Goal: Task Accomplishment & Management: Manage account settings

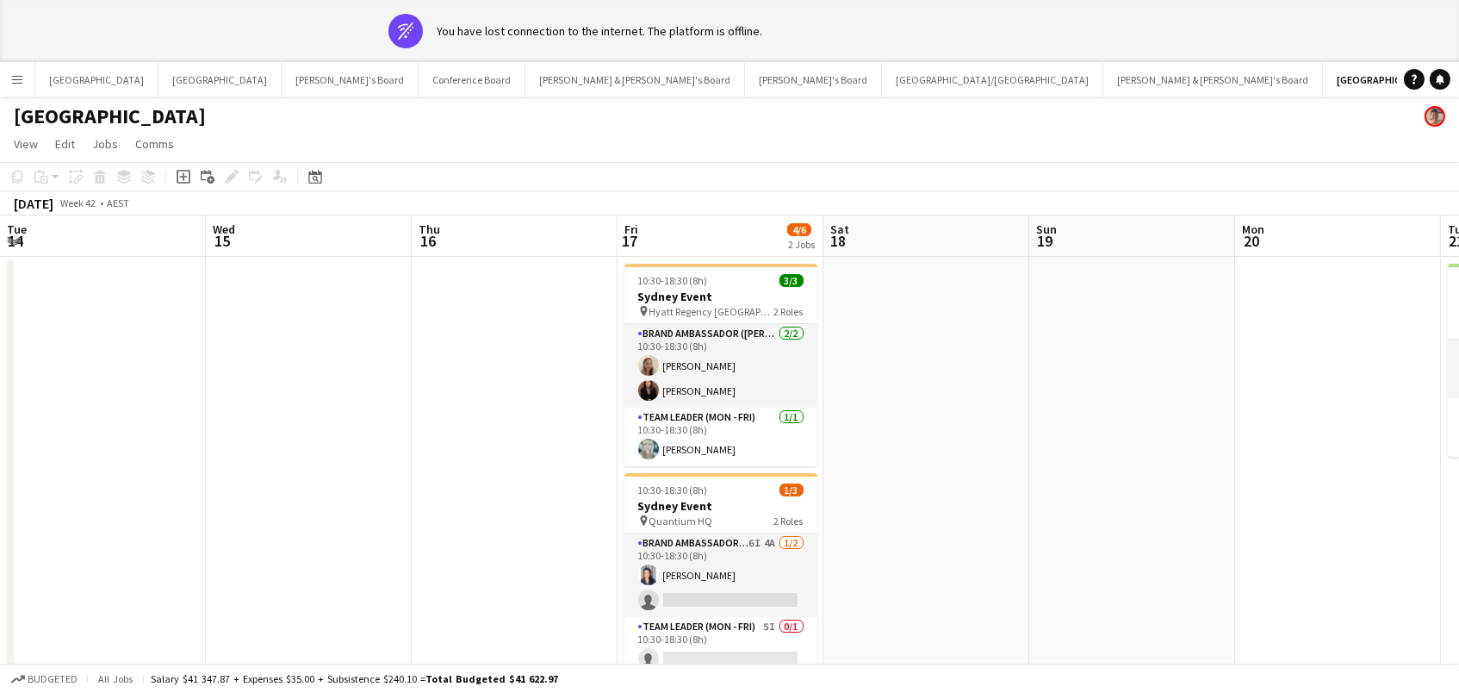
scroll to position [0, 527]
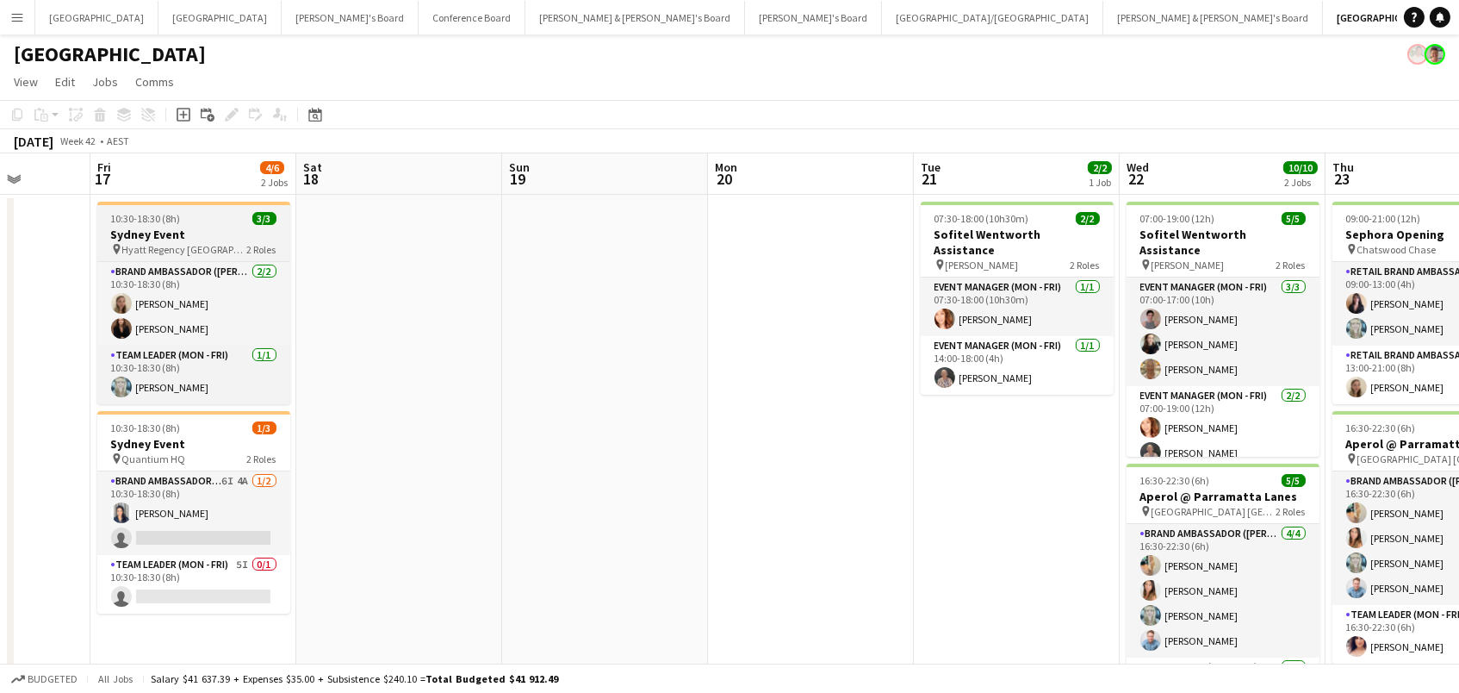
click at [199, 237] on h3 "Sydney Event" at bounding box center [193, 235] width 193 height 16
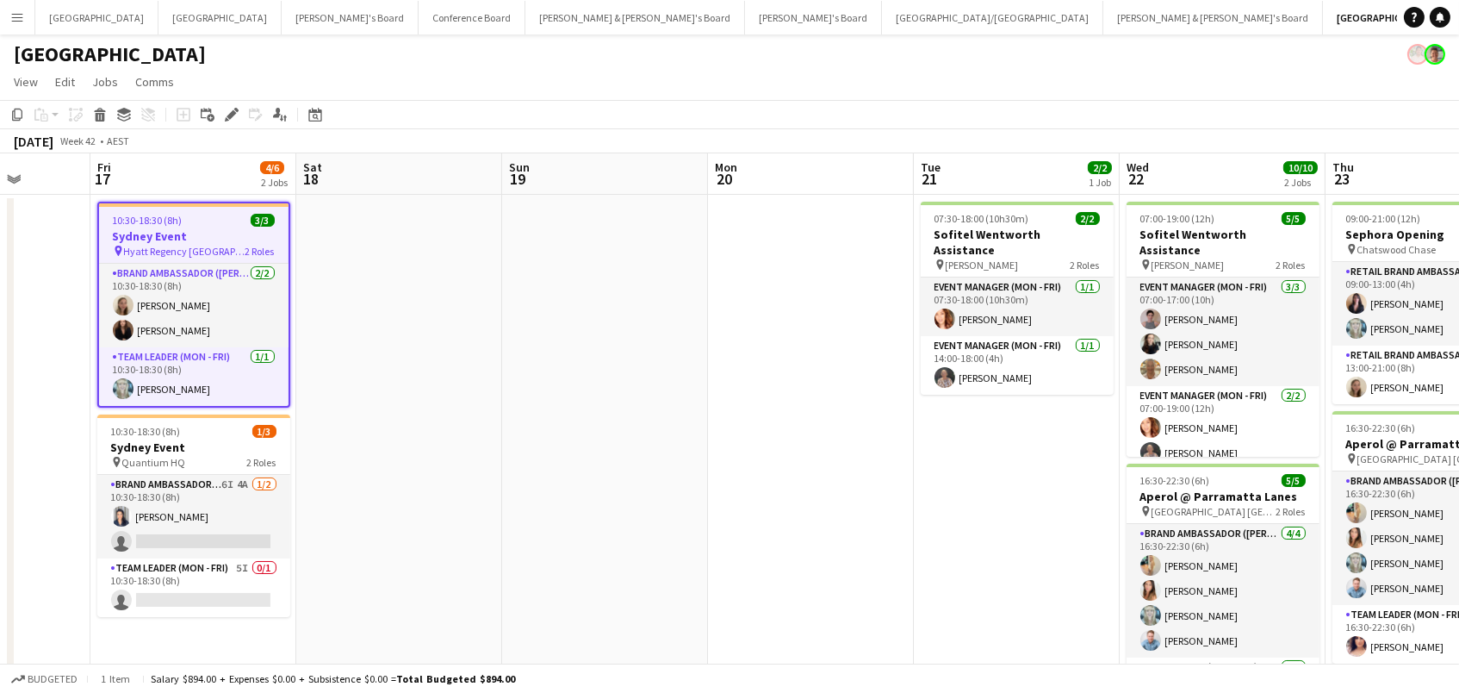
scroll to position [0, 526]
click at [230, 117] on icon "Edit" at bounding box center [232, 115] width 14 height 14
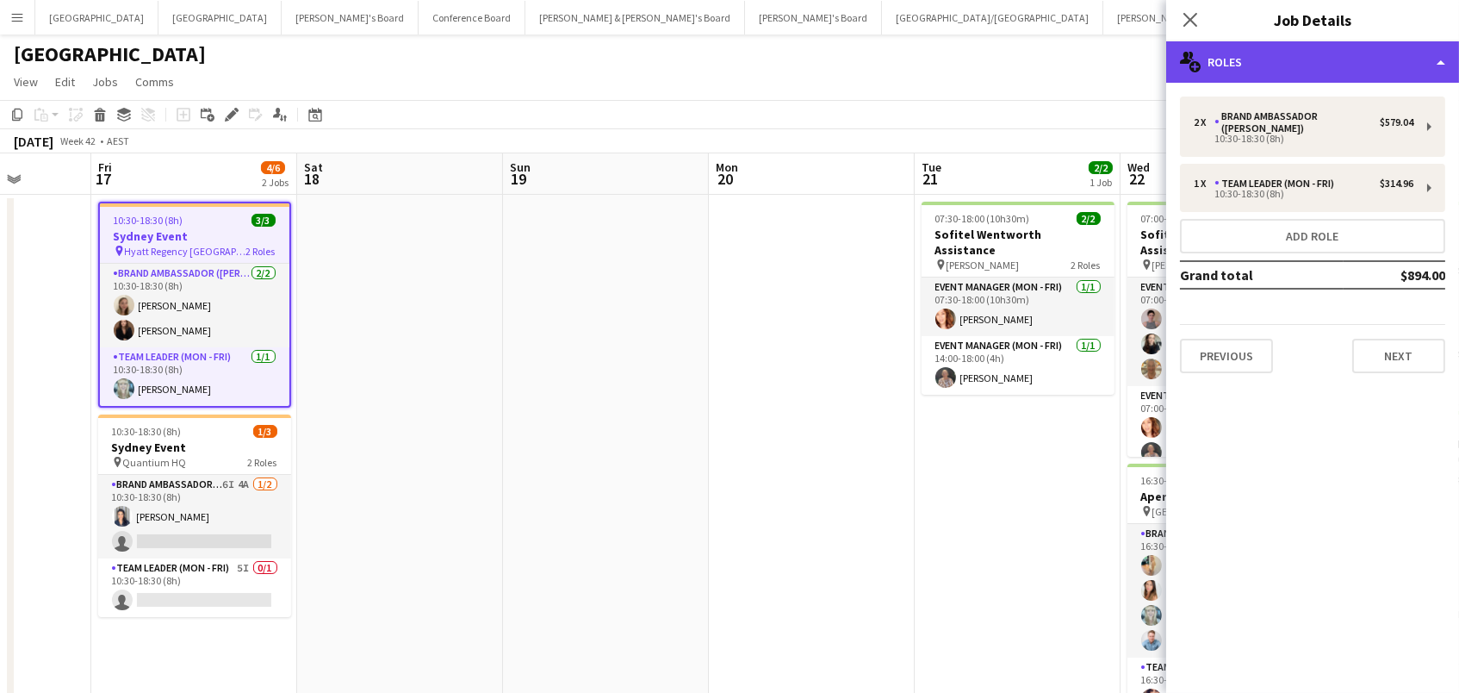
click at [1326, 48] on div "multiple-users-add Roles" at bounding box center [1312, 61] width 293 height 41
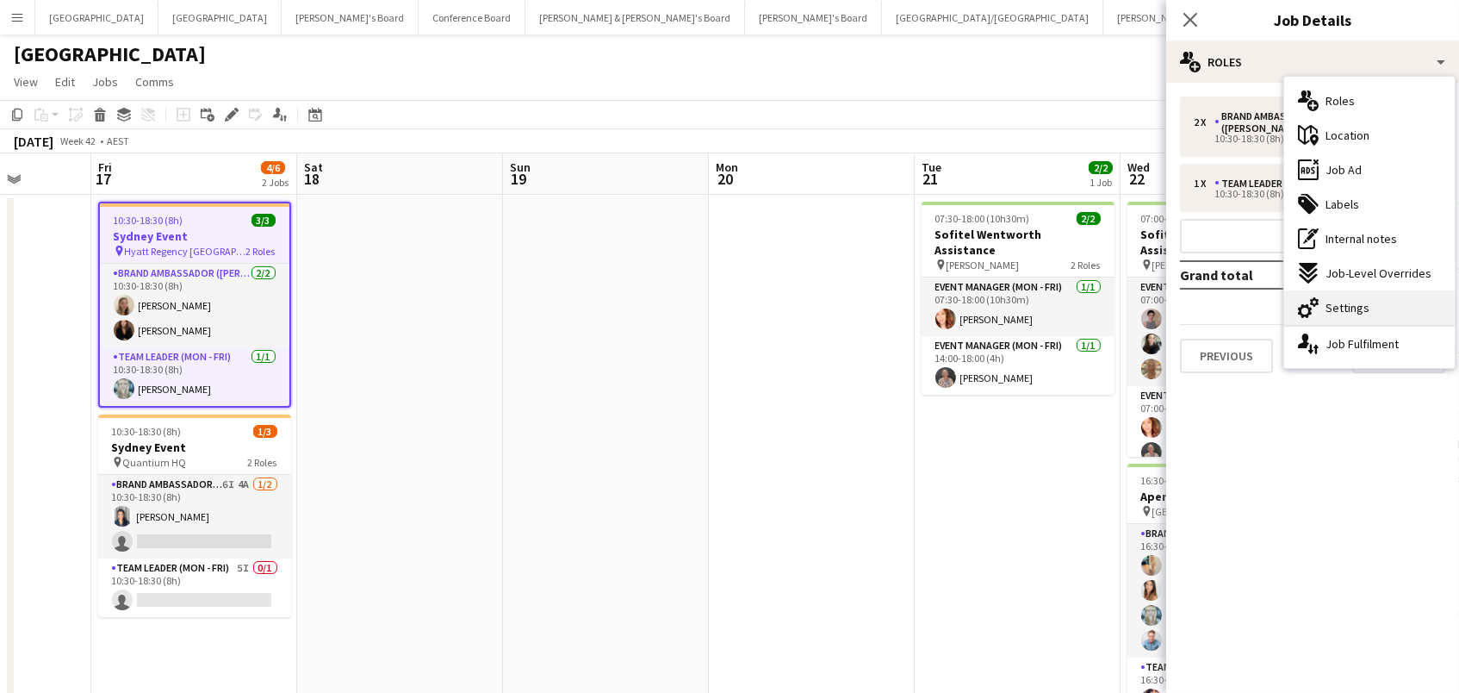
click at [1364, 314] on span "Settings" at bounding box center [1348, 308] width 44 height 16
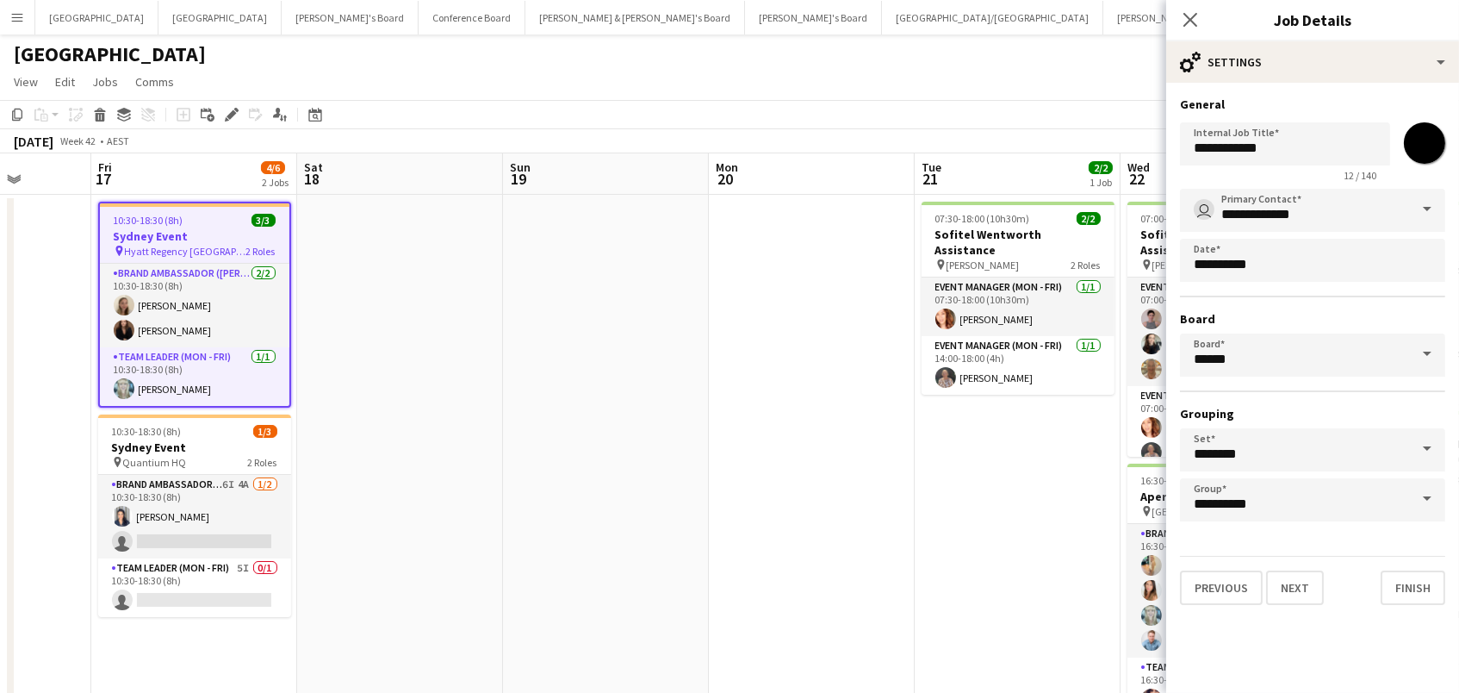
click at [1426, 134] on input "*******" at bounding box center [1425, 143] width 62 height 62
type input "*******"
click at [646, 341] on app-date-cell at bounding box center [606, 474] width 206 height 558
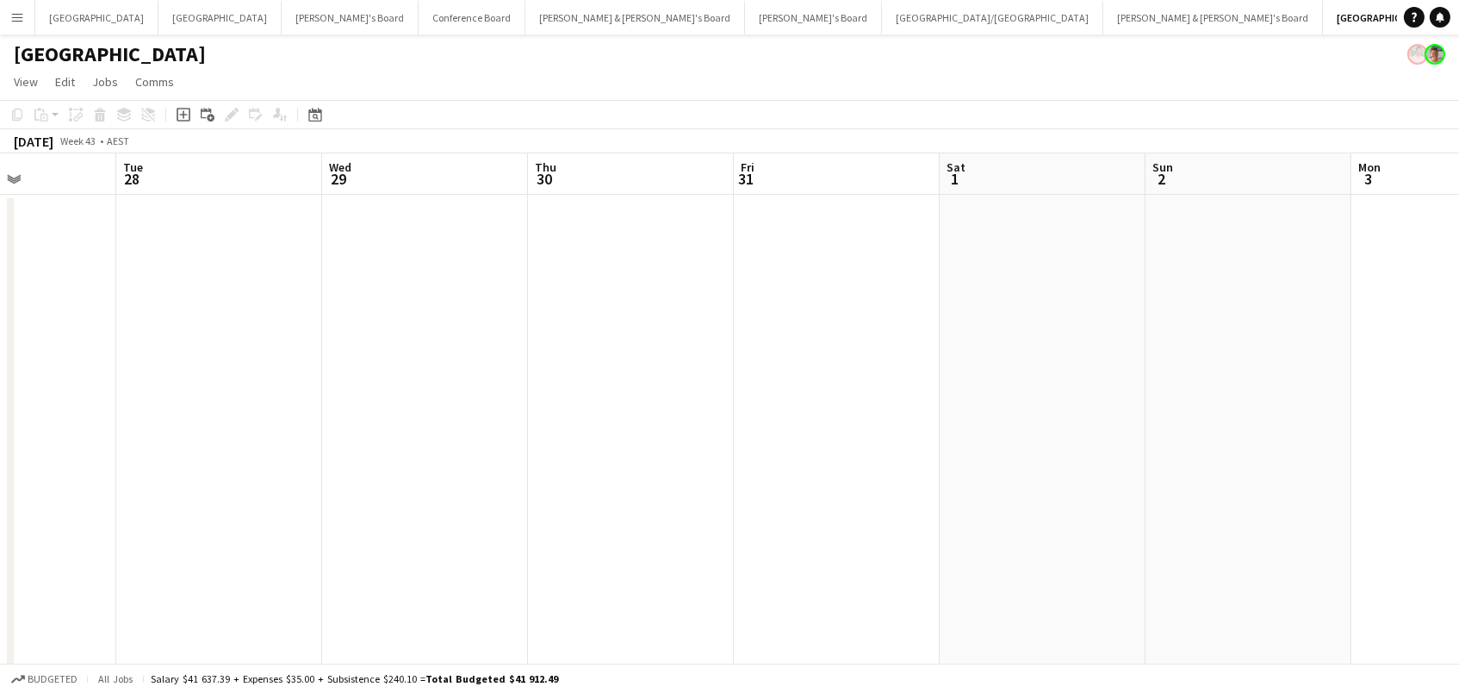
scroll to position [0, 655]
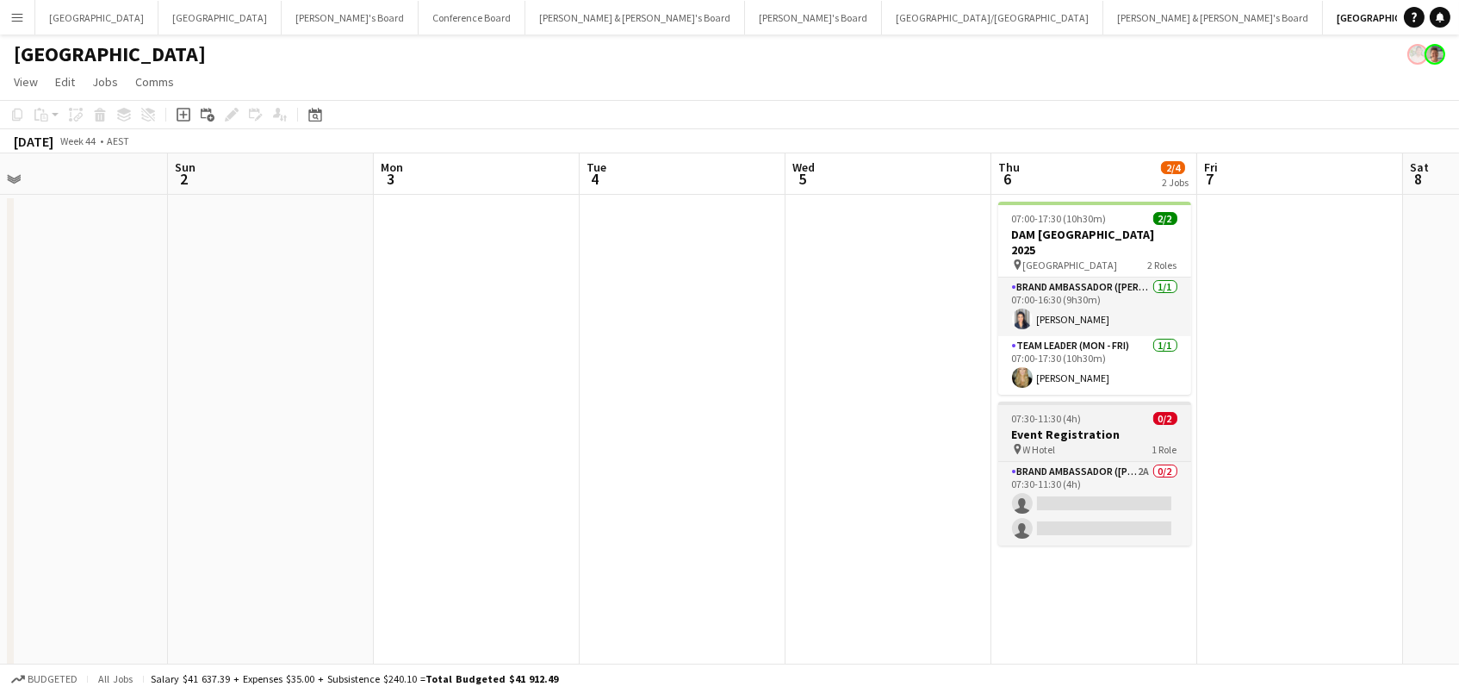
click at [1095, 426] on h3 "Event Registration" at bounding box center [1094, 434] width 193 height 16
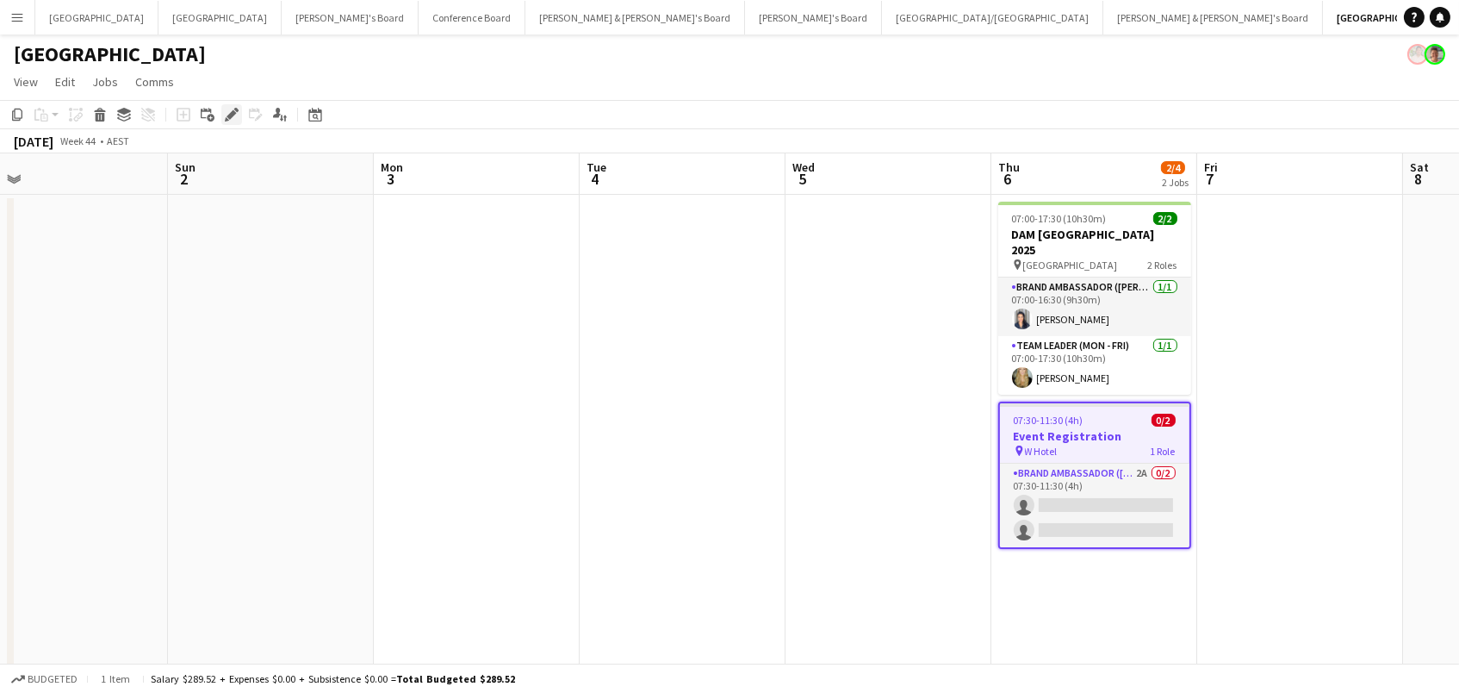
click at [230, 111] on icon at bounding box center [231, 114] width 9 height 9
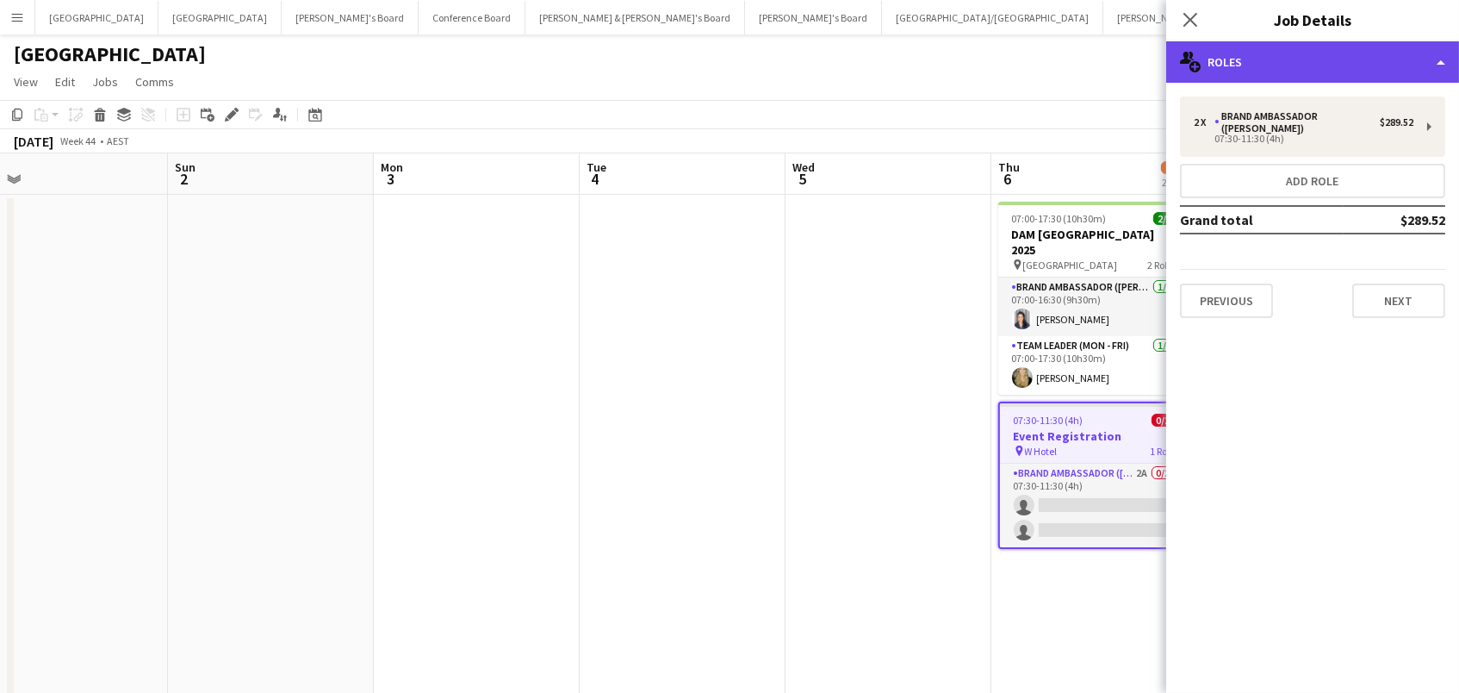
click at [1368, 65] on div "multiple-users-add Roles" at bounding box center [1312, 61] width 293 height 41
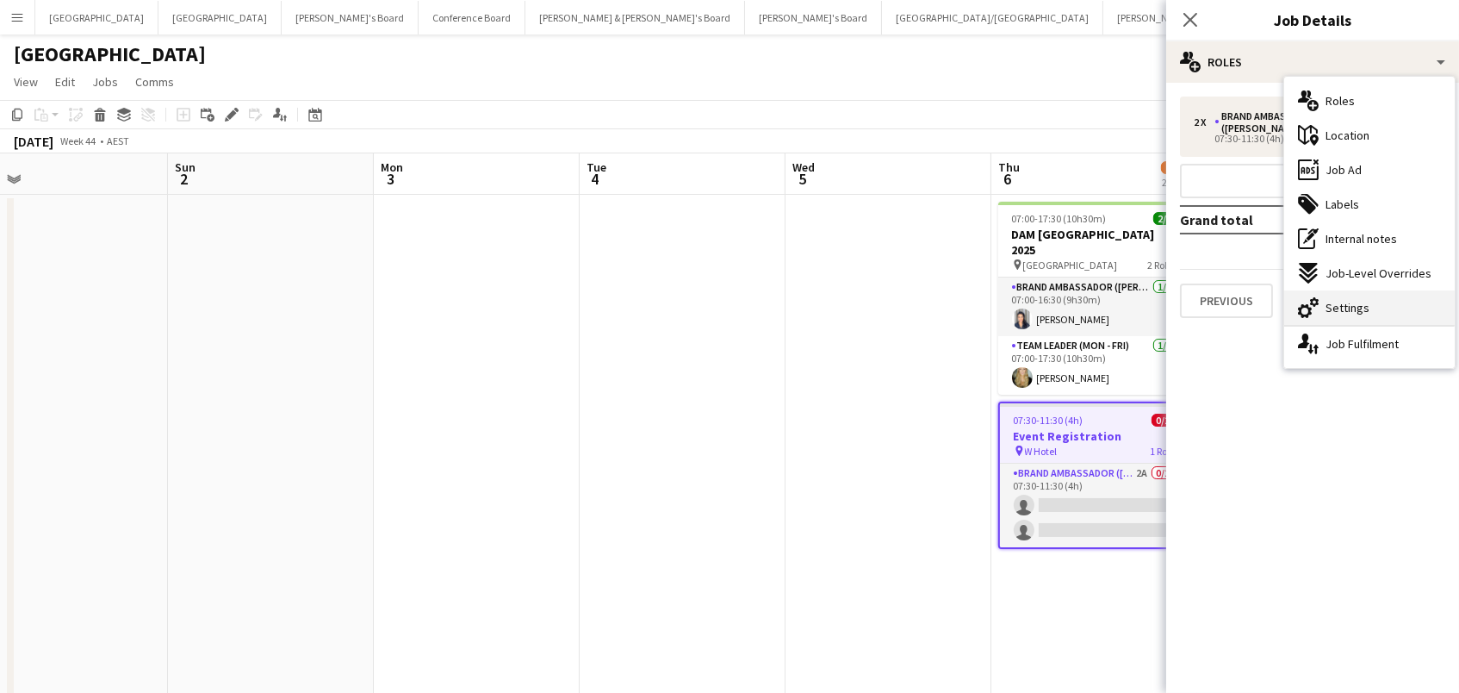
click at [1389, 306] on div "cog-double-3 Settings" at bounding box center [1369, 307] width 171 height 34
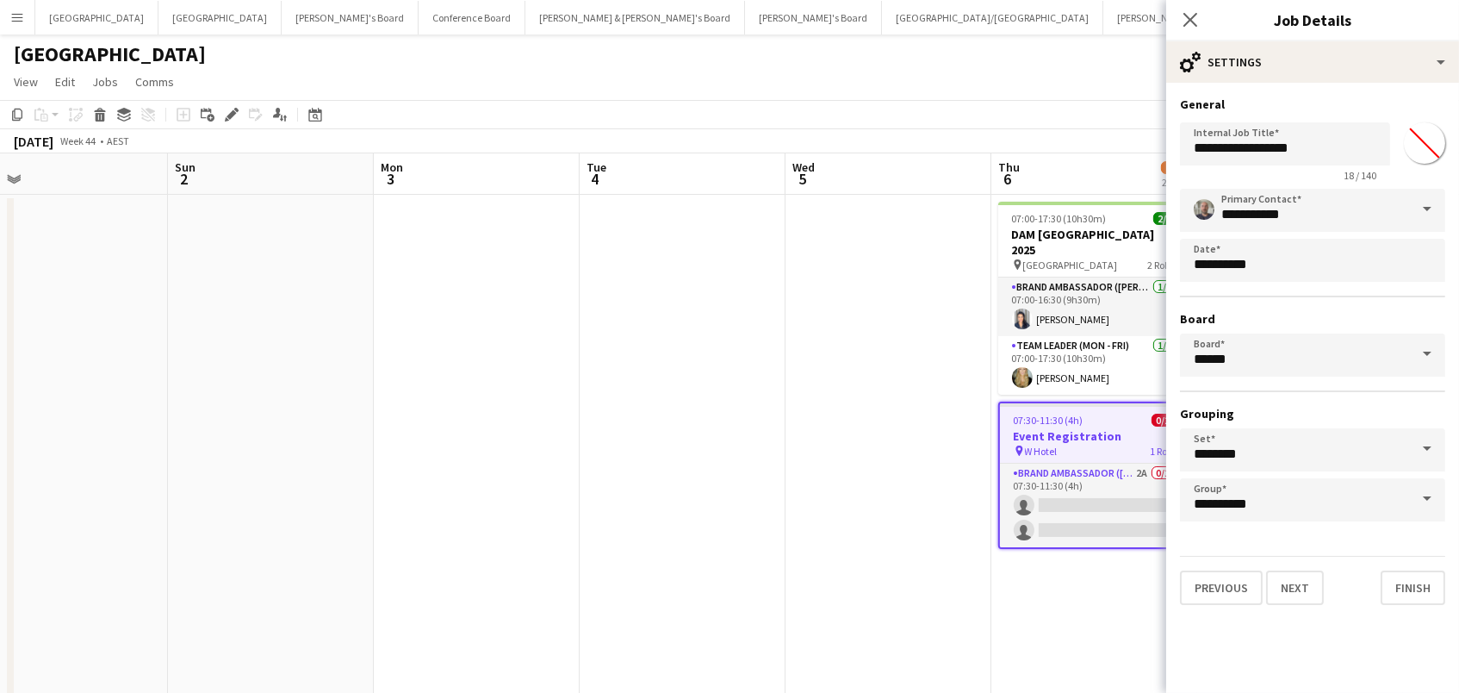
click at [1432, 148] on input "*******" at bounding box center [1425, 143] width 62 height 62
type input "*******"
drag, startPoint x: 607, startPoint y: 398, endPoint x: 952, endPoint y: 450, distance: 348.5
click at [610, 398] on app-date-cell at bounding box center [683, 474] width 206 height 558
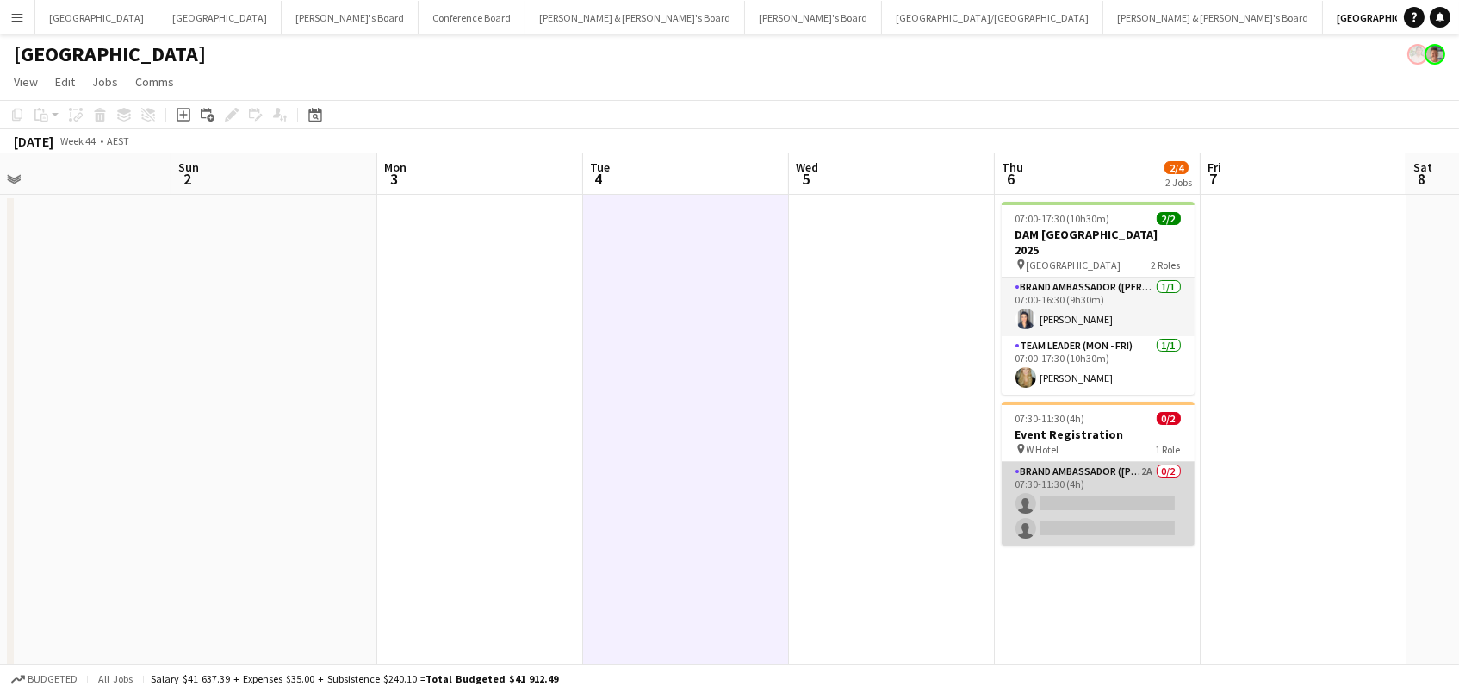
click at [1164, 490] on app-card-role "Brand Ambassador (Mon - Fri) 2A 0/2 07:30-11:30 (4h) single-neutral-actions sin…" at bounding box center [1098, 504] width 193 height 84
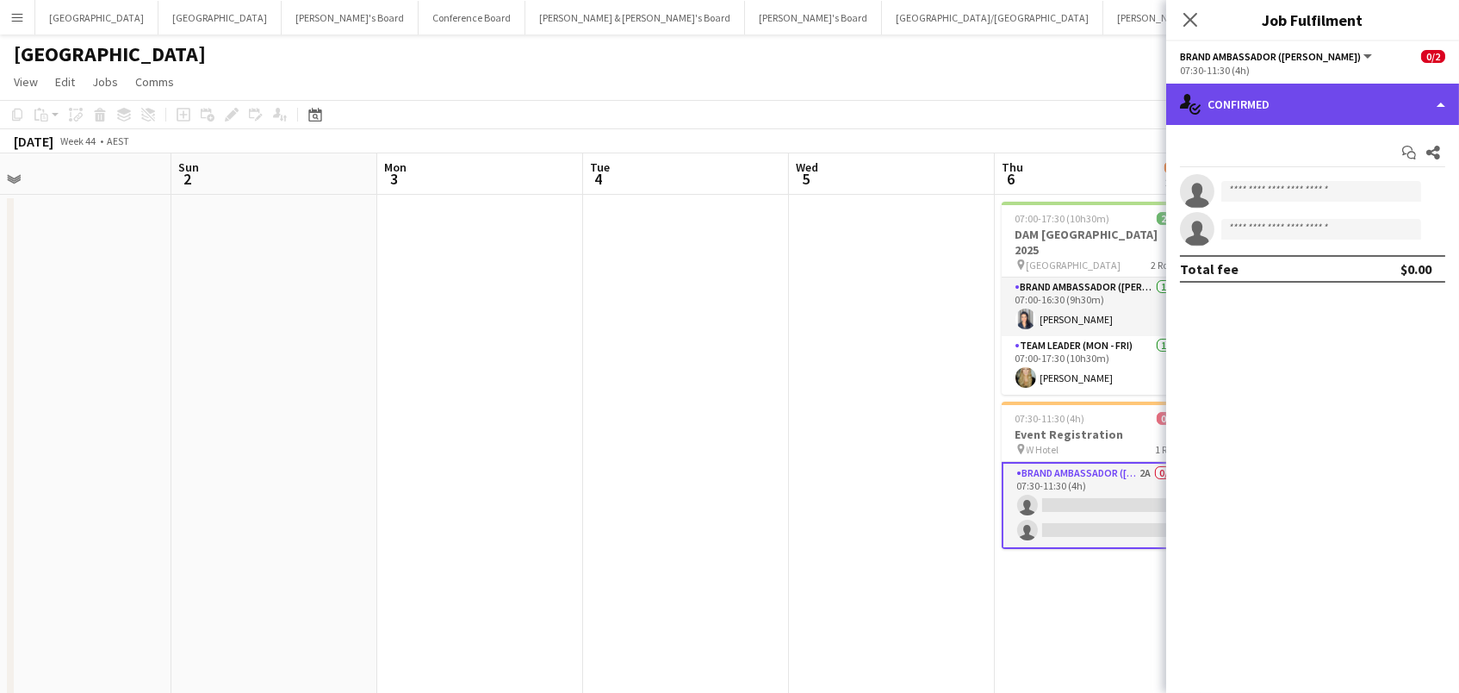
click at [1420, 119] on div "single-neutral-actions-check-2 Confirmed" at bounding box center [1312, 104] width 293 height 41
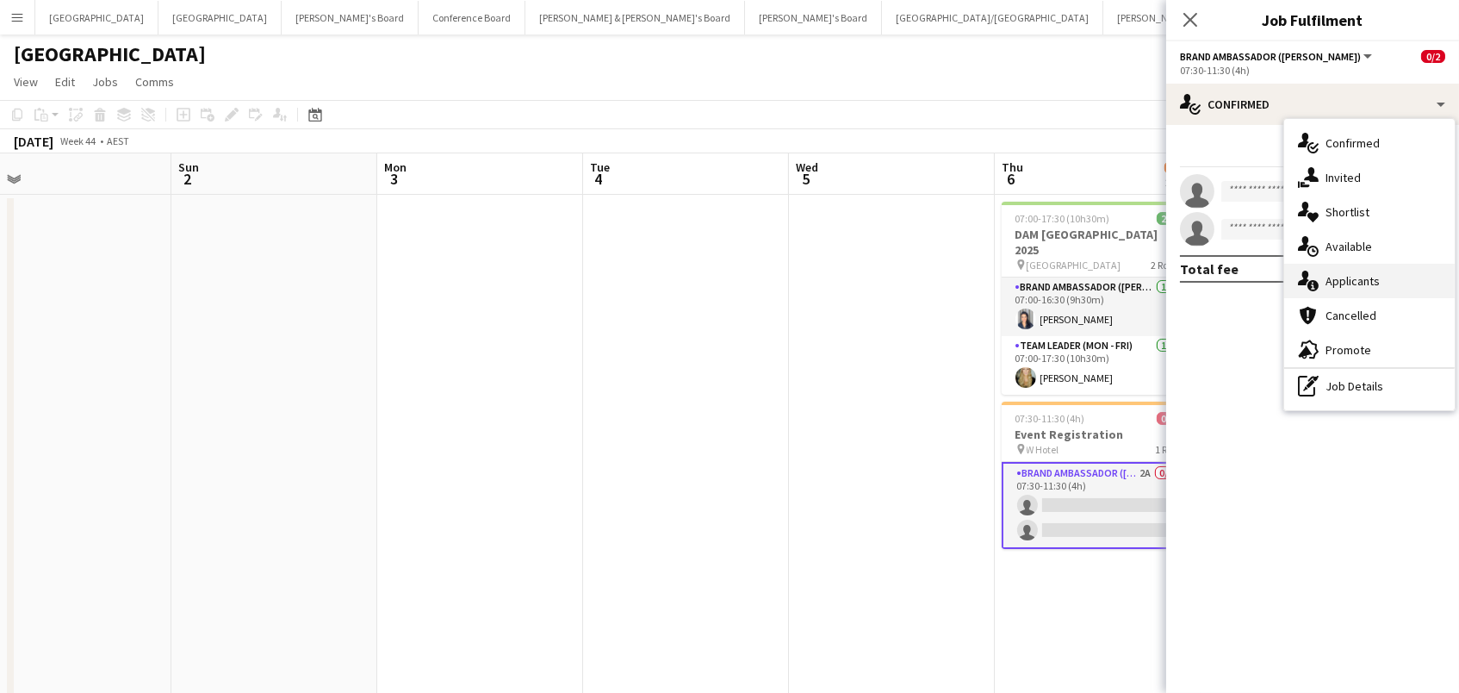
click at [1412, 286] on div "single-neutral-actions-information Applicants" at bounding box center [1369, 281] width 171 height 34
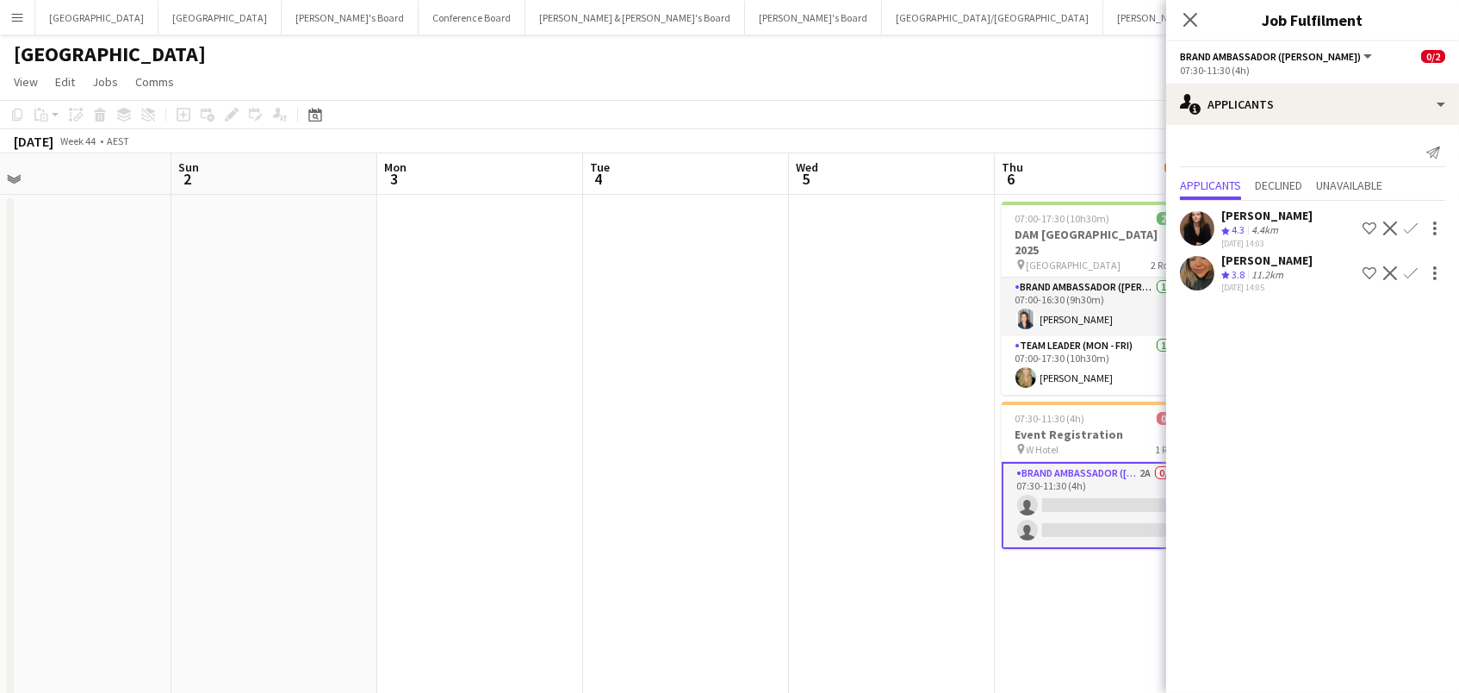
scroll to position [0, 0]
click at [708, 319] on app-date-cell at bounding box center [686, 474] width 206 height 558
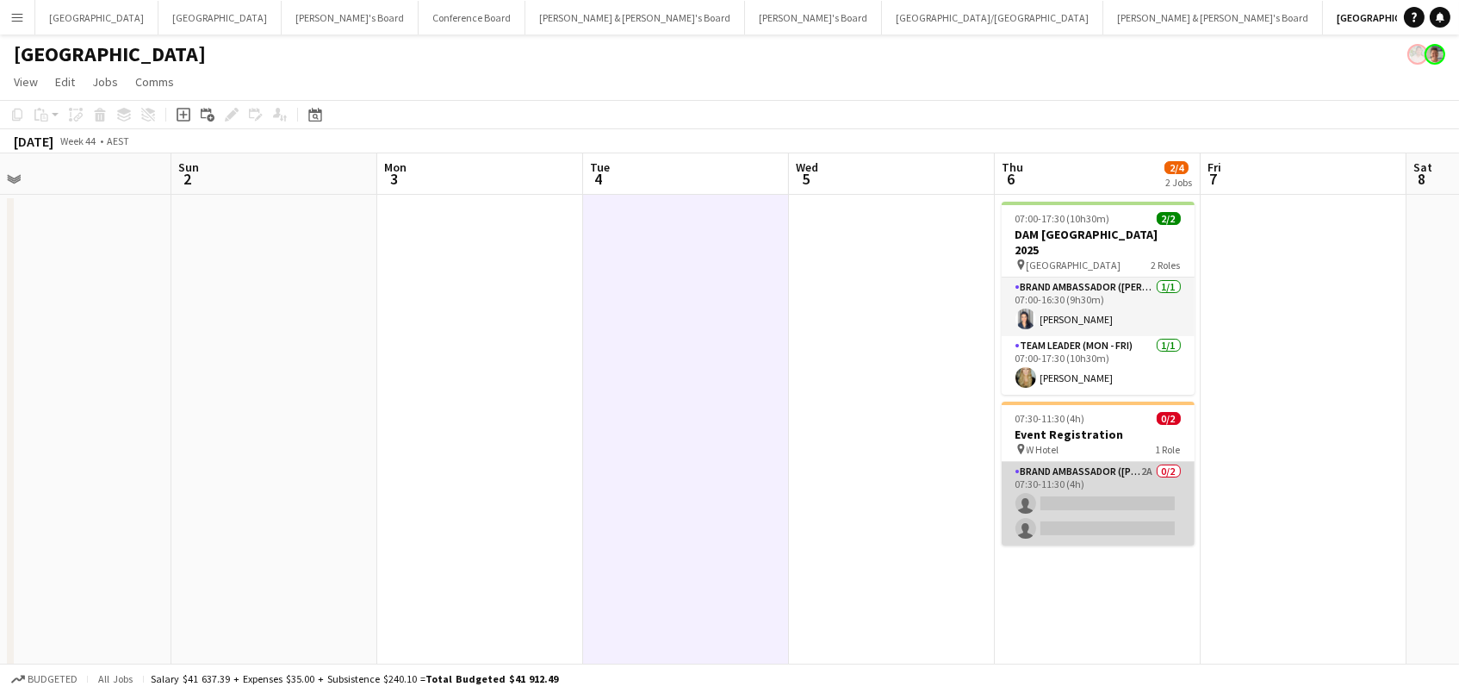
click at [1140, 489] on app-card-role "Brand Ambassador (Mon - Fri) 2A 0/2 07:30-11:30 (4h) single-neutral-actions sin…" at bounding box center [1098, 504] width 193 height 84
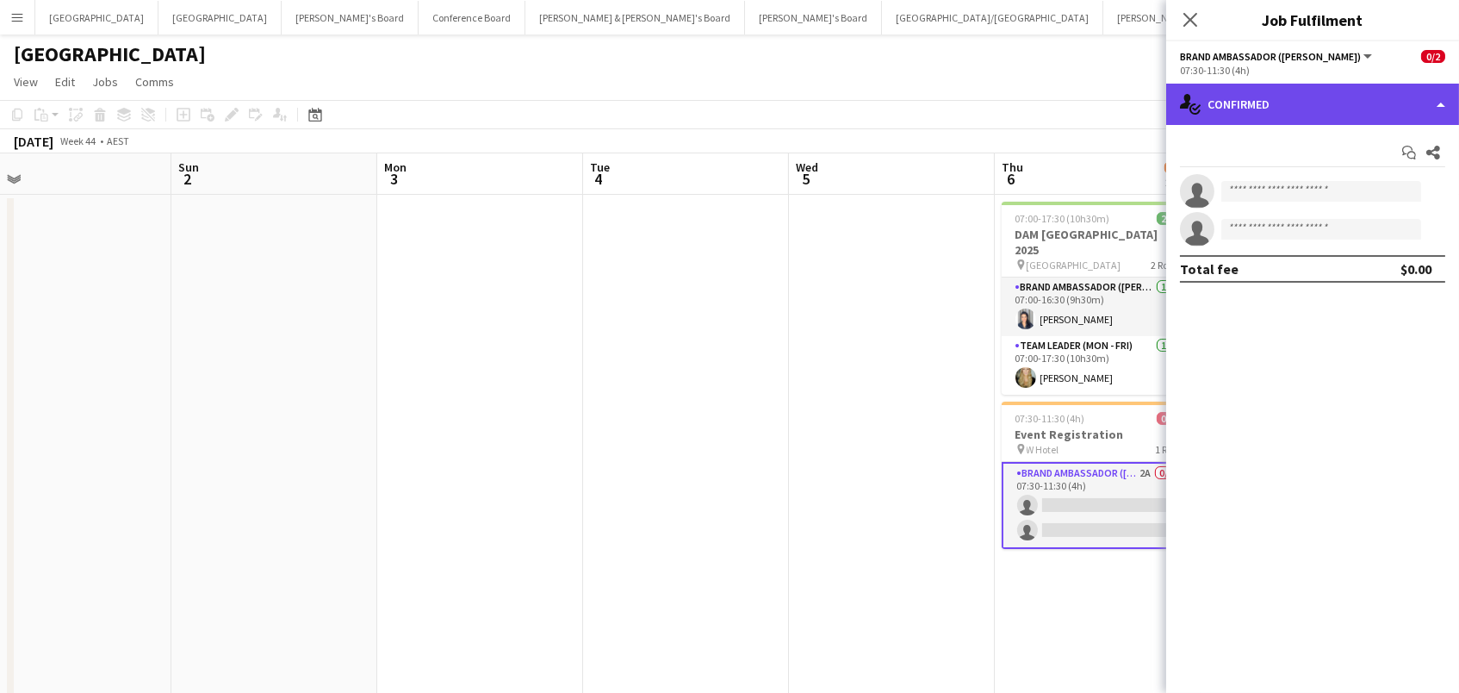
click at [1347, 114] on div "single-neutral-actions-check-2 Confirmed" at bounding box center [1312, 104] width 293 height 41
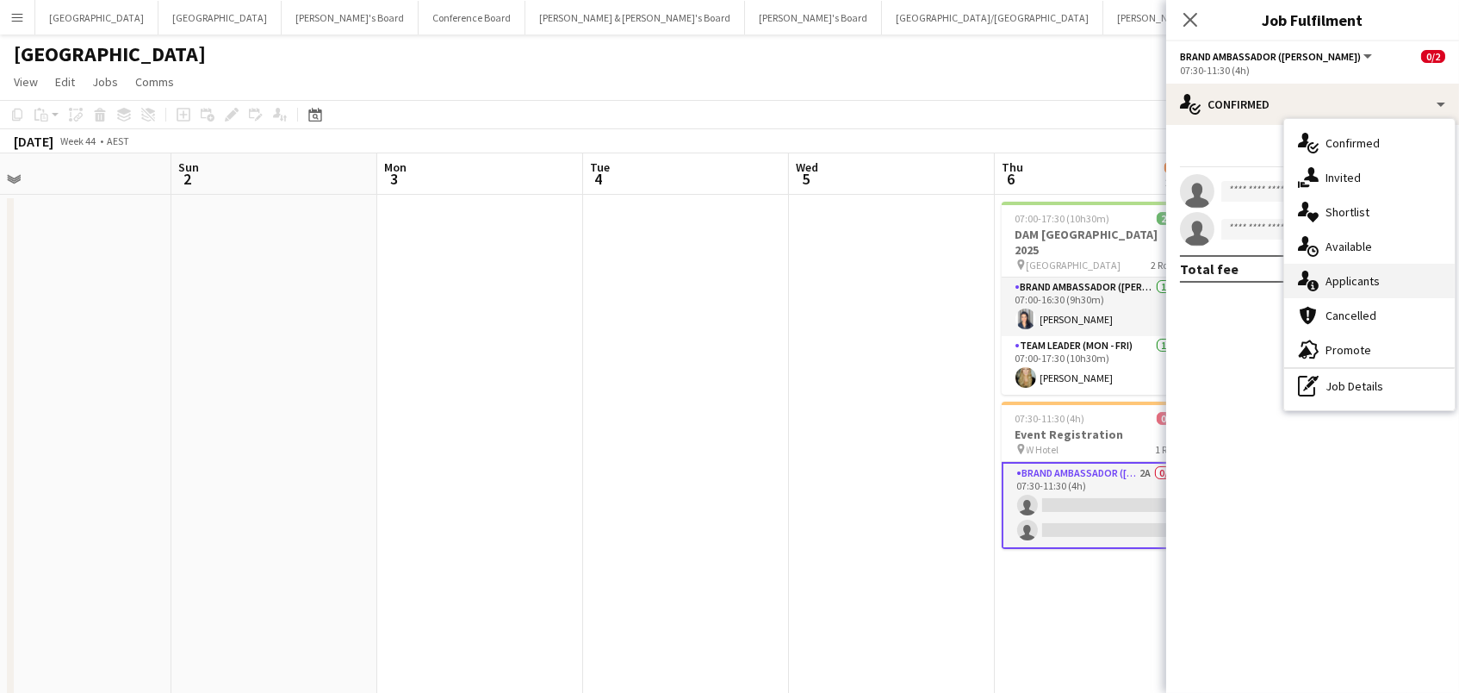
click at [1358, 292] on div "single-neutral-actions-information Applicants" at bounding box center [1369, 281] width 171 height 34
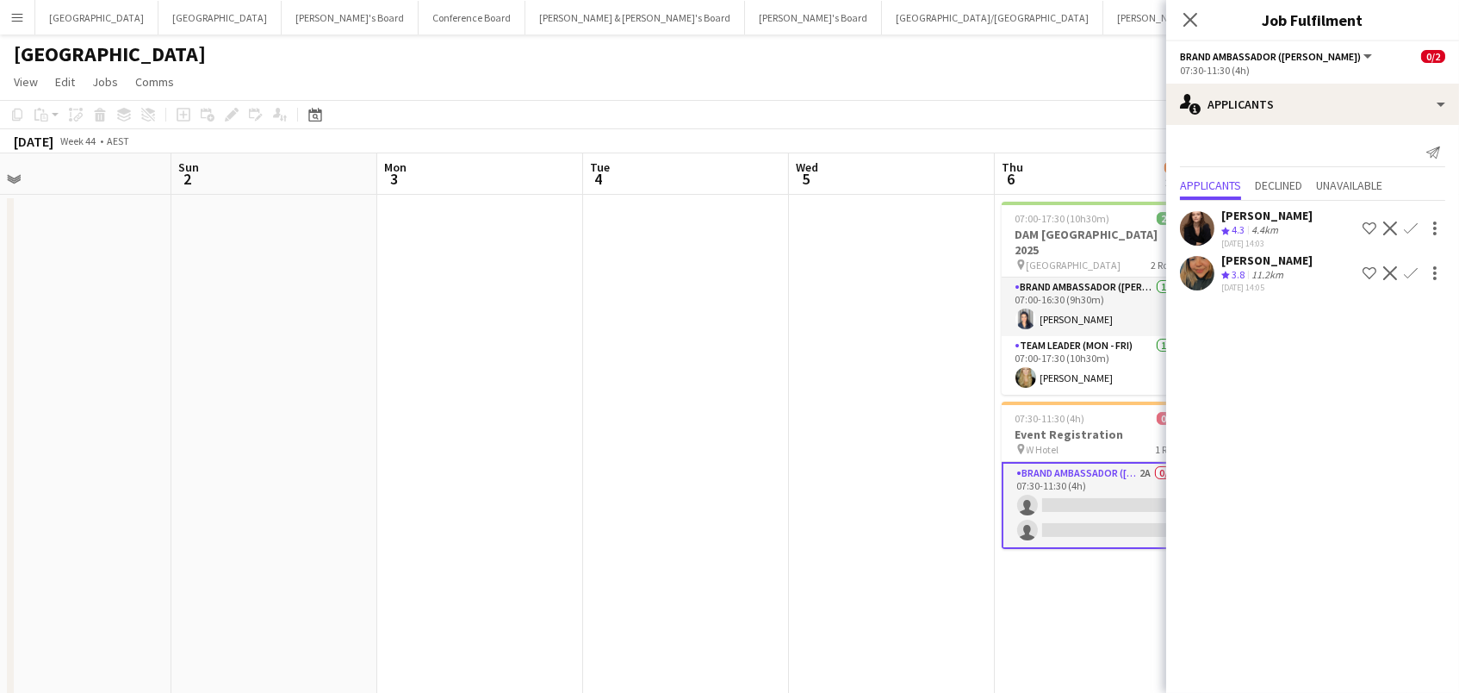
click at [1407, 221] on app-icon "Confirm" at bounding box center [1411, 228] width 14 height 14
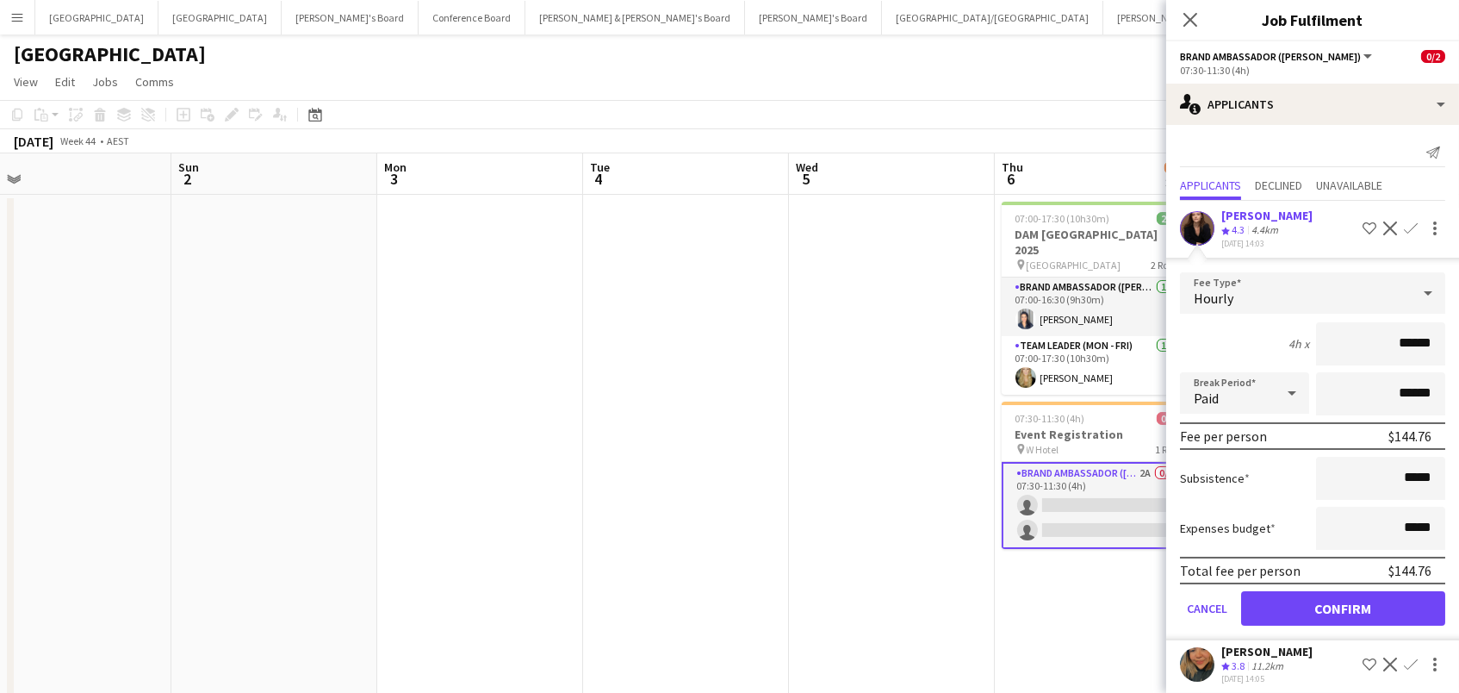
click at [1343, 603] on button "Confirm" at bounding box center [1343, 608] width 204 height 34
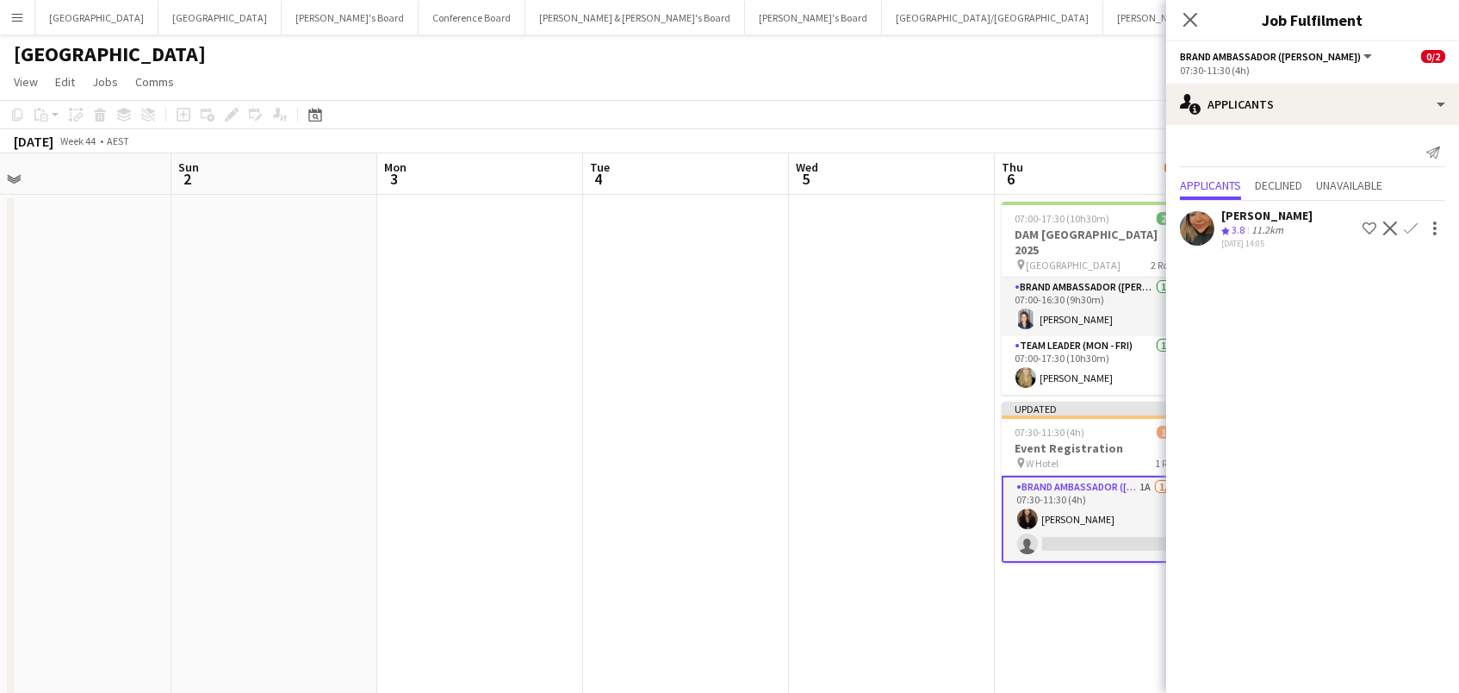
drag, startPoint x: 240, startPoint y: 439, endPoint x: 560, endPoint y: 443, distance: 319.6
click at [240, 439] on app-date-cell at bounding box center [274, 474] width 206 height 558
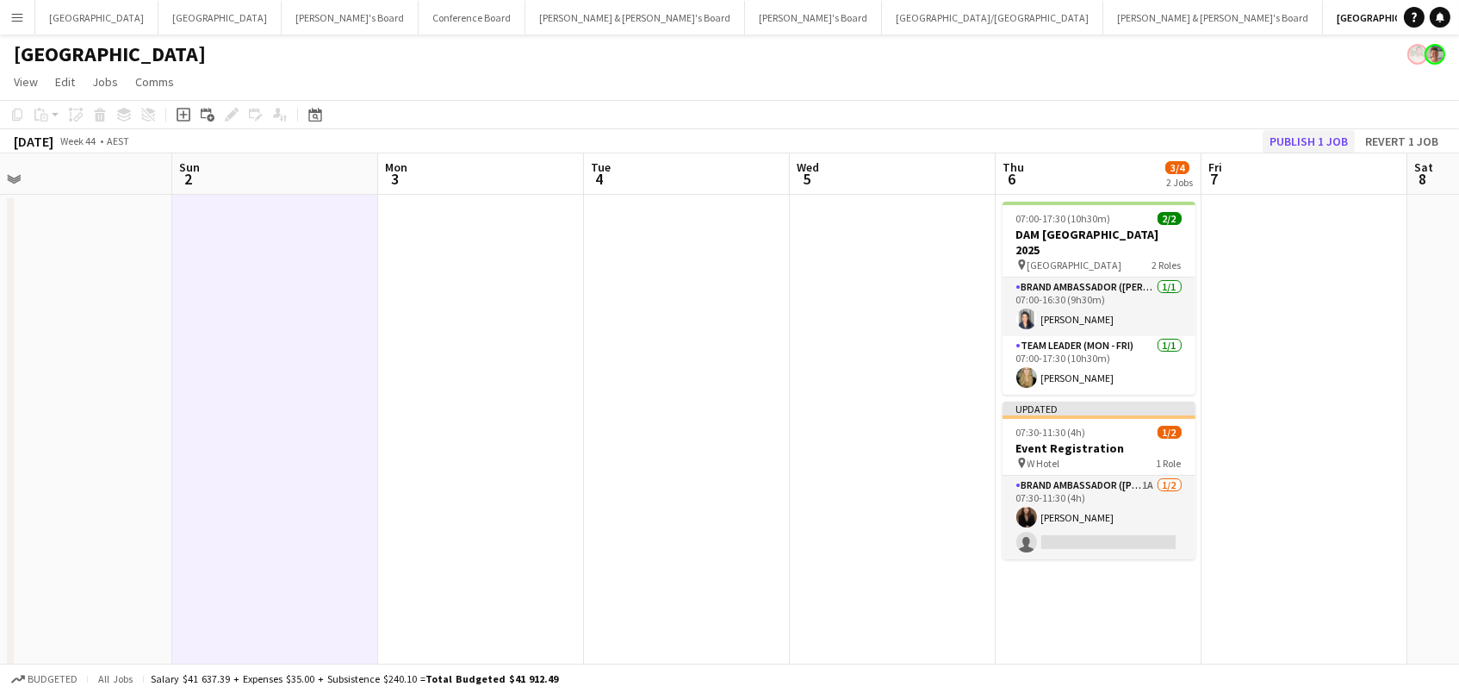
click at [1333, 146] on button "Publish 1 job" at bounding box center [1309, 141] width 92 height 22
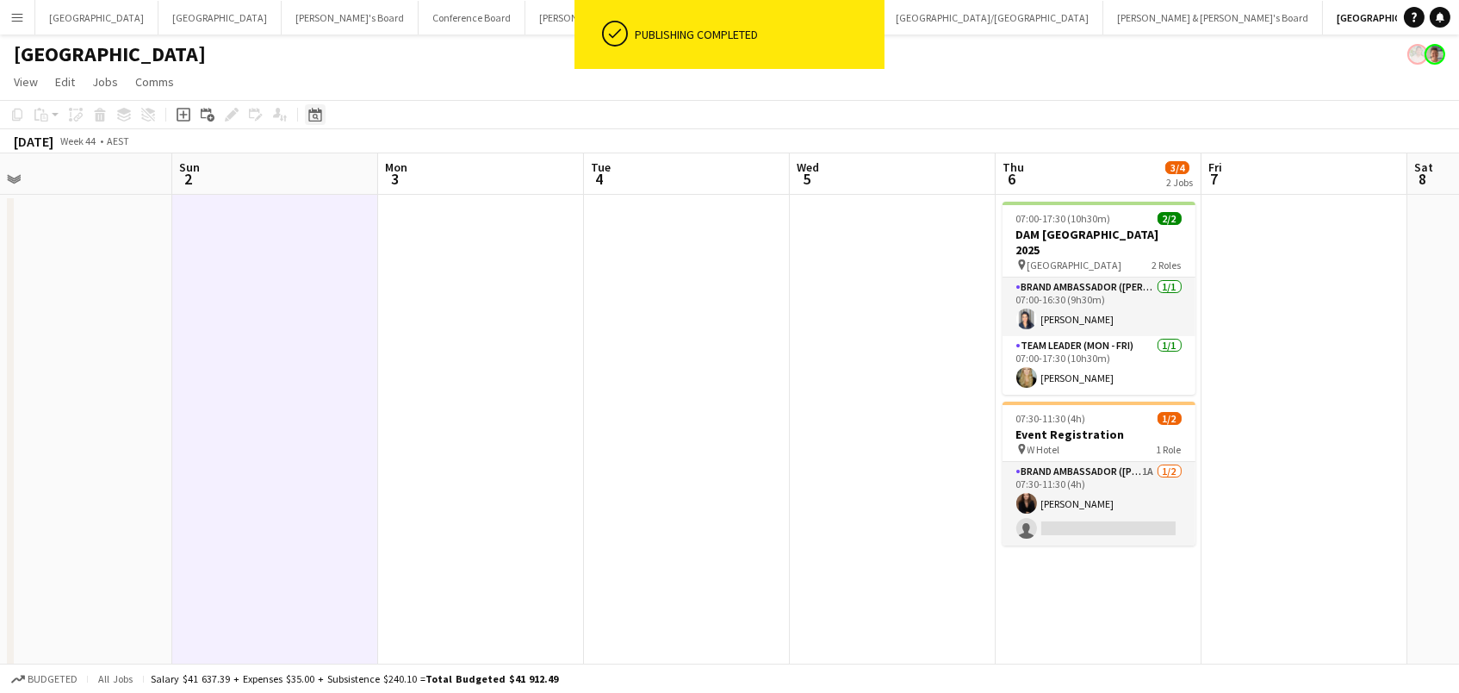
click at [322, 120] on div "Date picker" at bounding box center [315, 114] width 21 height 21
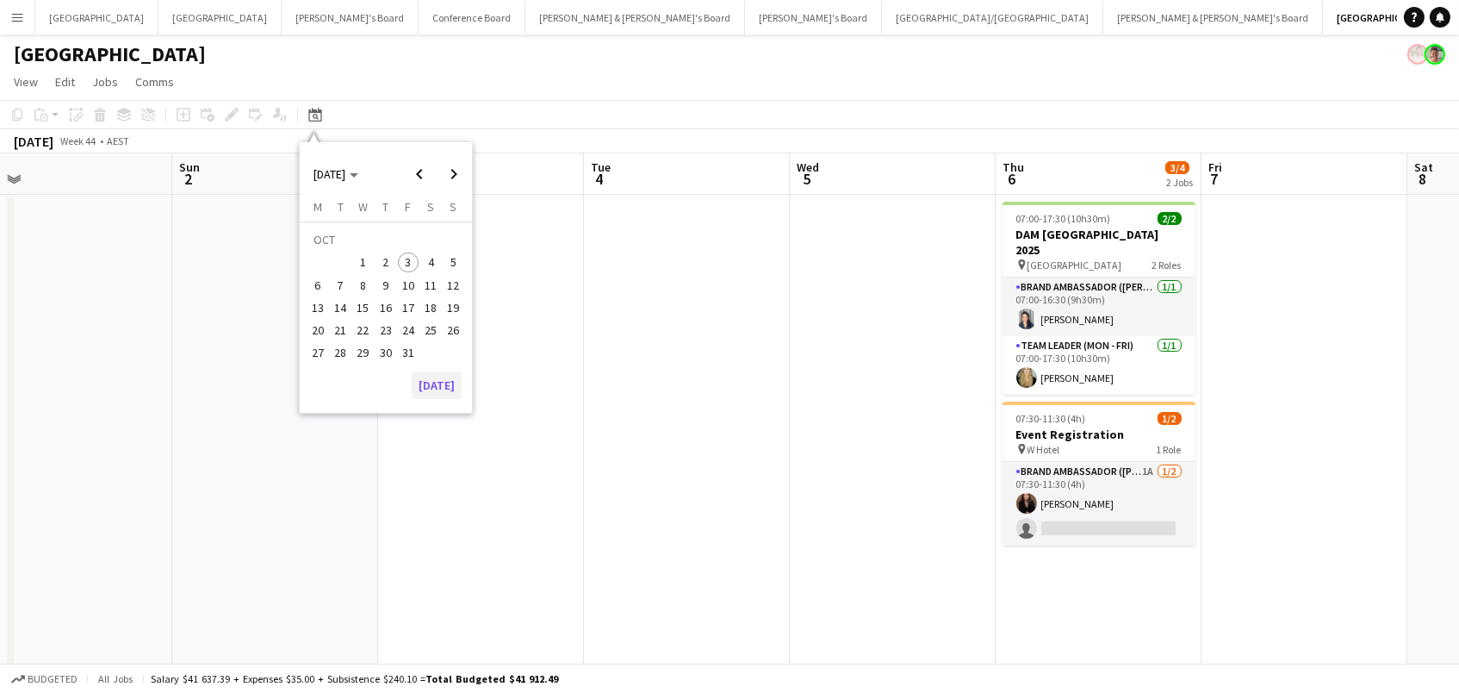
click at [440, 376] on button "[DATE]" at bounding box center [437, 385] width 50 height 28
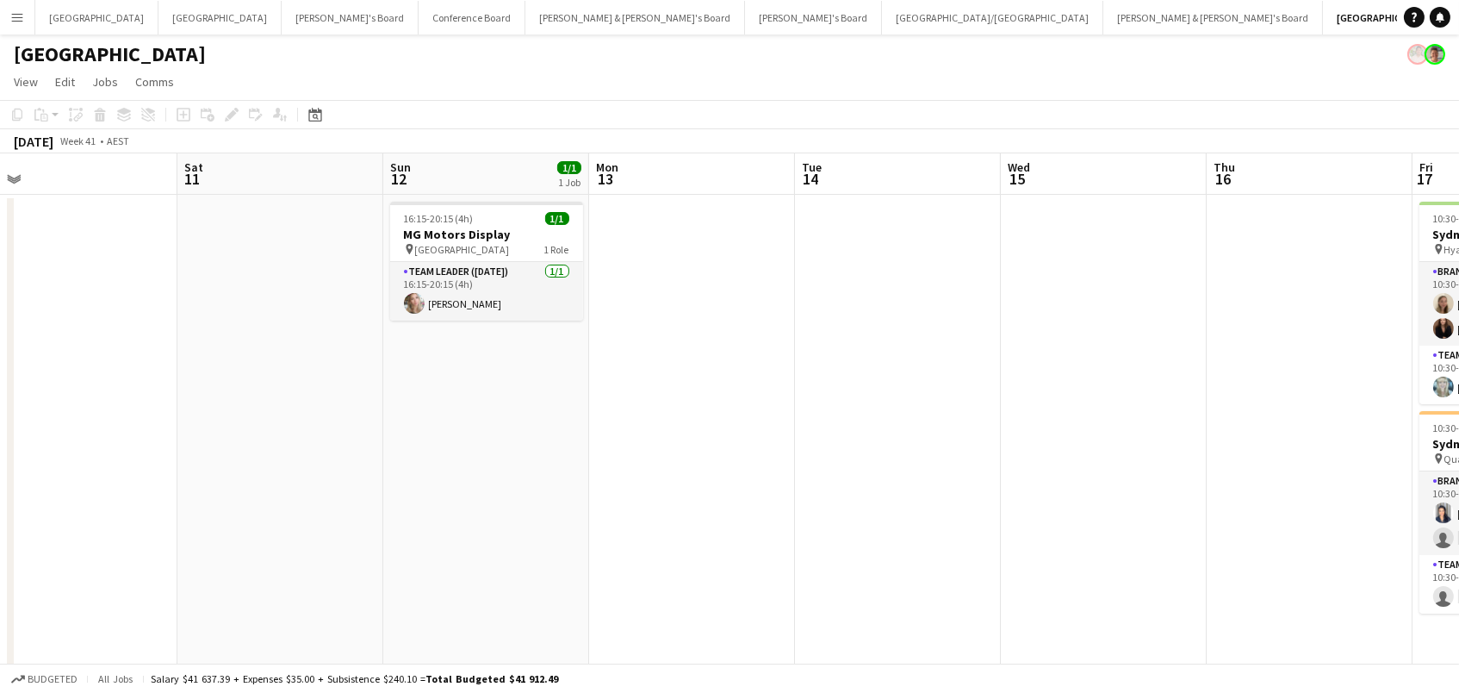
scroll to position [0, 699]
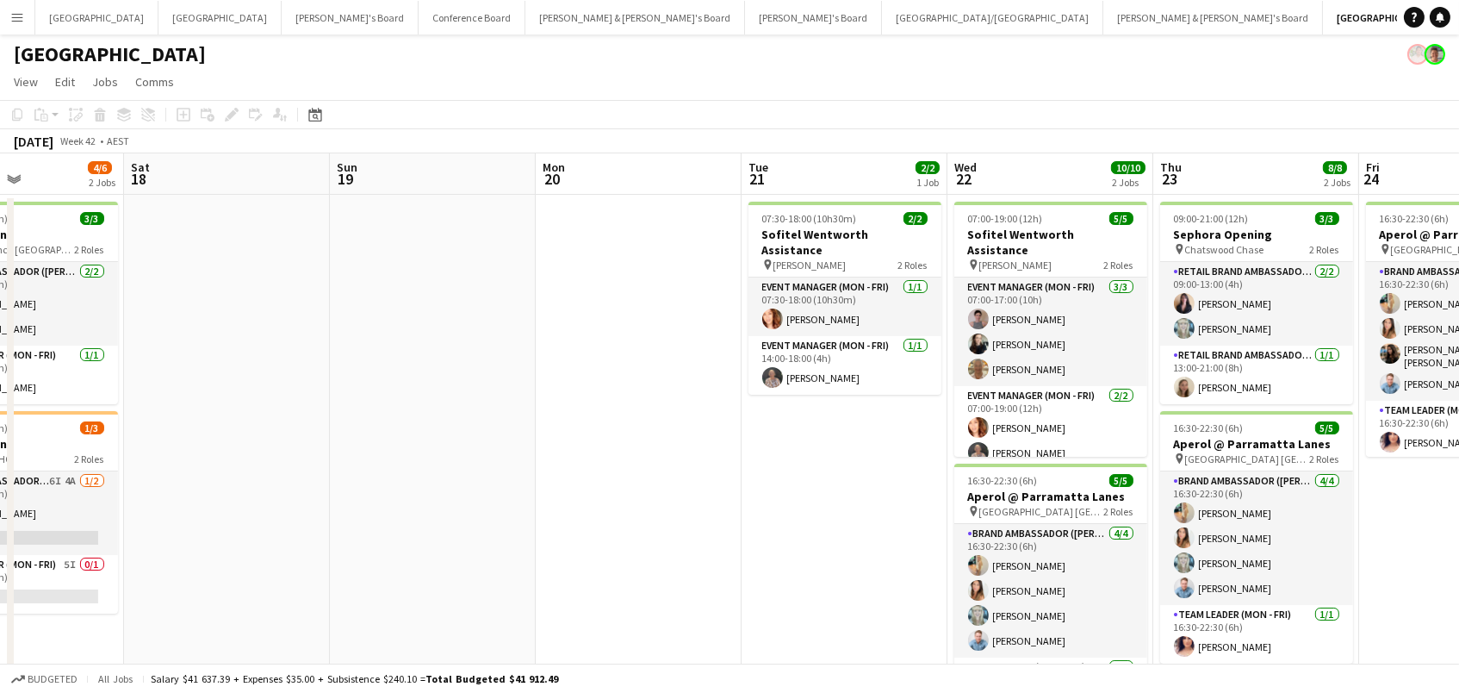
click at [299, 519] on app-date-cell at bounding box center [227, 474] width 206 height 558
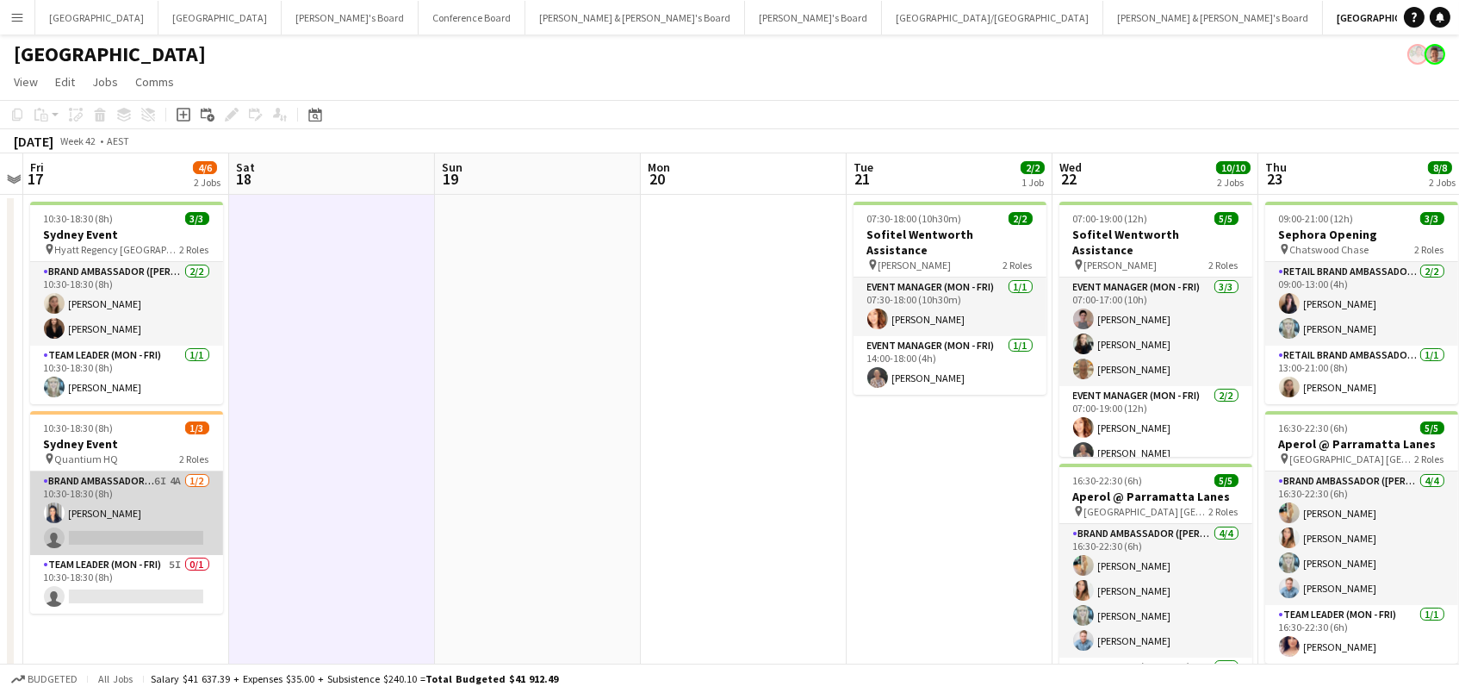
scroll to position [0, 532]
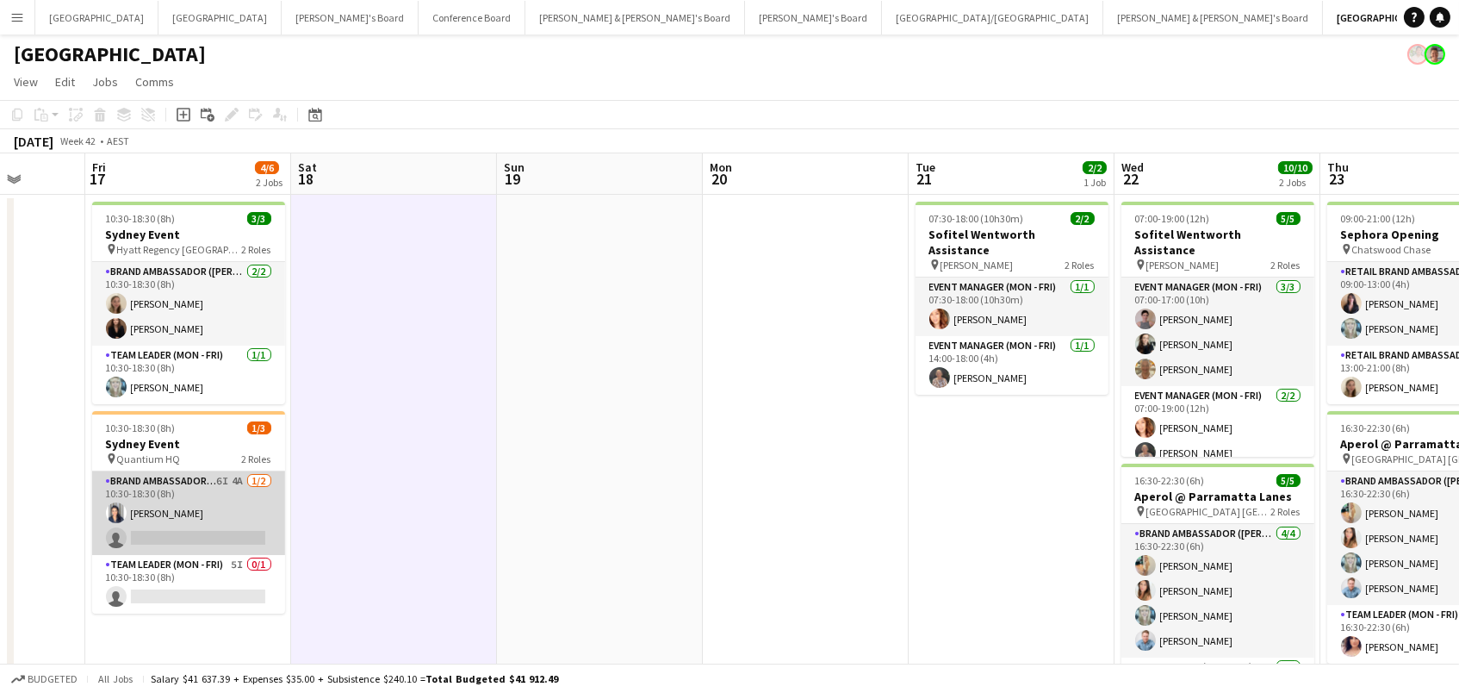
click at [240, 519] on app-card-role "Brand Ambassador (Mon - Fri) 6I 4A 1/2 10:30-18:30 (8h) Vanessa Flauzino single…" at bounding box center [188, 513] width 193 height 84
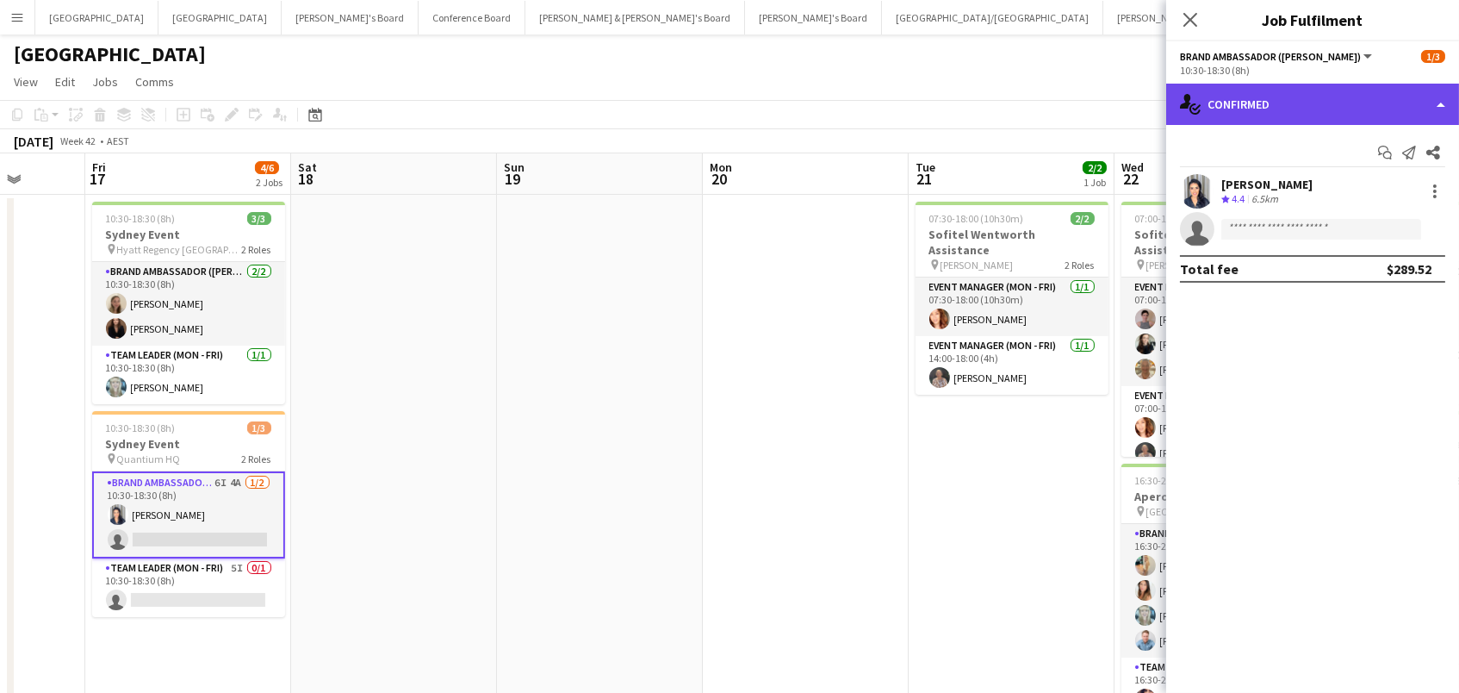
click at [1262, 109] on div "single-neutral-actions-check-2 Confirmed" at bounding box center [1312, 104] width 293 height 41
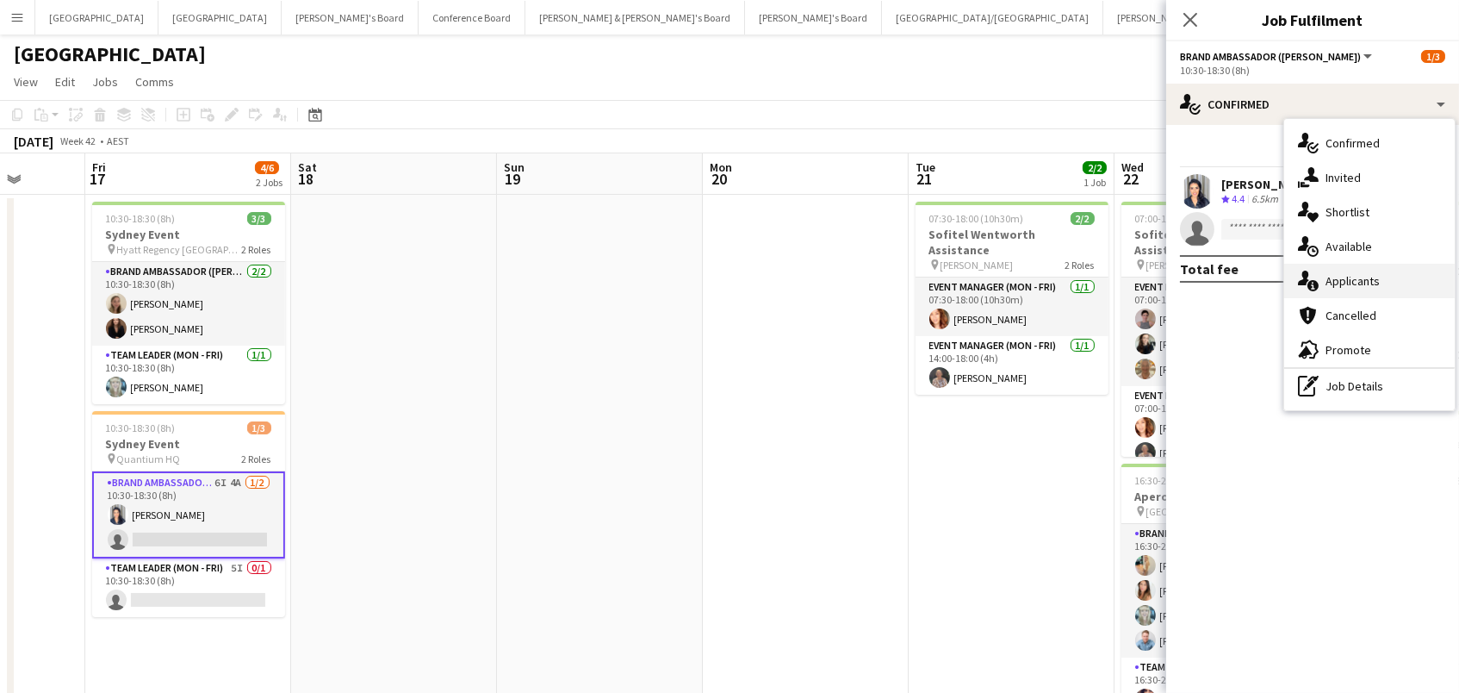
click at [1319, 285] on div "single-neutral-actions-information Applicants" at bounding box center [1369, 281] width 171 height 34
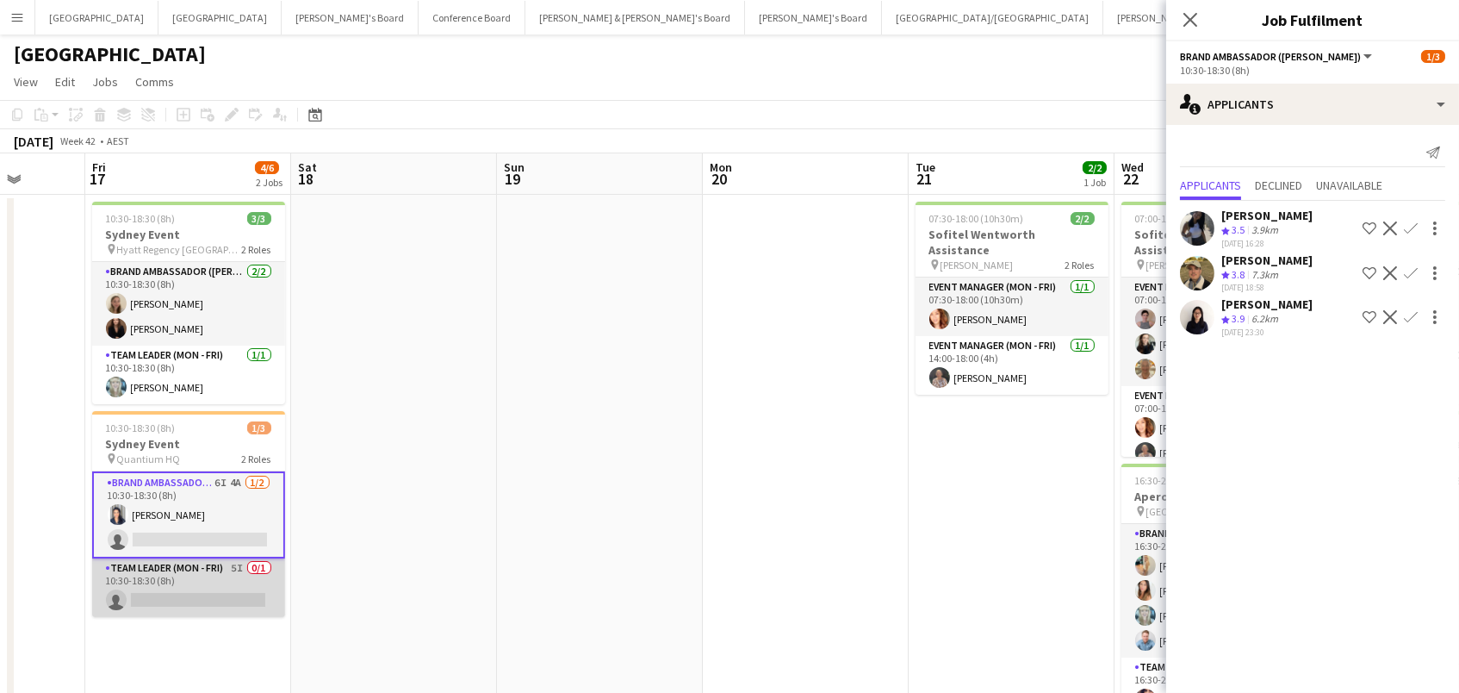
click at [239, 585] on app-card-role "Team Leader (Mon - Fri) 5I 0/1 10:30-18:30 (8h) single-neutral-actions" at bounding box center [188, 587] width 193 height 59
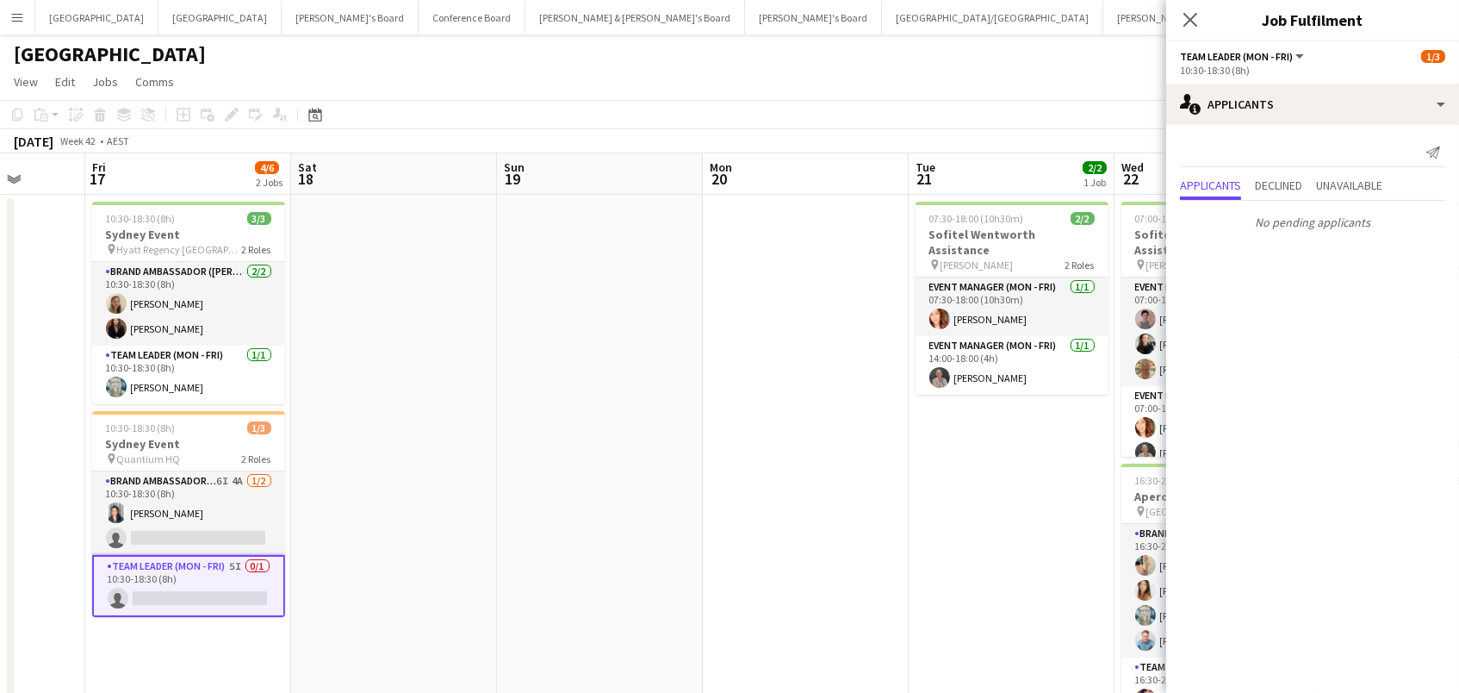
click at [427, 408] on app-date-cell at bounding box center [394, 474] width 206 height 558
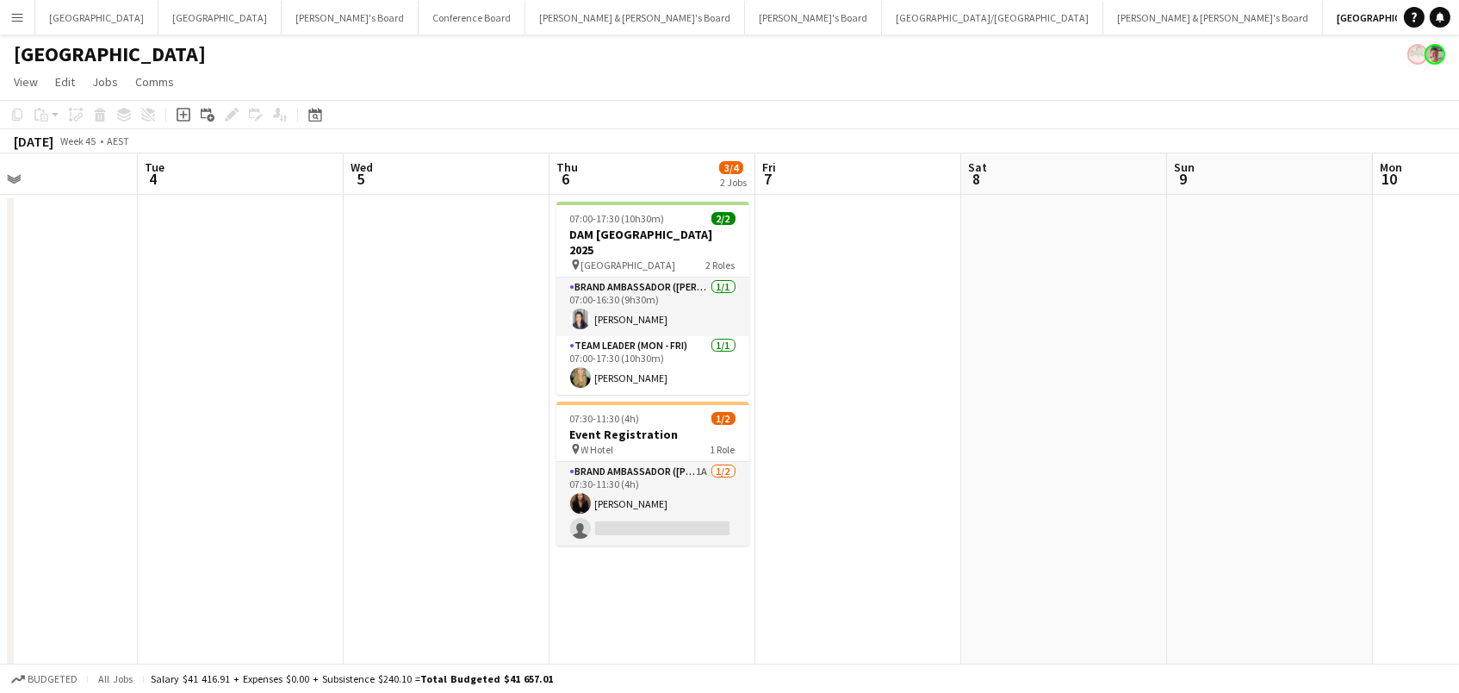
scroll to position [0, 484]
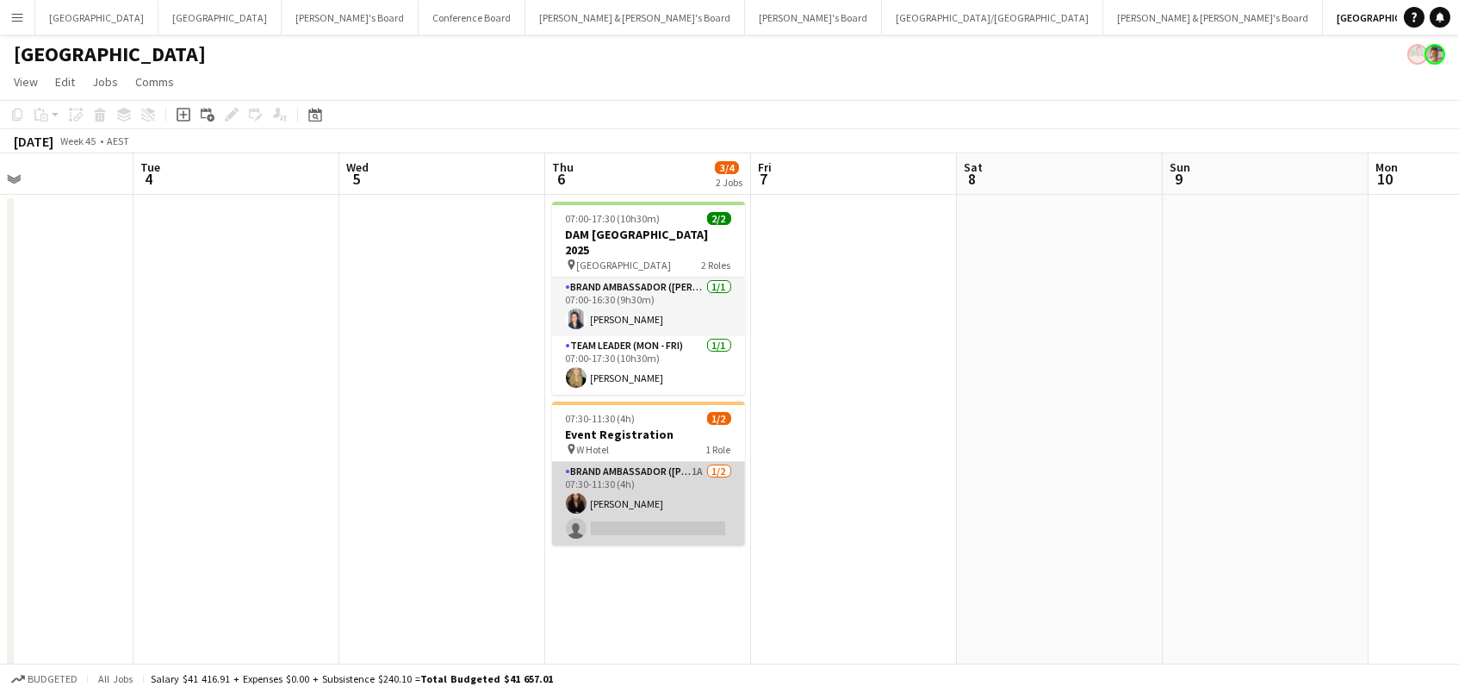
click at [583, 493] on app-user-avatar at bounding box center [576, 503] width 21 height 21
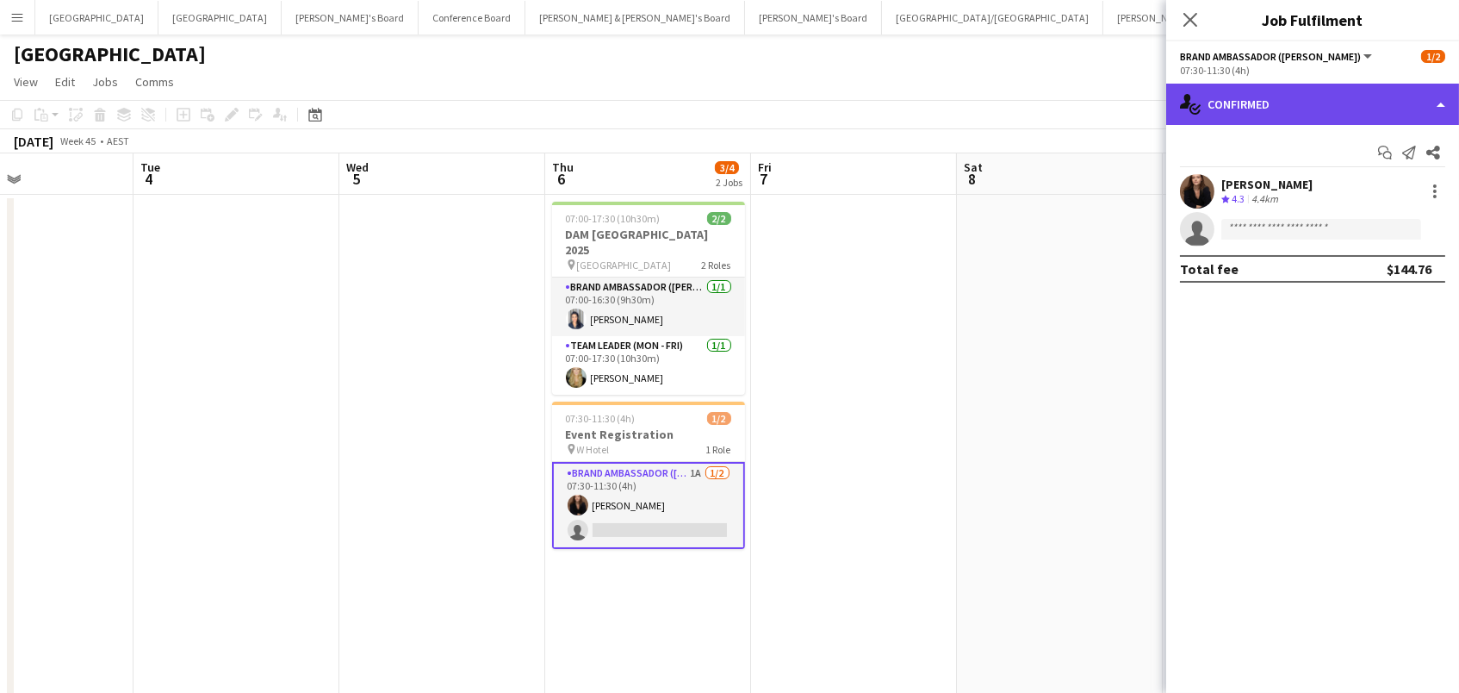
click at [1321, 96] on div "single-neutral-actions-check-2 Confirmed" at bounding box center [1312, 104] width 293 height 41
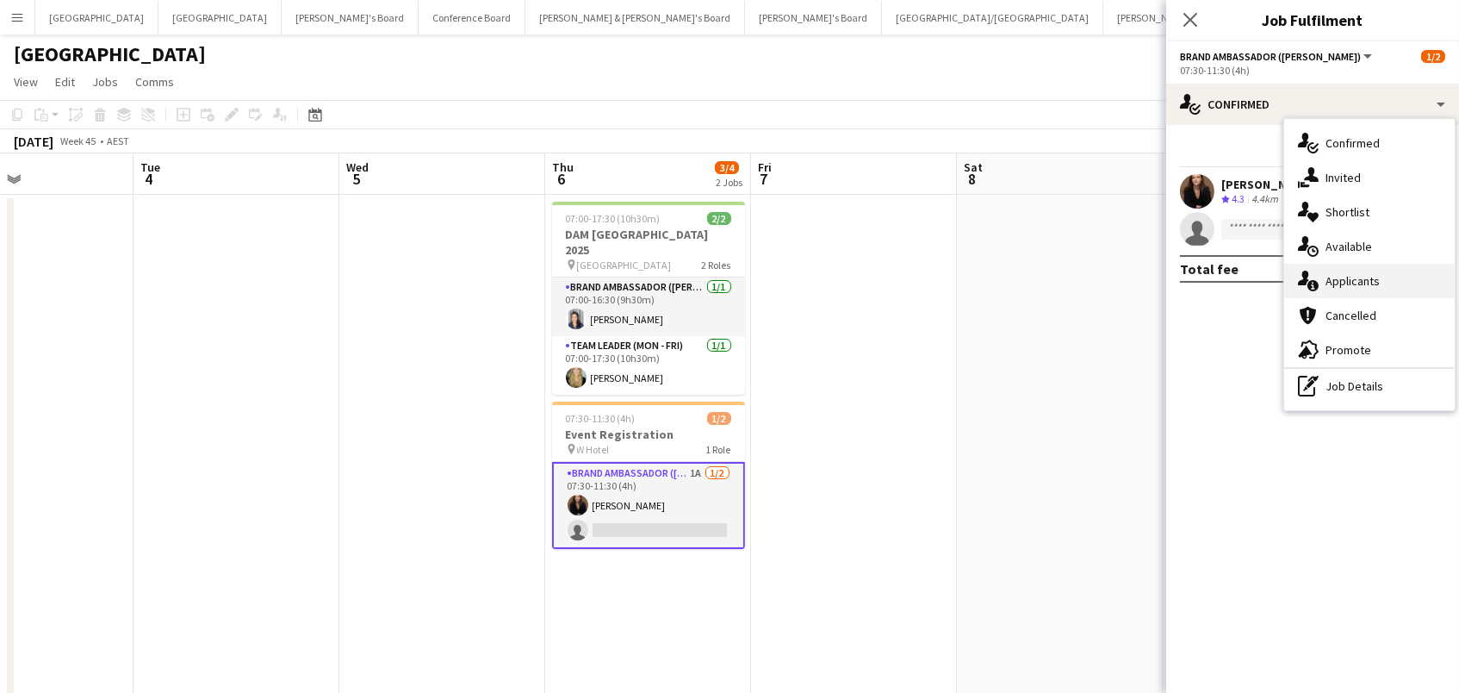
click at [1417, 278] on div "single-neutral-actions-information Applicants" at bounding box center [1369, 281] width 171 height 34
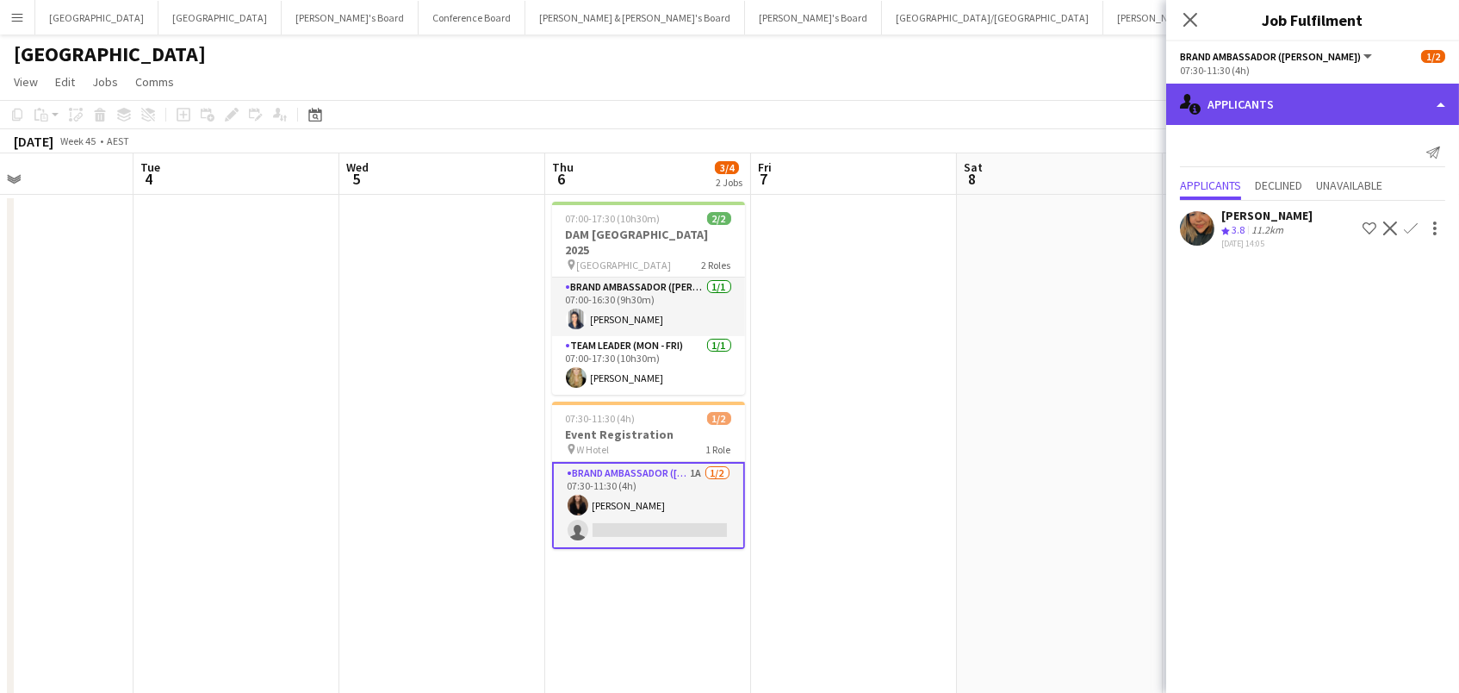
click at [1227, 102] on div "single-neutral-actions-information Applicants" at bounding box center [1312, 104] width 293 height 41
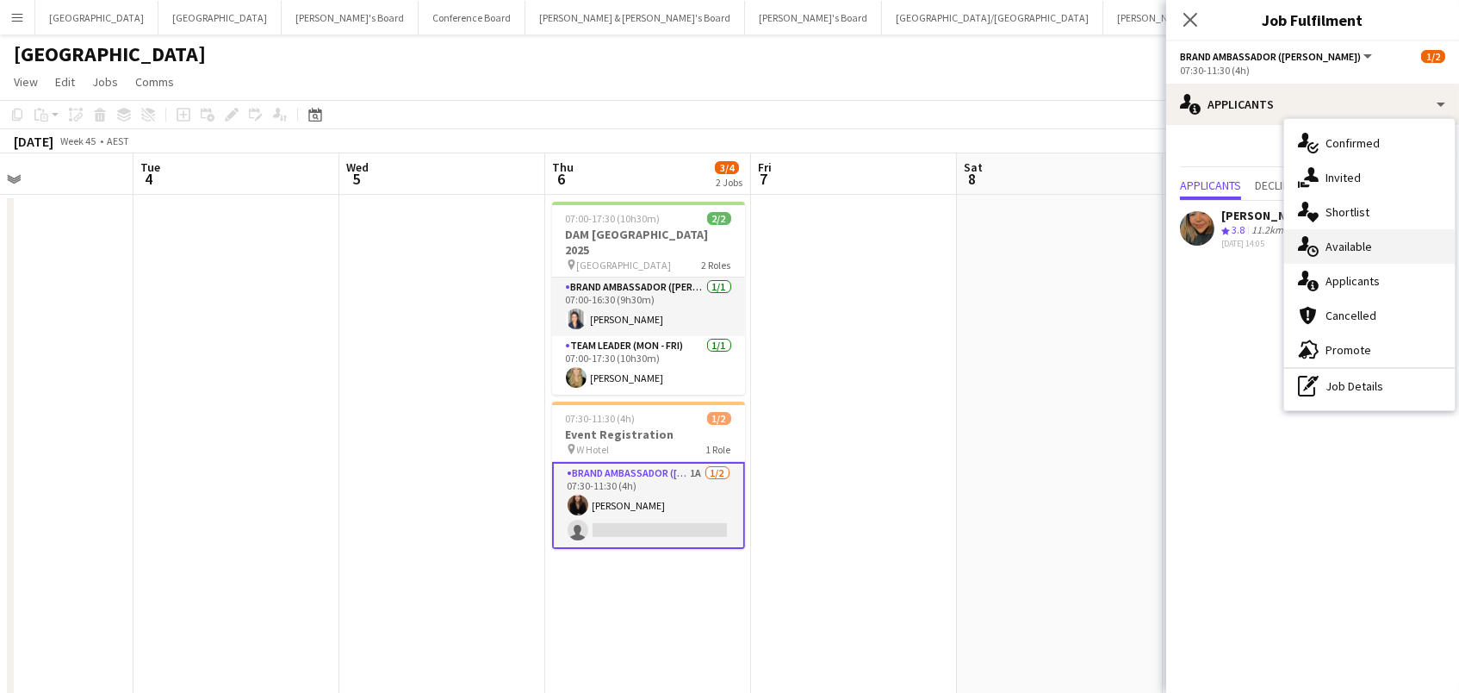
click at [1358, 249] on span "Available" at bounding box center [1349, 247] width 47 height 16
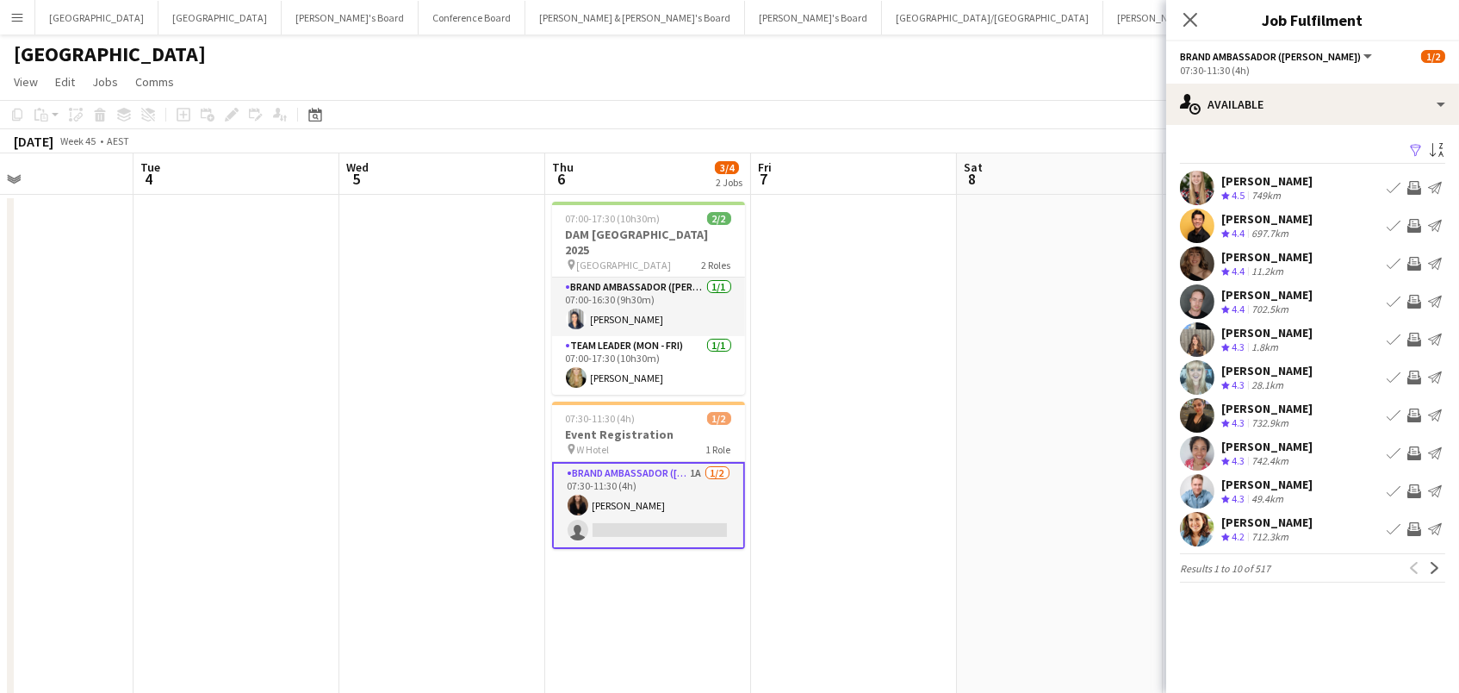
click at [1417, 140] on button "Filter" at bounding box center [1414, 150] width 21 height 21
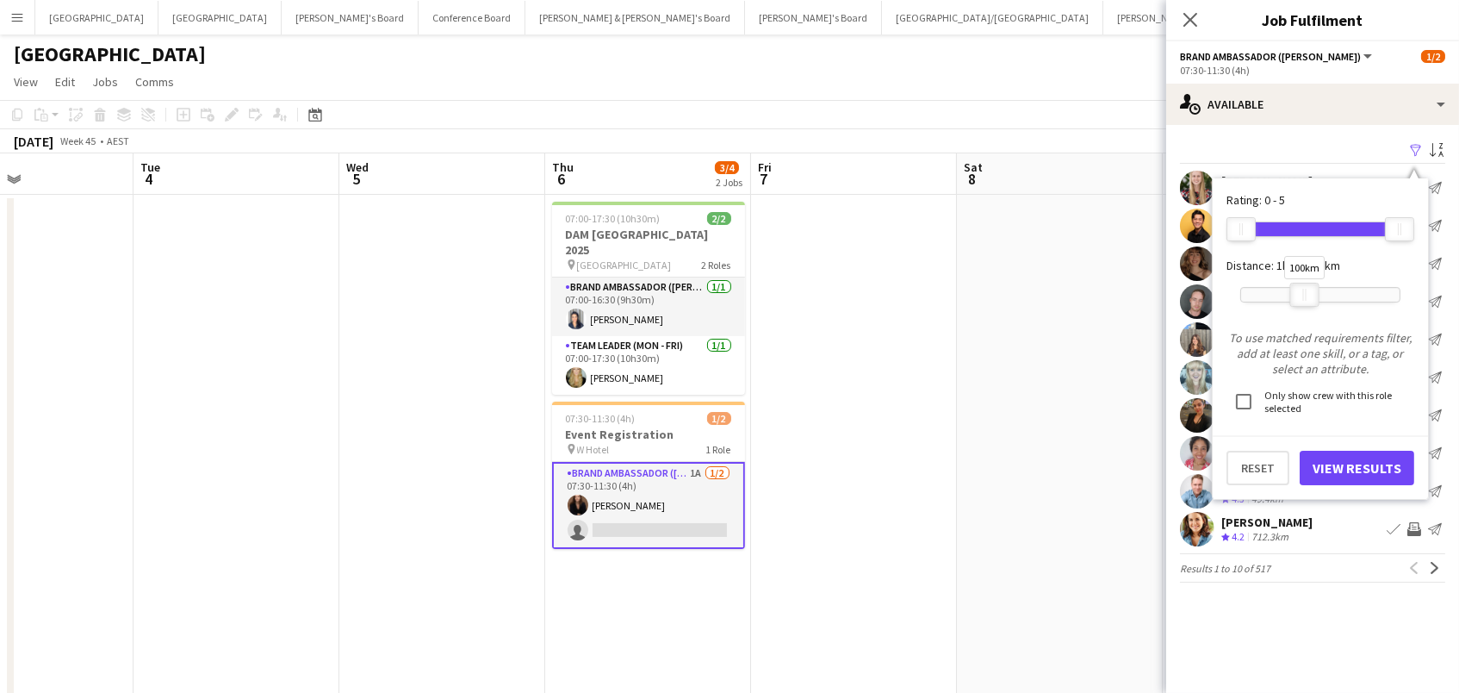
drag, startPoint x: 1393, startPoint y: 295, endPoint x: 1300, endPoint y: 301, distance: 93.2
click at [1300, 301] on div at bounding box center [1305, 294] width 28 height 22
click at [1327, 457] on button "View Results" at bounding box center [1357, 467] width 115 height 34
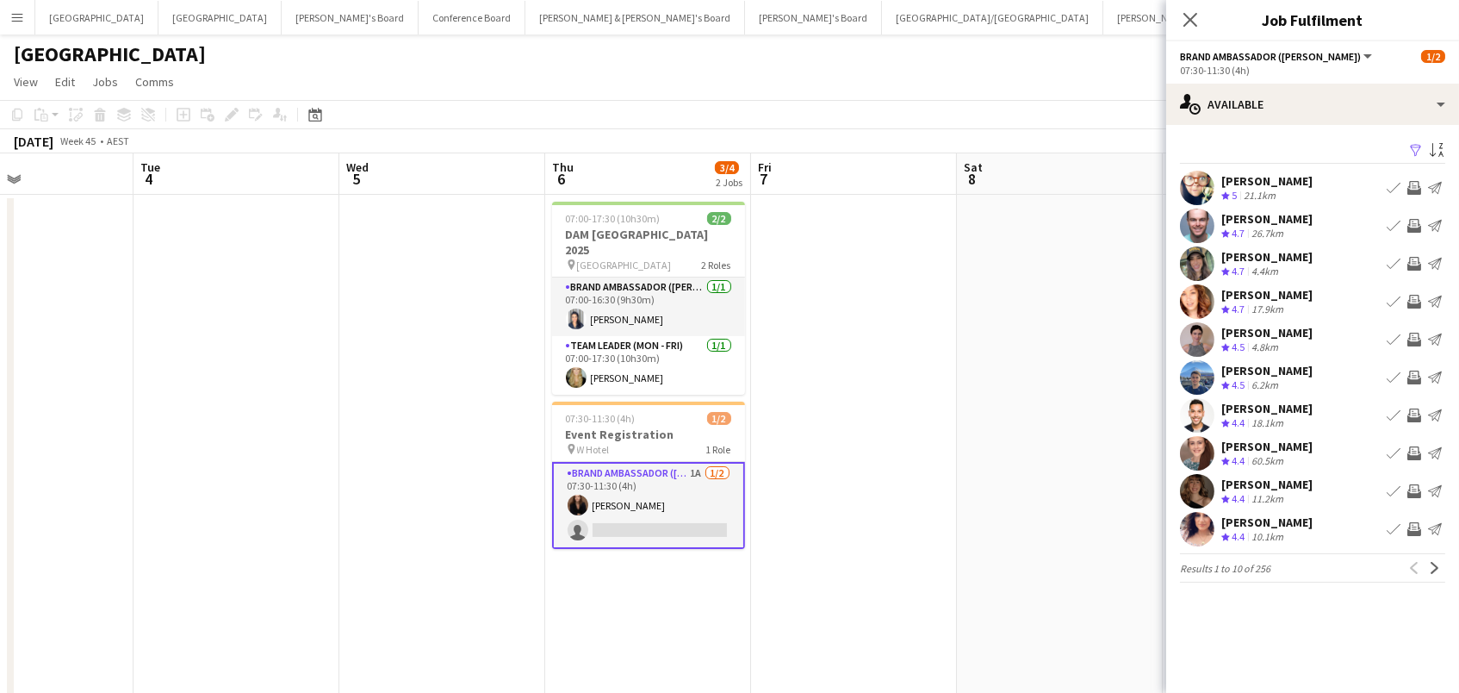
click at [1415, 225] on app-icon "Invite crew" at bounding box center [1414, 226] width 14 height 14
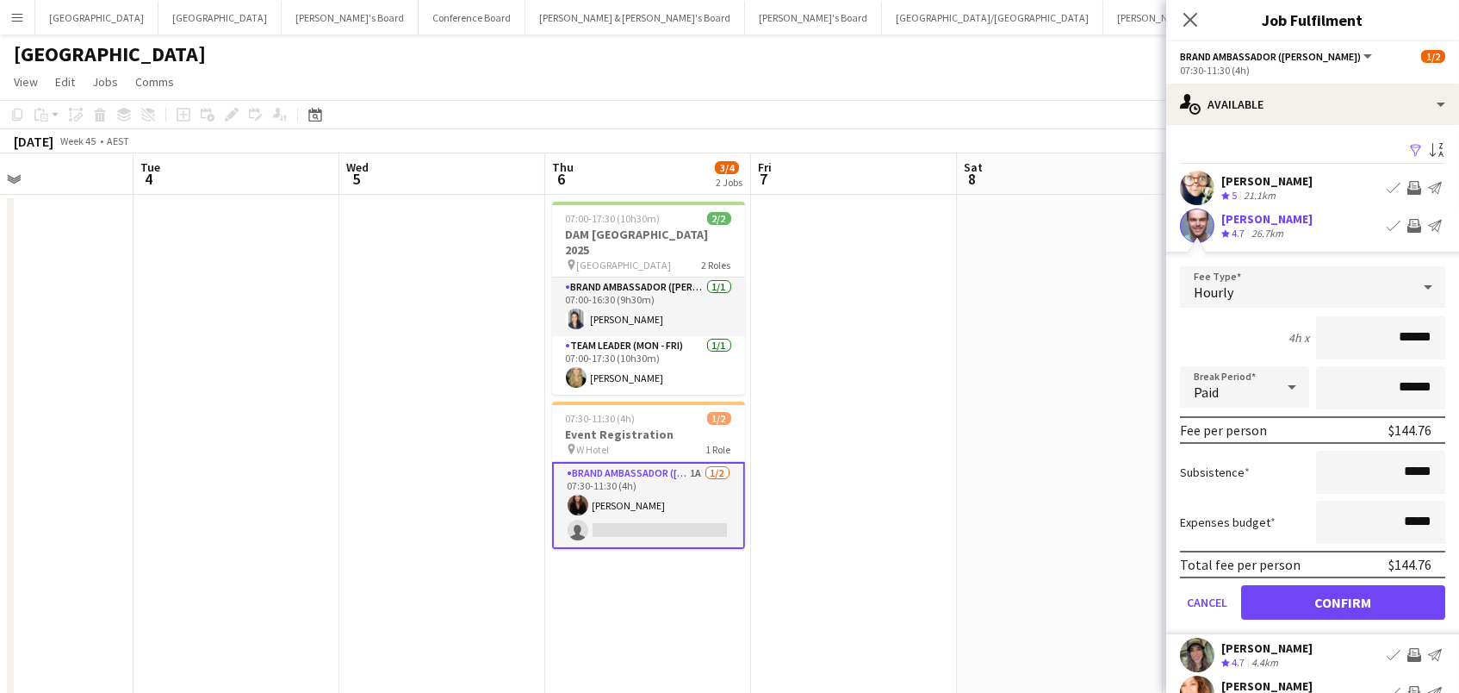
scroll to position [0, 0]
click at [1318, 599] on button "Confirm" at bounding box center [1343, 602] width 204 height 34
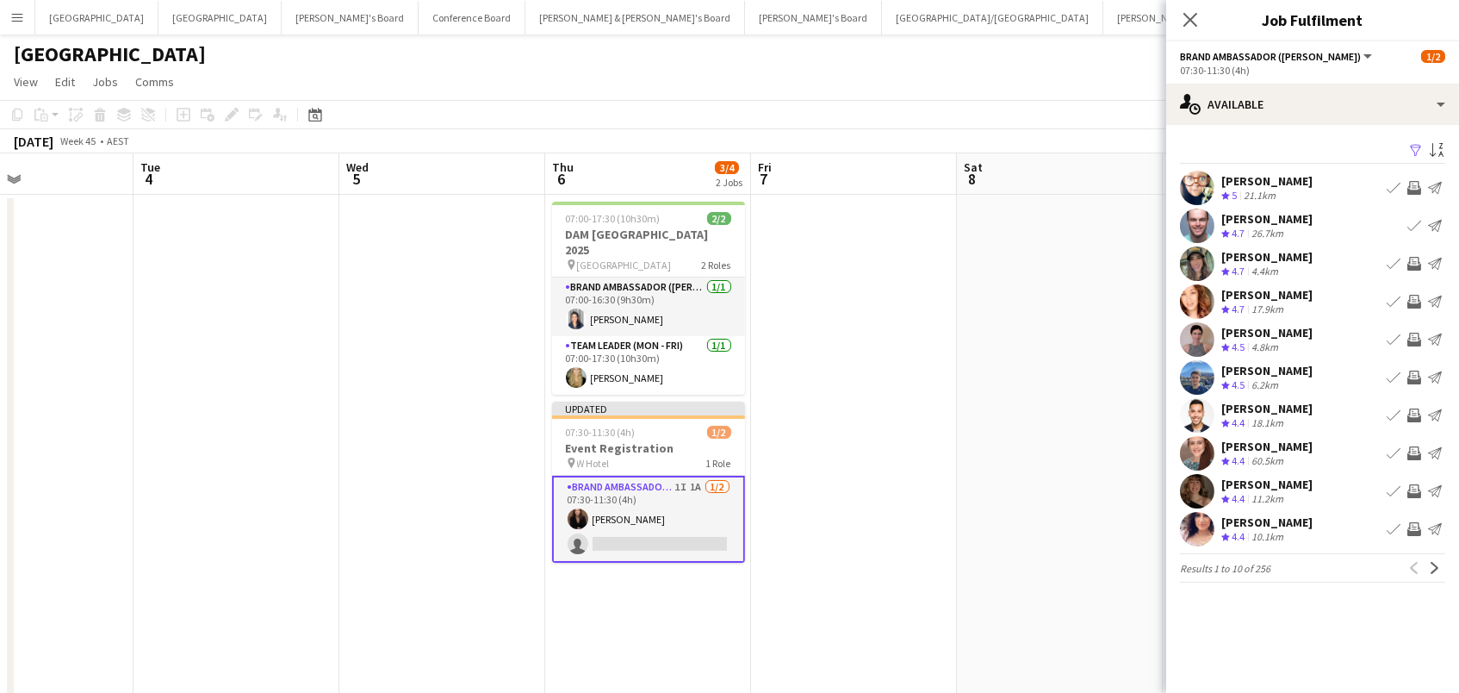
click at [1419, 335] on app-icon "Invite crew" at bounding box center [1414, 339] width 14 height 14
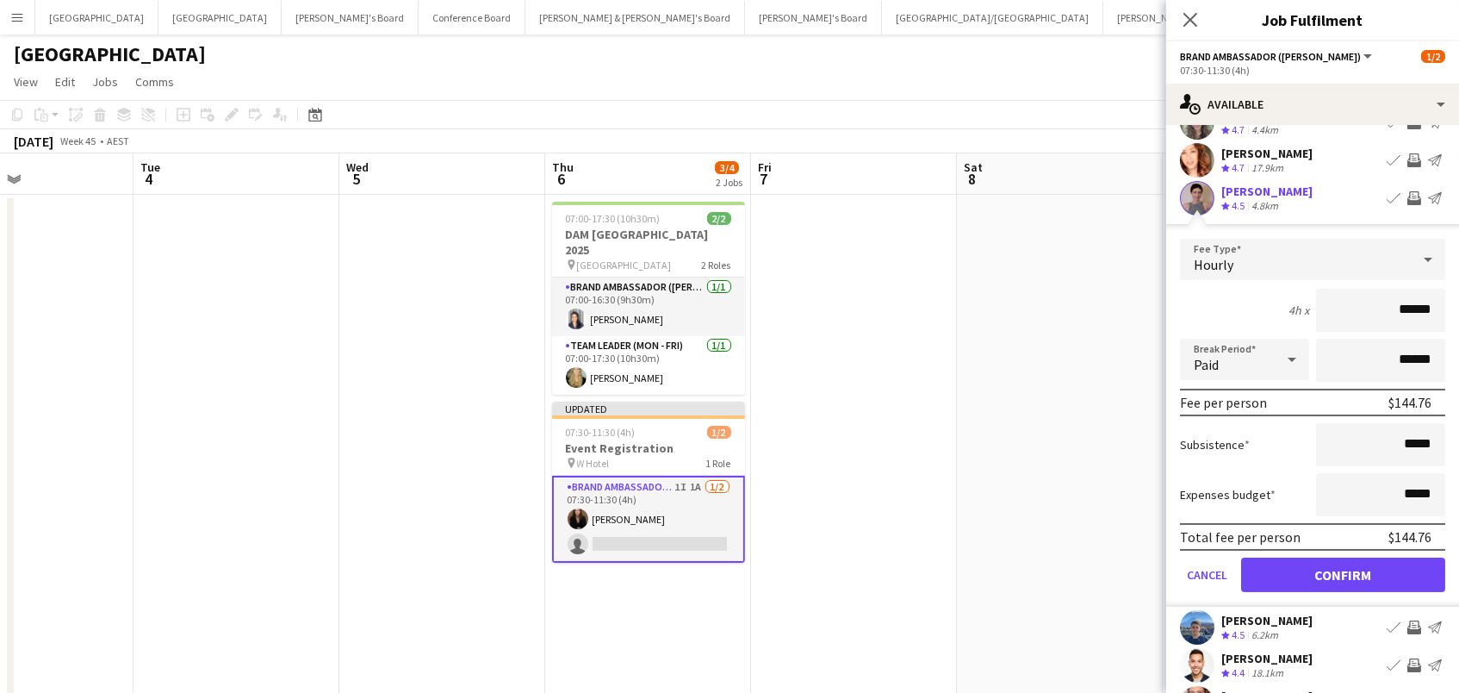
scroll to position [233, 0]
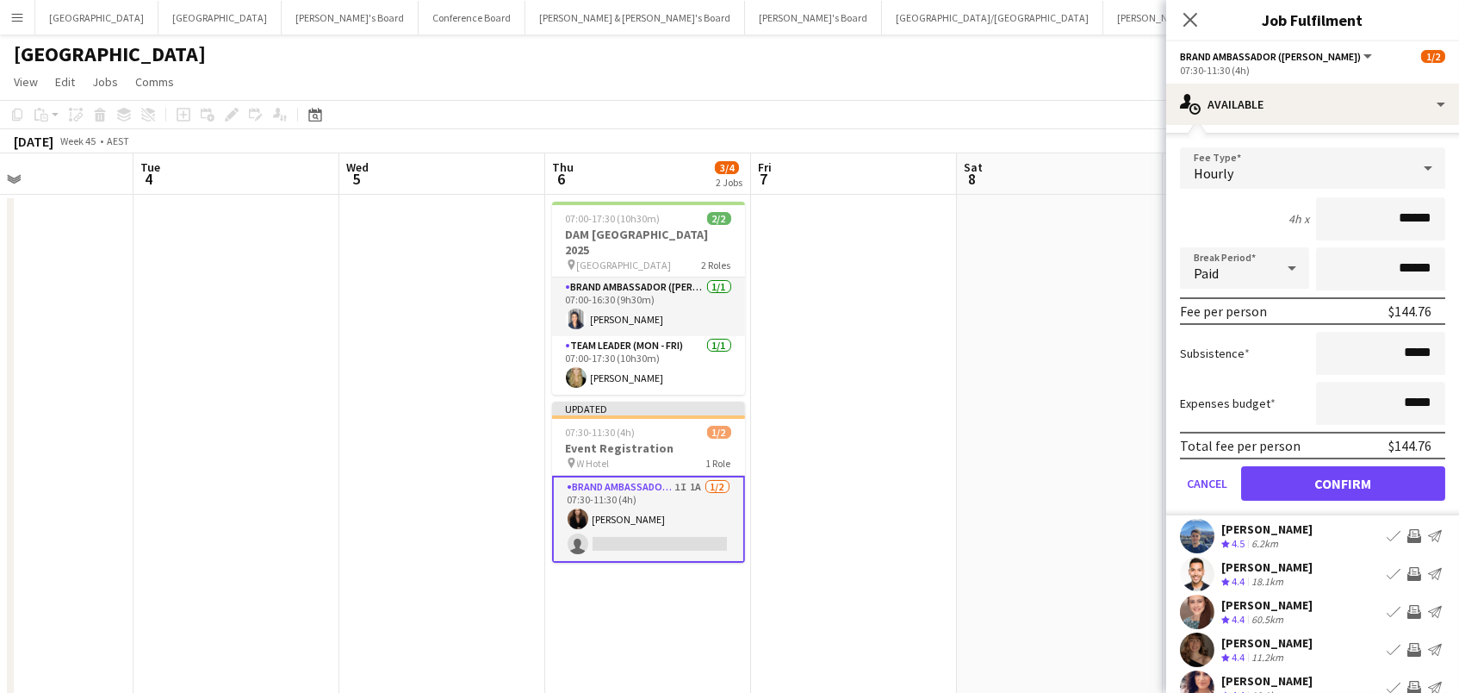
click at [1333, 482] on button "Confirm" at bounding box center [1343, 483] width 204 height 34
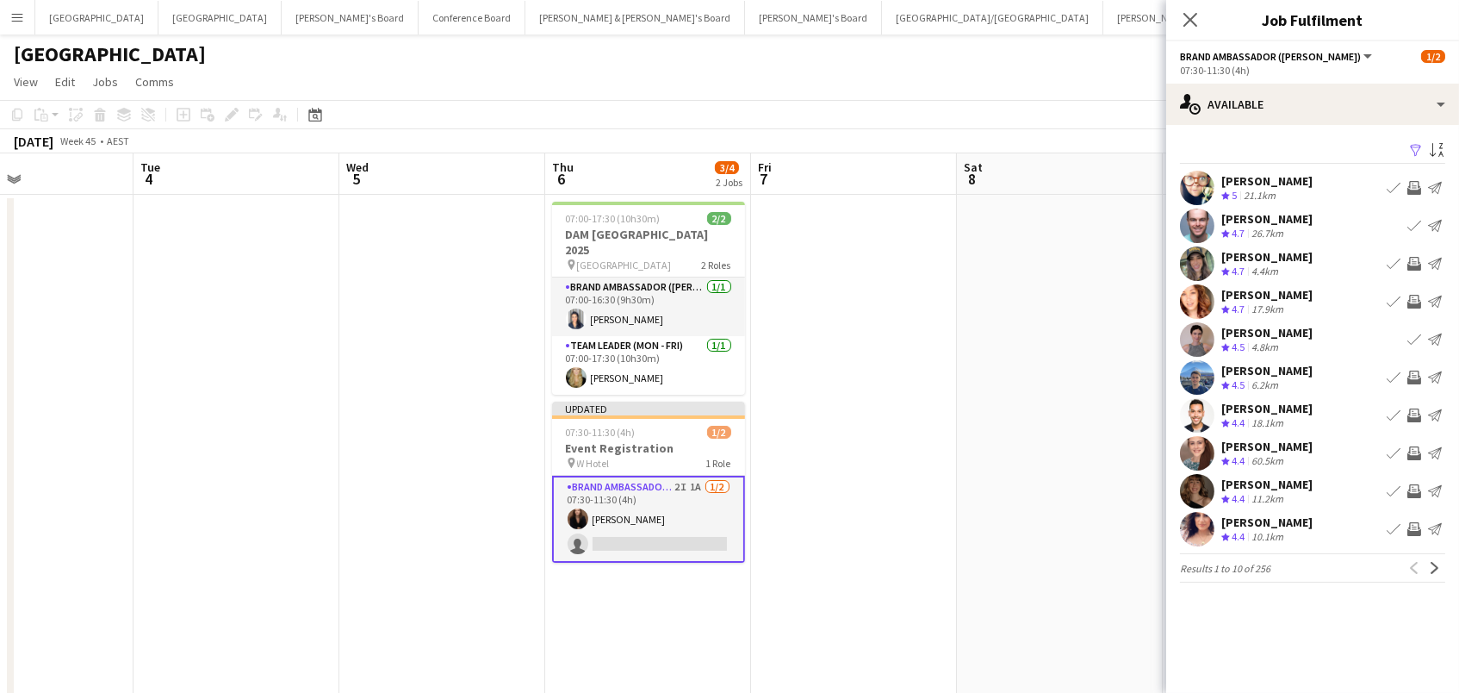
scroll to position [0, 0]
click at [1410, 447] on app-icon "Invite crew" at bounding box center [1414, 453] width 14 height 14
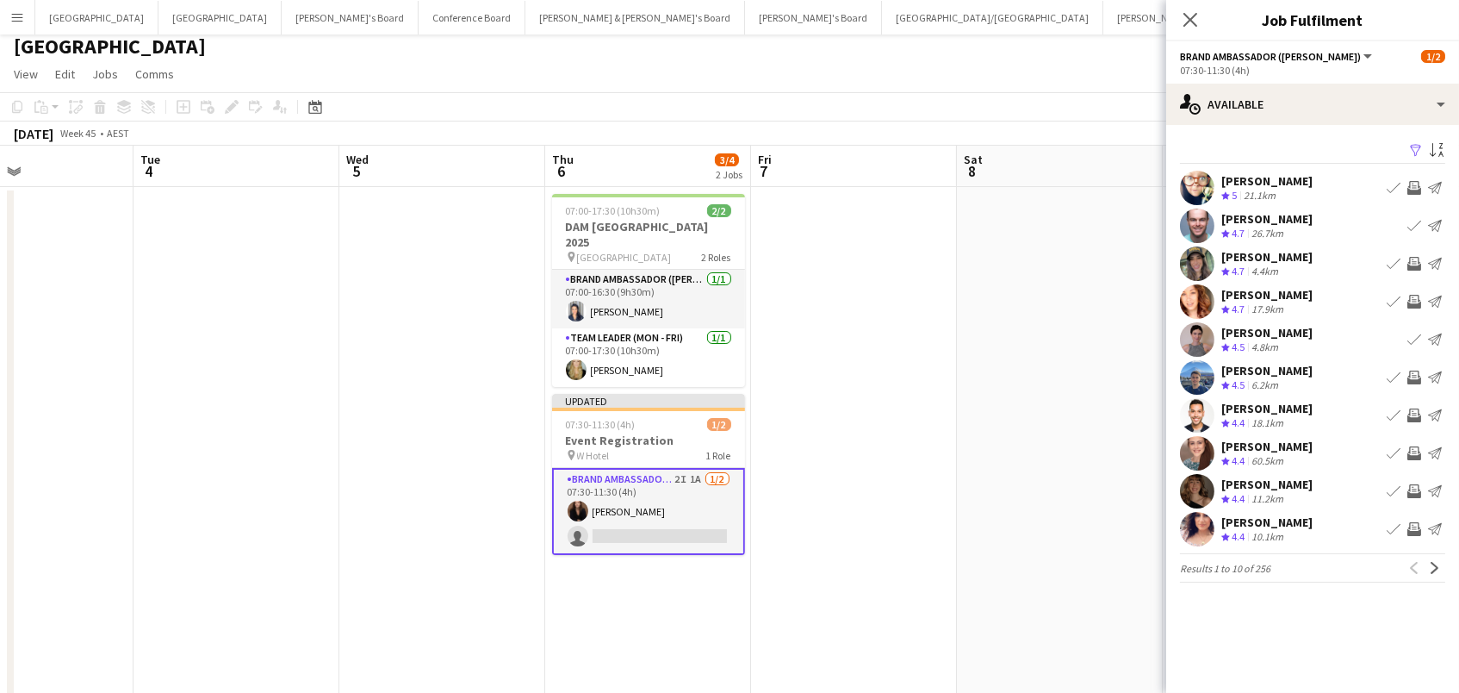
scroll to position [8, 0]
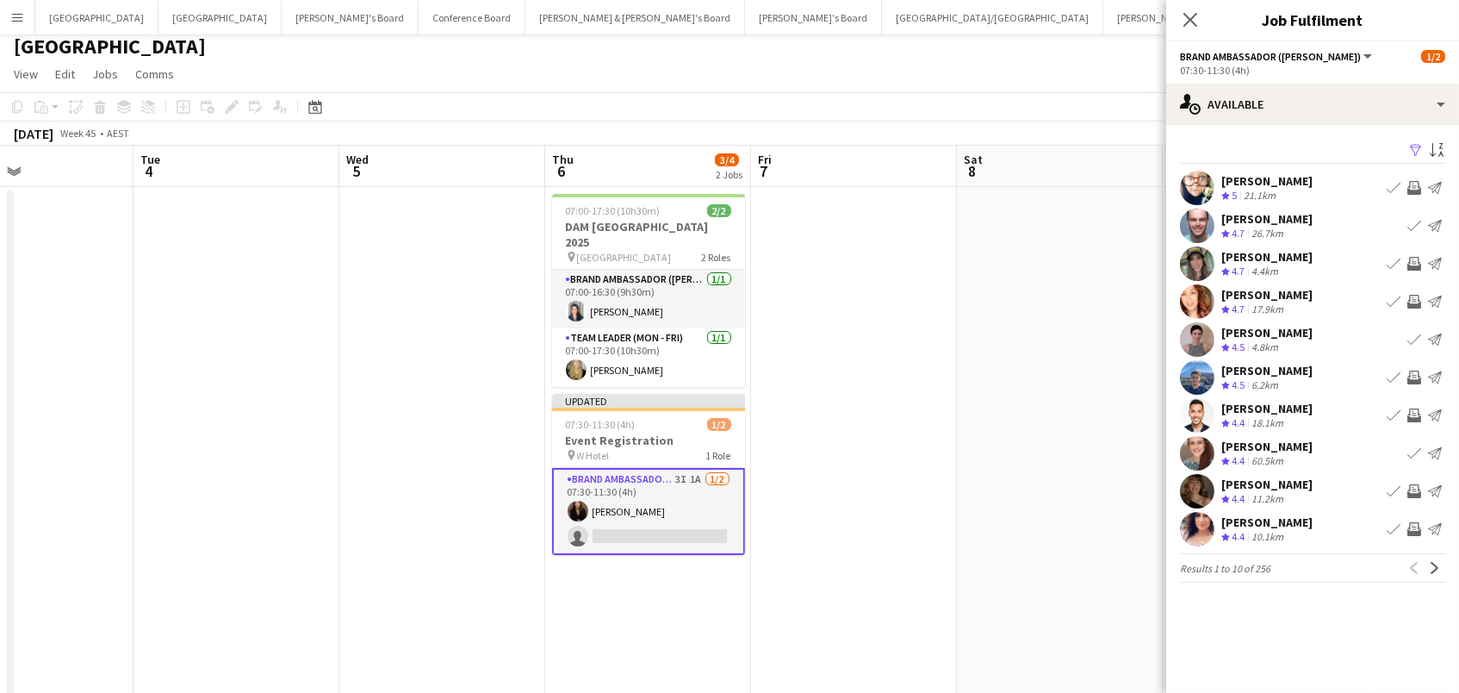
click at [1417, 522] on app-icon "Invite crew" at bounding box center [1414, 529] width 14 height 14
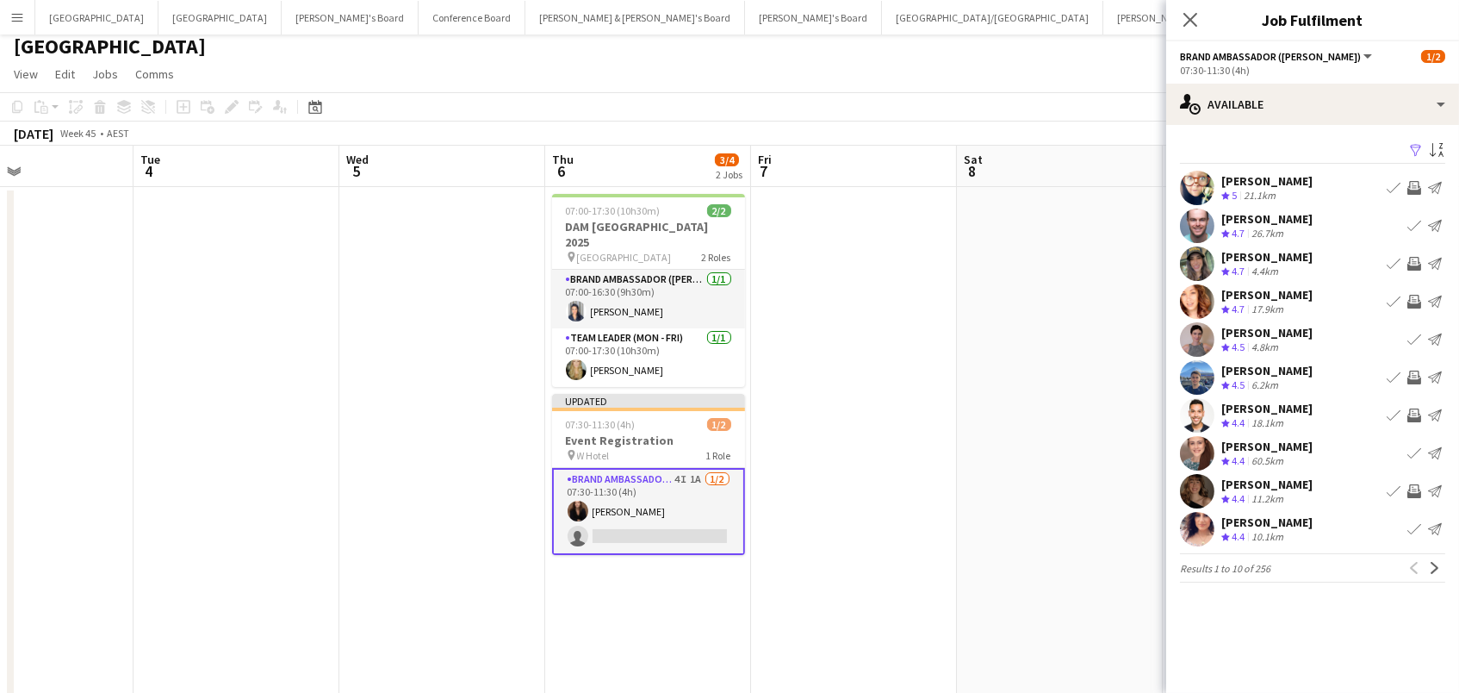
click at [1414, 295] on app-icon "Invite crew" at bounding box center [1414, 302] width 14 height 14
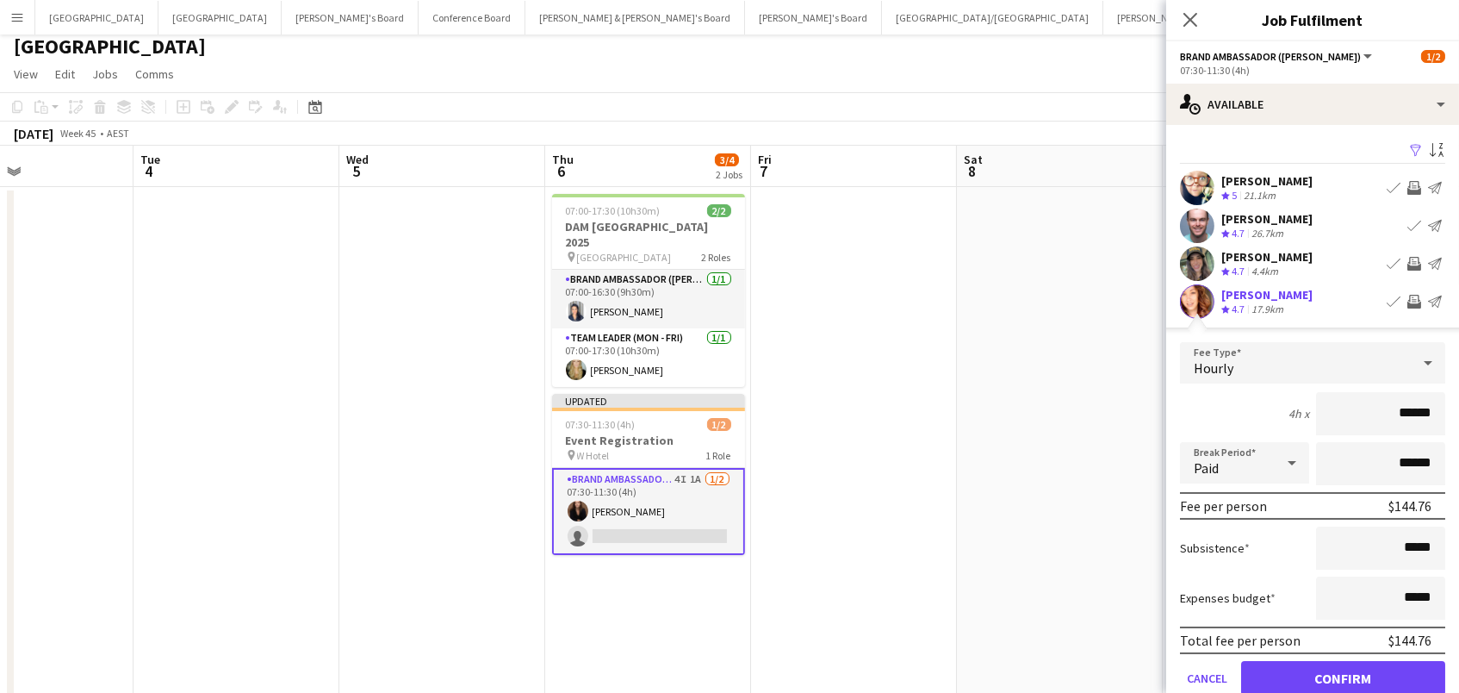
click at [1343, 675] on button "Confirm" at bounding box center [1343, 678] width 204 height 34
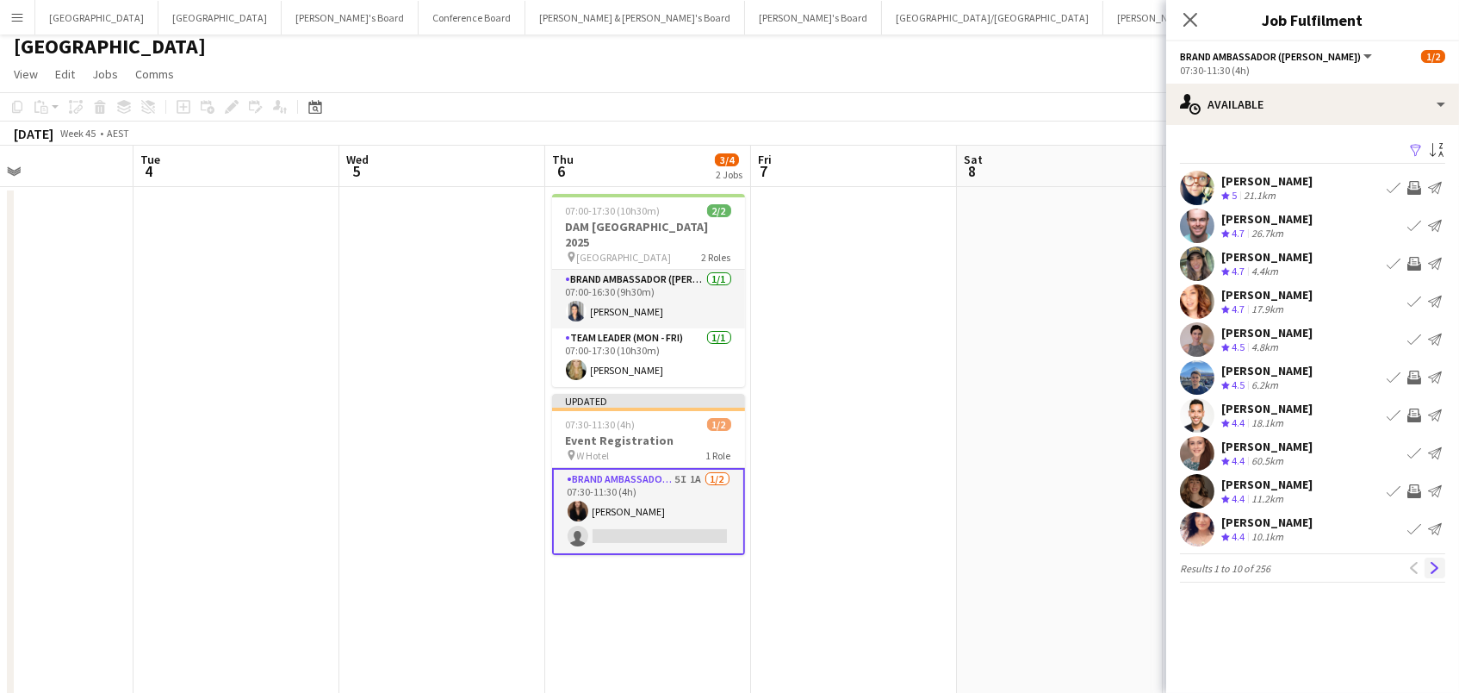
click at [1427, 563] on button "Next" at bounding box center [1435, 567] width 21 height 21
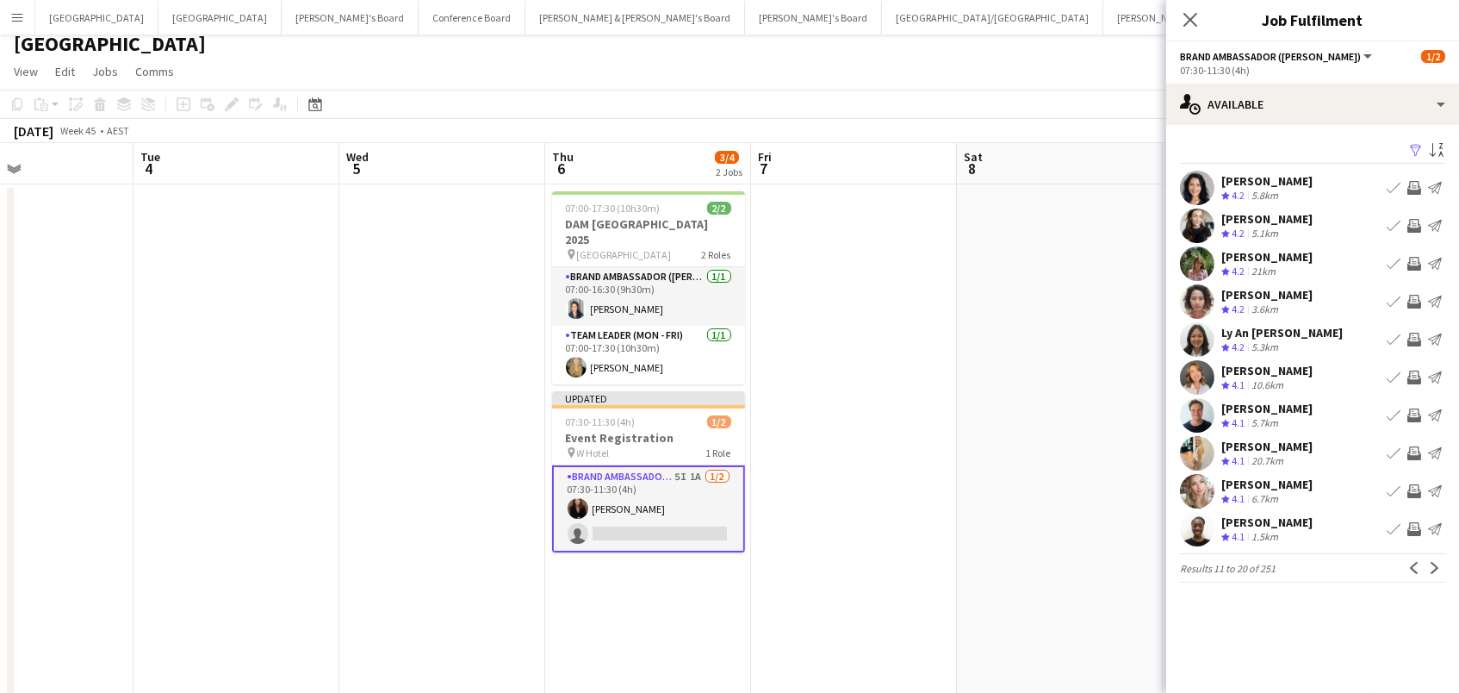
scroll to position [13, 0]
click at [1412, 257] on app-icon "Invite crew" at bounding box center [1414, 264] width 14 height 14
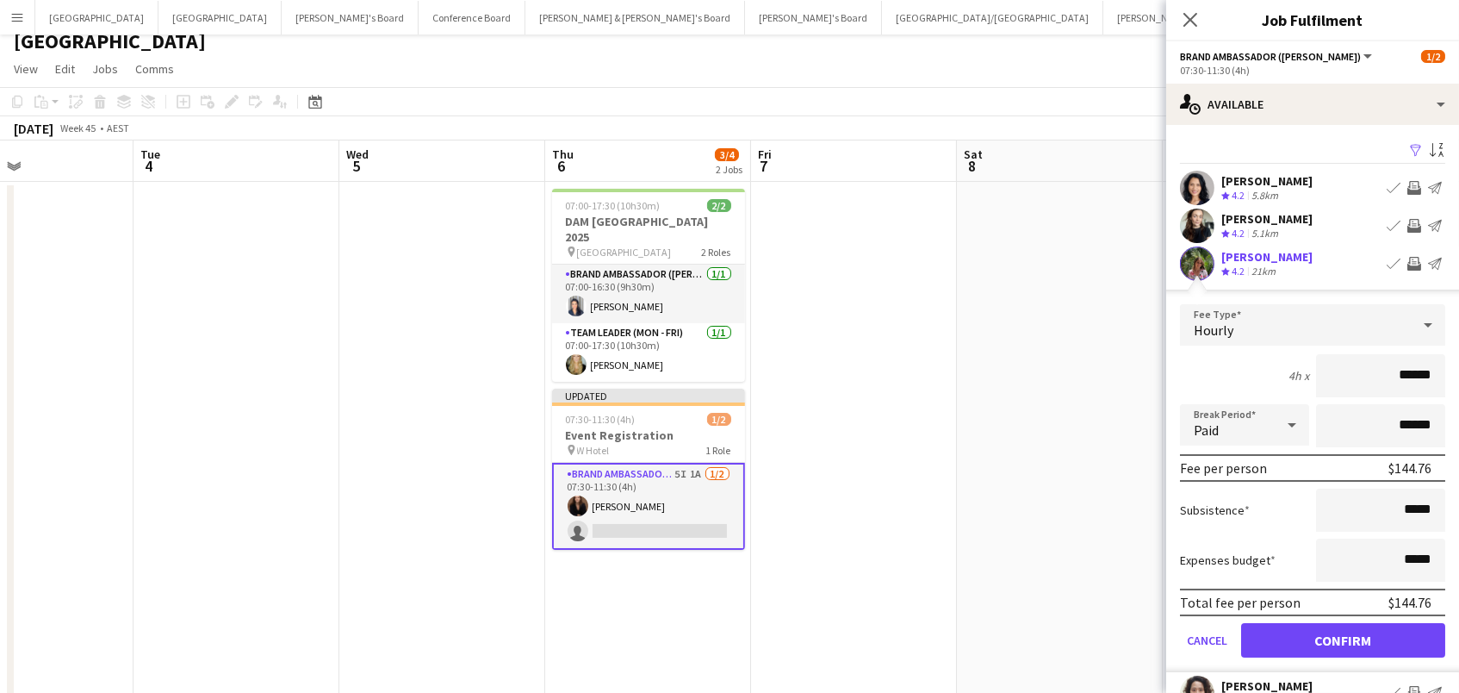
scroll to position [10, 1]
click at [1343, 637] on button "Confirm" at bounding box center [1343, 640] width 204 height 34
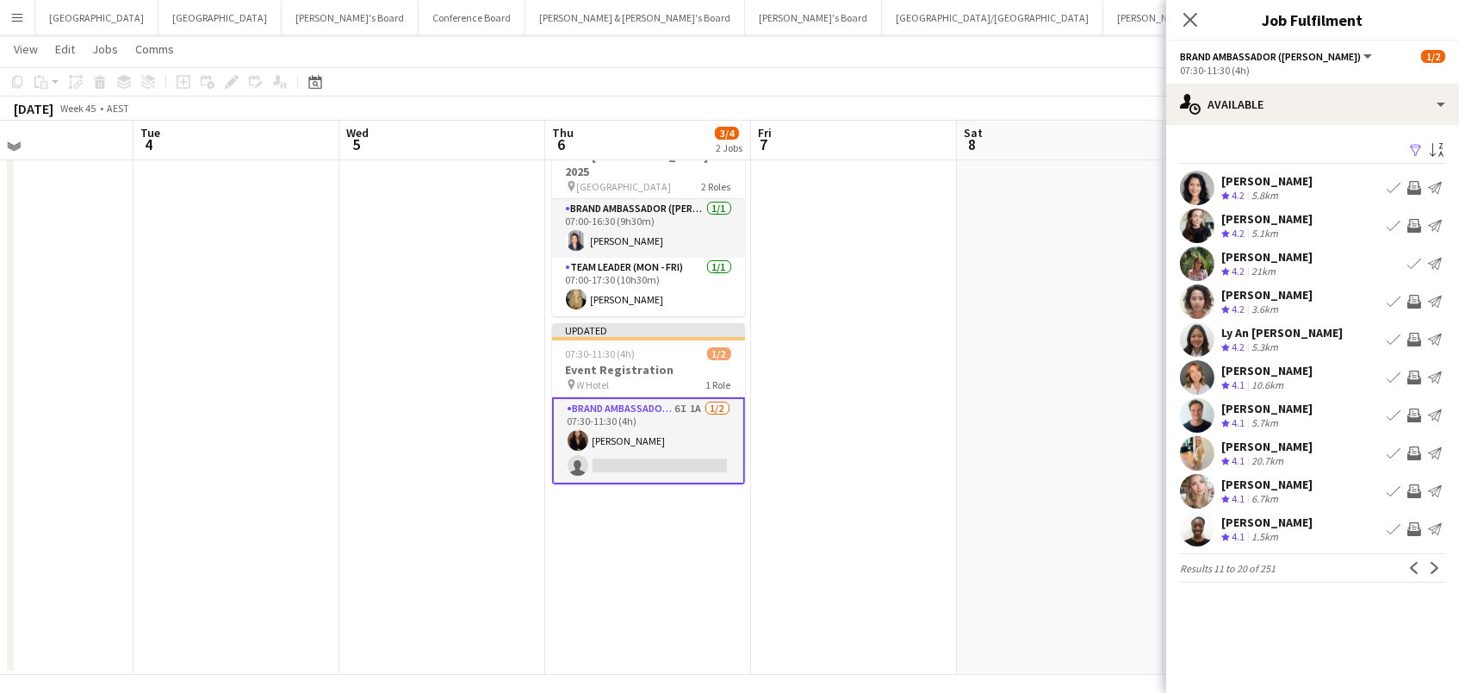
scroll to position [78, 0]
click at [1416, 225] on app-icon "Invite crew" at bounding box center [1414, 226] width 14 height 14
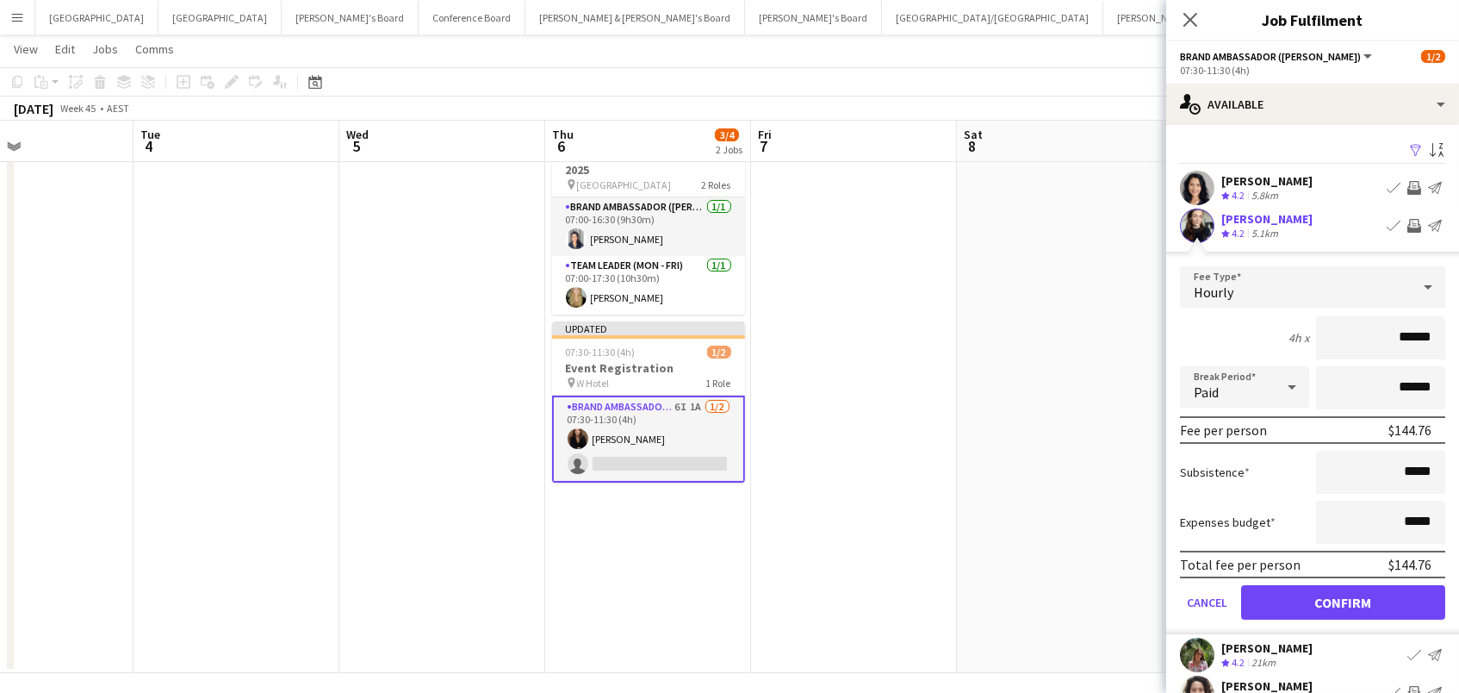
click at [1343, 600] on button "Confirm" at bounding box center [1343, 602] width 204 height 34
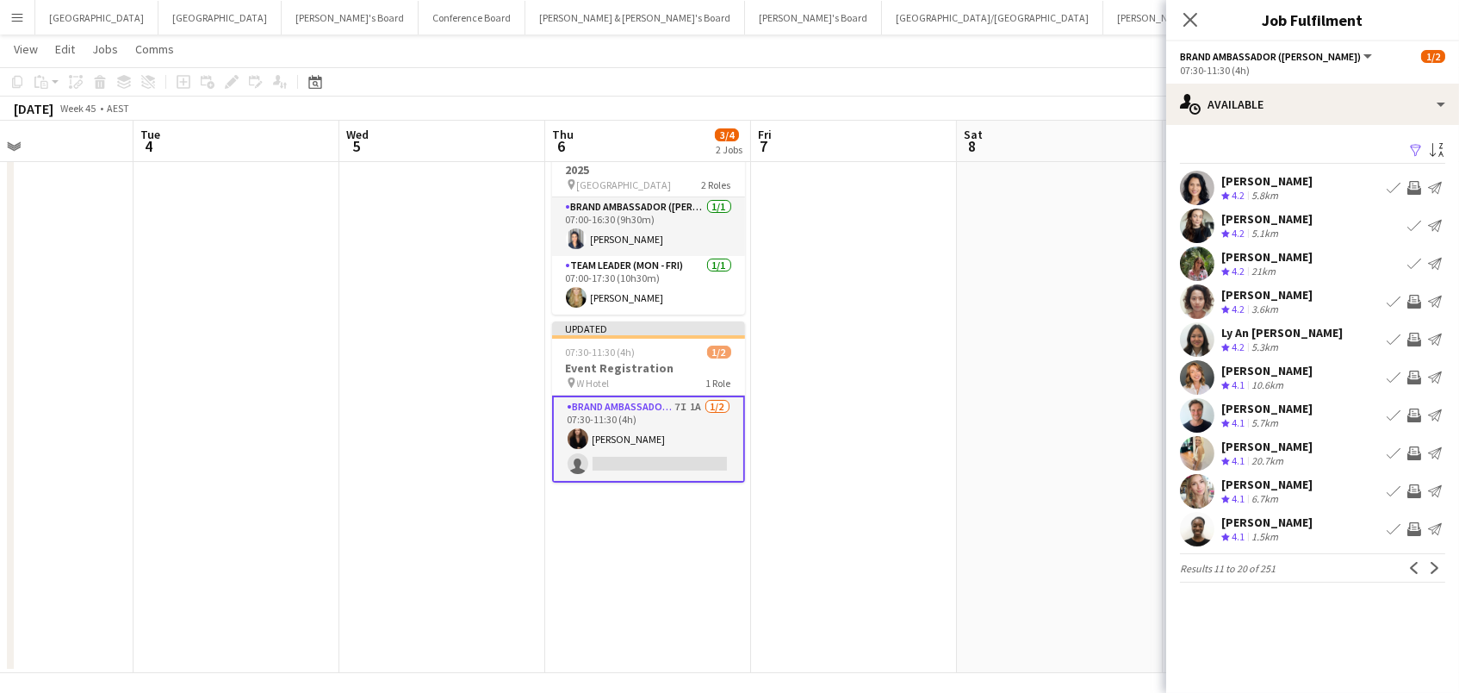
click at [1417, 183] on app-icon "Invite crew" at bounding box center [1414, 188] width 14 height 14
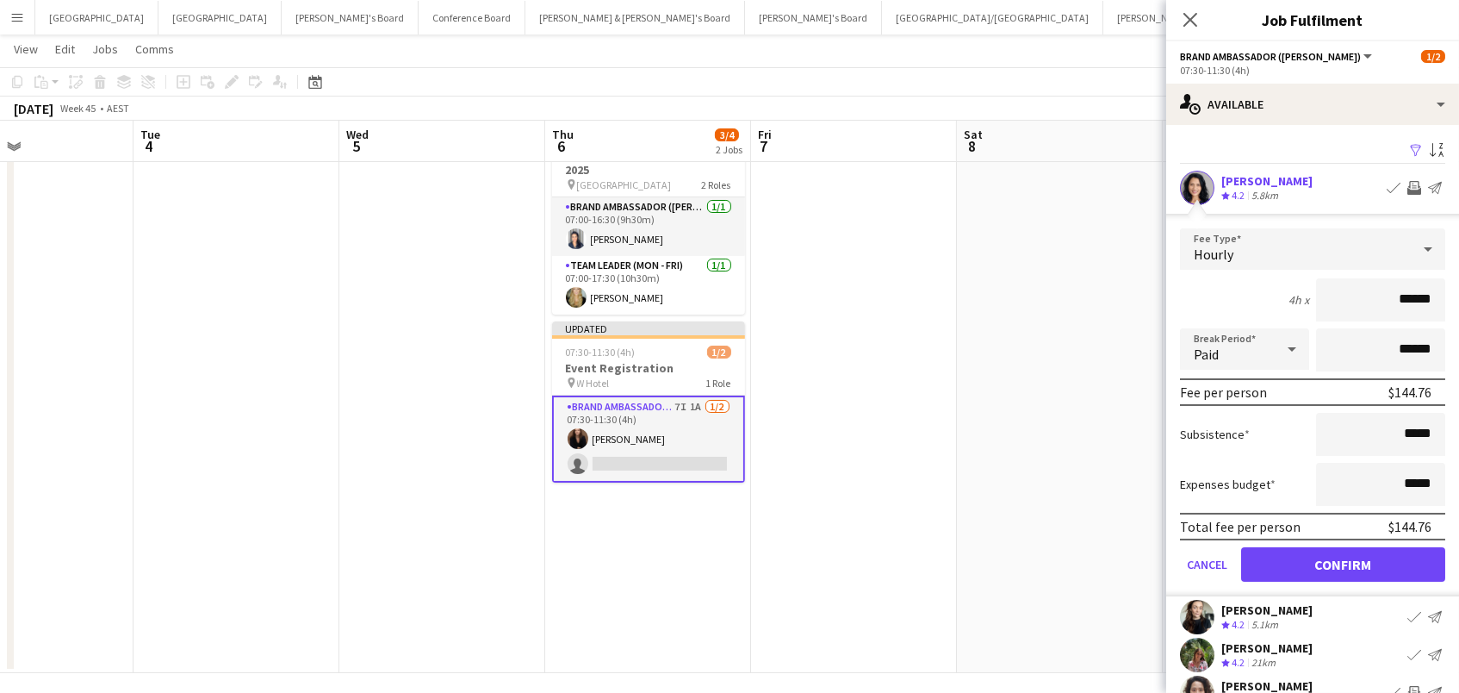
click at [1343, 562] on button "Confirm" at bounding box center [1343, 564] width 204 height 34
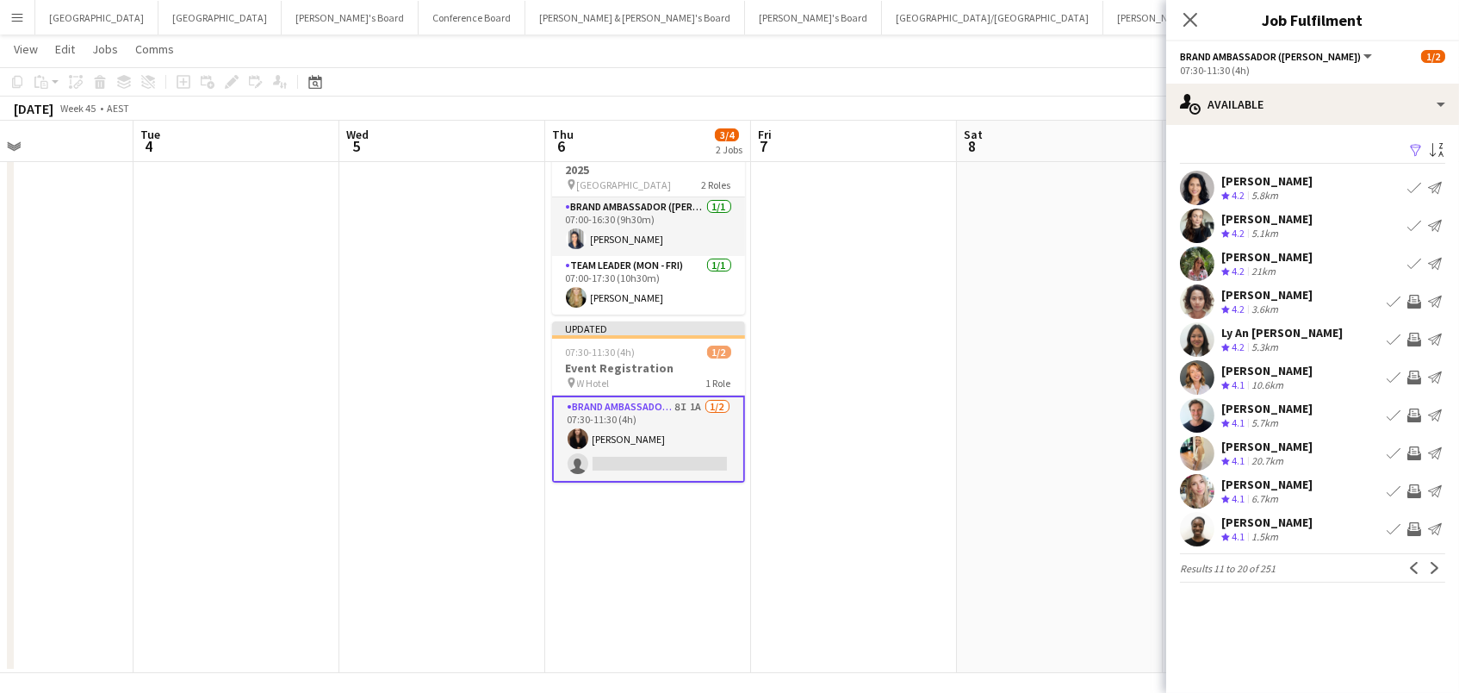
click at [1412, 525] on app-icon "Invite crew" at bounding box center [1414, 529] width 14 height 14
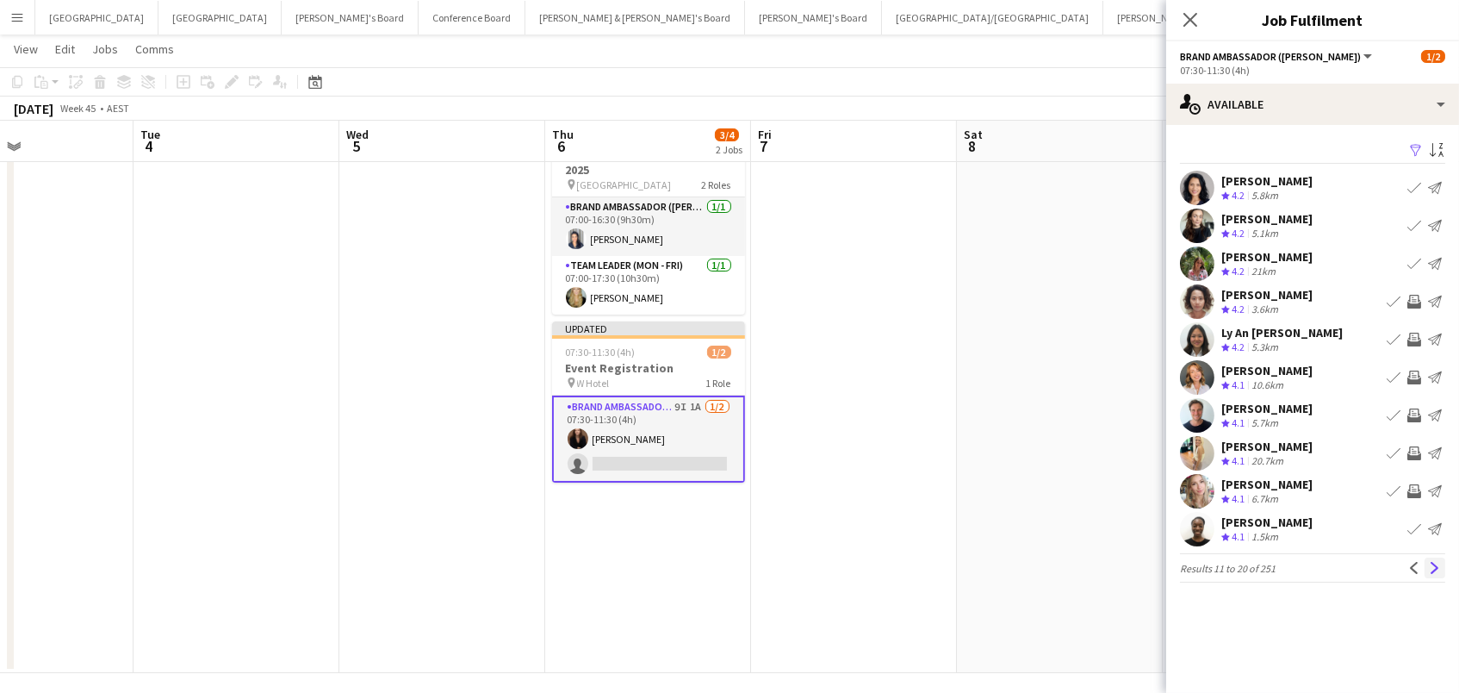
click at [1431, 565] on app-icon "Next" at bounding box center [1435, 568] width 12 height 12
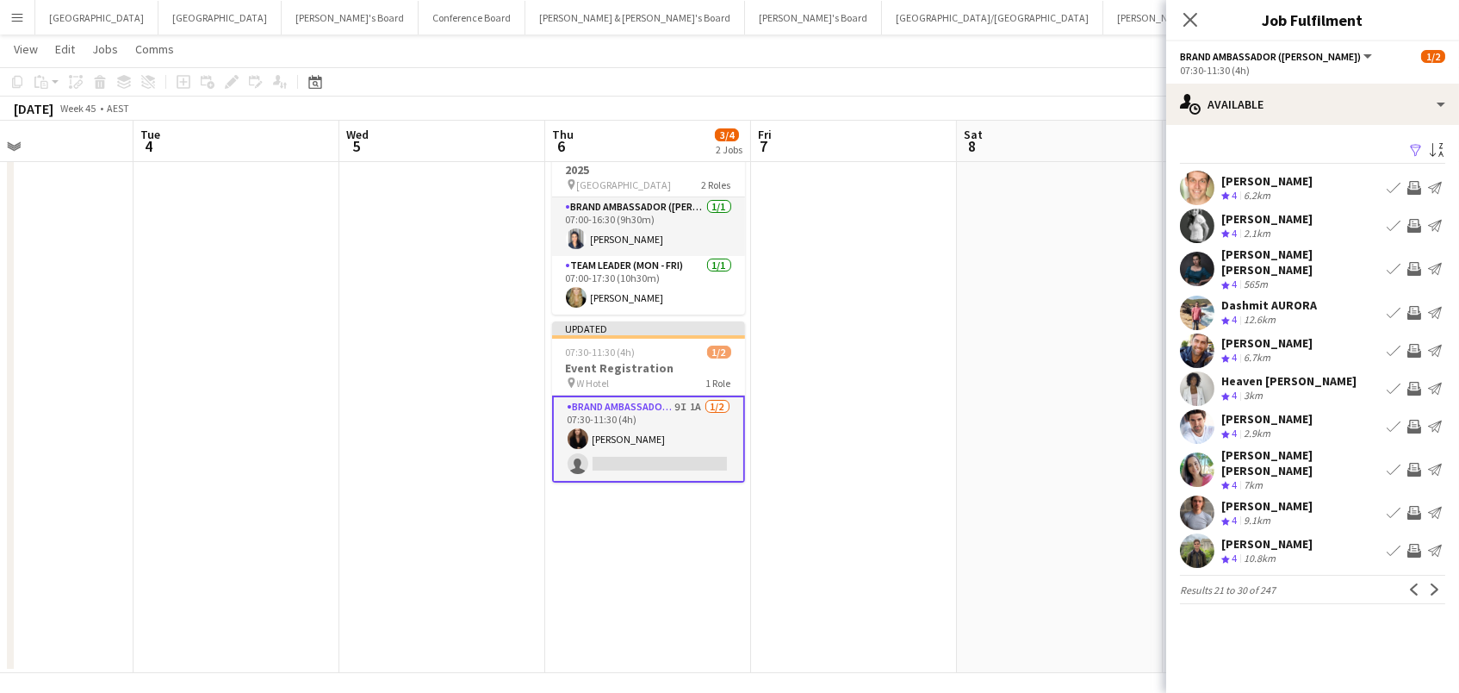
click at [1412, 182] on app-icon "Invite crew" at bounding box center [1414, 188] width 14 height 14
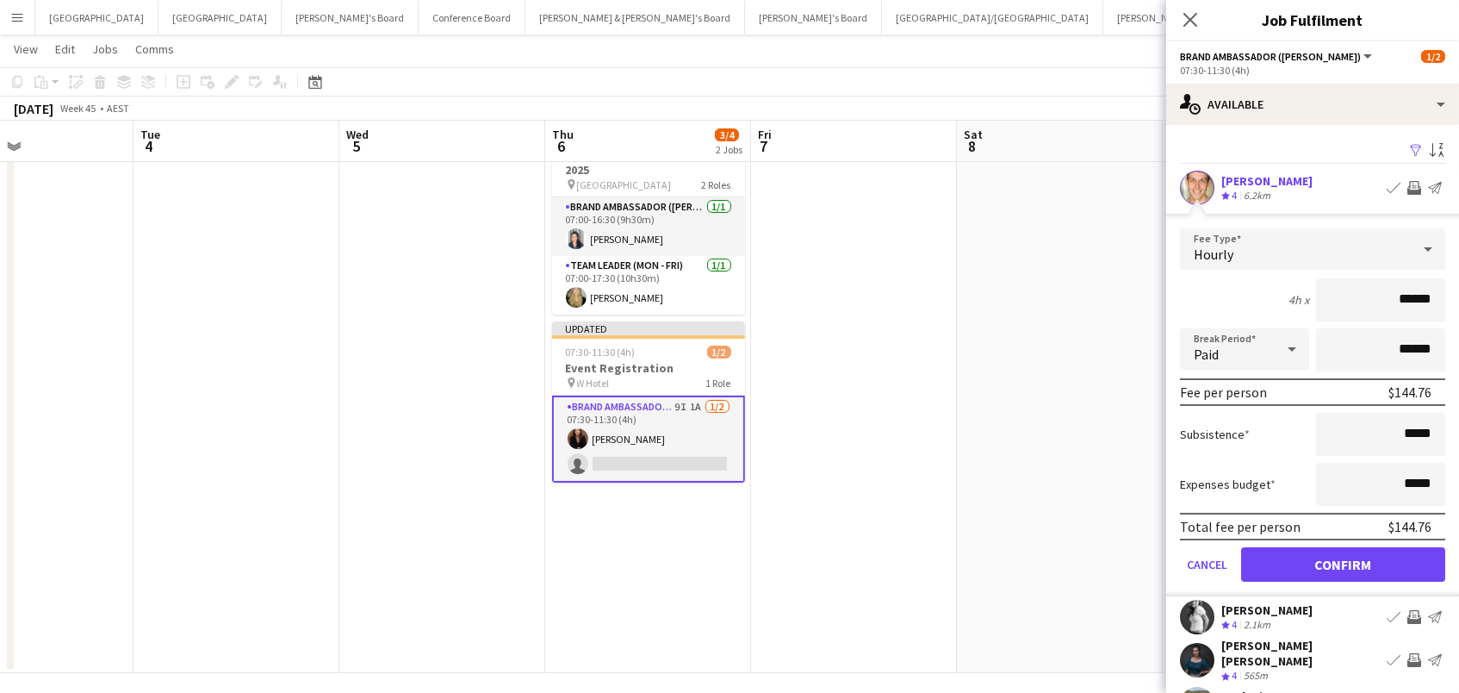
click at [1343, 562] on button "Confirm" at bounding box center [1343, 564] width 204 height 34
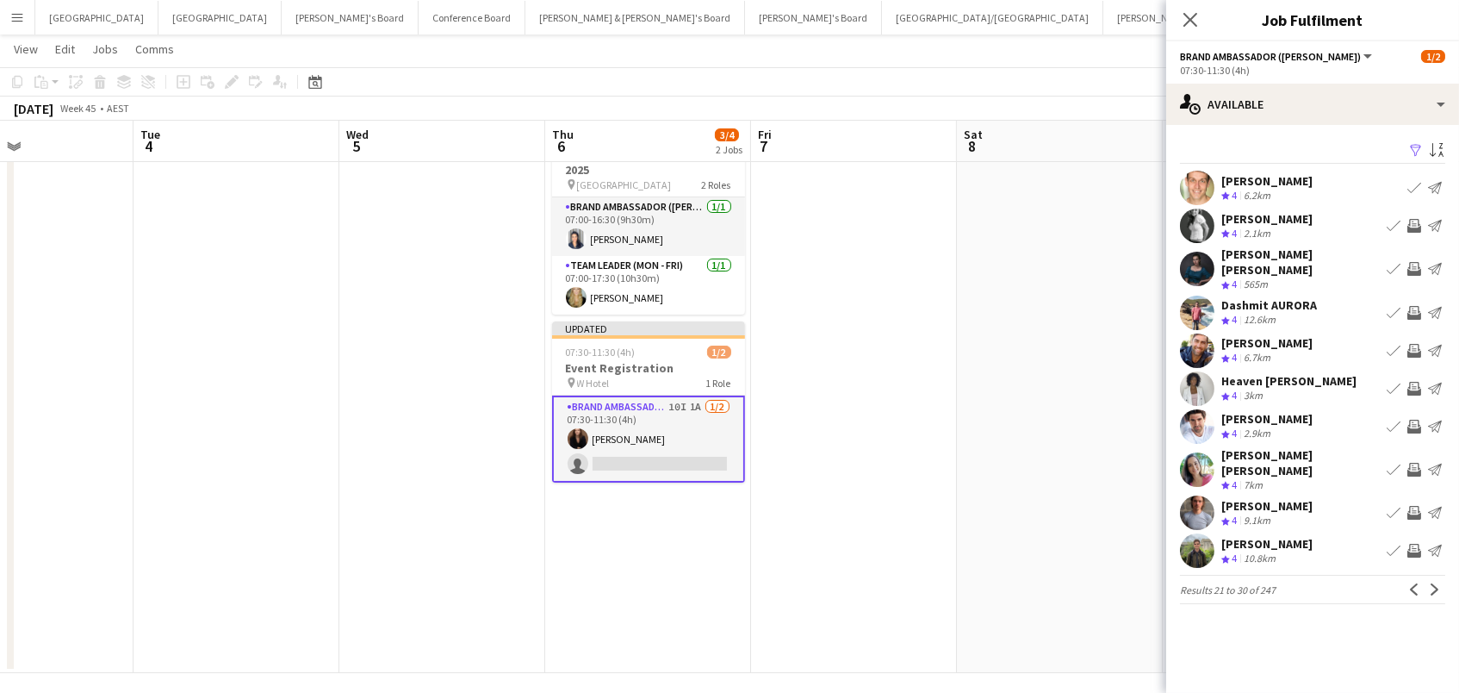
click at [1136, 196] on app-date-cell at bounding box center [1060, 394] width 206 height 558
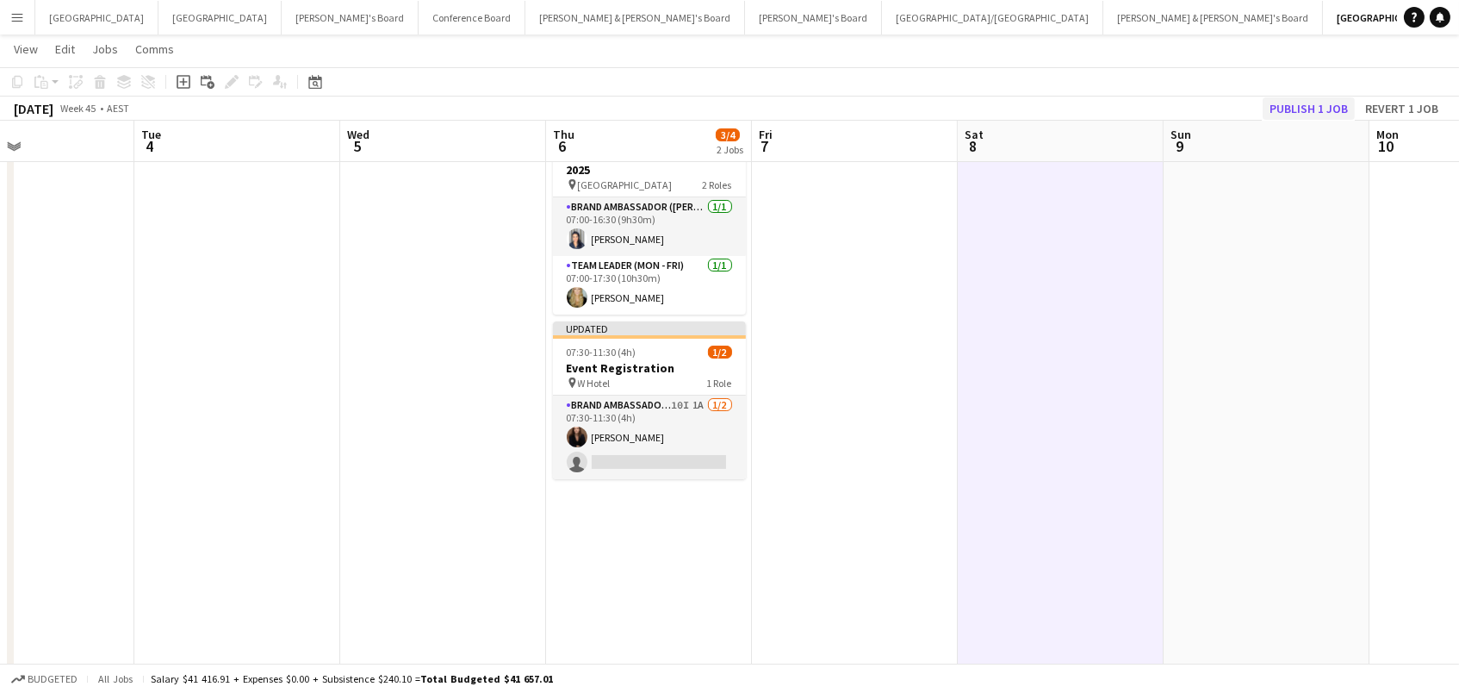
click at [1322, 113] on button "Publish 1 job" at bounding box center [1309, 108] width 92 height 22
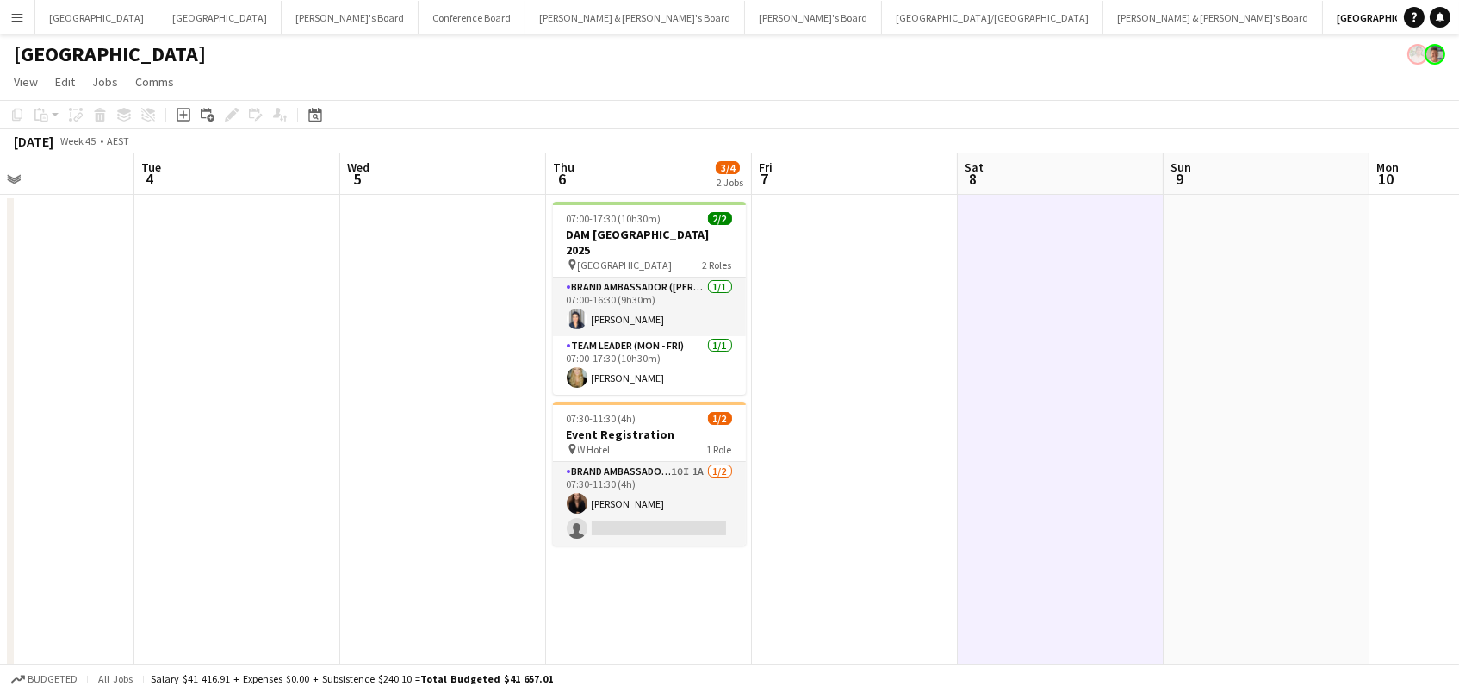
scroll to position [0, 0]
click at [311, 114] on icon "Date picker" at bounding box center [315, 115] width 14 height 14
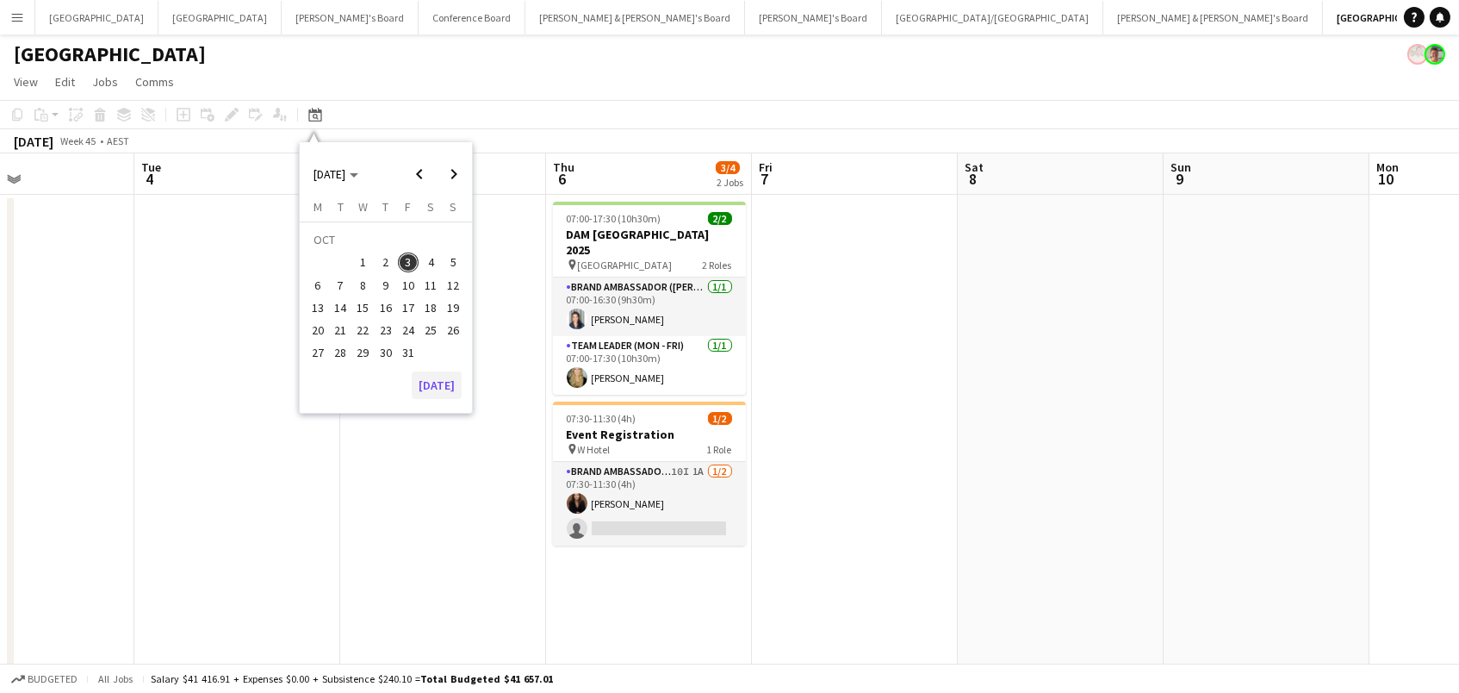
click at [421, 386] on button "[DATE]" at bounding box center [437, 385] width 50 height 28
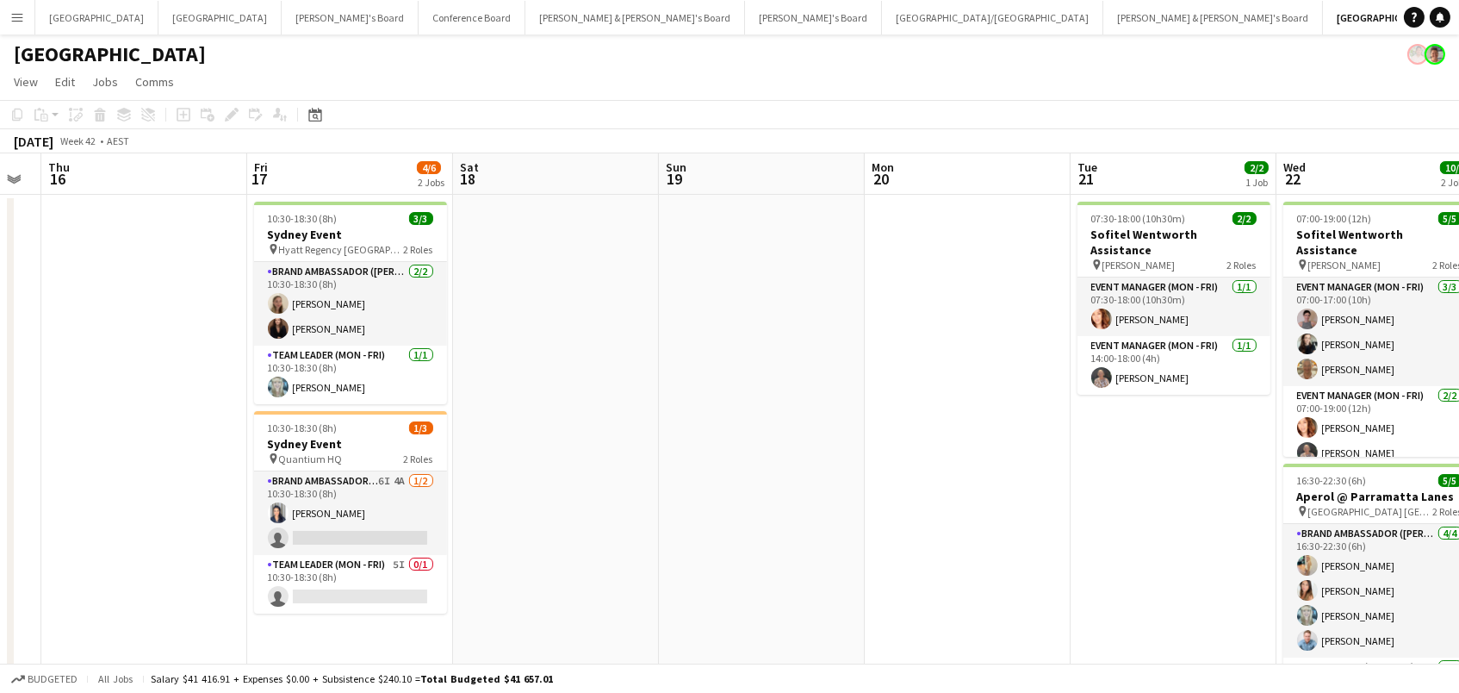
scroll to position [0, 783]
click at [408, 587] on app-card-role "Team Leader (Mon - Fri) 5I 0/1 10:30-18:30 (8h) single-neutral-actions" at bounding box center [349, 584] width 193 height 59
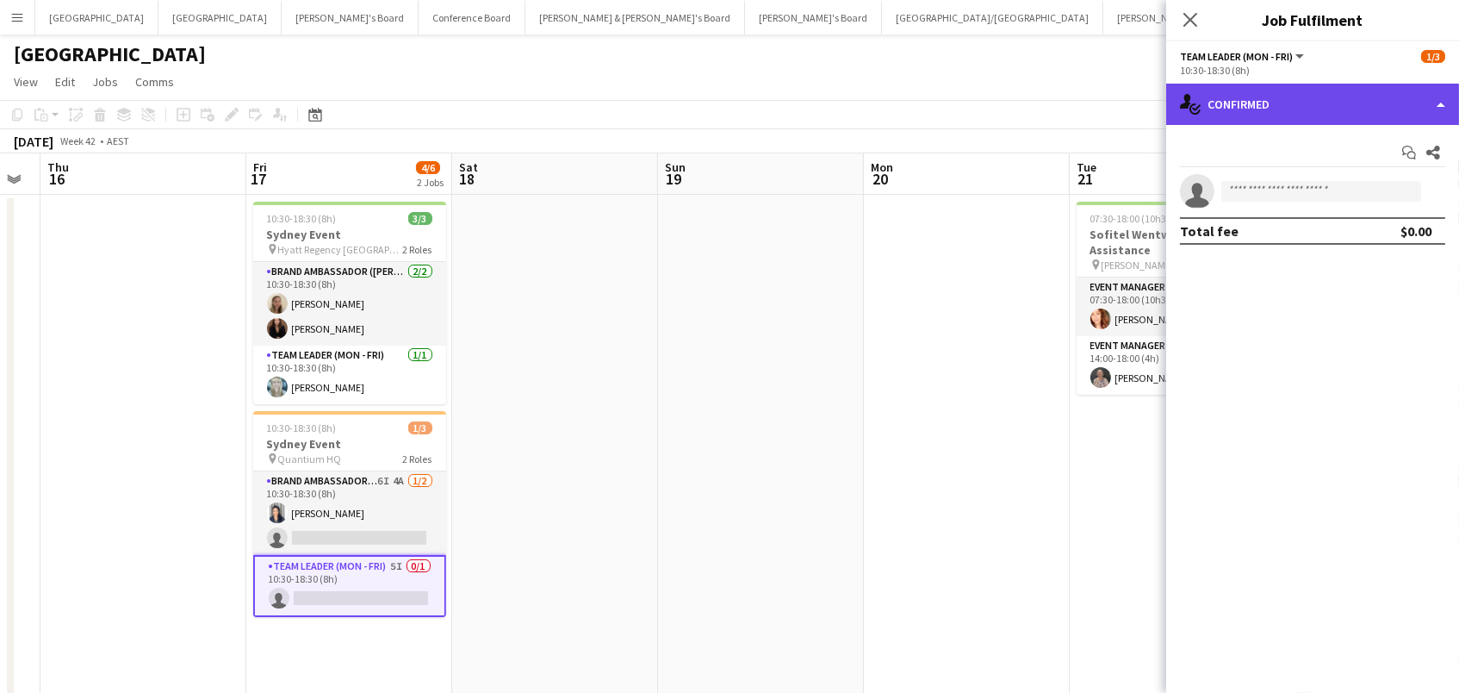
click at [1284, 114] on div "single-neutral-actions-check-2 Confirmed" at bounding box center [1312, 104] width 293 height 41
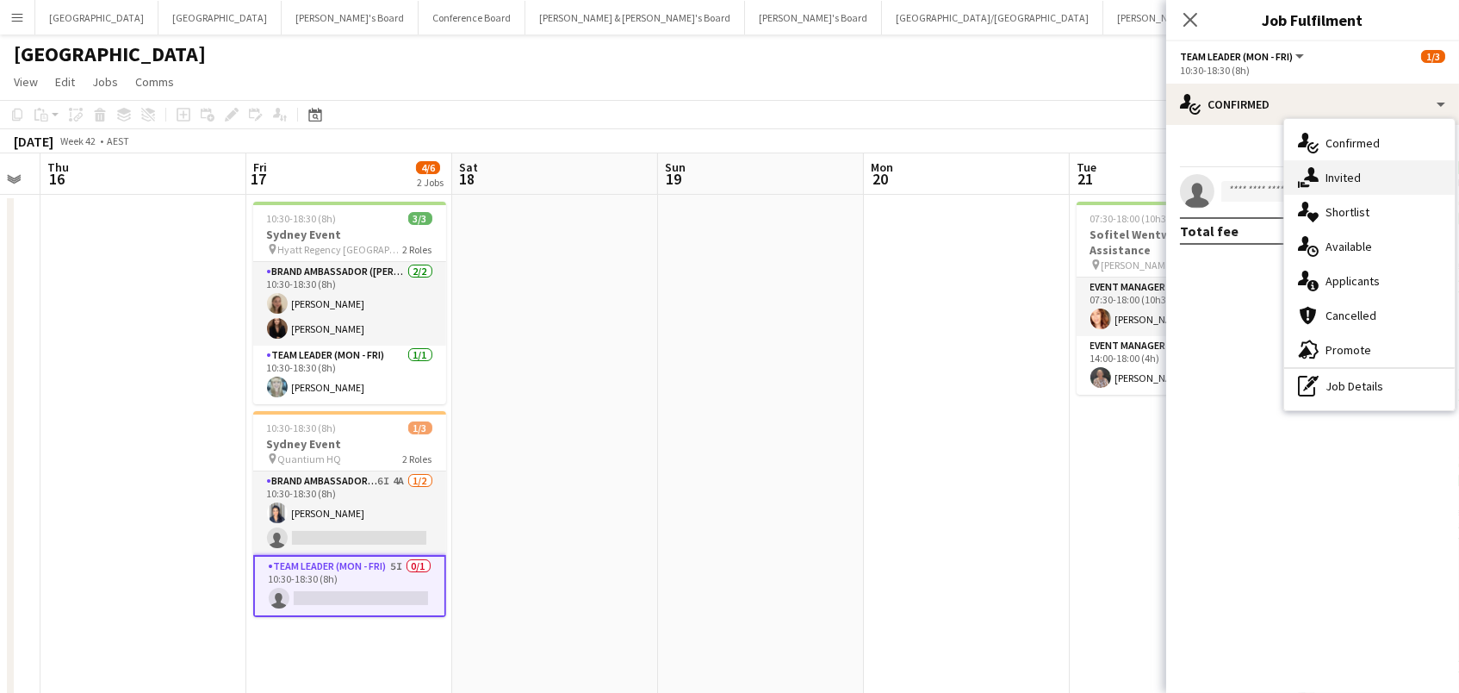
click at [1318, 167] on icon "single-neutral-actions-share-1" at bounding box center [1308, 177] width 21 height 21
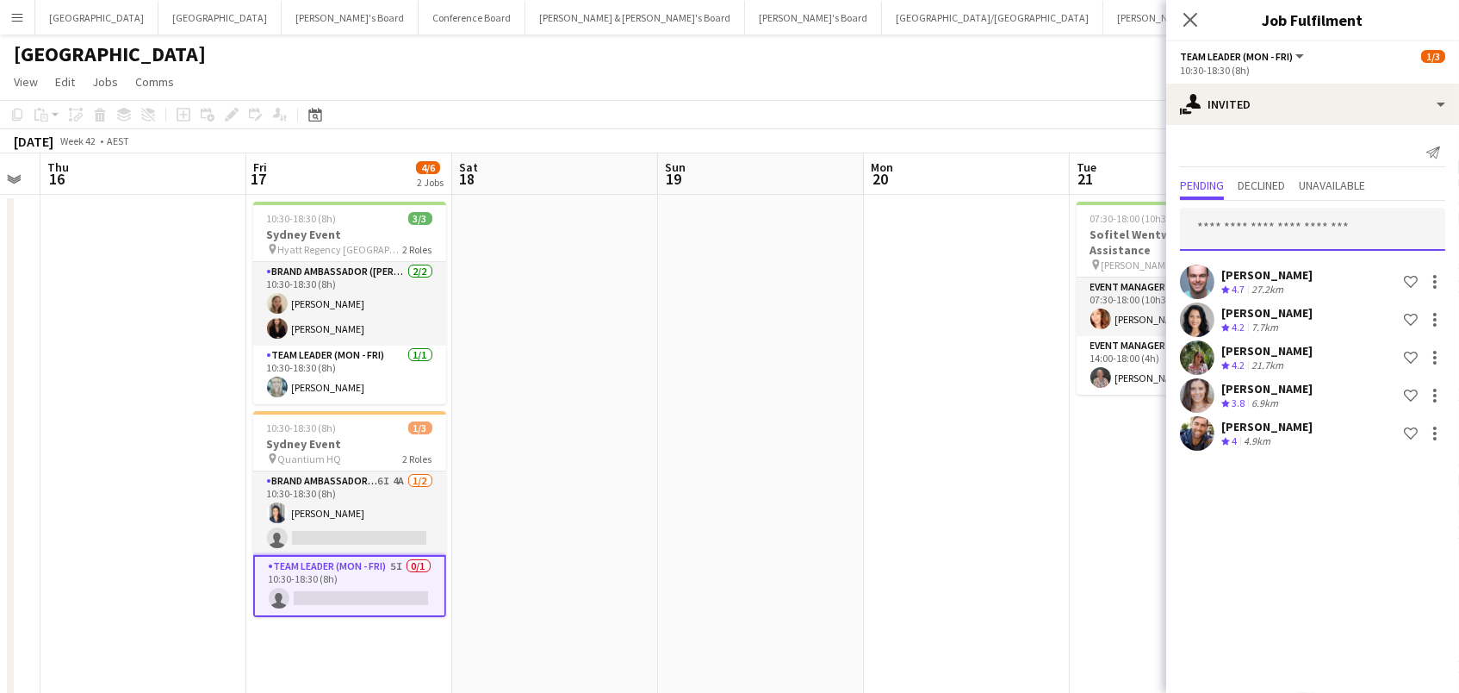
click at [1291, 221] on input "text" at bounding box center [1312, 229] width 265 height 43
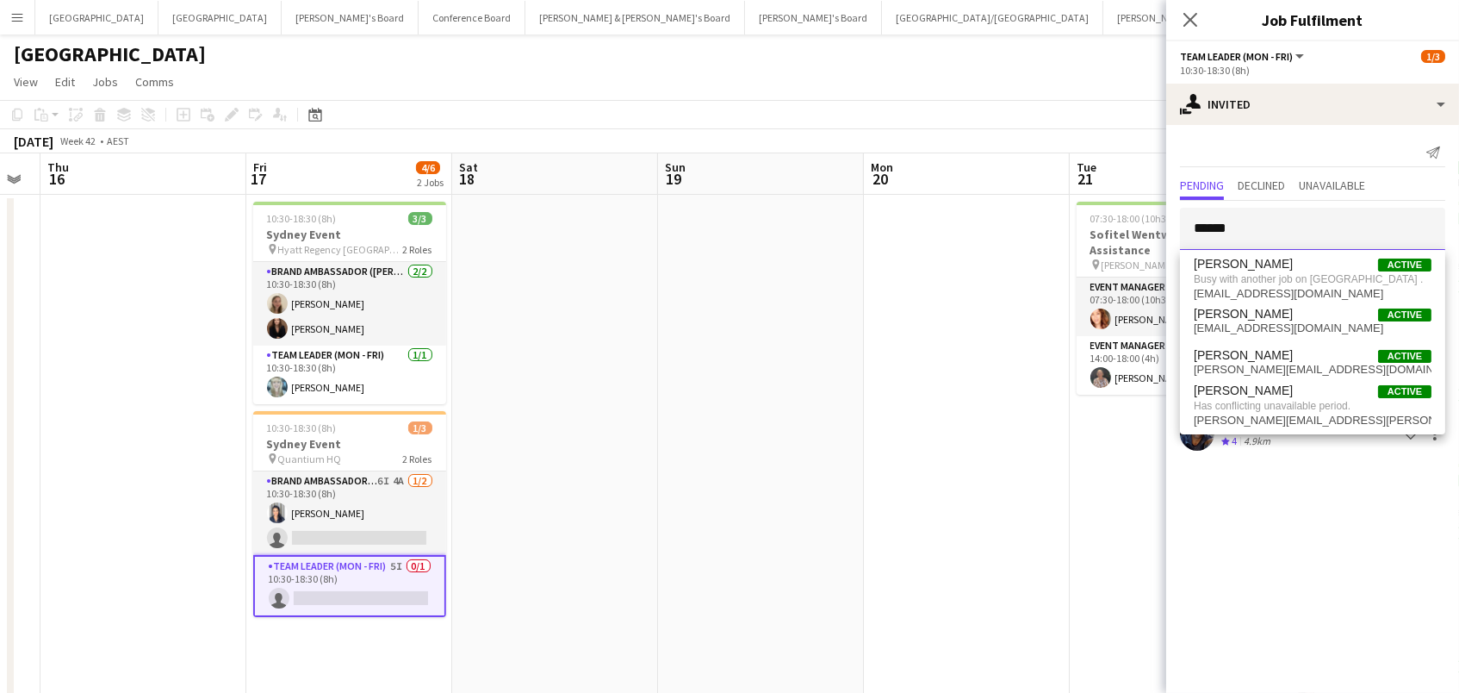
type input "******"
drag, startPoint x: 1291, startPoint y: 221, endPoint x: 748, endPoint y: 349, distance: 558.3
click at [748, 349] on app-date-cell at bounding box center [761, 474] width 206 height 558
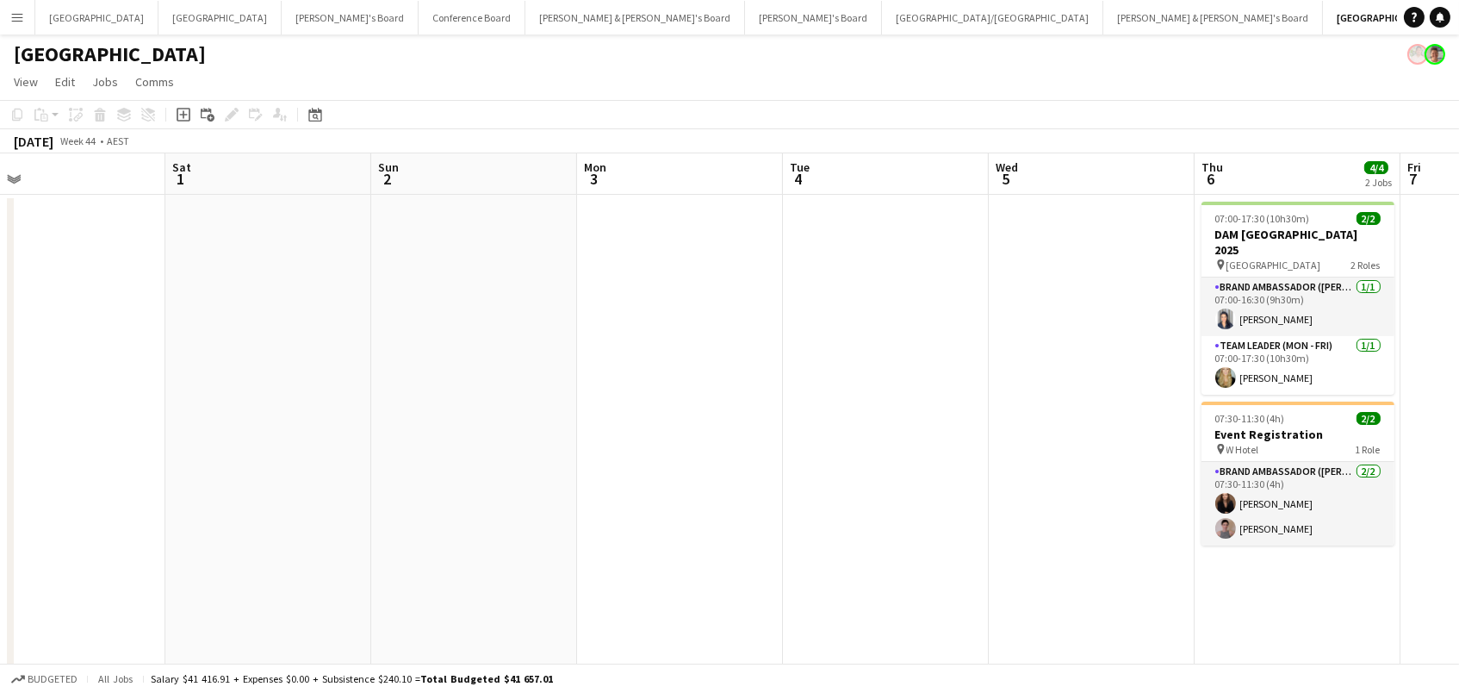
scroll to position [0, 866]
click at [1273, 412] on span "07:30-11:30 (4h)" at bounding box center [1249, 418] width 70 height 13
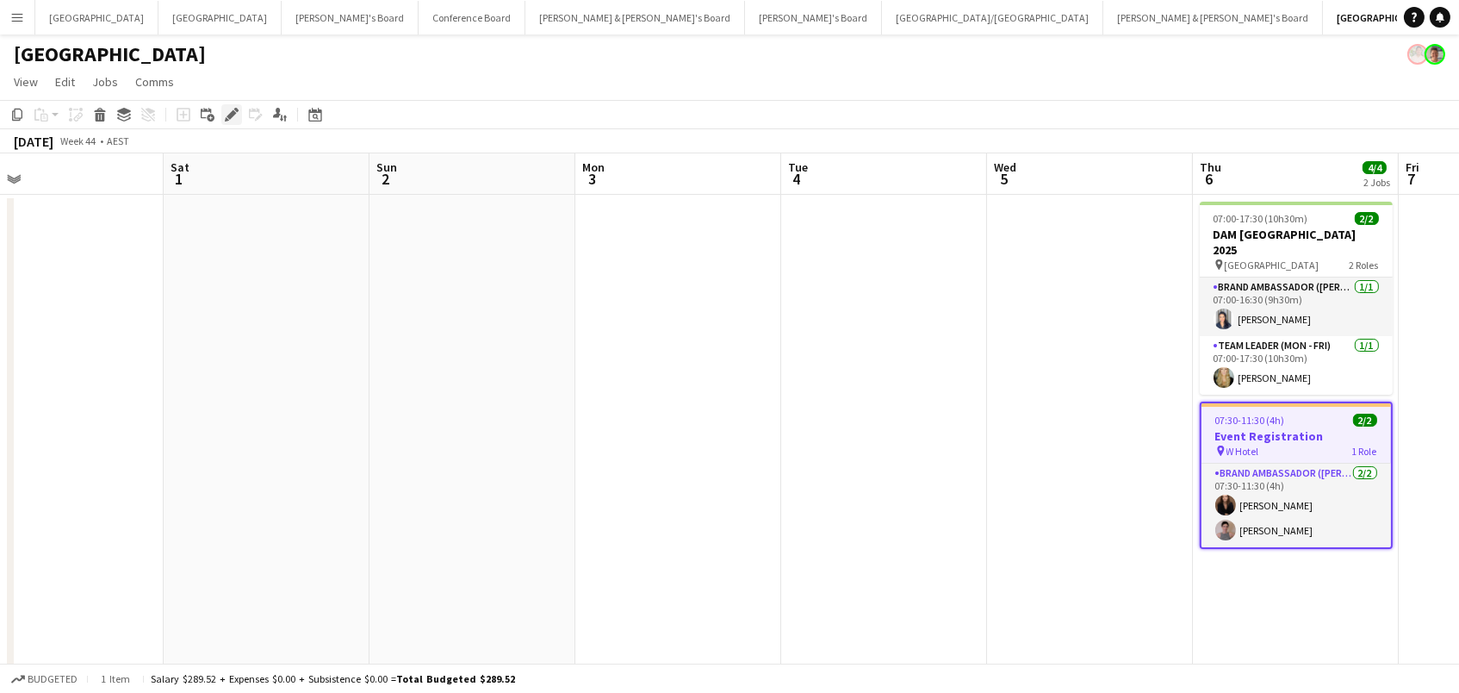
click at [225, 111] on icon "Edit" at bounding box center [232, 115] width 14 height 14
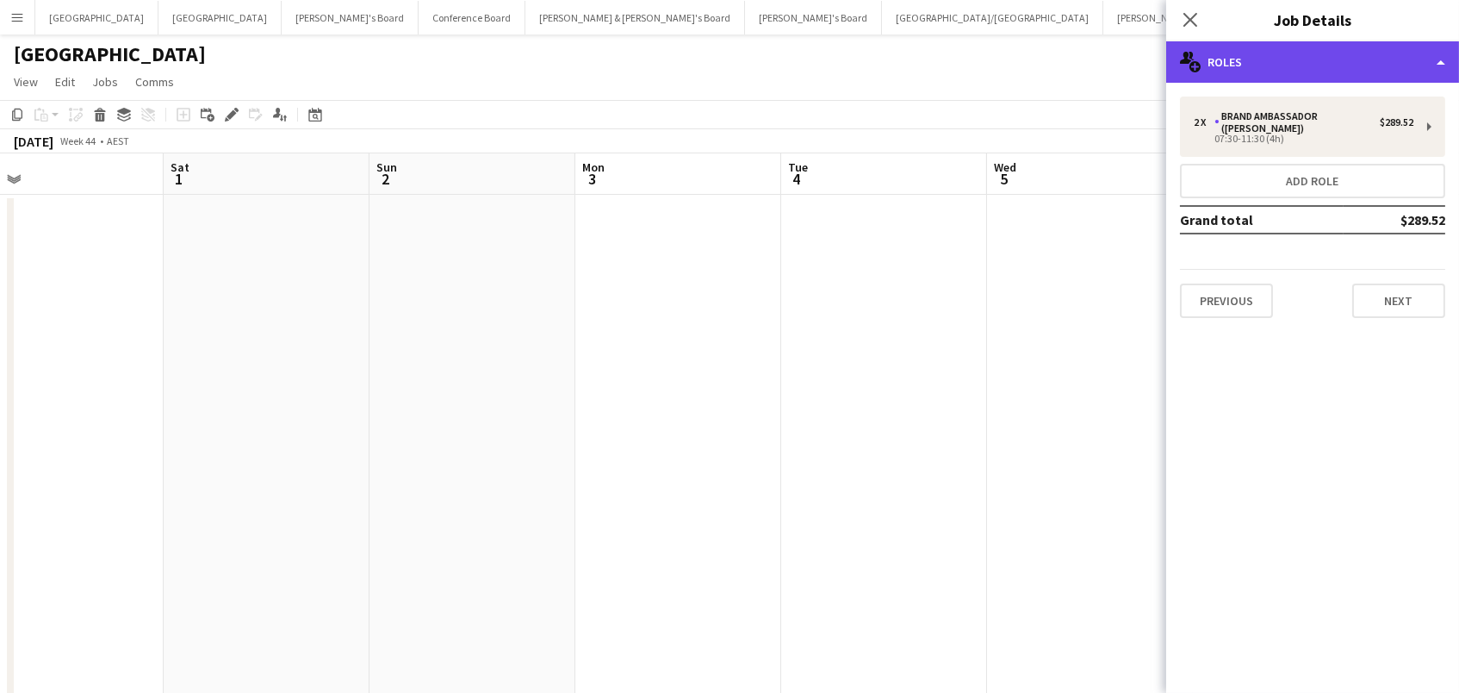
click at [1266, 59] on div "multiple-users-add Roles" at bounding box center [1312, 61] width 293 height 41
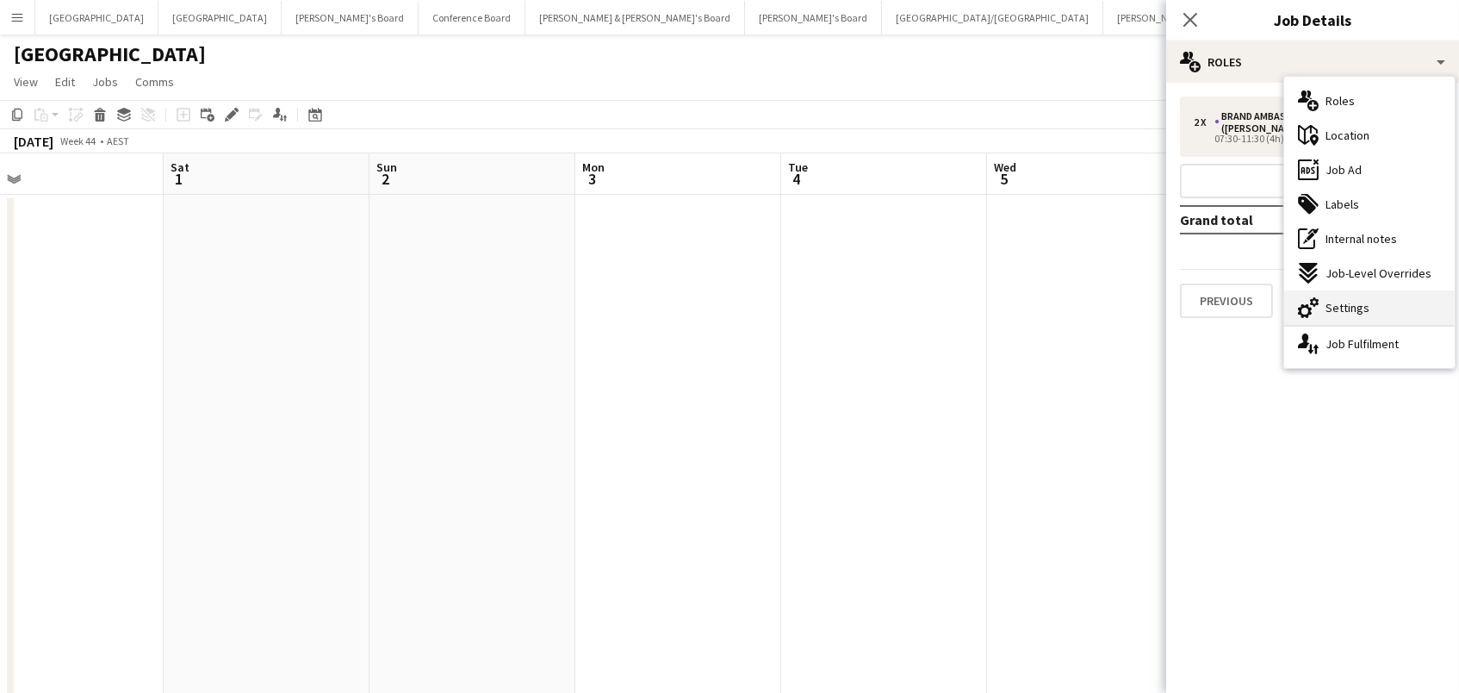
click at [1330, 314] on div "cog-double-3 Settings" at bounding box center [1369, 307] width 171 height 34
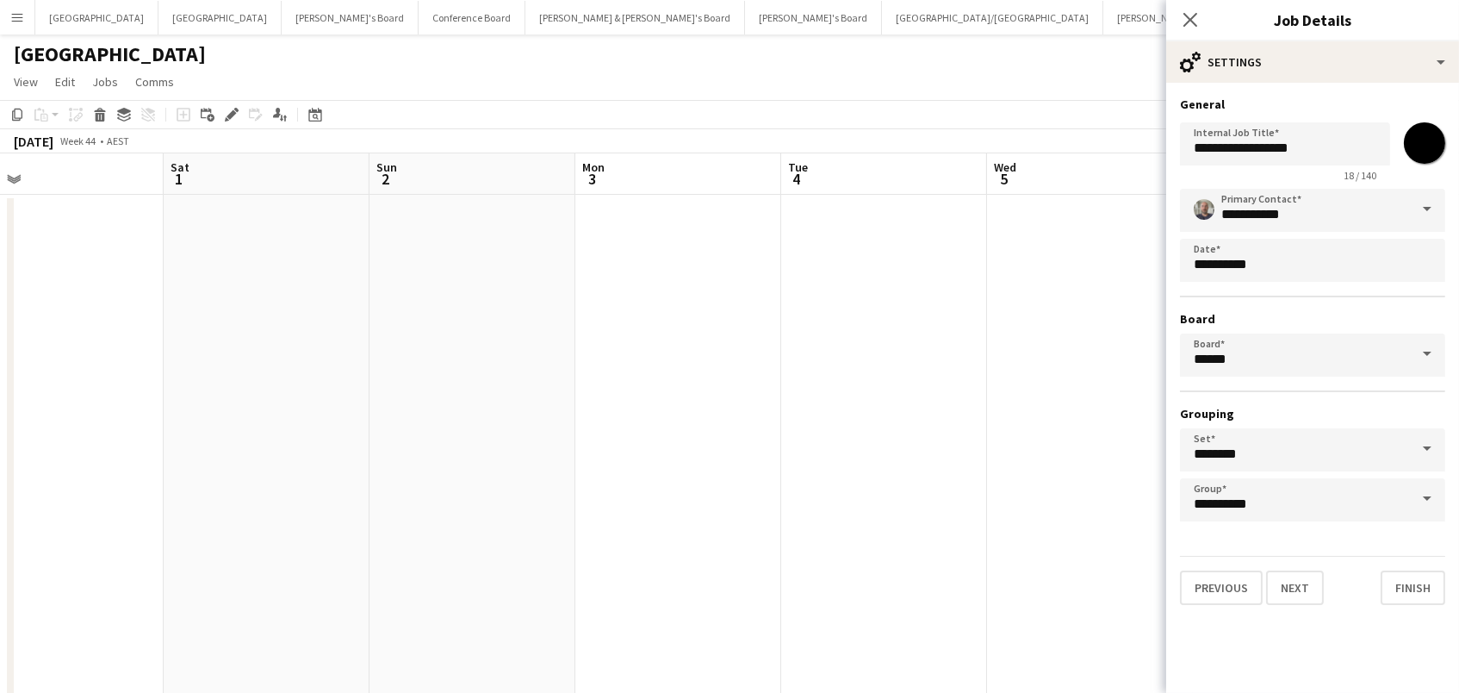
click at [1428, 147] on input "*******" at bounding box center [1425, 143] width 62 height 62
type input "*******"
click at [958, 314] on app-date-cell at bounding box center [884, 474] width 206 height 558
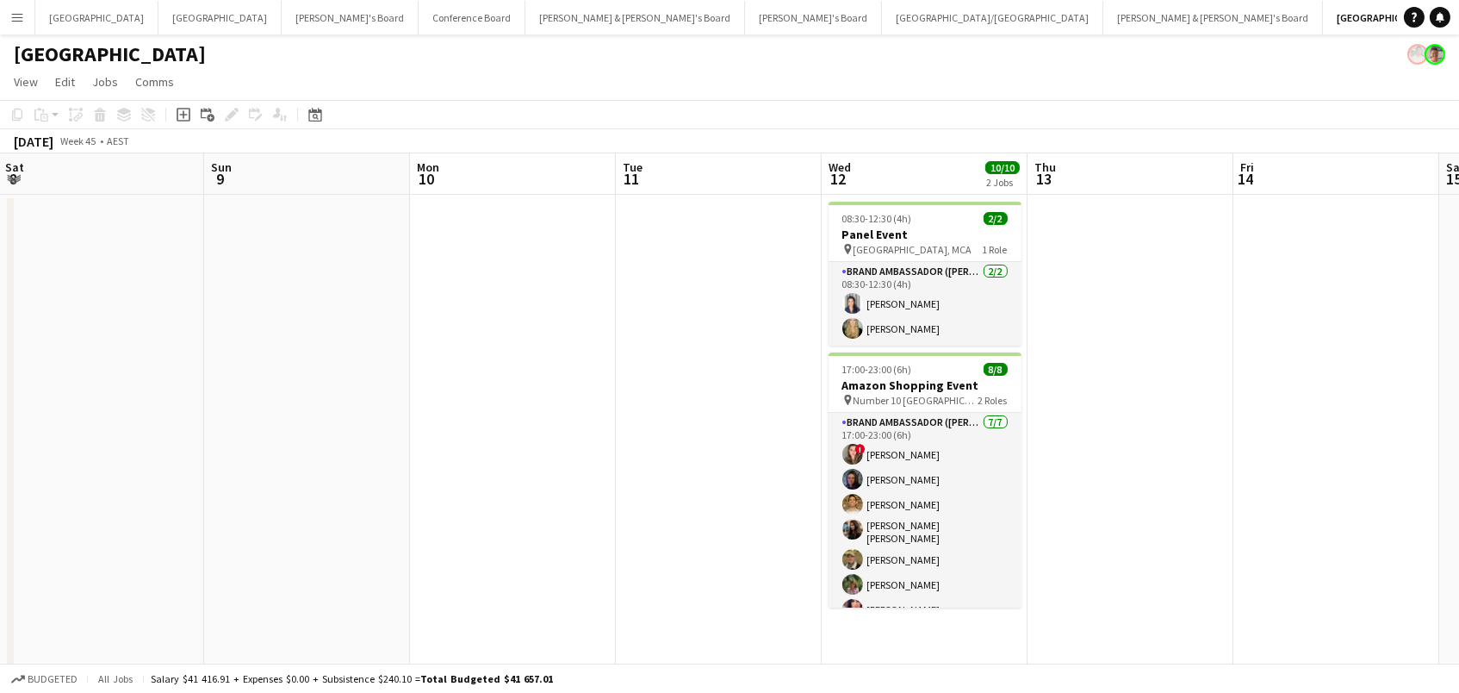
scroll to position [0, 840]
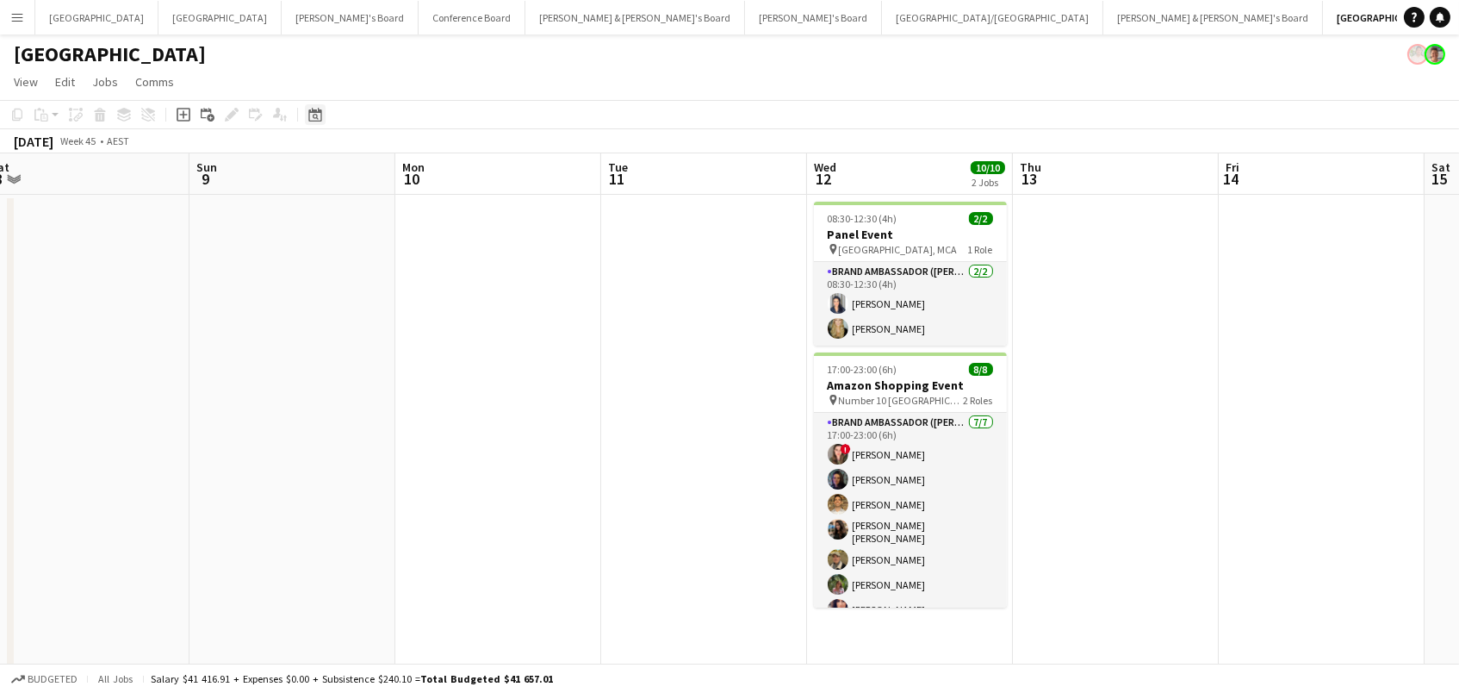
click at [311, 115] on icon "Date picker" at bounding box center [315, 115] width 14 height 14
click at [441, 389] on button "[DATE]" at bounding box center [437, 385] width 50 height 28
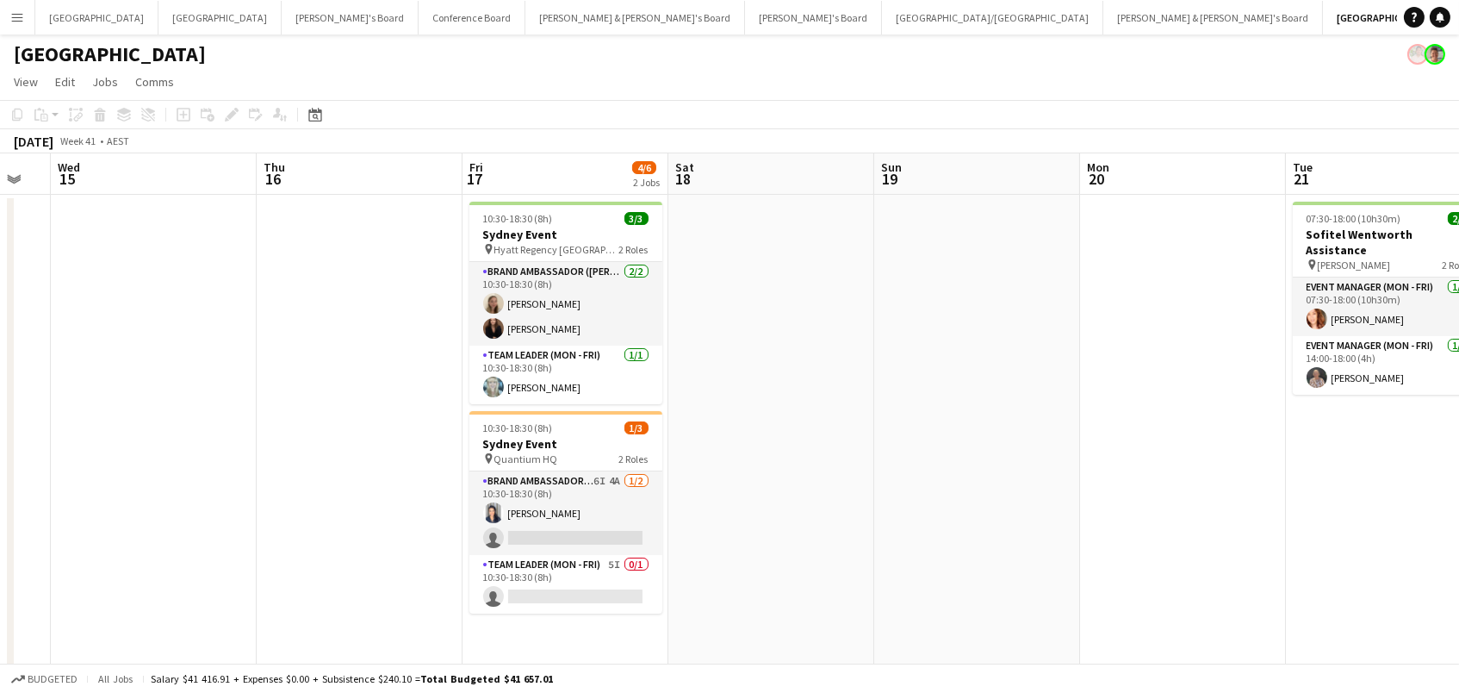
scroll to position [0, 728]
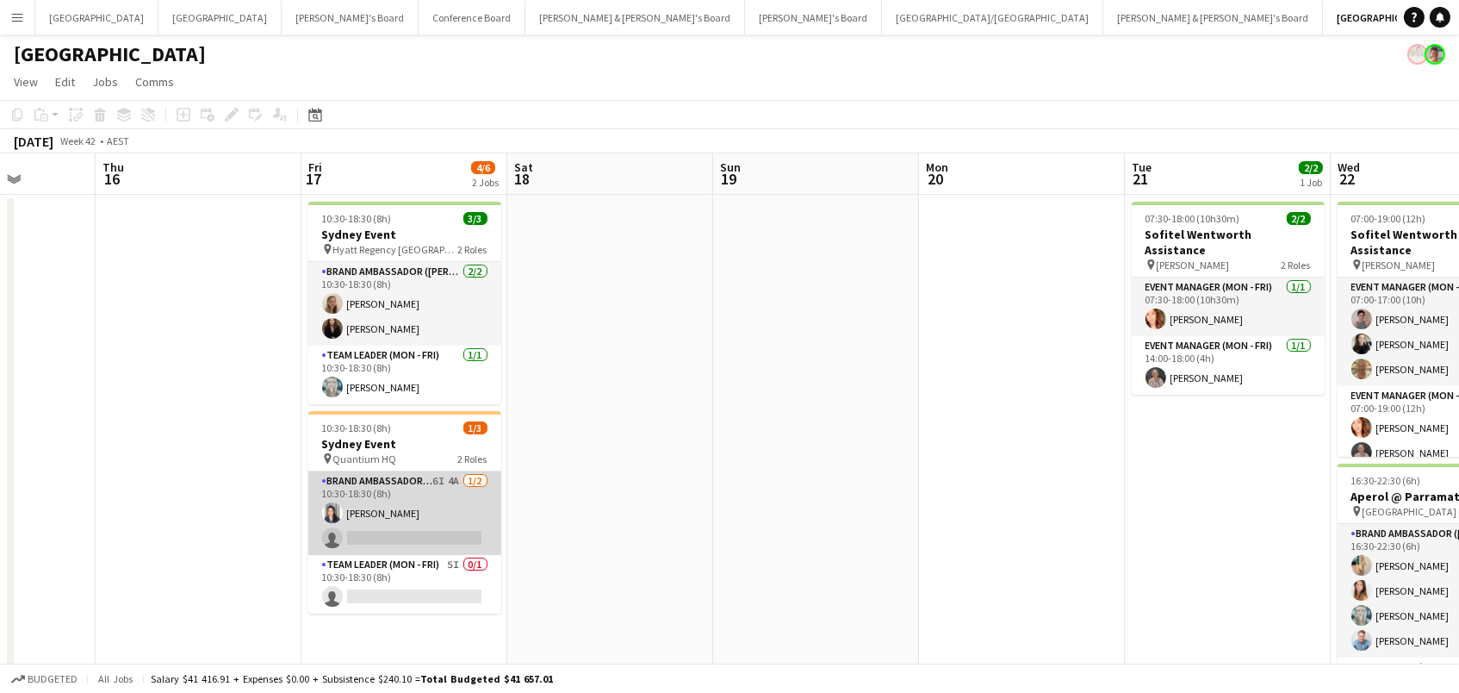
click at [426, 504] on app-card-role "Brand Ambassador (Mon - Fri) 6I 4A 1/2 10:30-18:30 (8h) Vanessa Flauzino single…" at bounding box center [404, 513] width 193 height 84
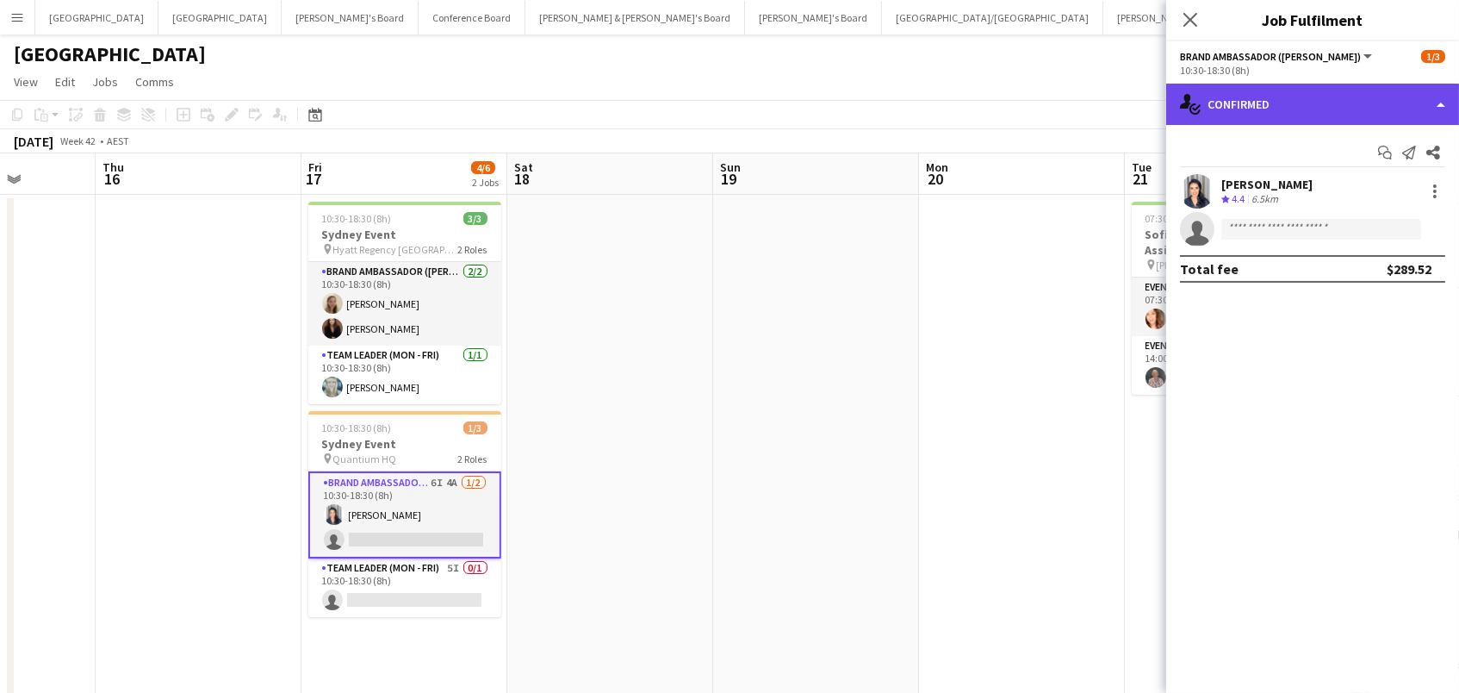
click at [1241, 88] on div "single-neutral-actions-check-2 Confirmed" at bounding box center [1312, 104] width 293 height 41
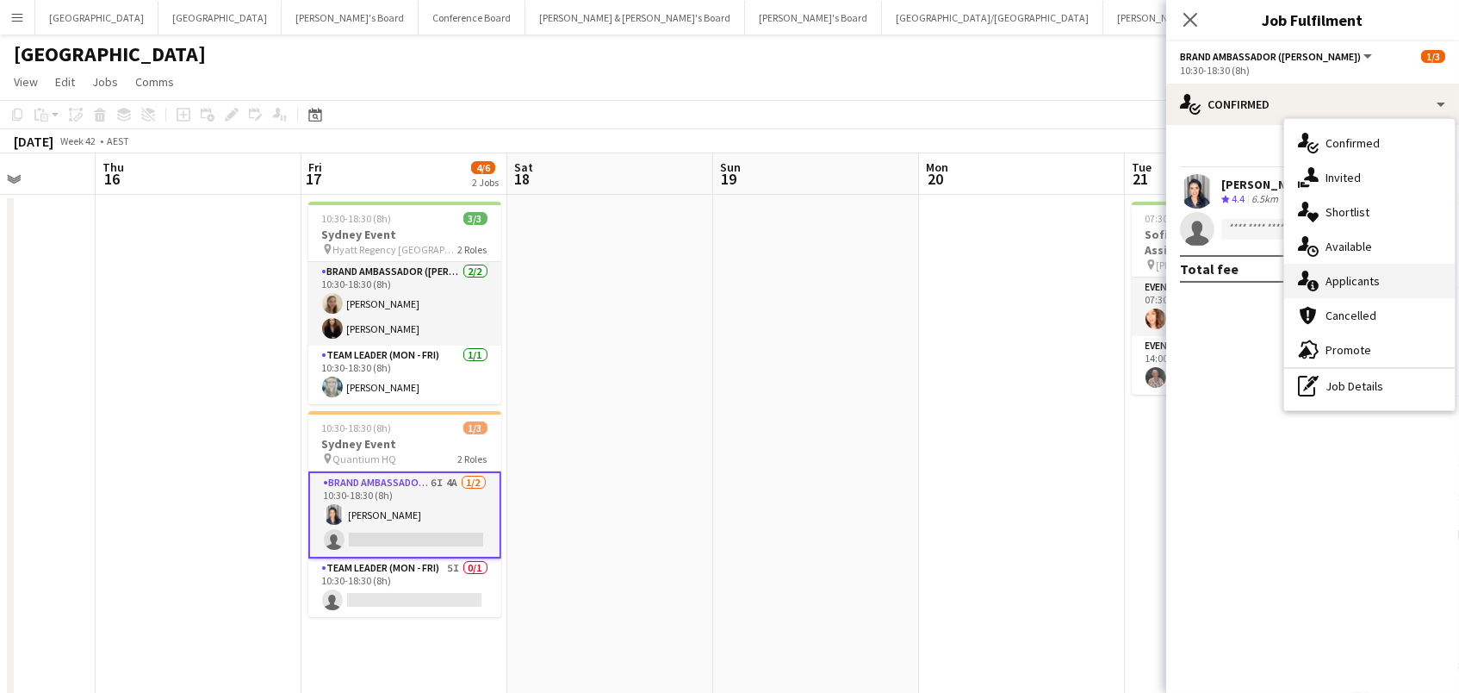
click at [1360, 267] on div "single-neutral-actions-information Applicants" at bounding box center [1369, 281] width 171 height 34
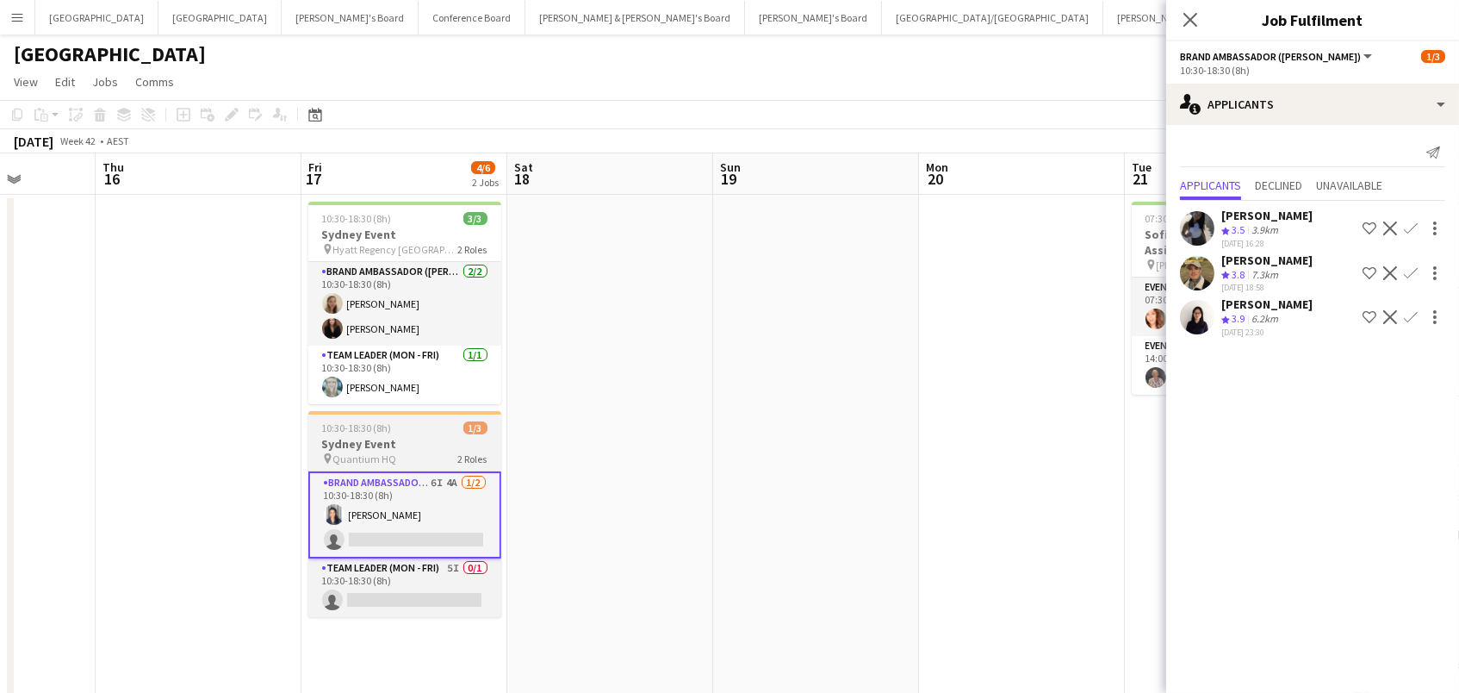
click at [364, 452] on span "Quantium HQ" at bounding box center [365, 458] width 64 height 13
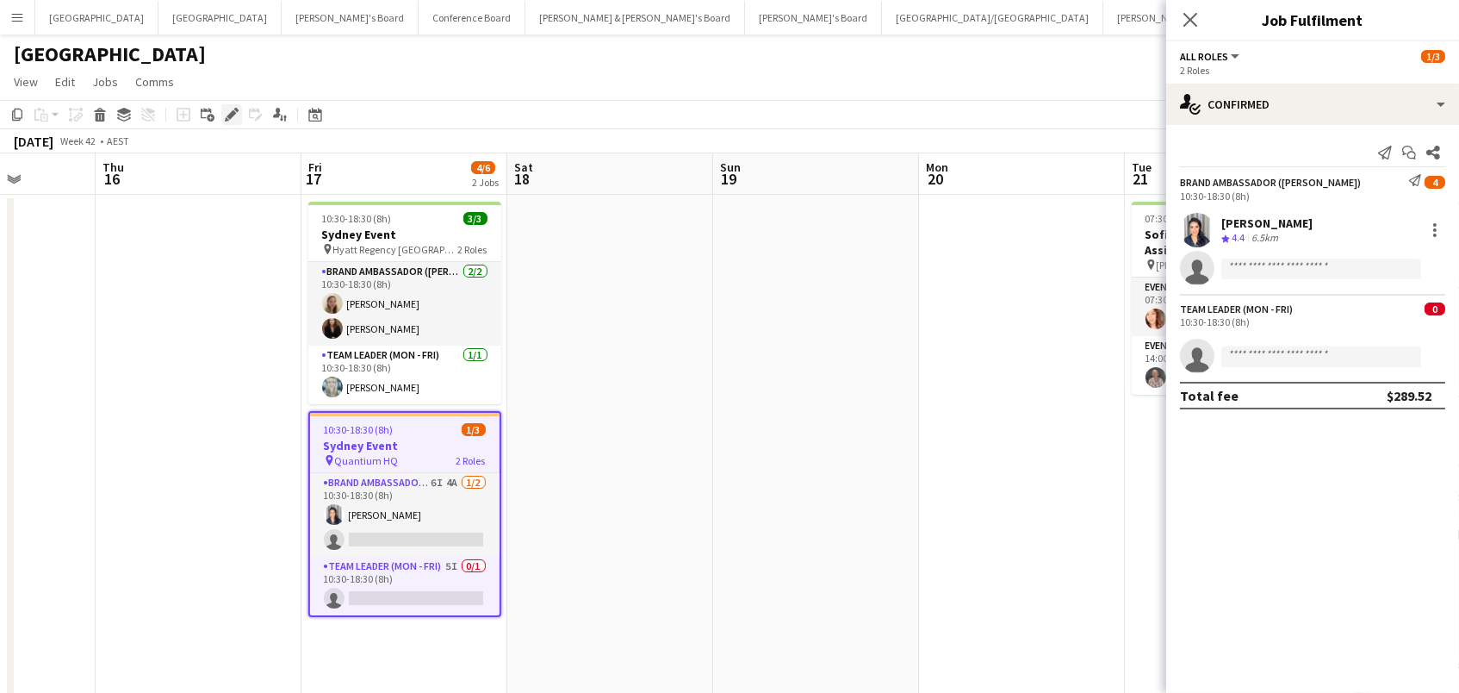
click at [226, 109] on icon "Edit" at bounding box center [232, 115] width 14 height 14
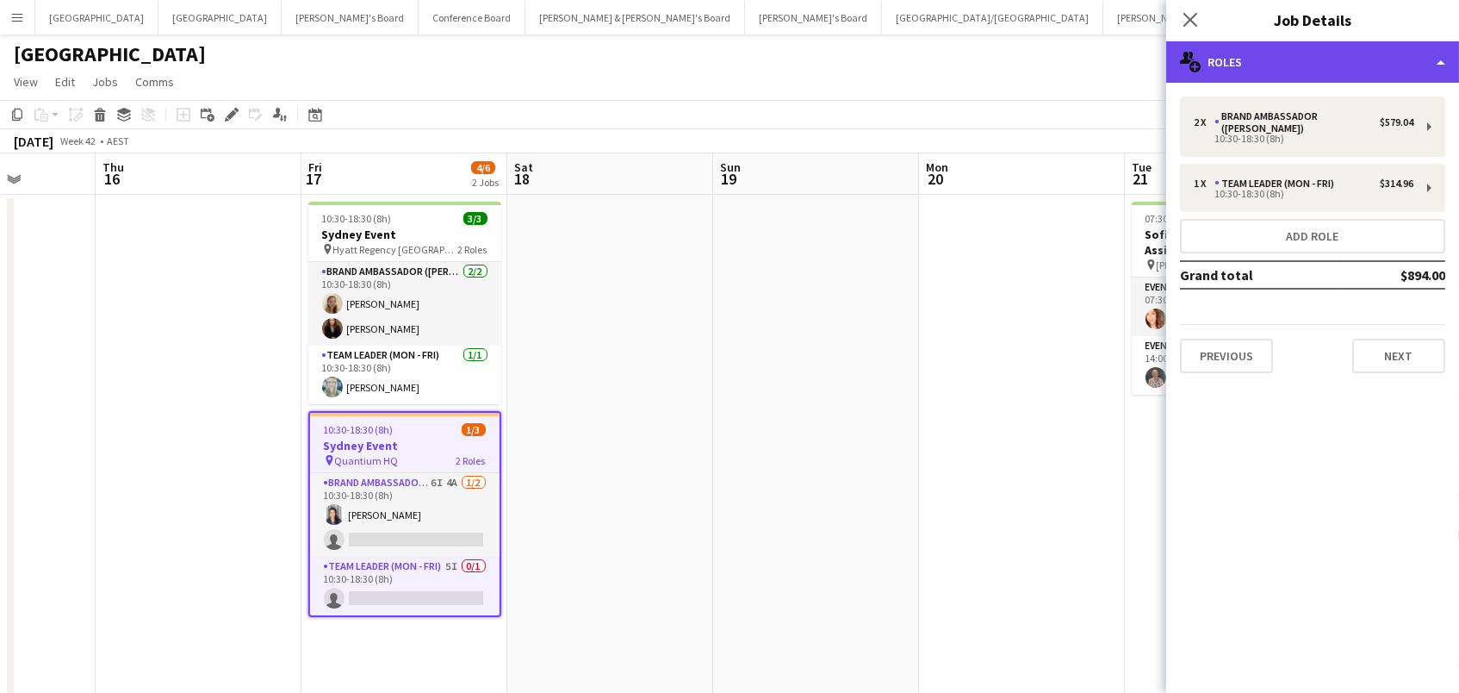
click at [1333, 56] on div "multiple-users-add Roles" at bounding box center [1312, 61] width 293 height 41
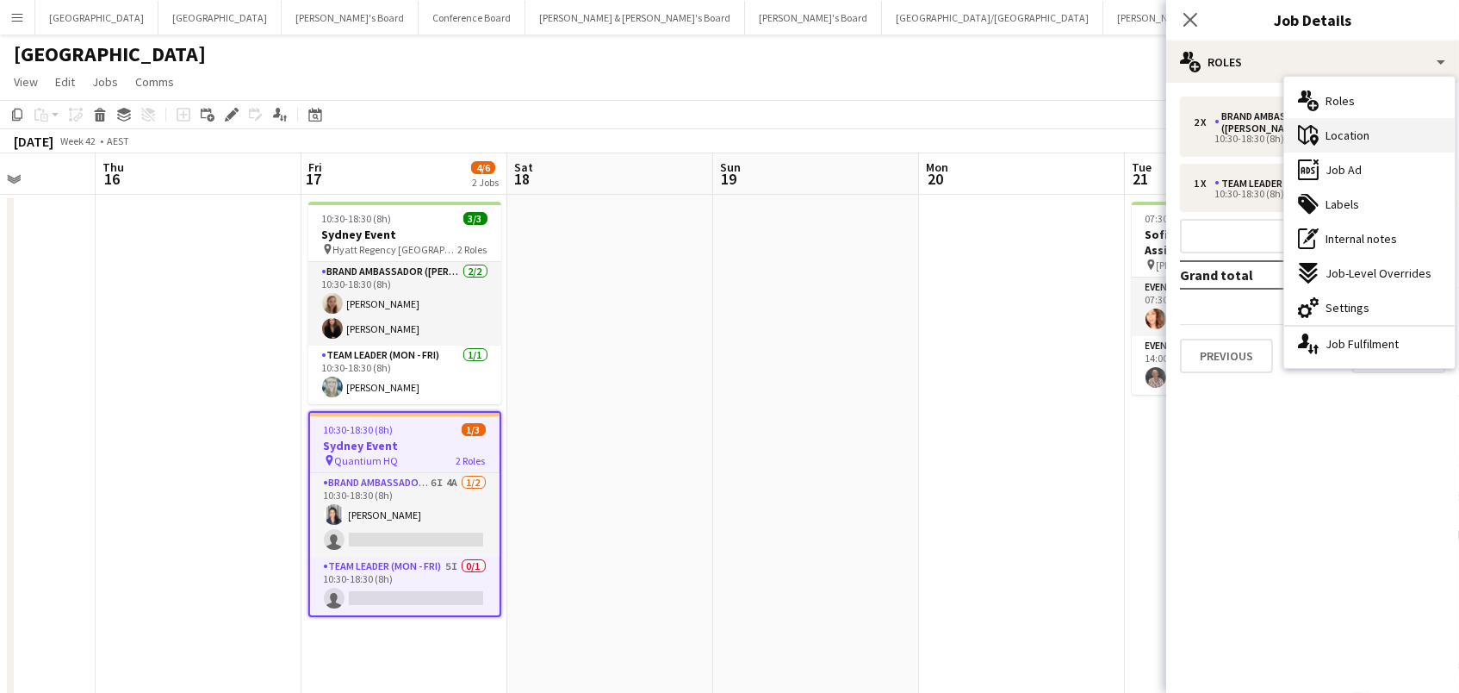
click at [1334, 134] on span "Location" at bounding box center [1348, 135] width 44 height 16
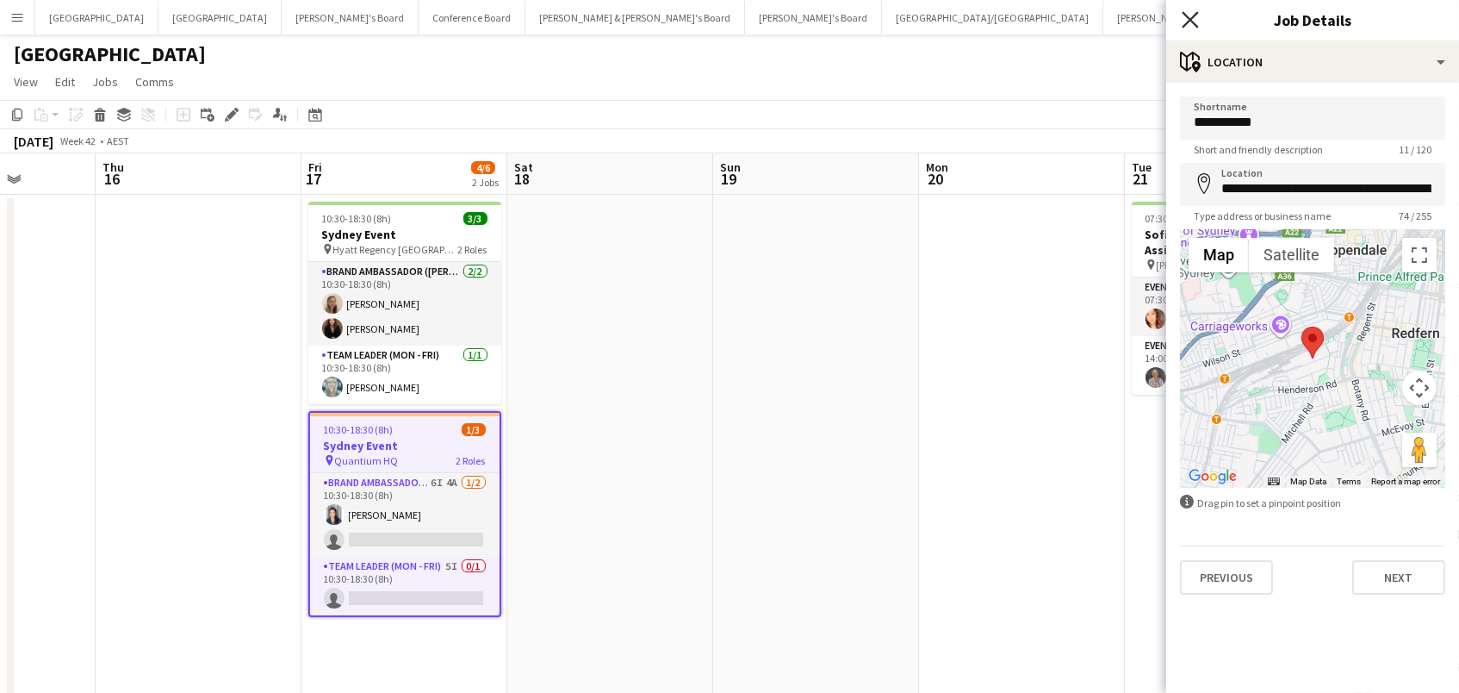
click at [1187, 16] on icon at bounding box center [1190, 19] width 16 height 16
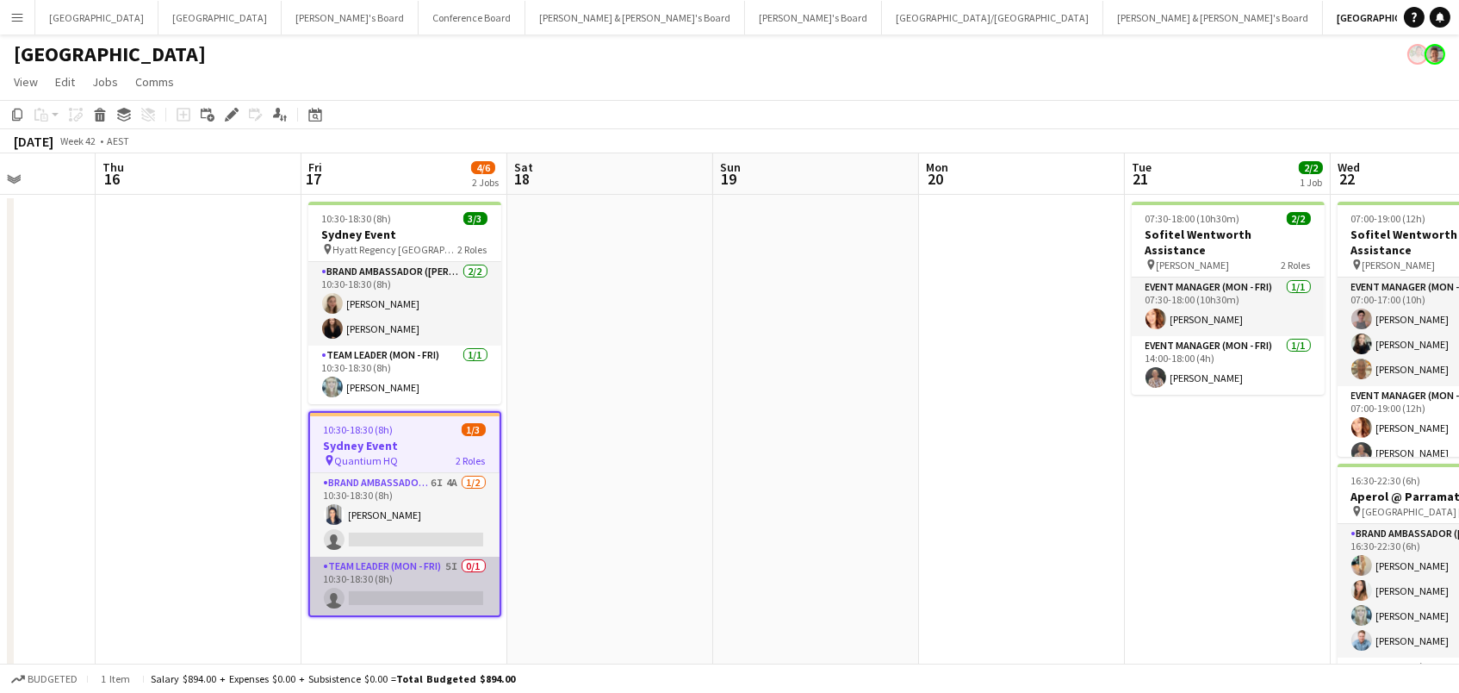
click at [395, 587] on app-card-role "Team Leader (Mon - Fri) 5I 0/1 10:30-18:30 (8h) single-neutral-actions" at bounding box center [405, 585] width 190 height 59
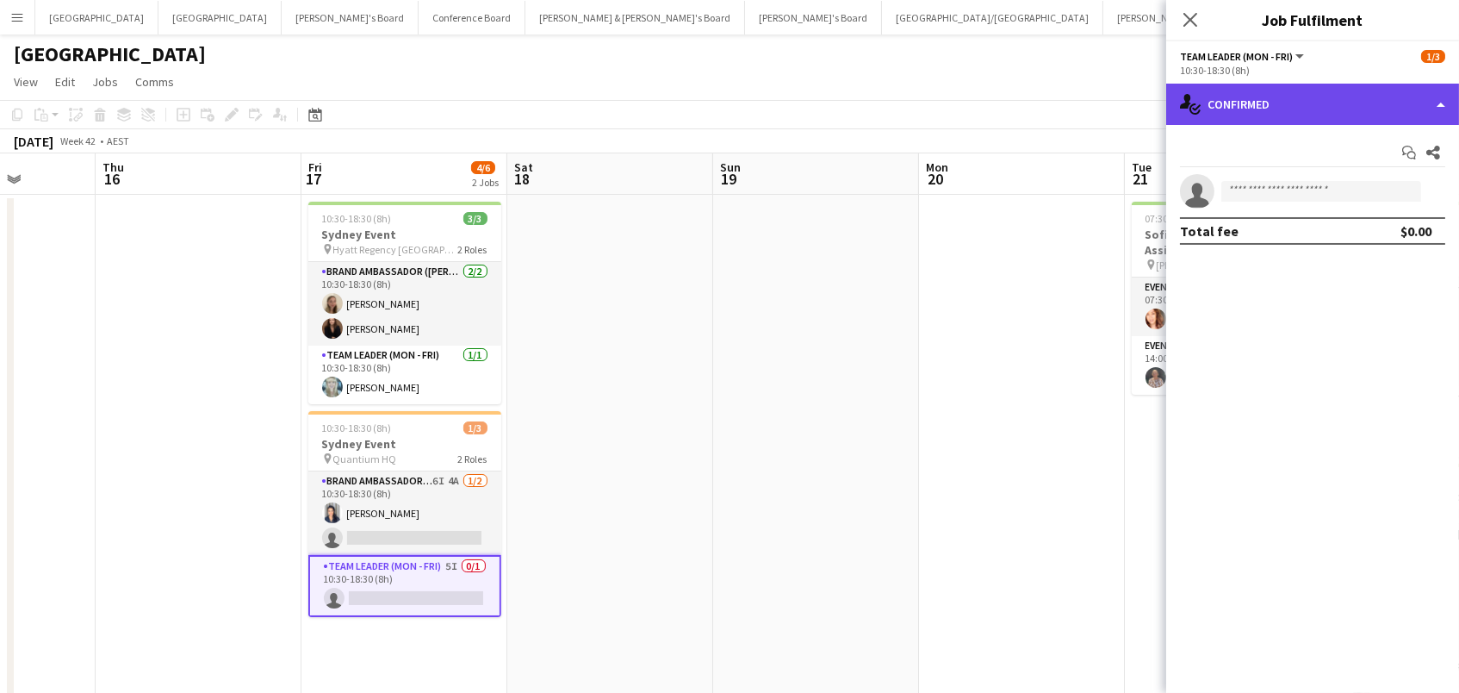
click at [1296, 84] on div "single-neutral-actions-check-2 Confirmed" at bounding box center [1312, 104] width 293 height 41
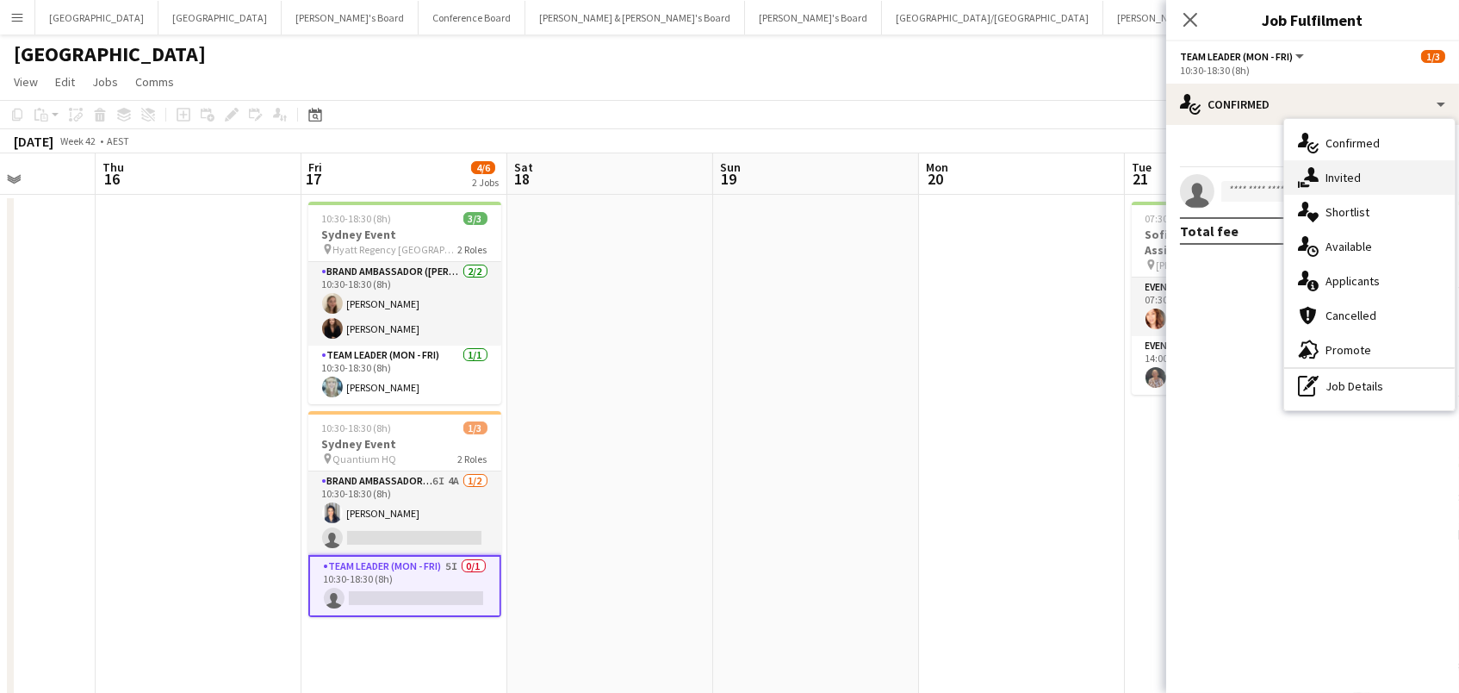
click at [1382, 180] on div "single-neutral-actions-share-1 Invited" at bounding box center [1369, 177] width 171 height 34
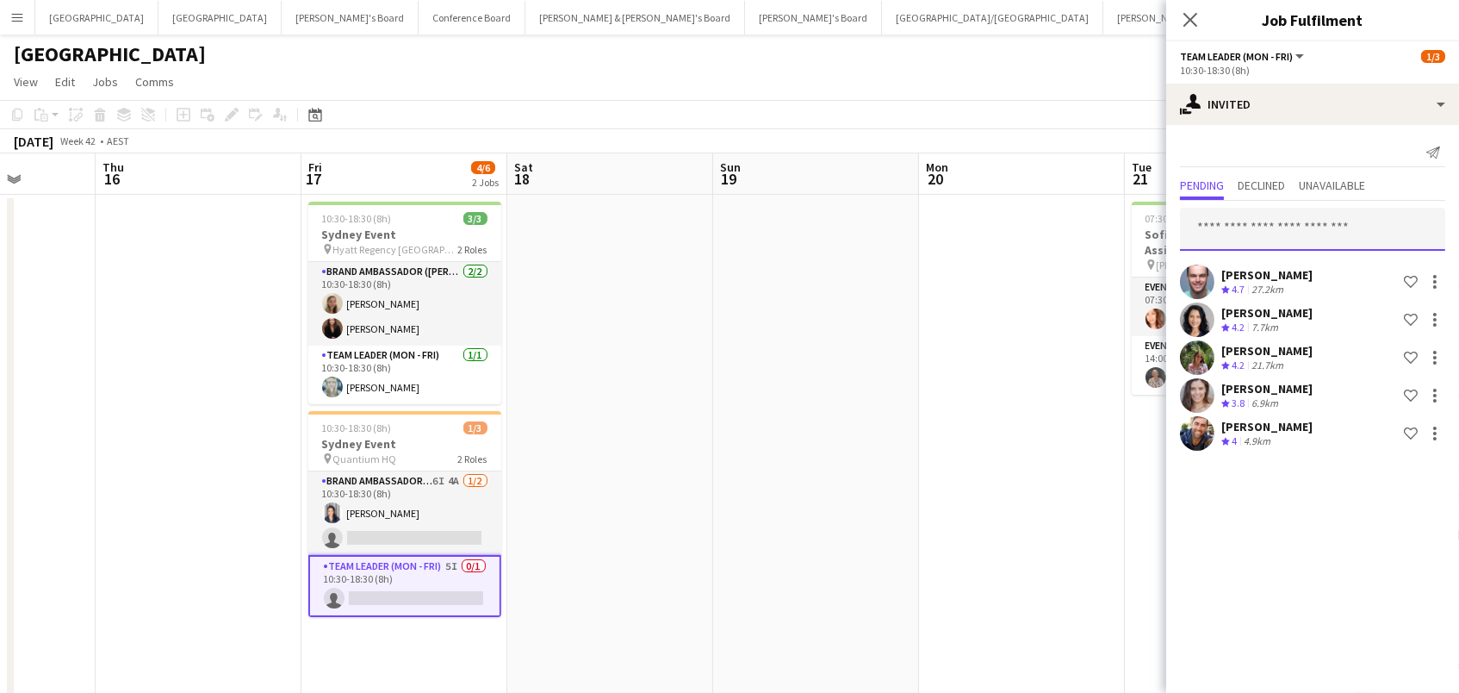
click at [1364, 247] on input "text" at bounding box center [1312, 229] width 265 height 43
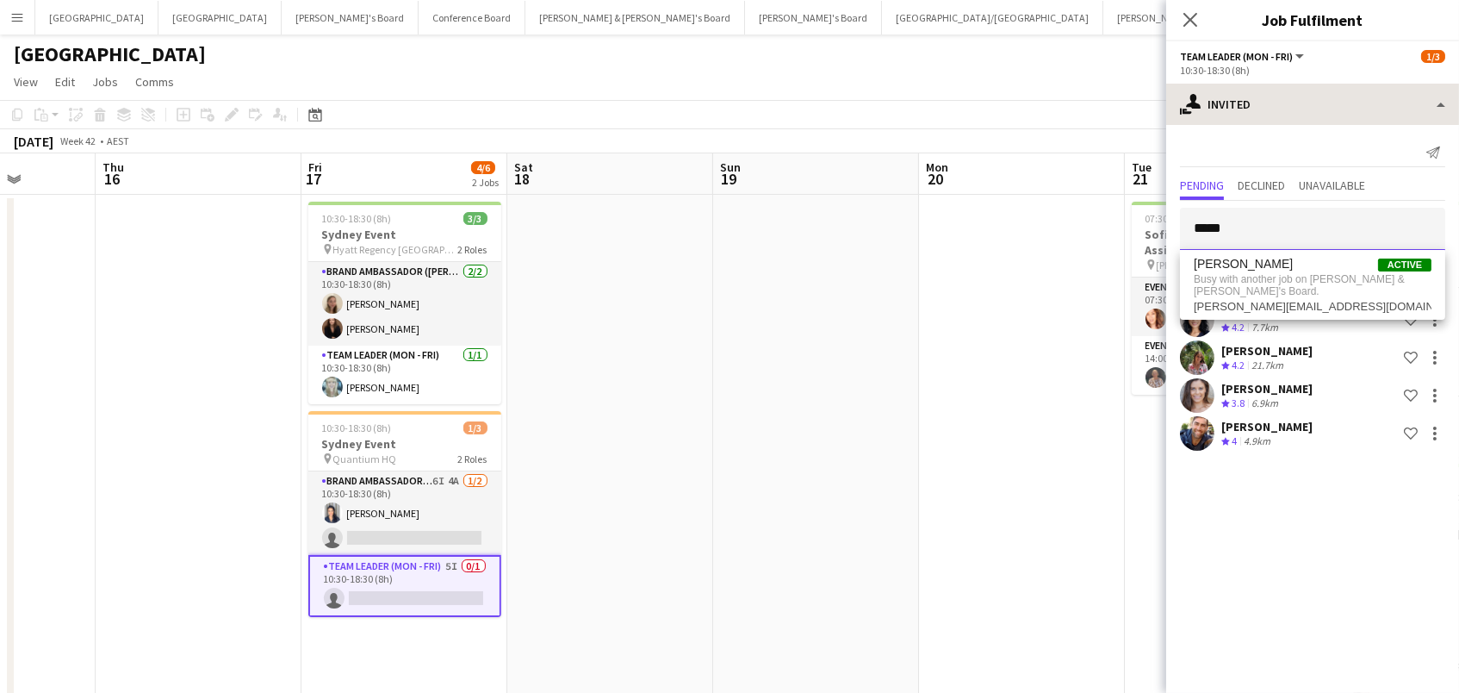
type input "*****"
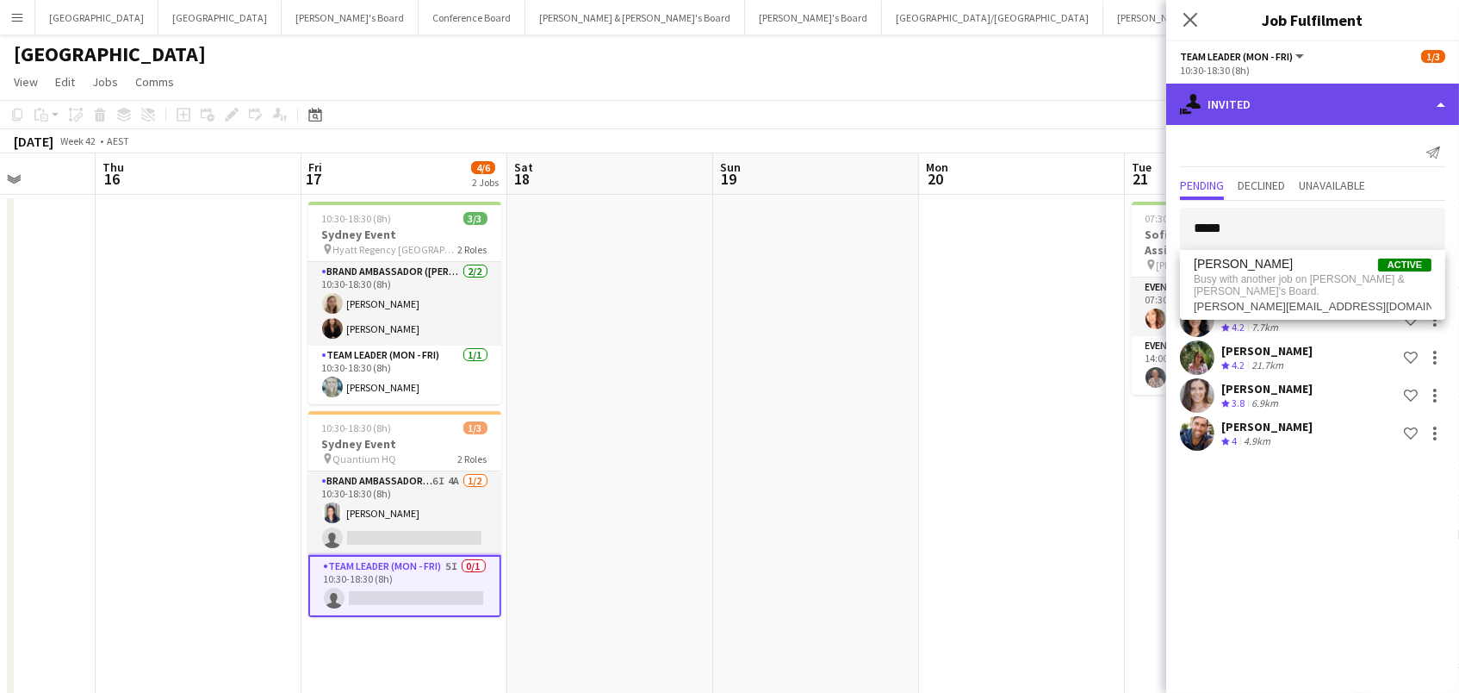
click at [1281, 89] on div "single-neutral-actions-share-1 Invited" at bounding box center [1312, 104] width 293 height 41
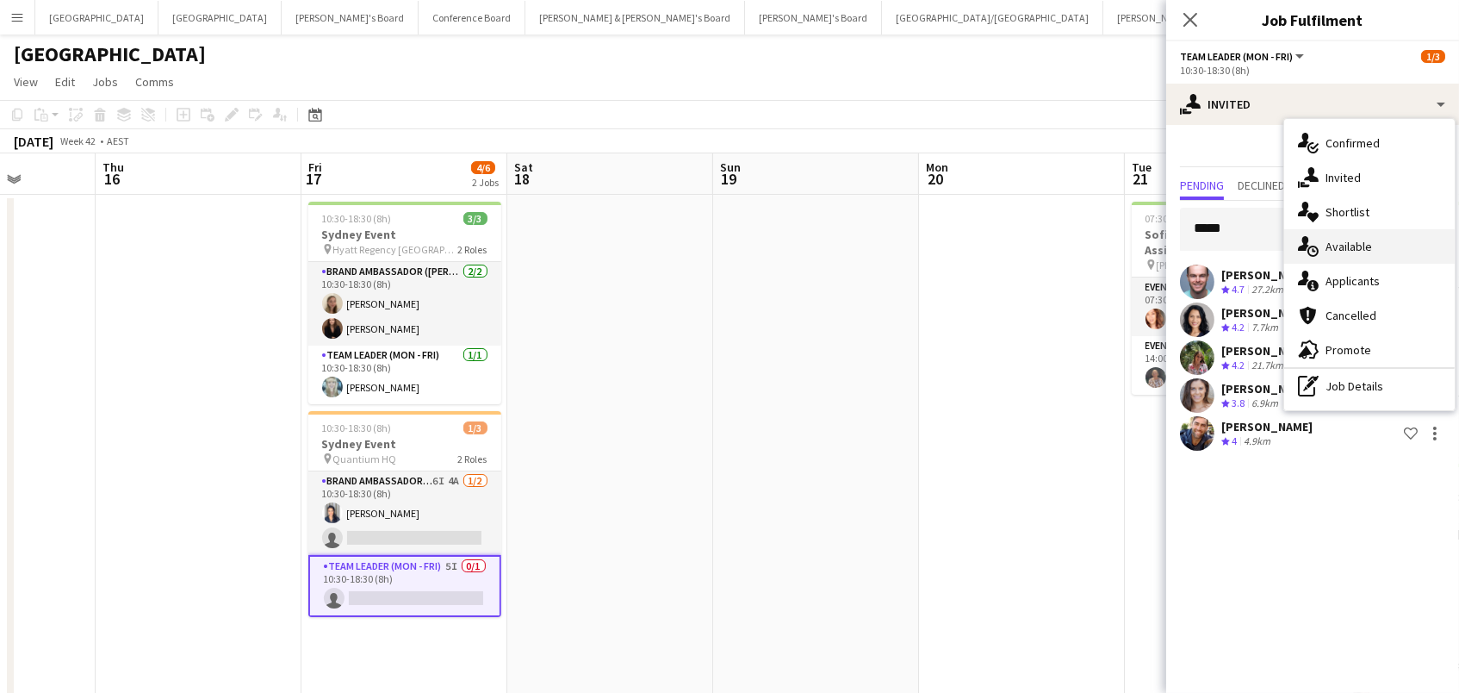
click at [1337, 247] on span "Available" at bounding box center [1349, 247] width 47 height 16
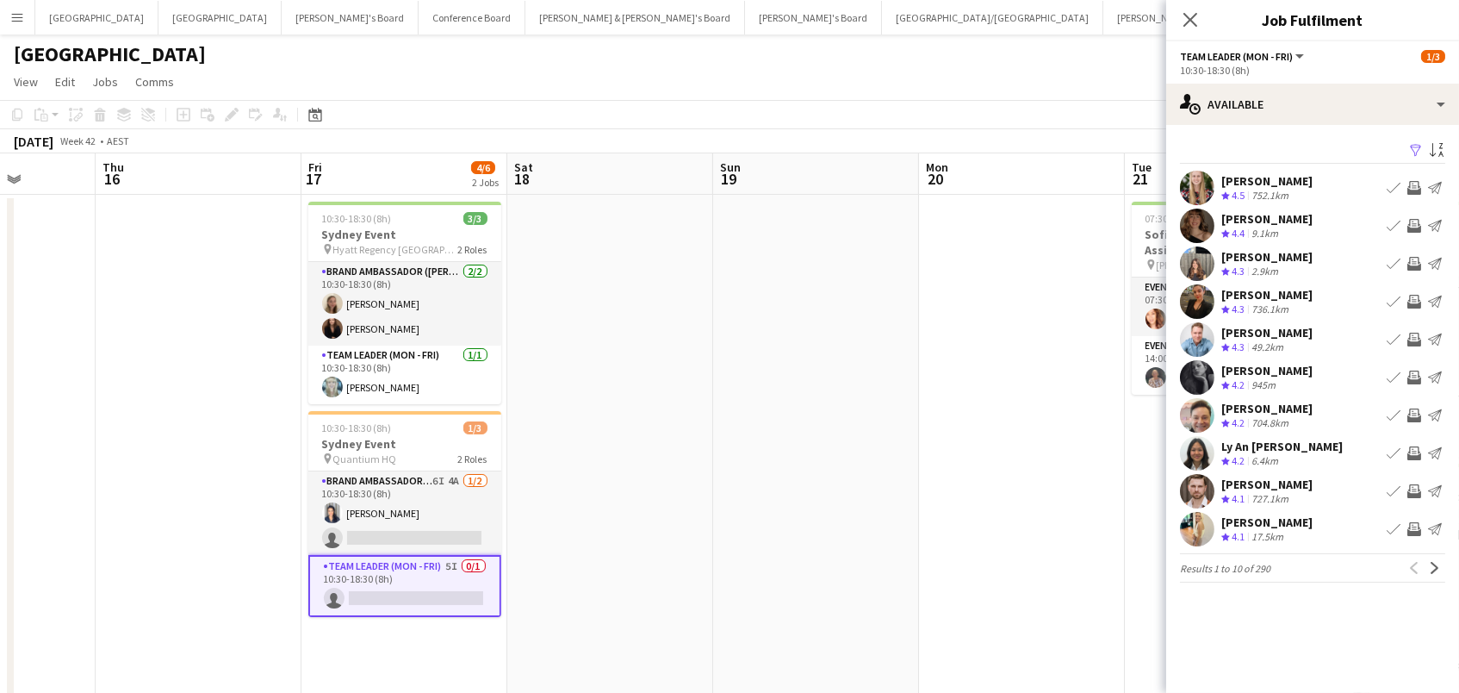
click at [1419, 143] on app-icon "Filter" at bounding box center [1416, 151] width 14 height 16
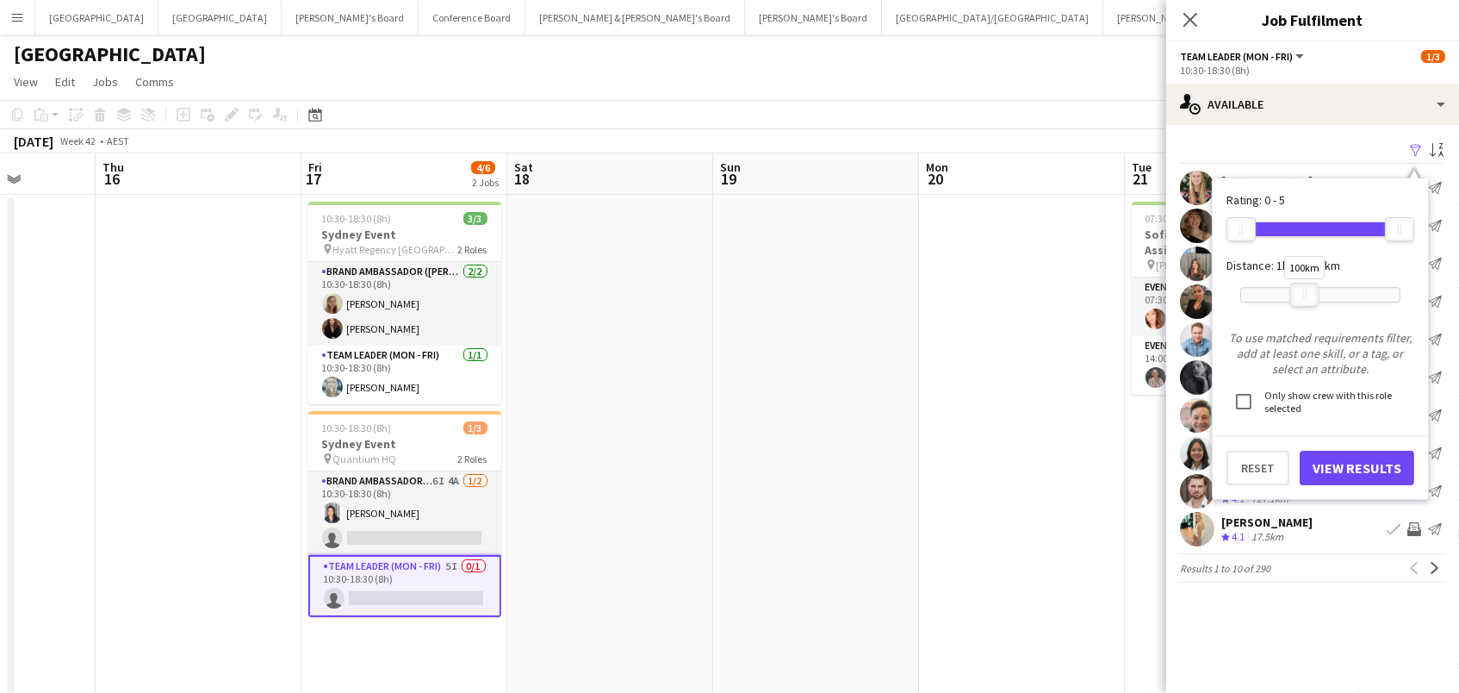
drag, startPoint x: 1388, startPoint y: 288, endPoint x: 1315, endPoint y: 391, distance: 126.2
click at [1294, 290] on div at bounding box center [1305, 294] width 28 height 22
click at [1326, 460] on button "View Results" at bounding box center [1357, 467] width 115 height 34
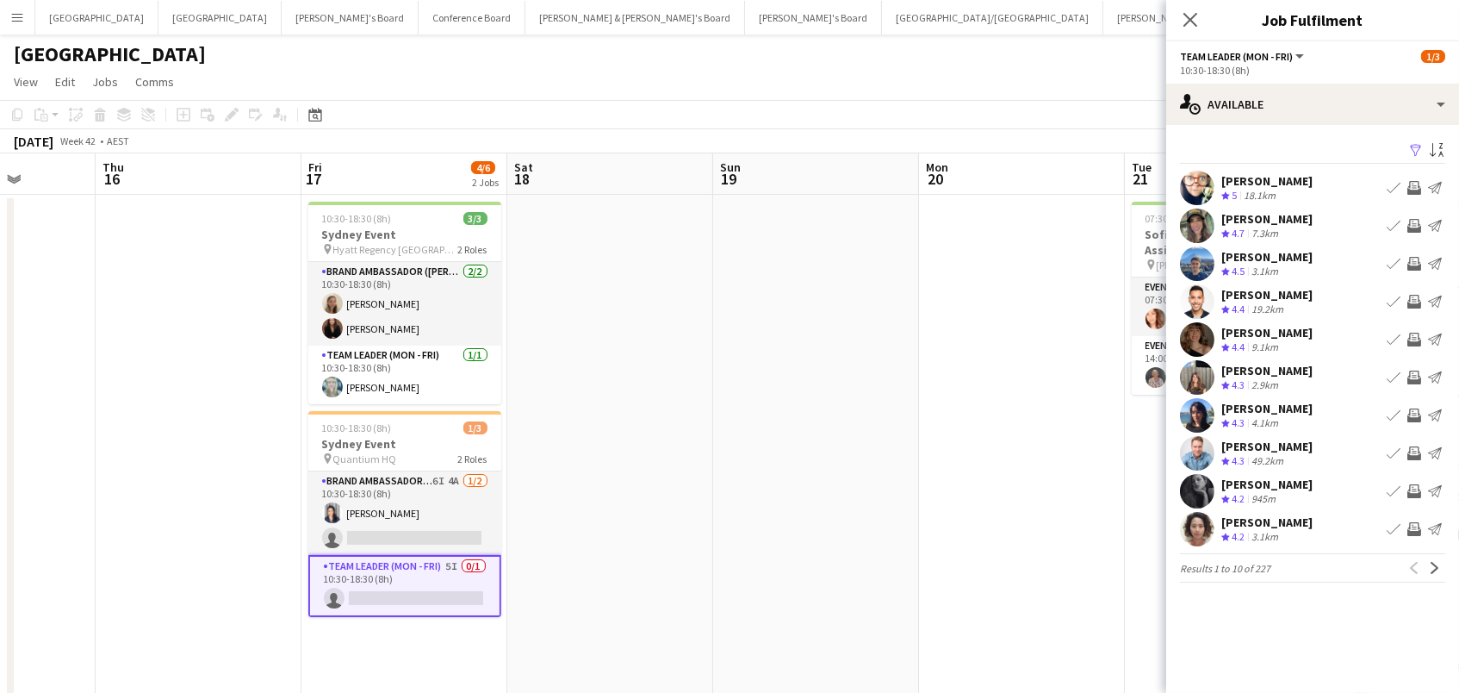
click at [1412, 296] on app-icon "Invite crew" at bounding box center [1414, 302] width 14 height 14
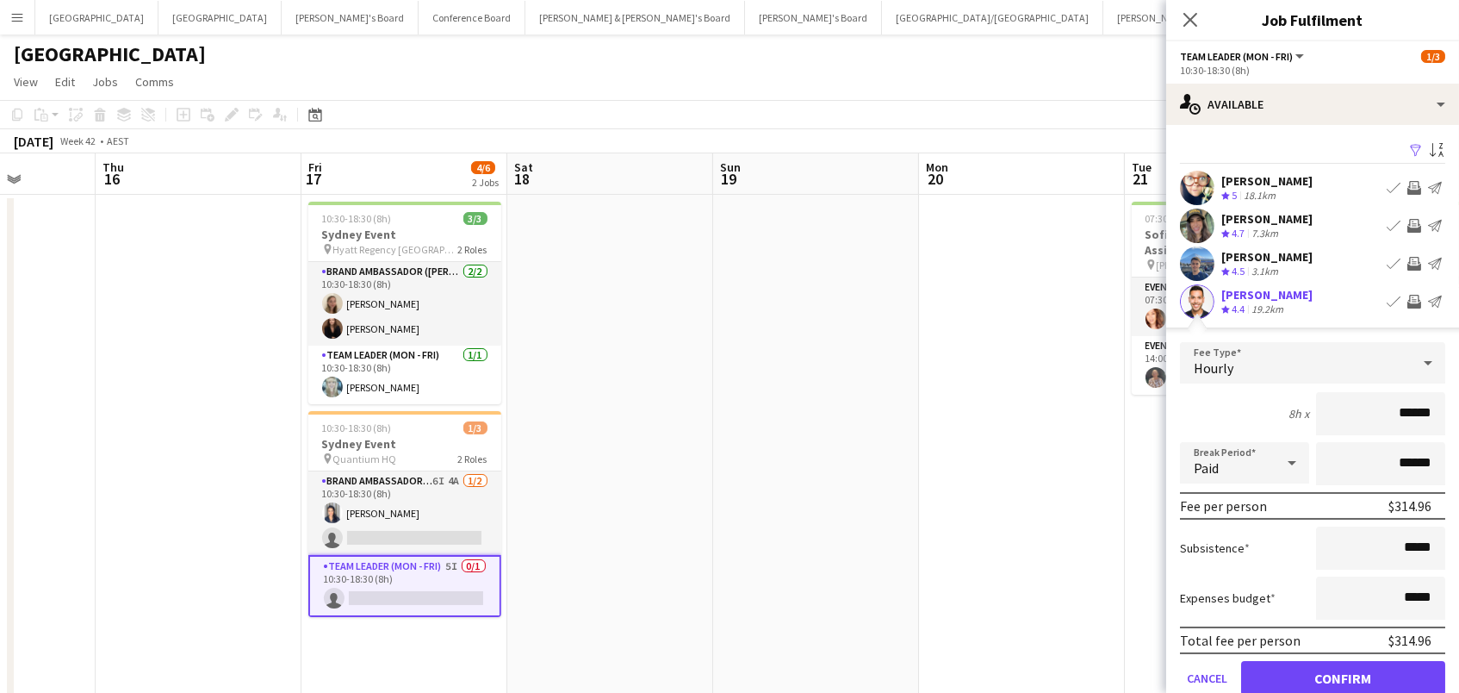
click at [1343, 675] on button "Confirm" at bounding box center [1343, 678] width 204 height 34
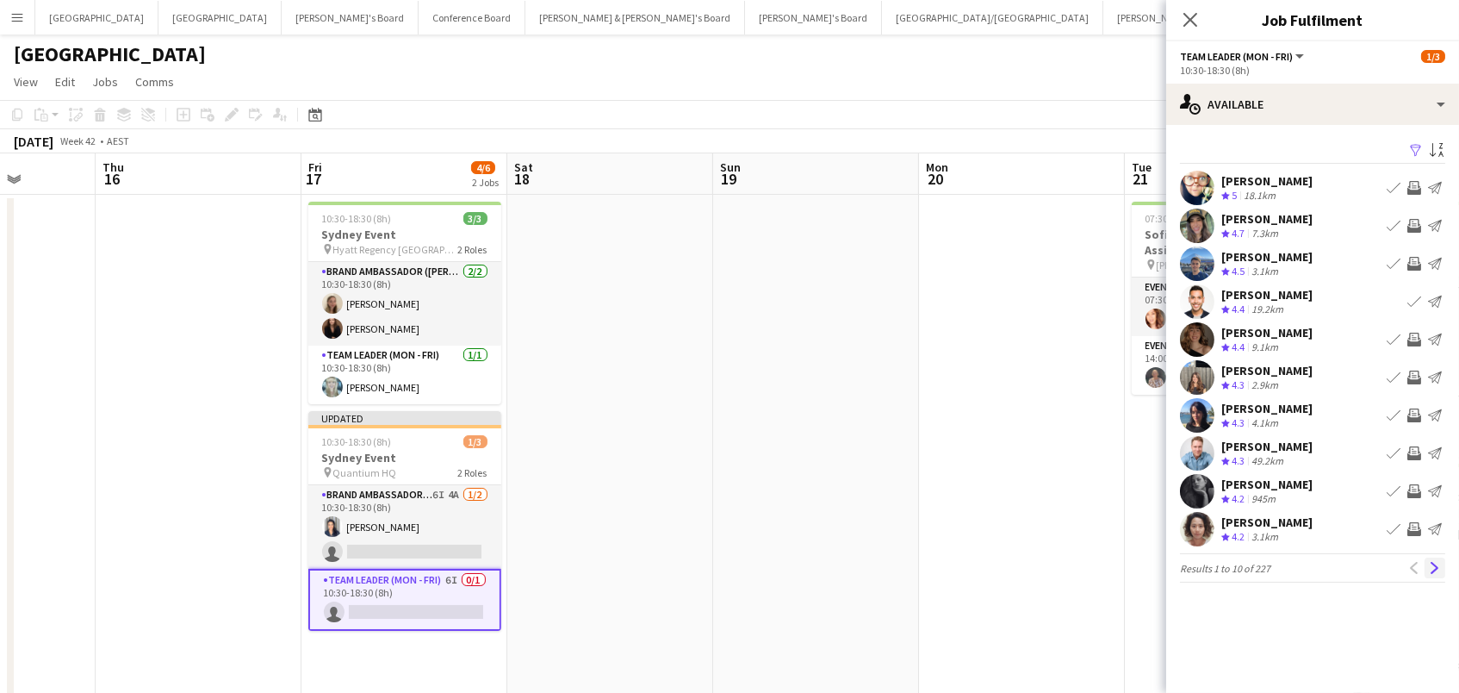
click at [1438, 568] on app-icon "Next" at bounding box center [1435, 568] width 12 height 12
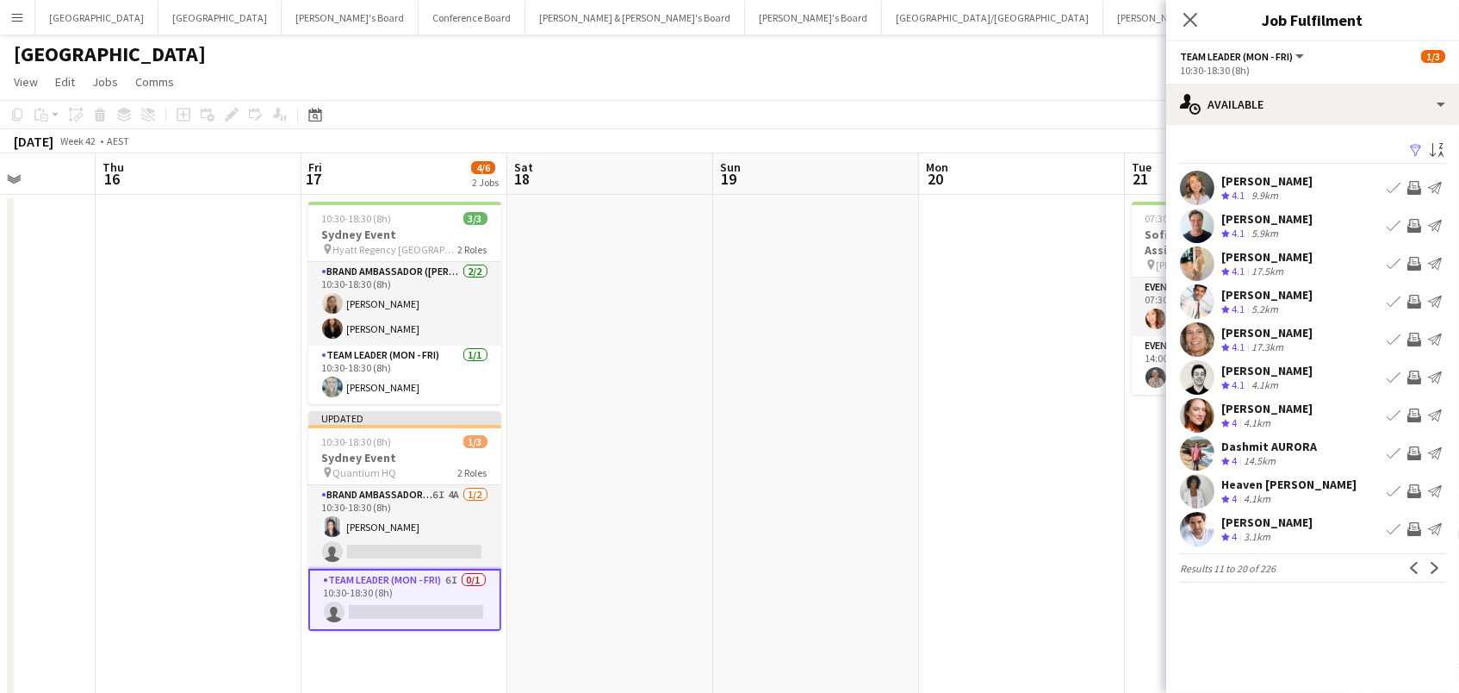
scroll to position [0, 0]
click at [1436, 562] on app-icon "Next" at bounding box center [1435, 568] width 12 height 12
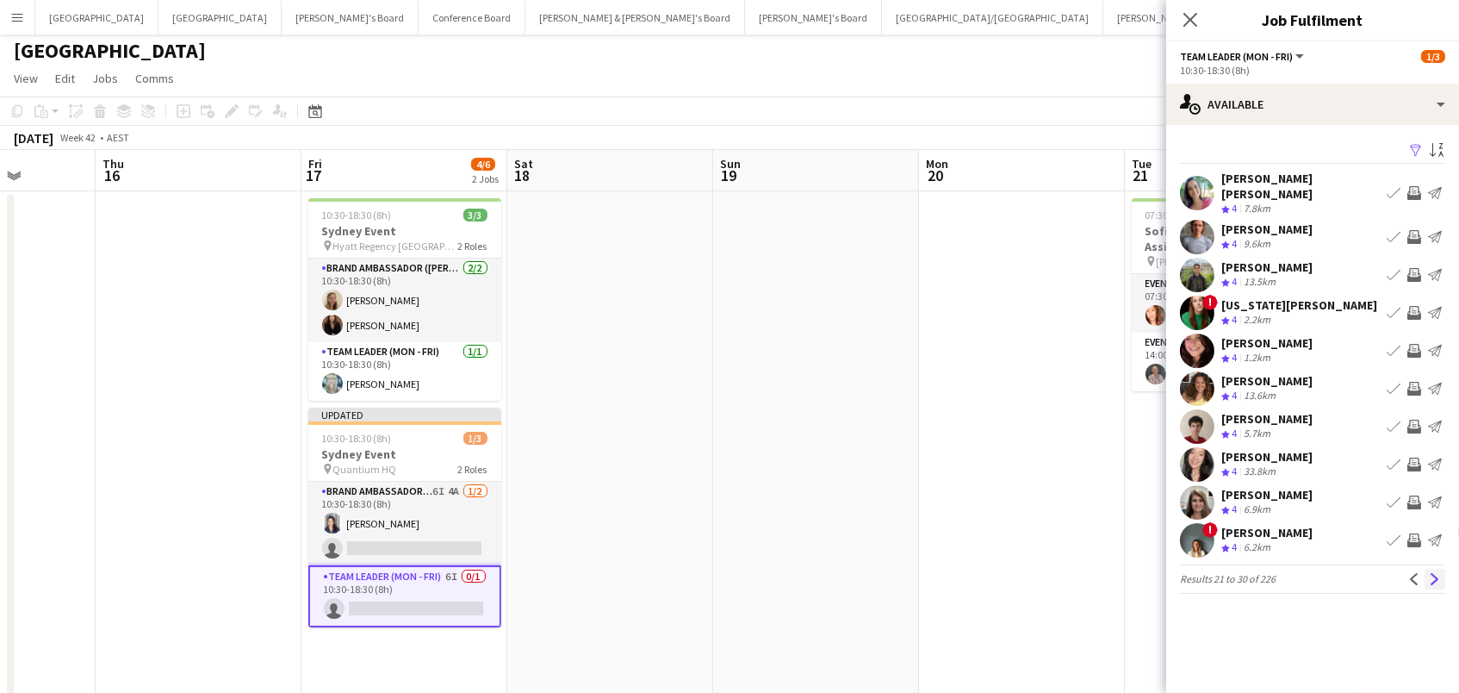
click at [1432, 573] on app-icon "Next" at bounding box center [1435, 579] width 12 height 12
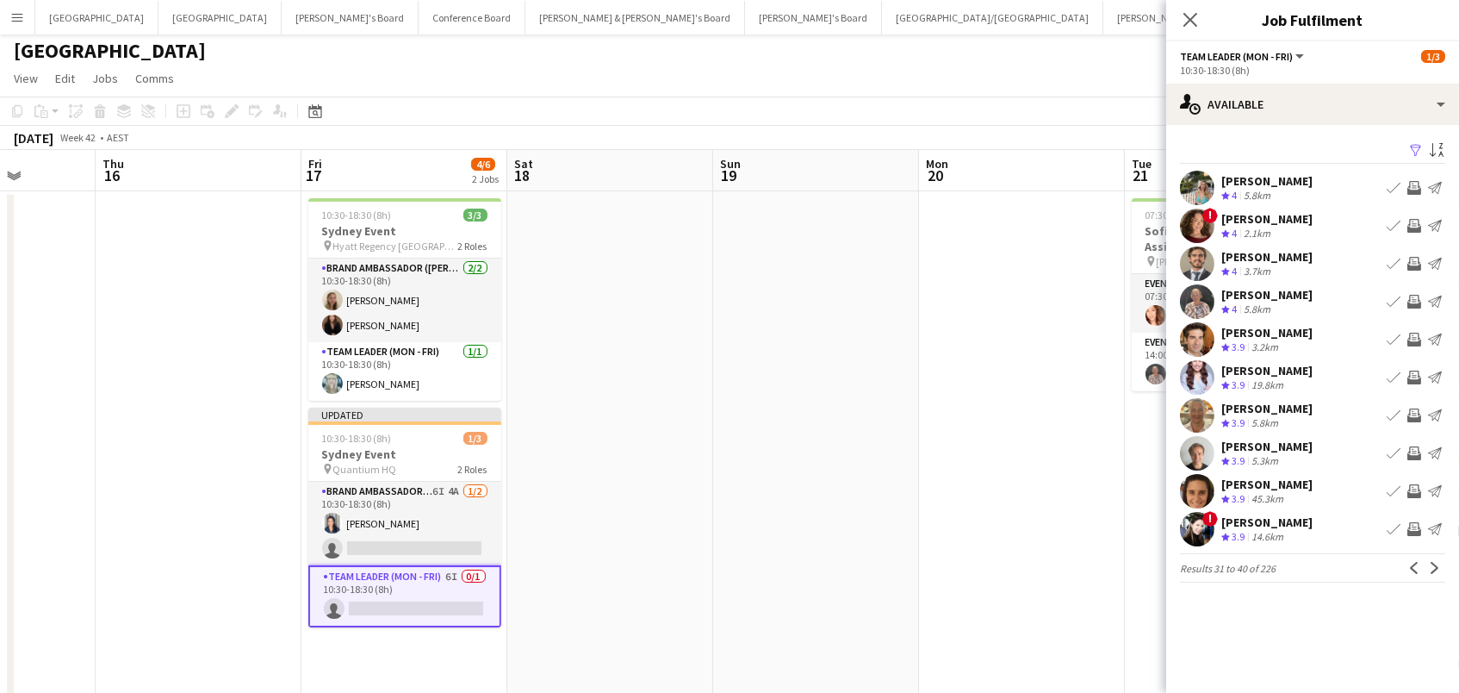
click at [1409, 450] on app-icon "Invite crew" at bounding box center [1414, 453] width 14 height 14
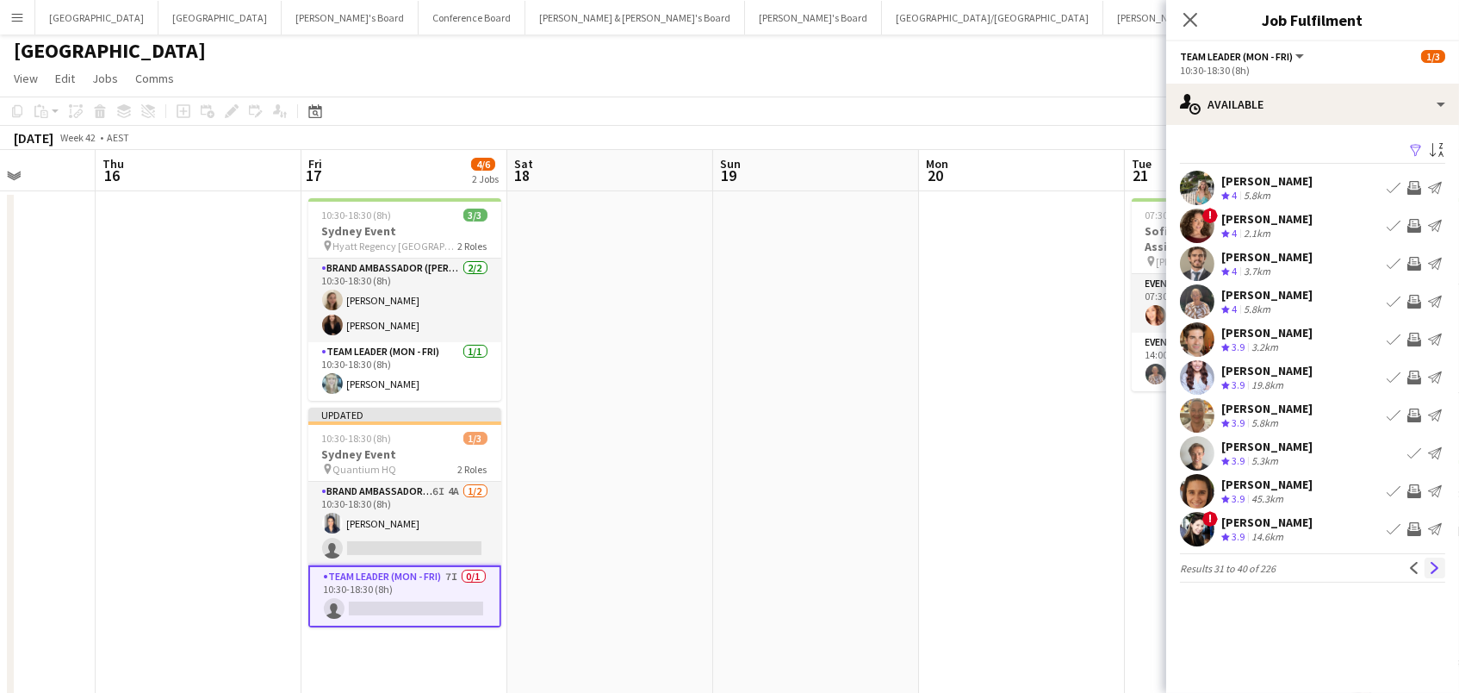
click at [1438, 571] on app-icon "Next" at bounding box center [1435, 568] width 12 height 12
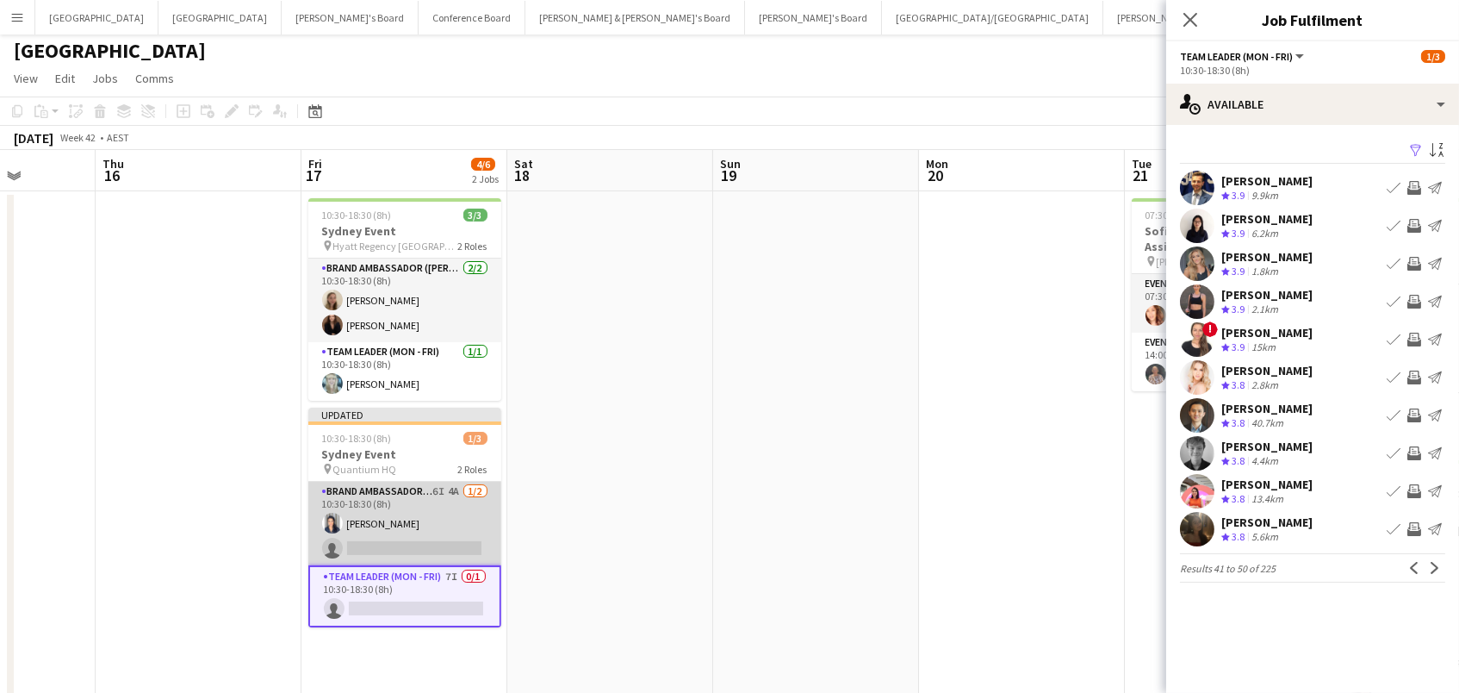
click at [421, 538] on app-card-role "Brand Ambassador (Mon - Fri) 6I 4A 1/2 10:30-18:30 (8h) Vanessa Flauzino single…" at bounding box center [404, 524] width 193 height 84
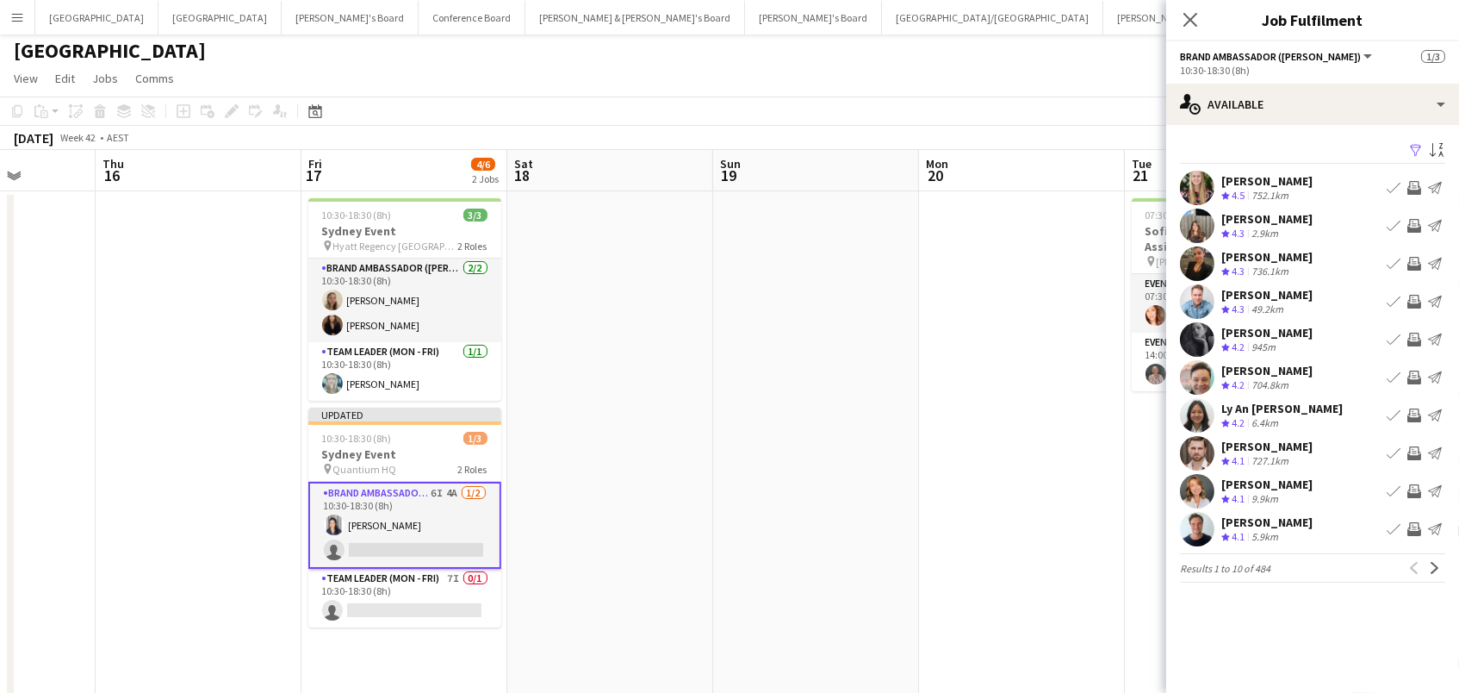
click at [1417, 146] on app-icon "Filter" at bounding box center [1416, 151] width 14 height 16
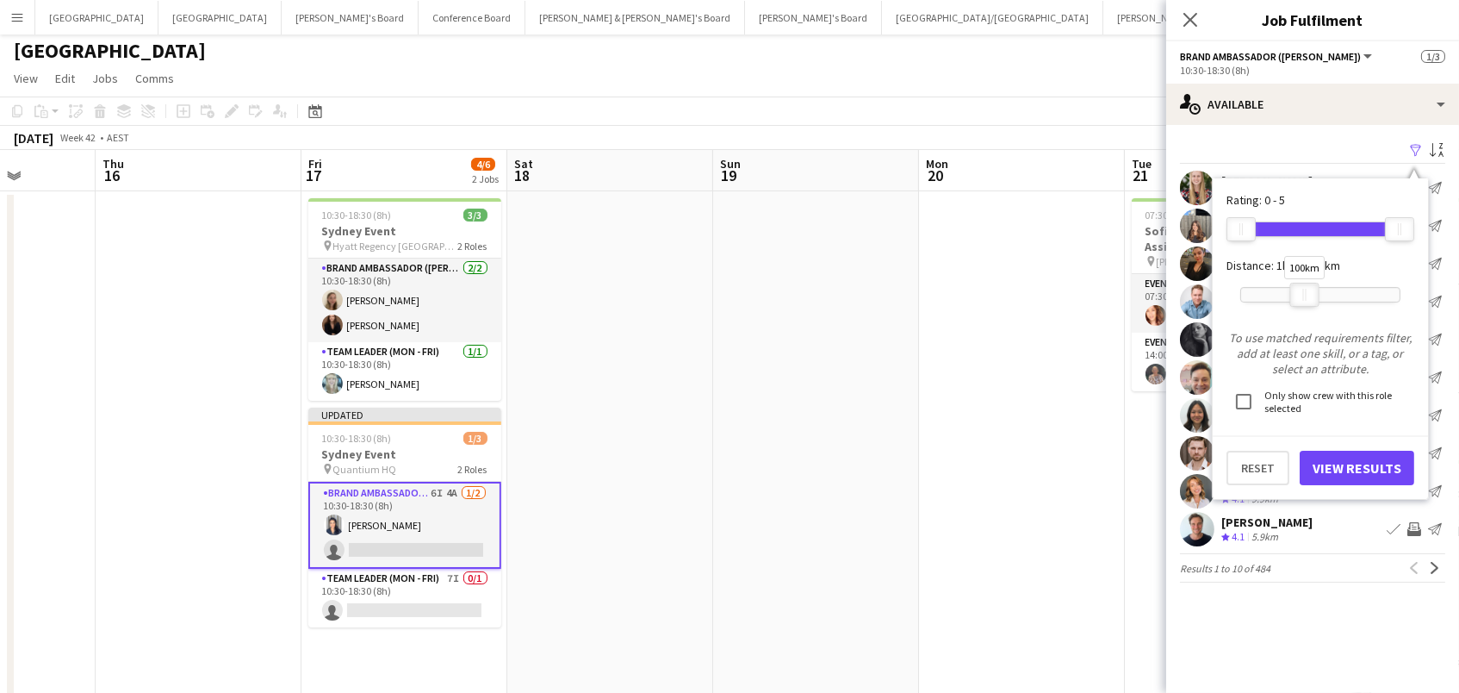
drag, startPoint x: 1393, startPoint y: 286, endPoint x: 1299, endPoint y: 288, distance: 93.9
click at [1299, 288] on div at bounding box center [1305, 294] width 28 height 22
click at [1340, 462] on button "View Results" at bounding box center [1357, 467] width 115 height 34
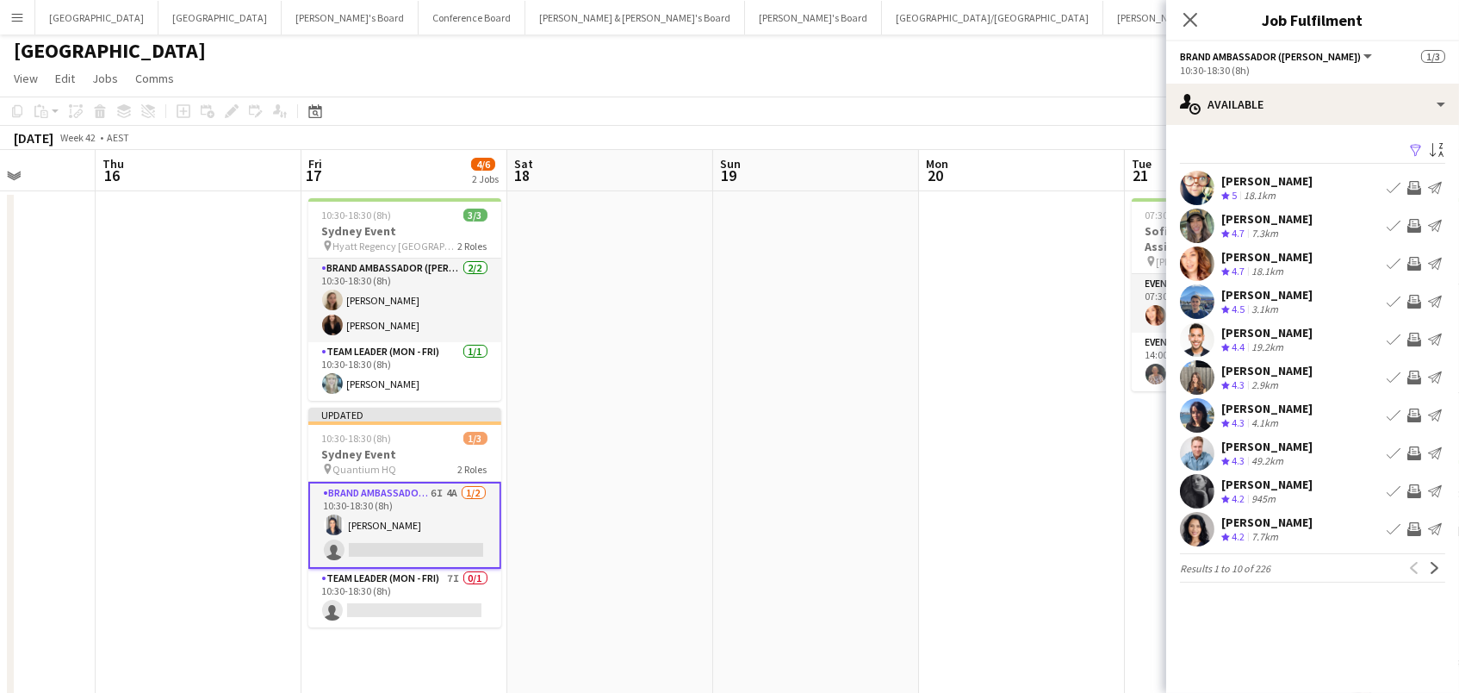
click at [1415, 452] on app-icon "Invite crew" at bounding box center [1414, 453] width 14 height 14
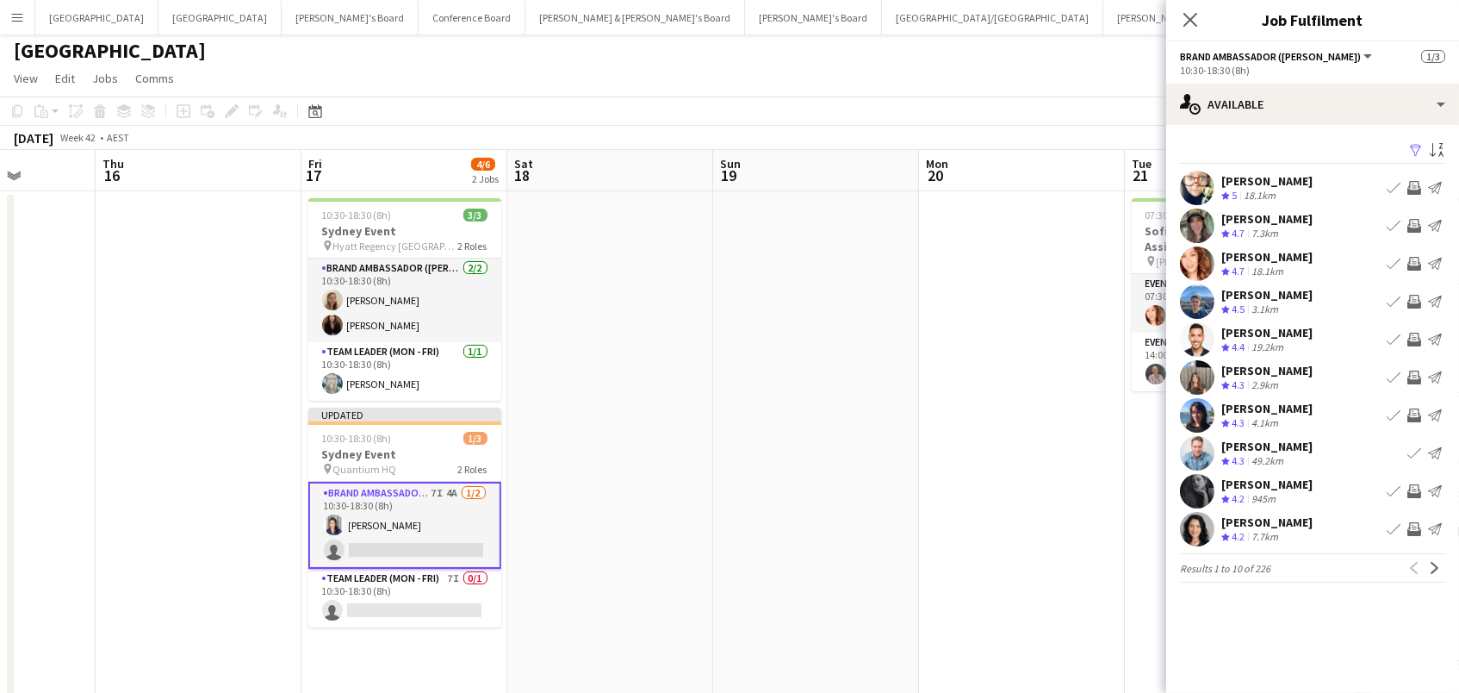
click at [1417, 530] on app-icon "Invite crew" at bounding box center [1414, 529] width 14 height 14
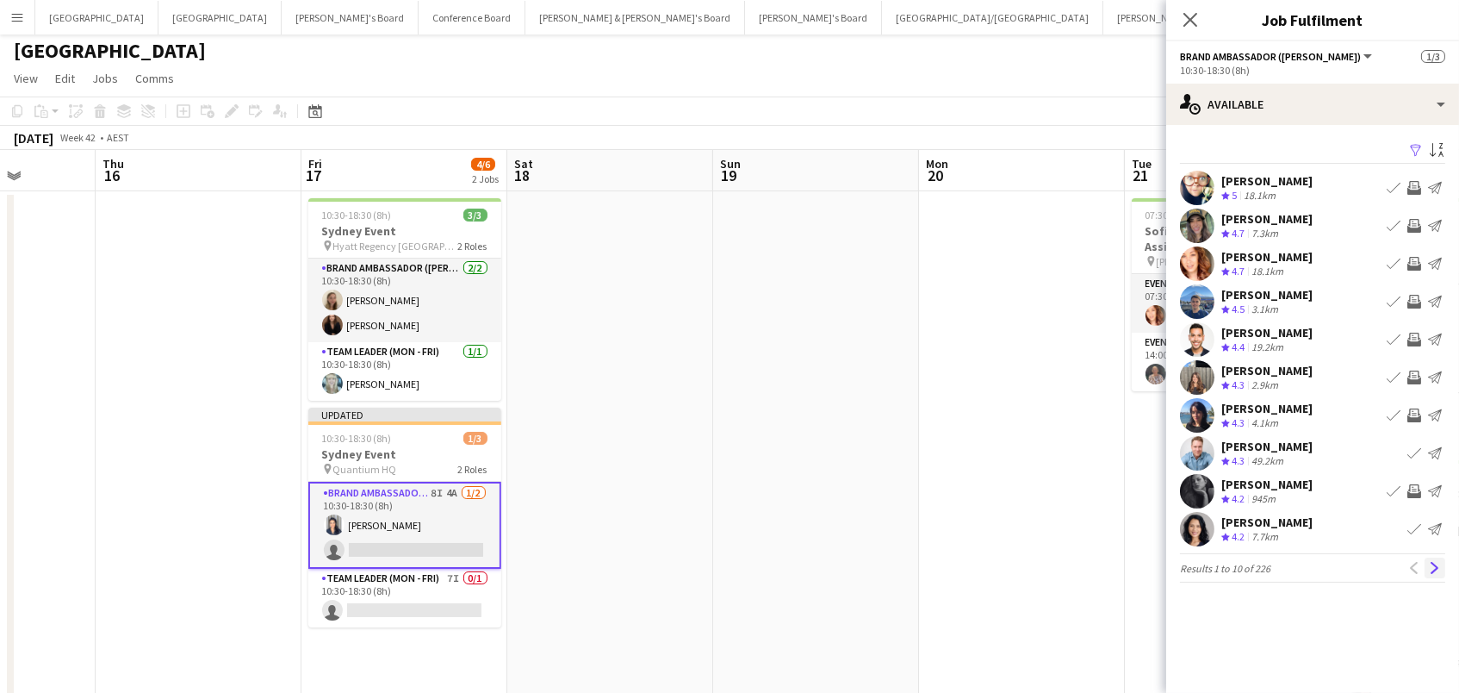
click at [1431, 563] on app-icon "Next" at bounding box center [1435, 568] width 12 height 12
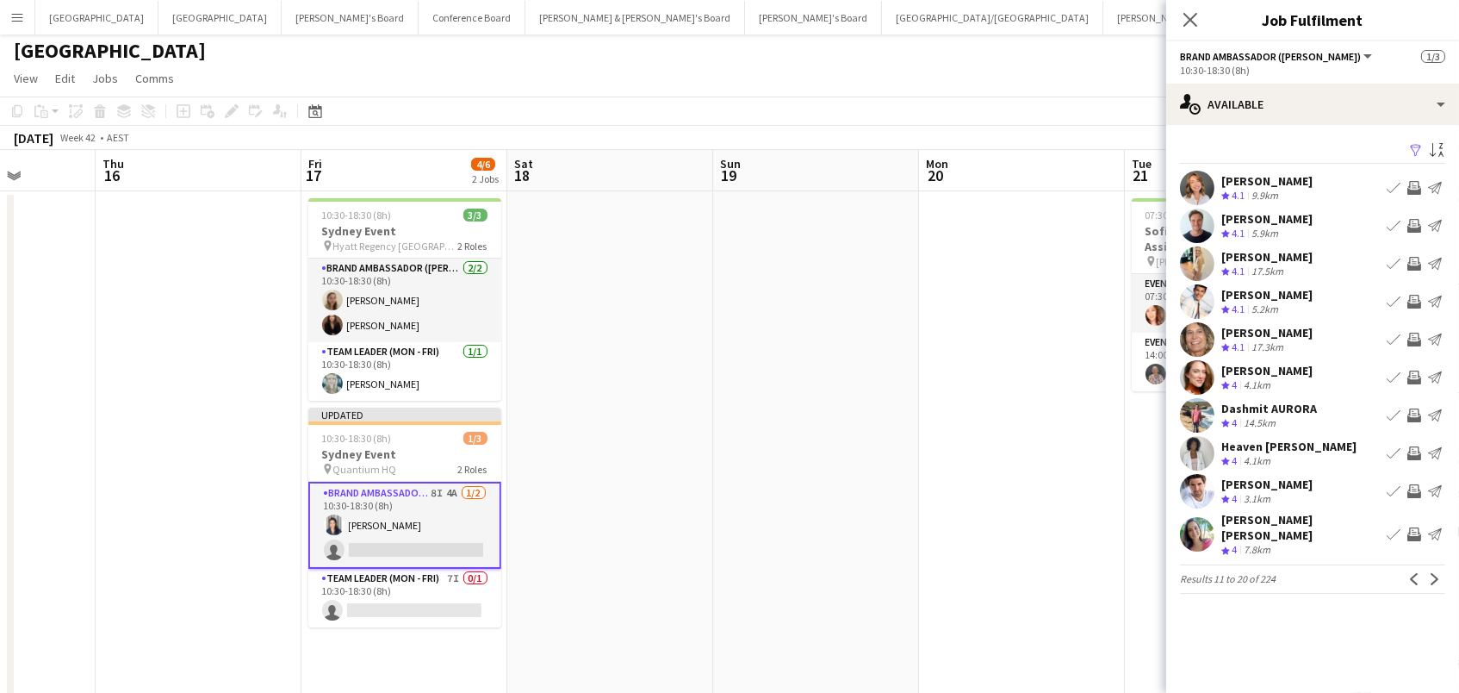
click at [1414, 375] on app-icon "Invite crew" at bounding box center [1414, 377] width 14 height 14
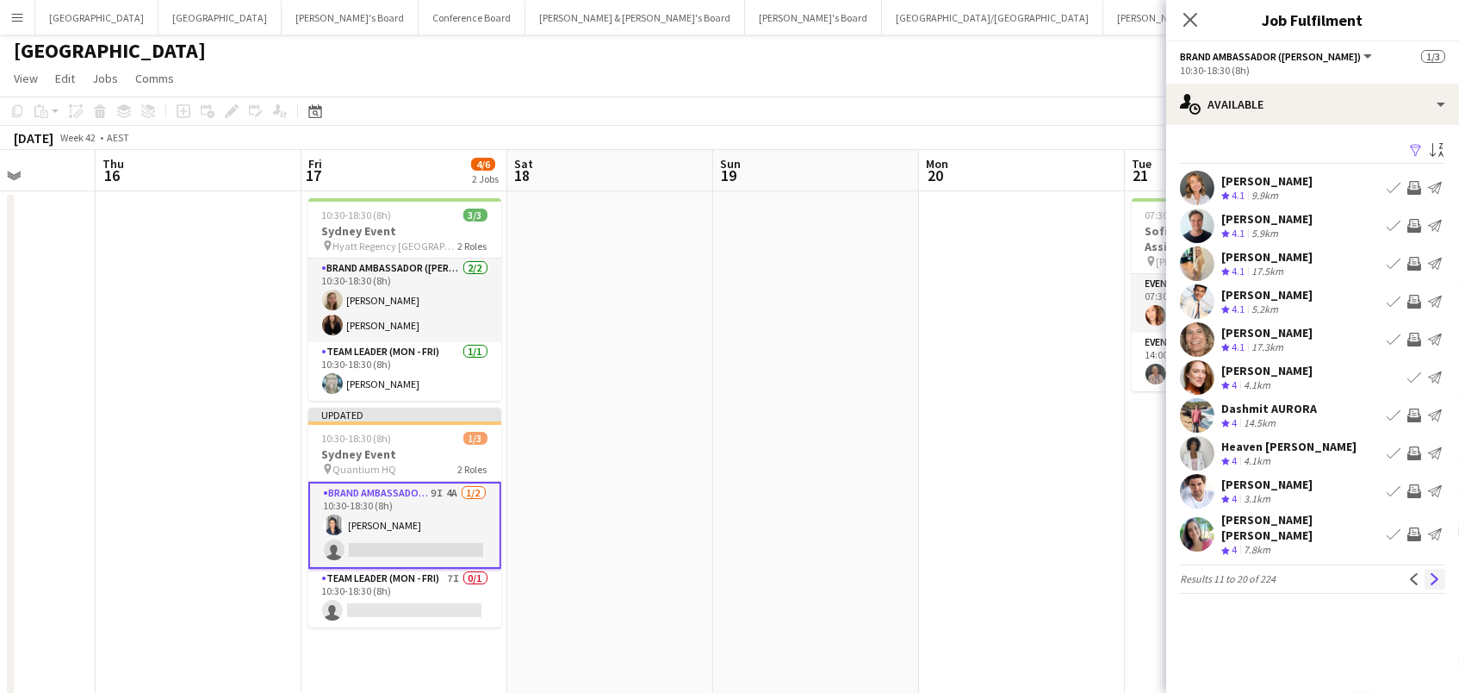
click at [1431, 573] on app-icon "Next" at bounding box center [1435, 579] width 12 height 12
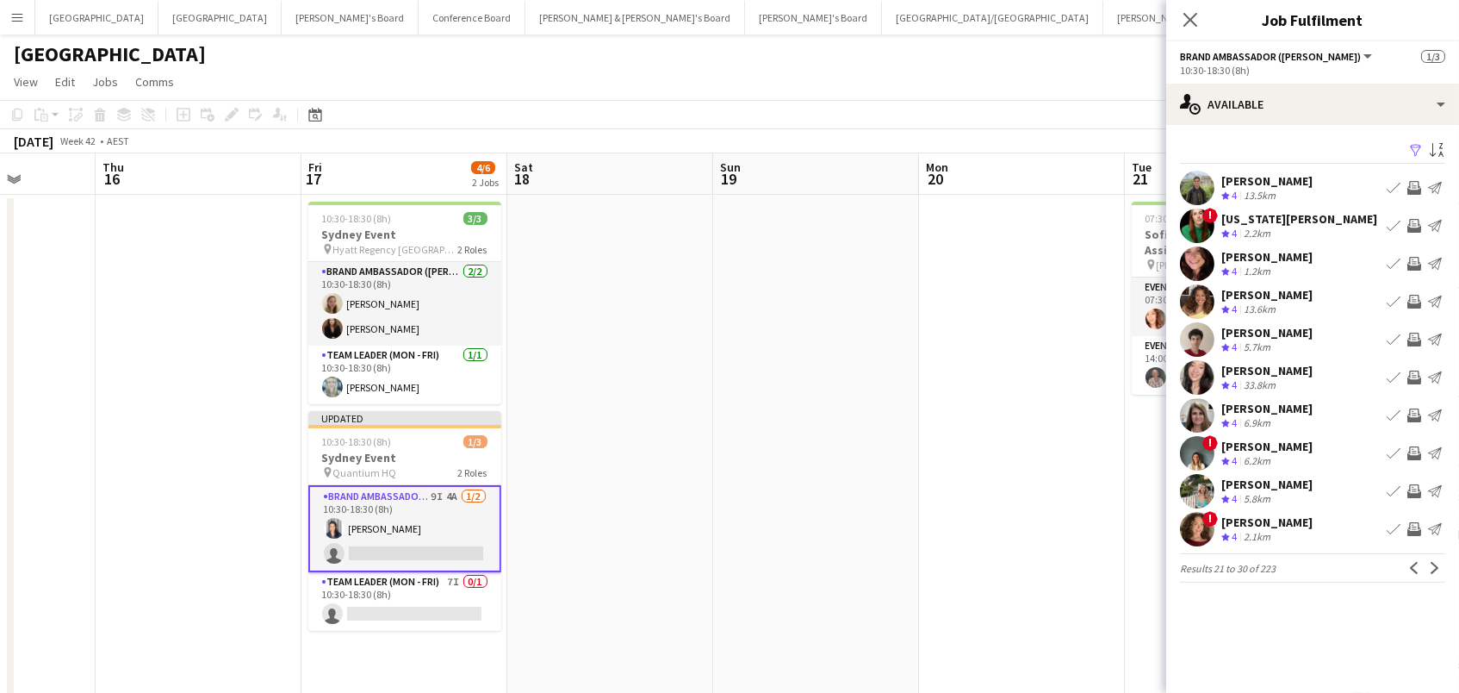
scroll to position [0, 0]
click at [1411, 487] on app-icon "Invite crew" at bounding box center [1414, 491] width 14 height 14
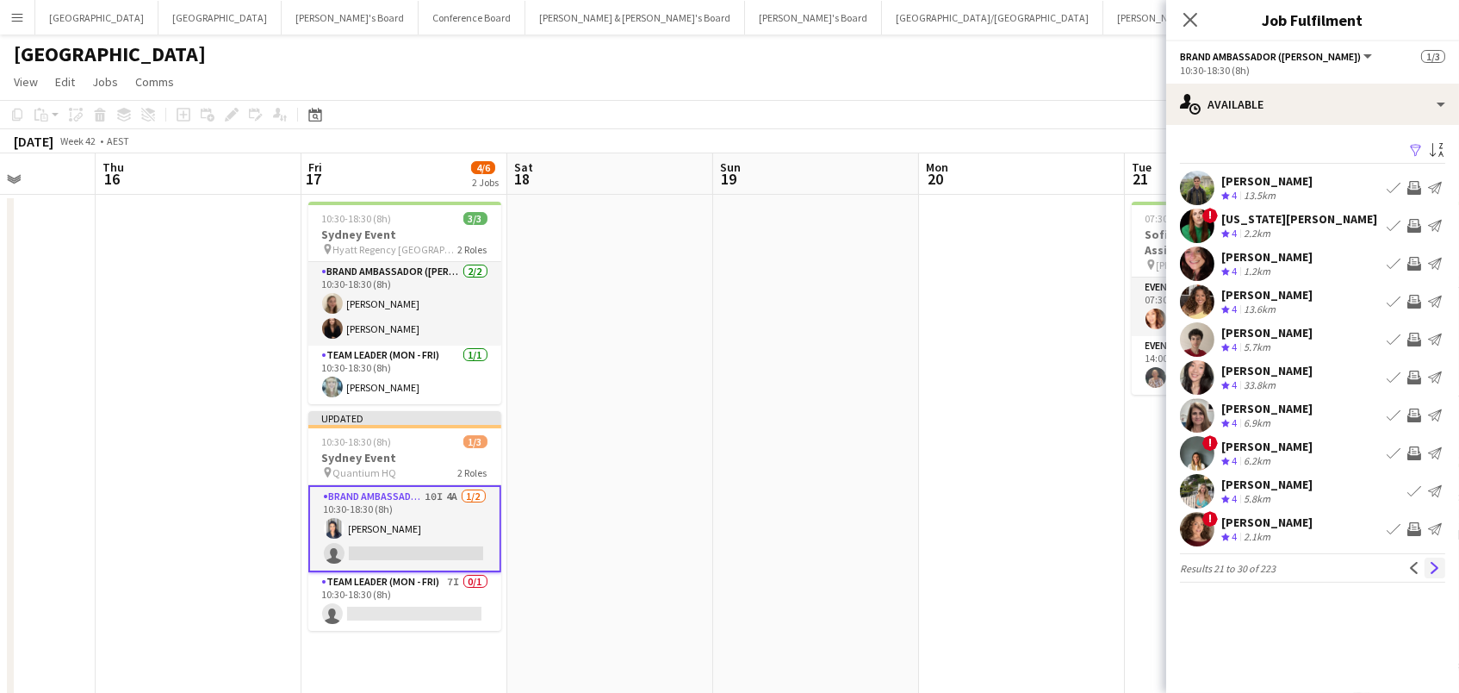
click at [1440, 562] on app-icon "Next" at bounding box center [1435, 568] width 12 height 12
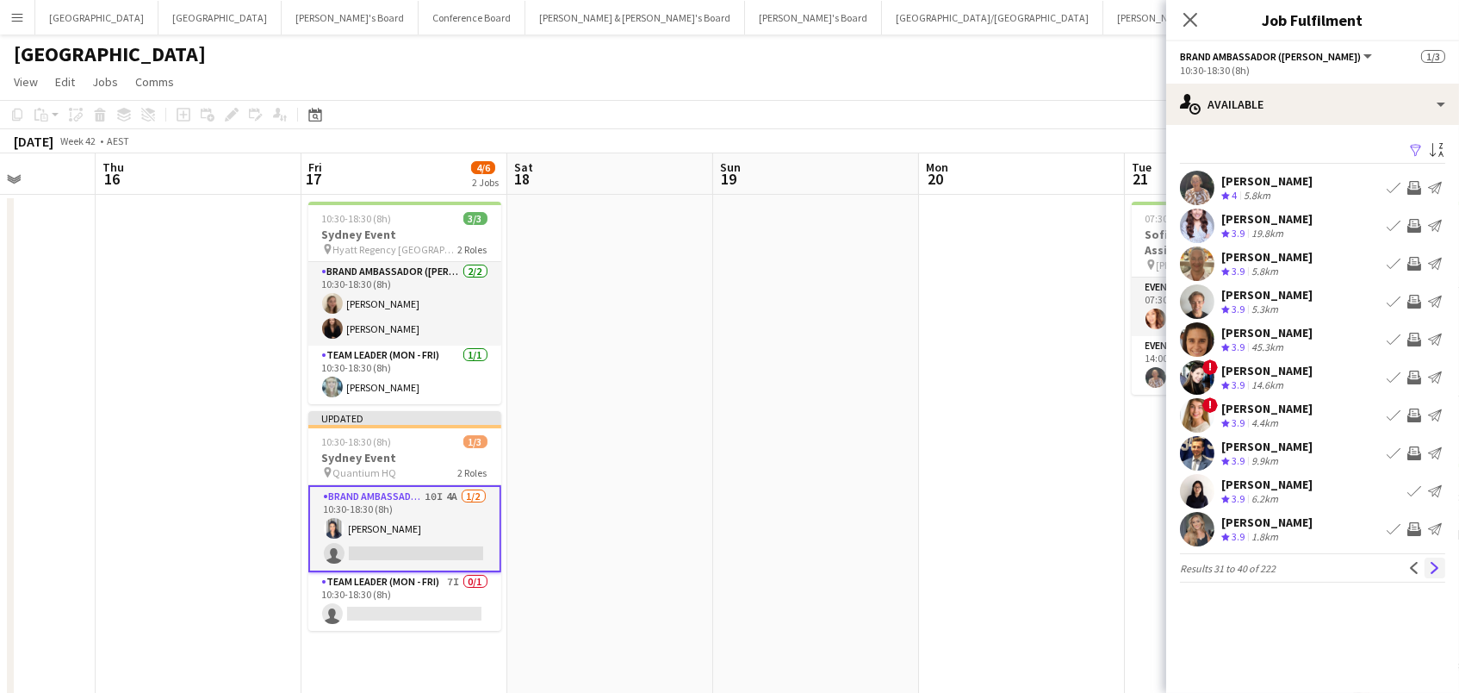
click at [1440, 562] on app-icon "Next" at bounding box center [1435, 568] width 12 height 12
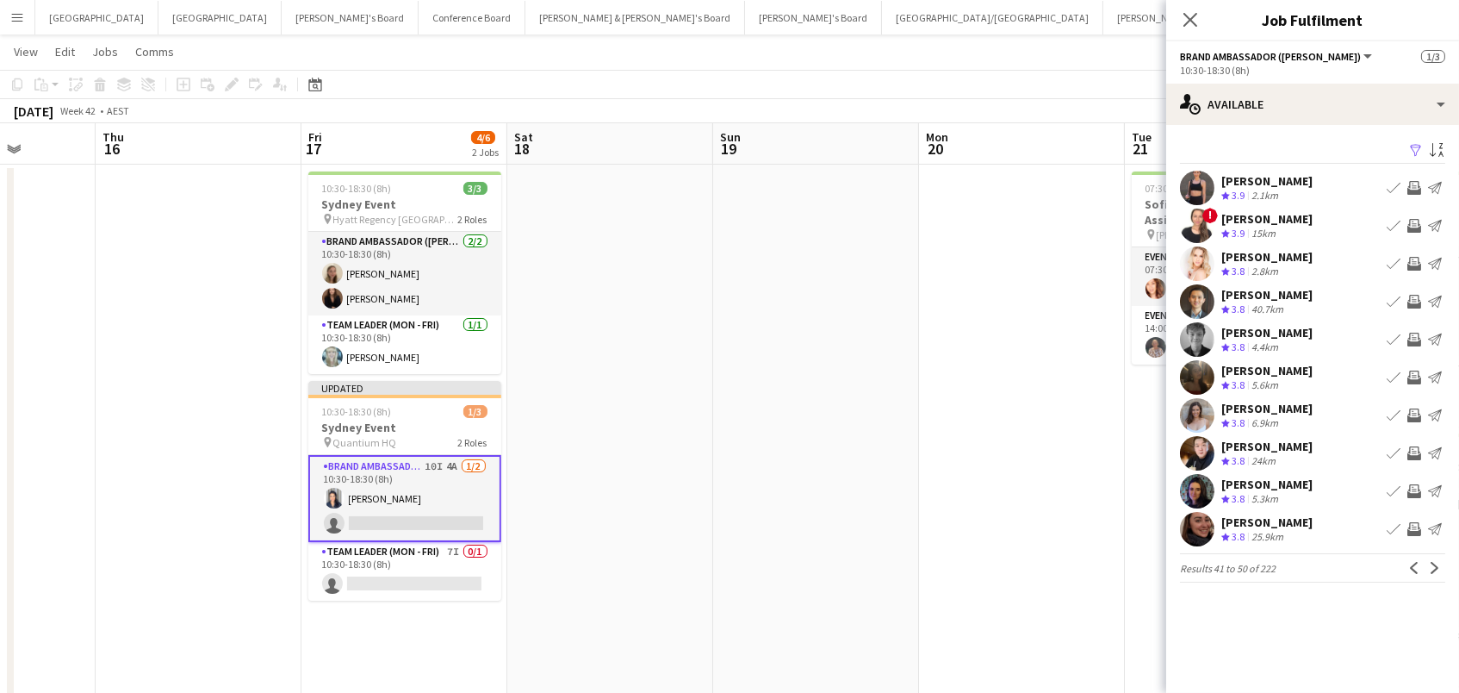
scroll to position [31, 0]
click at [1416, 413] on app-icon "Invite crew" at bounding box center [1414, 415] width 14 height 14
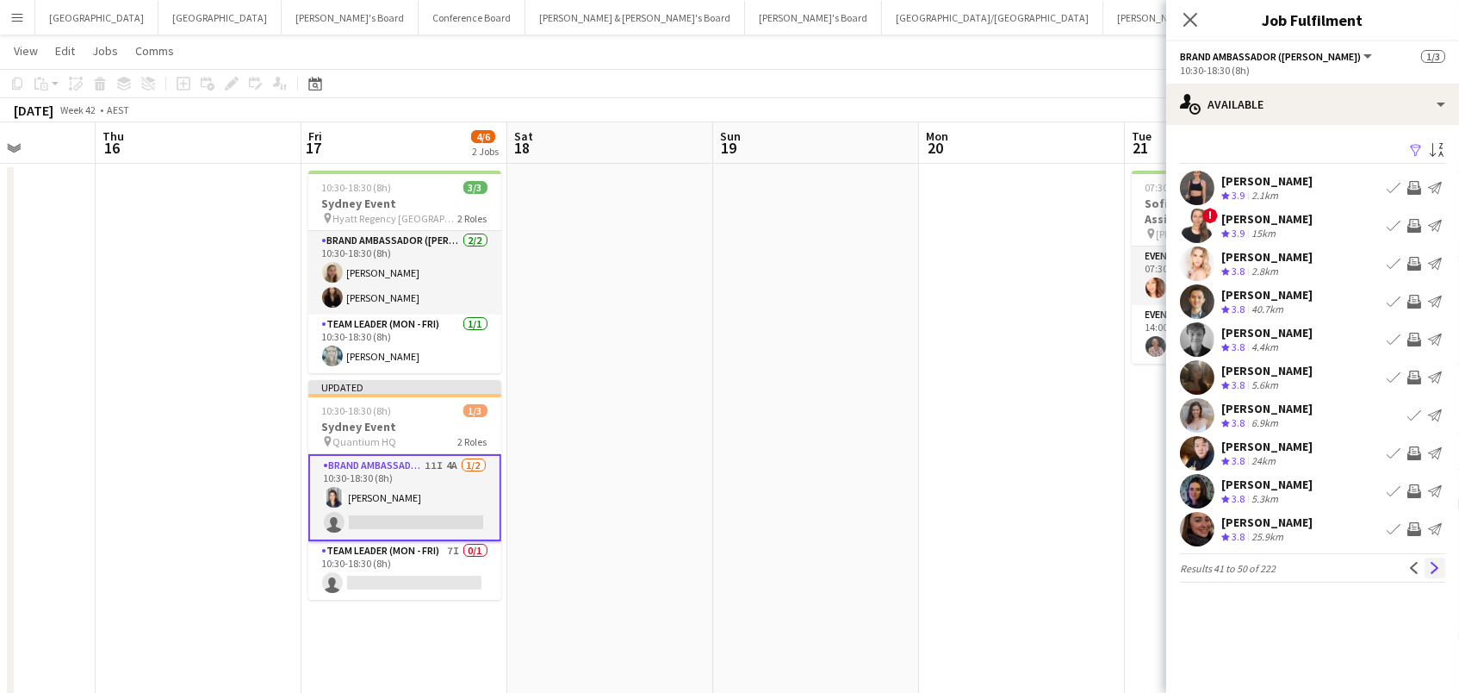
click at [1432, 569] on app-icon "Next" at bounding box center [1435, 568] width 12 height 12
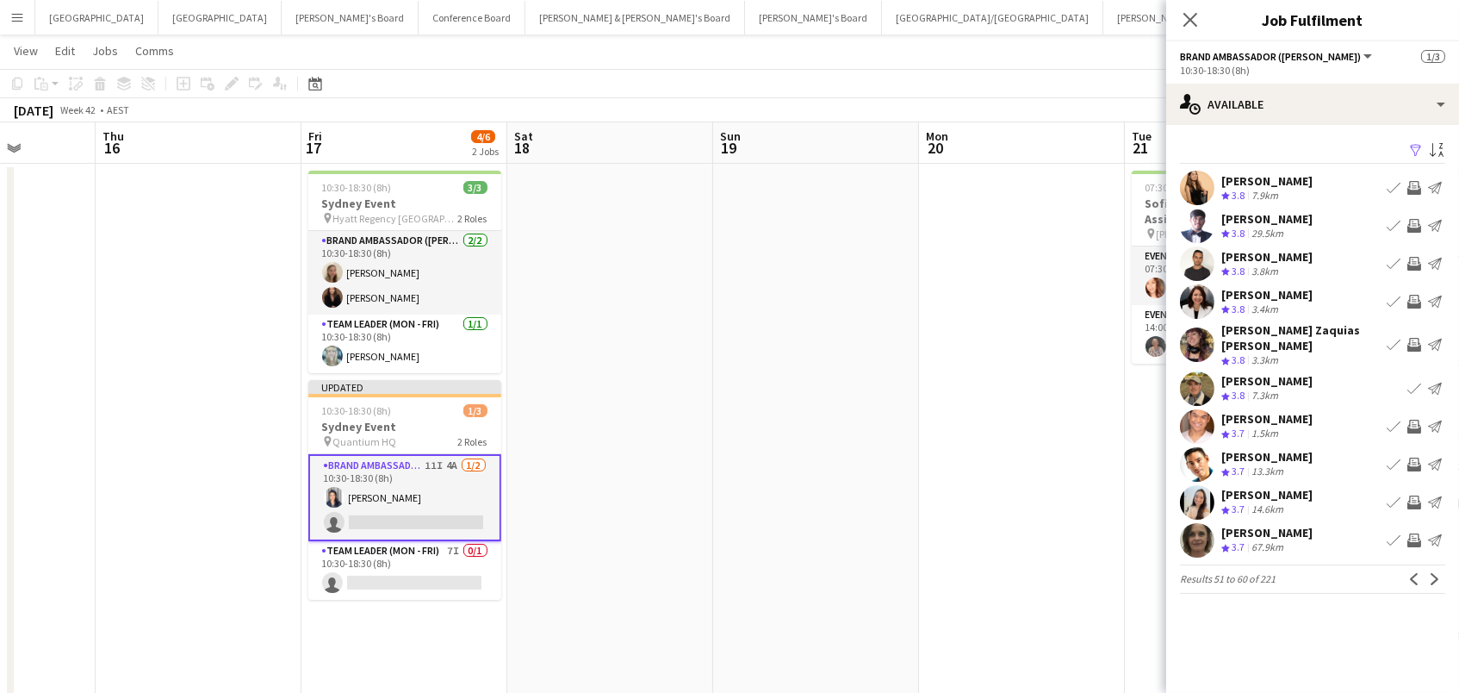
click at [1417, 296] on app-icon "Invite crew" at bounding box center [1414, 302] width 14 height 14
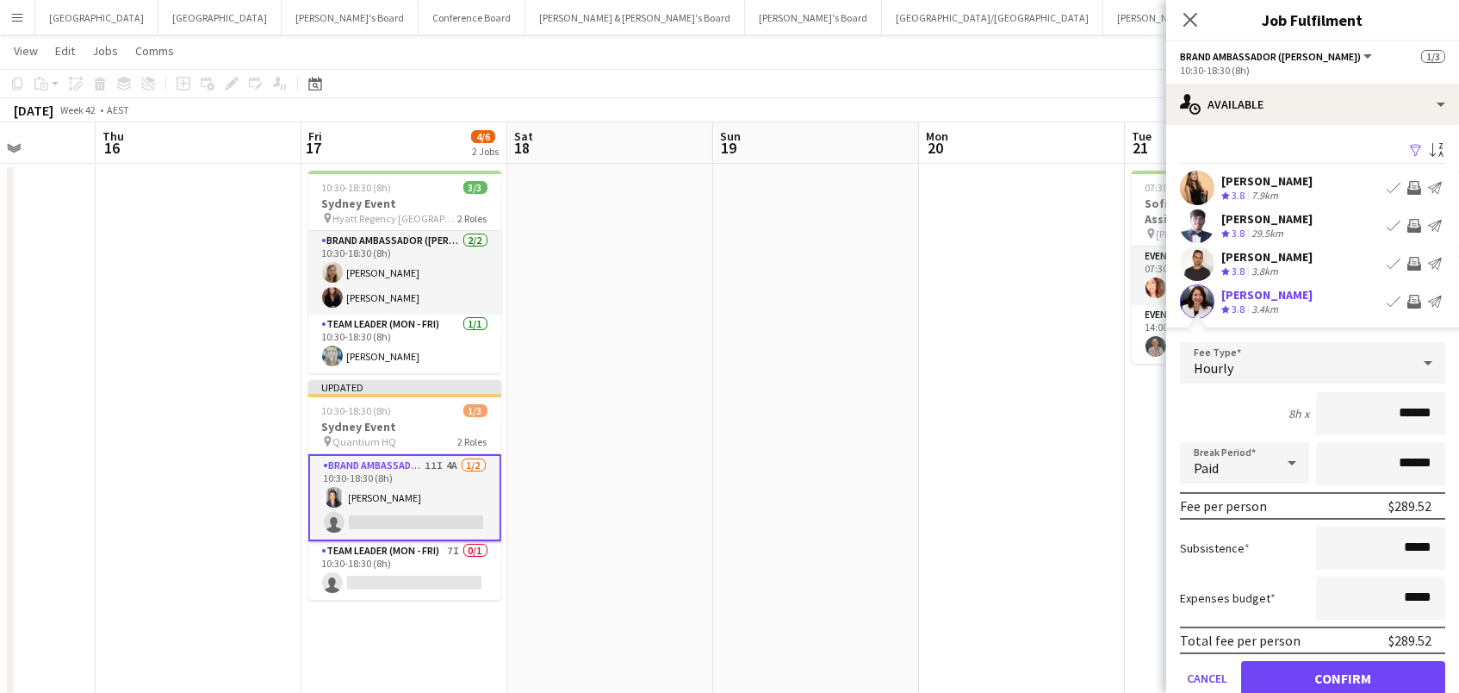
click at [1343, 675] on button "Confirm" at bounding box center [1343, 678] width 204 height 34
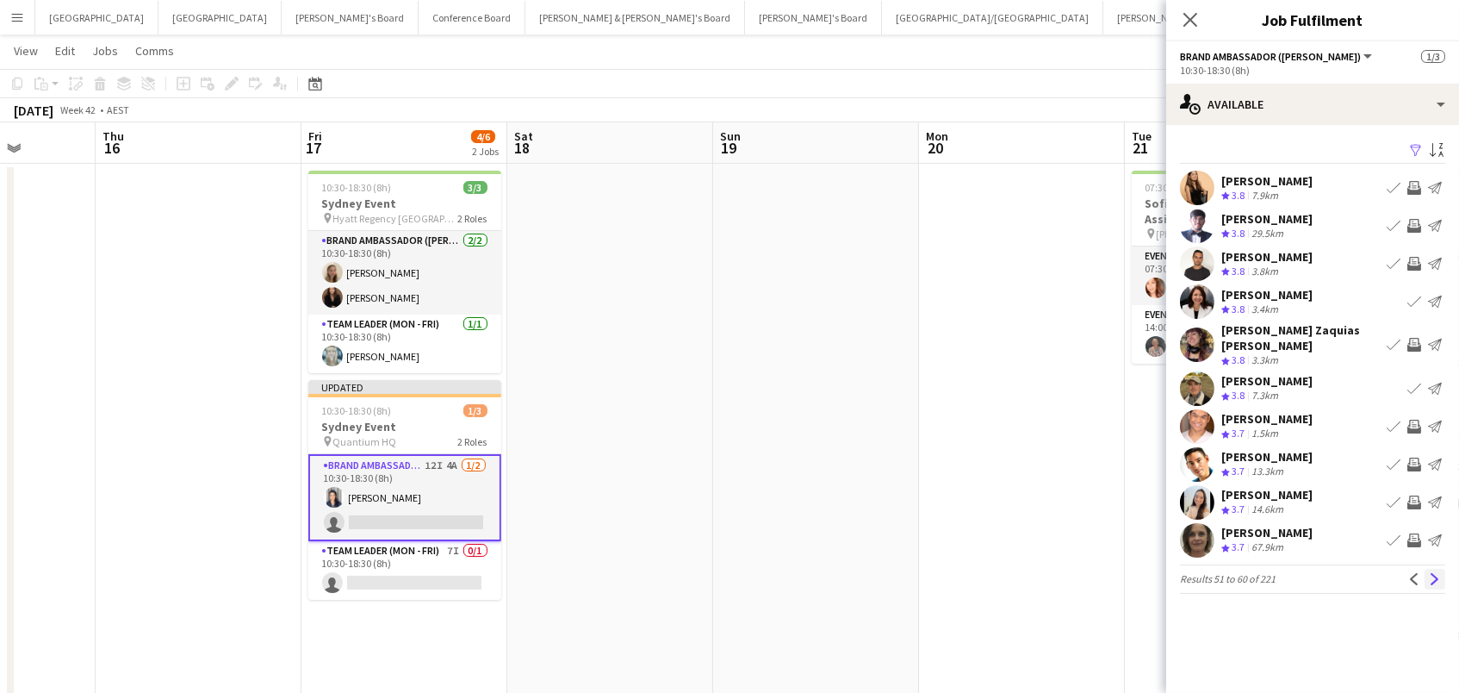
click at [1431, 573] on app-icon "Next" at bounding box center [1435, 579] width 12 height 12
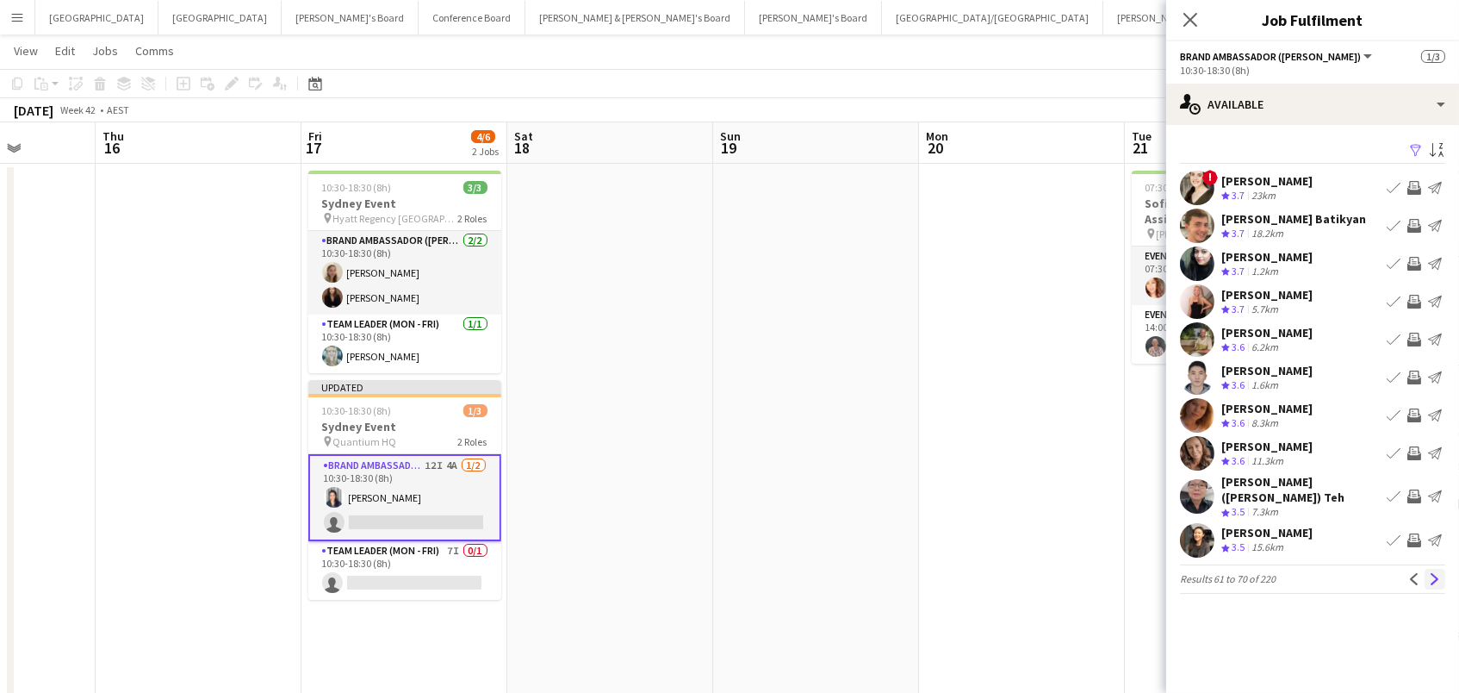
click at [1438, 573] on app-icon "Next" at bounding box center [1435, 579] width 12 height 12
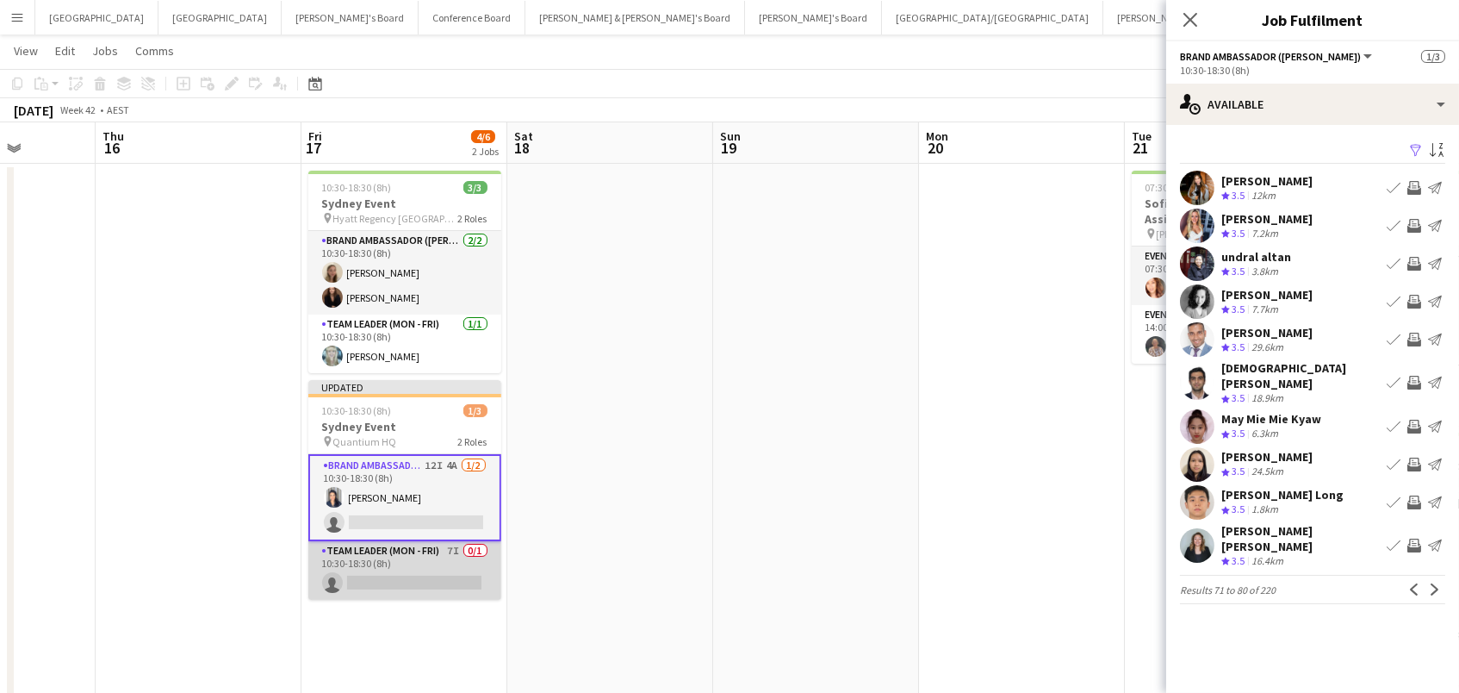
click at [433, 559] on app-card-role "Team Leader (Mon - Fri) 7I 0/1 10:30-18:30 (8h) single-neutral-actions" at bounding box center [404, 570] width 193 height 59
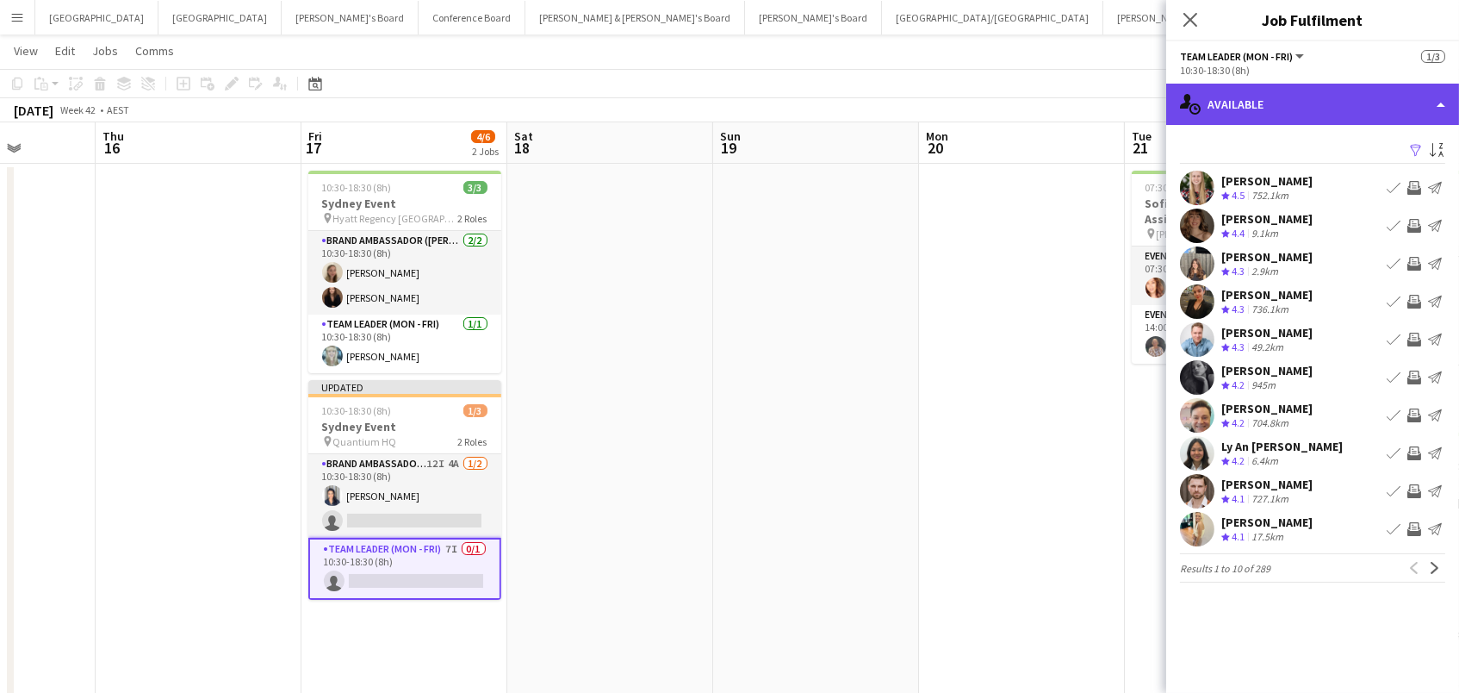
click at [1394, 96] on div "single-neutral-actions-upload Available" at bounding box center [1312, 104] width 293 height 41
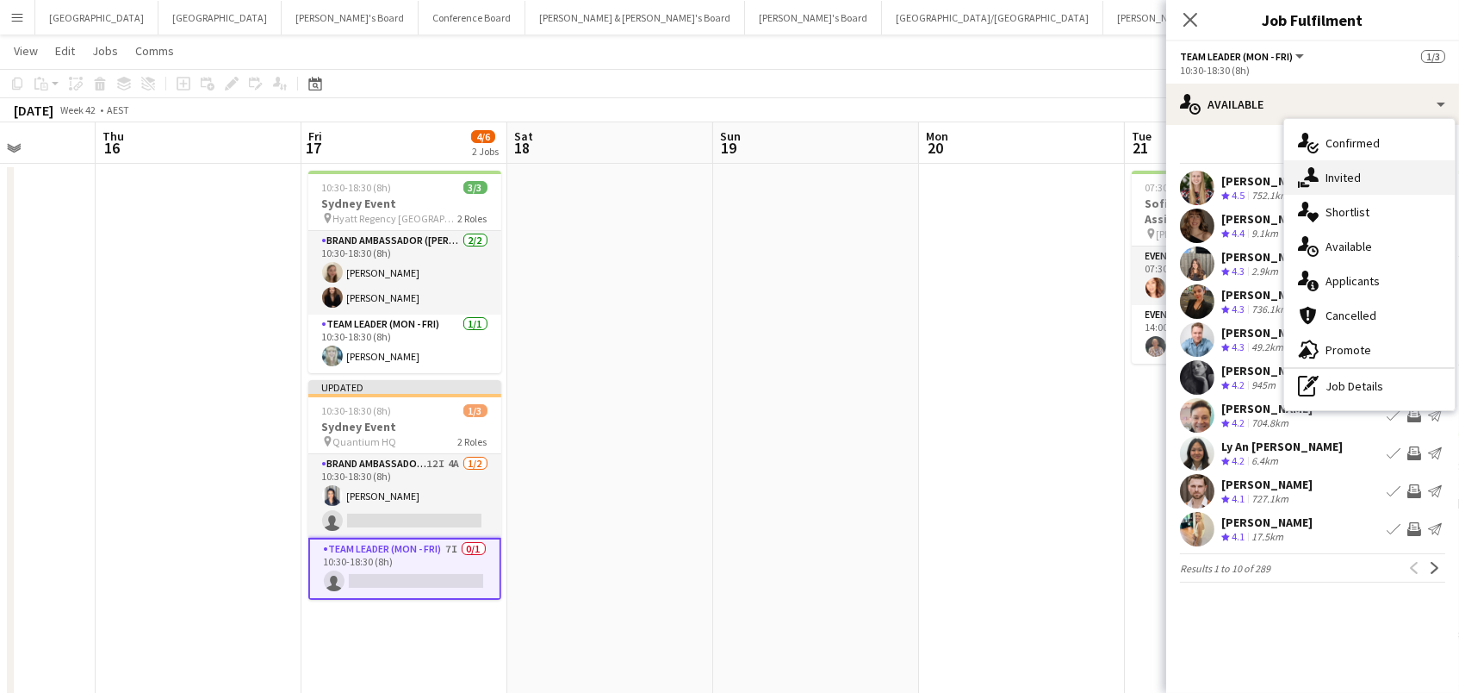
click at [1359, 180] on span "Invited" at bounding box center [1343, 178] width 35 height 16
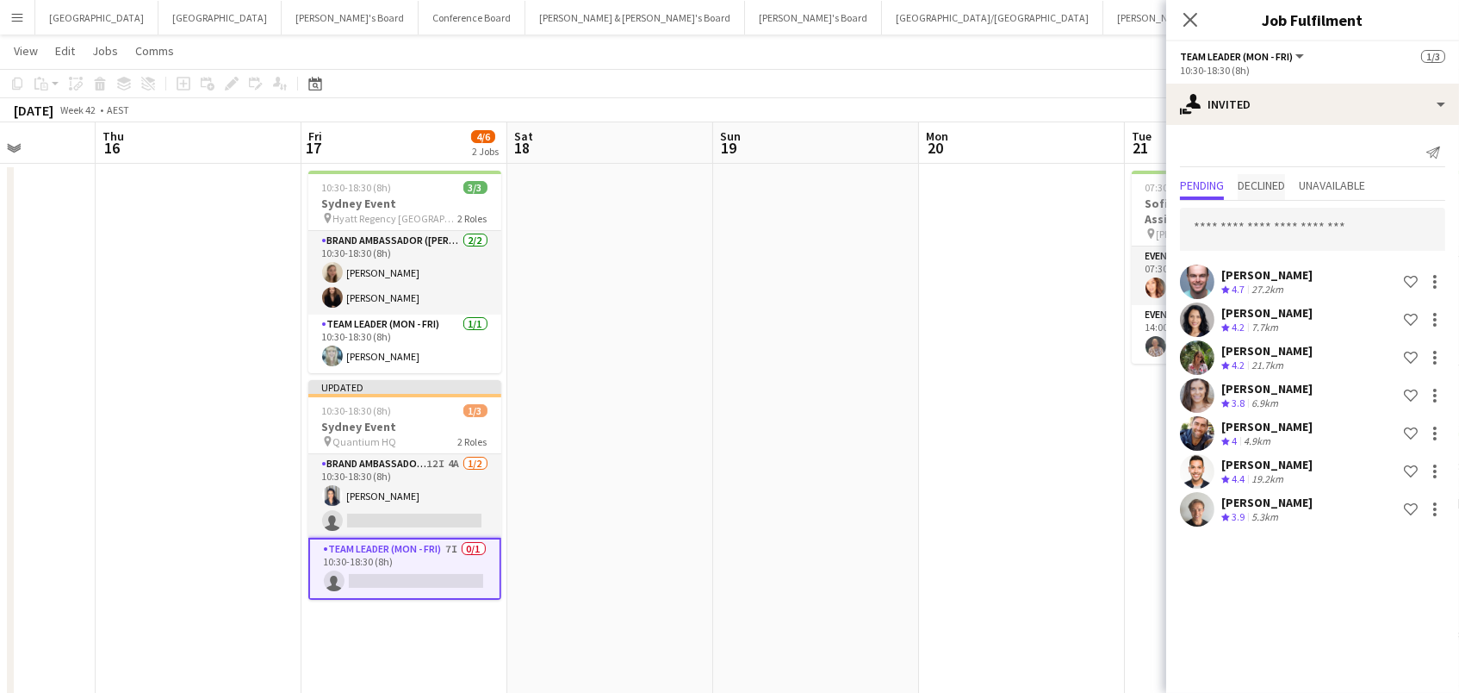
click at [1267, 187] on span "Declined" at bounding box center [1261, 185] width 47 height 12
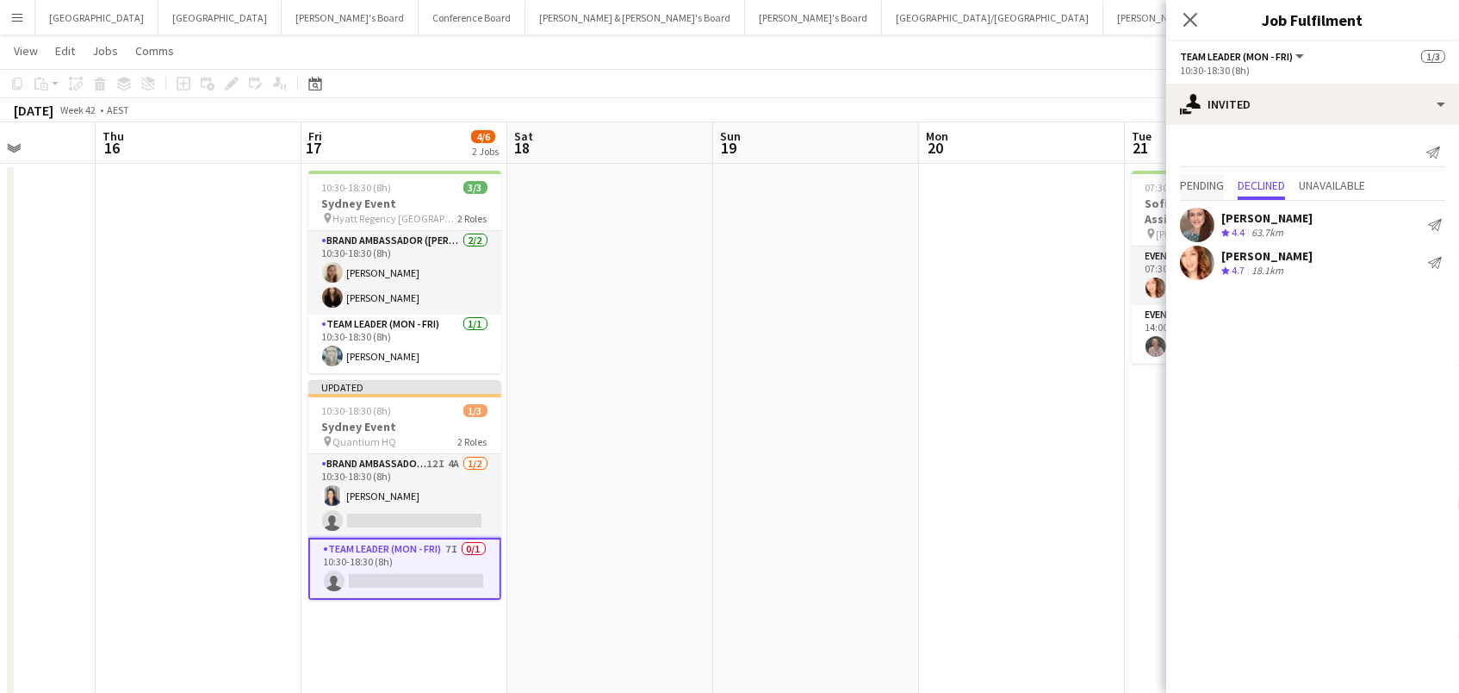
drag, startPoint x: 1178, startPoint y: 176, endPoint x: 1188, endPoint y: 178, distance: 9.8
click at [1179, 176] on div "Pending Declined Unavailable" at bounding box center [1312, 187] width 293 height 27
click at [1192, 180] on span "Pending" at bounding box center [1202, 185] width 44 height 12
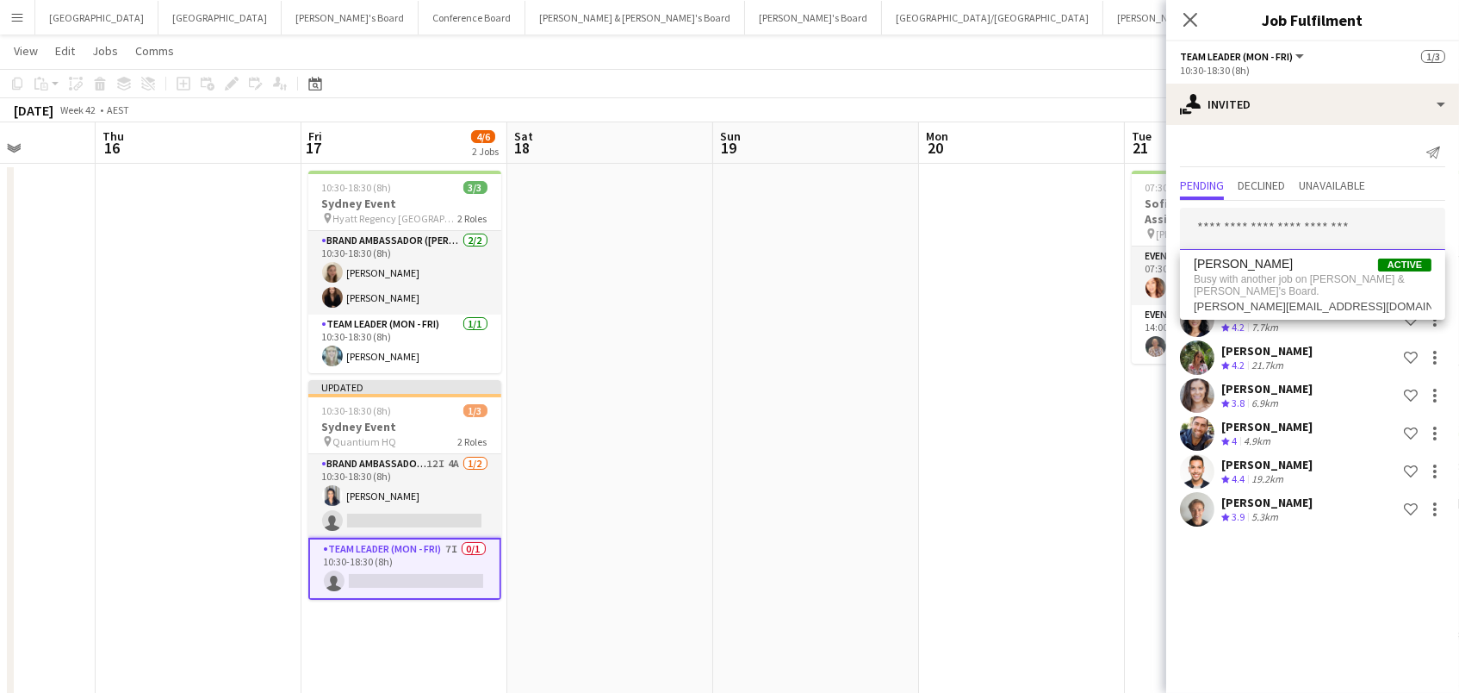
click at [1213, 234] on input "text" at bounding box center [1312, 229] width 265 height 43
type input "*****"
drag, startPoint x: 1047, startPoint y: 270, endPoint x: 1057, endPoint y: 266, distance: 11.2
click at [1047, 270] on app-date-cell at bounding box center [1022, 443] width 206 height 558
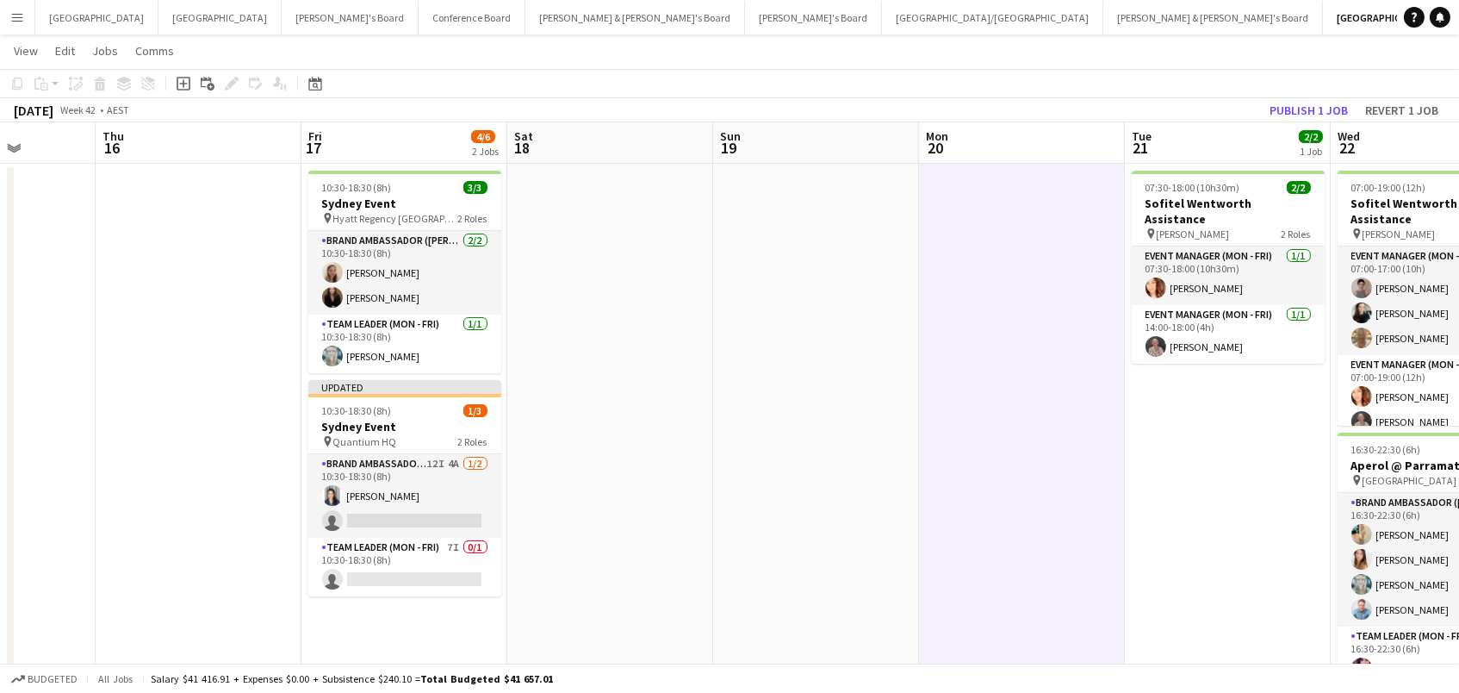
scroll to position [0, 727]
click at [1285, 102] on button "Publish 1 job" at bounding box center [1309, 110] width 92 height 22
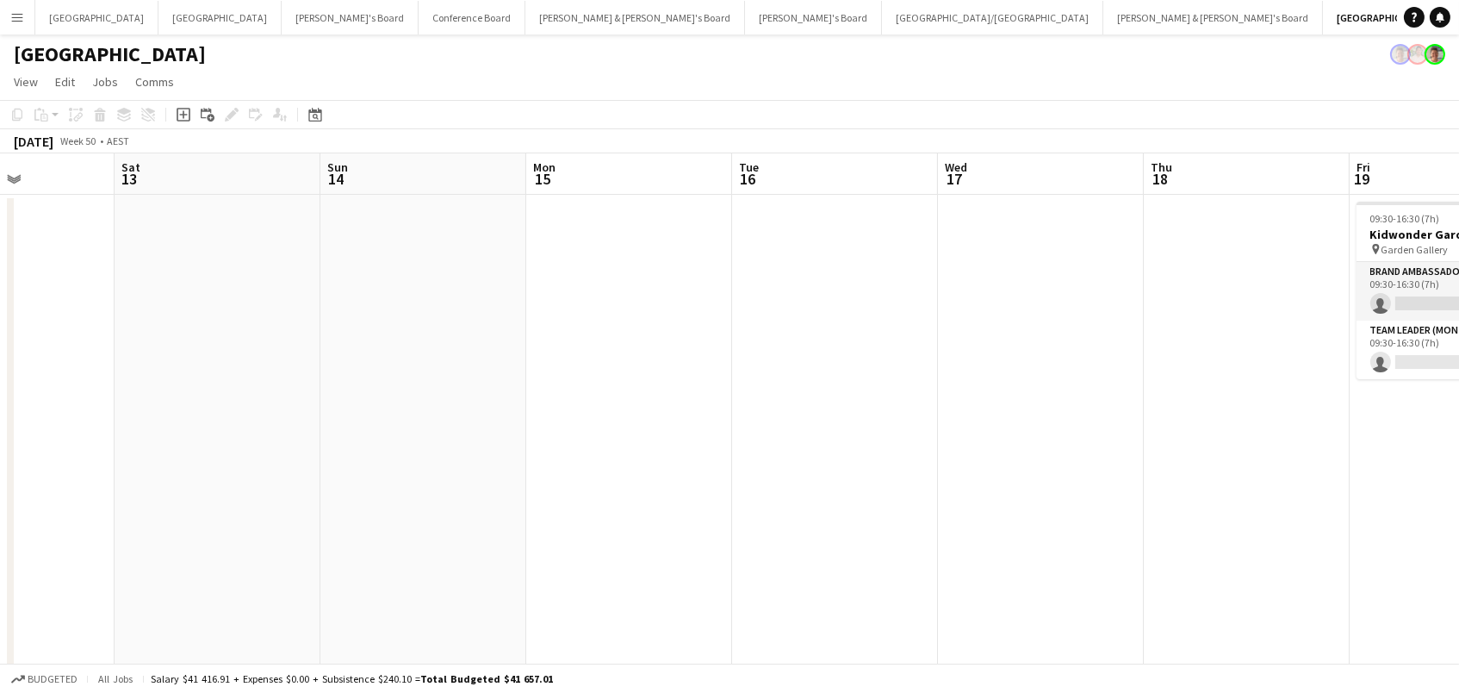
scroll to position [0, 0]
click at [320, 118] on div "Date picker" at bounding box center [315, 114] width 21 height 21
click at [437, 385] on button "[DATE]" at bounding box center [437, 385] width 50 height 28
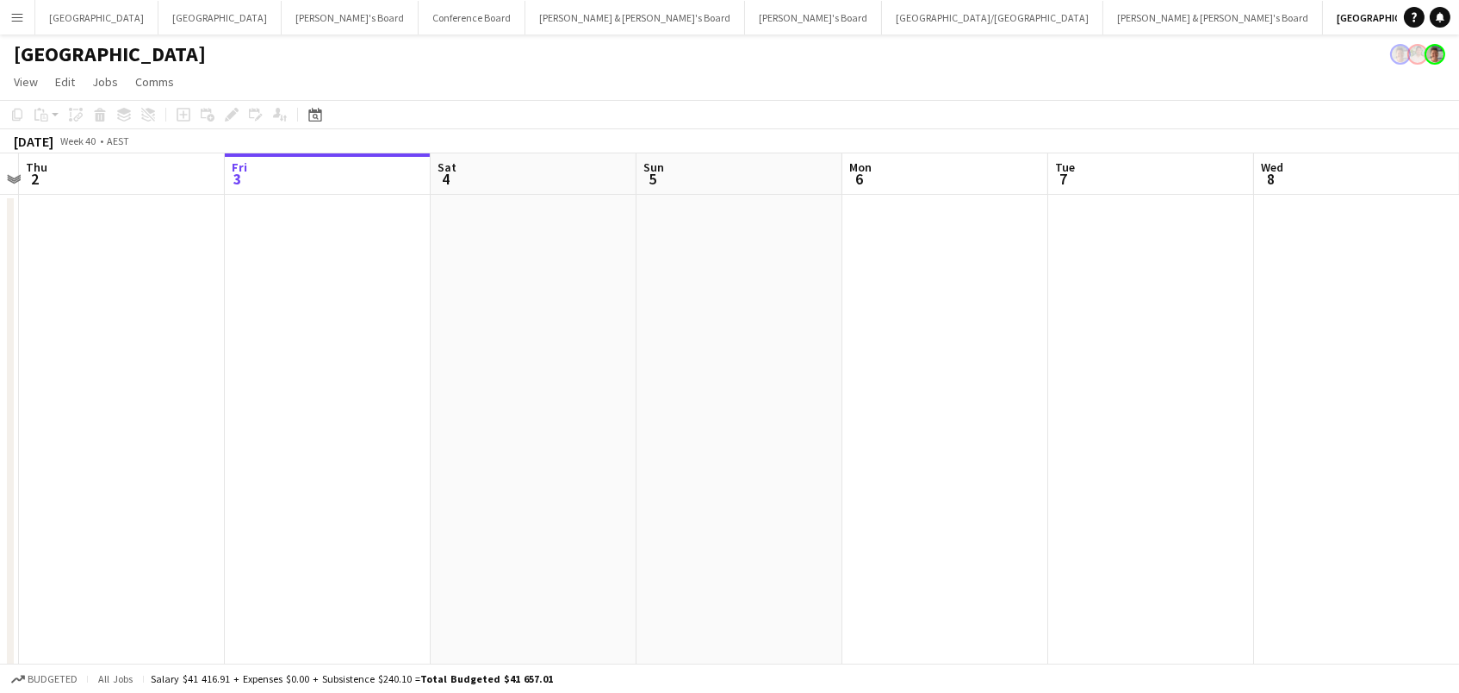
scroll to position [0, 867]
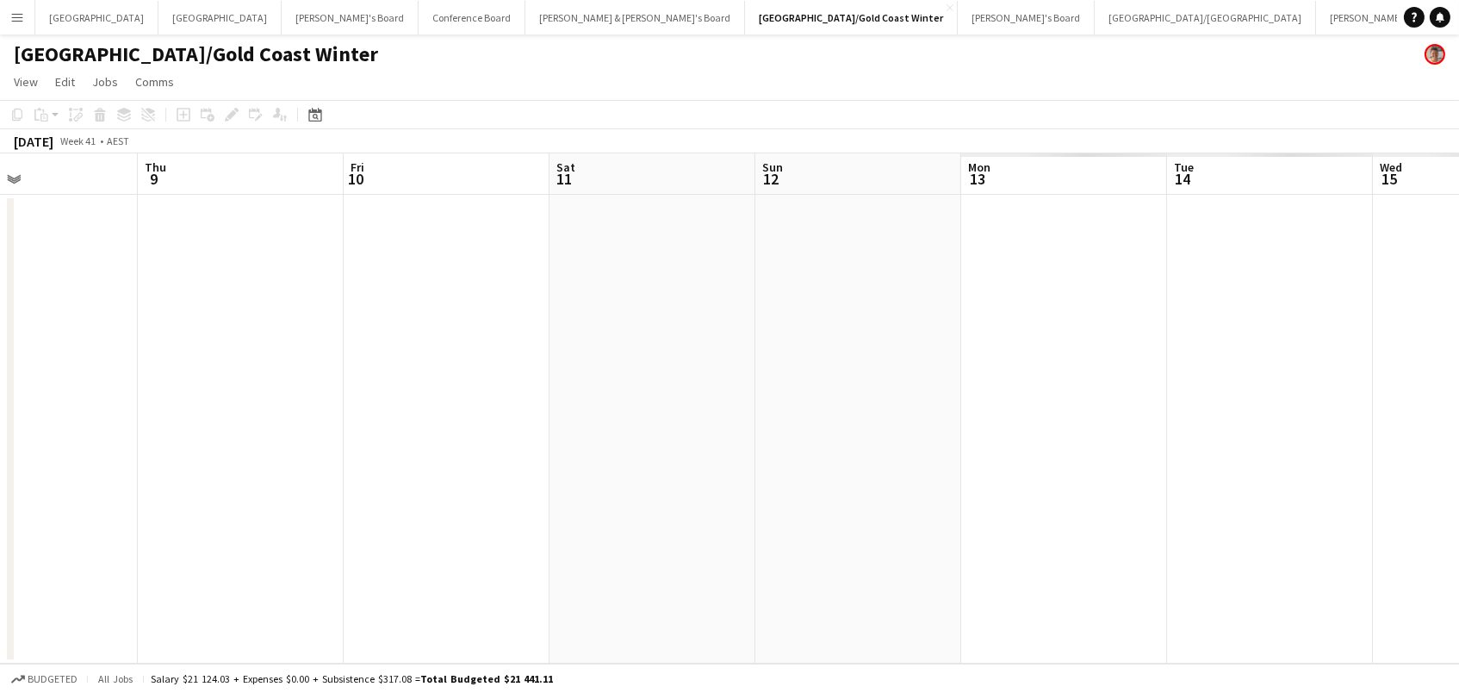
scroll to position [0, 569]
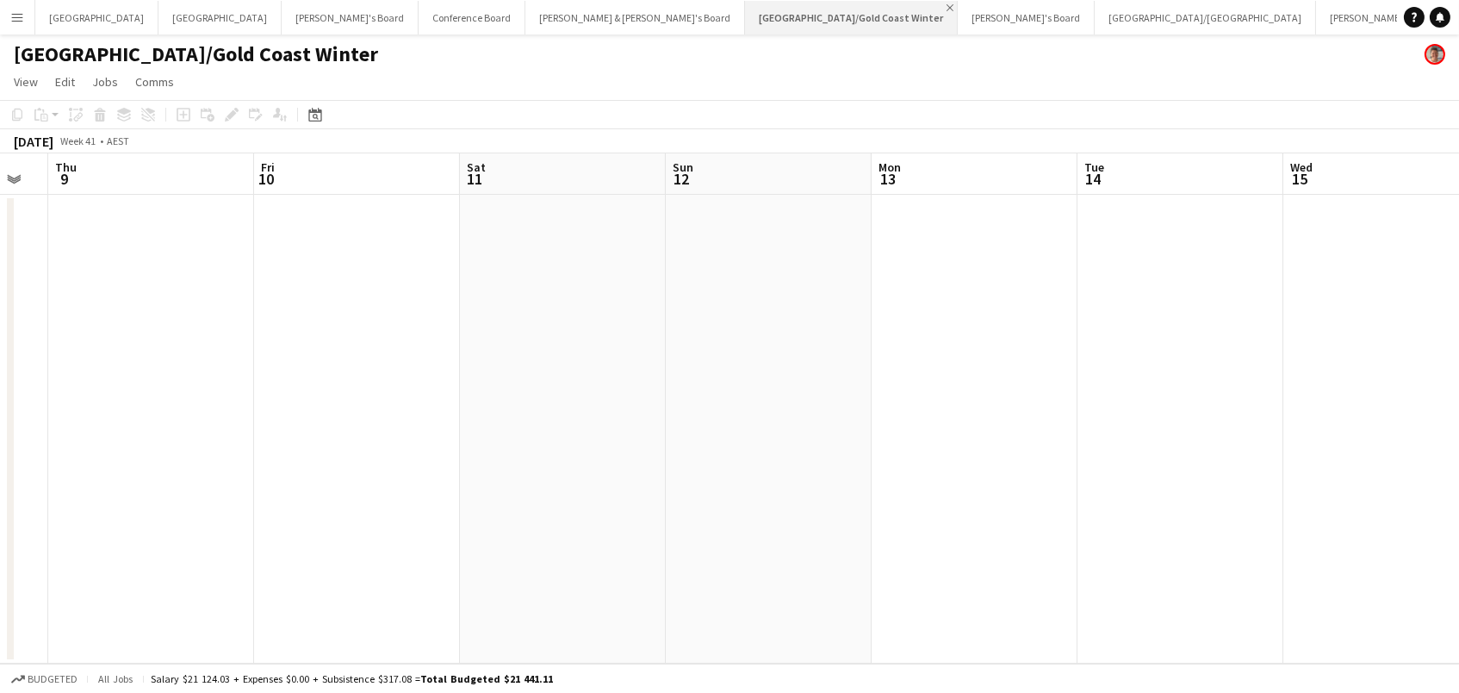
click at [947, 9] on app-icon "Close" at bounding box center [950, 7] width 7 height 7
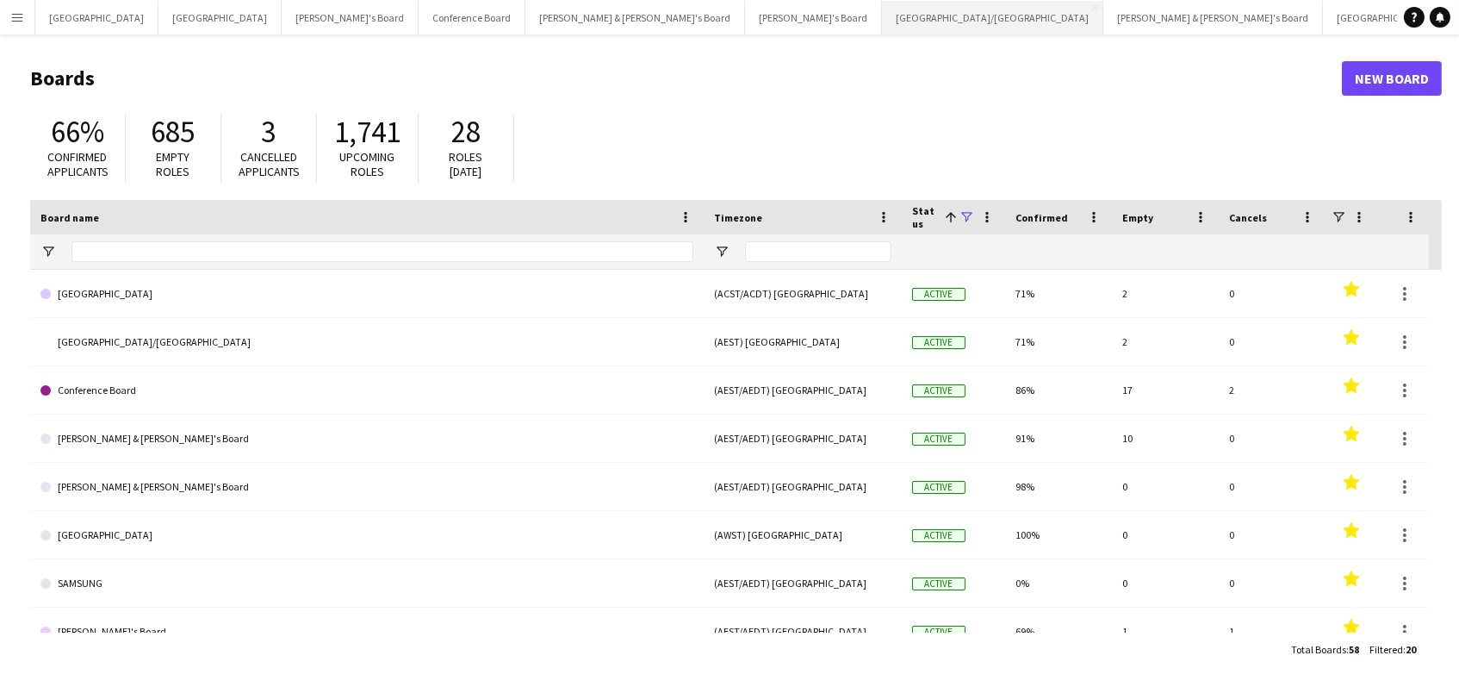
click at [882, 30] on button "[GEOGRAPHIC_DATA]/[GEOGRAPHIC_DATA] Close" at bounding box center [992, 18] width 221 height 34
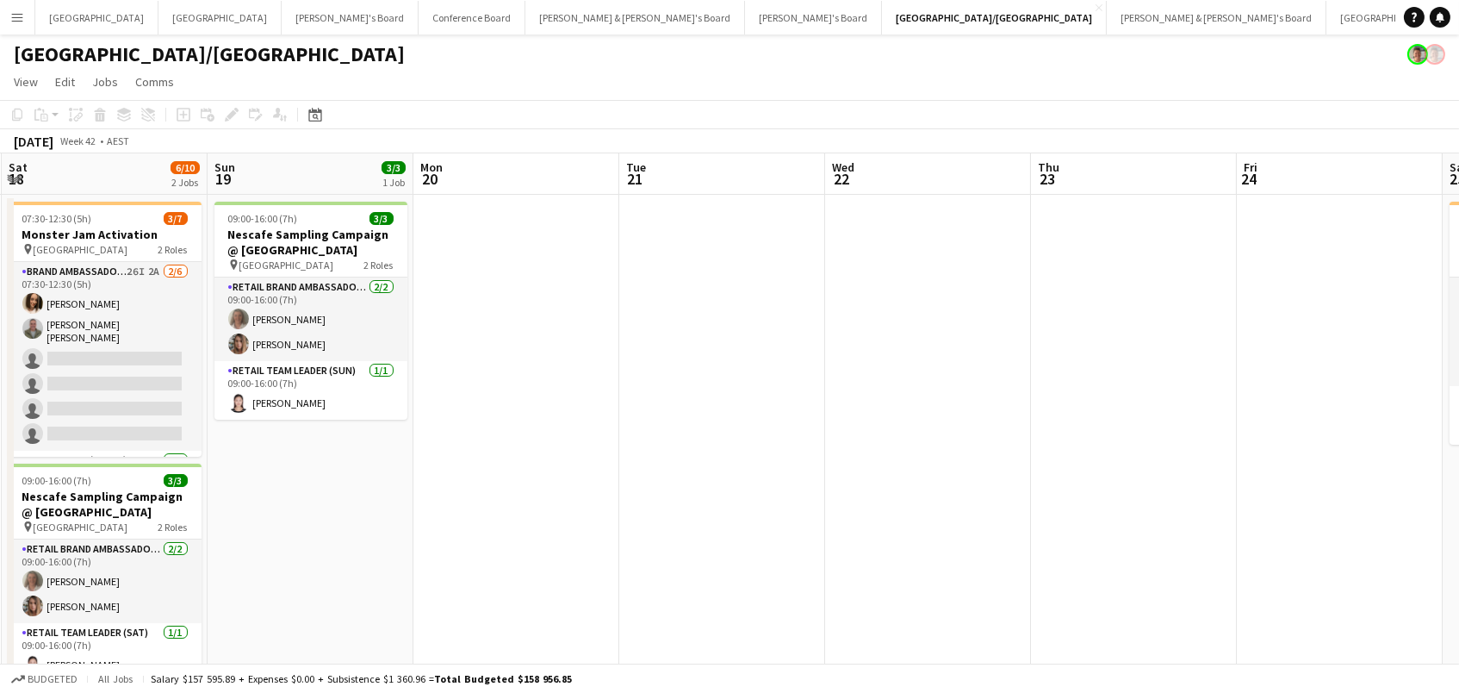
scroll to position [0, 437]
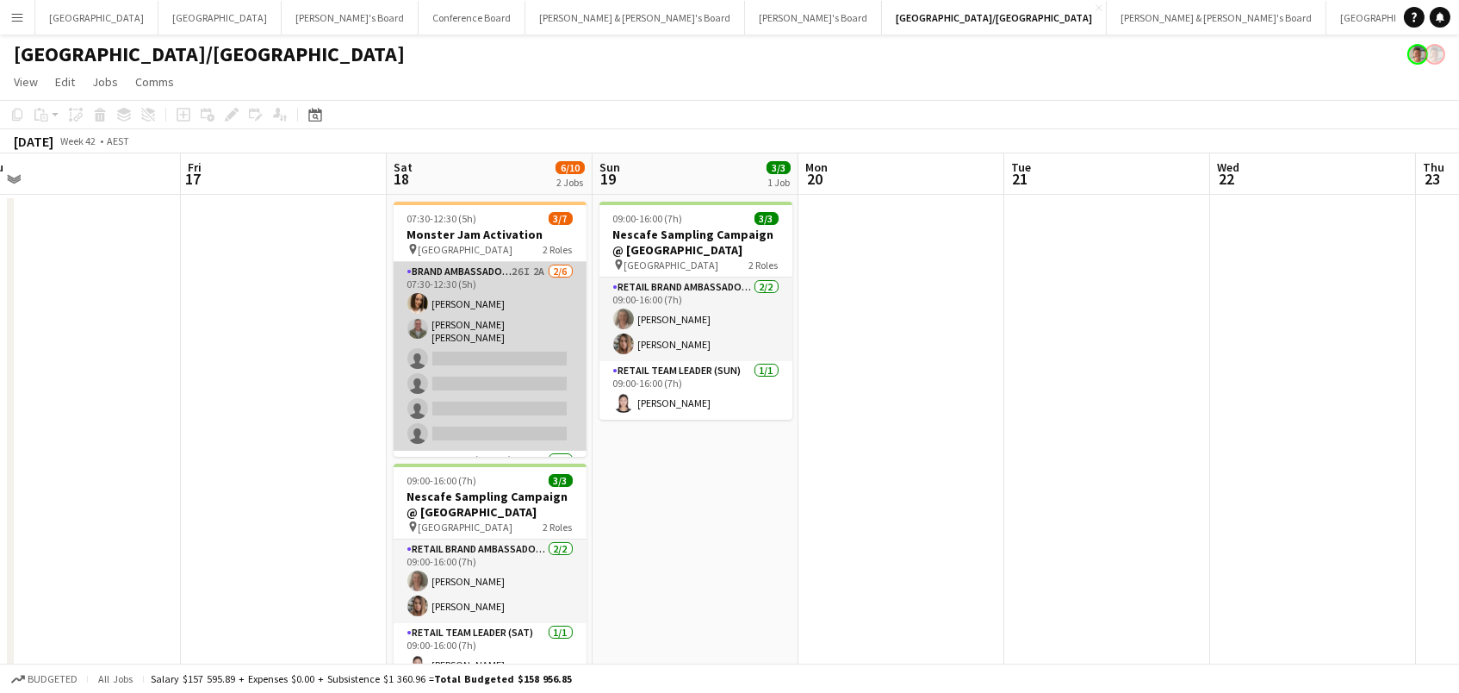
click at [525, 353] on app-card-role "Brand Ambassador ([DATE]) 26I 2A [DATE] 07:30-12:30 (5h) [PERSON_NAME] [PERSON_…" at bounding box center [490, 356] width 193 height 189
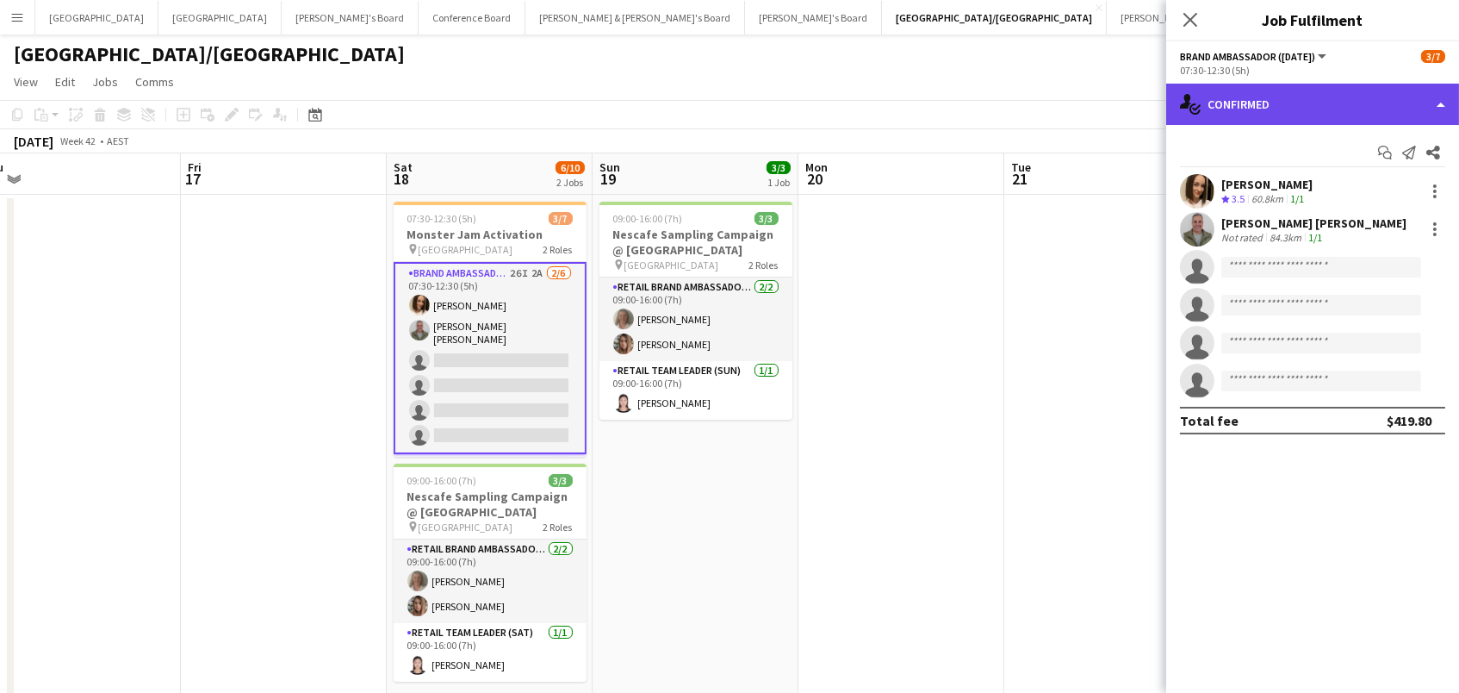
click at [1388, 101] on div "single-neutral-actions-check-2 Confirmed" at bounding box center [1312, 104] width 293 height 41
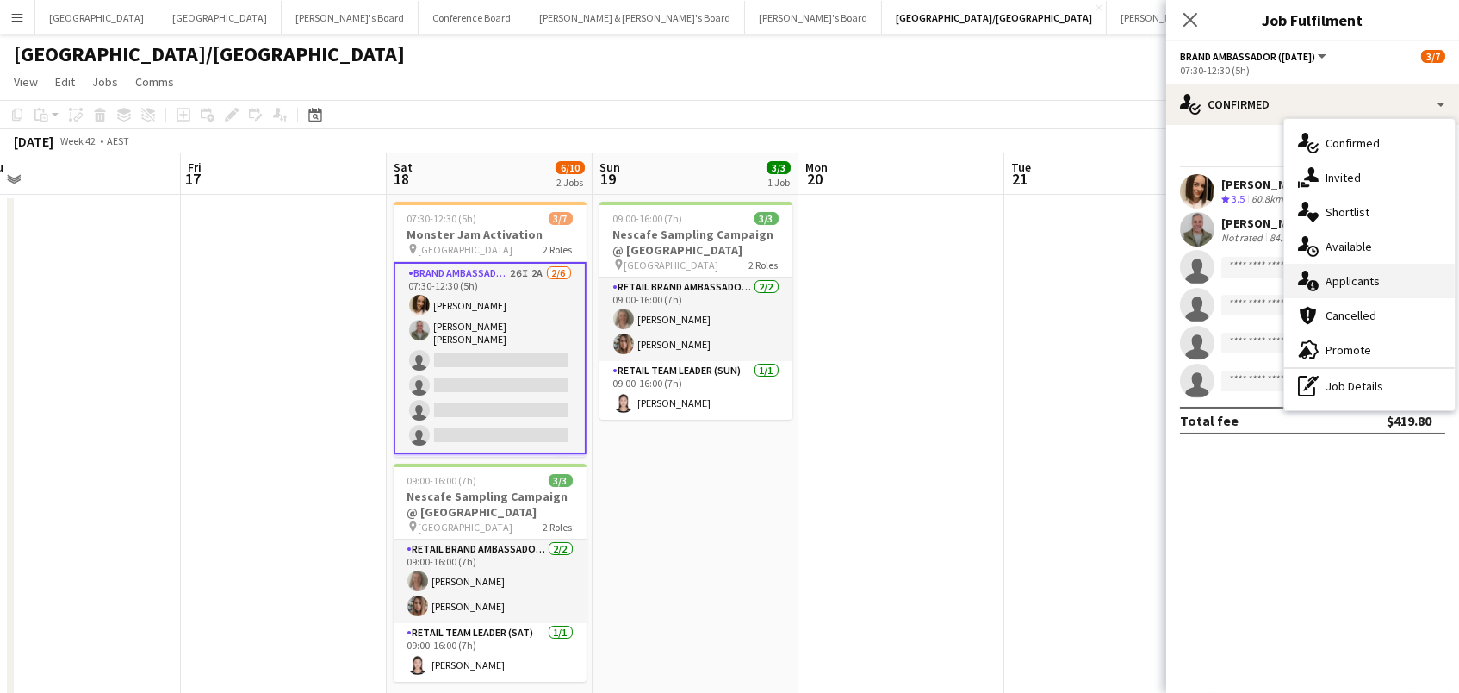
click at [1360, 276] on span "Applicants" at bounding box center [1353, 281] width 54 height 16
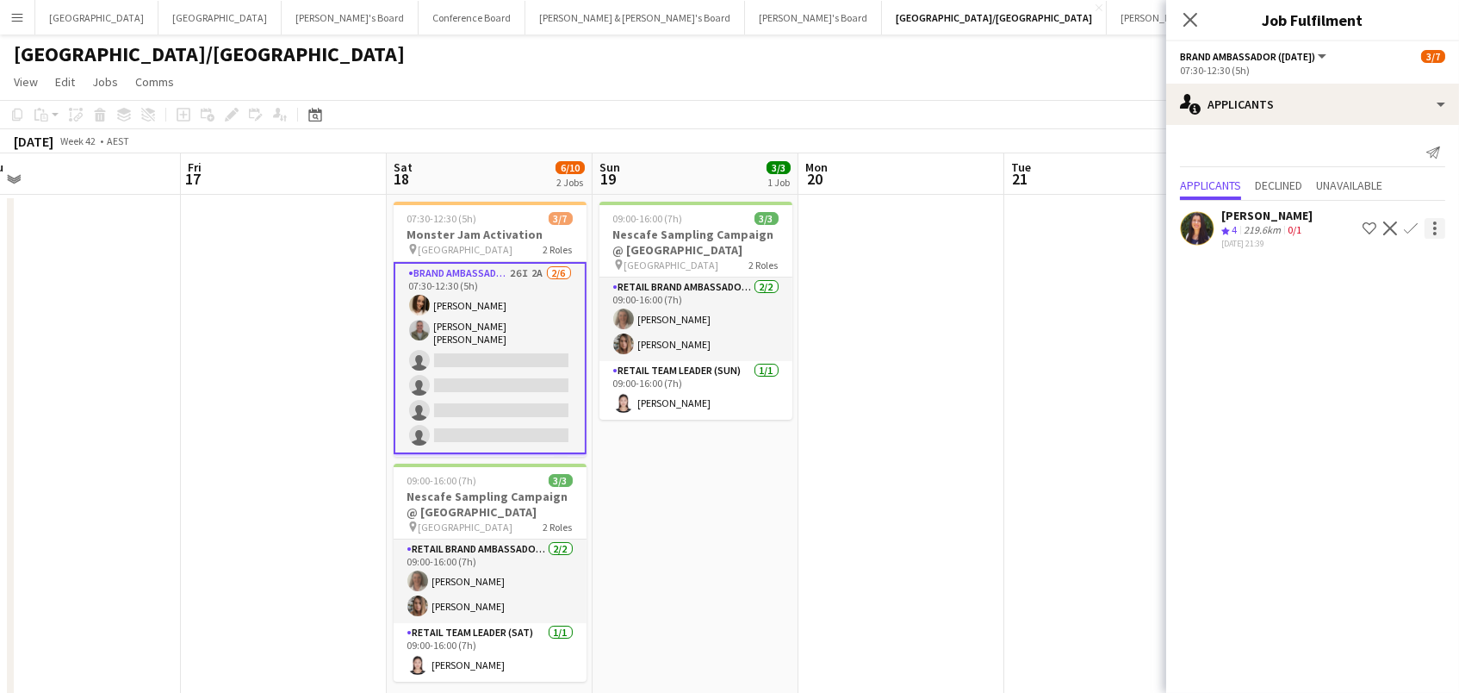
click at [1434, 227] on div at bounding box center [1434, 228] width 3 height 3
click at [1382, 264] on span "Send notification" at bounding box center [1381, 257] width 102 height 15
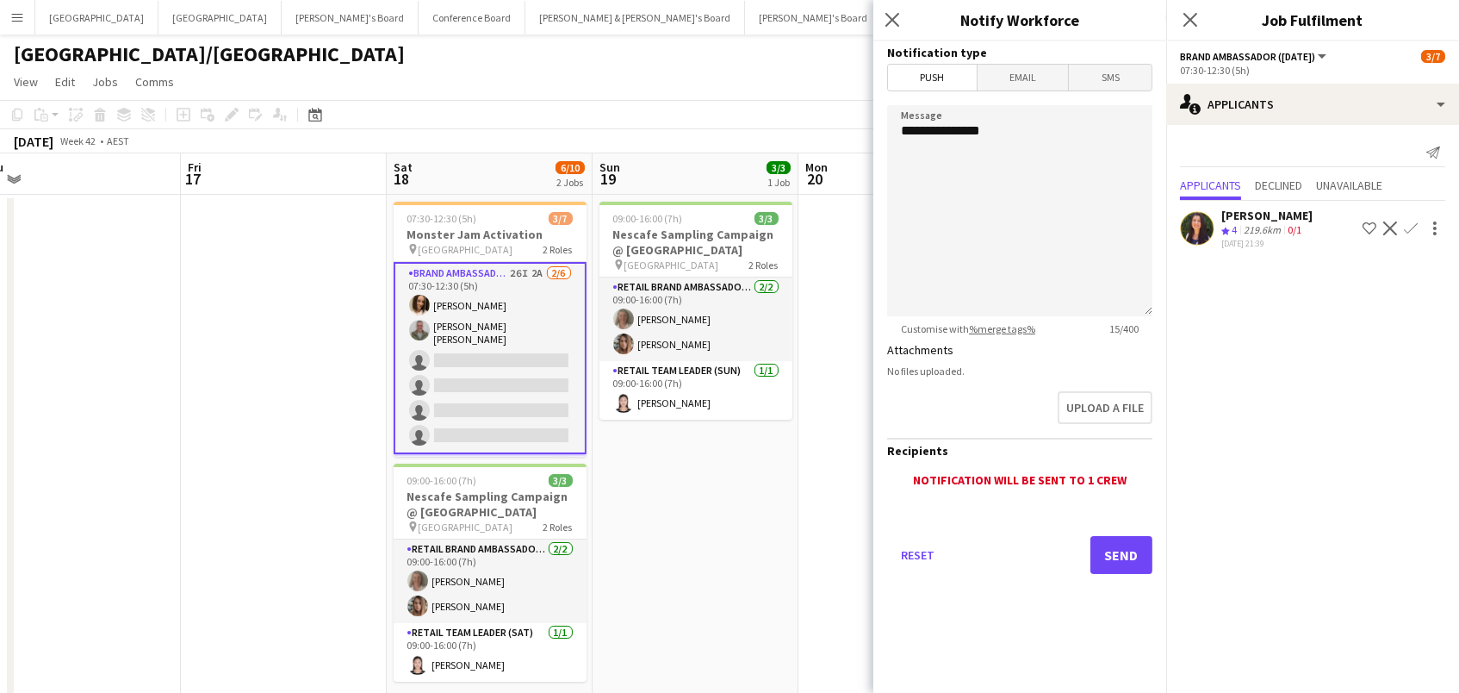
click at [1046, 77] on span "Email" at bounding box center [1023, 78] width 91 height 26
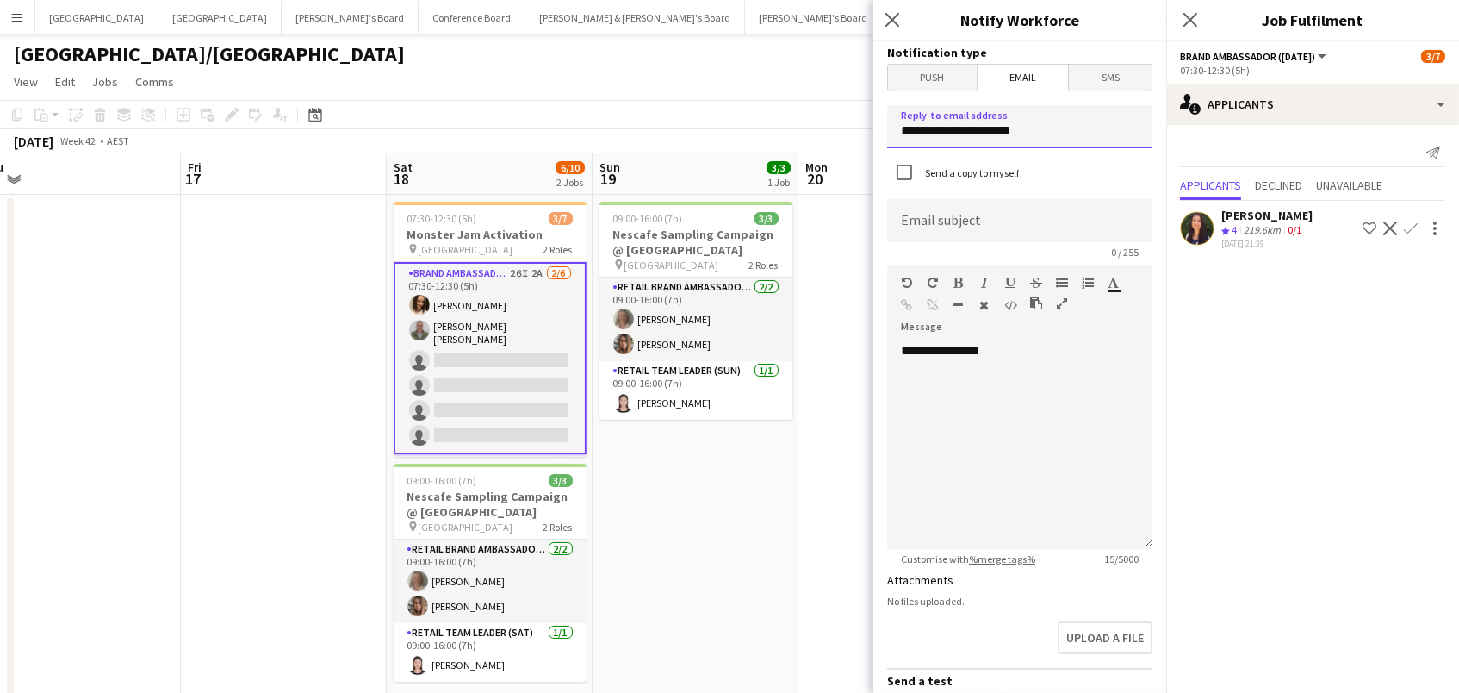
drag, startPoint x: 1047, startPoint y: 134, endPoint x: 480, endPoint y: 115, distance: 567.1
type input "**********"
type input "*"
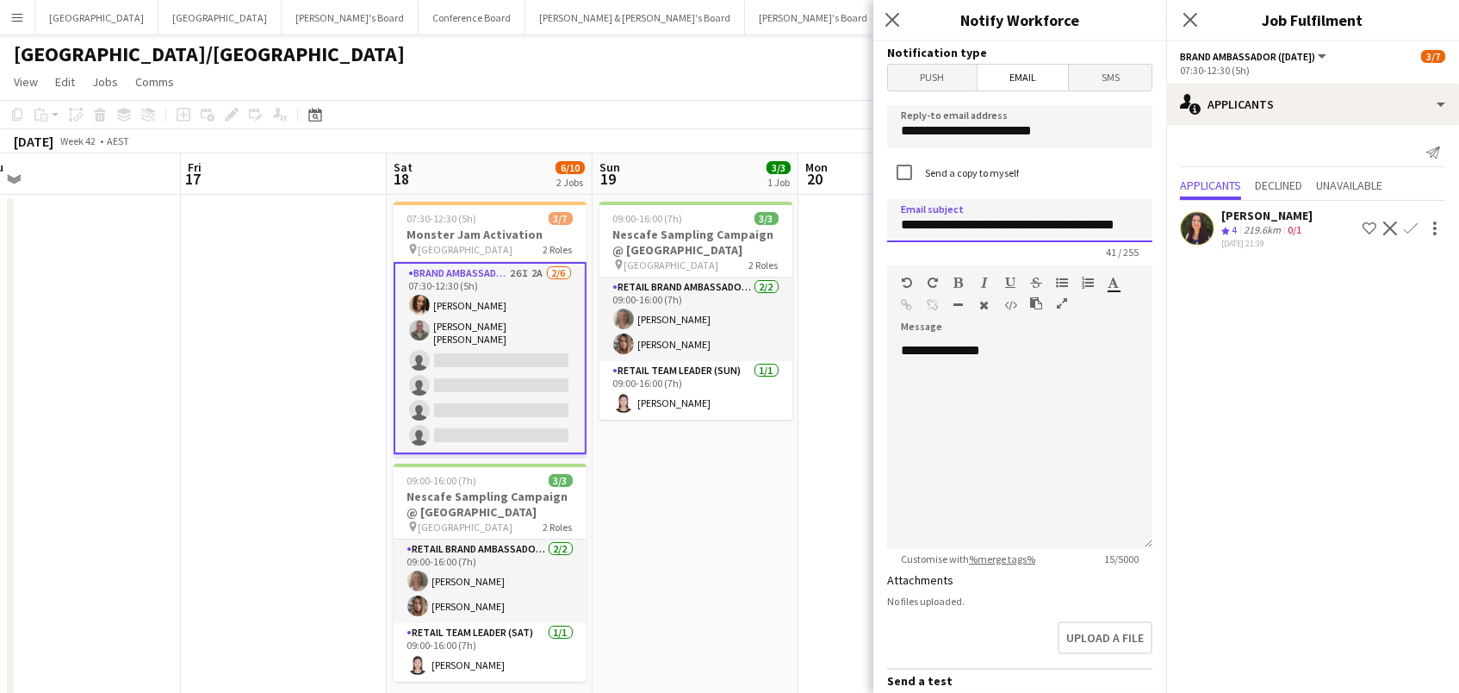
type input "**********"
click at [1046, 349] on div "**********" at bounding box center [1019, 445] width 265 height 207
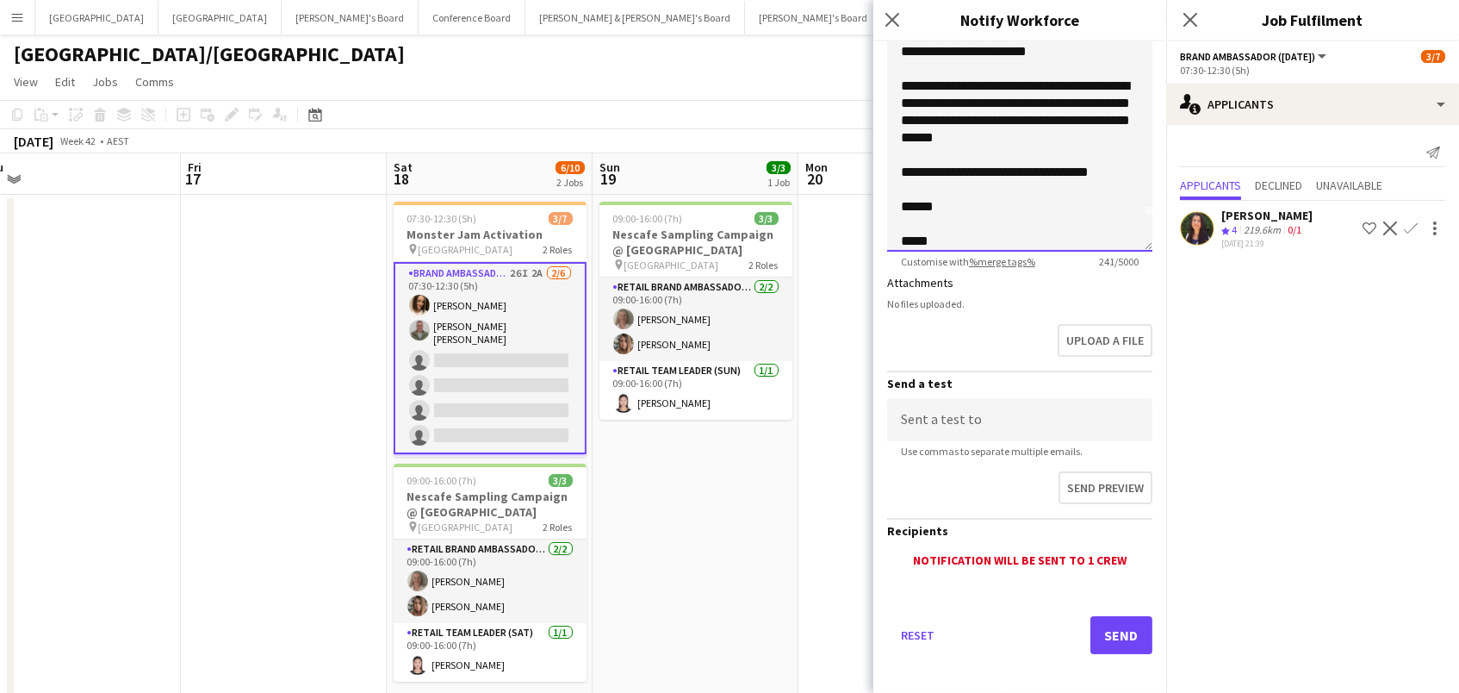
scroll to position [296, 0]
click at [1116, 619] on button "Send" at bounding box center [1121, 636] width 62 height 38
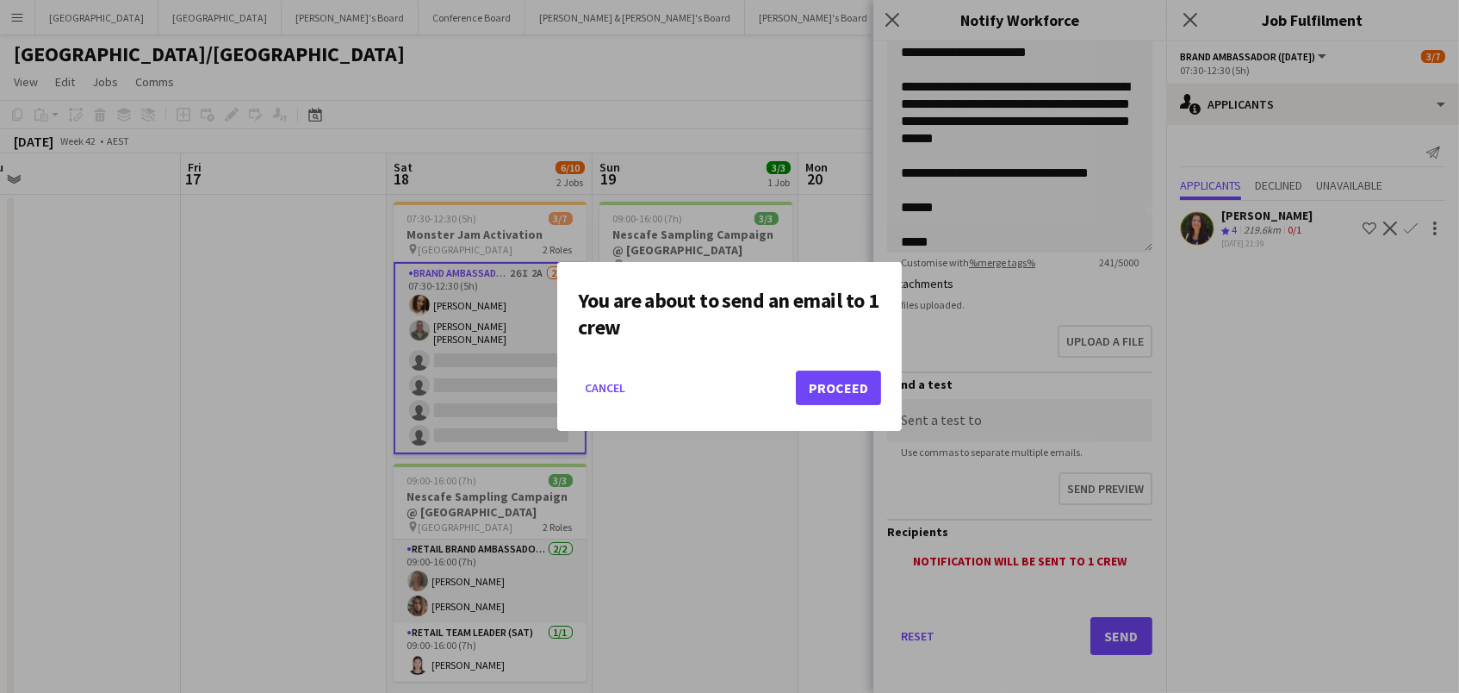
click at [861, 391] on button "Proceed" at bounding box center [838, 387] width 85 height 34
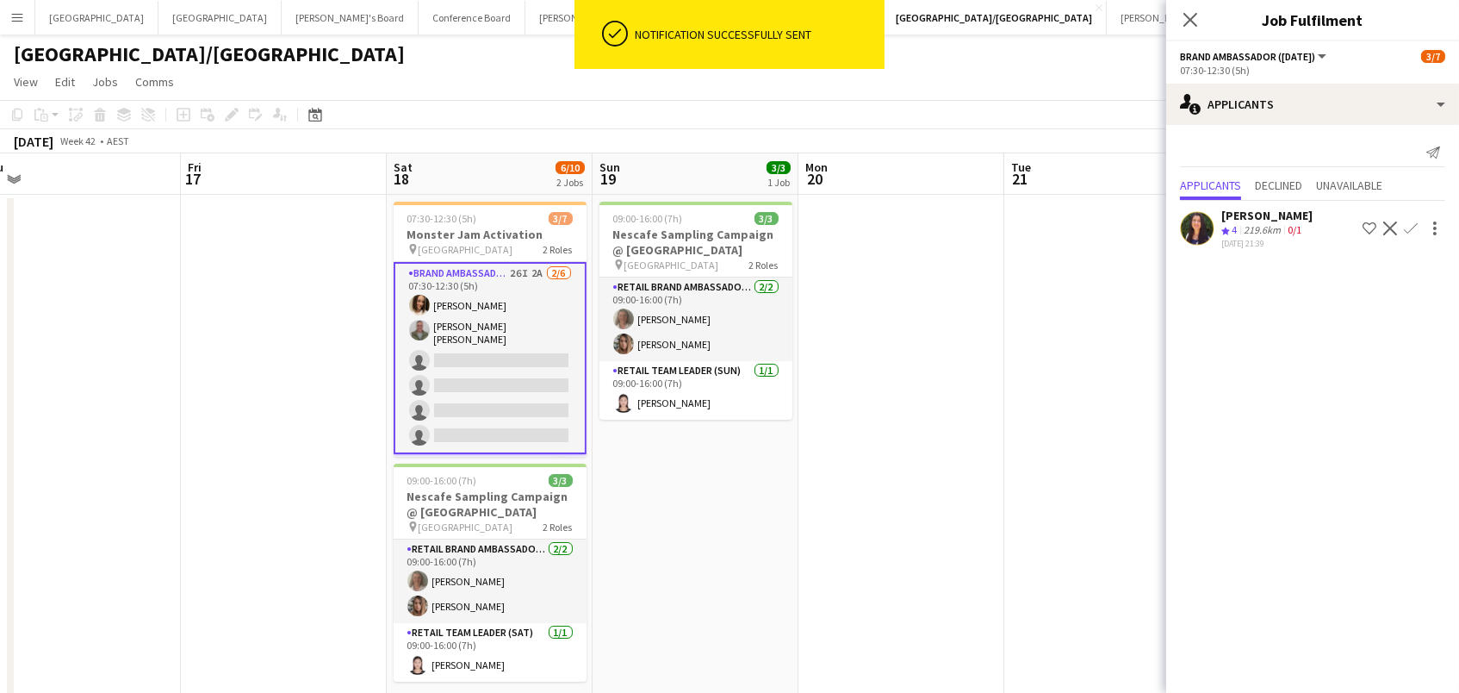
click at [916, 273] on app-date-cell at bounding box center [901, 456] width 206 height 523
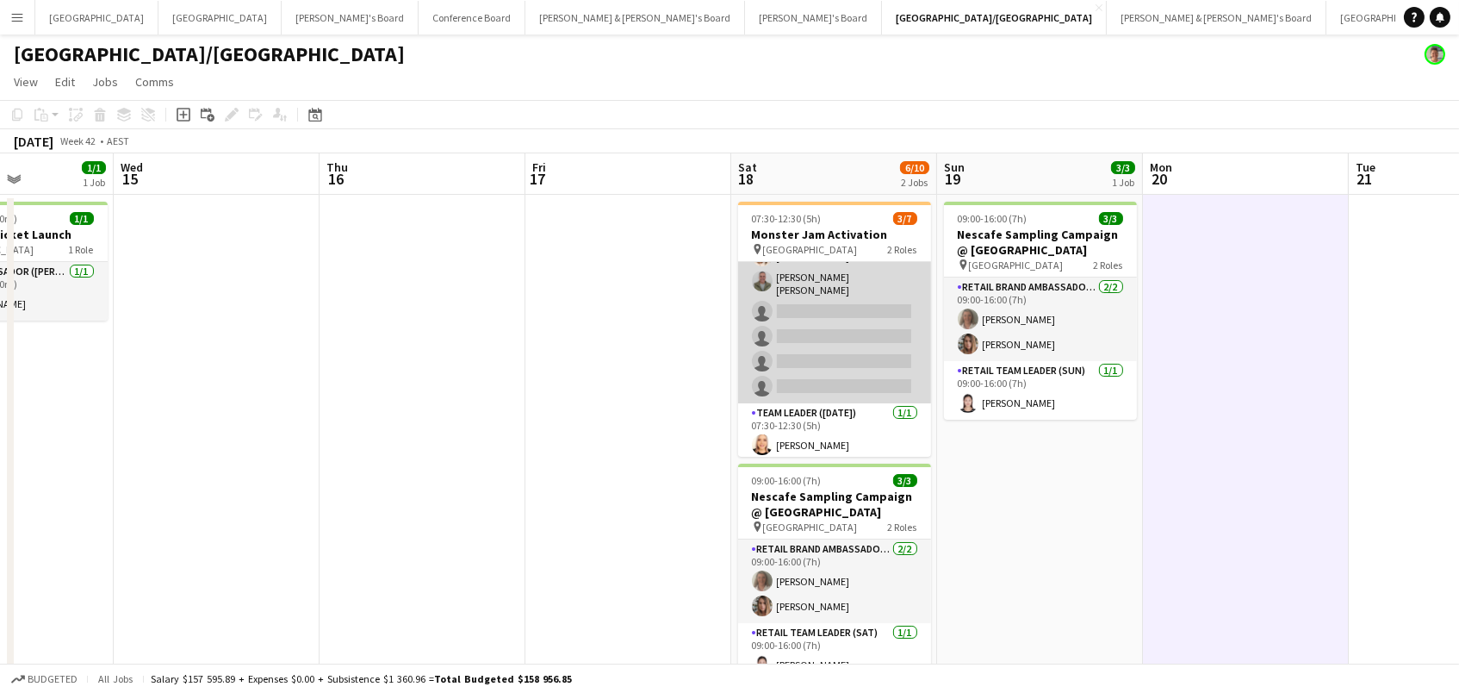
scroll to position [47, 0]
click at [871, 347] on app-card-role "Brand Ambassador ([DATE]) 26I 2A [DATE] 07:30-12:30 (5h) [PERSON_NAME] [PERSON_…" at bounding box center [834, 309] width 193 height 189
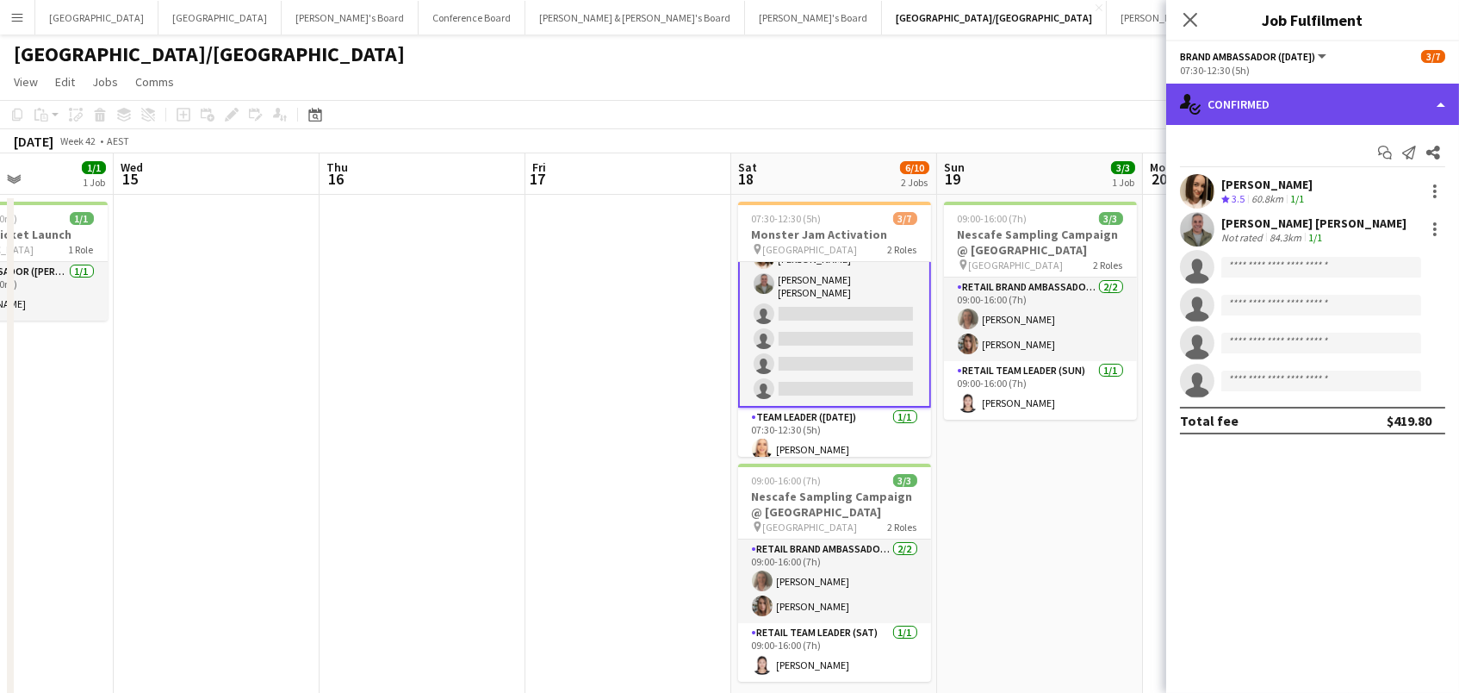
click at [1284, 116] on div "single-neutral-actions-check-2 Confirmed" at bounding box center [1312, 104] width 293 height 41
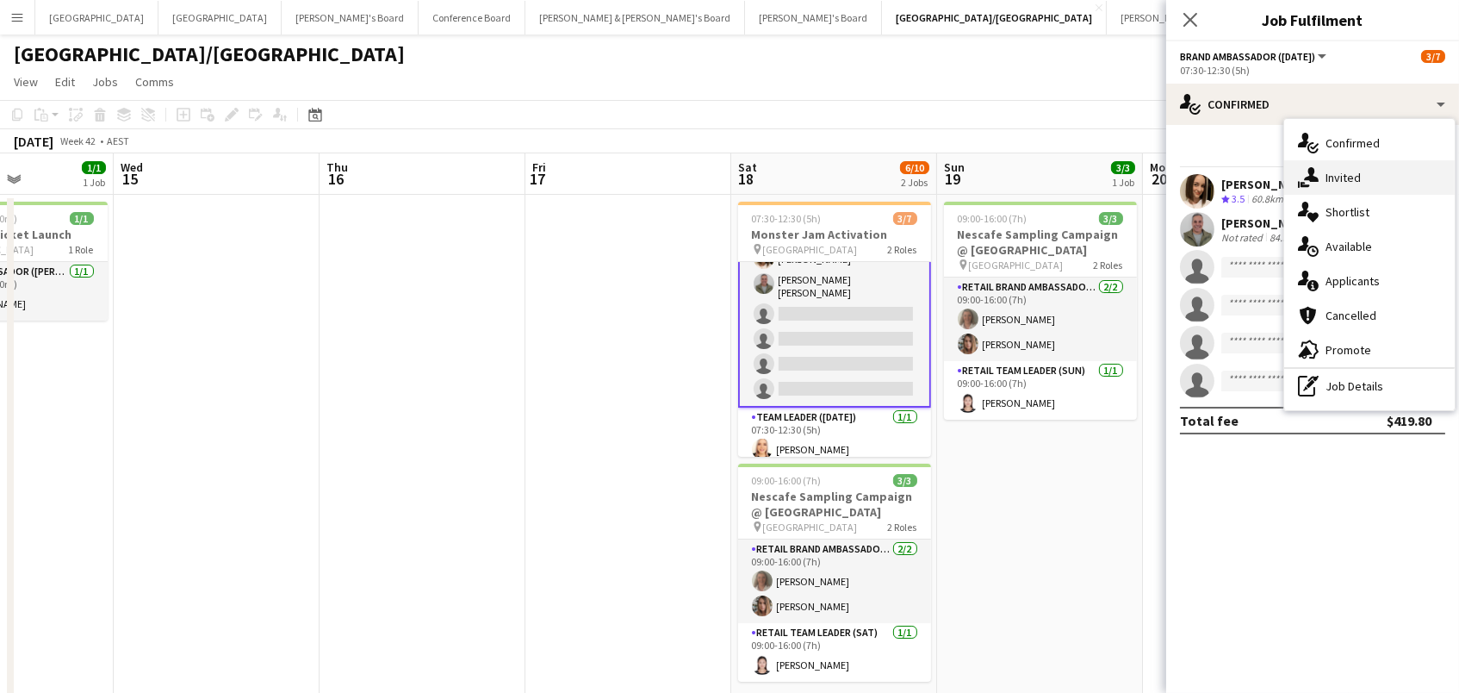
click at [1335, 176] on span "Invited" at bounding box center [1343, 178] width 35 height 16
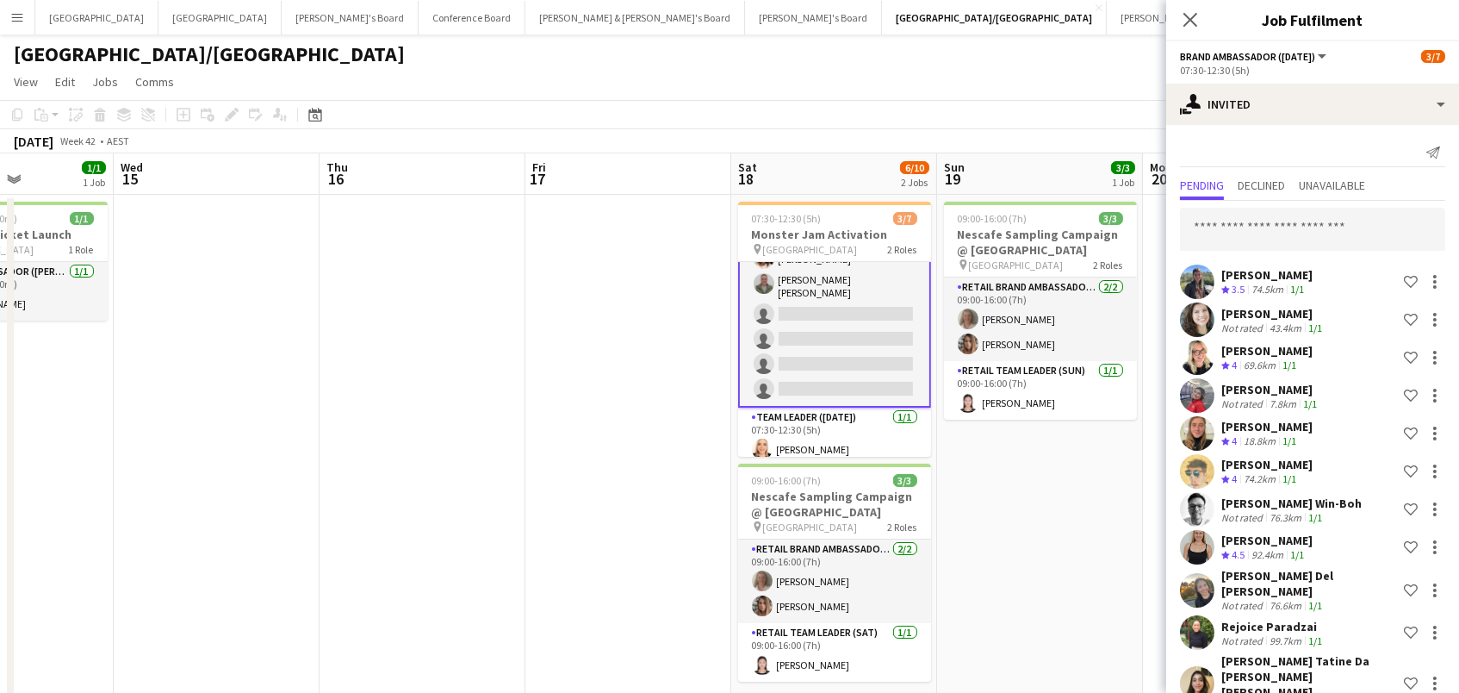
scroll to position [3, 0]
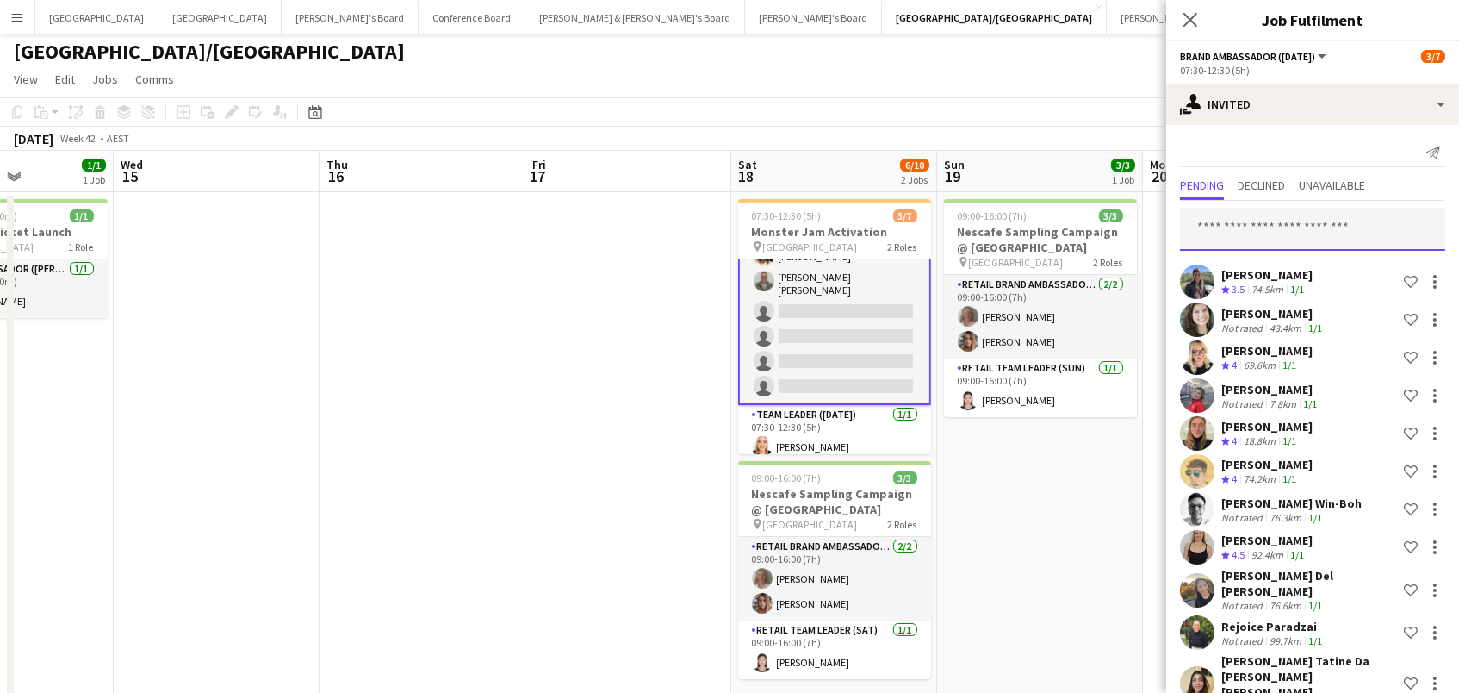
click at [1314, 227] on input "text" at bounding box center [1312, 229] width 265 height 43
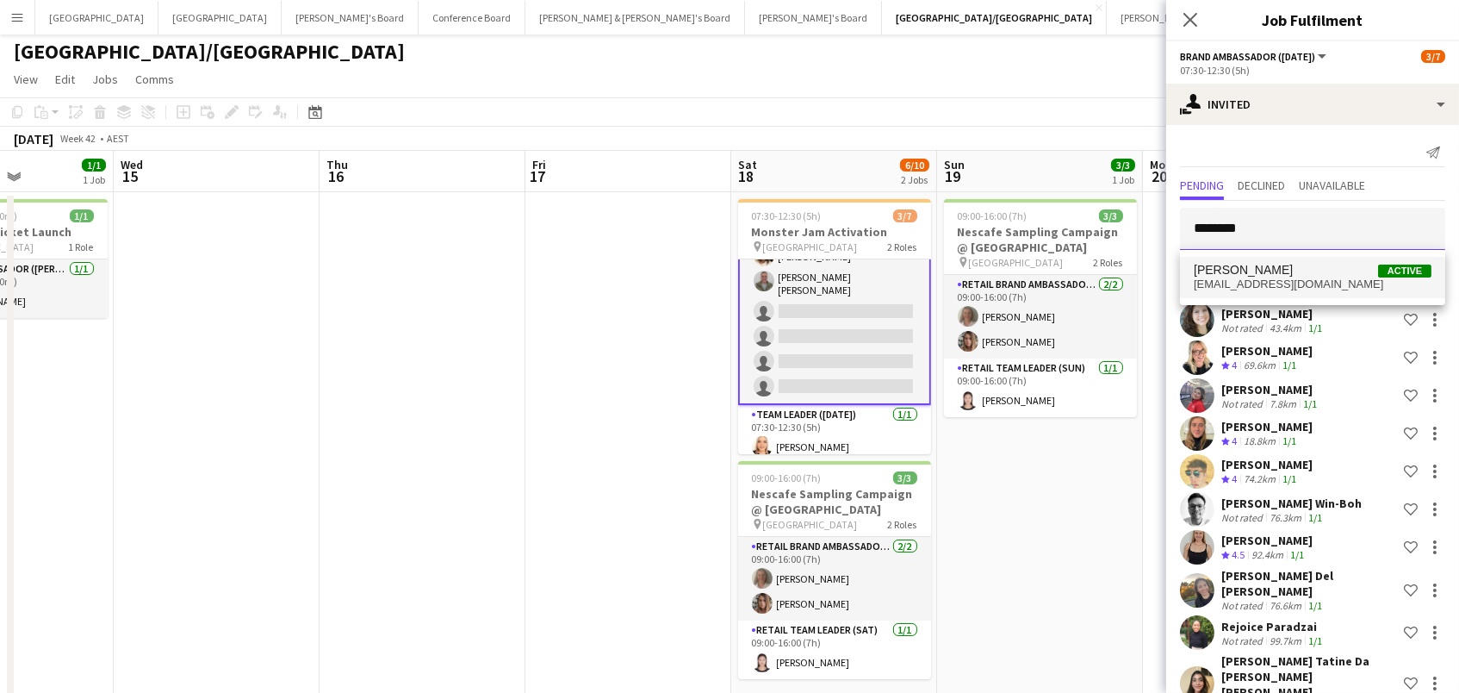
type input "********"
click at [1262, 266] on span "[PERSON_NAME]" at bounding box center [1243, 270] width 99 height 15
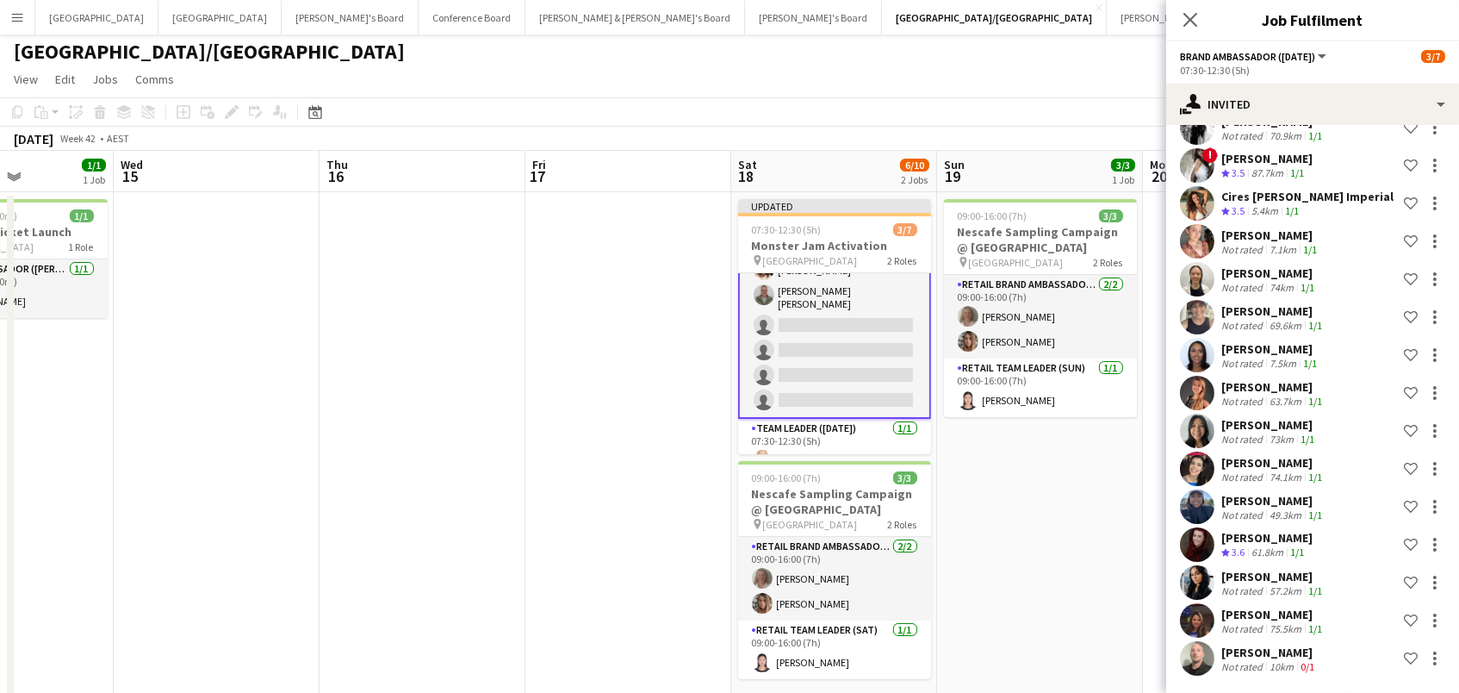
scroll to position [623, 0]
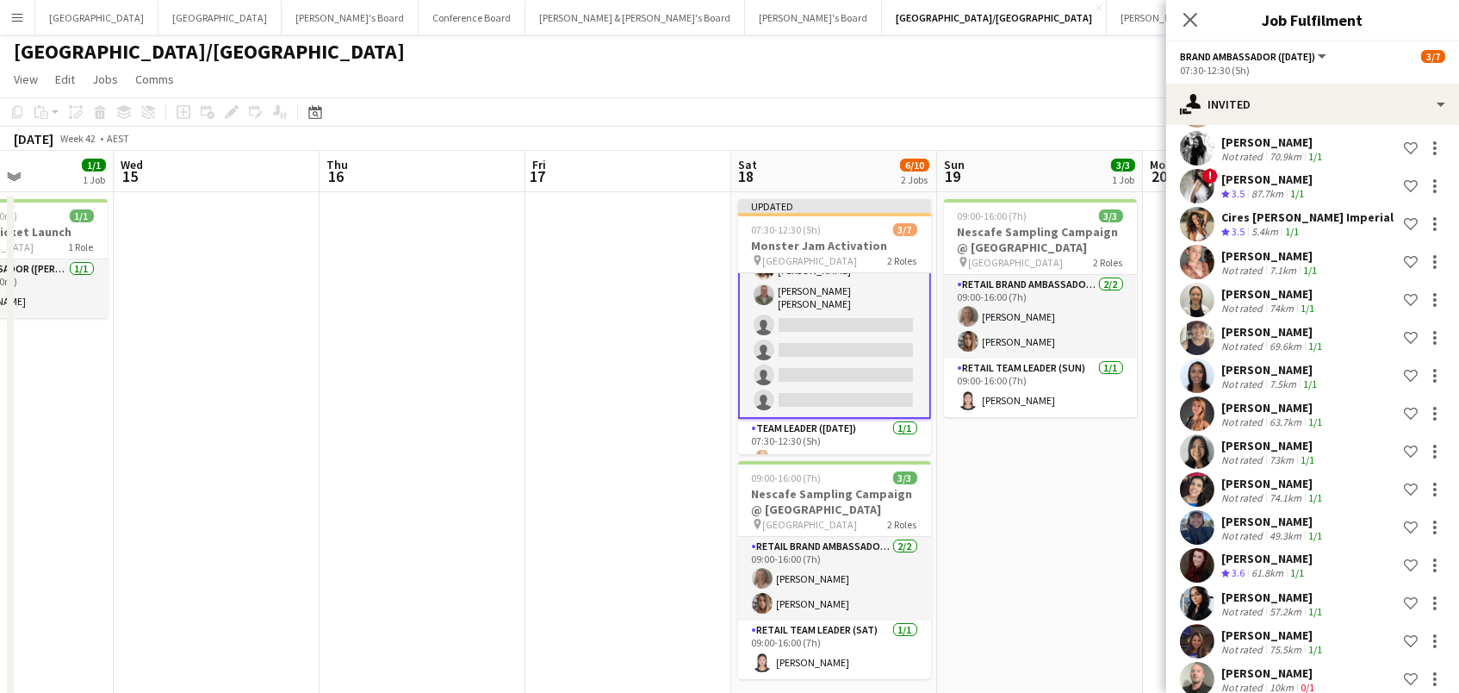
click at [1038, 101] on app-toolbar "Copy Paste Paste Command V Paste with crew Command Shift V Paste linked Job [GE…" at bounding box center [729, 111] width 1459 height 29
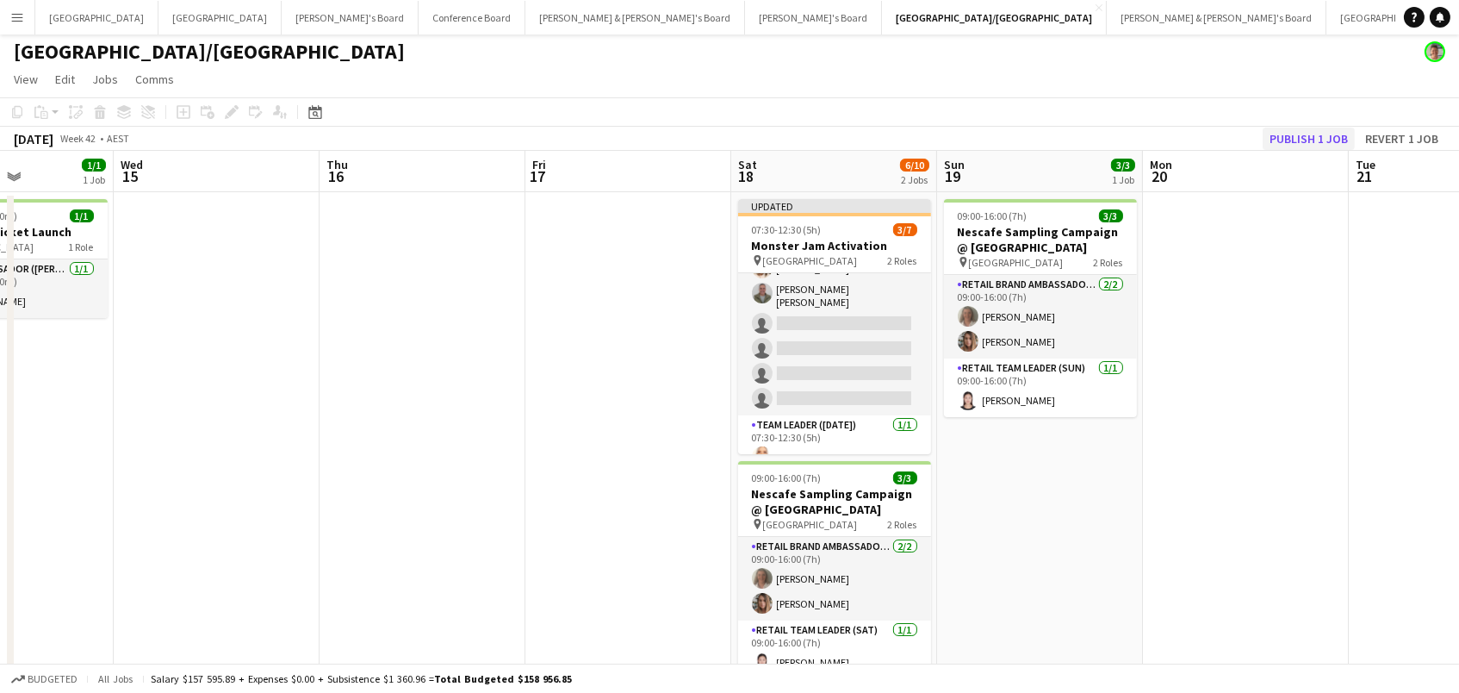
click at [1333, 139] on button "Publish 1 job" at bounding box center [1309, 138] width 92 height 22
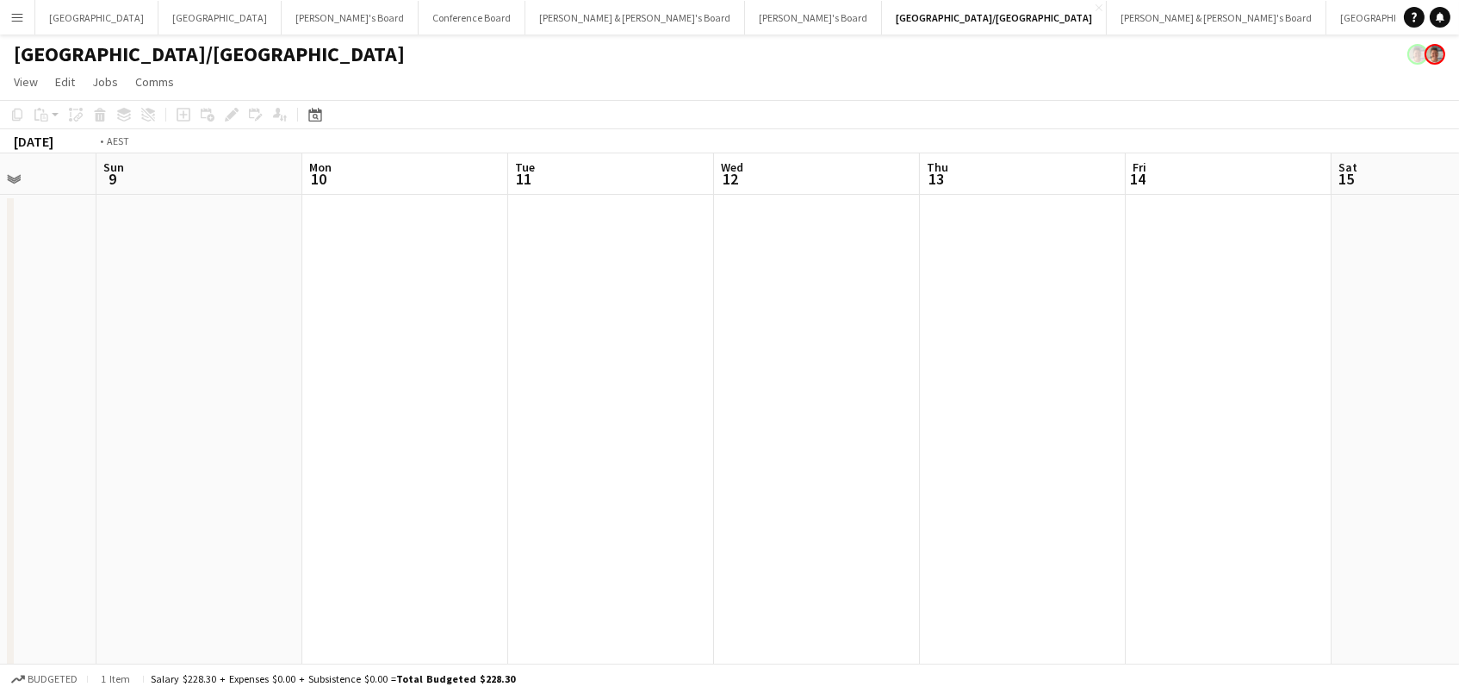
scroll to position [0, 521]
click at [158, 16] on button "Melbourne Close" at bounding box center [219, 18] width 123 height 34
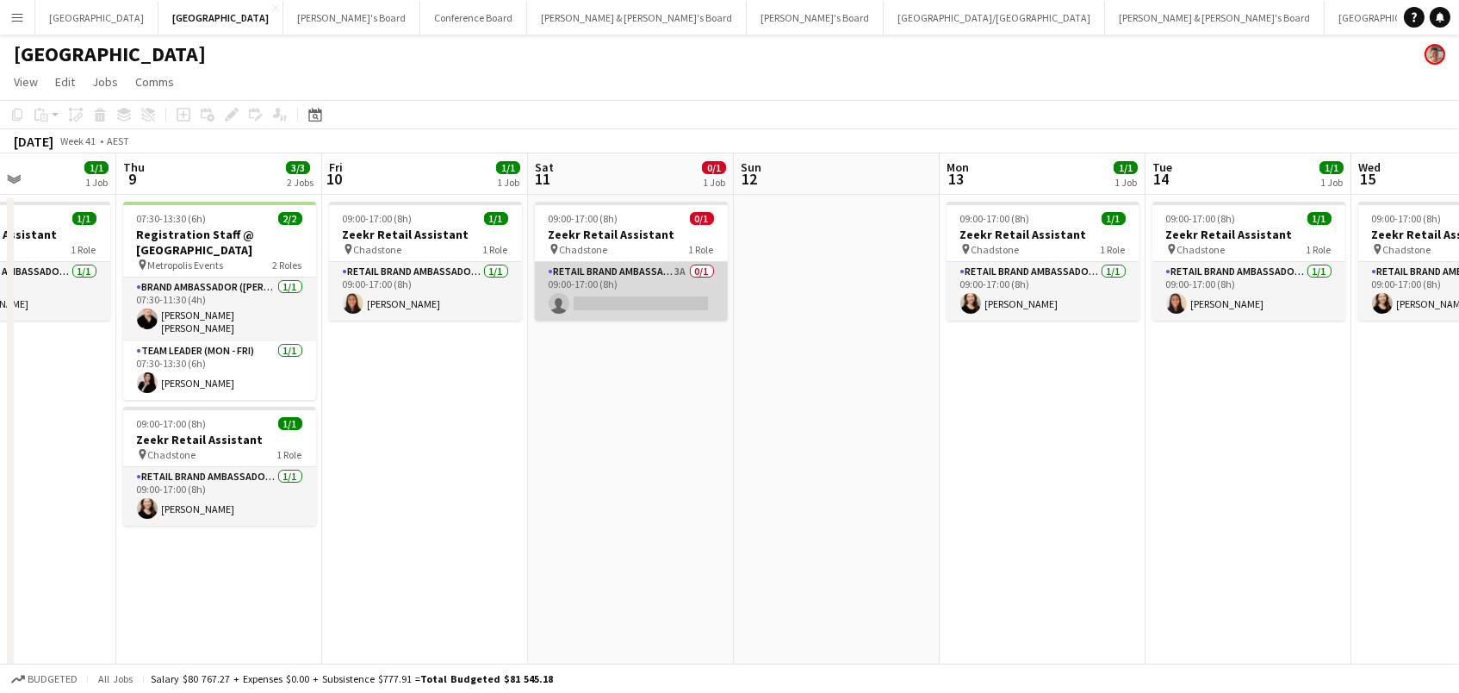
scroll to position [0, 507]
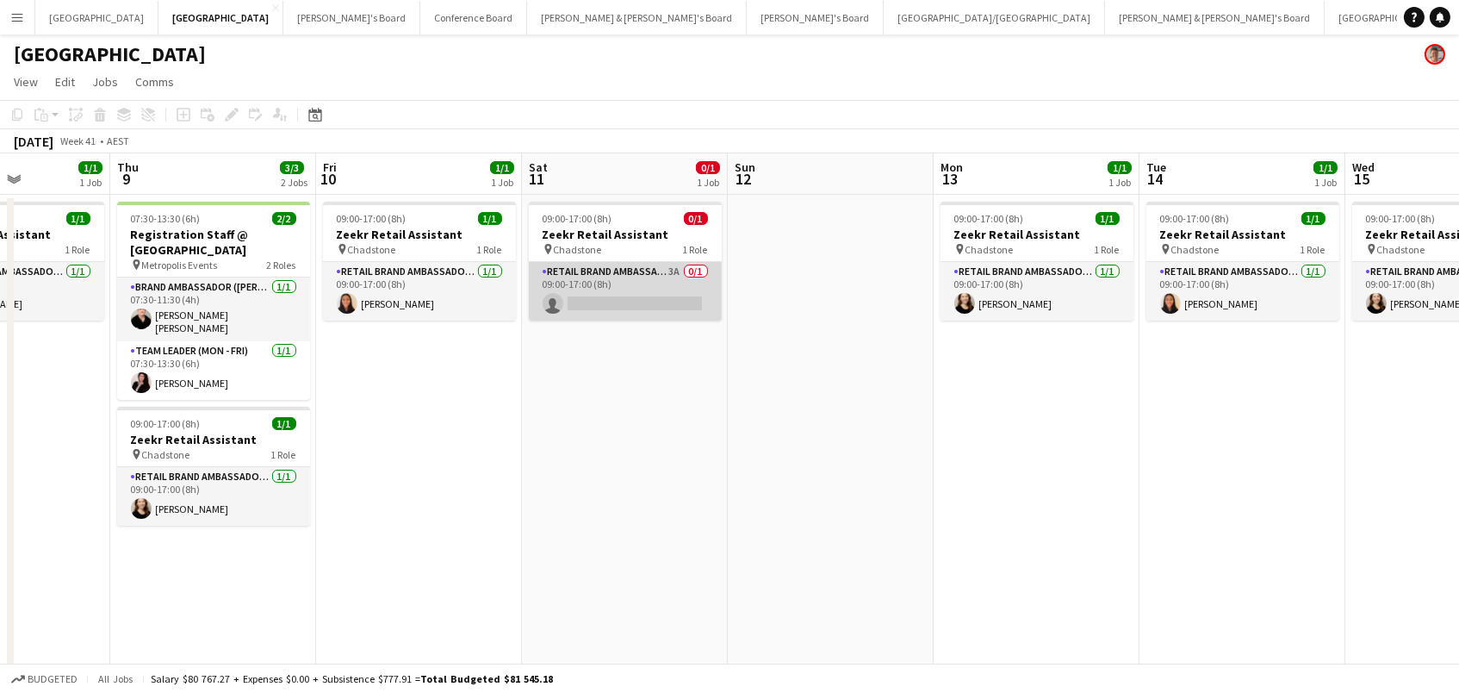
click at [691, 289] on app-card-role "RETAIL Brand Ambassador (Saturday) 3A 0/1 09:00-17:00 (8h) single-neutral-actio…" at bounding box center [625, 291] width 193 height 59
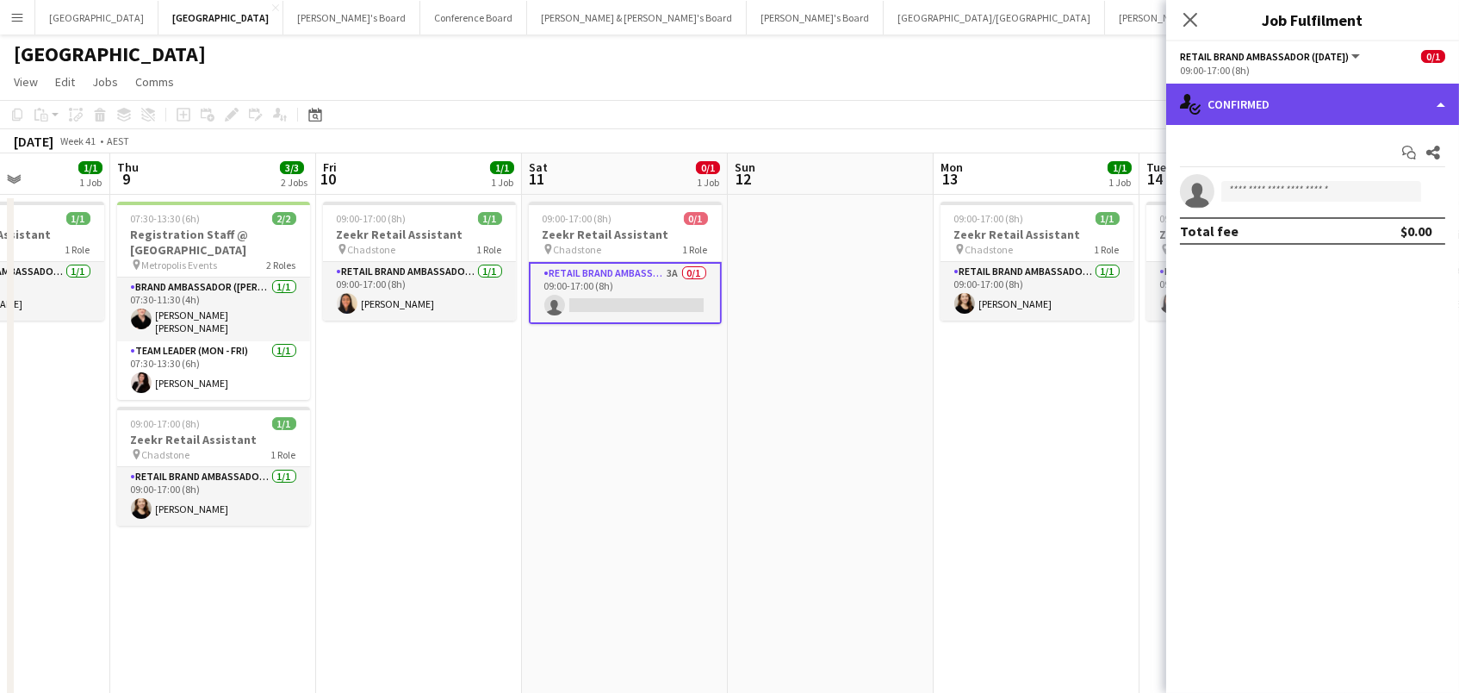
click at [1388, 100] on div "single-neutral-actions-check-2 Confirmed" at bounding box center [1312, 104] width 293 height 41
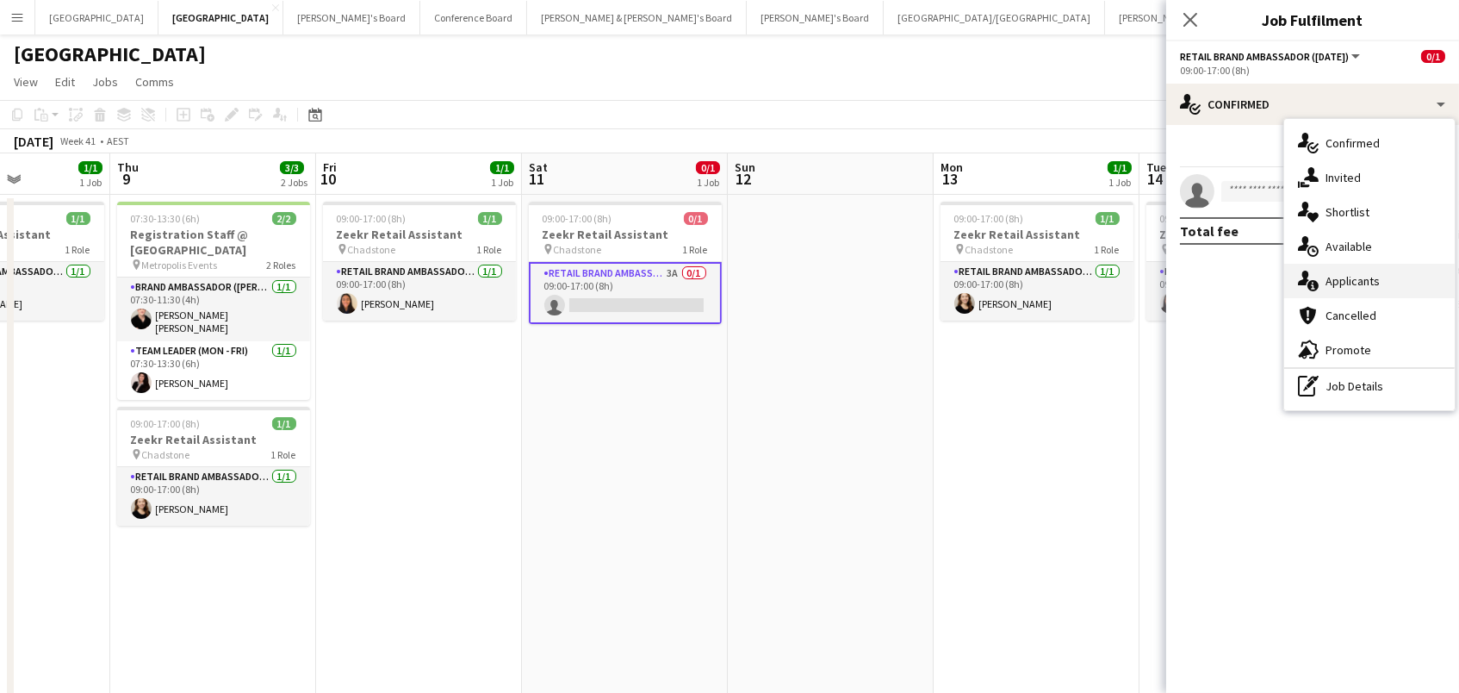
click at [1398, 285] on div "single-neutral-actions-information Applicants" at bounding box center [1369, 281] width 171 height 34
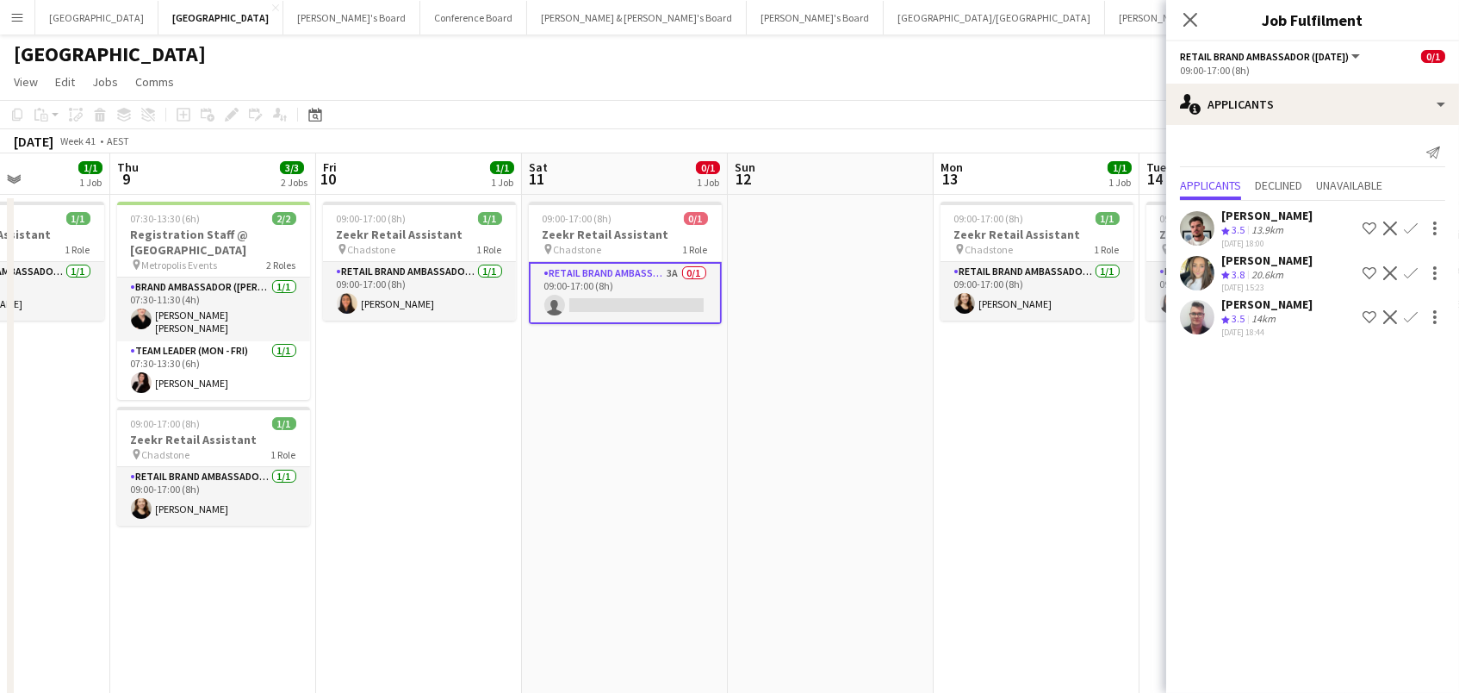
click at [937, 382] on app-date-cell "09:00-17:00 (8h) 1/1 Zeekr Retail Assistant pin Chadstone 1 Role RETAIL Brand A…" at bounding box center [1037, 642] width 206 height 894
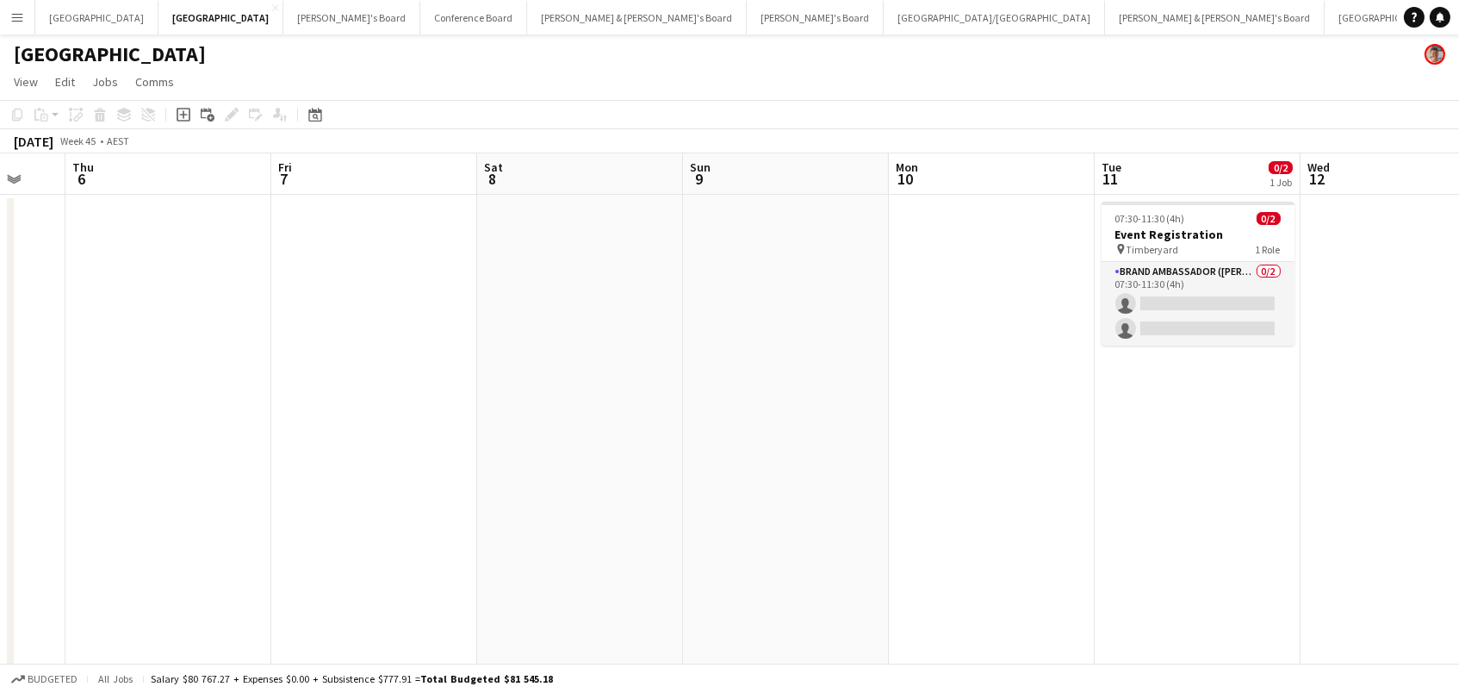
scroll to position [0, 587]
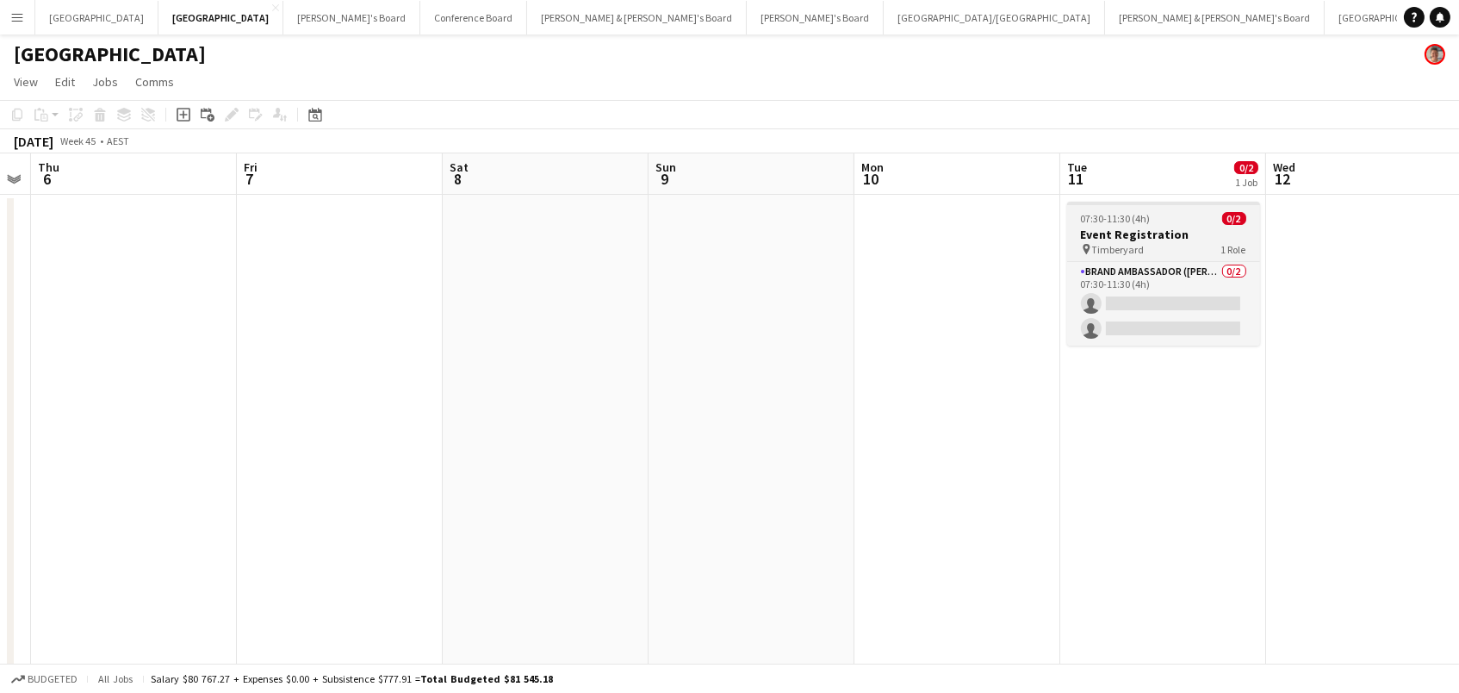
click at [1134, 222] on span "07:30-11:30 (4h)" at bounding box center [1116, 218] width 70 height 13
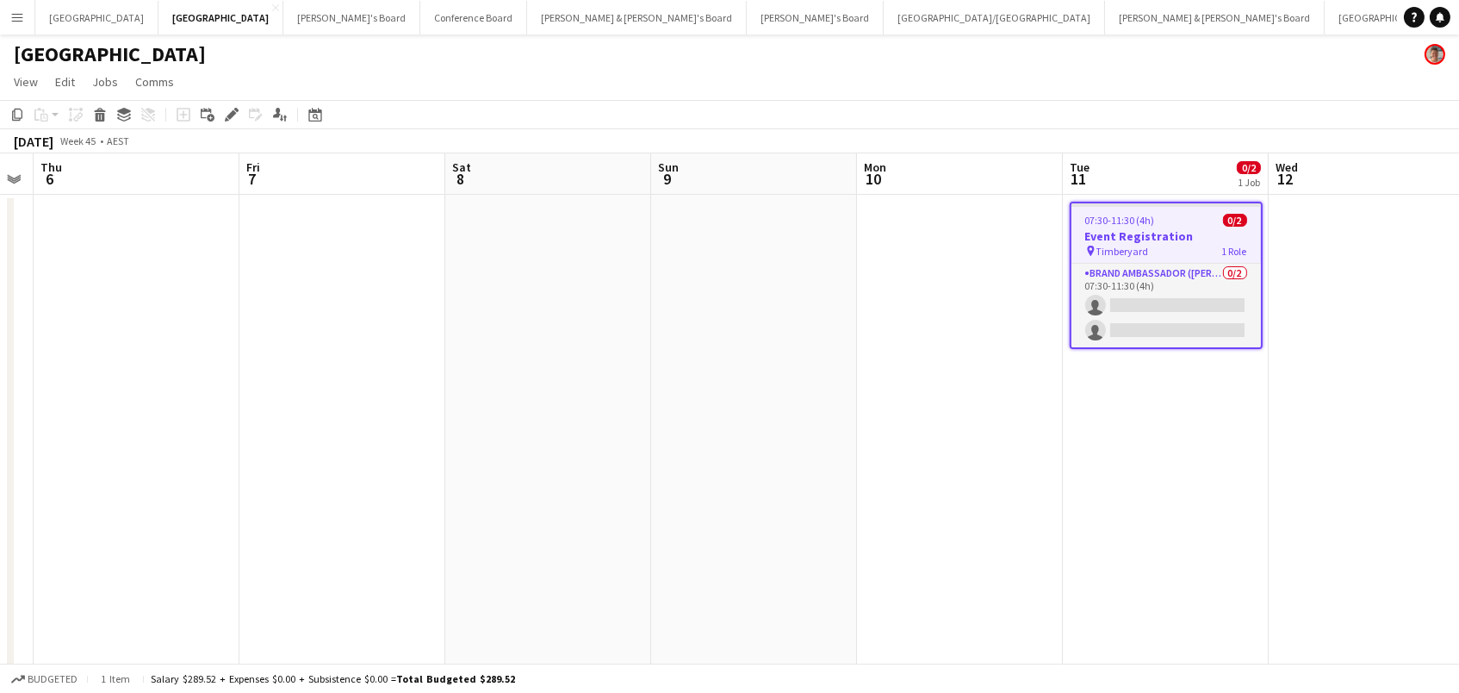
drag, startPoint x: 230, startPoint y: 109, endPoint x: 555, endPoint y: 123, distance: 325.0
click at [230, 109] on icon "Edit" at bounding box center [232, 115] width 14 height 14
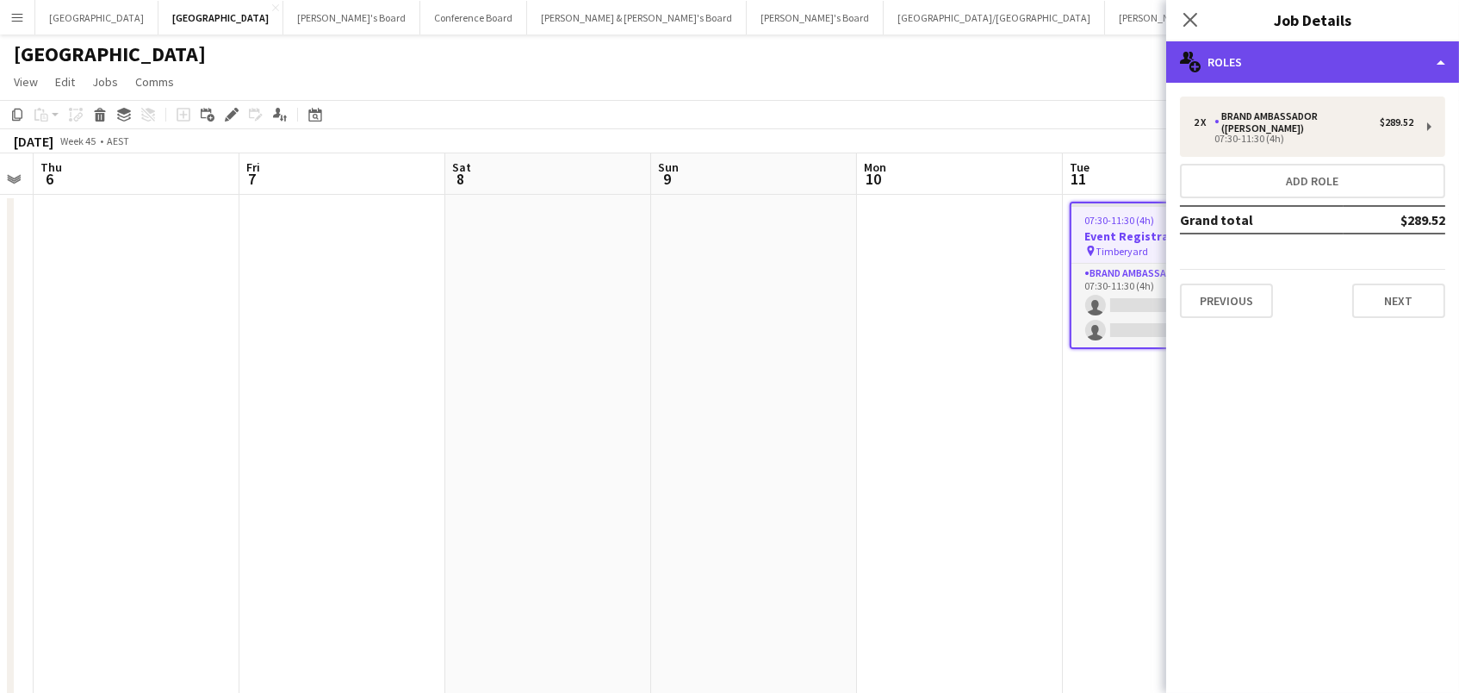
click at [1370, 65] on div "multiple-users-add Roles" at bounding box center [1312, 61] width 293 height 41
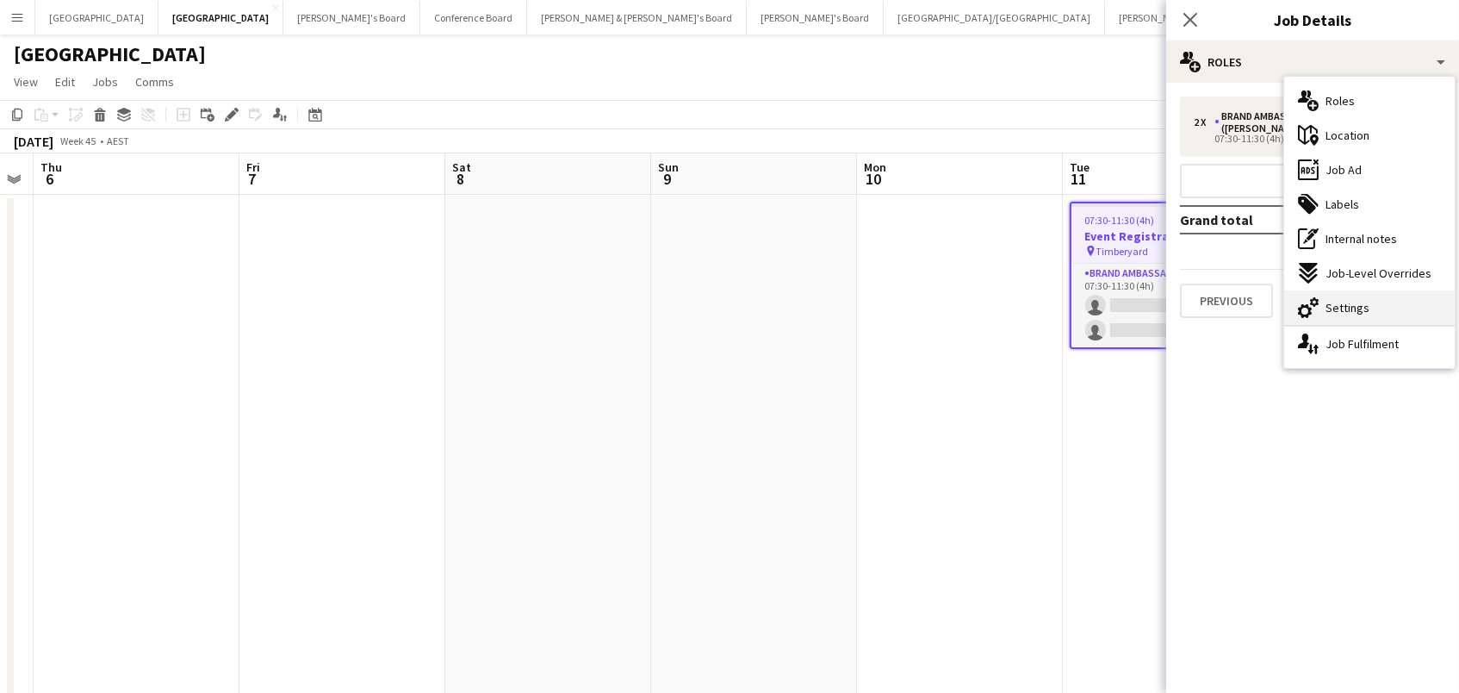
click at [1390, 303] on div "cog-double-3 Settings" at bounding box center [1369, 307] width 171 height 34
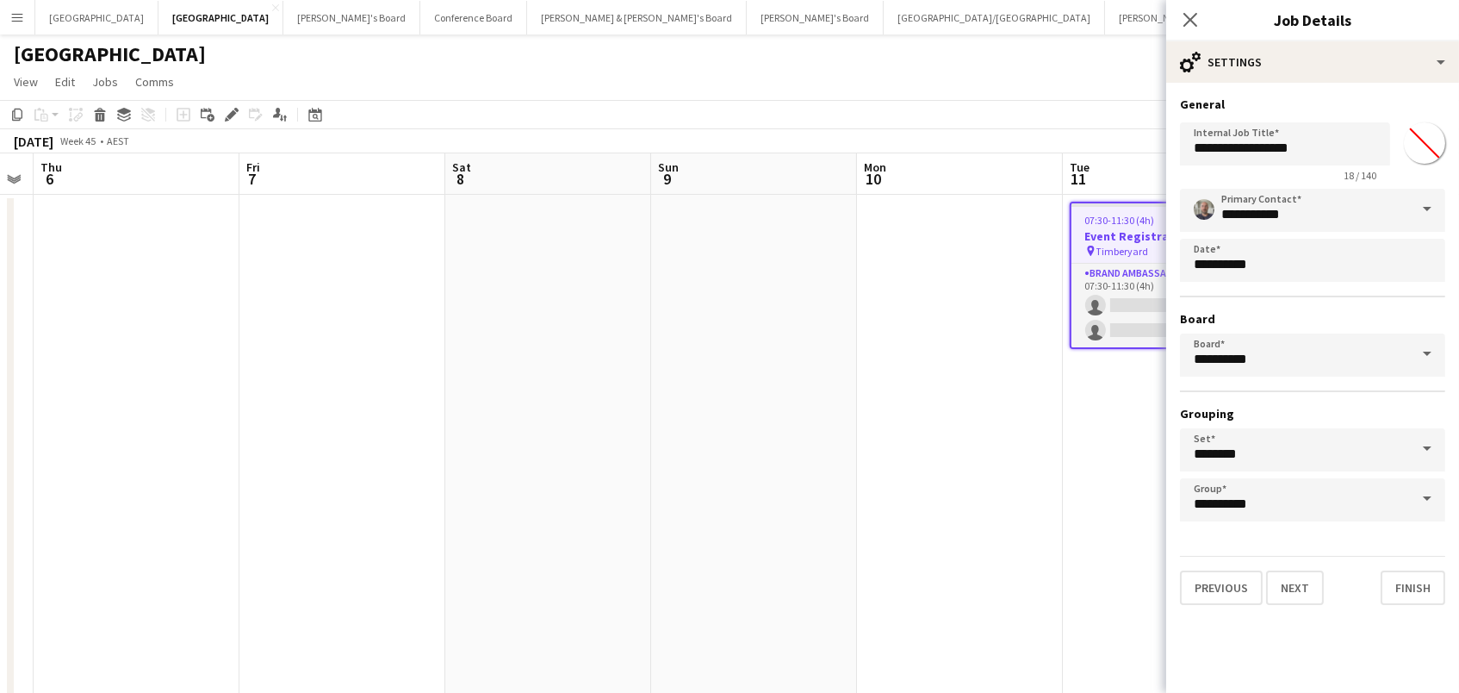
click at [1426, 146] on input "*******" at bounding box center [1425, 143] width 62 height 62
type input "*******"
click at [955, 300] on app-date-cell at bounding box center [960, 642] width 206 height 894
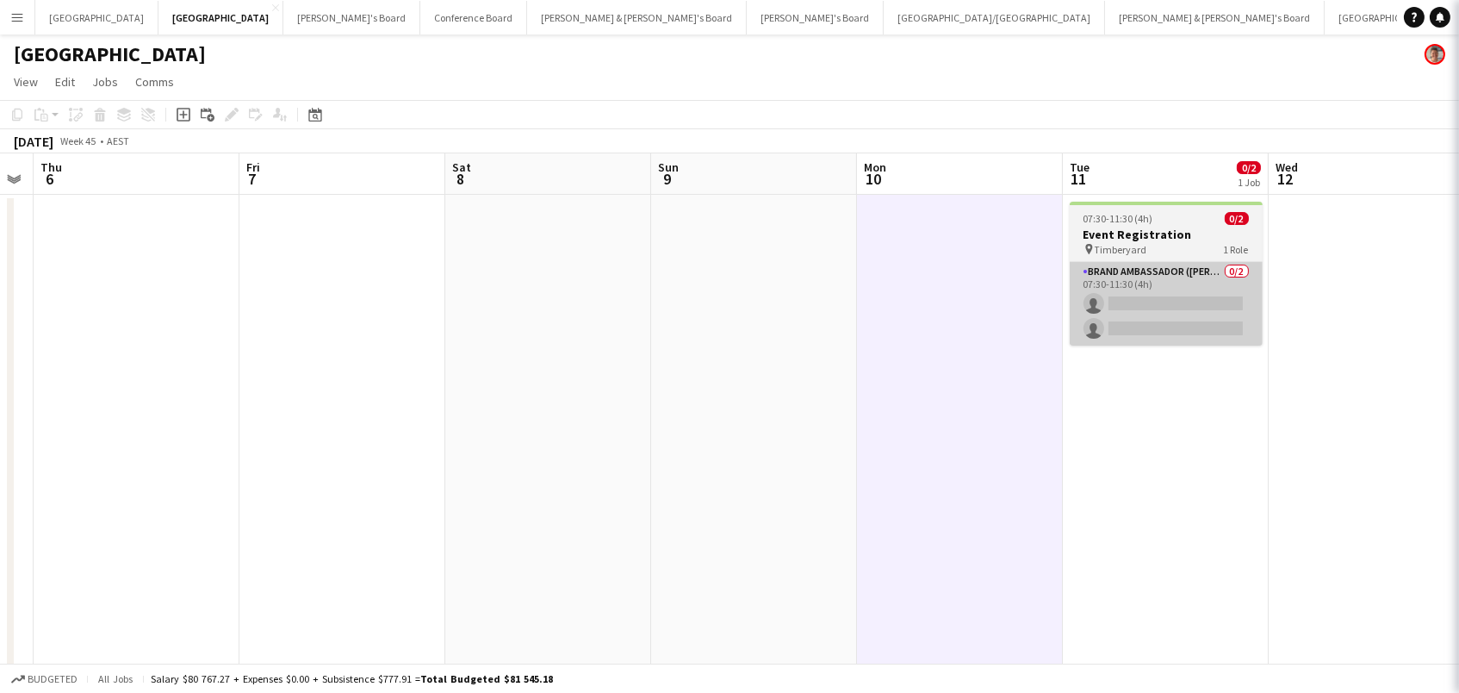
scroll to position [0, 583]
click at [1146, 308] on app-card-role "Brand Ambassador (Mon - Fri) 0/2 07:30-11:30 (4h) single-neutral-actions single…" at bounding box center [1167, 304] width 193 height 84
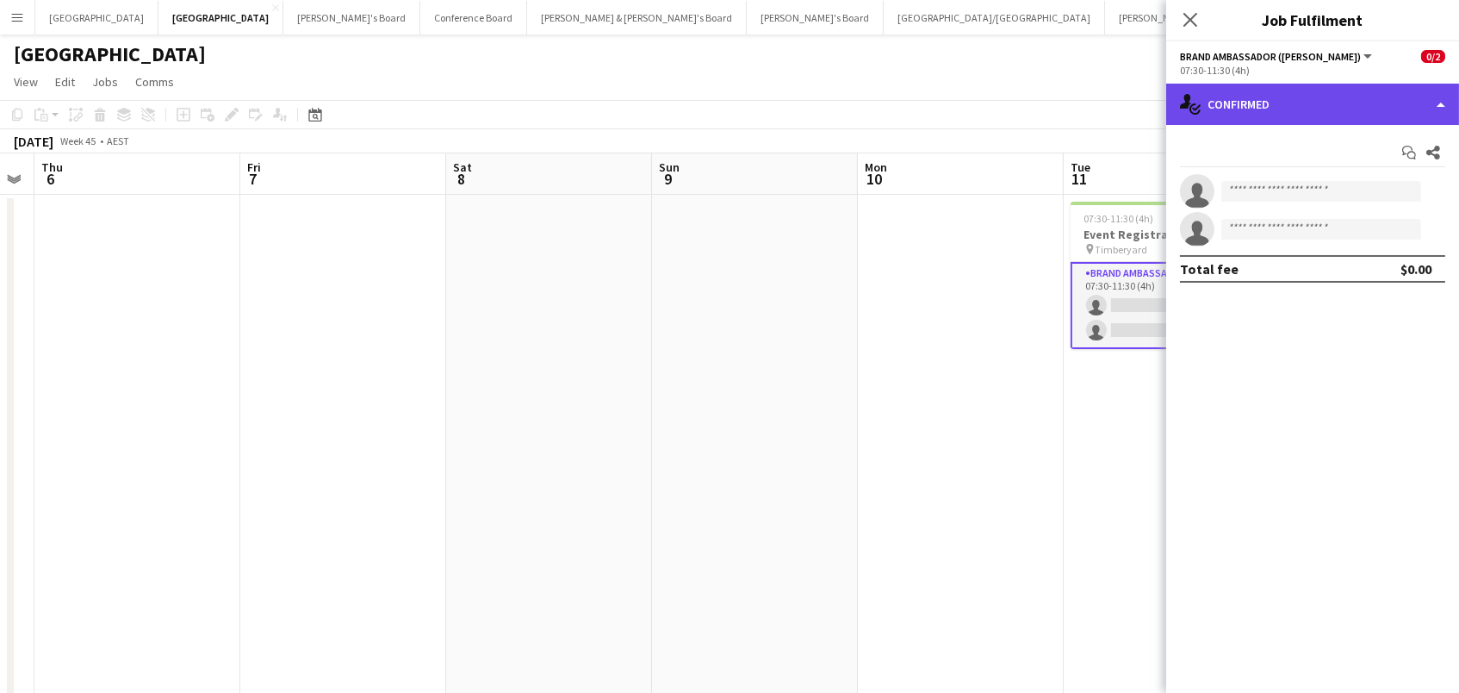
click at [1326, 110] on div "single-neutral-actions-check-2 Confirmed" at bounding box center [1312, 104] width 293 height 41
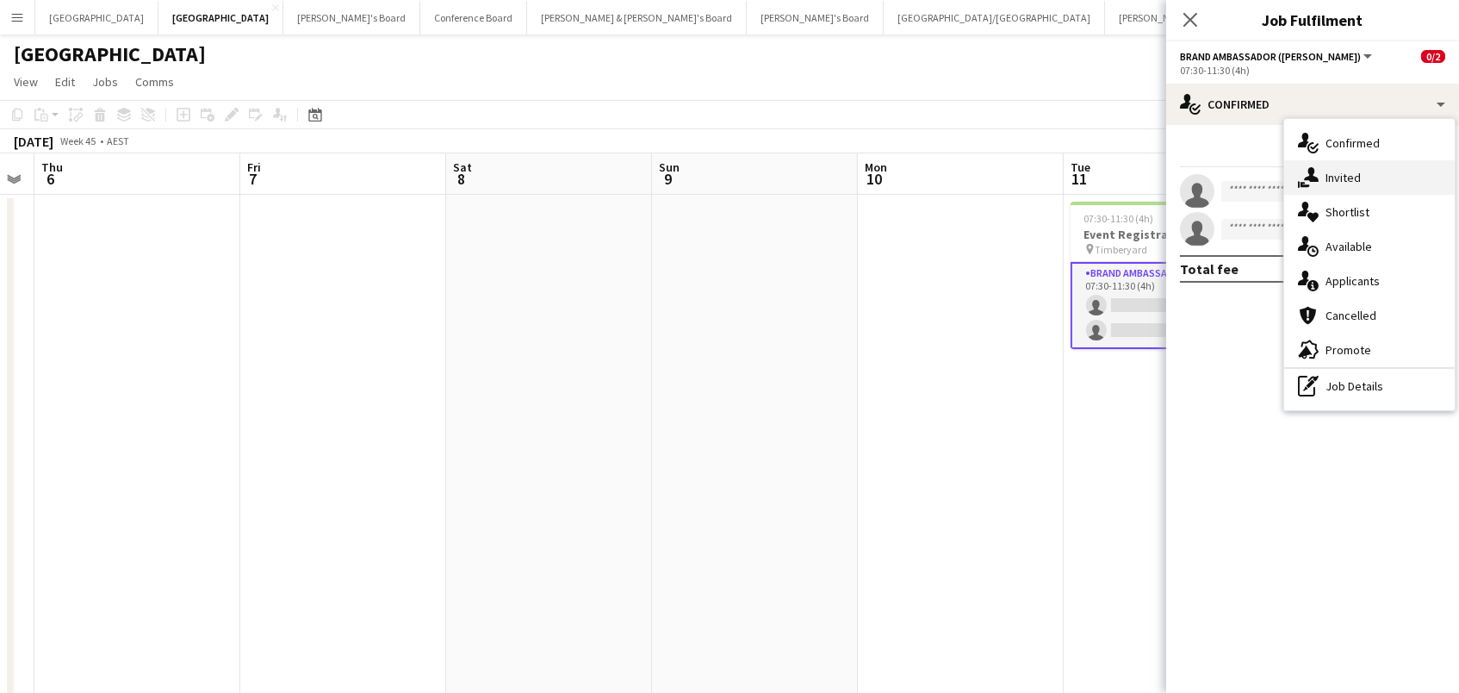
click at [1357, 176] on span "Invited" at bounding box center [1343, 178] width 35 height 16
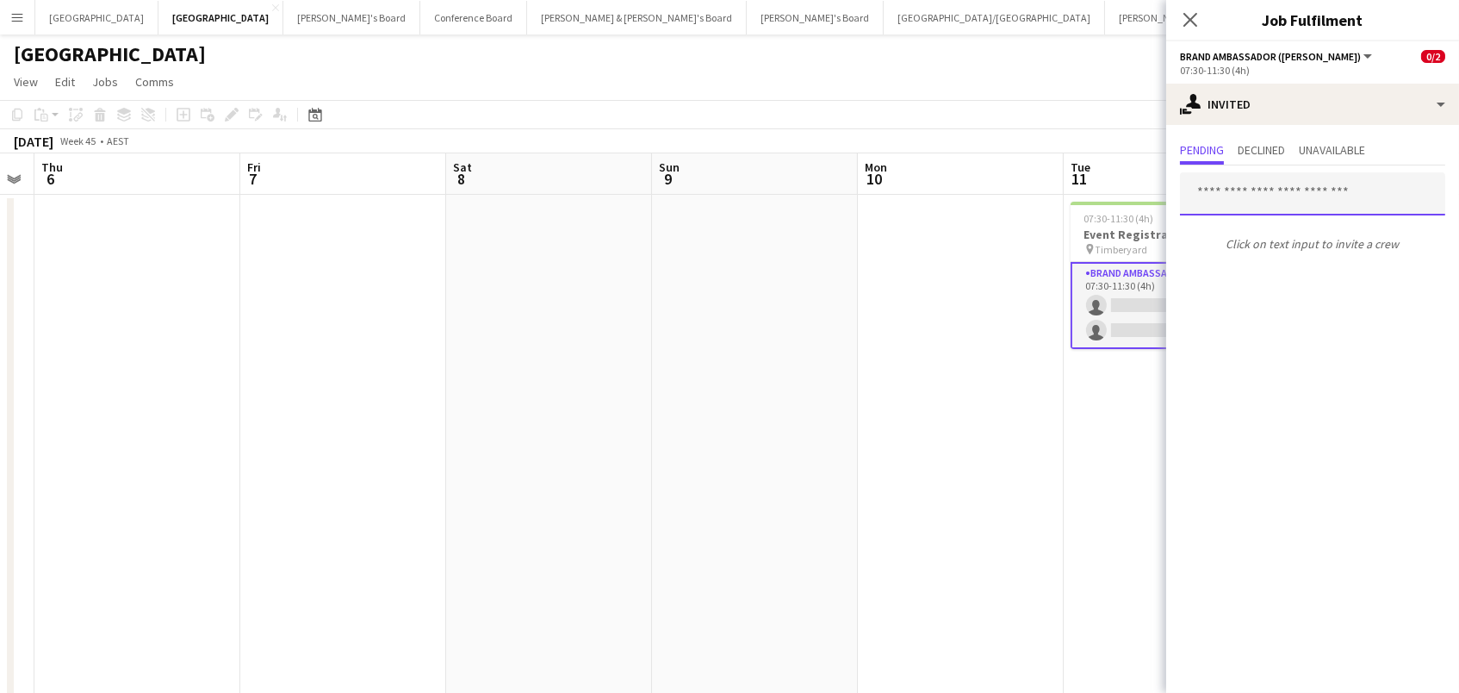
click at [1236, 190] on input "text" at bounding box center [1312, 193] width 265 height 43
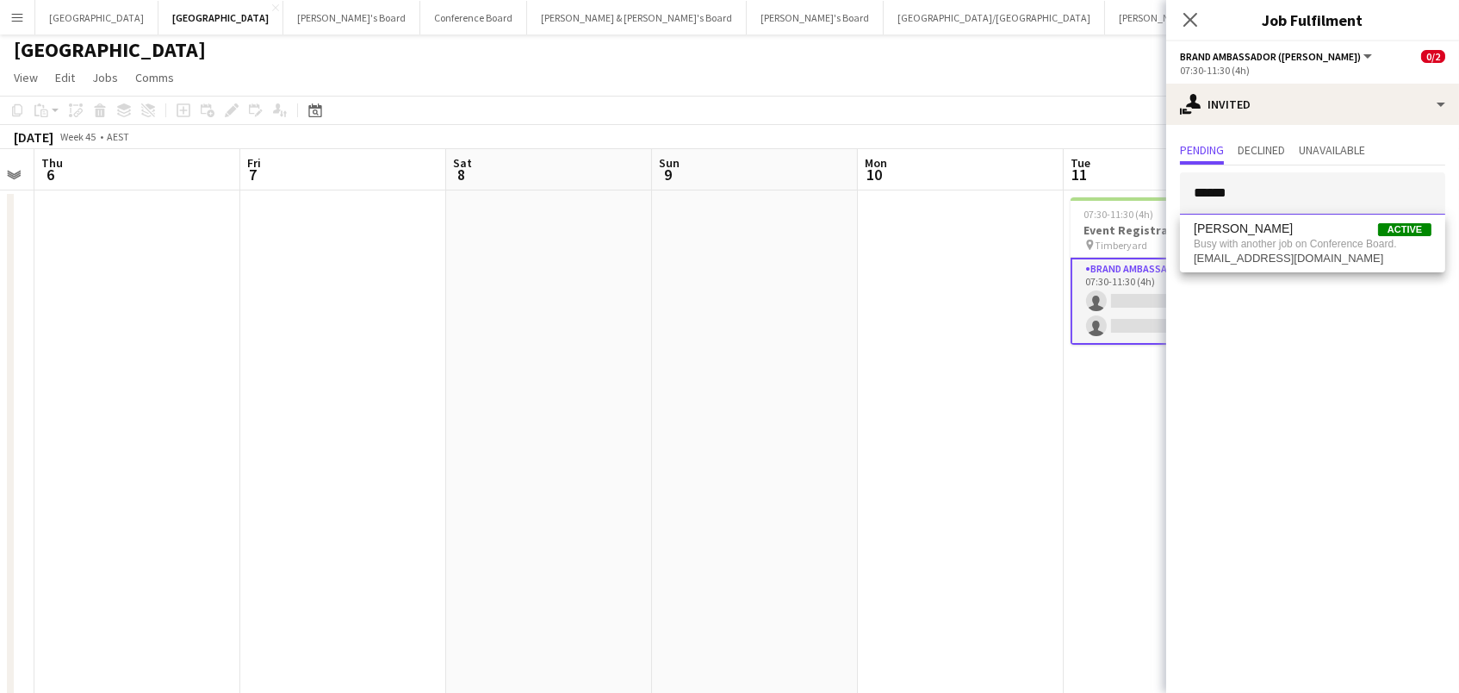
scroll to position [4, 0]
type input "******"
click at [1118, 78] on app-page-menu "View Day view expanded Day view collapsed Month view Date picker Jump to today …" at bounding box center [729, 79] width 1459 height 33
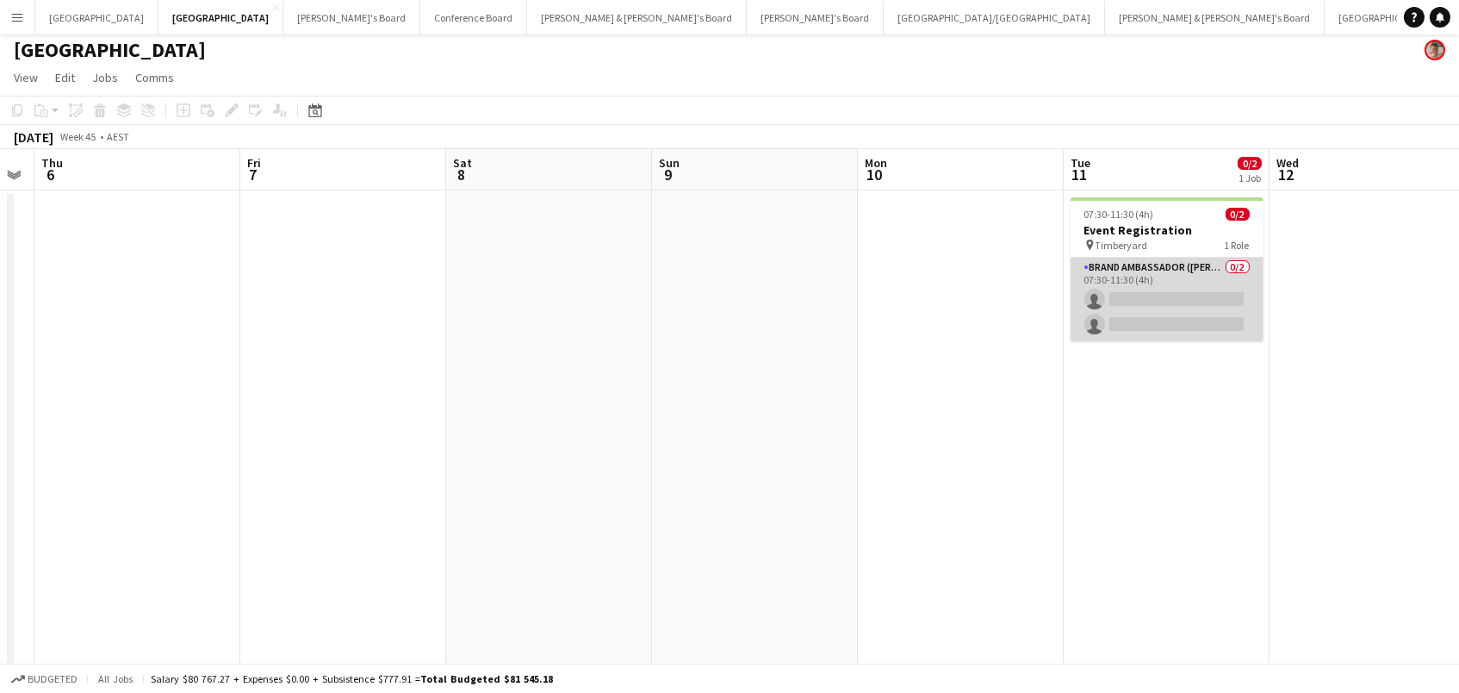
click at [1171, 294] on app-card-role "Brand Ambassador (Mon - Fri) 0/2 07:30-11:30 (4h) single-neutral-actions single…" at bounding box center [1167, 300] width 193 height 84
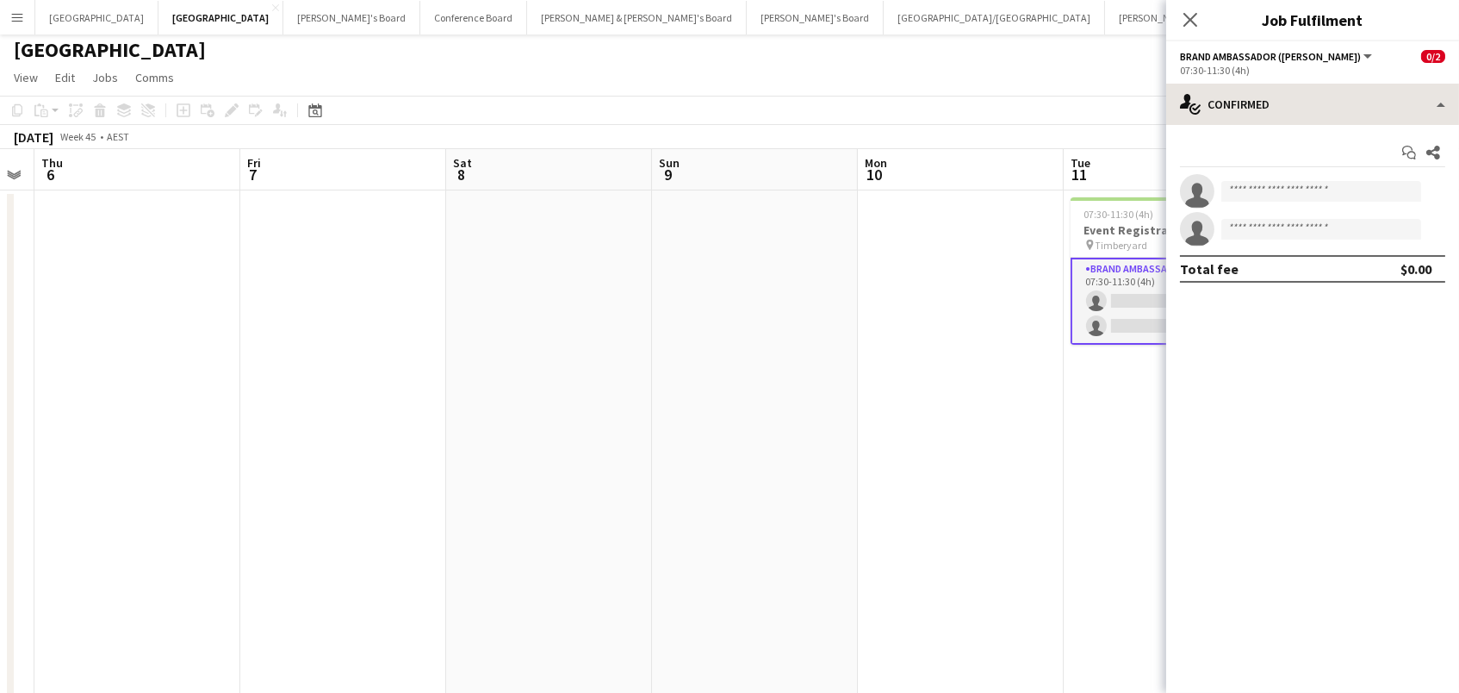
drag, startPoint x: 1393, startPoint y: 78, endPoint x: 1394, endPoint y: 108, distance: 30.2
click at [1393, 78] on app-options-switcher "Brand Ambassador (Mon - Fri) All roles Brand Ambassador (Mon - Fri) 0/2 07:30-1…" at bounding box center [1312, 62] width 293 height 42
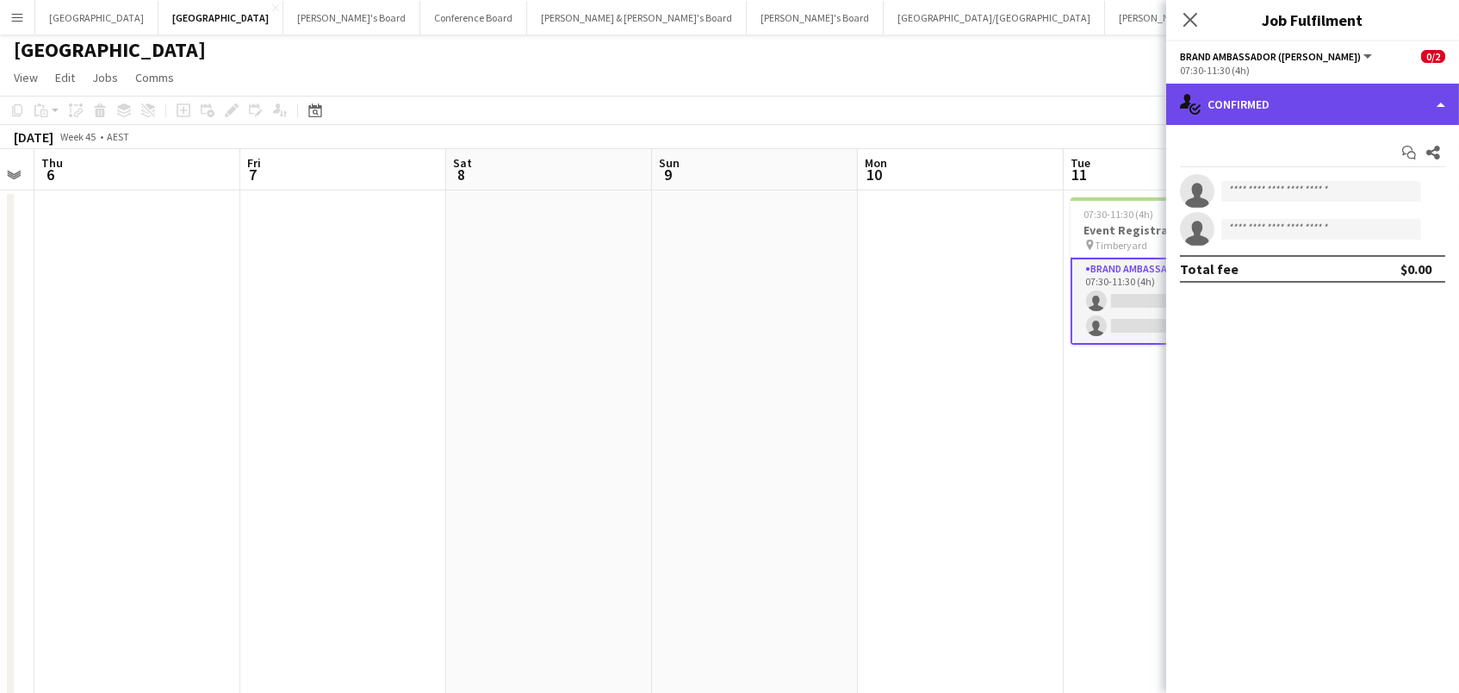
click at [1394, 110] on div "single-neutral-actions-check-2 Confirmed" at bounding box center [1312, 104] width 293 height 41
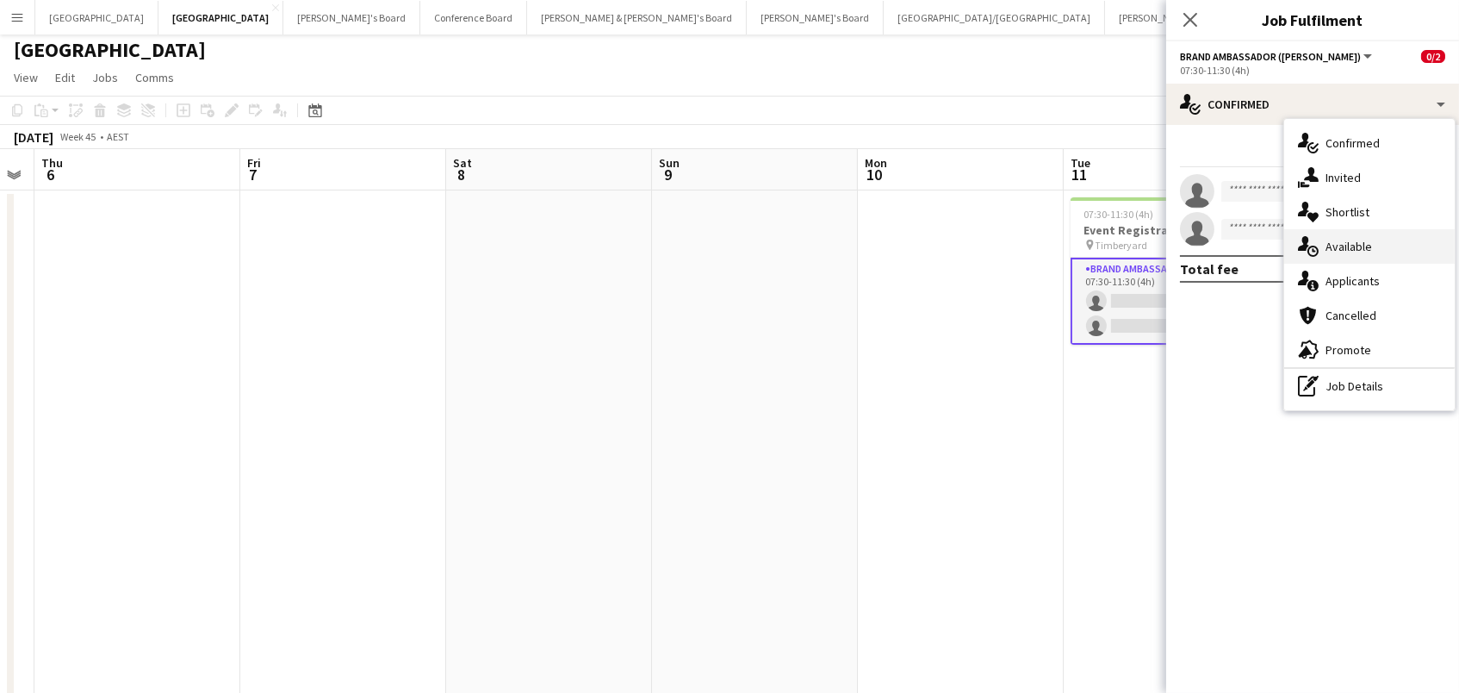
click at [1385, 236] on div "single-neutral-actions-upload Available" at bounding box center [1369, 246] width 171 height 34
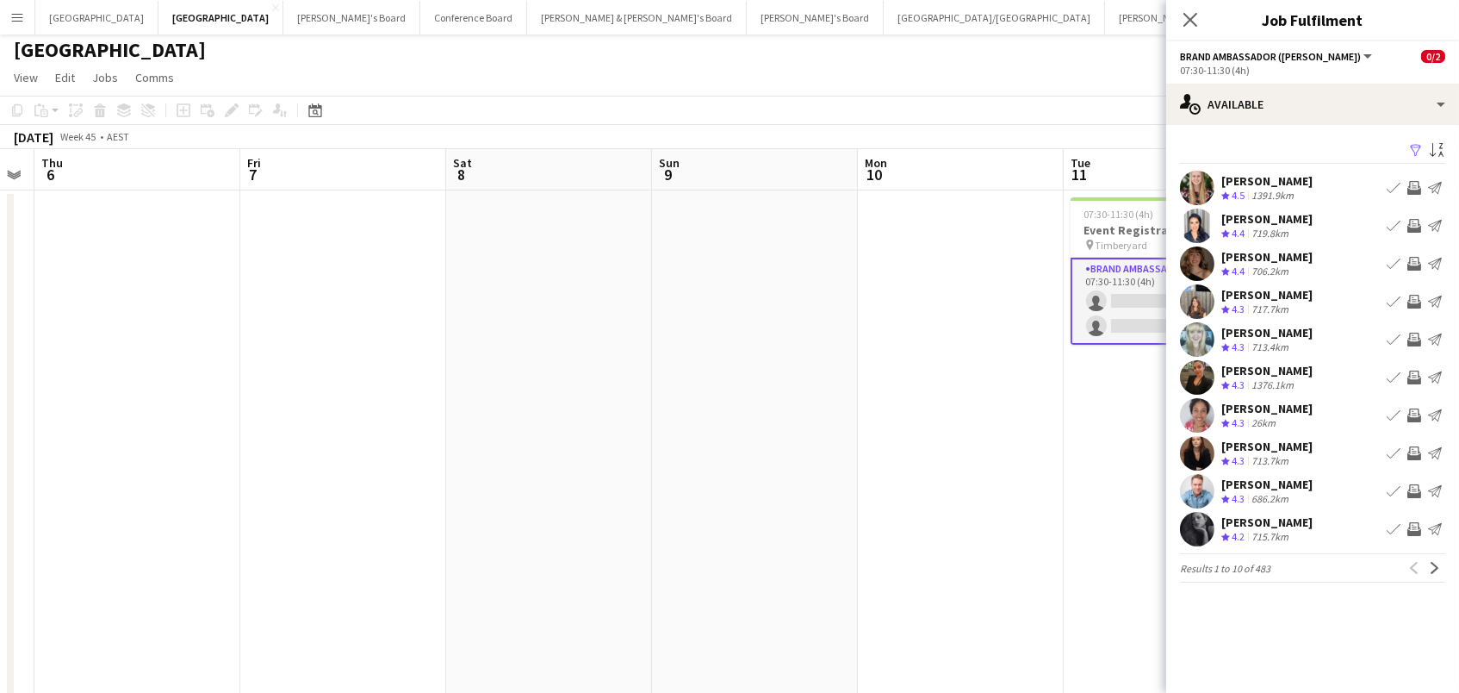
click at [1414, 144] on app-icon "Filter" at bounding box center [1416, 151] width 14 height 16
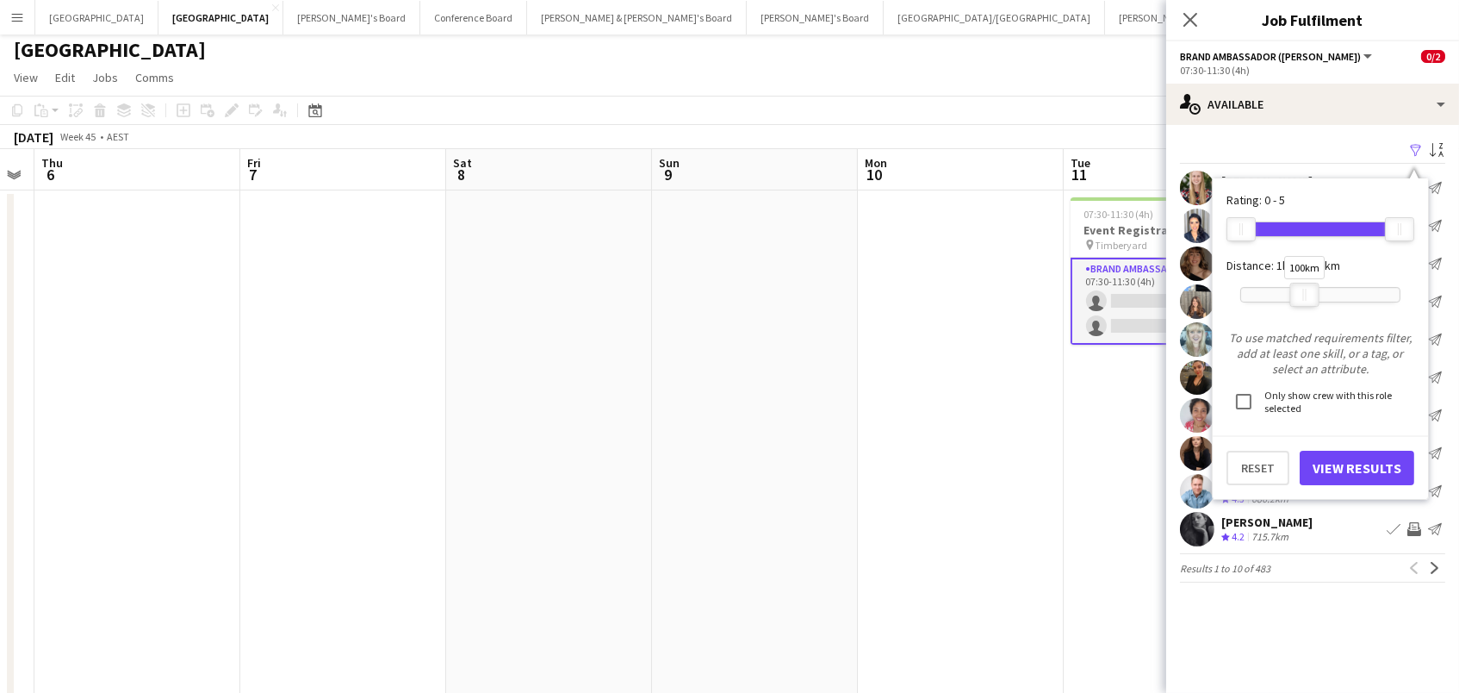
drag, startPoint x: 1404, startPoint y: 290, endPoint x: 1310, endPoint y: 297, distance: 94.1
click at [1310, 297] on div at bounding box center [1305, 294] width 28 height 22
click at [1330, 466] on button "View Results" at bounding box center [1357, 467] width 115 height 34
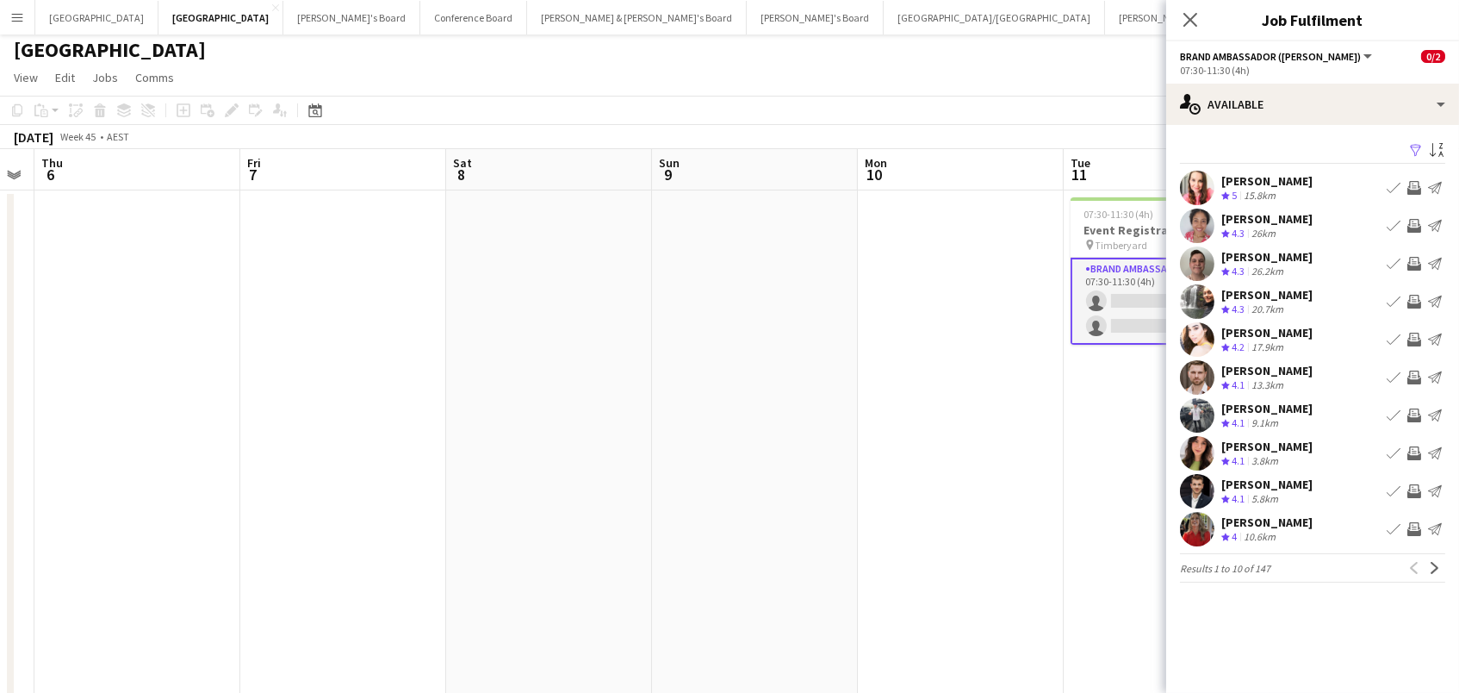
click at [1411, 221] on app-icon "Invite crew" at bounding box center [1414, 226] width 14 height 14
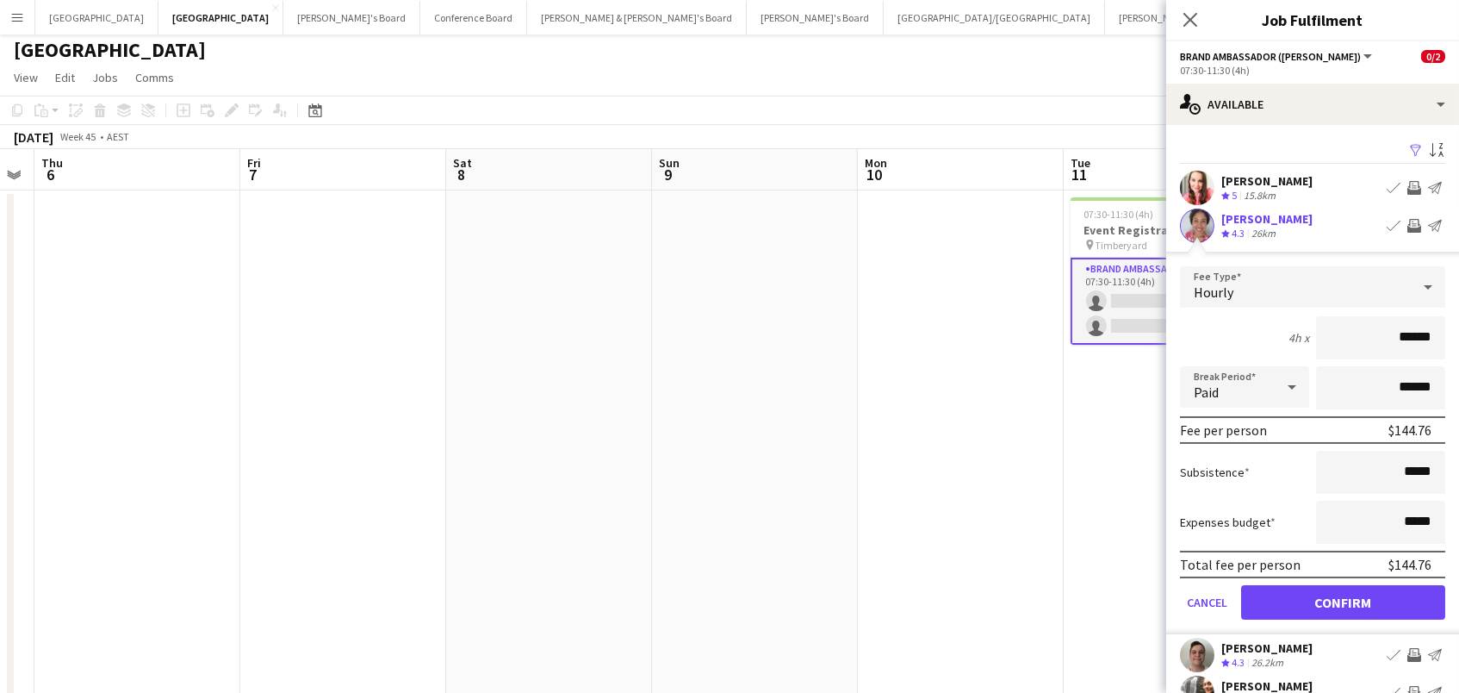
click at [1343, 600] on button "Confirm" at bounding box center [1343, 602] width 204 height 34
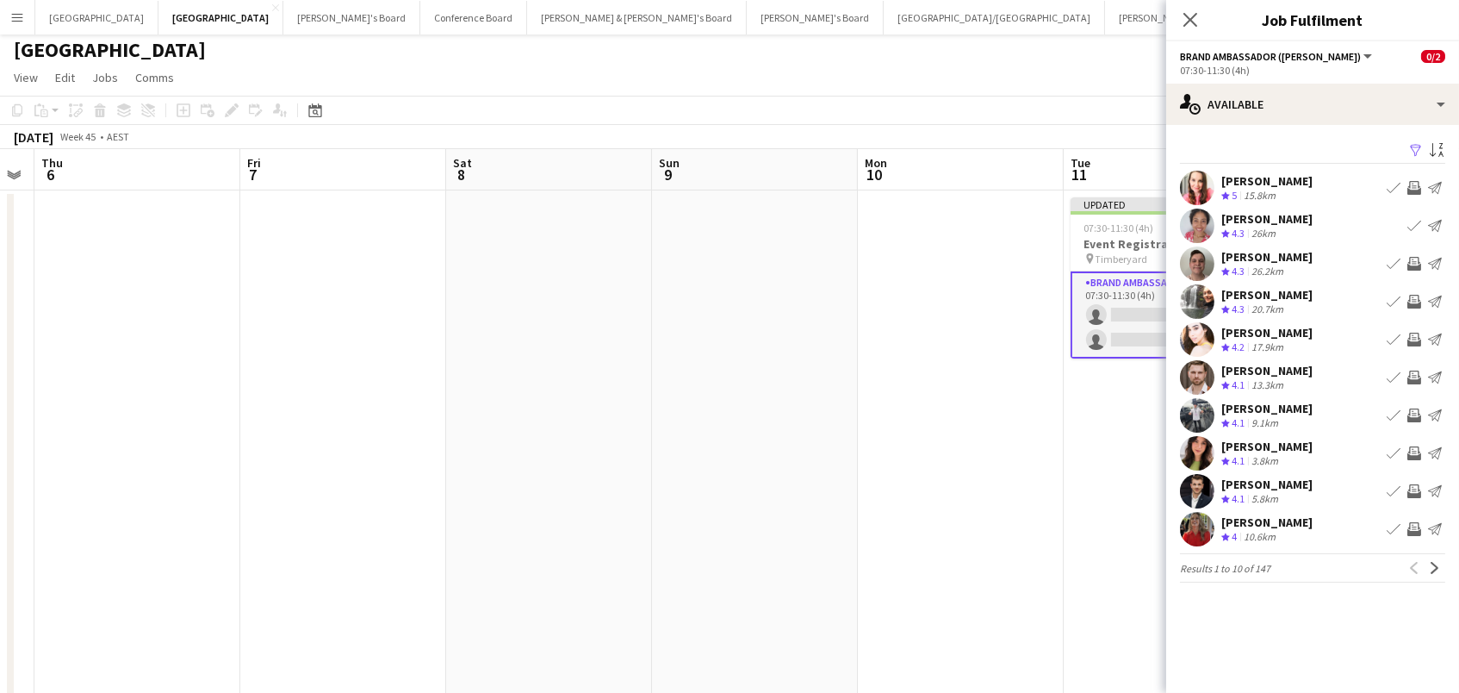
click at [1411, 338] on app-icon "Invite crew" at bounding box center [1414, 339] width 14 height 14
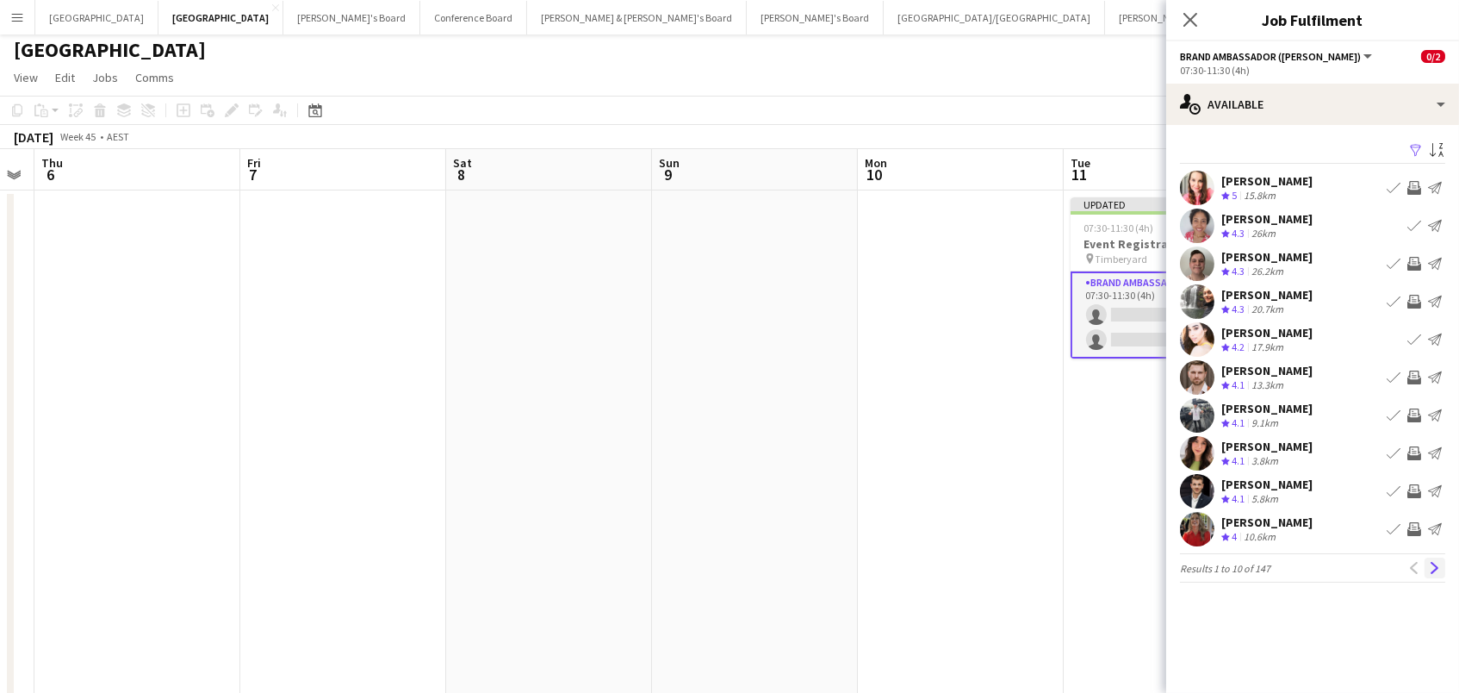
click at [1442, 567] on button "Next" at bounding box center [1435, 567] width 21 height 21
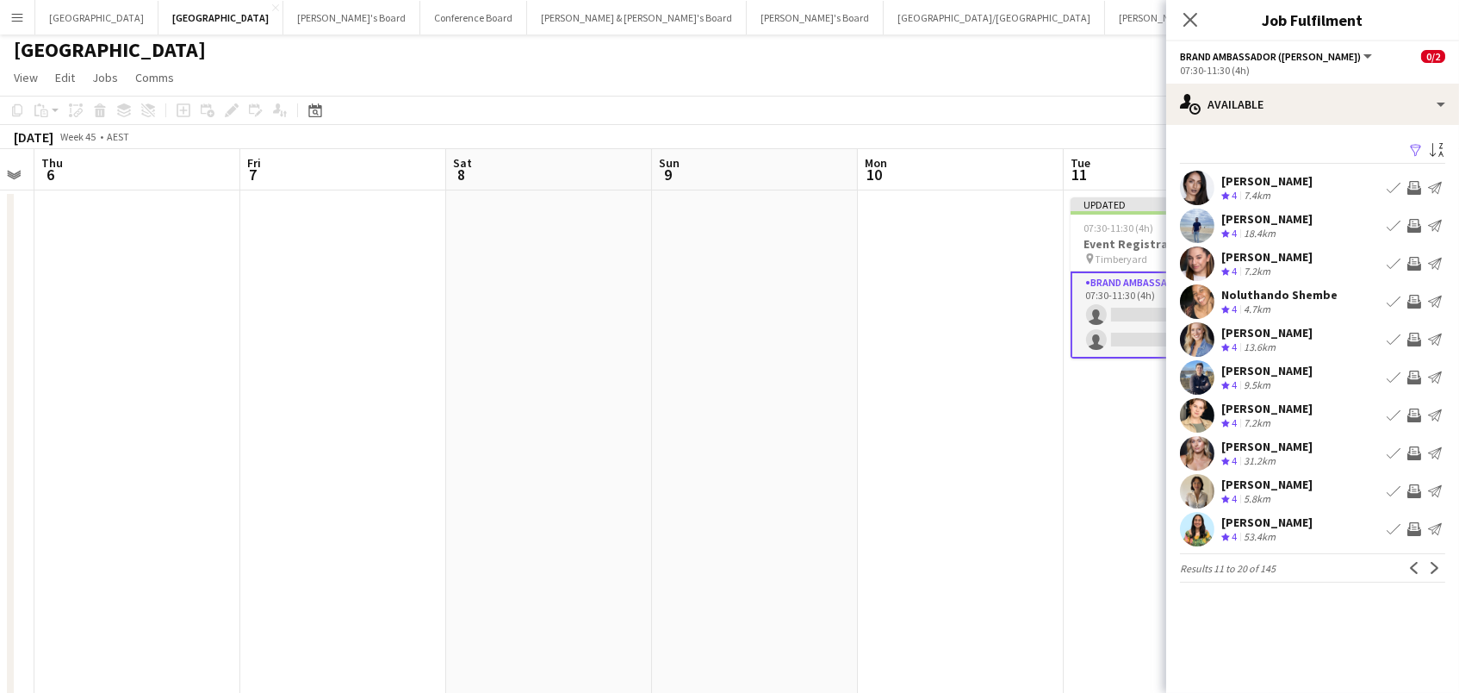
click at [829, 351] on app-date-cell at bounding box center [755, 637] width 206 height 894
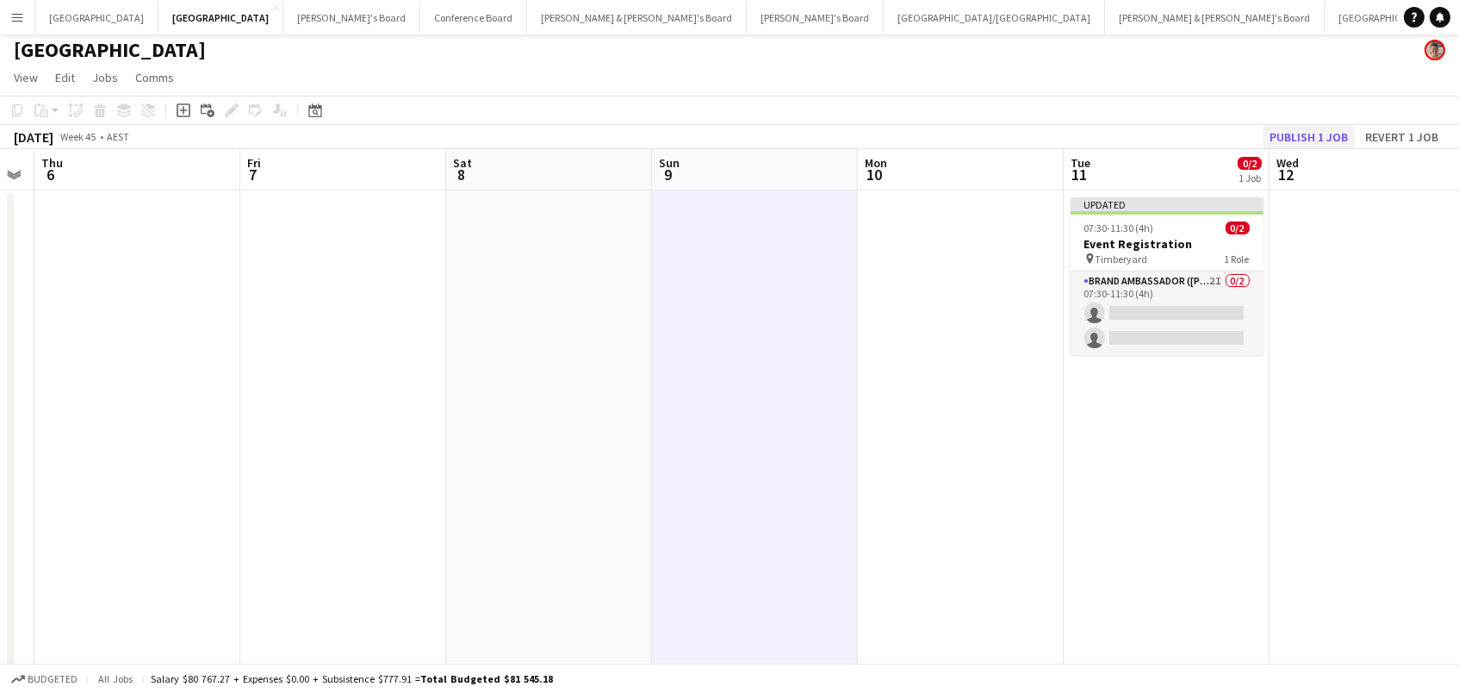
click at [1288, 134] on button "Publish 1 job" at bounding box center [1309, 137] width 92 height 22
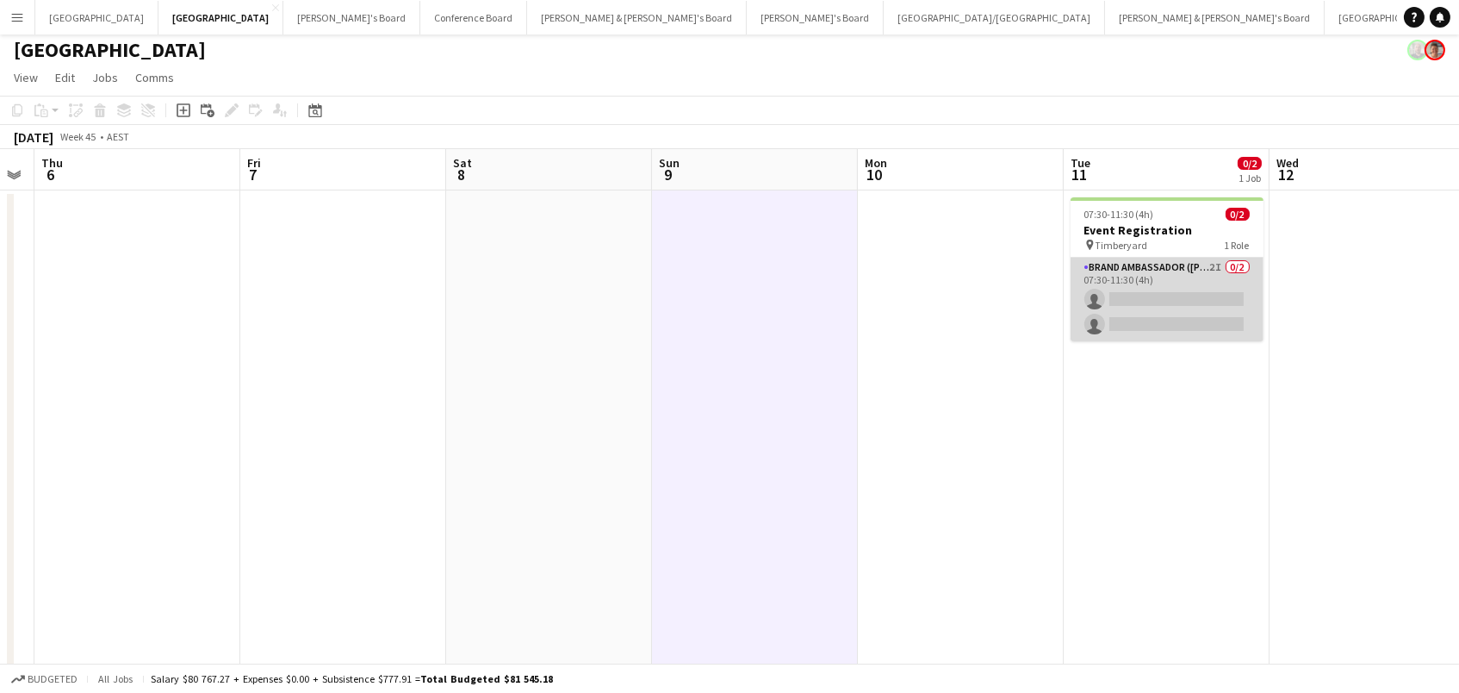
click at [1176, 322] on app-card-role "Brand Ambassador (Mon - Fri) 2I 0/2 07:30-11:30 (4h) single-neutral-actions sin…" at bounding box center [1167, 300] width 193 height 84
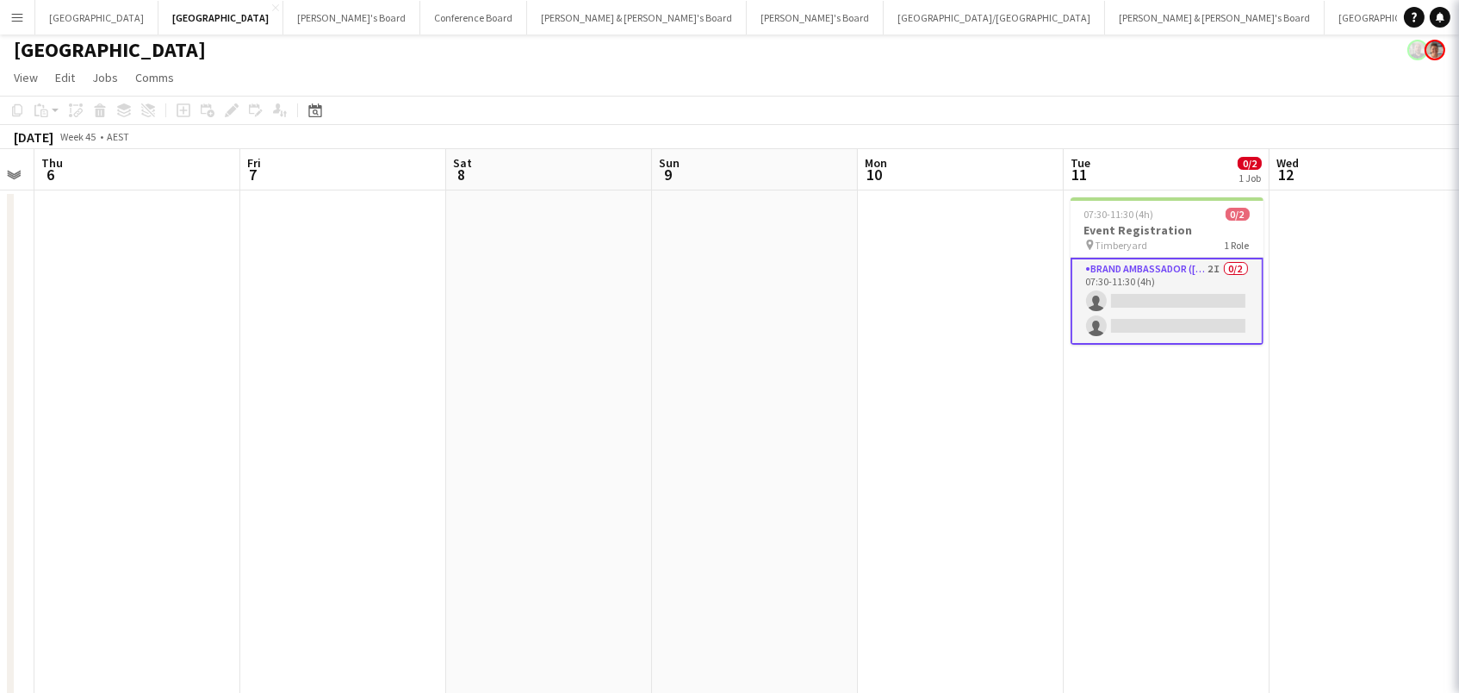
scroll to position [9, 0]
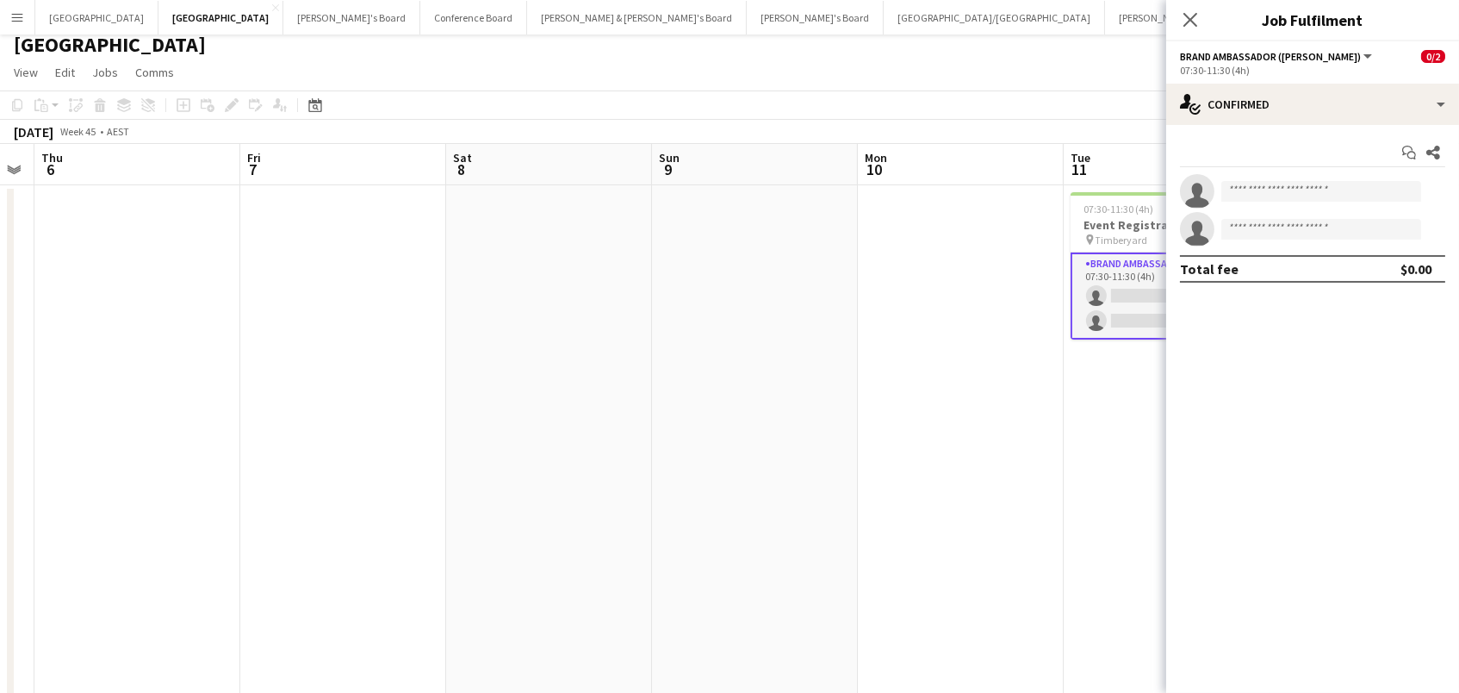
click at [1034, 109] on app-toolbar "Copy Paste Paste Command V Paste with crew Command Shift V Paste linked Job [GE…" at bounding box center [729, 104] width 1459 height 29
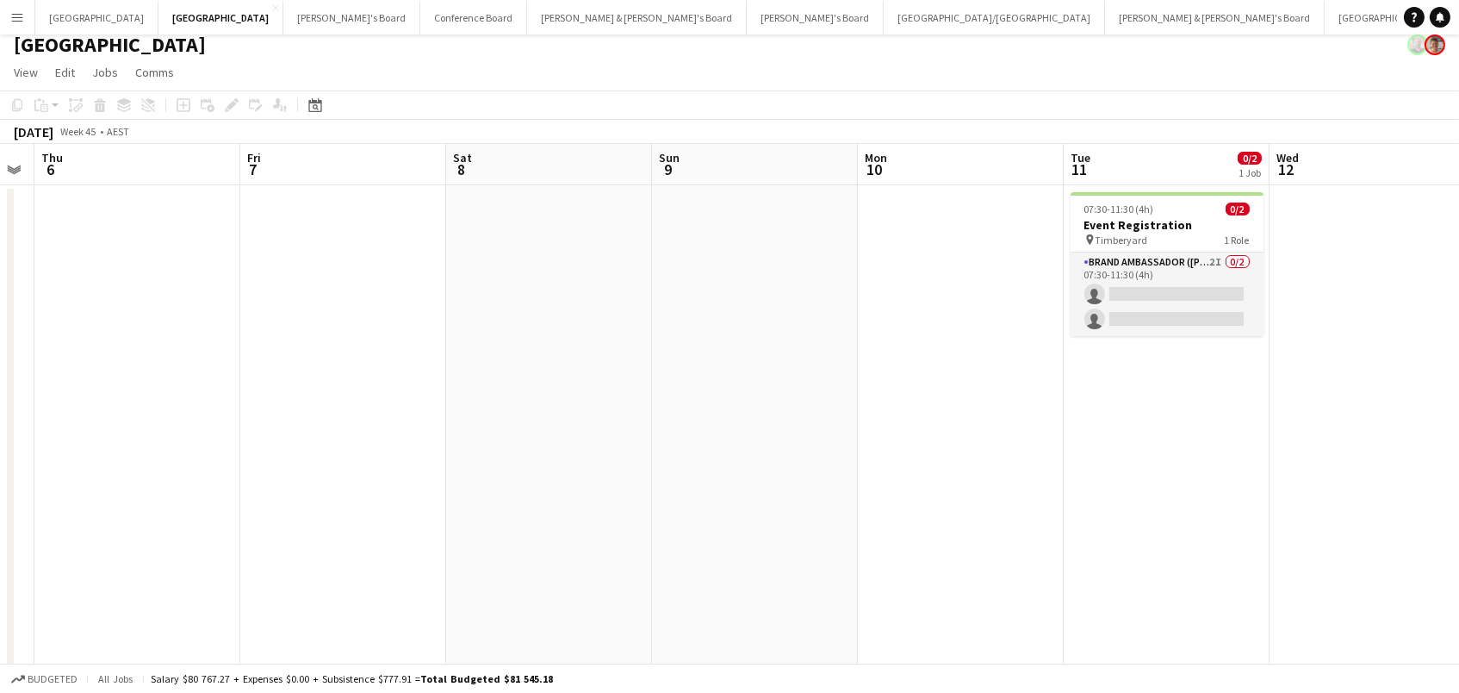
click at [1202, 340] on app-date-cell "07:30-11:30 (4h) 0/2 Event Registration pin Timberyard 1 Role Brand Ambassador …" at bounding box center [1167, 632] width 206 height 894
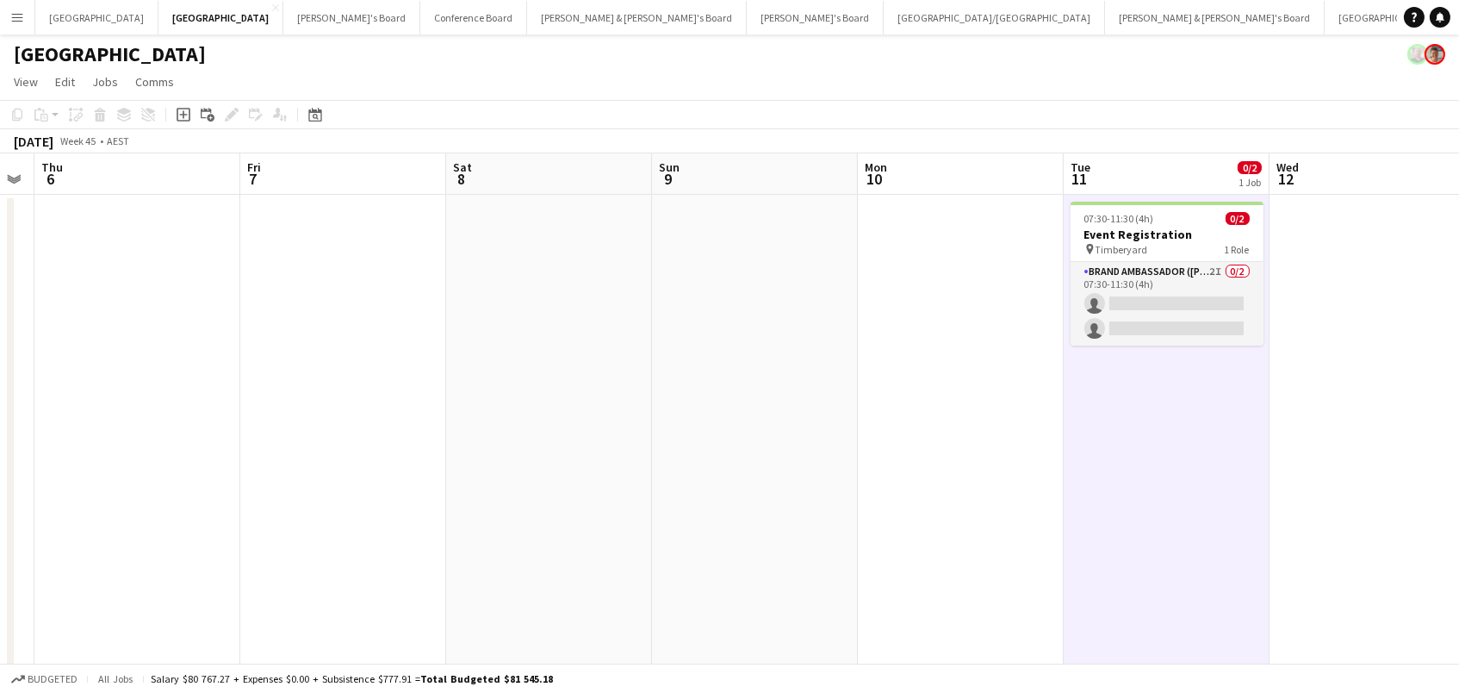
scroll to position [0, 0]
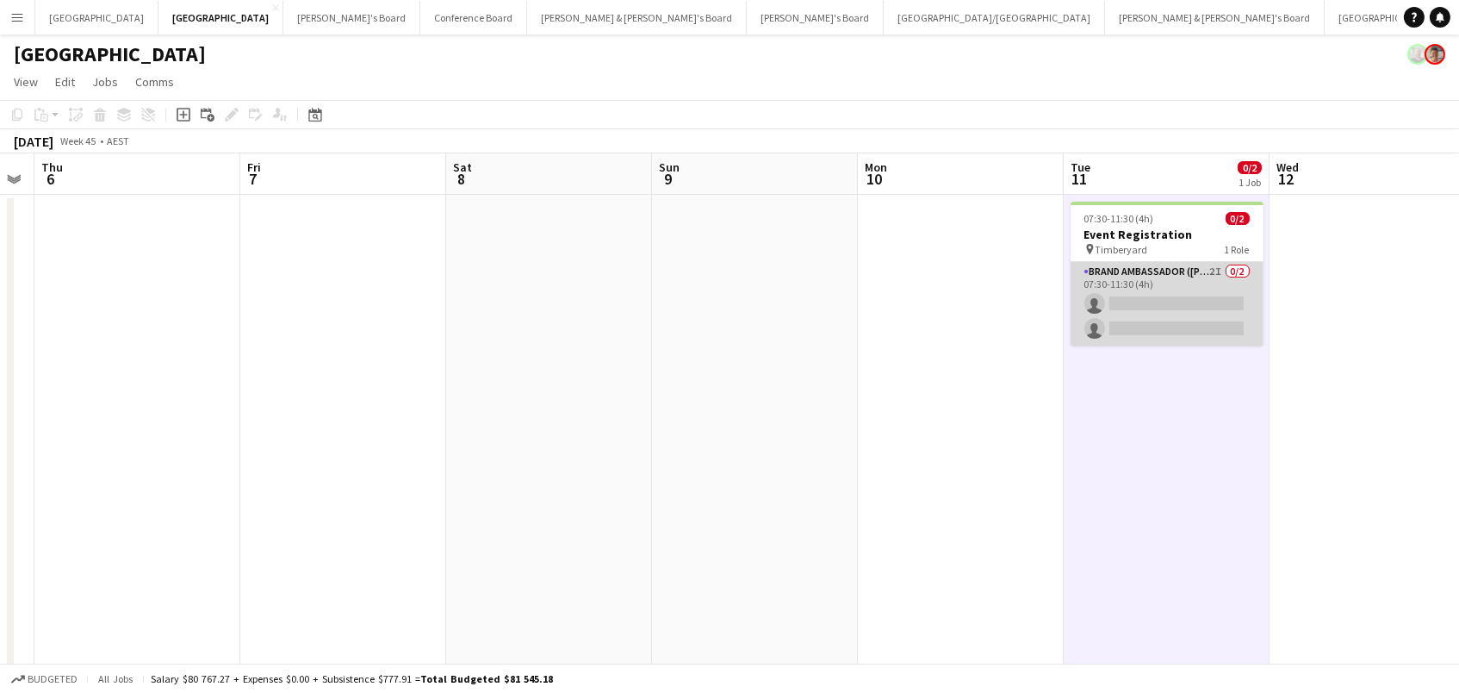
click at [1229, 283] on app-card-role "Brand Ambassador (Mon - Fri) 2I 0/2 07:30-11:30 (4h) single-neutral-actions sin…" at bounding box center [1167, 304] width 193 height 84
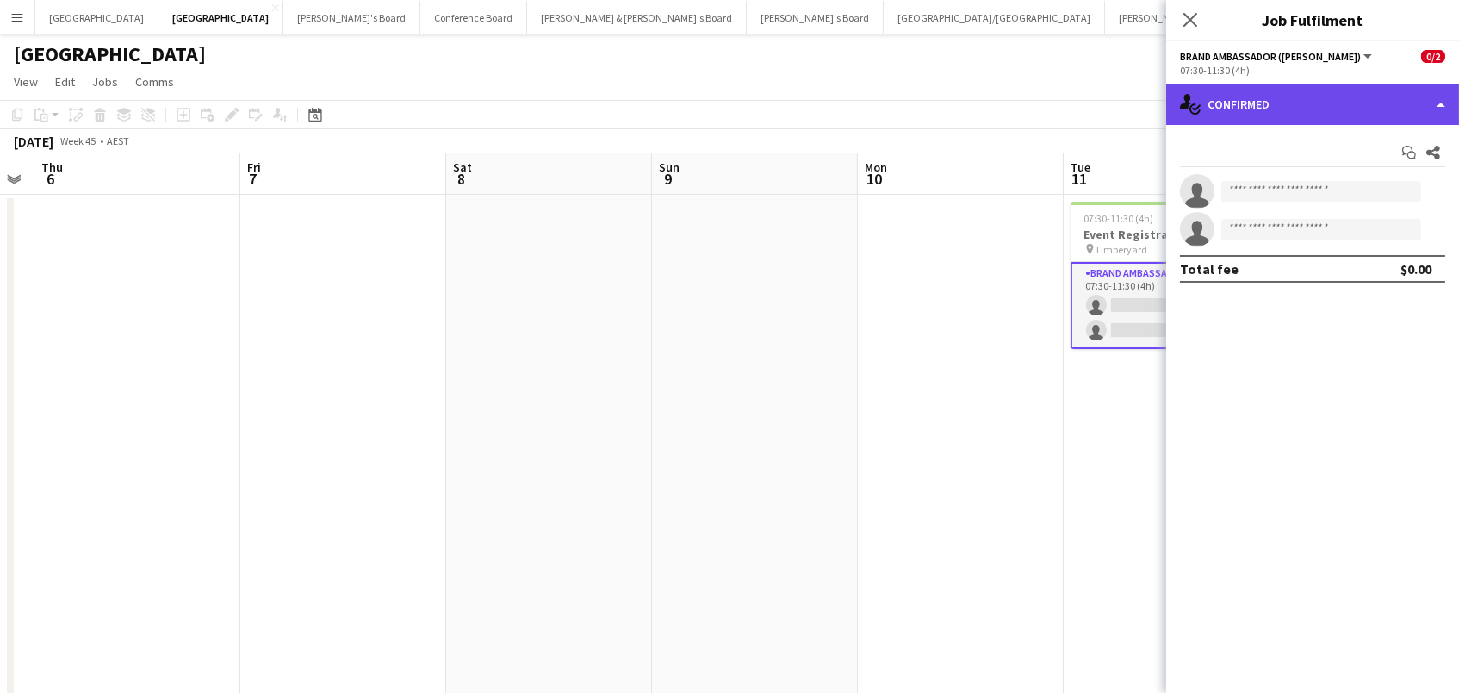
click at [1409, 100] on div "single-neutral-actions-check-2 Confirmed" at bounding box center [1312, 104] width 293 height 41
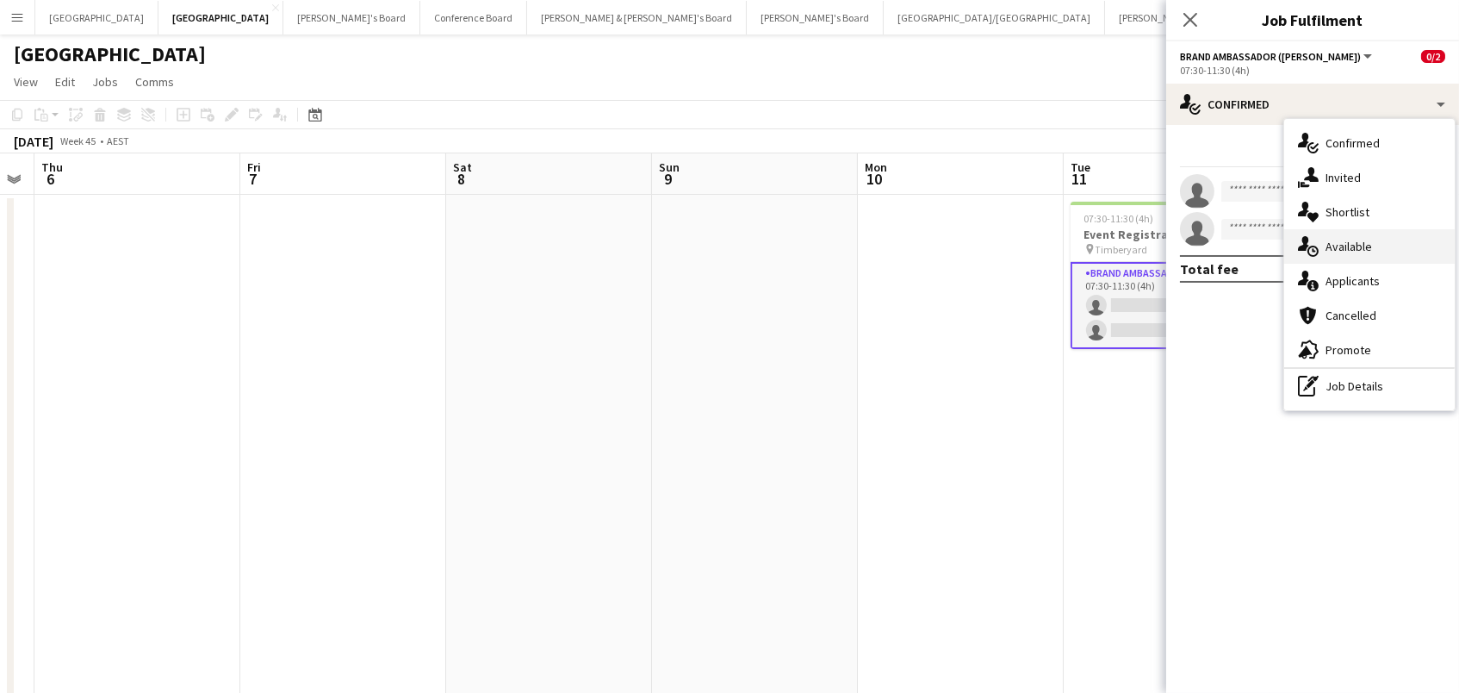
click at [1336, 253] on div "single-neutral-actions-upload Available" at bounding box center [1369, 246] width 171 height 34
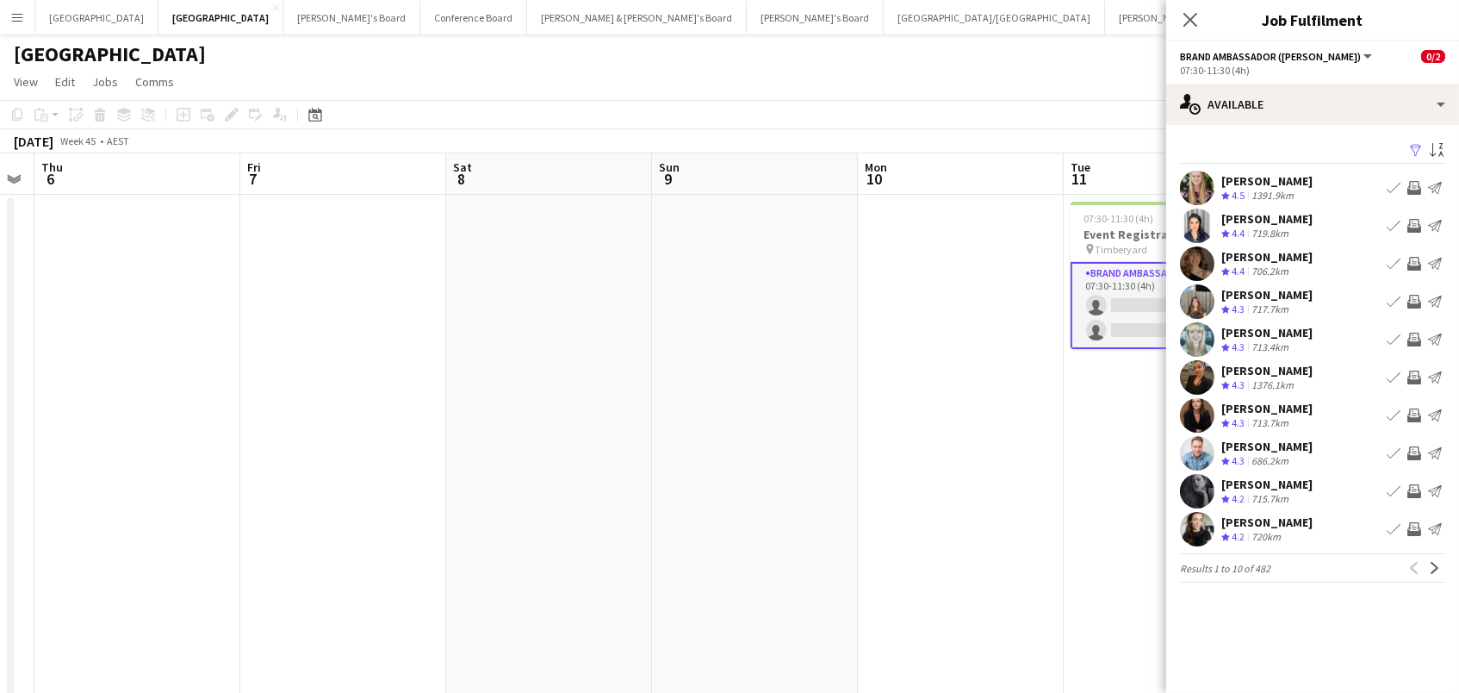
click at [1411, 146] on app-icon "Filter" at bounding box center [1416, 151] width 14 height 16
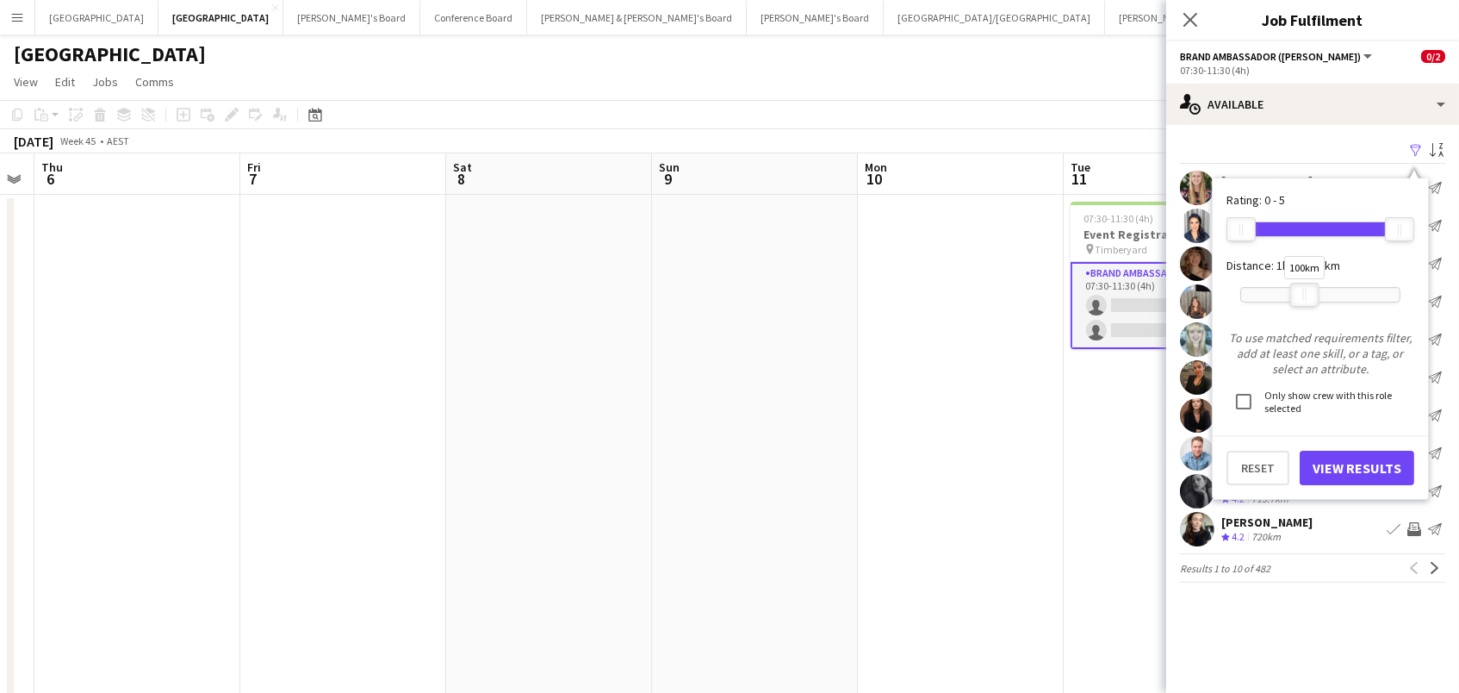
drag, startPoint x: 1318, startPoint y: 295, endPoint x: 1306, endPoint y: 291, distance: 12.8
click at [1306, 291] on div "100km" at bounding box center [1304, 295] width 29 height 24
click at [1320, 457] on button "View Results" at bounding box center [1357, 467] width 115 height 34
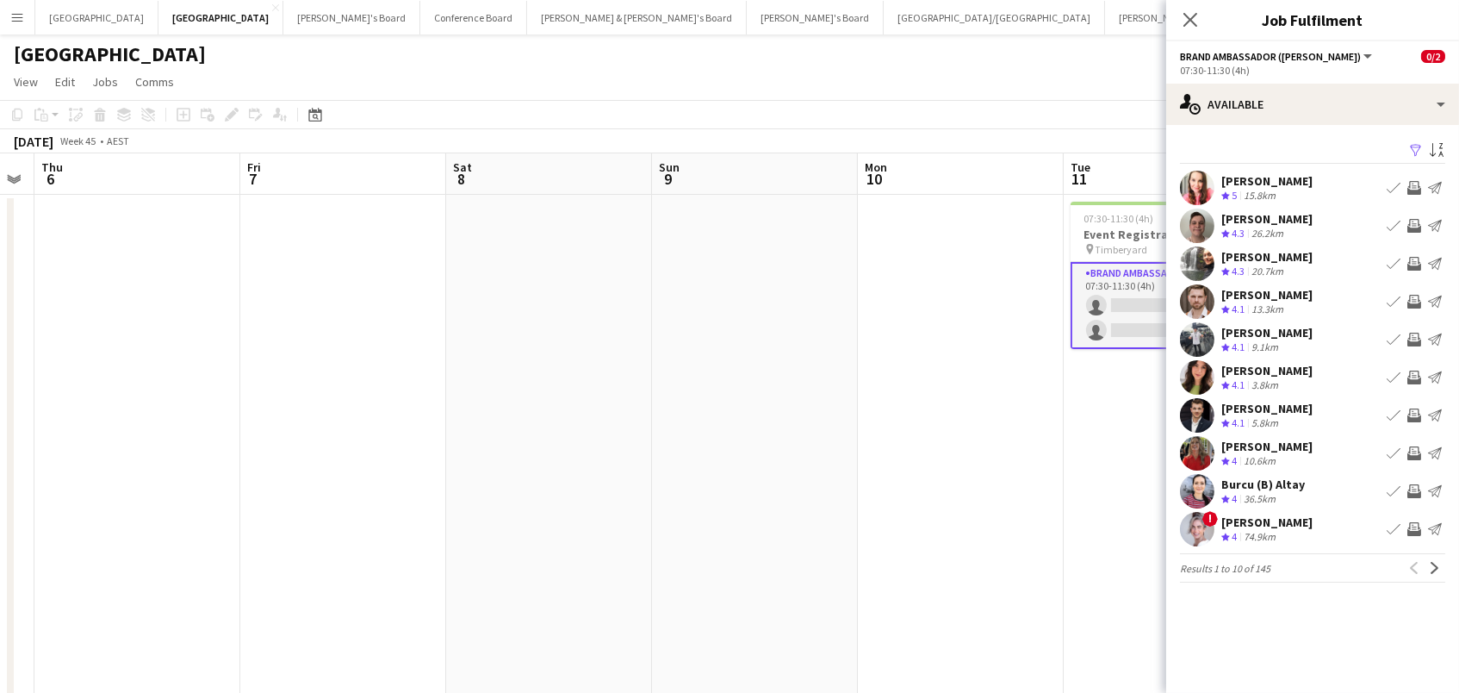
scroll to position [1, 1]
click at [1416, 451] on app-icon "Invite crew" at bounding box center [1414, 453] width 14 height 14
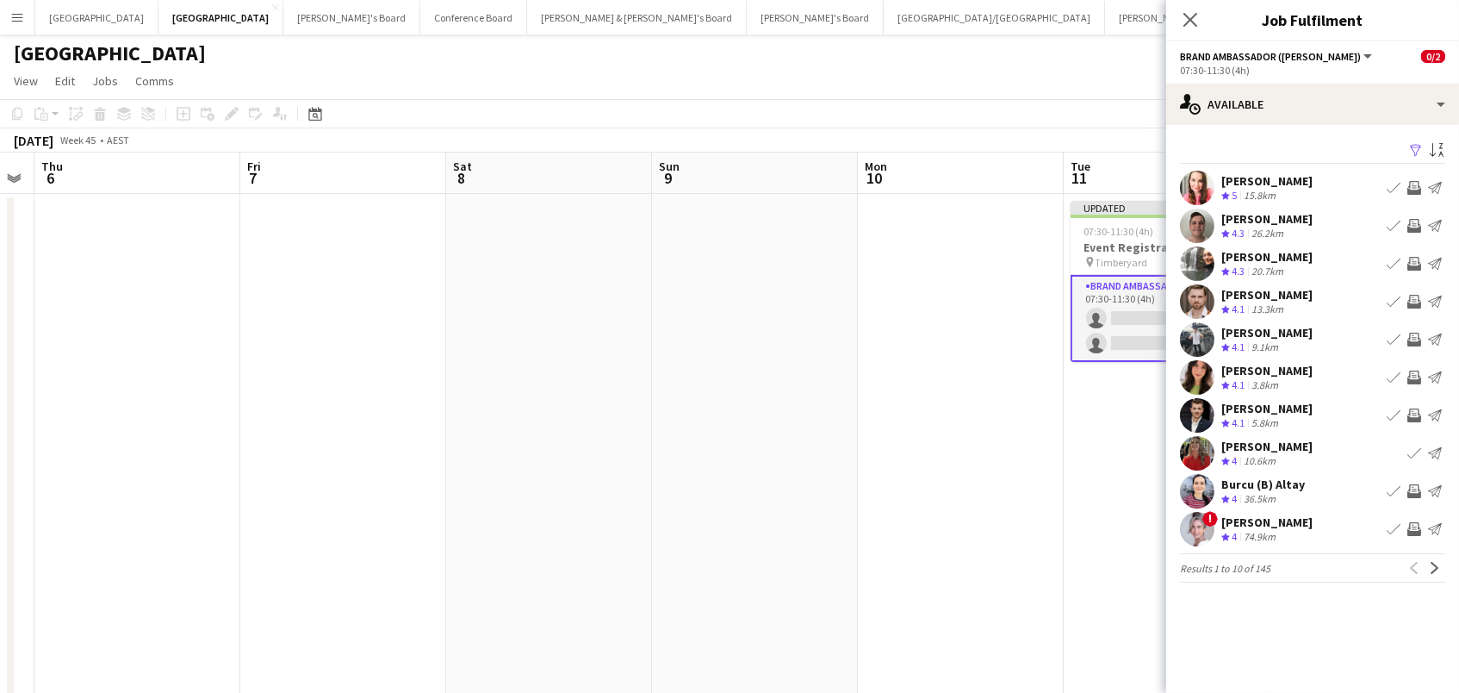
scroll to position [1, 0]
click at [1417, 299] on app-icon "Invite crew" at bounding box center [1414, 302] width 14 height 14
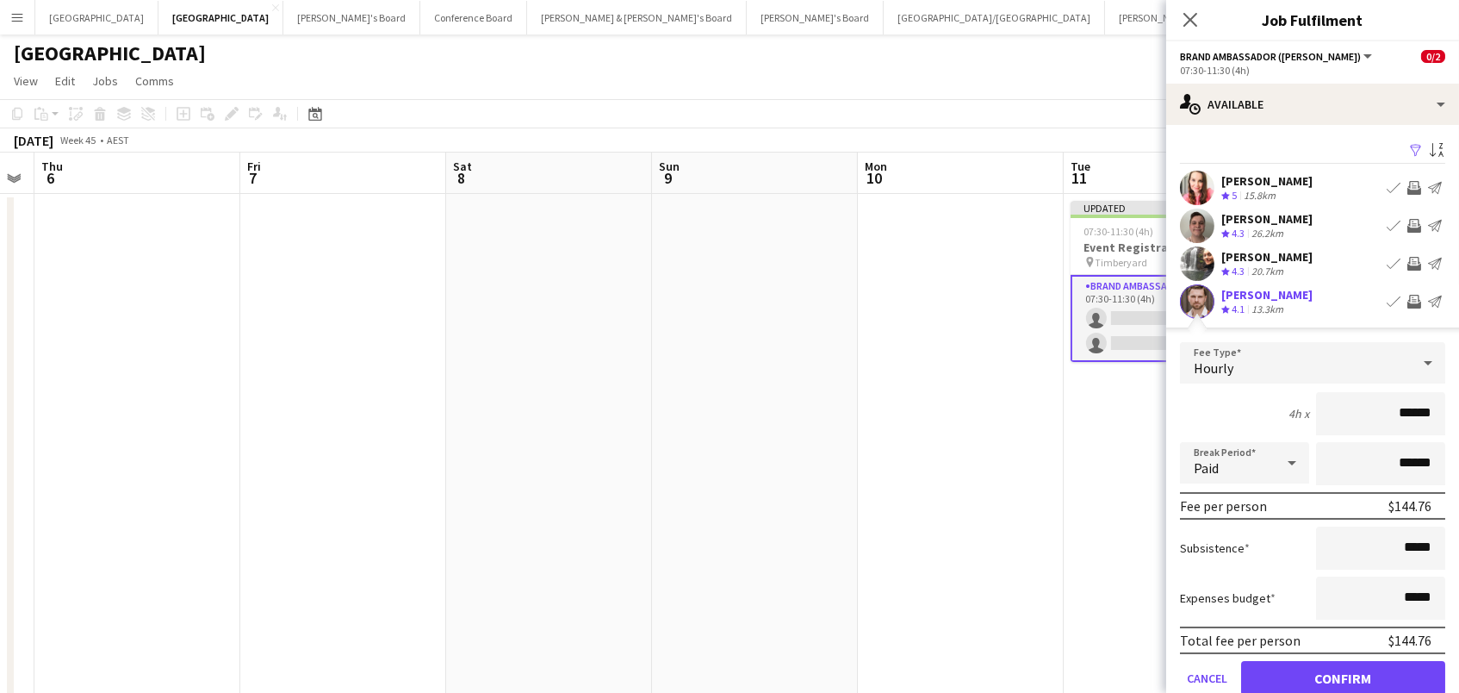
click at [1343, 675] on button "Confirm" at bounding box center [1343, 678] width 204 height 34
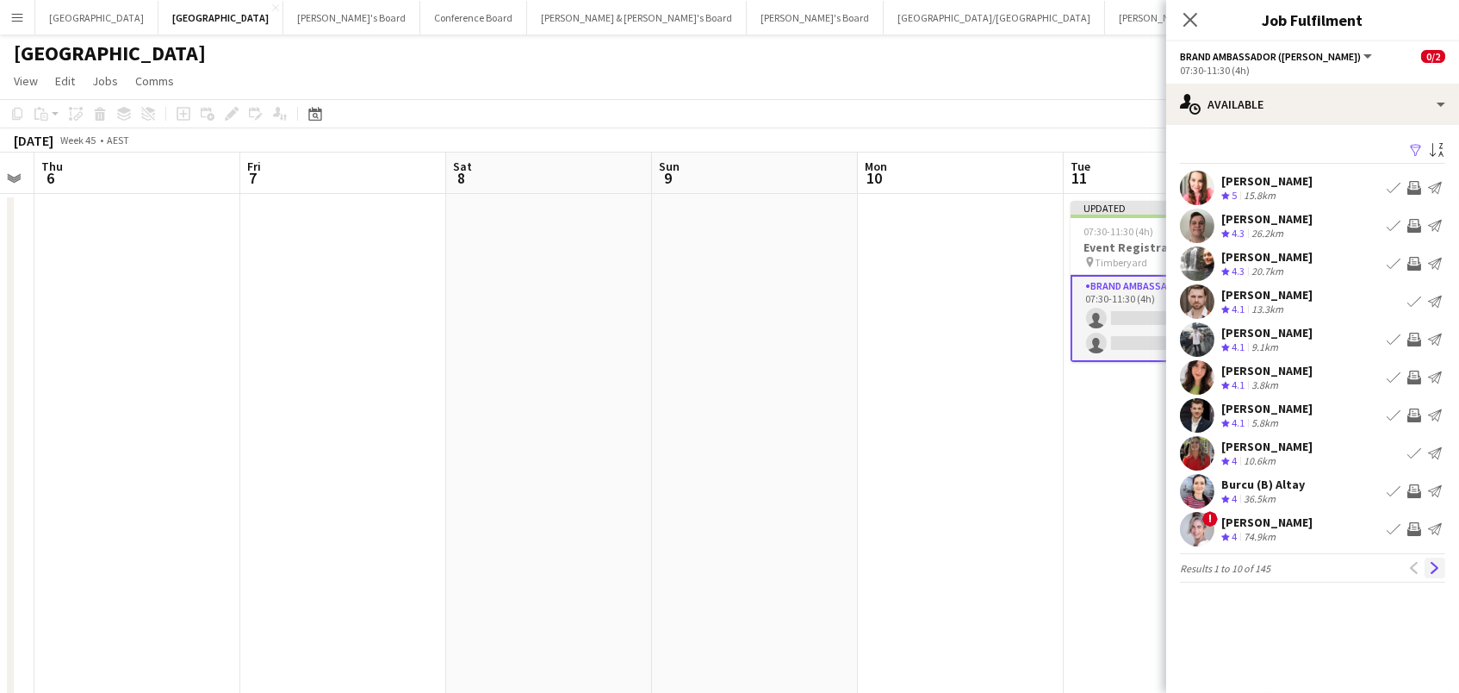
click at [1439, 566] on app-icon "Next" at bounding box center [1435, 568] width 12 height 12
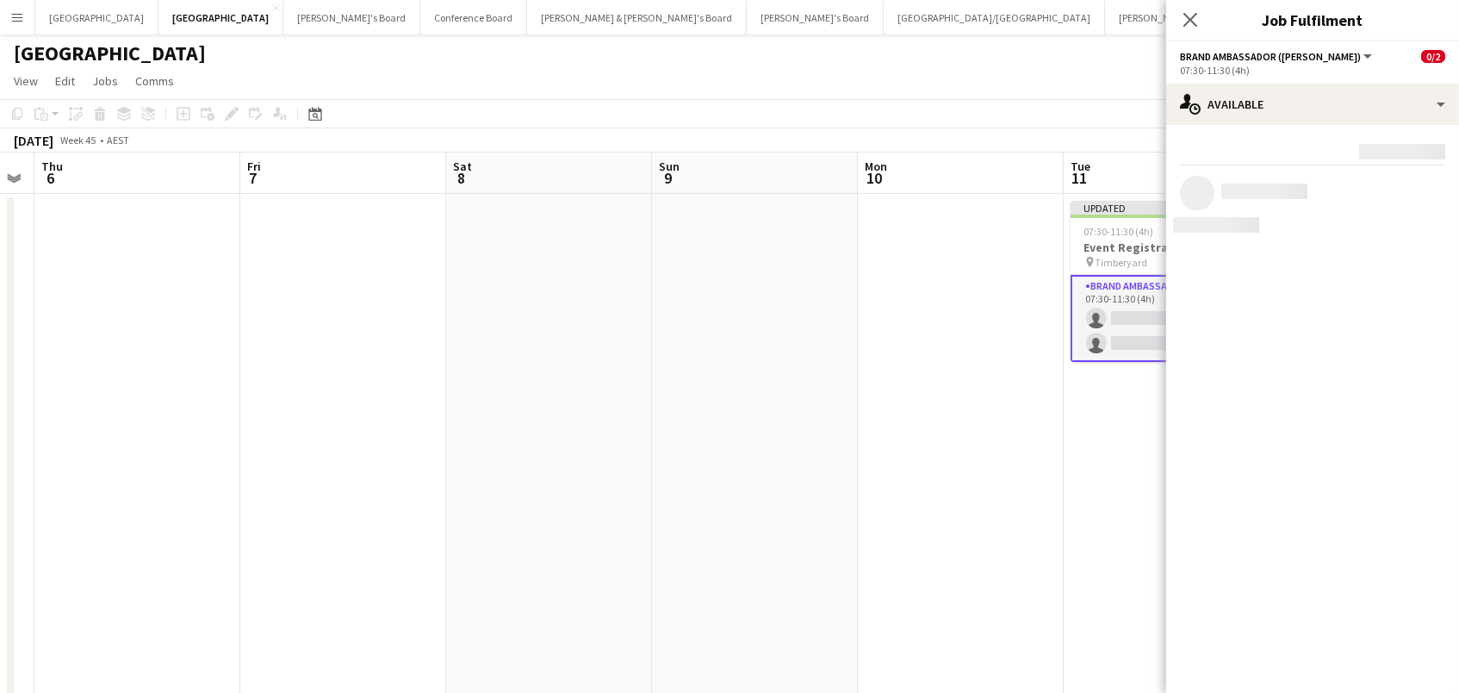
scroll to position [32, 0]
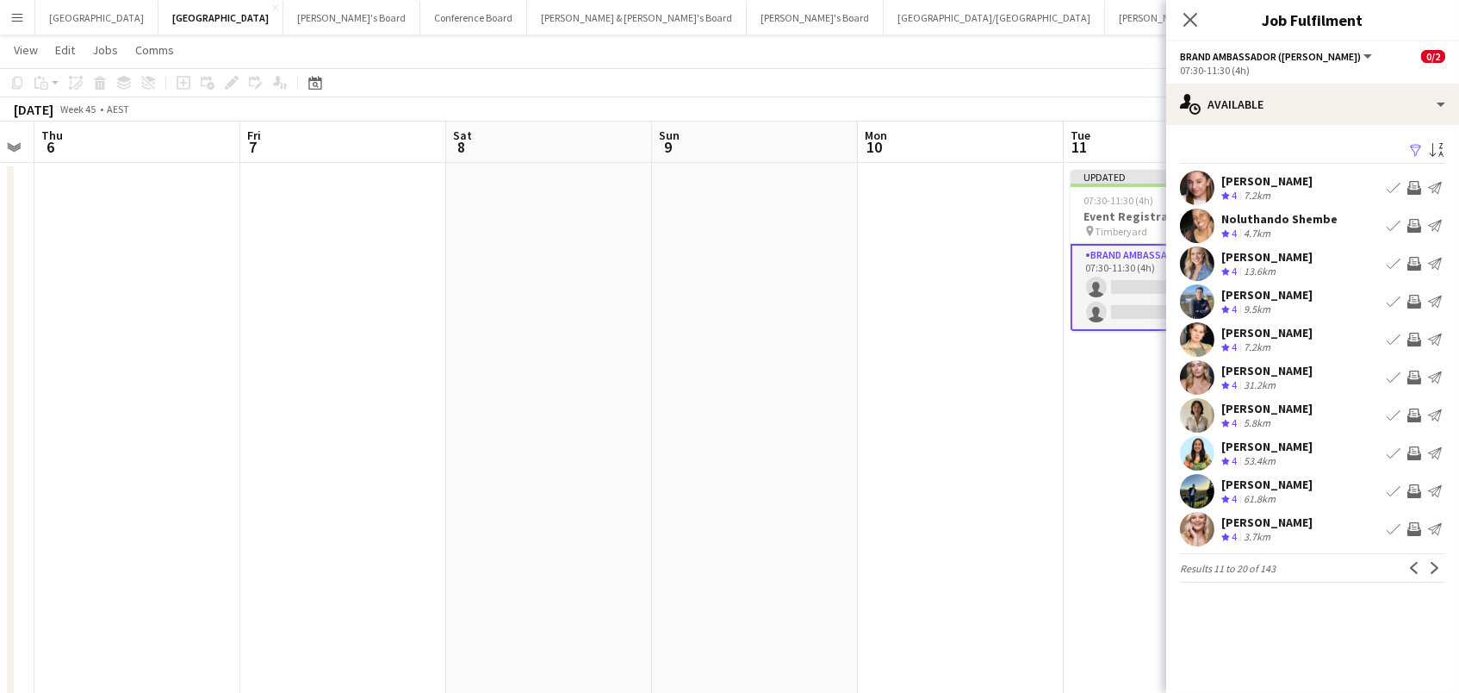
click at [1423, 414] on button "Invite crew" at bounding box center [1414, 415] width 21 height 21
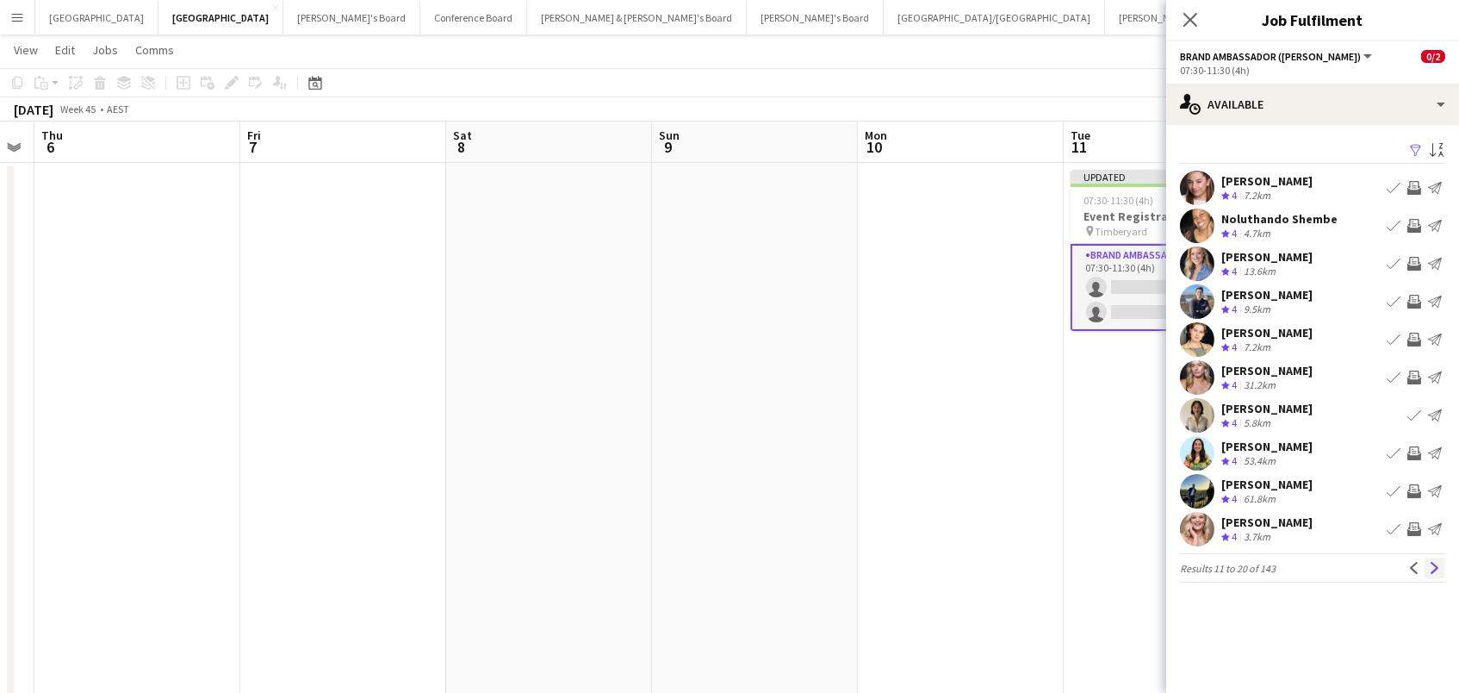
click at [1432, 566] on app-icon "Next" at bounding box center [1435, 568] width 12 height 12
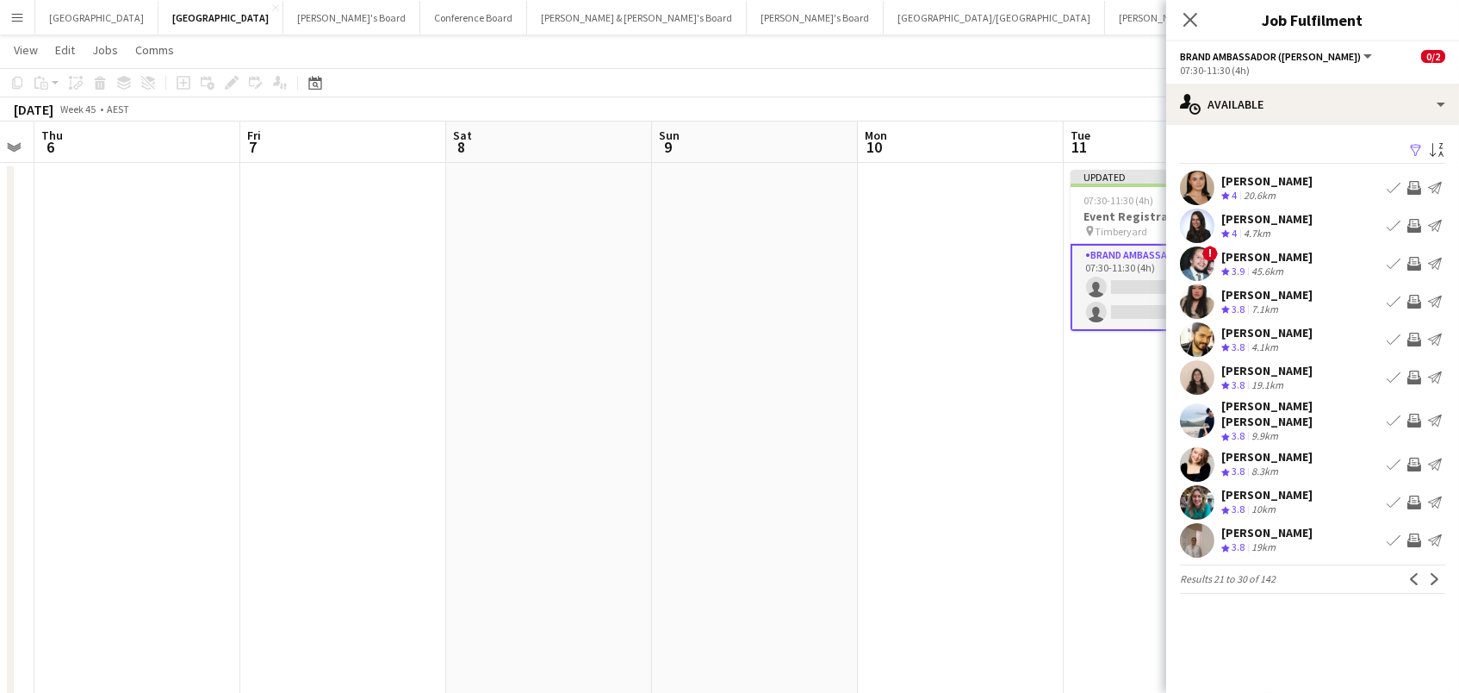
scroll to position [28, 0]
click at [1436, 576] on app-icon "Next" at bounding box center [1435, 579] width 12 height 12
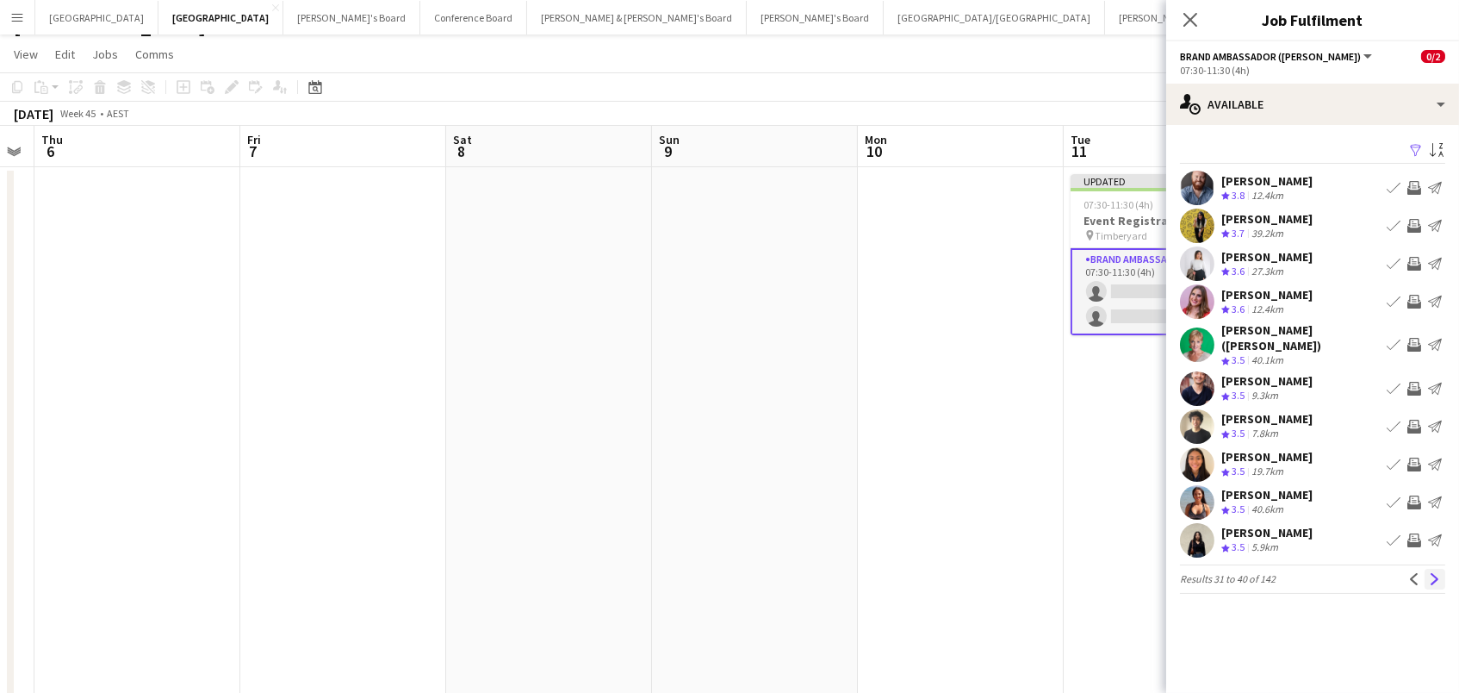
click at [1431, 573] on app-icon "Next" at bounding box center [1435, 579] width 12 height 12
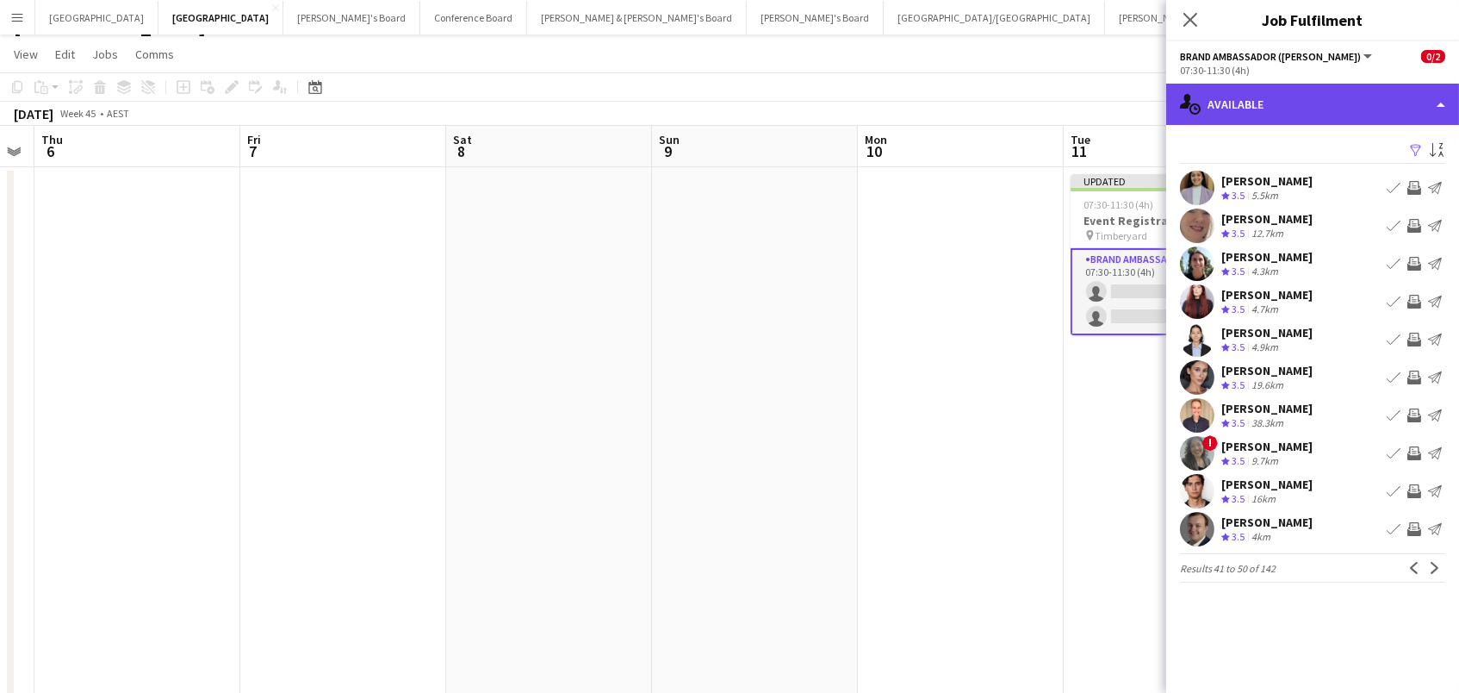
click at [1244, 109] on div "single-neutral-actions-upload Available" at bounding box center [1312, 104] width 293 height 41
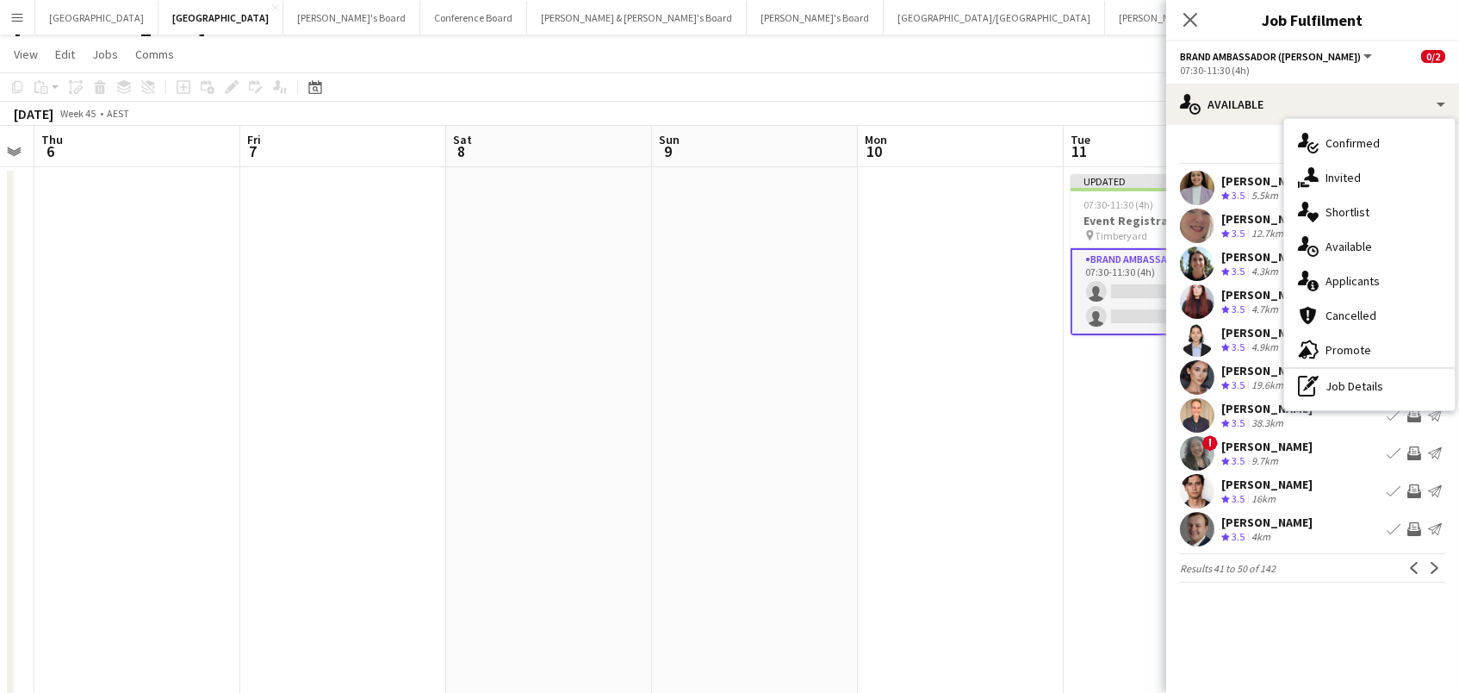
click at [1273, 378] on div "19.6km" at bounding box center [1267, 385] width 39 height 15
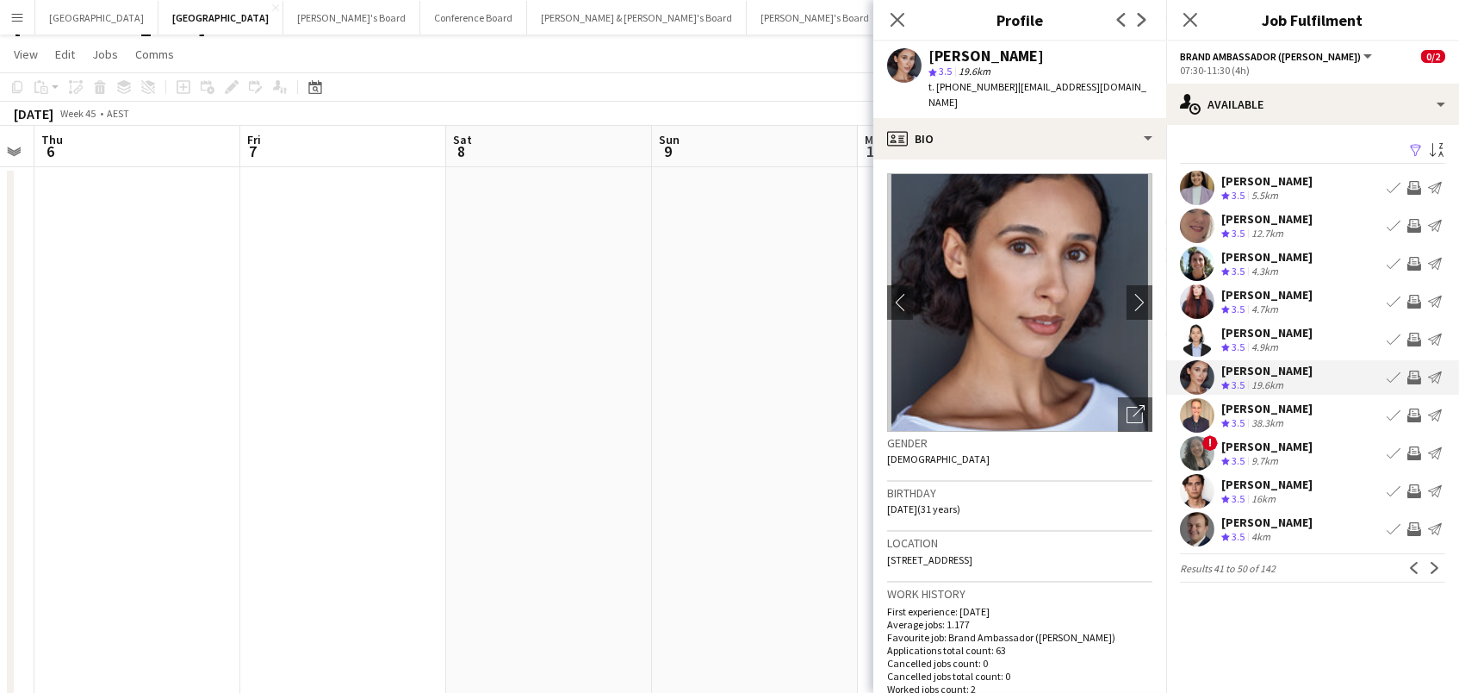
click at [1415, 377] on app-icon "Invite crew" at bounding box center [1414, 377] width 14 height 14
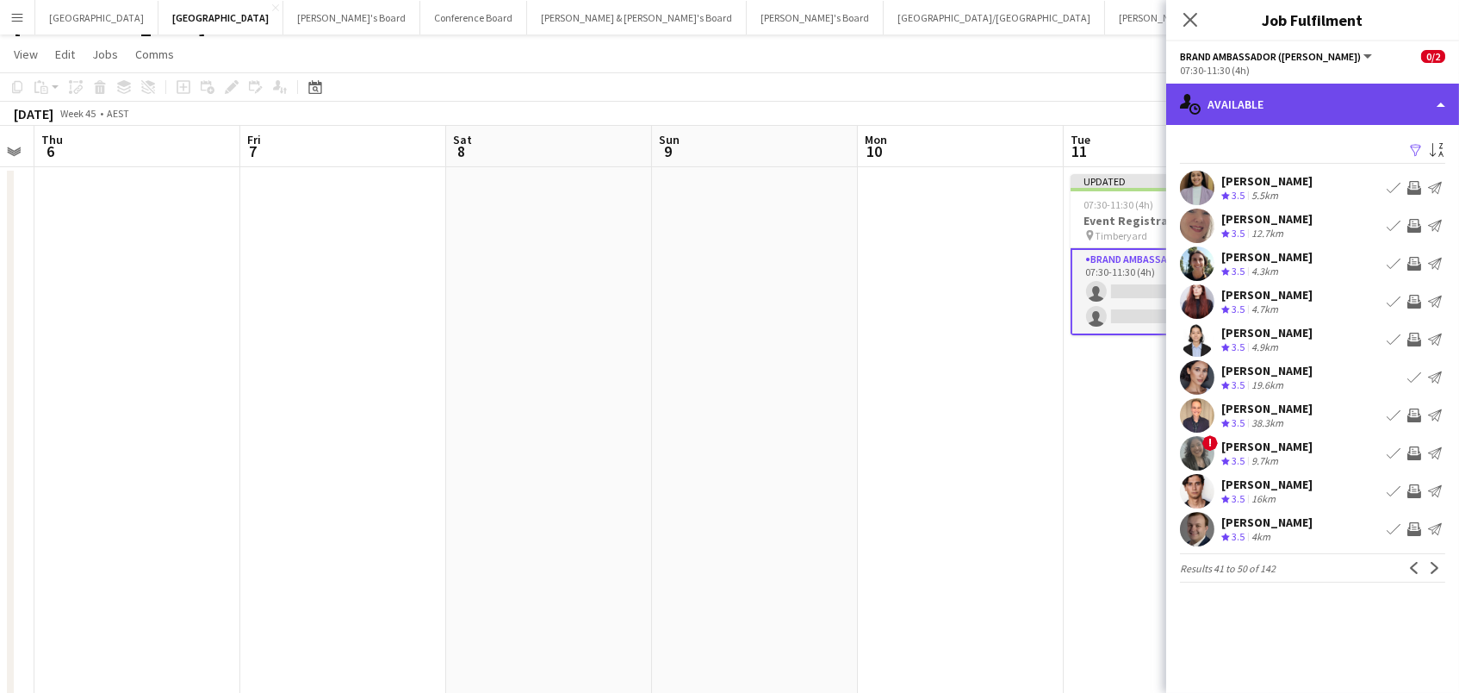
click at [1295, 112] on div "single-neutral-actions-upload Available" at bounding box center [1312, 104] width 293 height 41
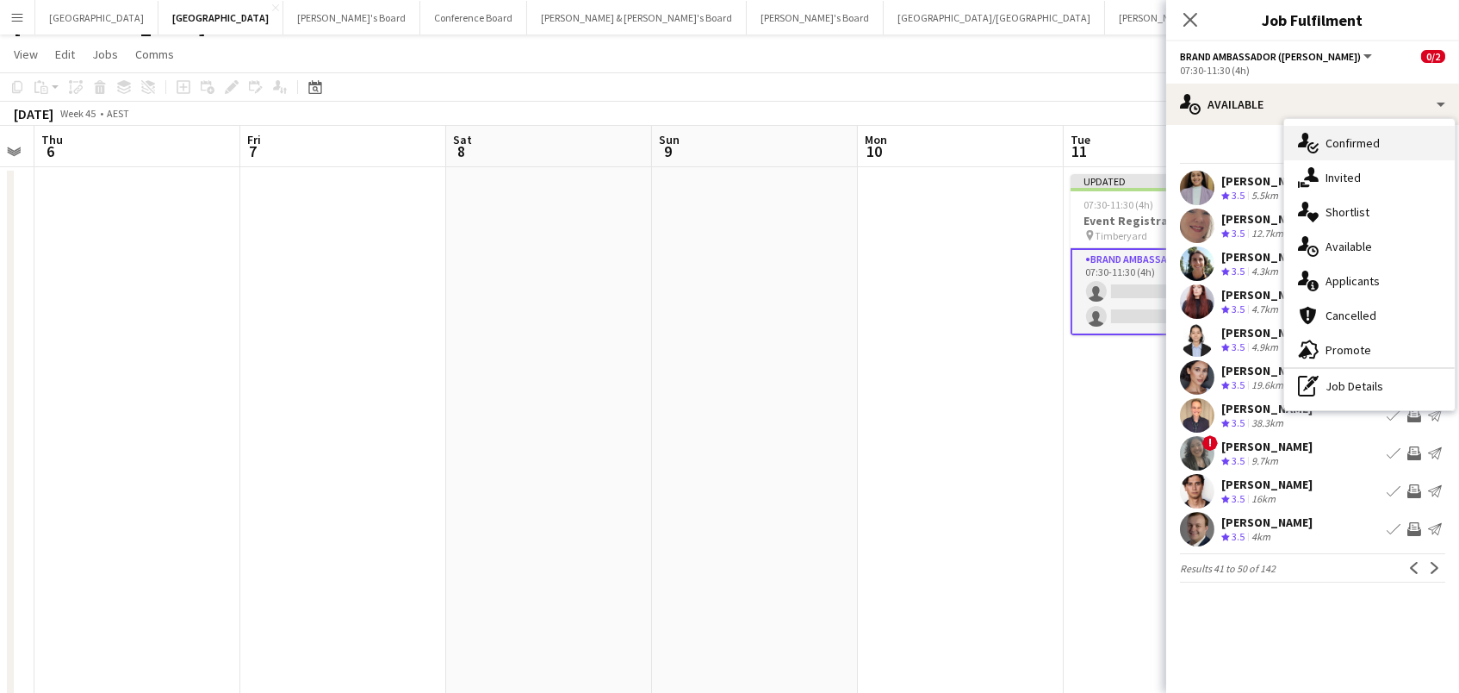
click at [1314, 152] on icon at bounding box center [1313, 147] width 11 height 11
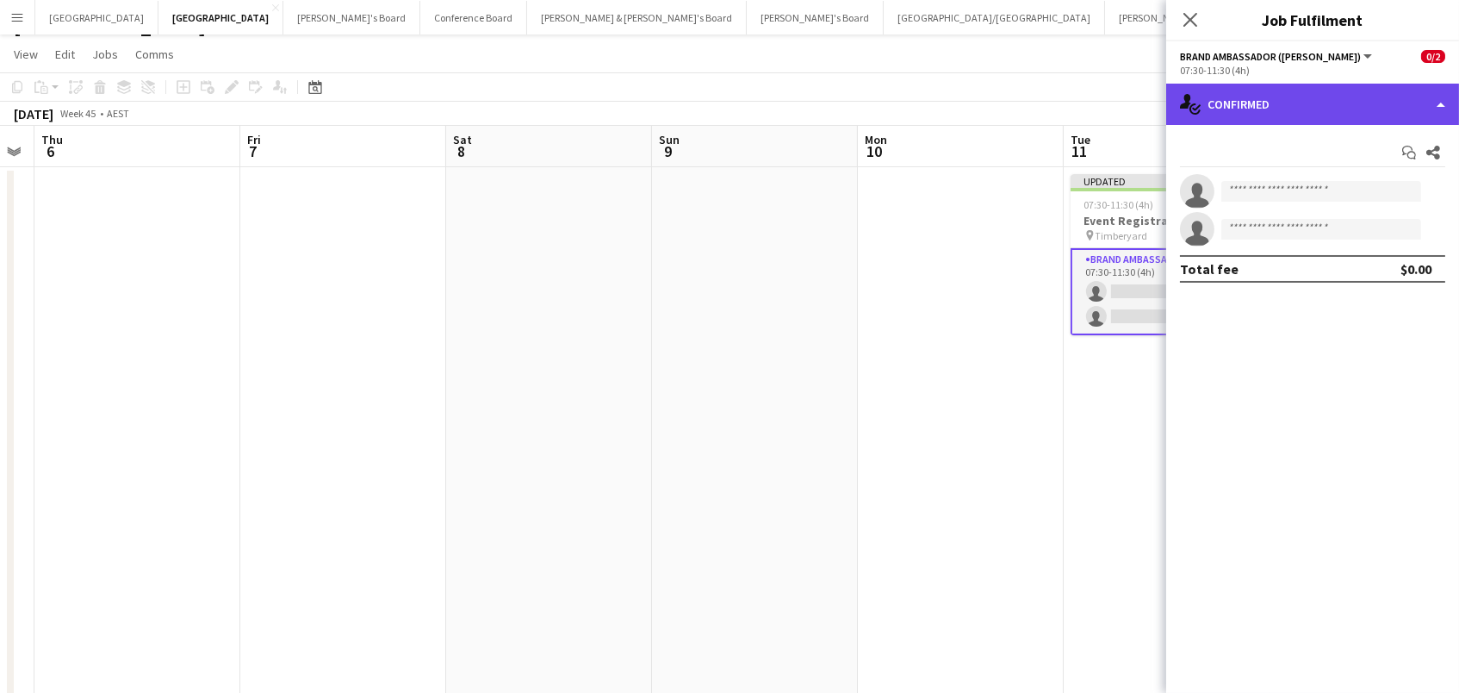
drag, startPoint x: 1307, startPoint y: 96, endPoint x: 1308, endPoint y: 104, distance: 8.7
click at [1307, 96] on div "single-neutral-actions-check-2 Confirmed" at bounding box center [1312, 104] width 293 height 41
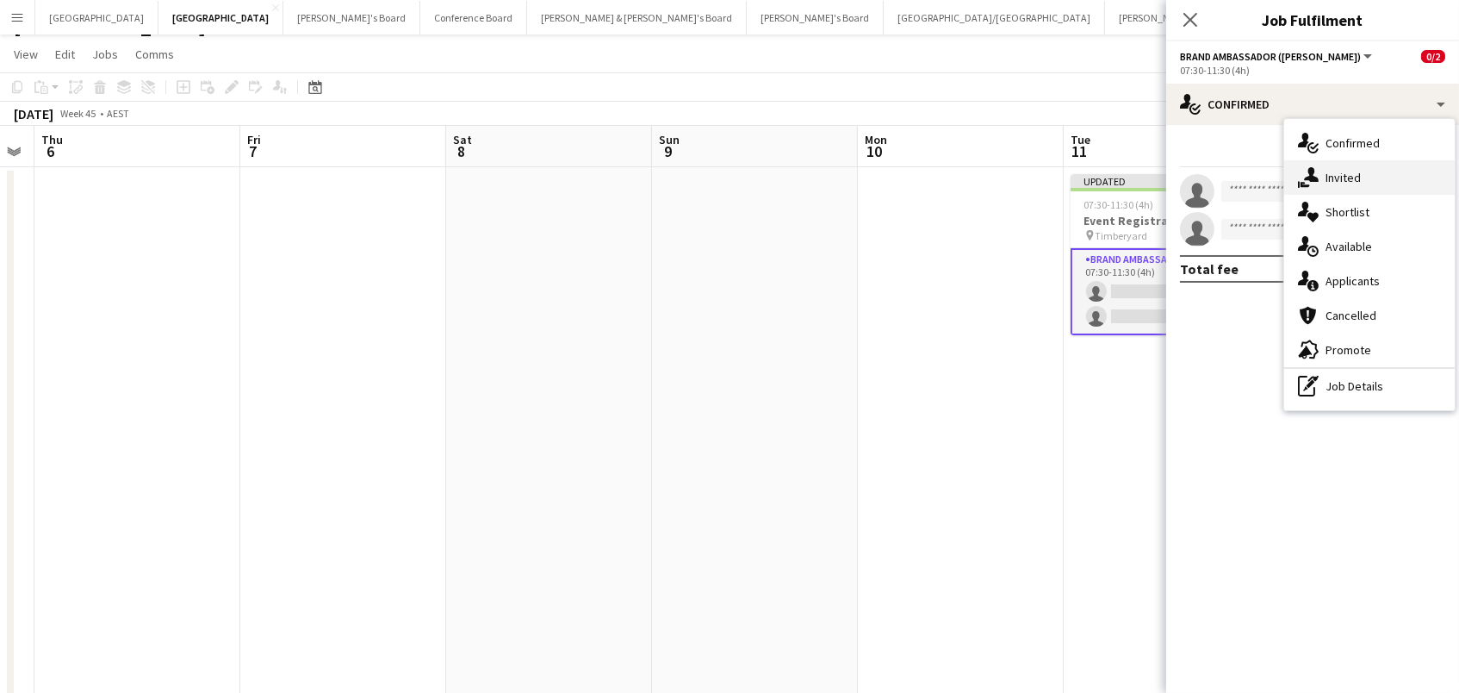
click at [1321, 182] on div "single-neutral-actions-share-1 Invited" at bounding box center [1369, 177] width 171 height 34
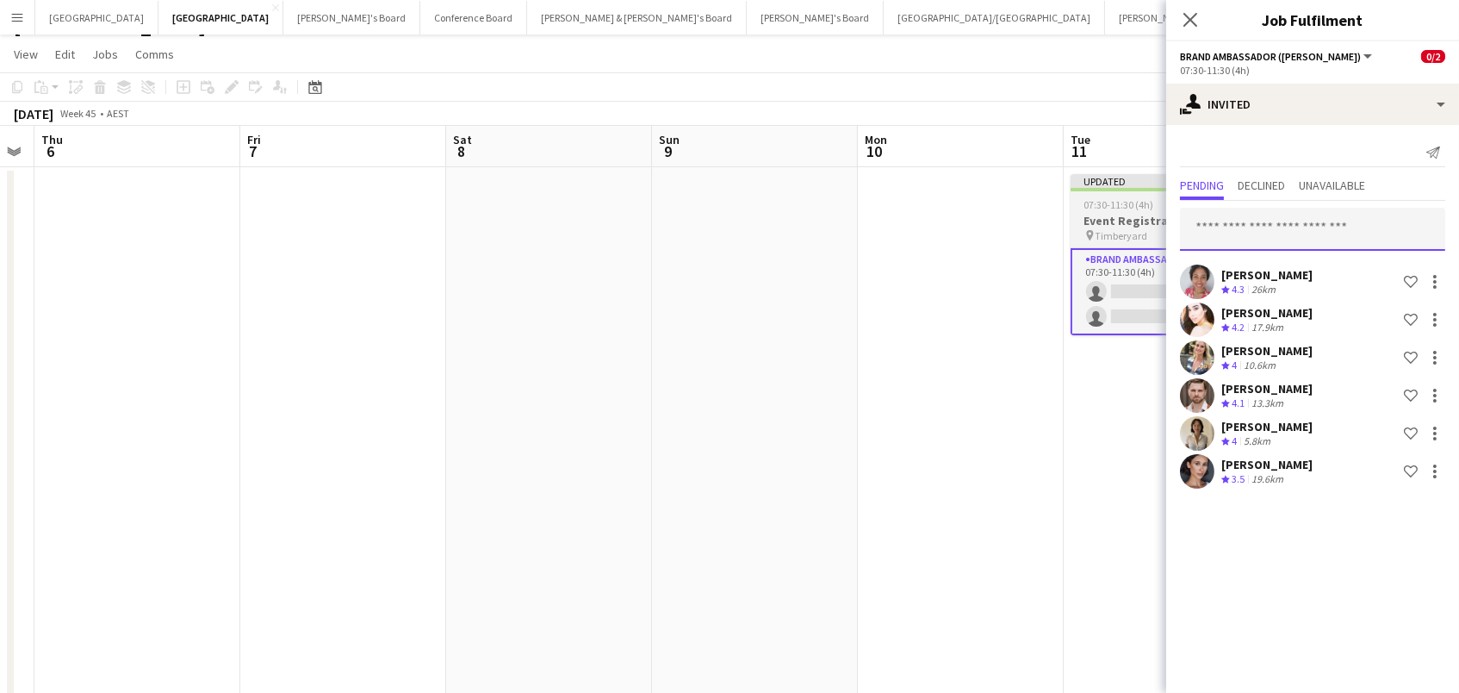
drag, startPoint x: 1265, startPoint y: 228, endPoint x: 1118, endPoint y: 185, distance: 153.5
click at [1199, 215] on input "text" at bounding box center [1312, 229] width 265 height 43
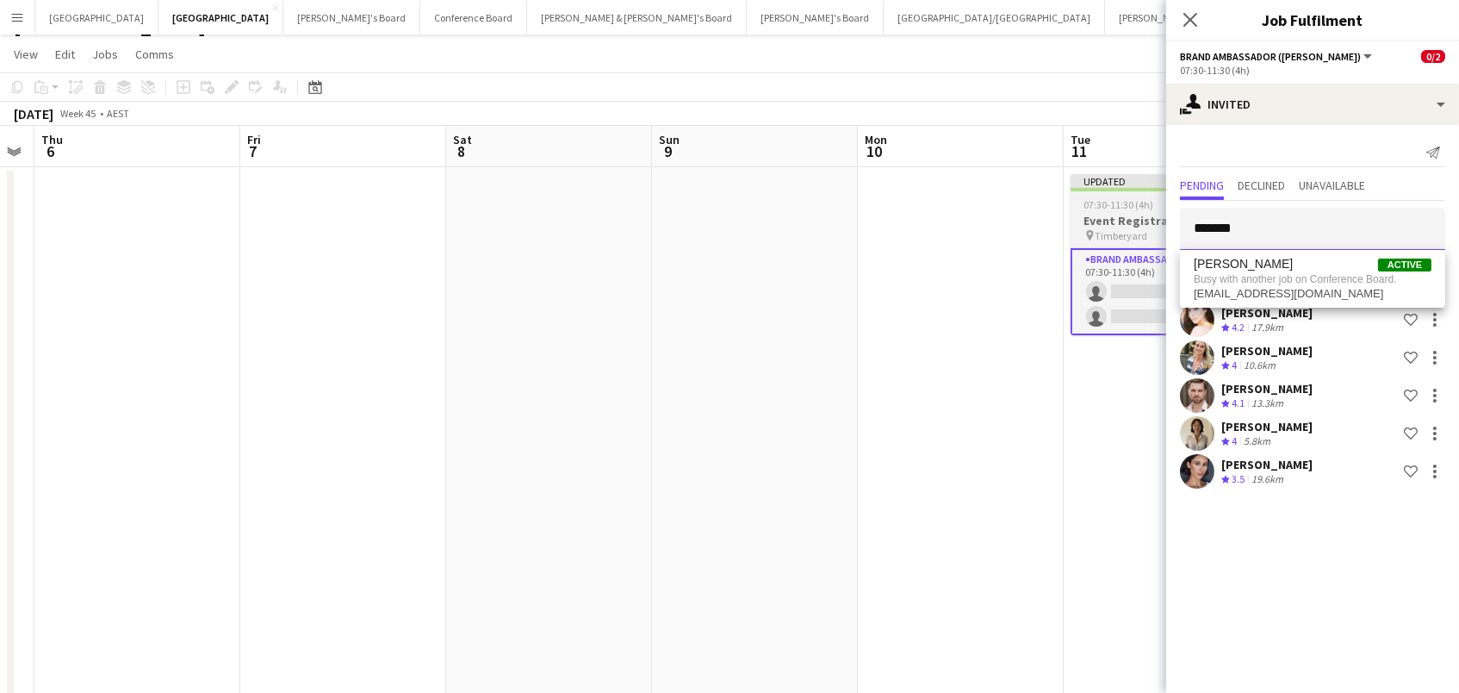
type input "*******"
drag, startPoint x: 1118, startPoint y: 184, endPoint x: 745, endPoint y: 210, distance: 373.9
click at [742, 210] on app-calendar-viewport "Mon 3 Tue 4 Wed 5 Thu 6 Fri 7 Sat 8 Sun 9 Mon 10 Tue 11 0/2 1 Job Wed 12 Thu 13…" at bounding box center [729, 593] width 1459 height 935
click at [1187, 12] on icon "Close pop-in" at bounding box center [1190, 19] width 16 height 16
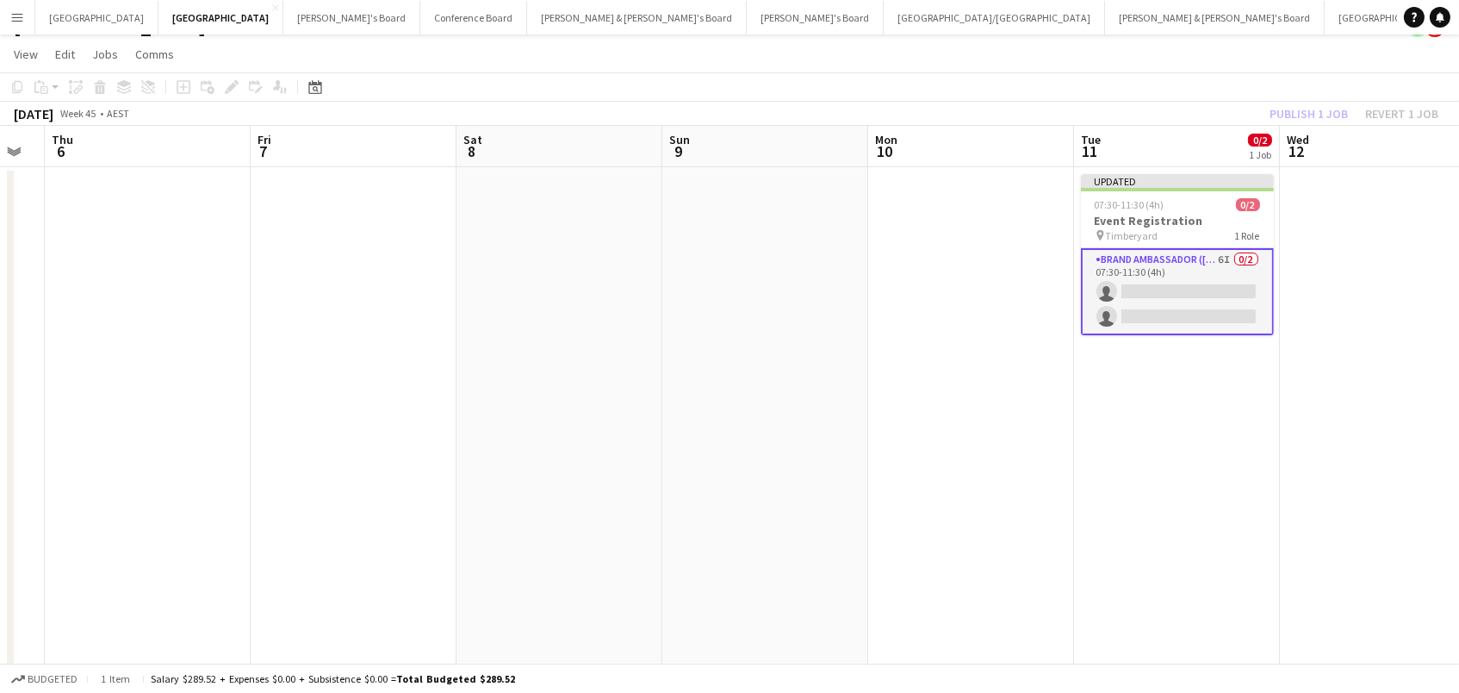
click at [1213, 107] on div "November 2025 Week 45 • AEST Publish 1 job Revert 1 job" at bounding box center [729, 114] width 1459 height 24
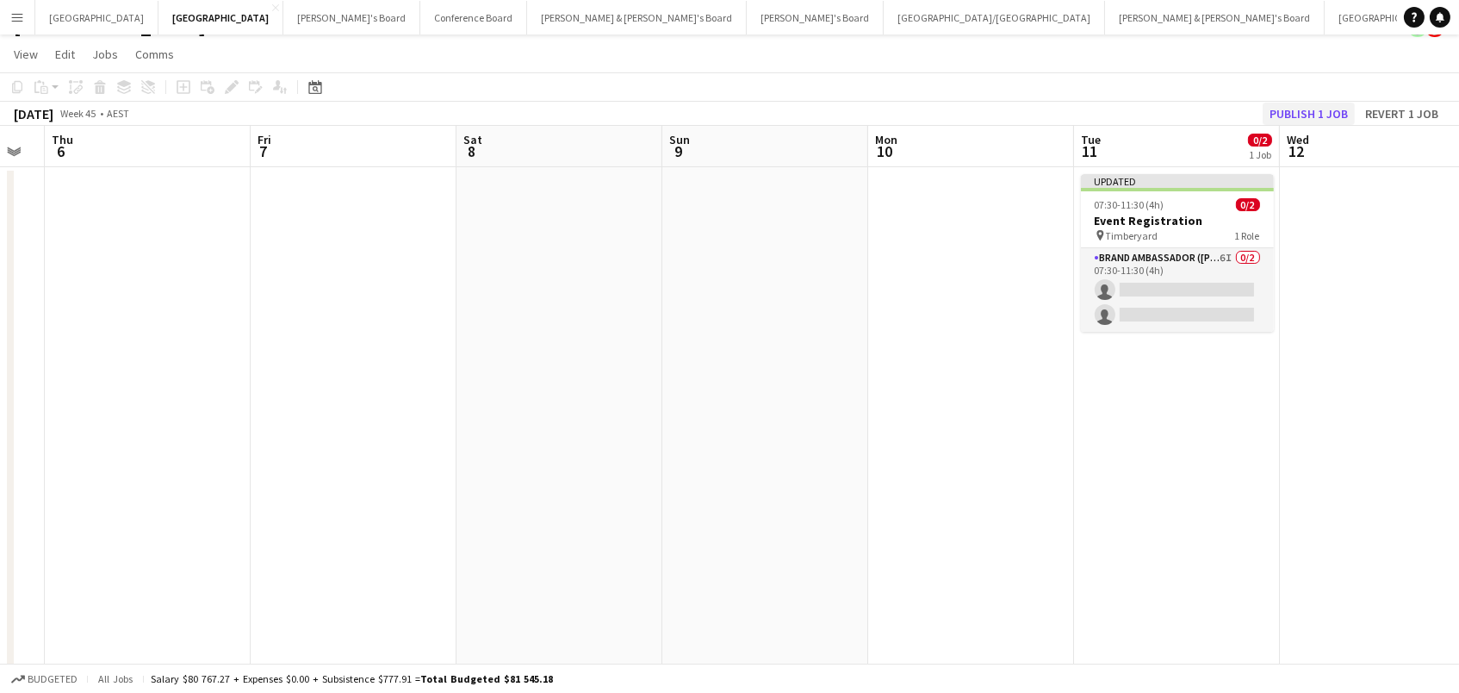
click at [1273, 108] on button "Publish 1 job" at bounding box center [1309, 114] width 92 height 22
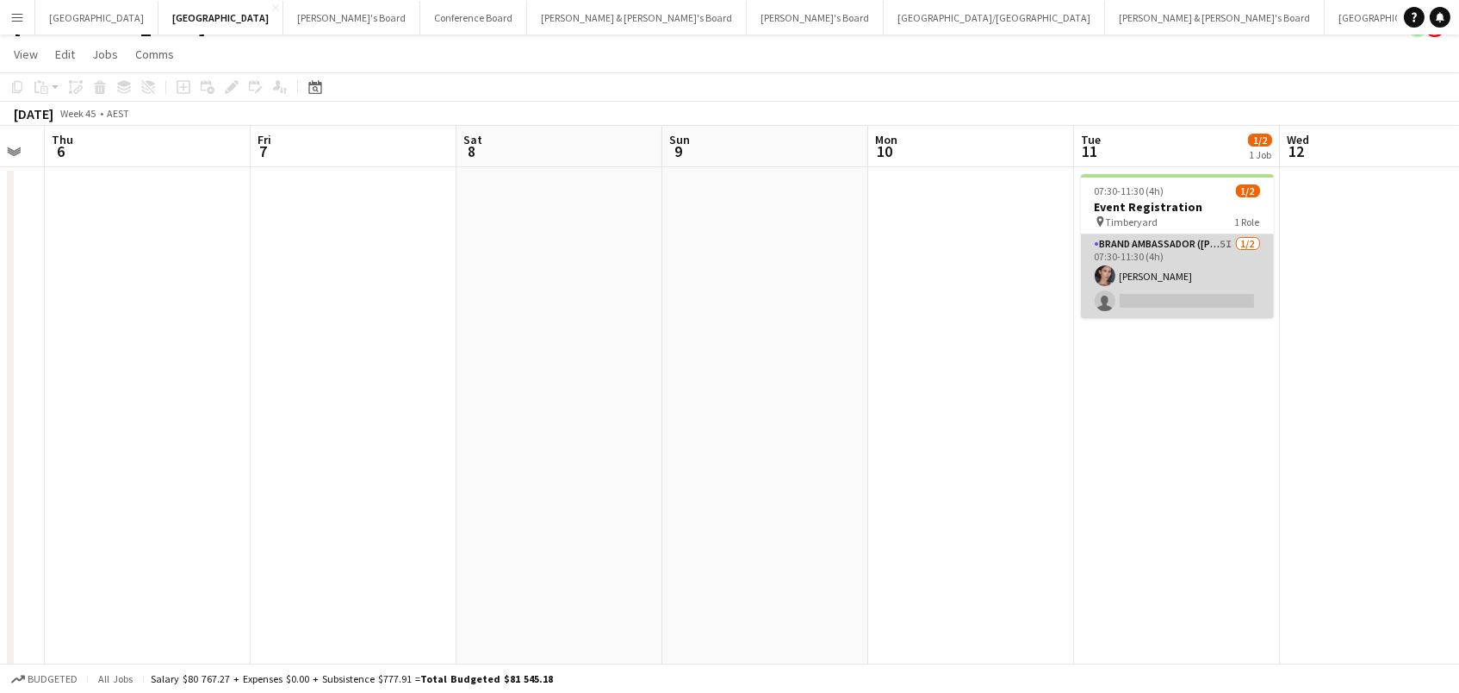
click at [1193, 291] on app-card-role "Brand Ambassador (Mon - Fri) 5I 1/2 07:30-11:30 (4h) Alessandra Merlo single-ne…" at bounding box center [1177, 276] width 193 height 84
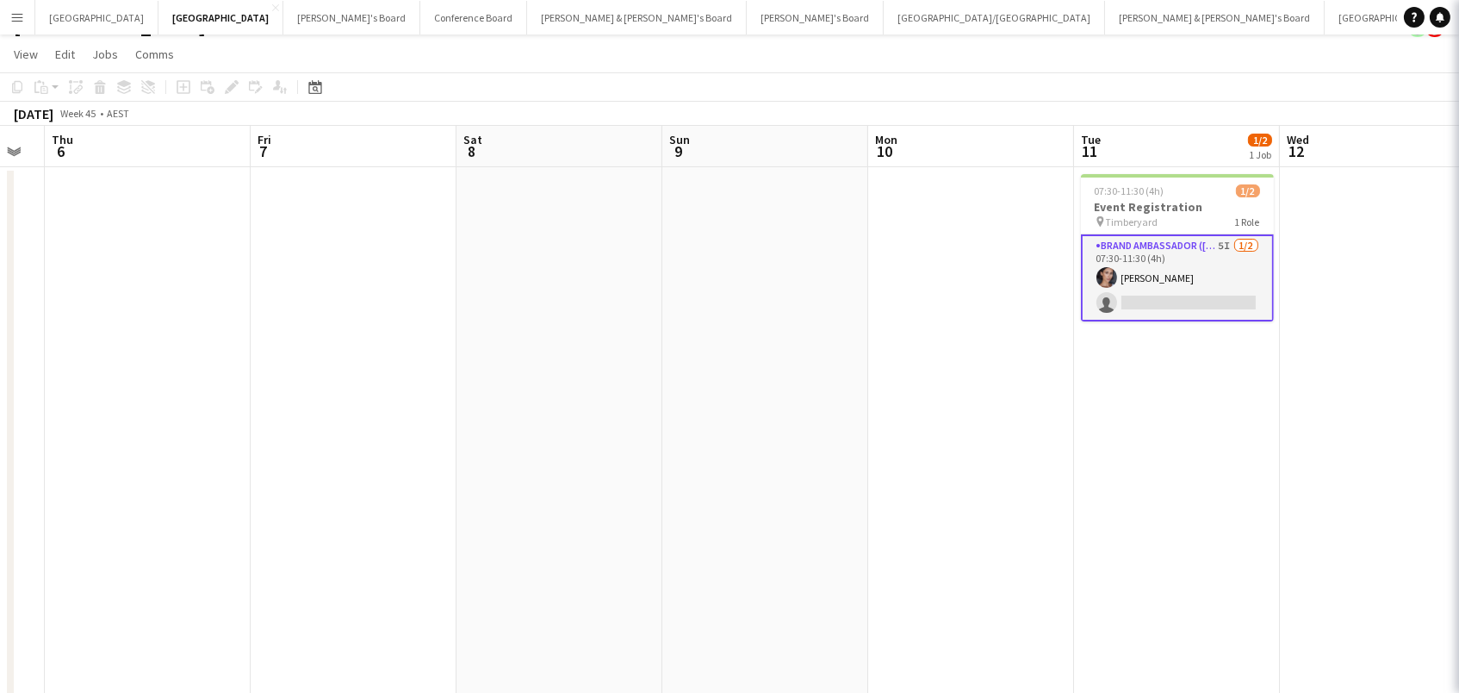
scroll to position [0, 572]
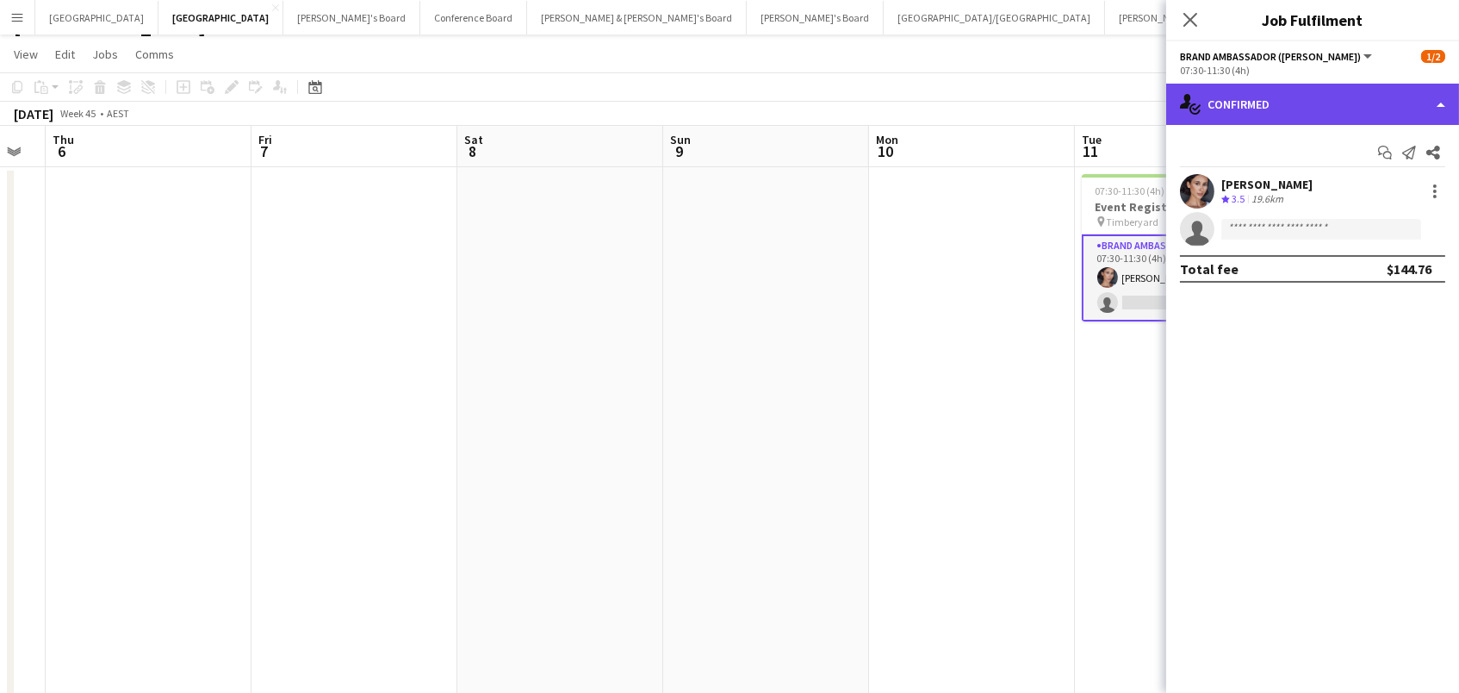
click at [1255, 104] on div "single-neutral-actions-check-2 Confirmed" at bounding box center [1312, 104] width 293 height 41
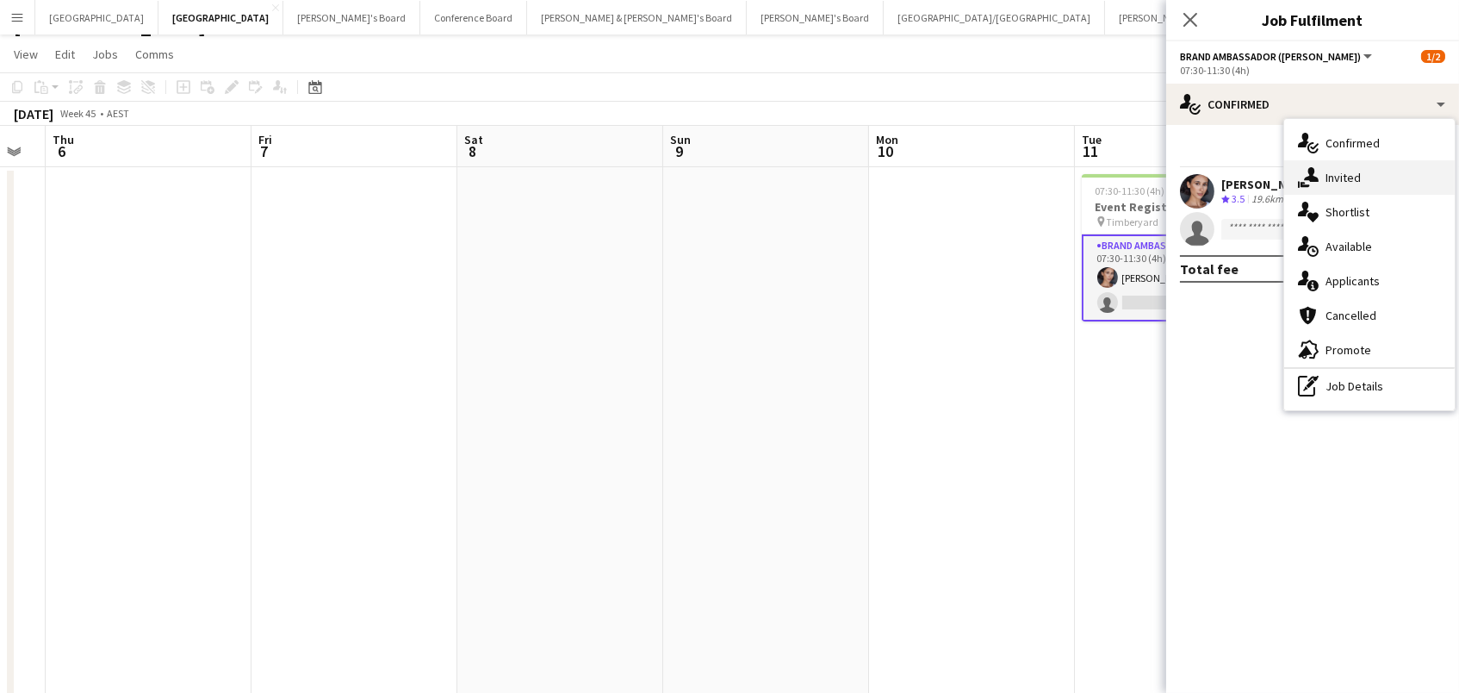
click at [1364, 174] on div "single-neutral-actions-share-1 Invited" at bounding box center [1369, 177] width 171 height 34
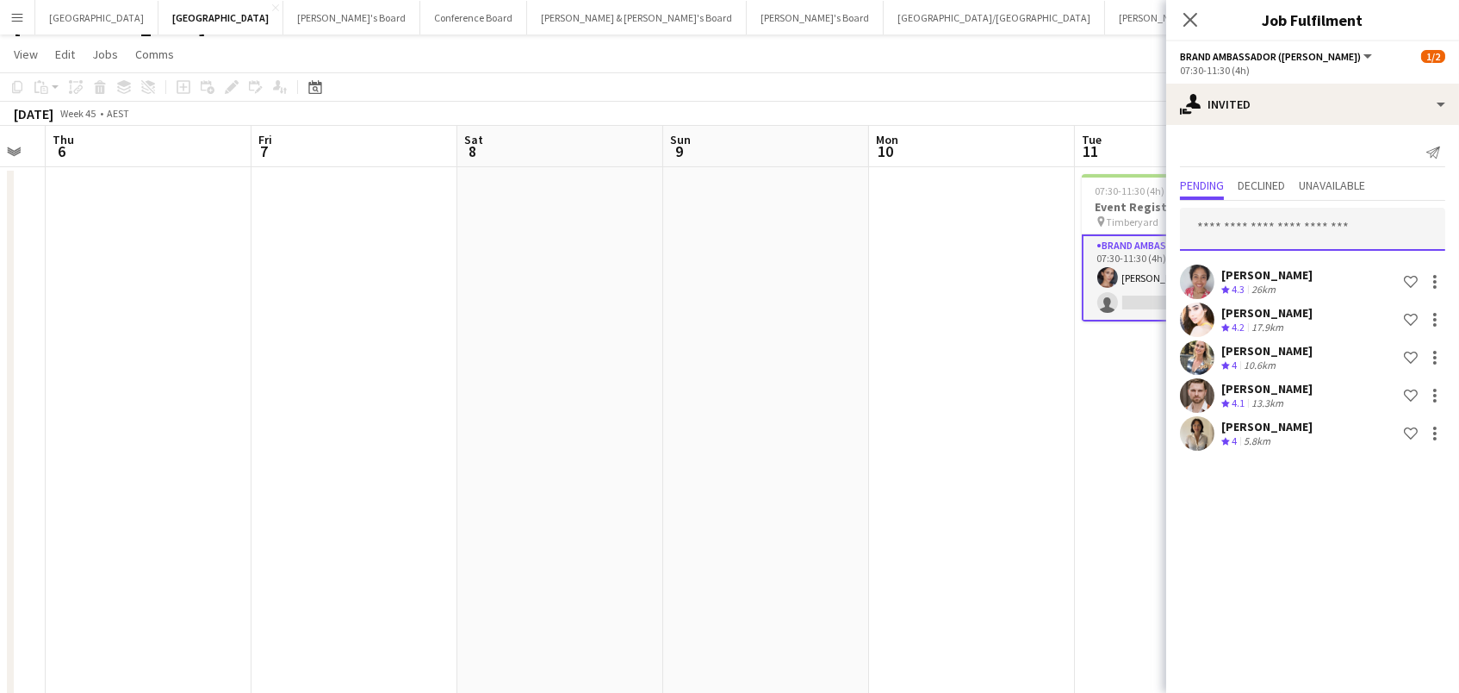
click at [1235, 236] on input "text" at bounding box center [1312, 229] width 265 height 43
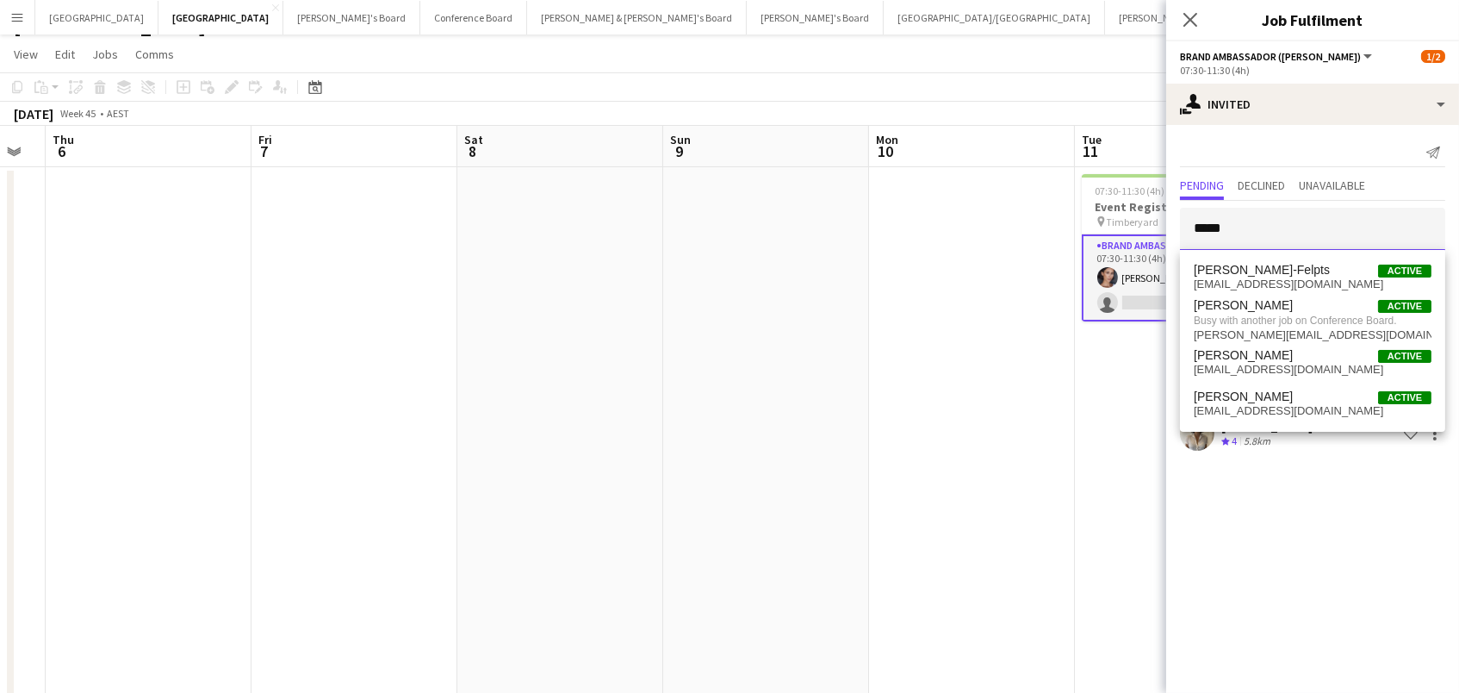
type input "*****"
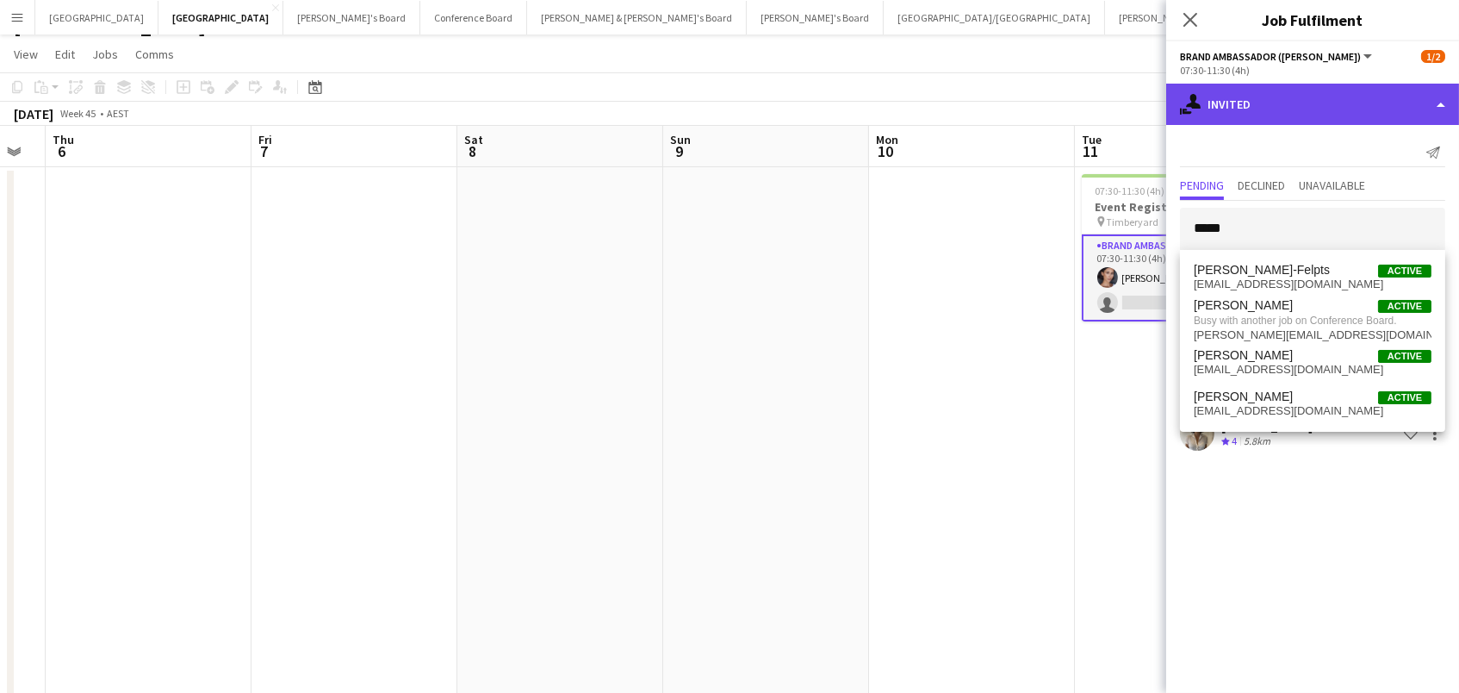
drag, startPoint x: 1253, startPoint y: 260, endPoint x: 1261, endPoint y: 101, distance: 159.5
click at [1261, 101] on div "single-neutral-actions-share-1 Invited" at bounding box center [1312, 104] width 293 height 41
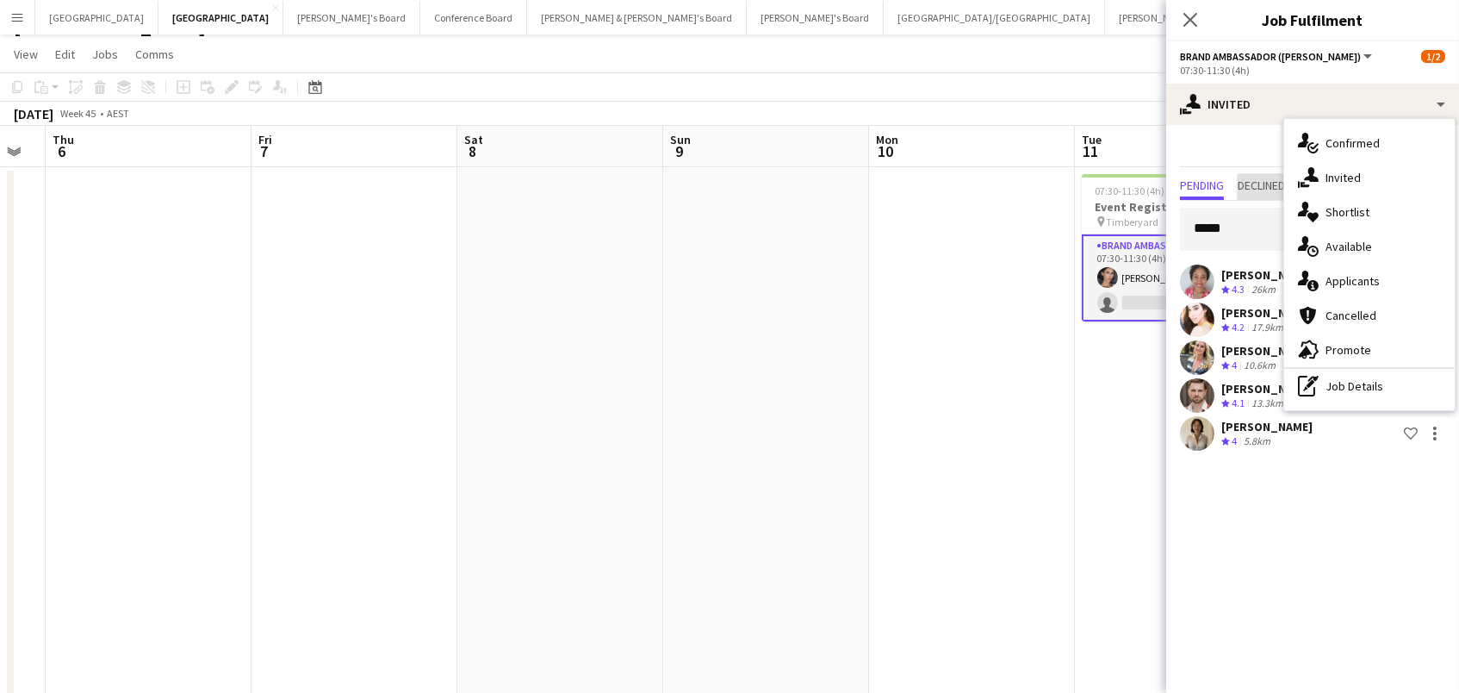
click at [1274, 186] on span "Declined" at bounding box center [1261, 185] width 47 height 12
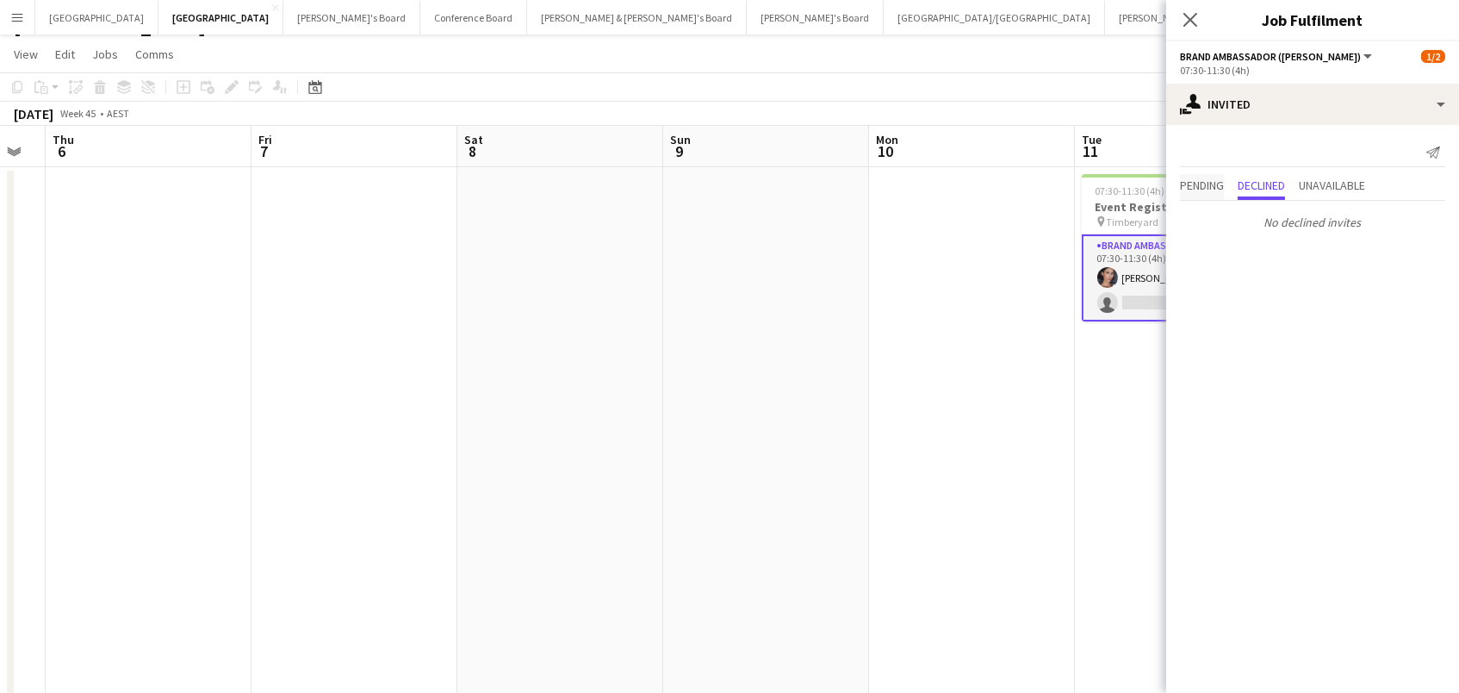
click at [1215, 184] on span "Pending" at bounding box center [1202, 185] width 44 height 12
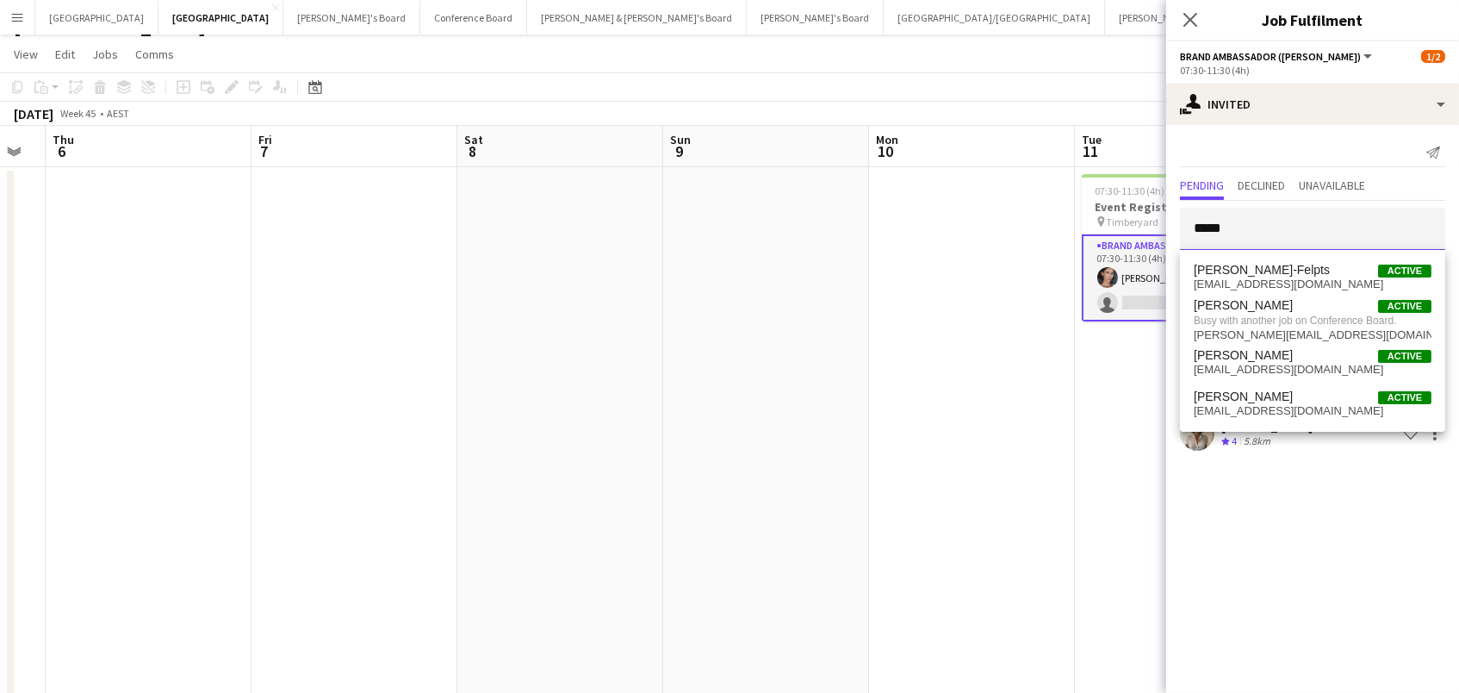
click at [1216, 215] on input "*****" at bounding box center [1312, 229] width 265 height 43
drag, startPoint x: 1276, startPoint y: 234, endPoint x: 1033, endPoint y: 189, distance: 247.2
click at [1033, 189] on body "Menu Boards Boards Boards All jobs Status Workforce Workforce My Workforce Recr…" at bounding box center [729, 531] width 1459 height 1118
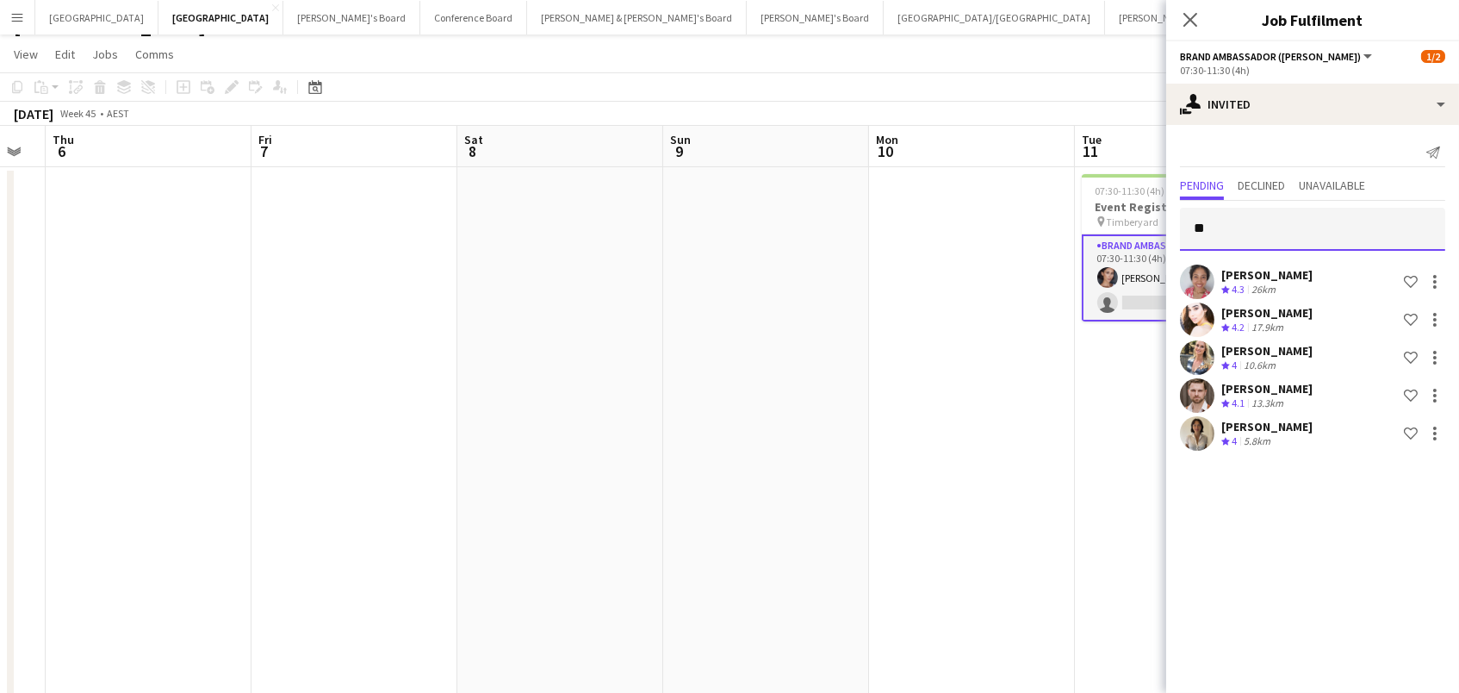
type input "***"
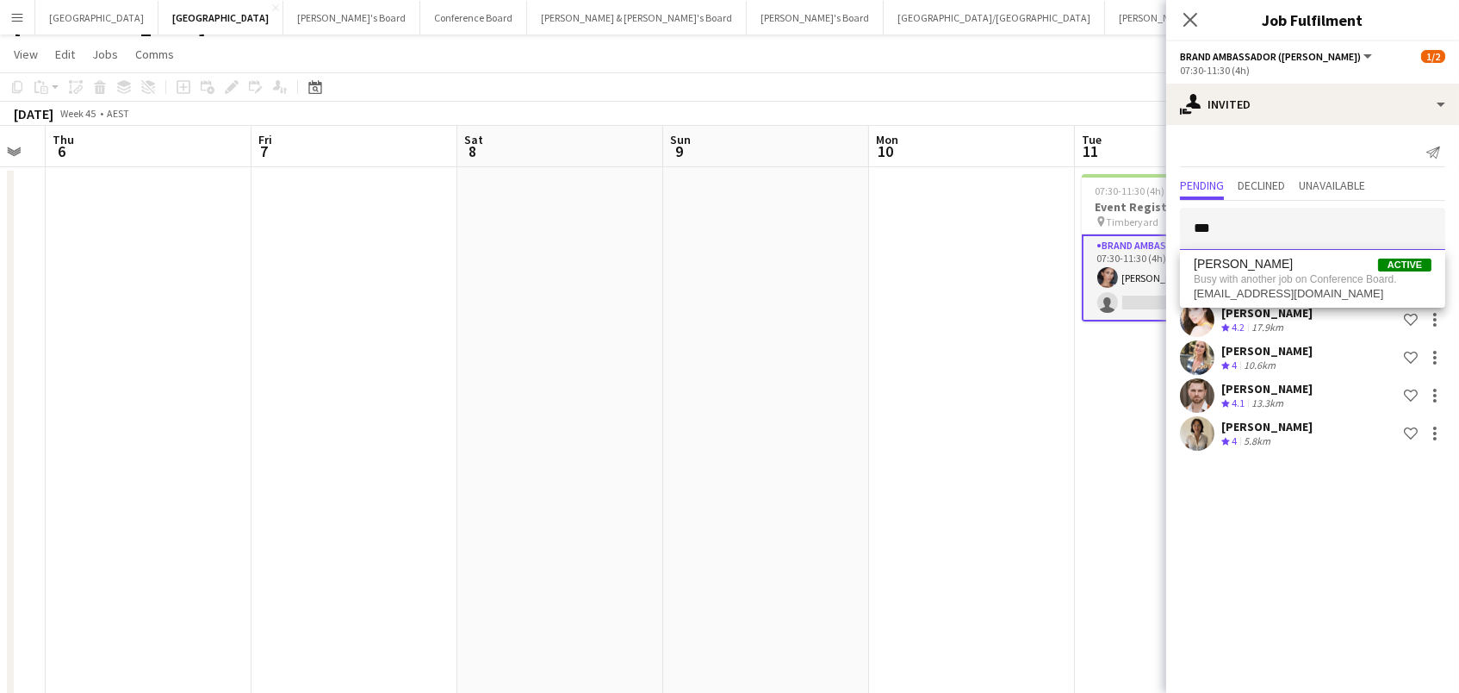
click at [1236, 232] on input "***" at bounding box center [1312, 229] width 265 height 43
drag, startPoint x: 1102, startPoint y: 213, endPoint x: 1093, endPoint y: 211, distance: 8.8
click at [1093, 211] on body "Menu Boards Boards Boards All jobs Status Workforce Workforce My Workforce Recr…" at bounding box center [729, 531] width 1459 height 1118
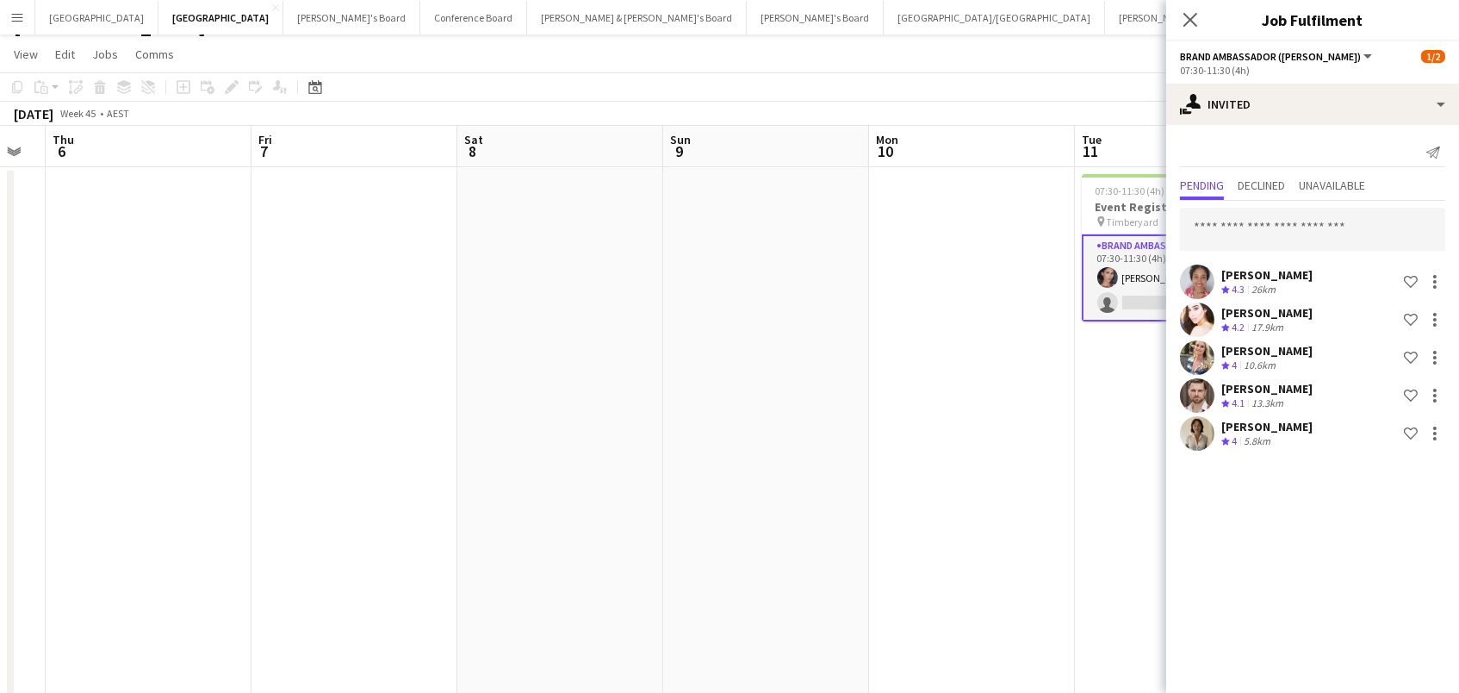
click at [1036, 283] on app-date-cell at bounding box center [972, 614] width 206 height 894
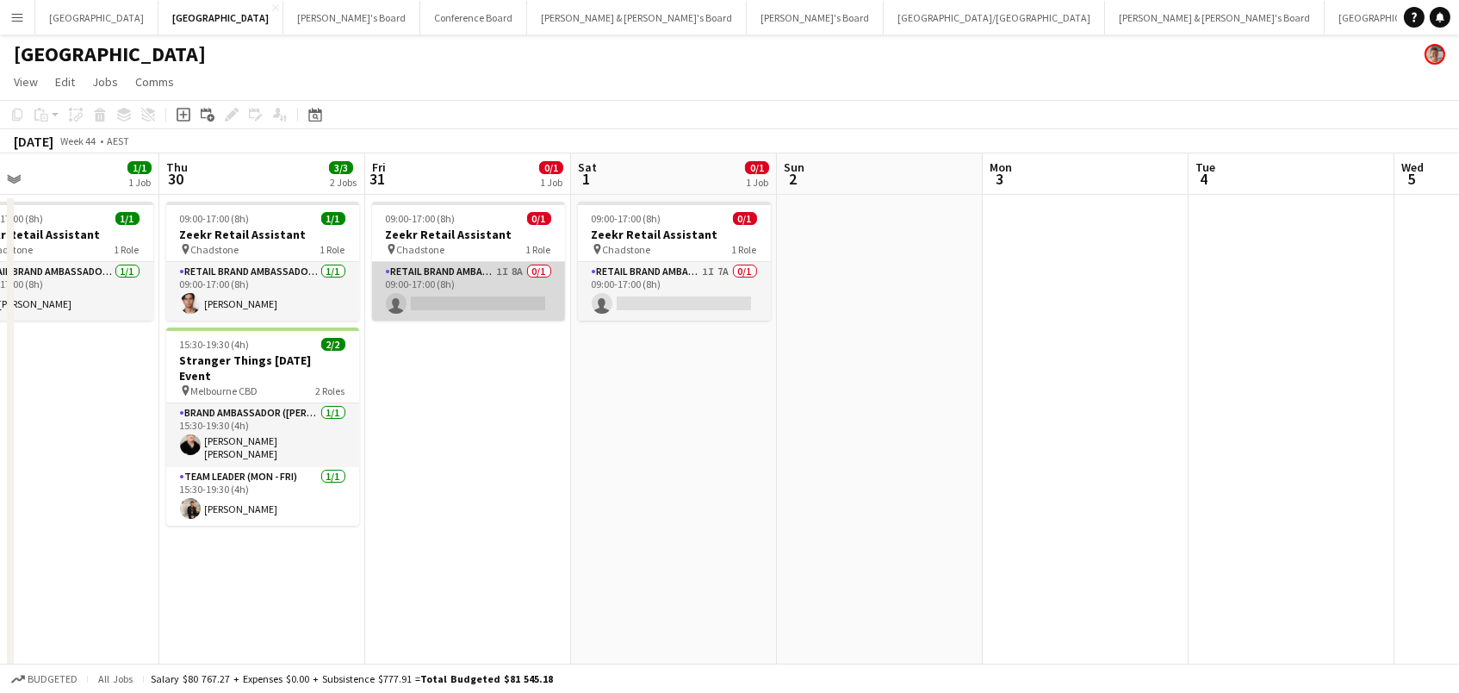
scroll to position [0, 460]
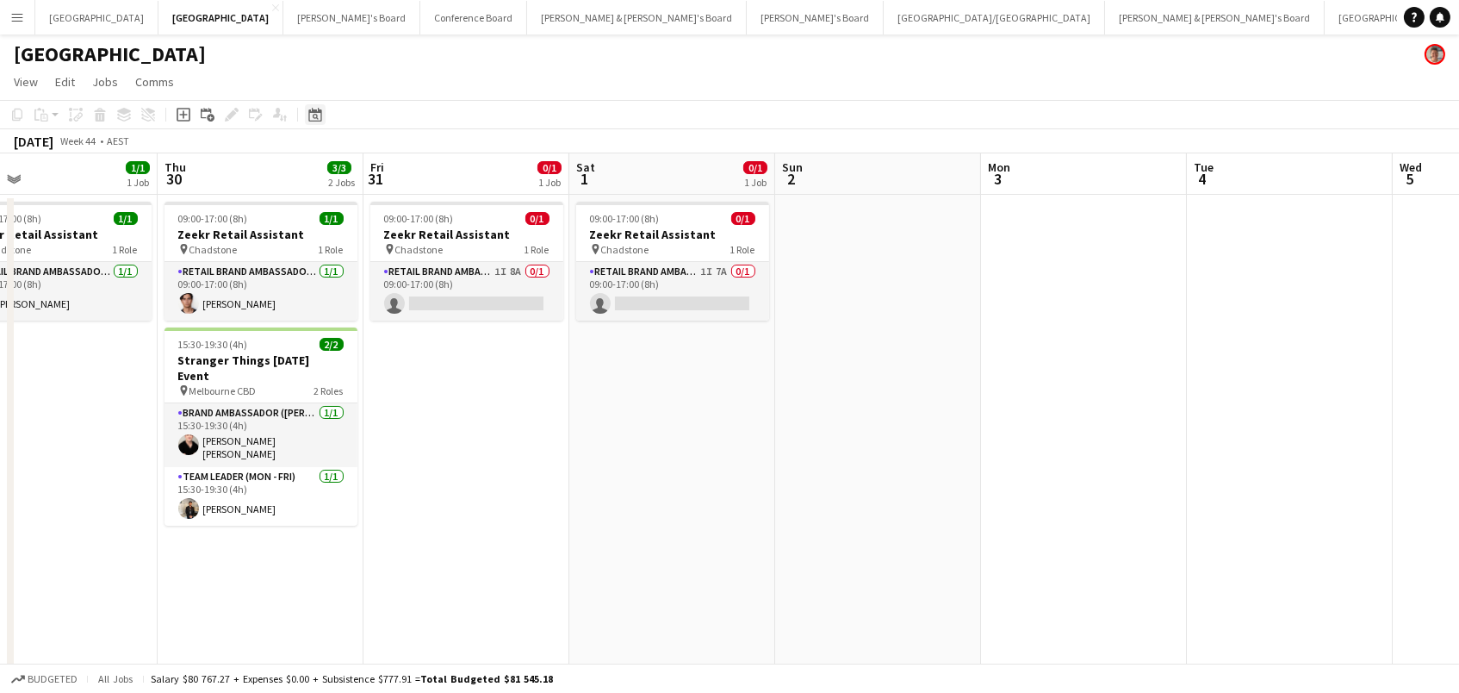
click at [305, 112] on div "Date picker" at bounding box center [315, 114] width 21 height 21
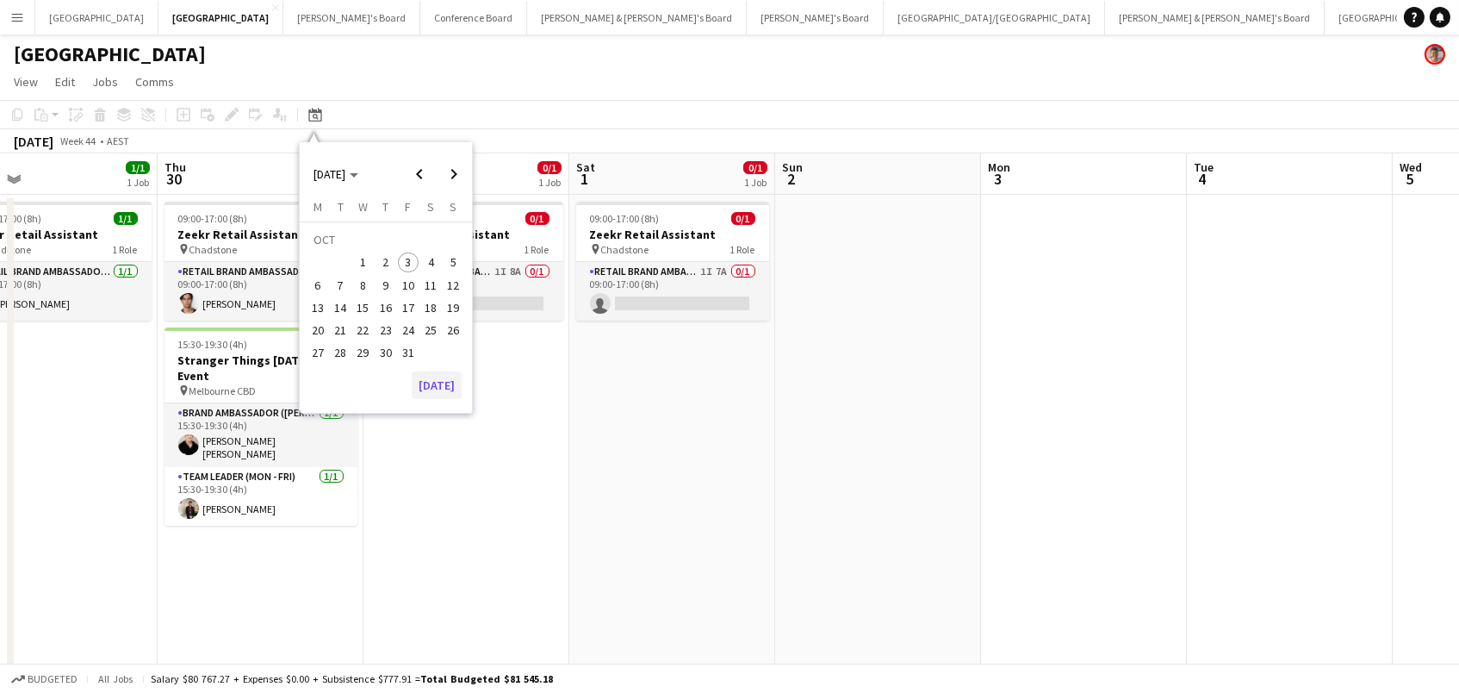
click at [428, 386] on button "[DATE]" at bounding box center [437, 385] width 50 height 28
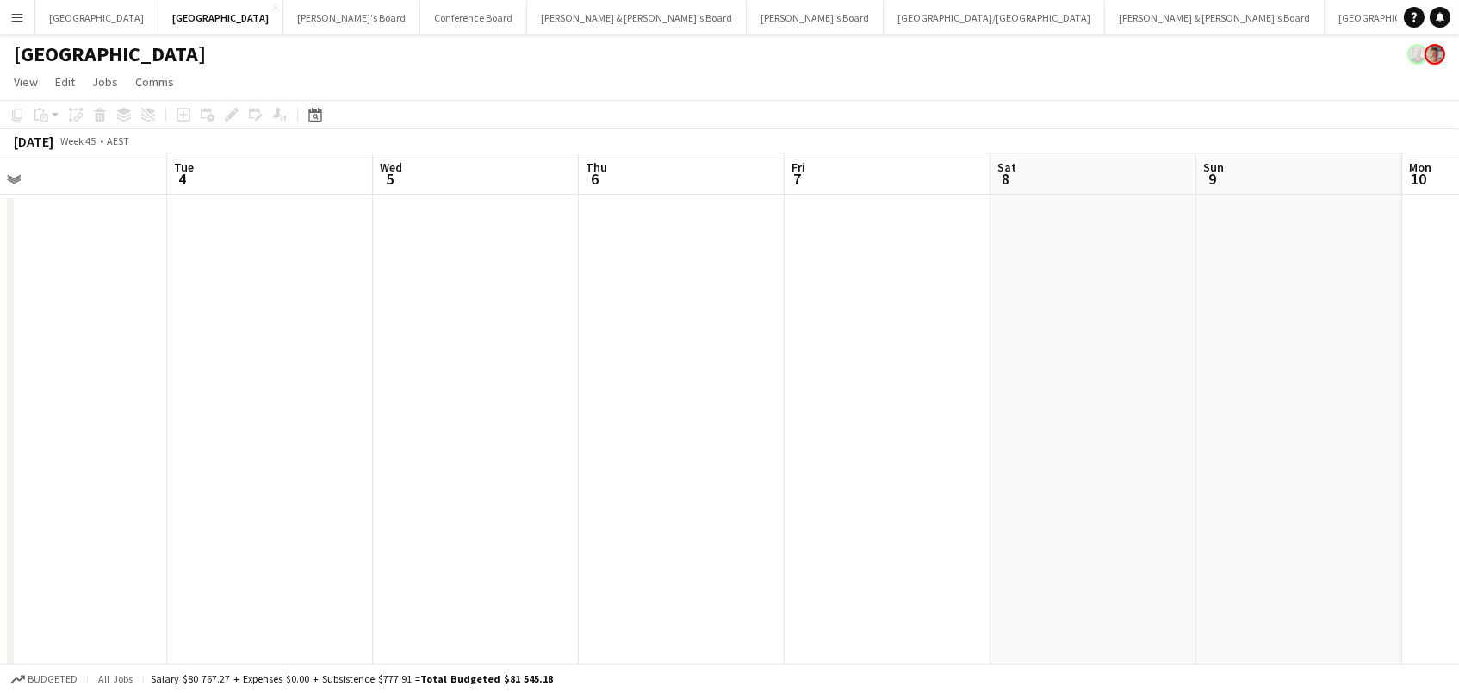
scroll to position [0, 860]
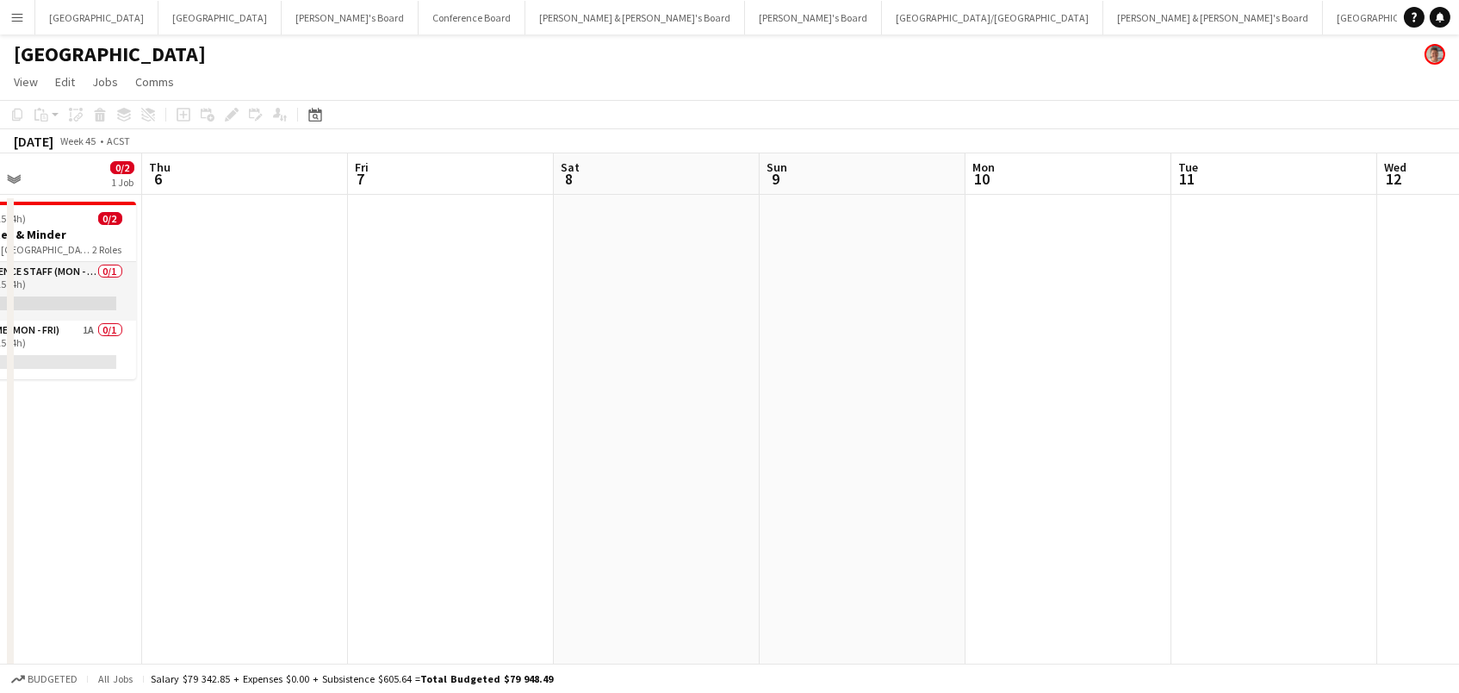
scroll to position [0, 684]
click at [103, 351] on app-card-role "Costume (Mon - Fri) 1A 0/1 08:15-12:15 (4h) single-neutral-actions" at bounding box center [37, 349] width 193 height 59
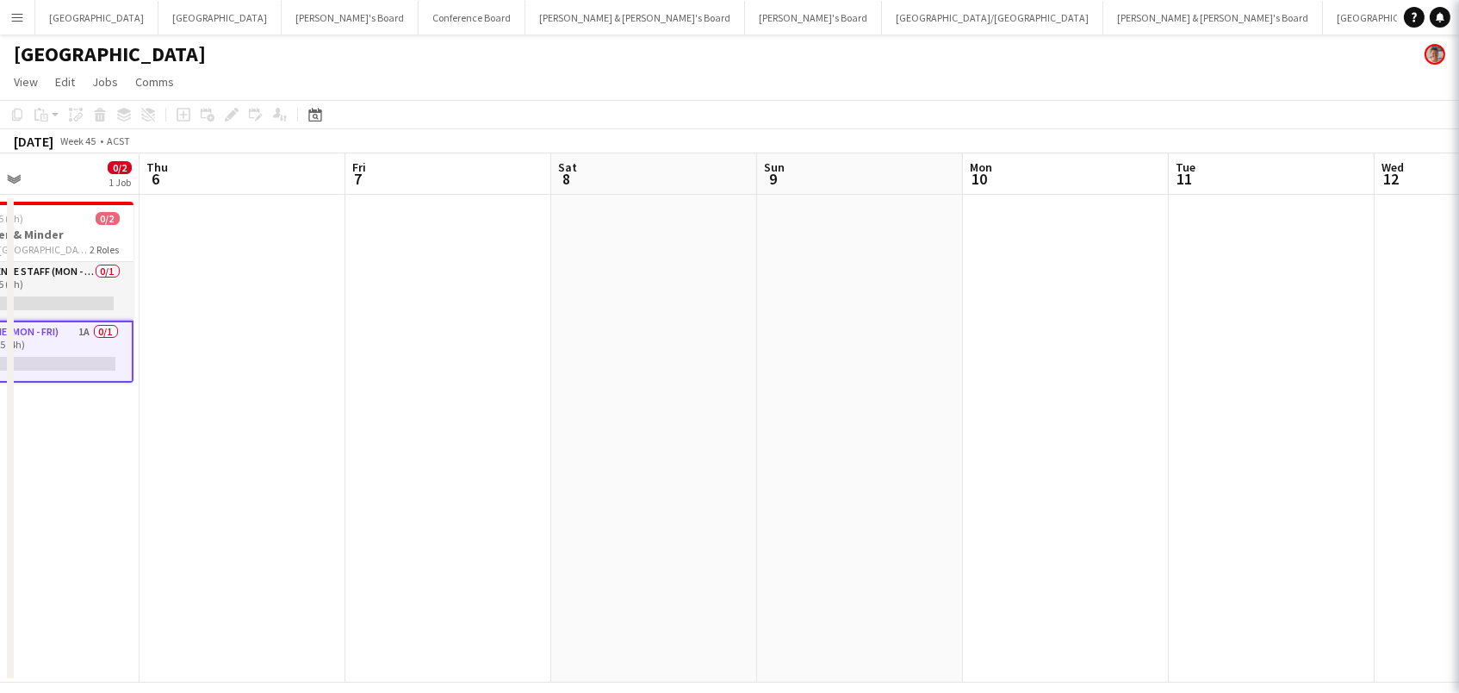
scroll to position [0, 682]
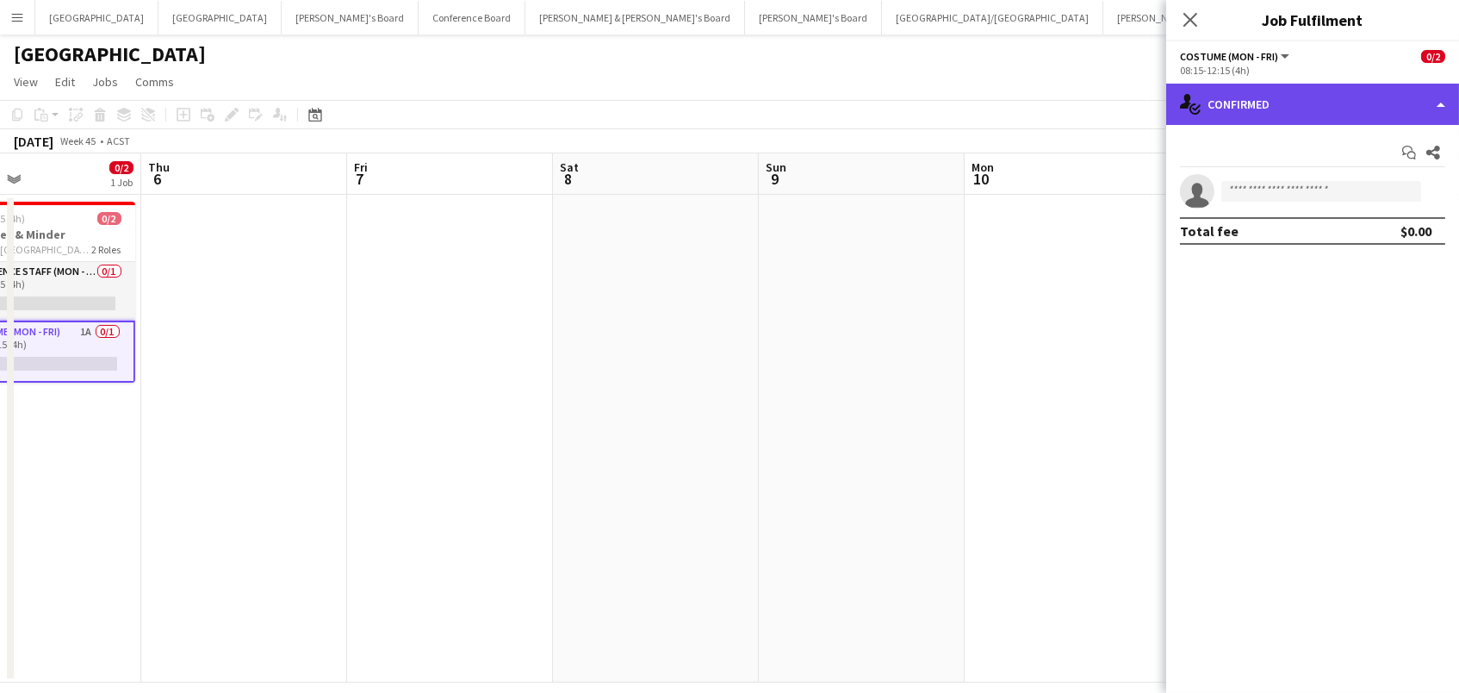
click at [1304, 103] on div "single-neutral-actions-check-2 Confirmed" at bounding box center [1312, 104] width 293 height 41
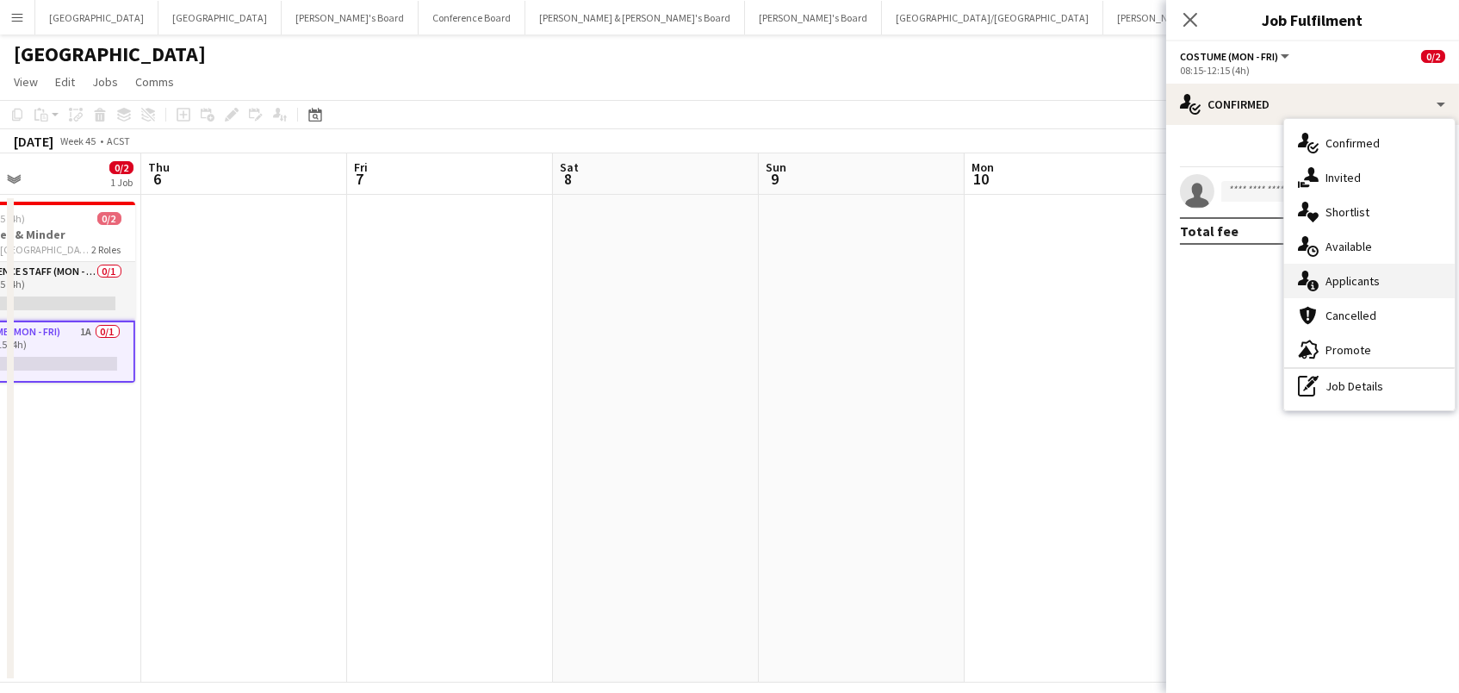
click at [1398, 283] on div "single-neutral-actions-information Applicants" at bounding box center [1369, 281] width 171 height 34
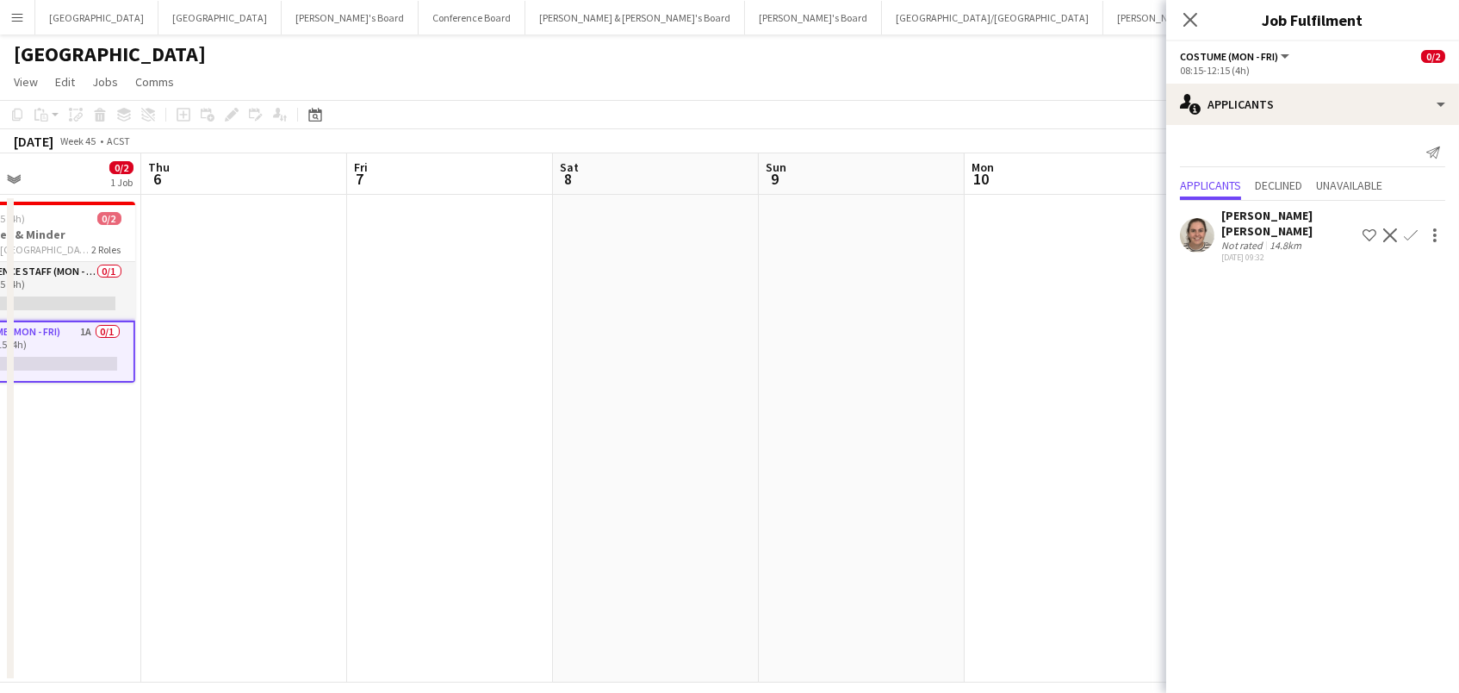
click at [910, 352] on app-date-cell at bounding box center [862, 439] width 206 height 488
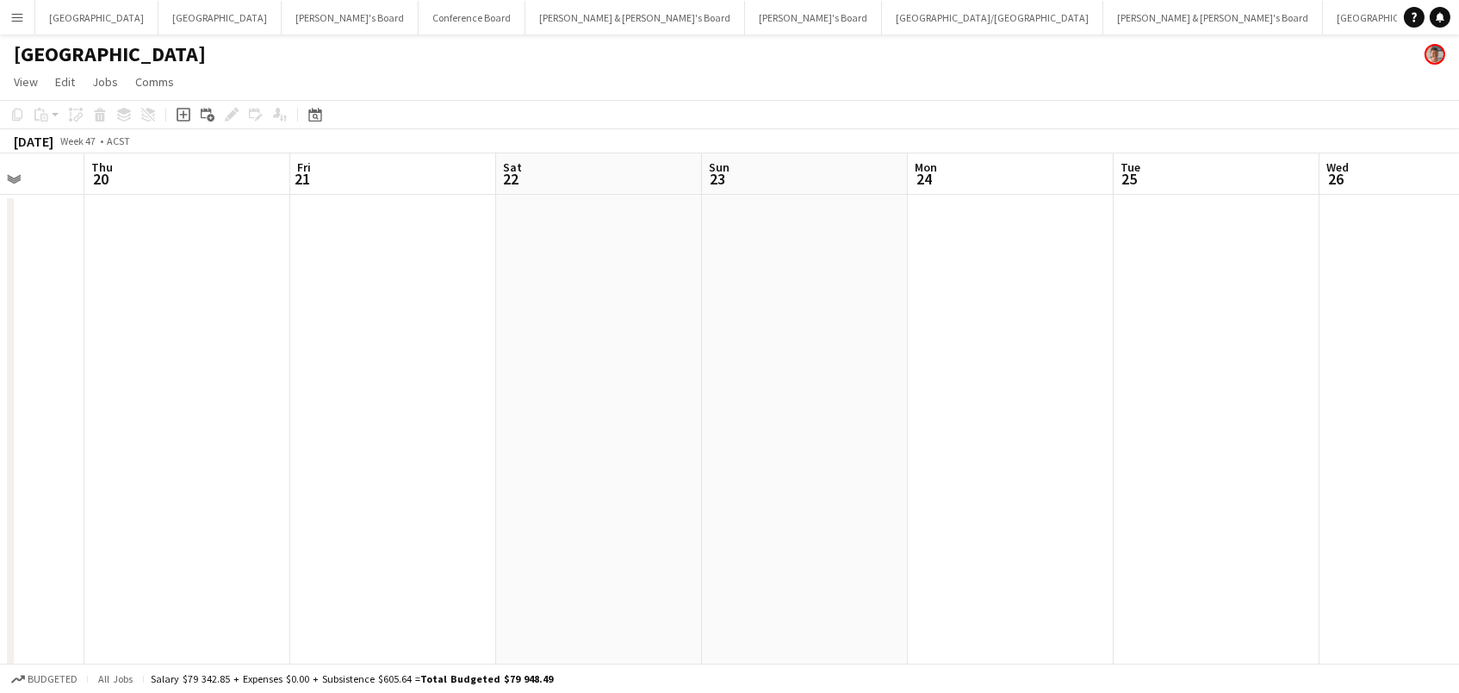
scroll to position [0, 742]
click at [1323, 19] on button "Sydney Close" at bounding box center [1384, 18] width 123 height 34
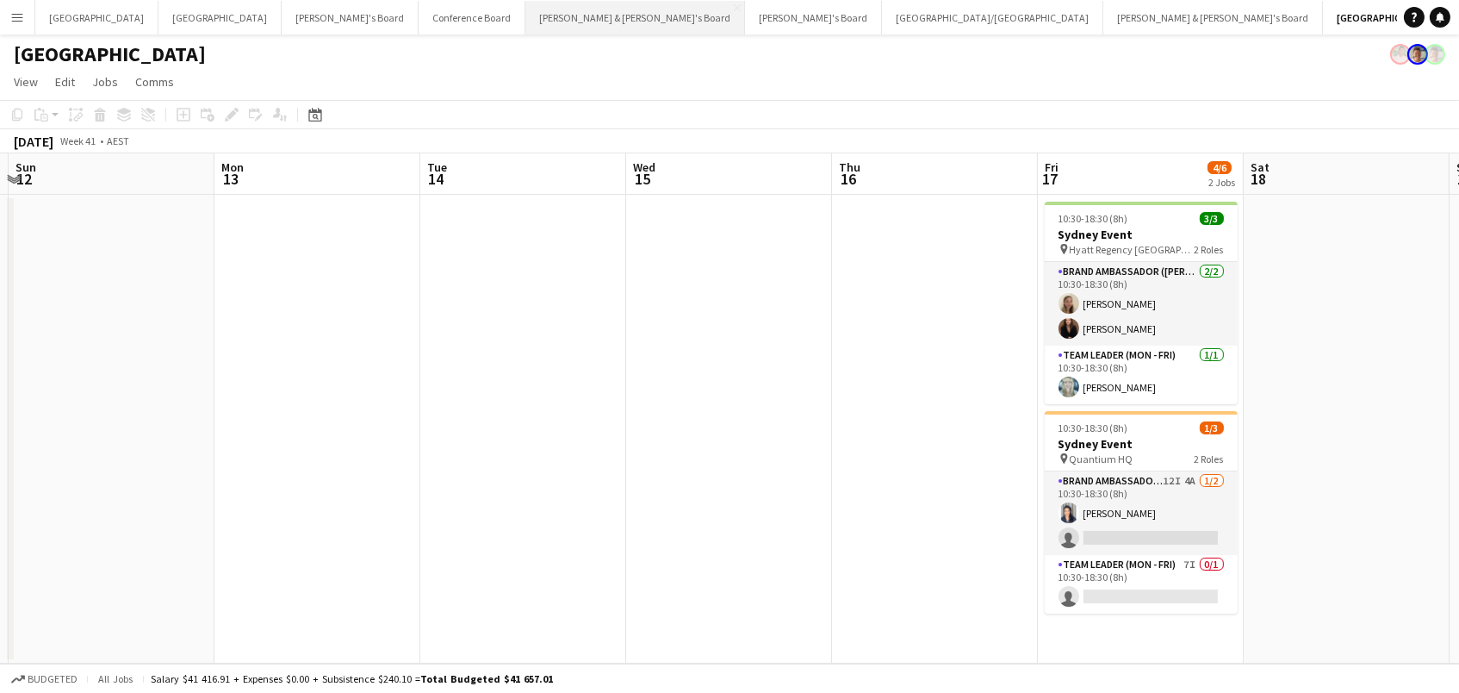
click at [525, 13] on button "Neil & Jenny's Board Close" at bounding box center [635, 18] width 220 height 34
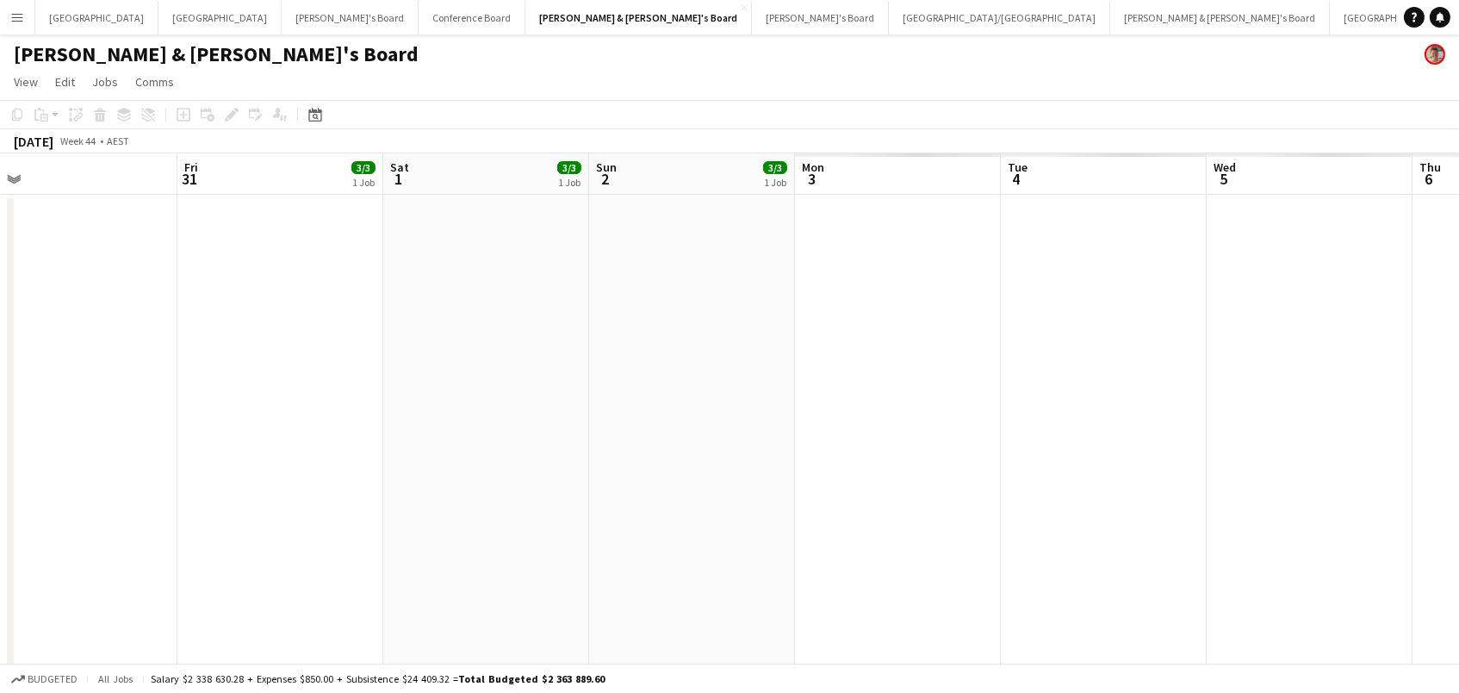
scroll to position [0, 635]
click at [752, 20] on button "Vicky's Board Close" at bounding box center [820, 18] width 137 height 34
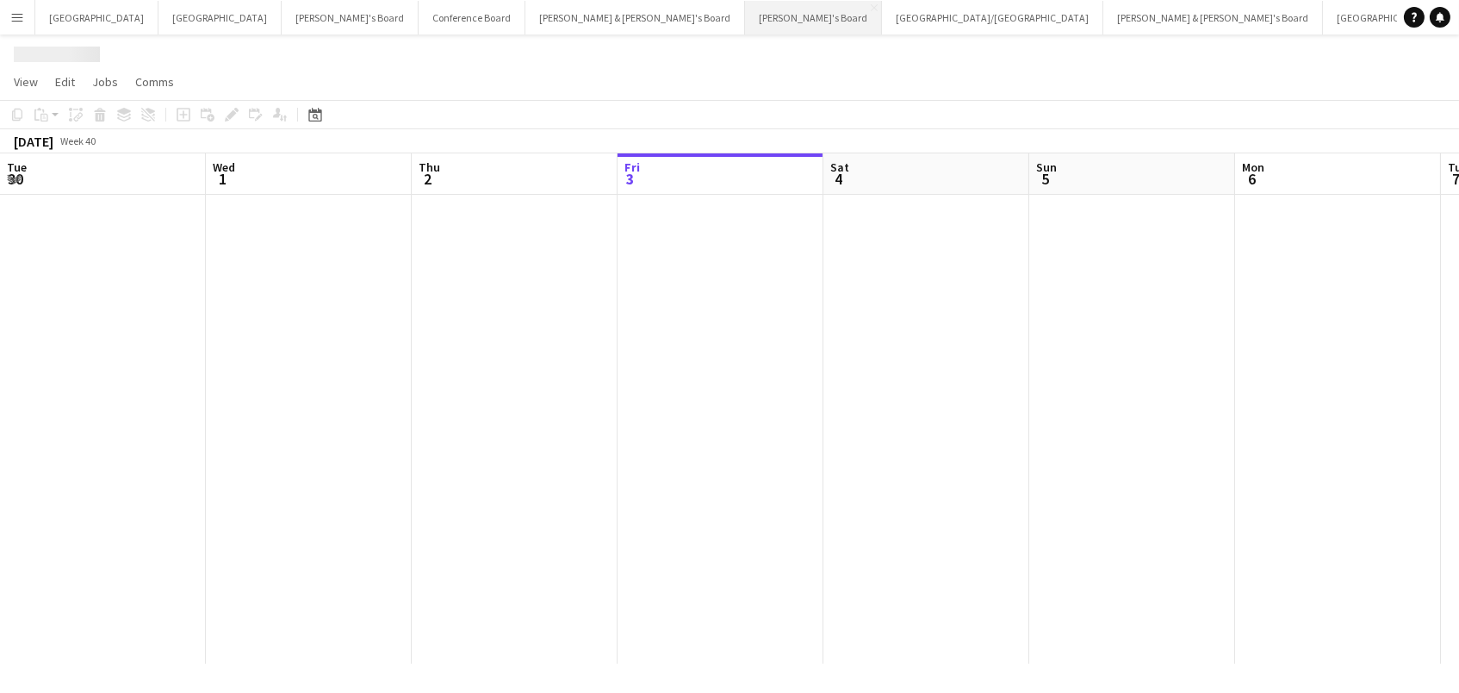
scroll to position [0, 411]
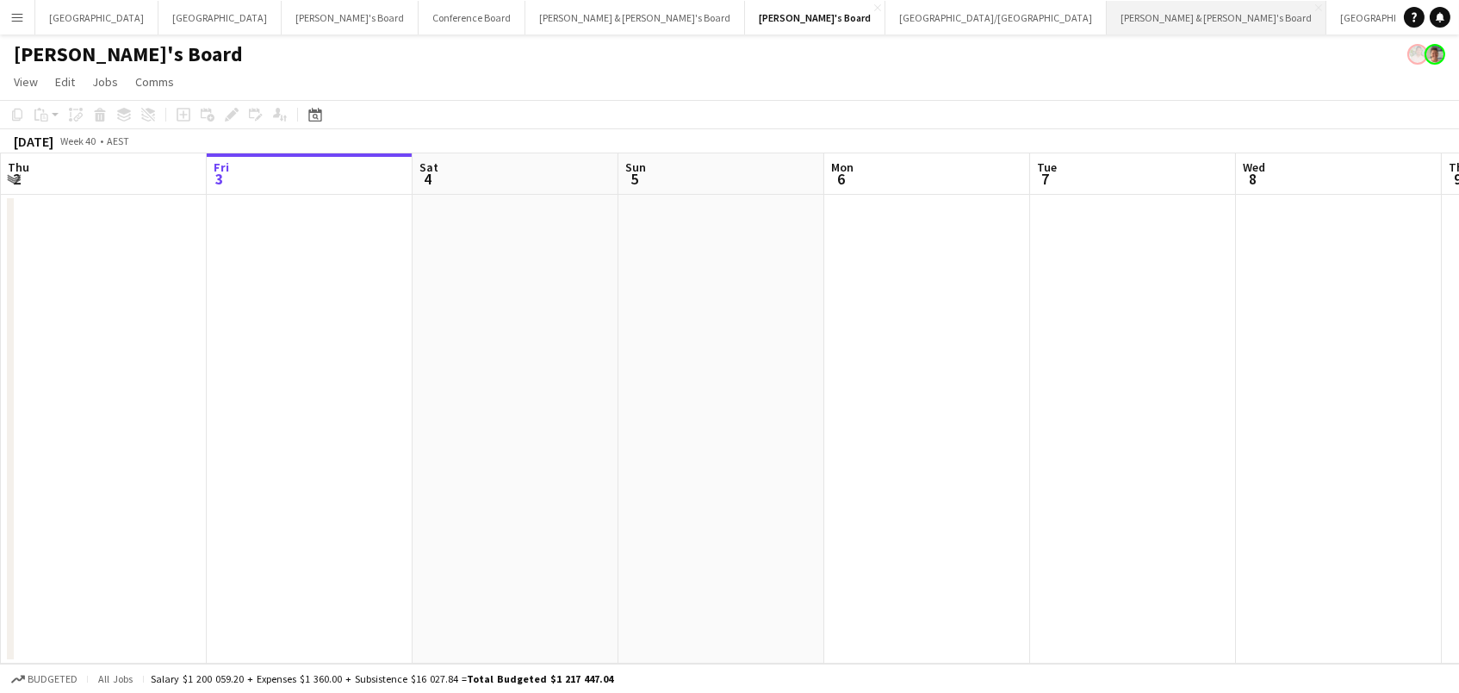
click at [1107, 23] on button "James & Arrence's Board Close" at bounding box center [1217, 18] width 220 height 34
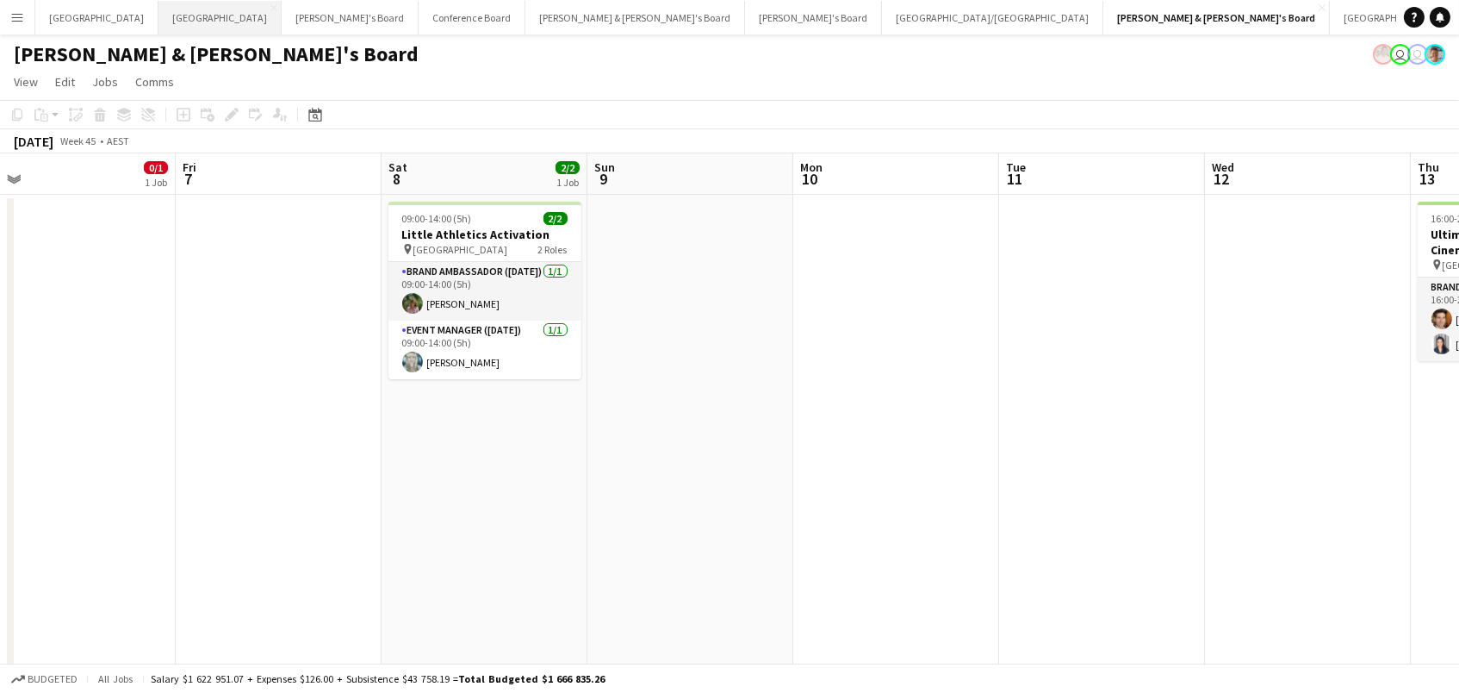
click at [158, 16] on button "Melbourne Close" at bounding box center [219, 18] width 123 height 34
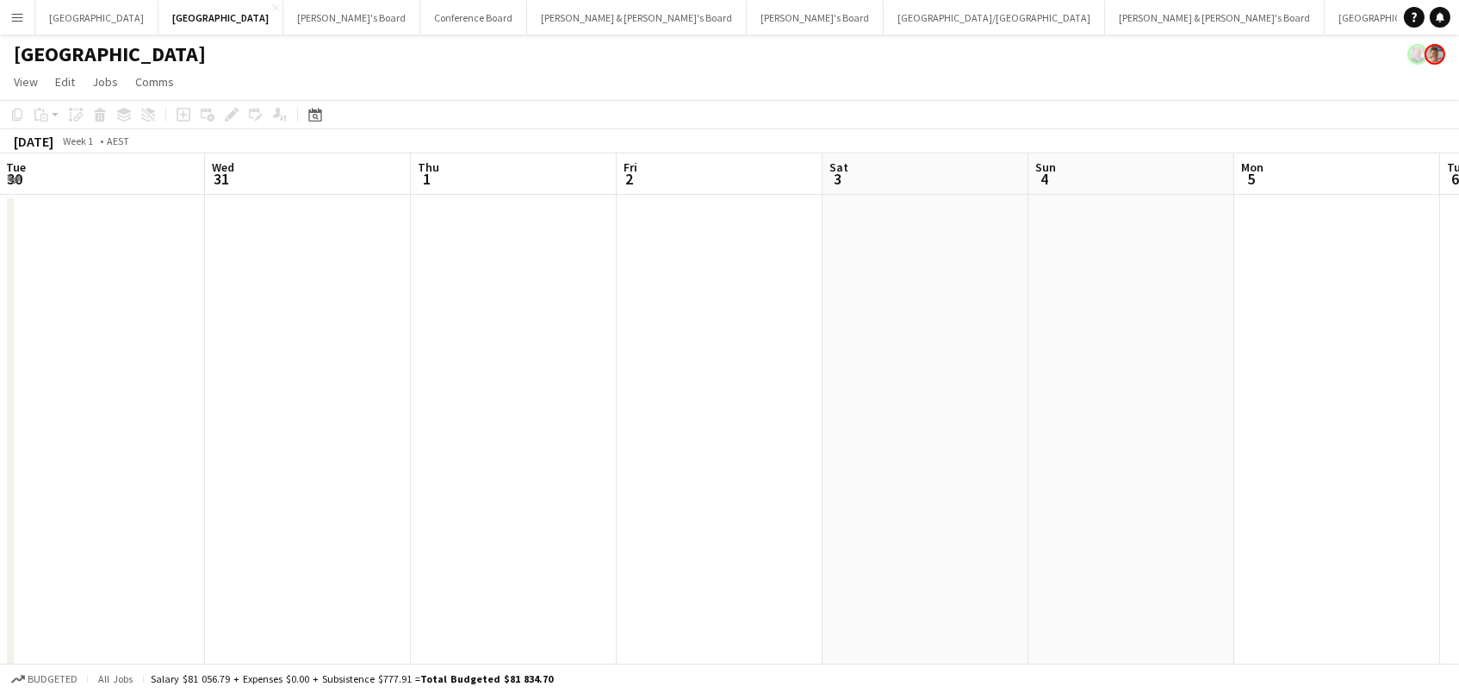
scroll to position [0, 620]
click at [527, 19] on button "Neil & Jenny's Board Close" at bounding box center [637, 18] width 220 height 34
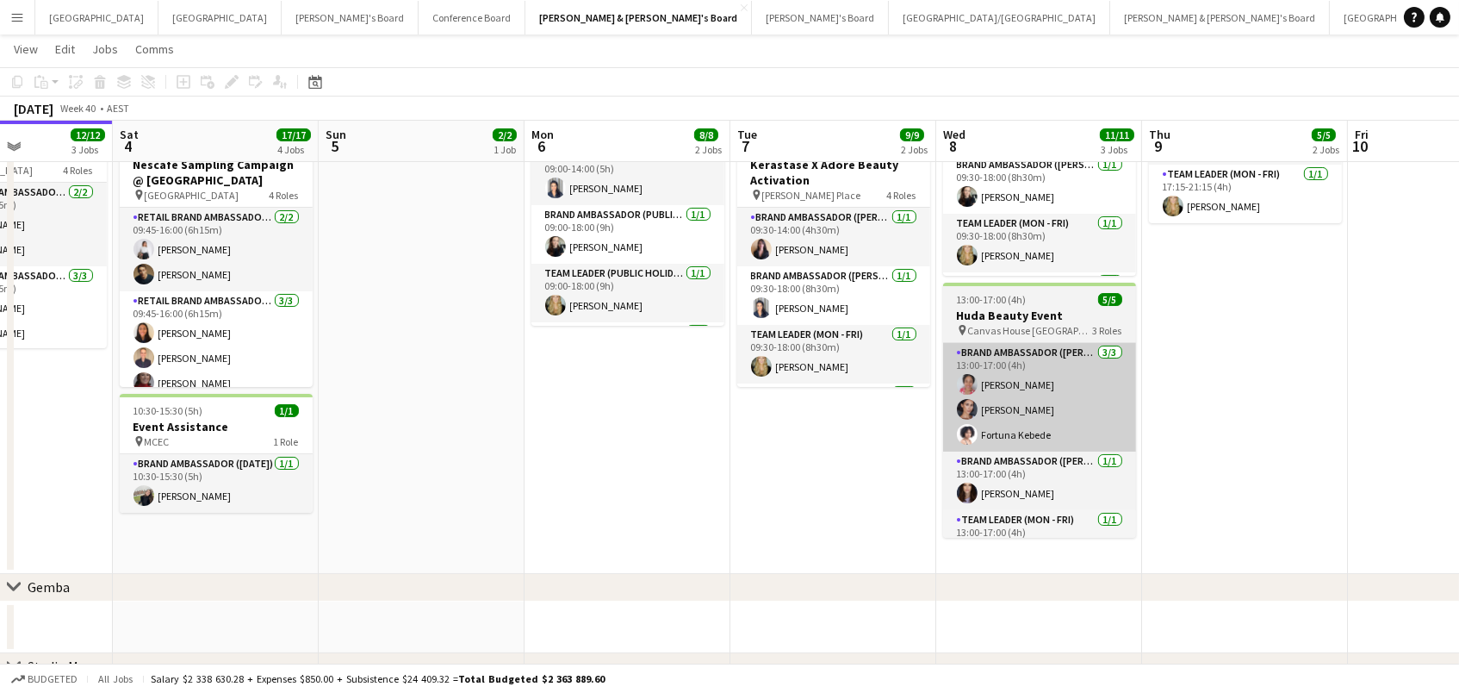
scroll to position [0, 714]
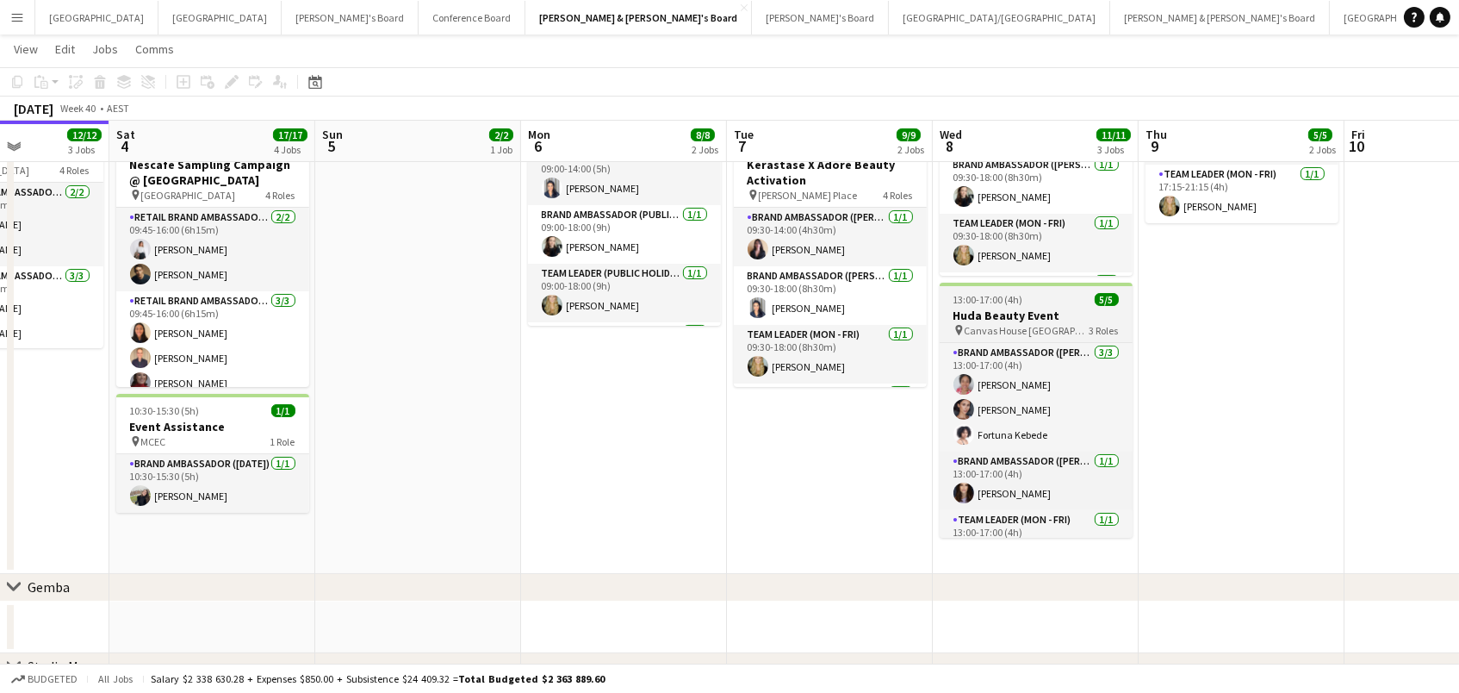
click at [997, 324] on span "Canvas House Melbourne" at bounding box center [1027, 330] width 125 height 13
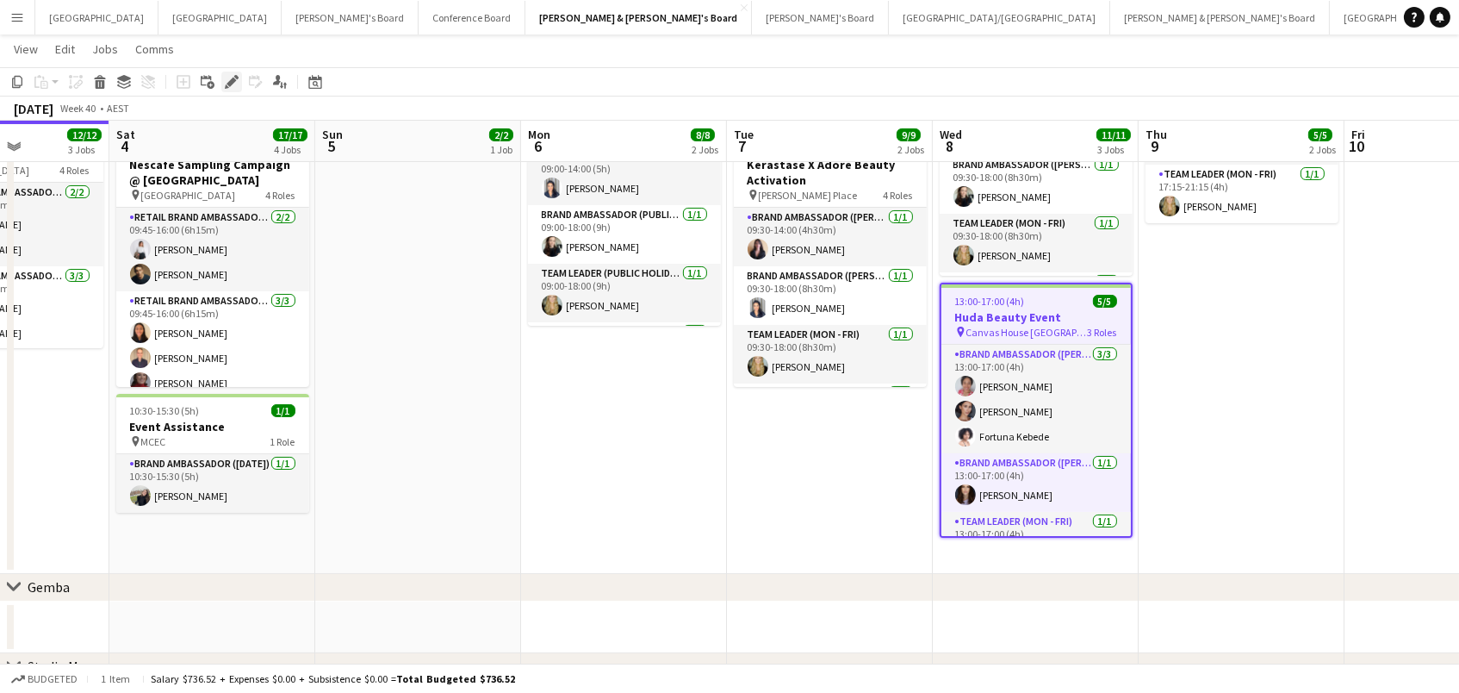
click at [233, 83] on icon "Edit" at bounding box center [232, 82] width 14 height 14
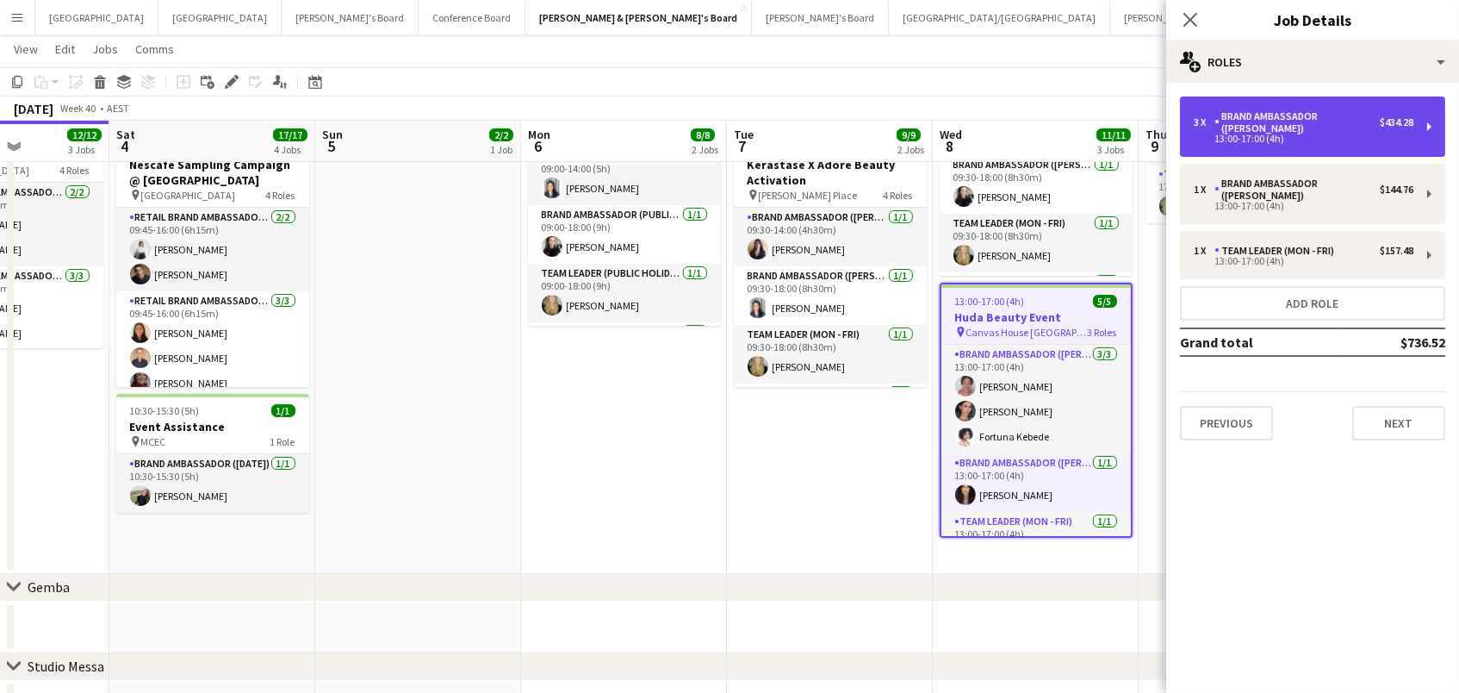
click at [1320, 134] on div "13:00-17:00 (4h)" at bounding box center [1304, 138] width 220 height 9
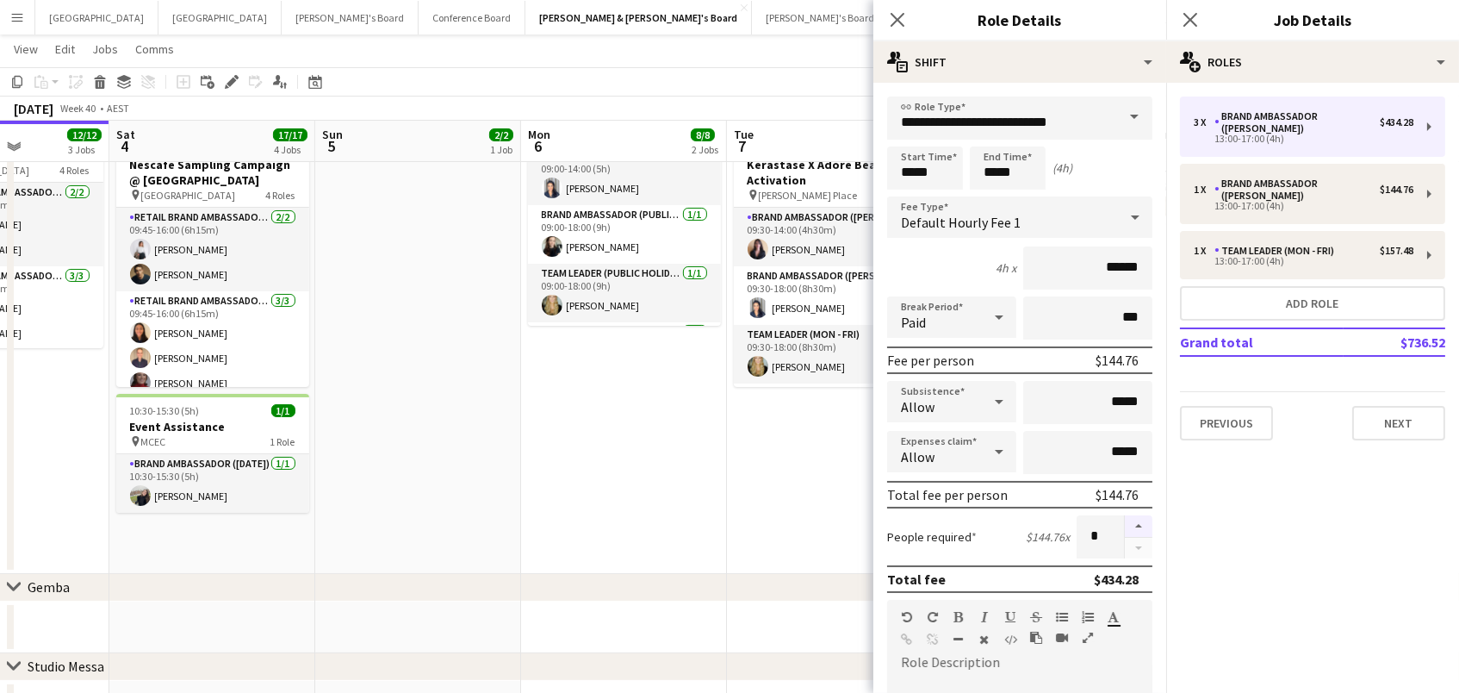
click at [1134, 523] on button "button" at bounding box center [1139, 526] width 28 height 22
type input "*"
click at [703, 520] on app-date-cell "06:00-18:00 (12h) 4/4 GWM Dealer Drive Day pin Pan Pacific Melbourne 1 Role Tea…" at bounding box center [624, 218] width 206 height 711
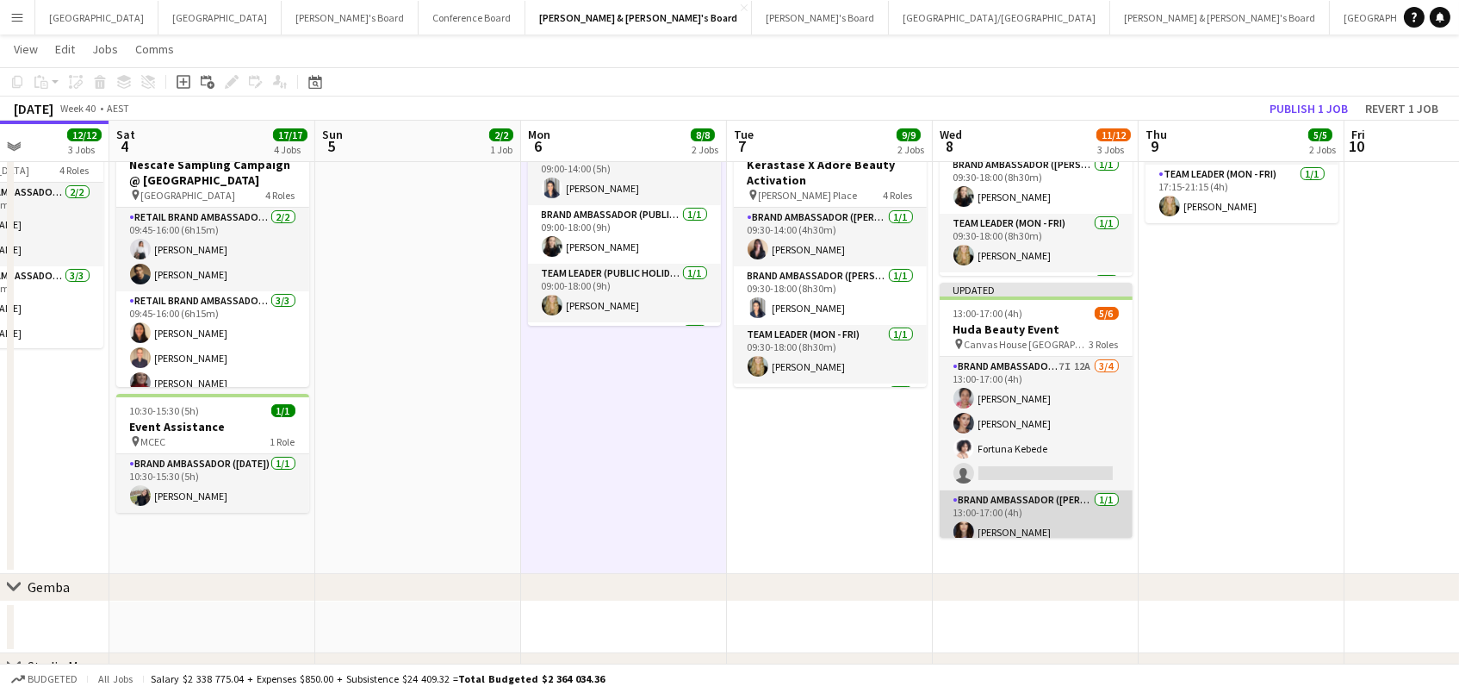
click at [1046, 512] on app-card-role "Brand Ambassador (Mon - Fri) 1/1 13:00-17:00 (4h) Emma Russell" at bounding box center [1036, 519] width 193 height 59
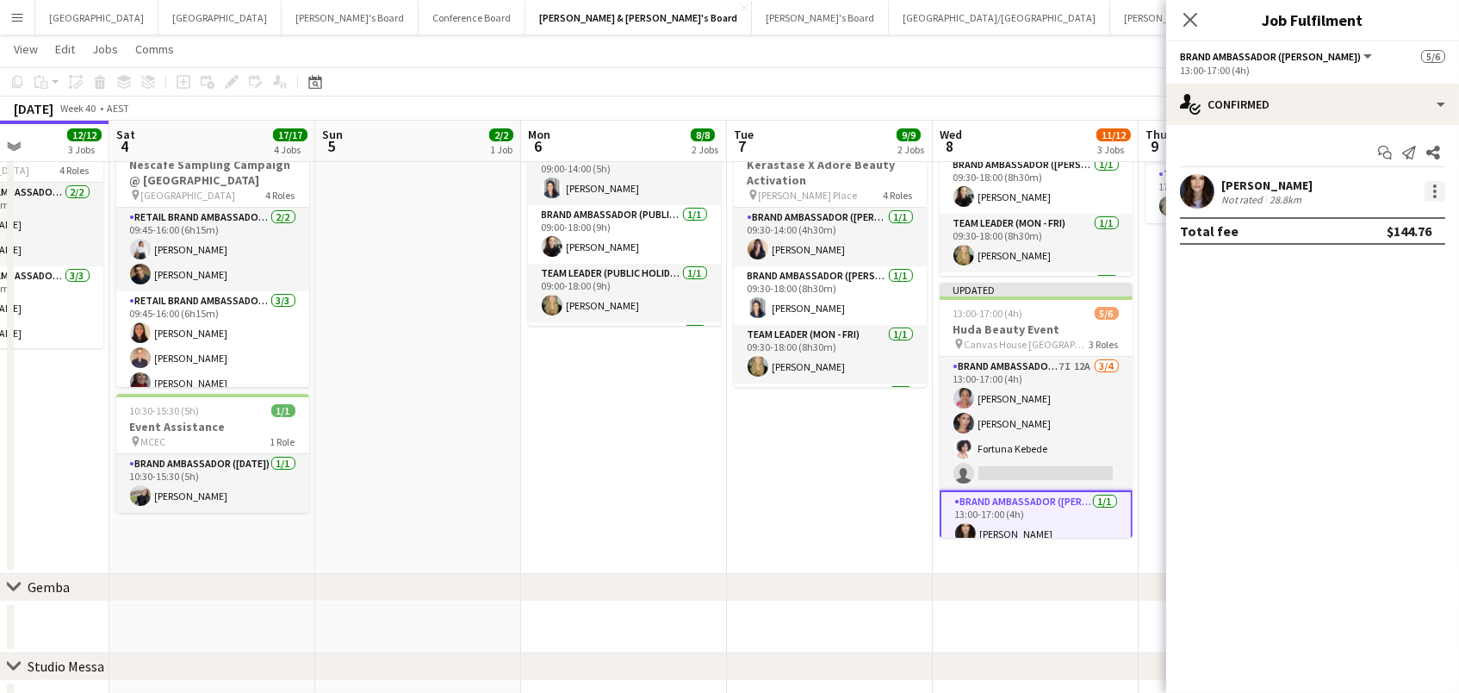
click at [1426, 190] on div at bounding box center [1435, 191] width 21 height 21
click at [1414, 258] on span "Switch crew" at bounding box center [1379, 264] width 107 height 16
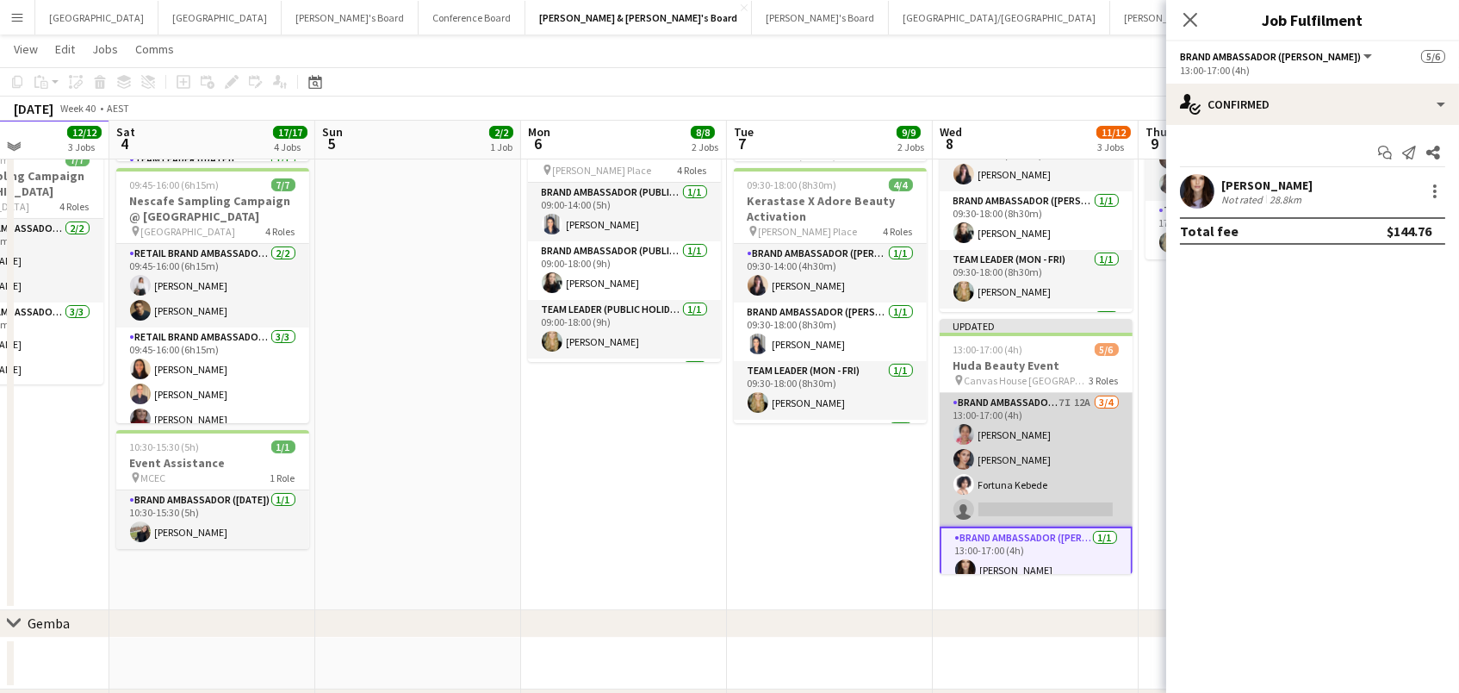
click at [1072, 440] on app-card-role "Brand Ambassador (Mon - Fri) 7I 12A 3/4 13:00-17:00 (4h) Shana Robinson Alessan…" at bounding box center [1036, 460] width 193 height 134
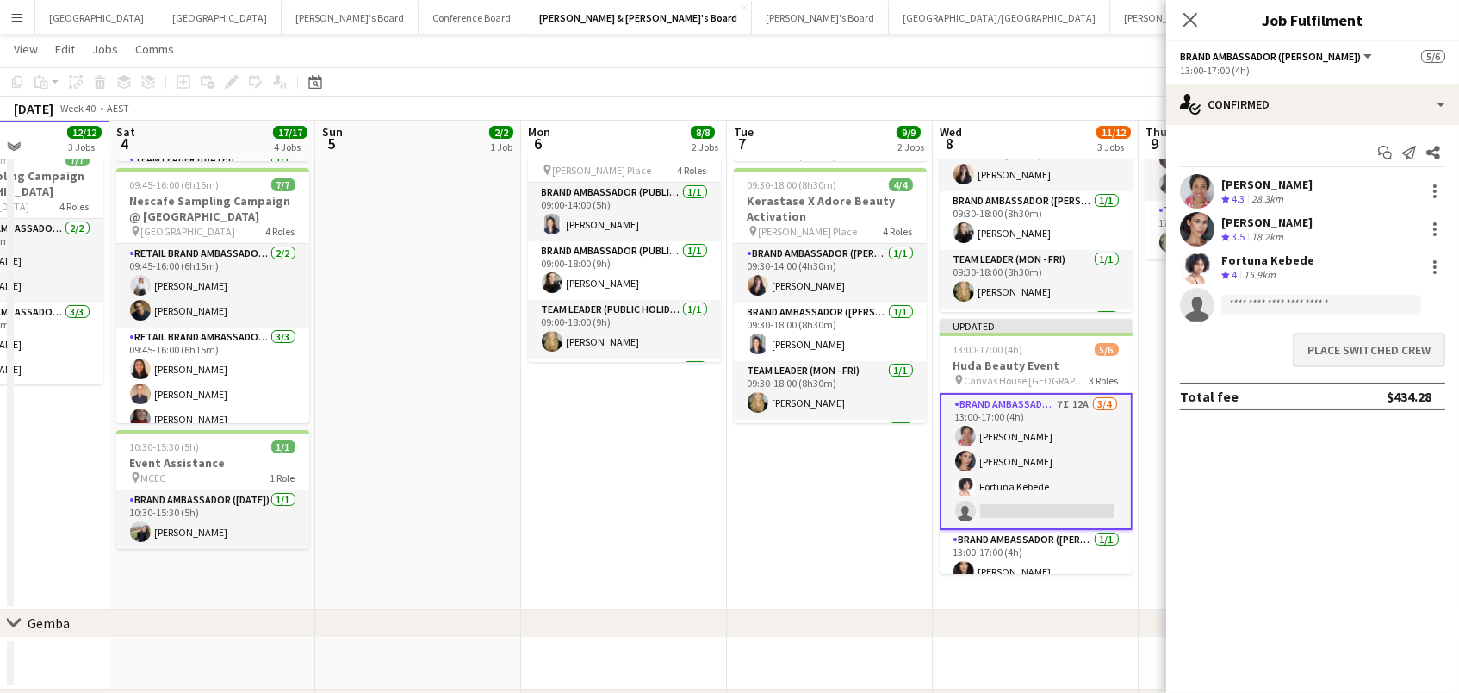
click at [1367, 354] on button "Place switched crew" at bounding box center [1369, 349] width 152 height 34
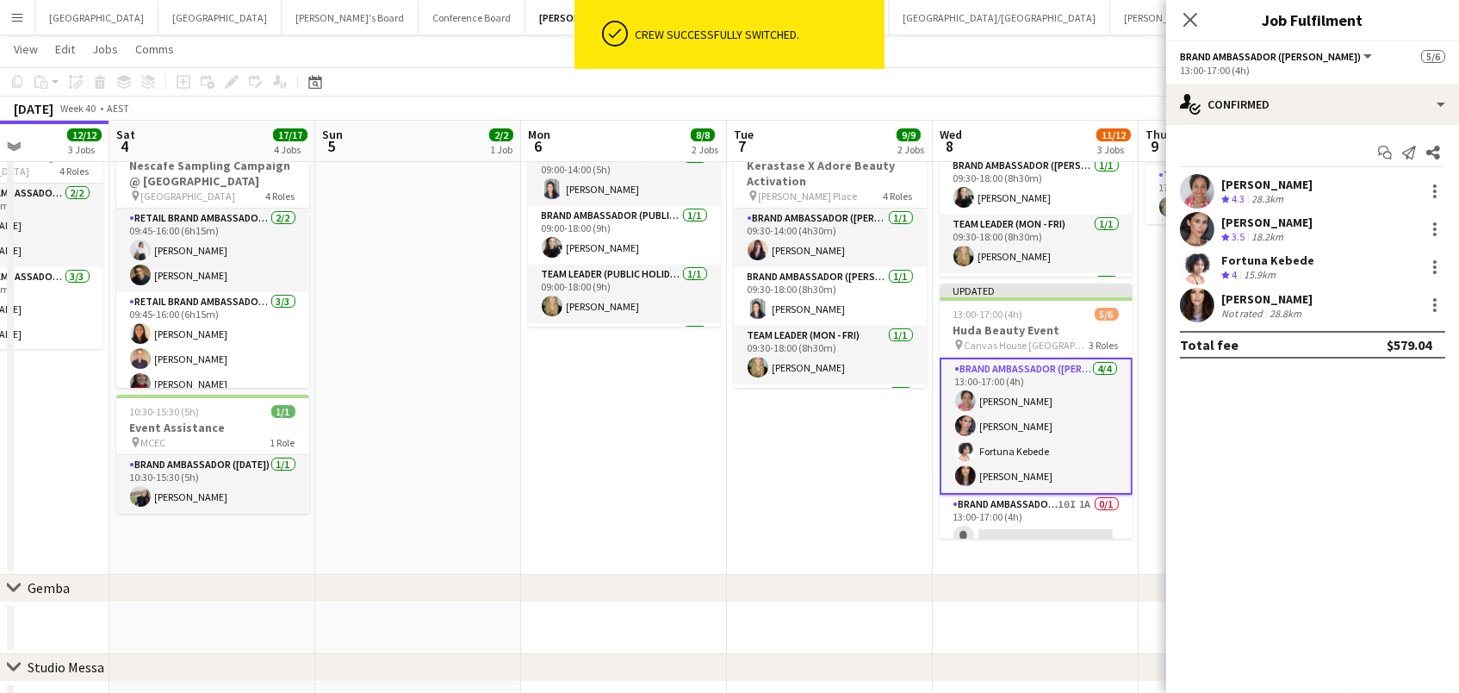
scroll to position [0, 696]
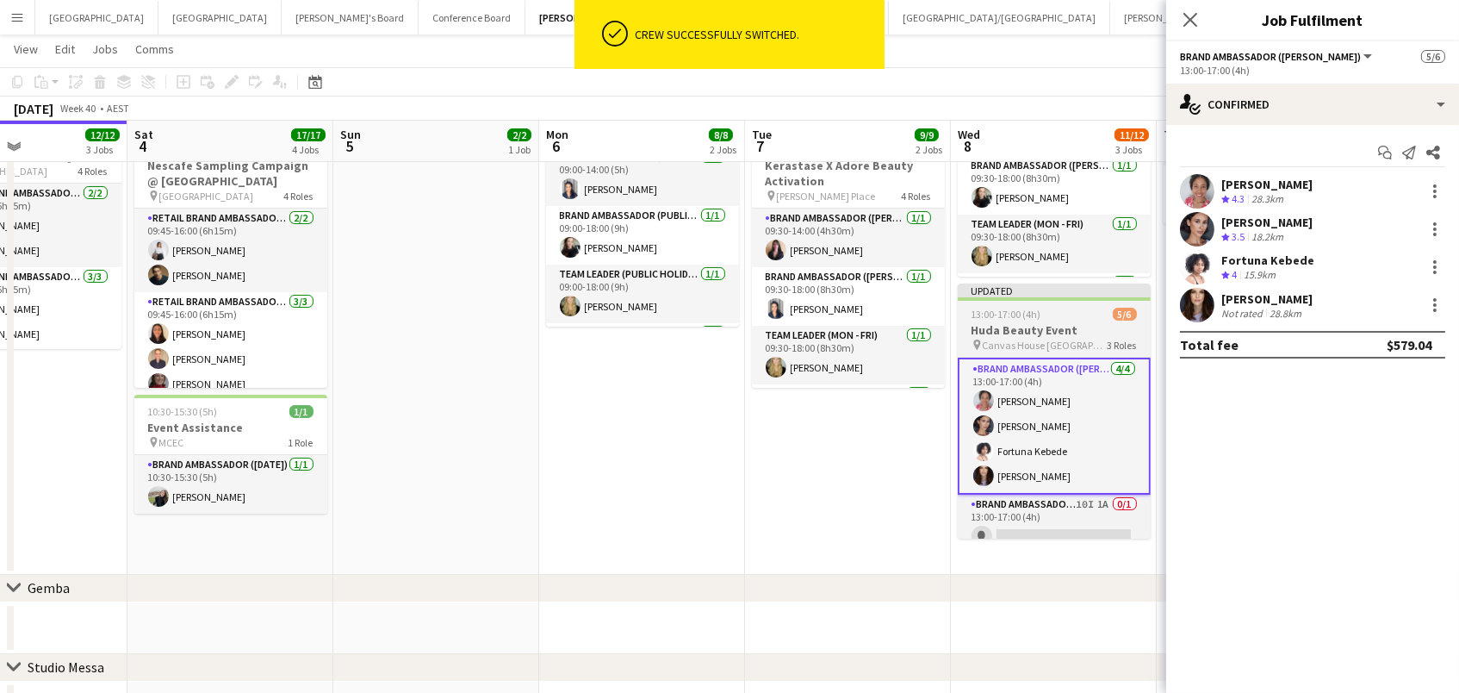
click at [986, 333] on h3 "Huda Beauty Event" at bounding box center [1054, 330] width 193 height 16
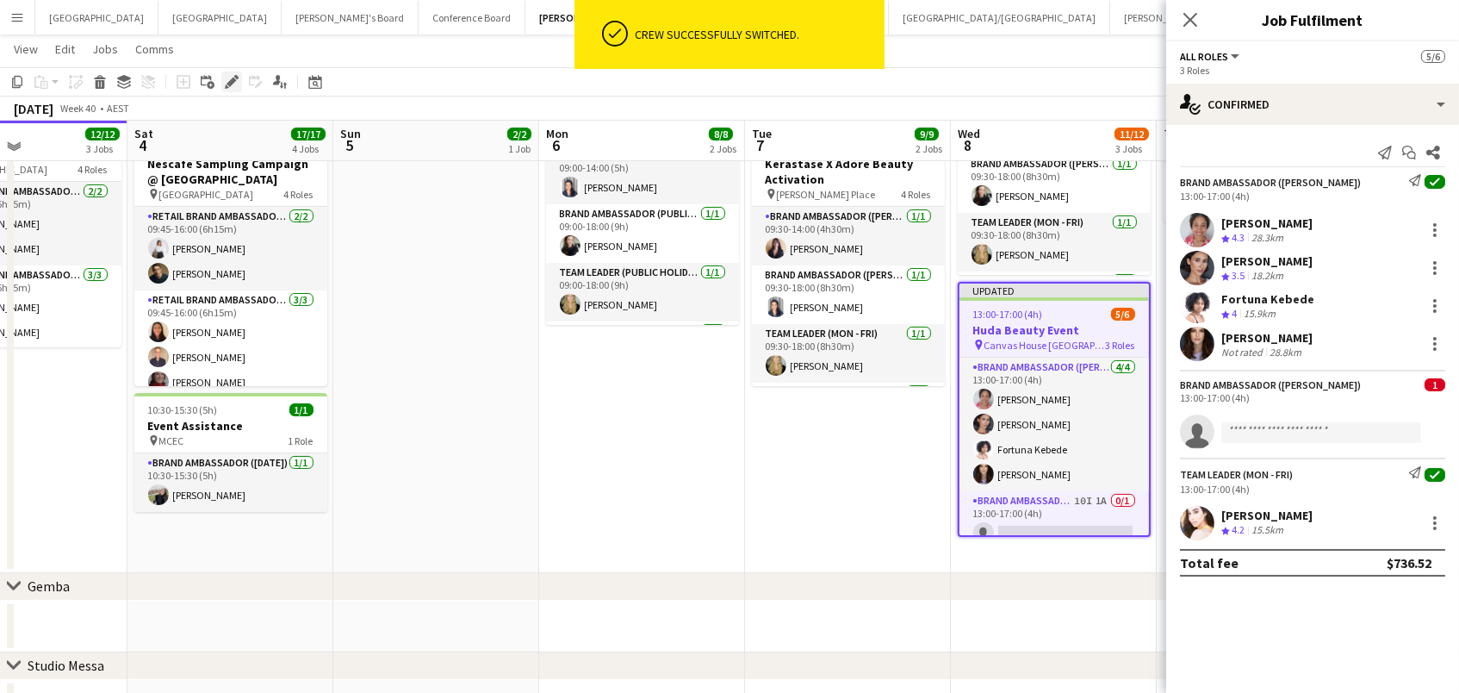
click at [236, 83] on icon "Edit" at bounding box center [232, 82] width 14 height 14
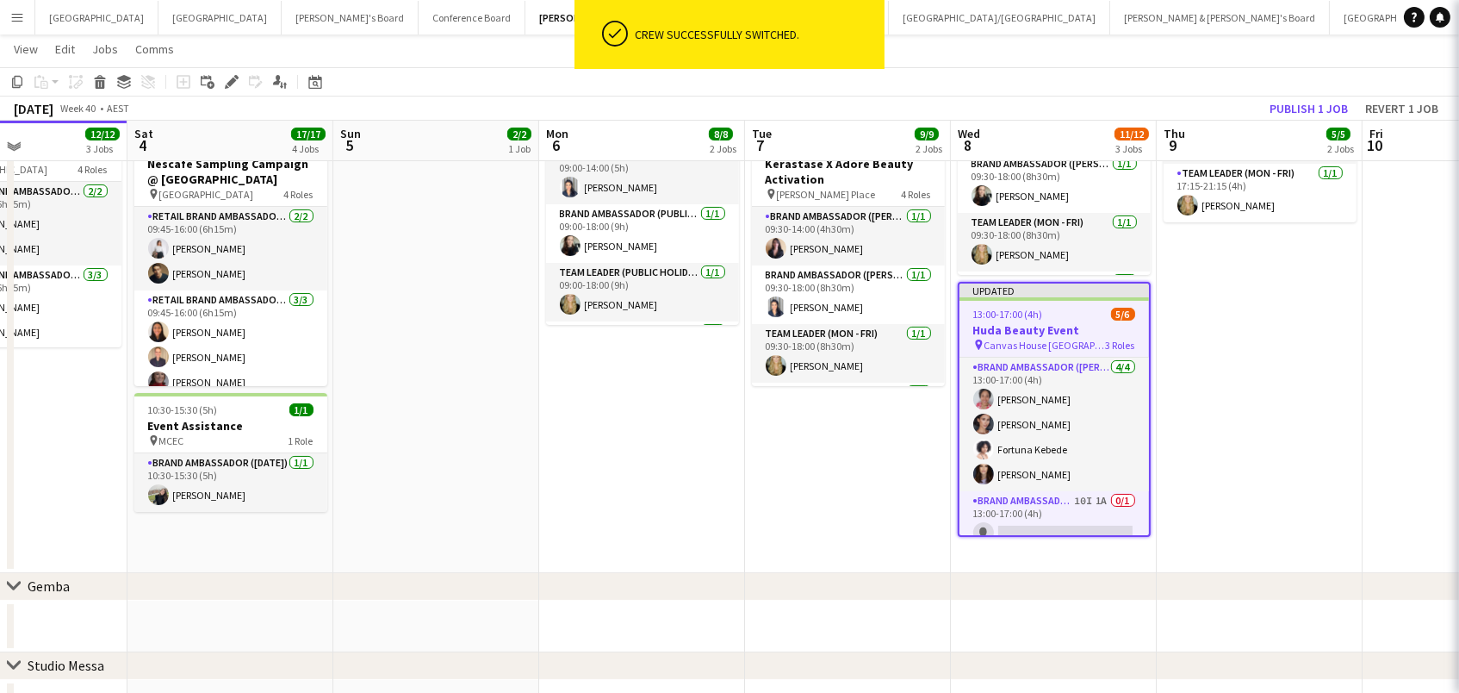
scroll to position [332, 0]
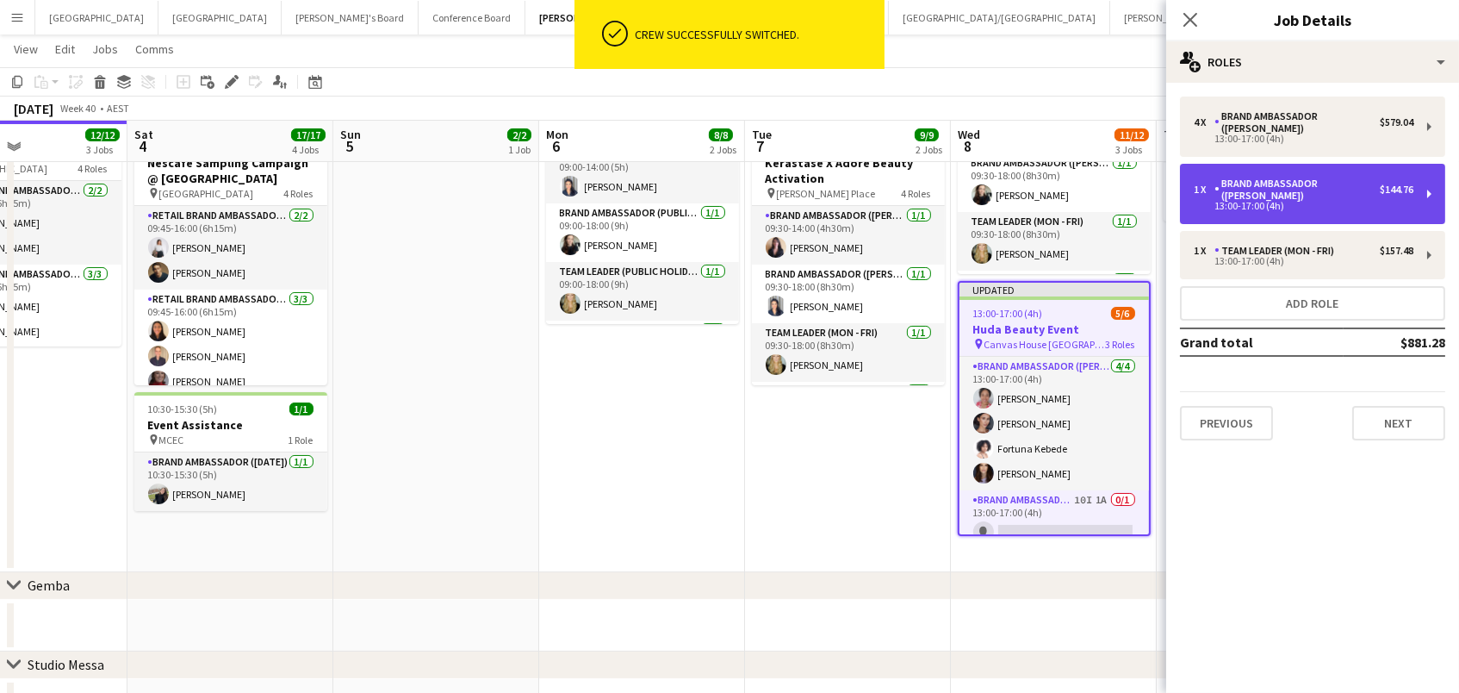
click at [1420, 171] on div "1 x Brand Ambassador (Mon - Fri) $144.76 13:00-17:00 (4h)" at bounding box center [1312, 194] width 265 height 60
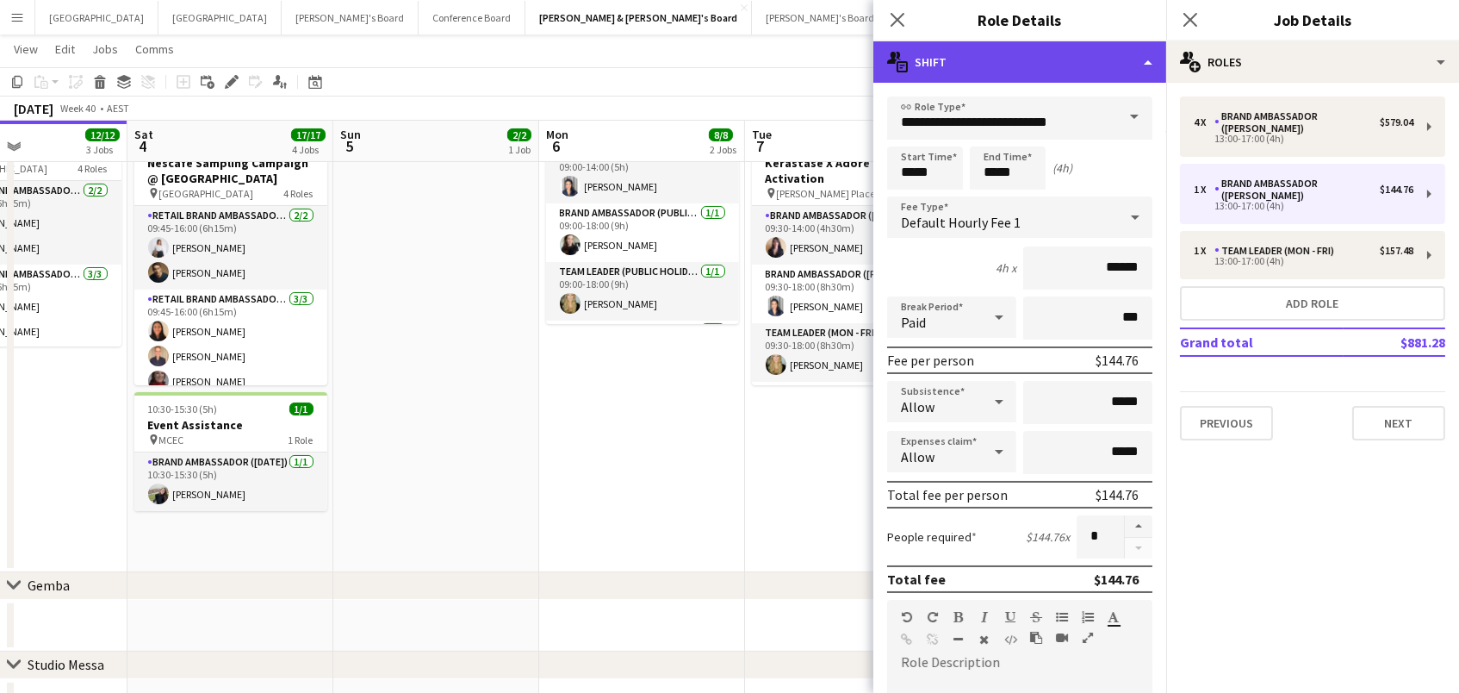
click at [1077, 62] on div "multiple-actions-text Shift" at bounding box center [1019, 61] width 293 height 41
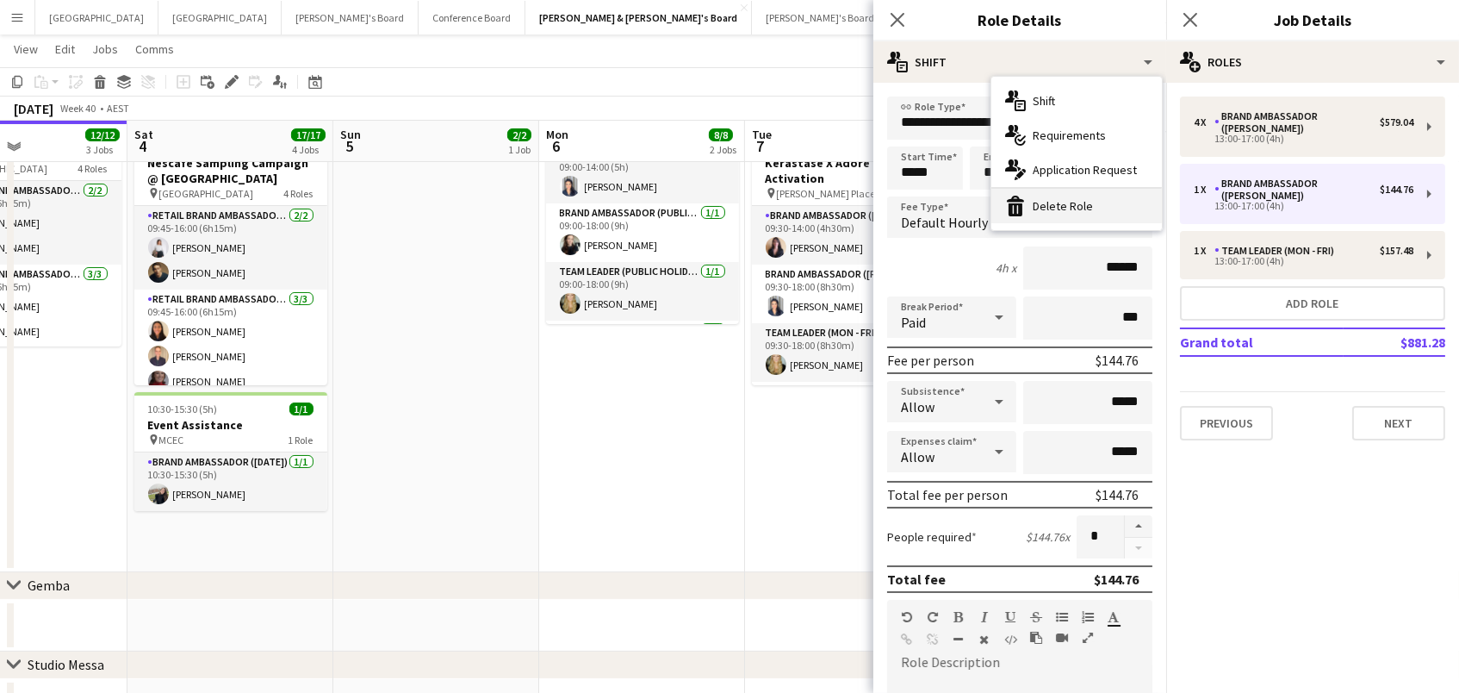
click at [1080, 206] on div "bin-2 Delete Role" at bounding box center [1076, 206] width 171 height 34
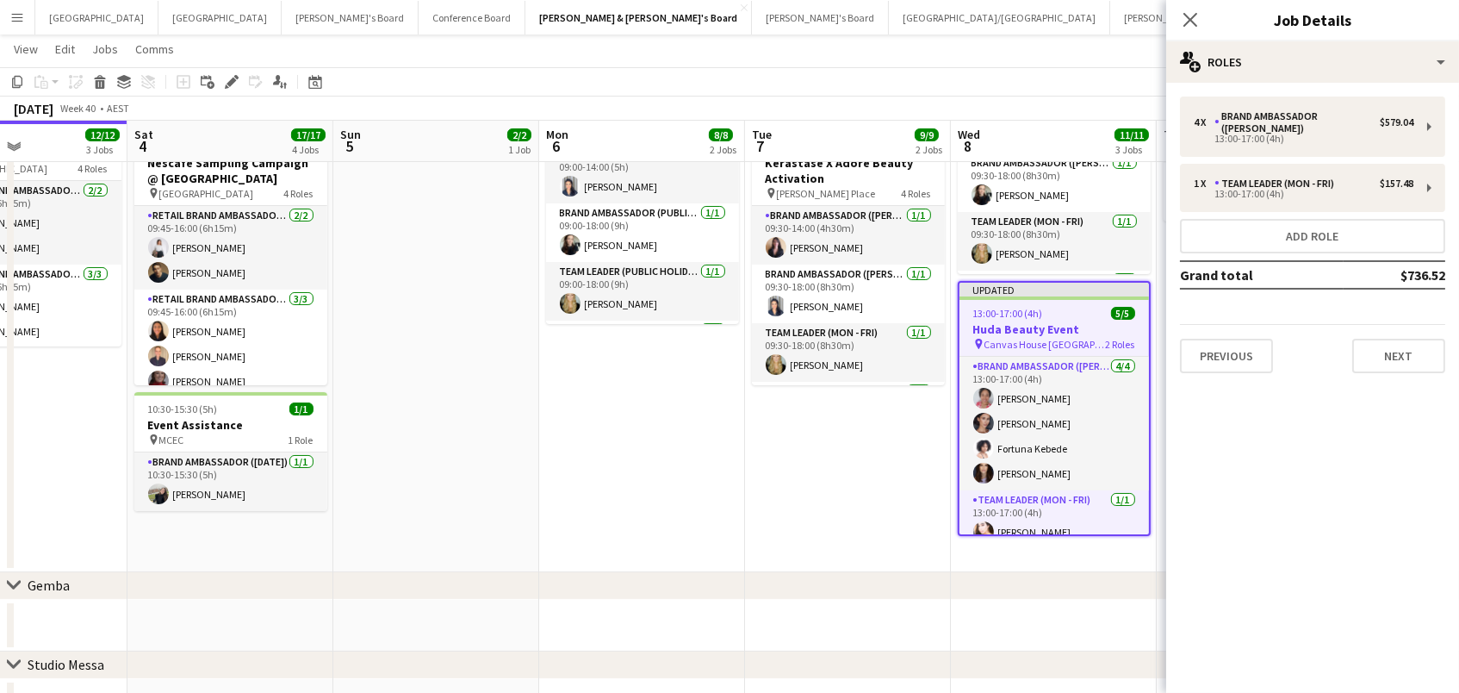
click at [829, 84] on app-toolbar "Copy Paste Paste Command V Paste with crew Command Shift V Paste linked Job [GE…" at bounding box center [729, 81] width 1459 height 29
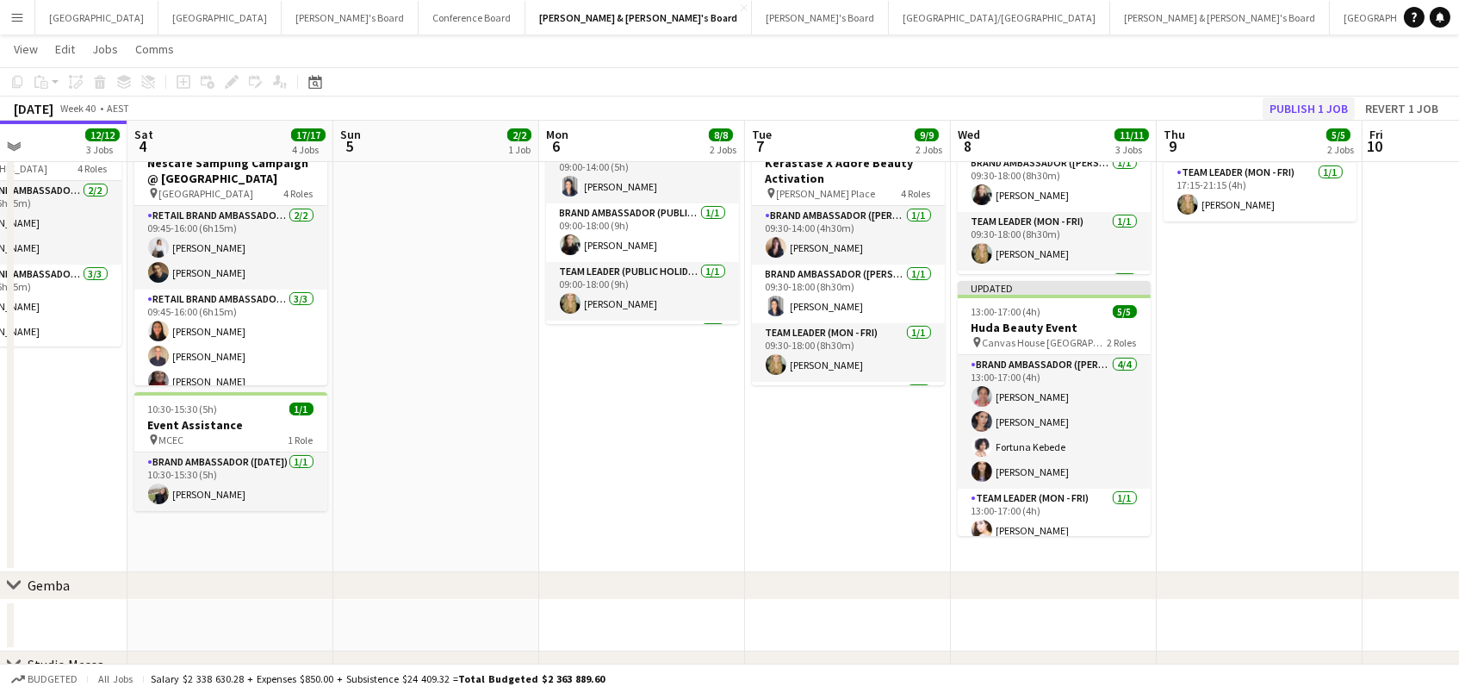
click at [1333, 108] on button "Publish 1 job" at bounding box center [1309, 108] width 92 height 22
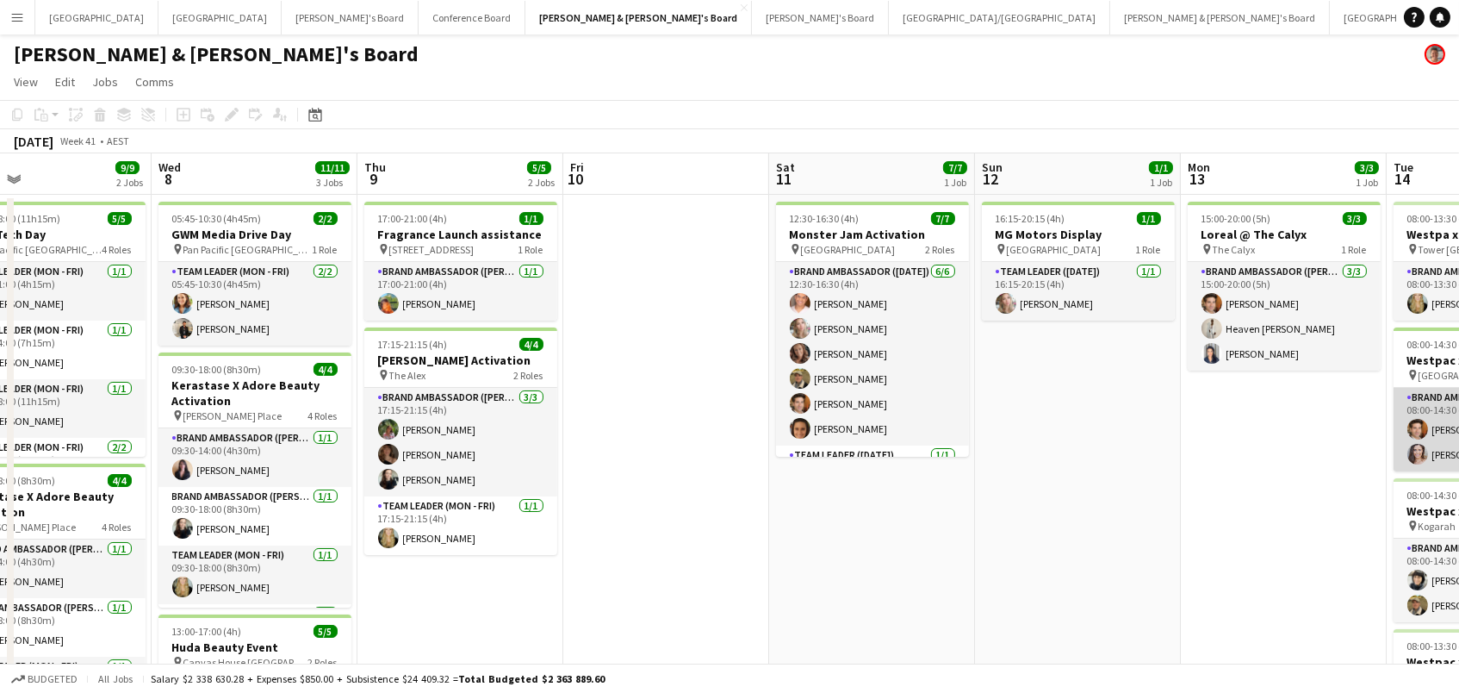
scroll to position [0, 492]
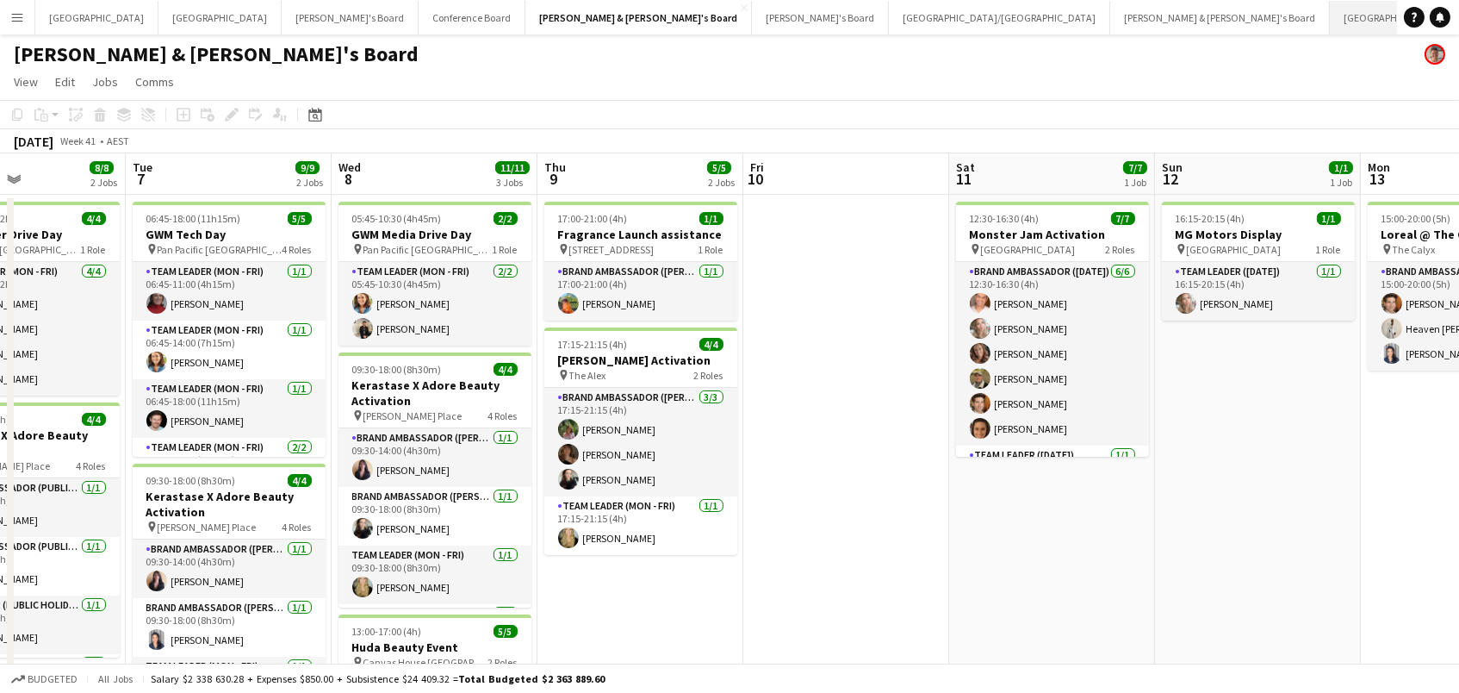
click at [1330, 20] on button "Sydney Close" at bounding box center [1391, 18] width 123 height 34
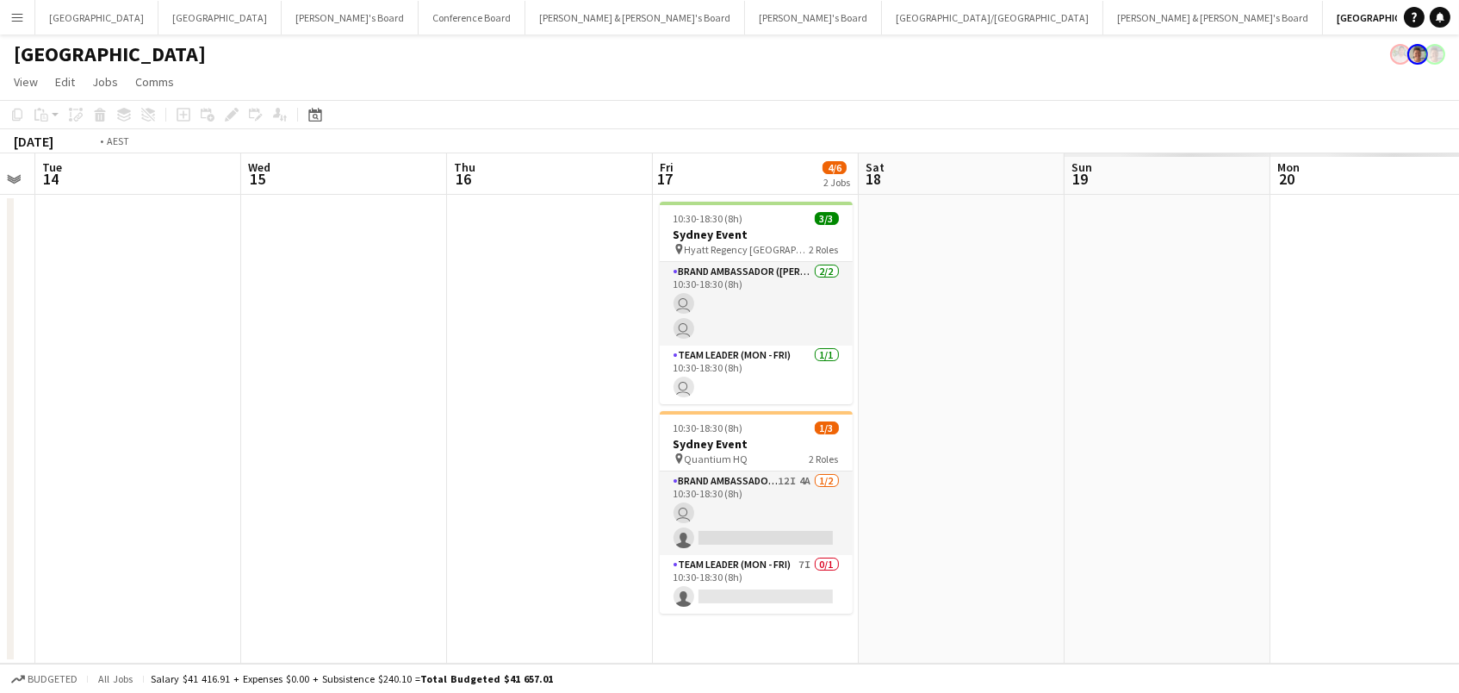
scroll to position [0, 630]
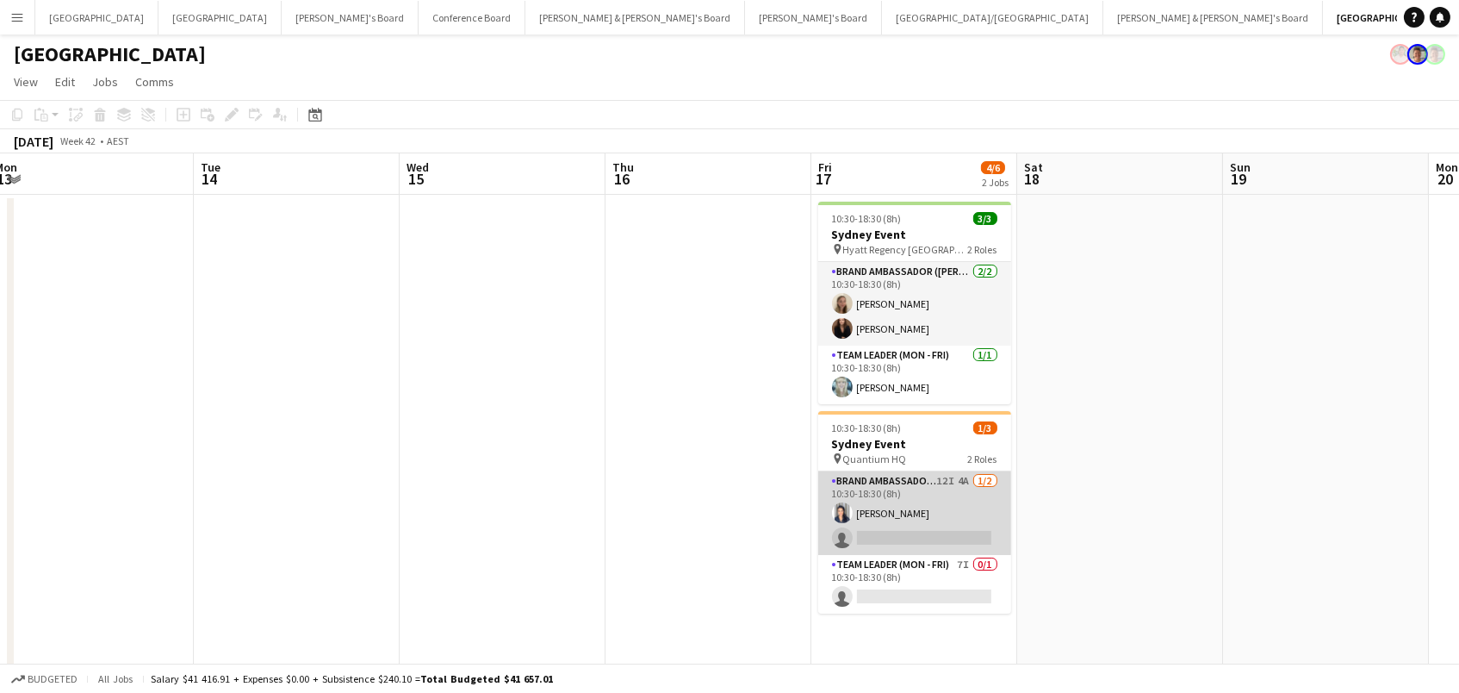
click at [895, 521] on app-card-role "Brand Ambassador (Mon - Fri) 12I 4A 1/2 10:30-18:30 (8h) Vanessa Flauzino singl…" at bounding box center [914, 513] width 193 height 84
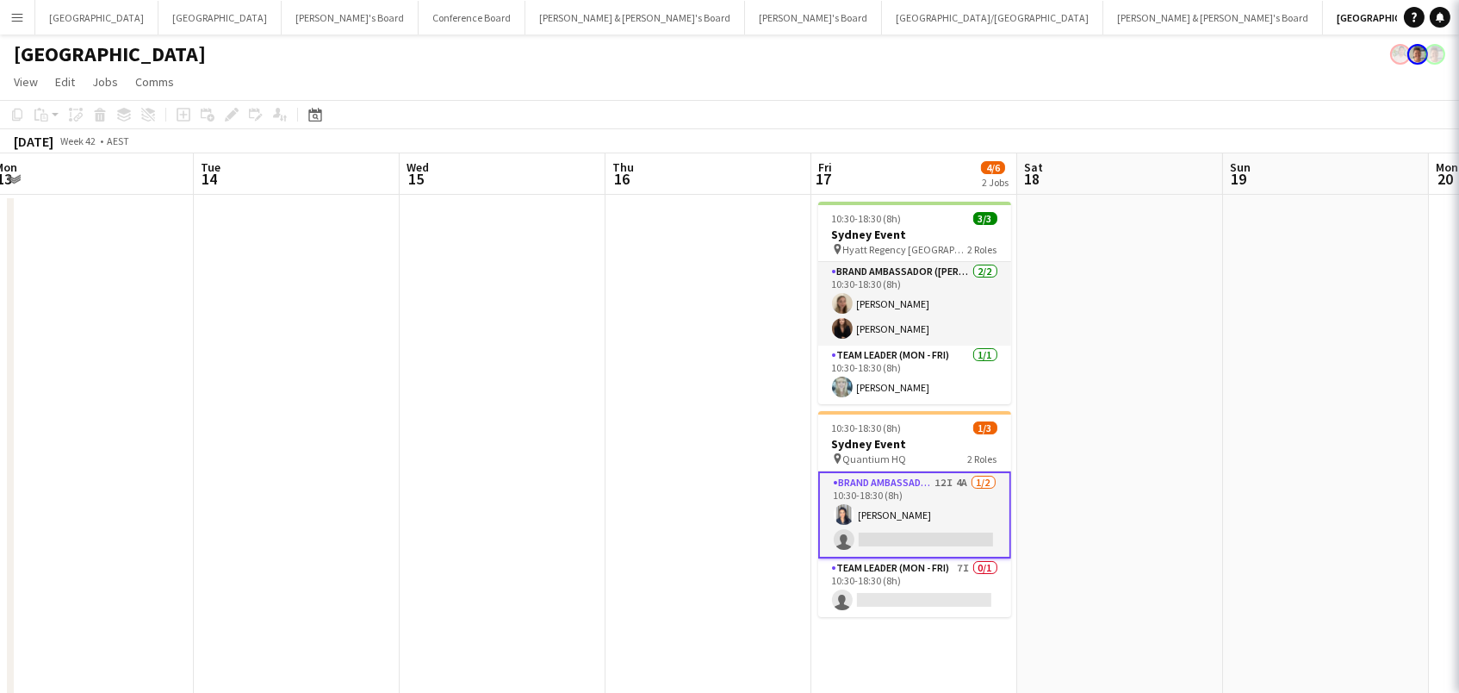
scroll to position [1, 0]
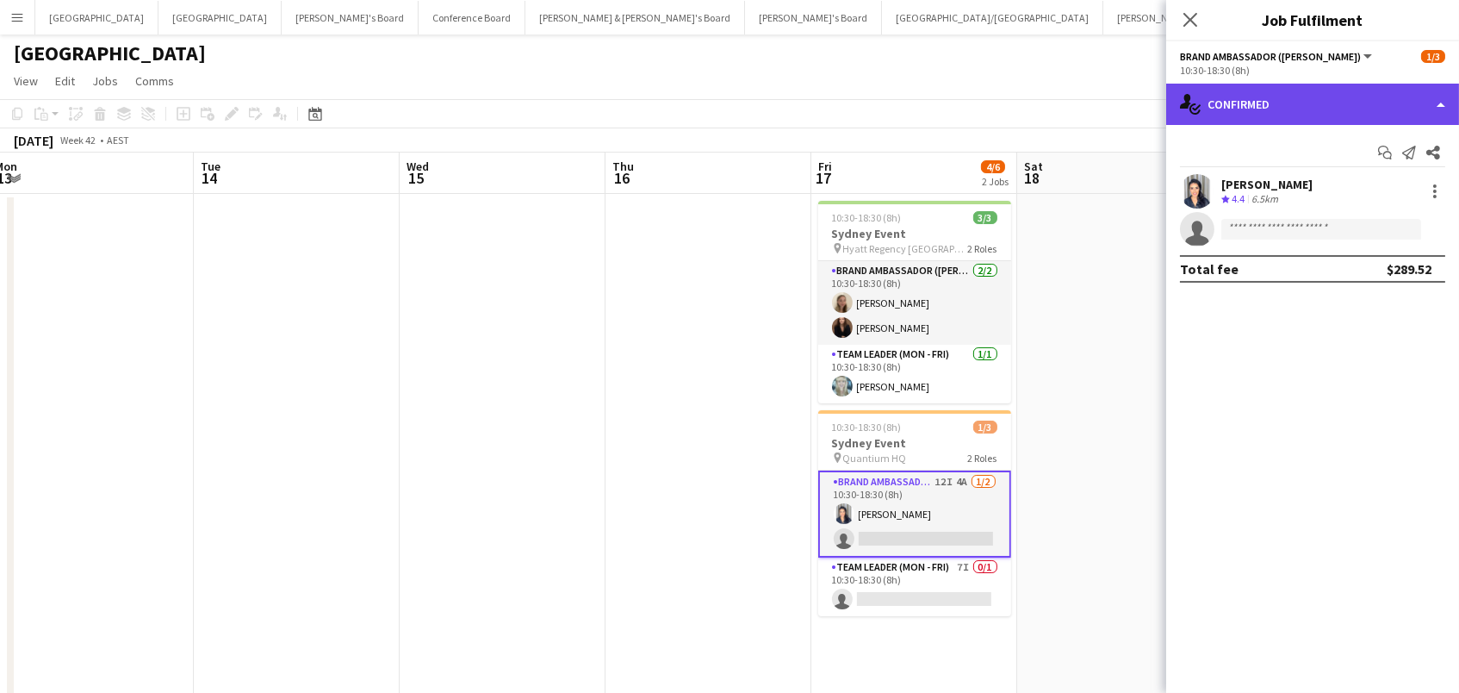
click at [1302, 107] on div "single-neutral-actions-check-2 Confirmed" at bounding box center [1312, 104] width 293 height 41
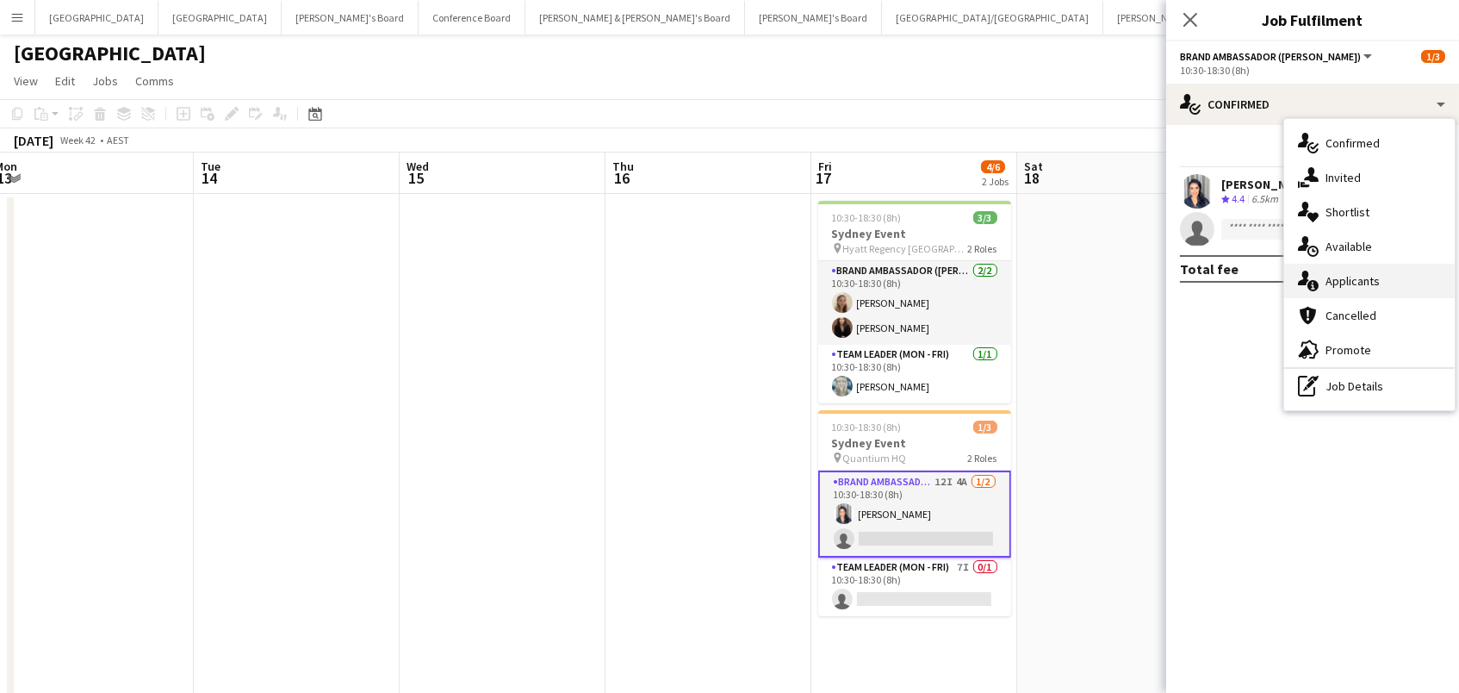
click at [1318, 283] on icon at bounding box center [1313, 285] width 11 height 11
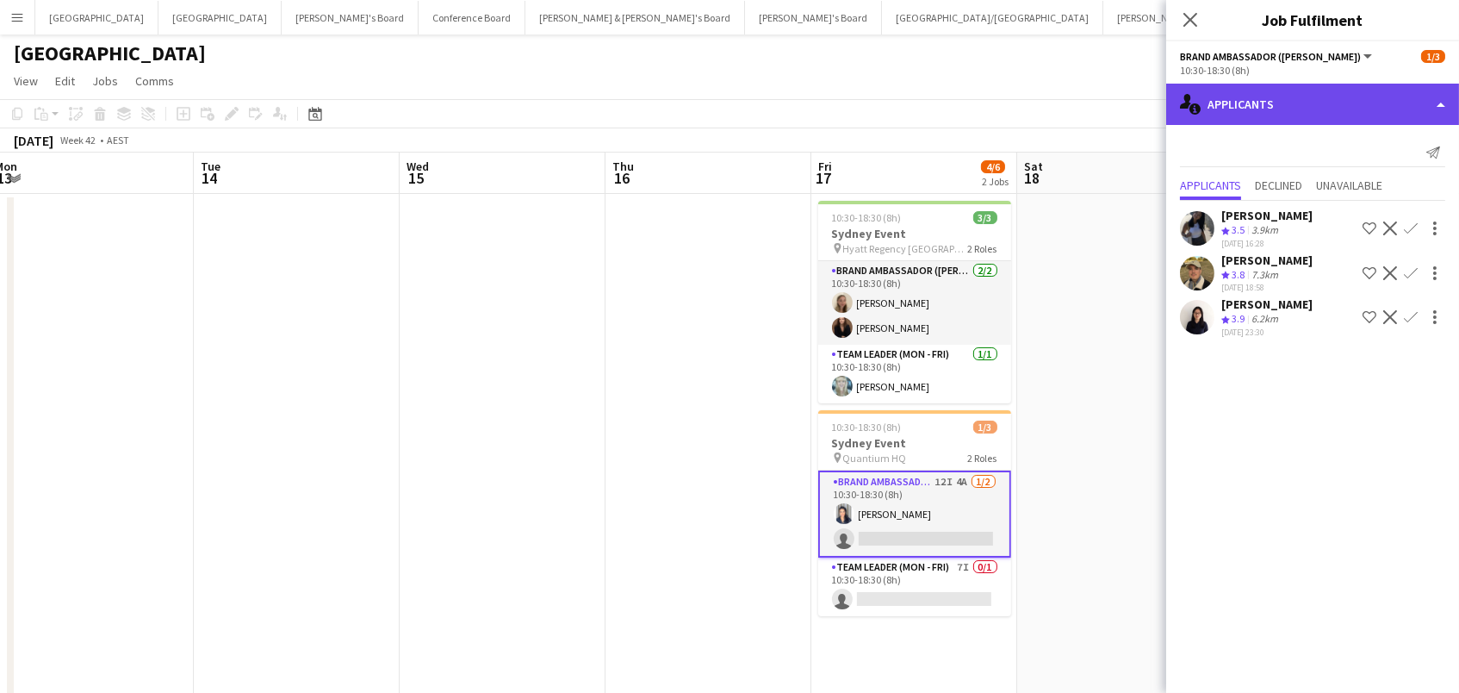
click at [1285, 115] on div "single-neutral-actions-information Applicants" at bounding box center [1312, 104] width 293 height 41
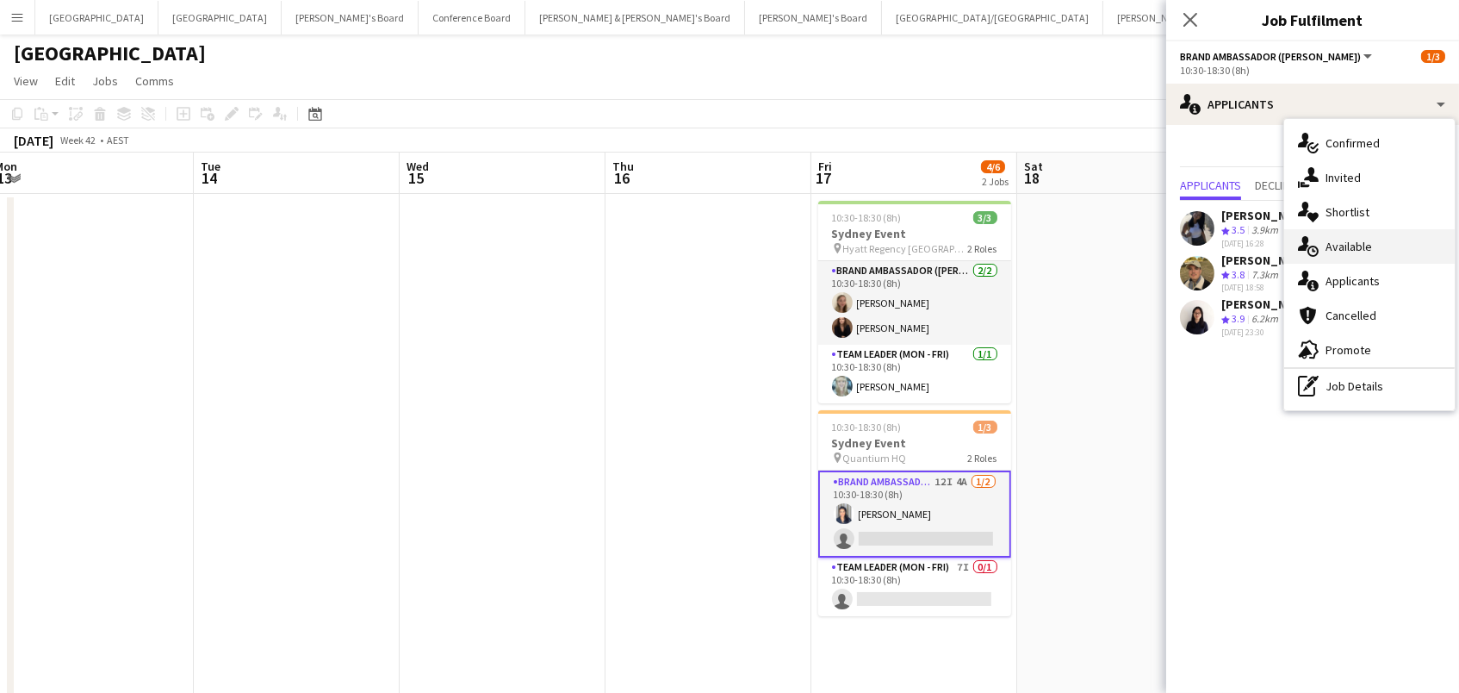
click at [1343, 243] on span "Available" at bounding box center [1349, 247] width 47 height 16
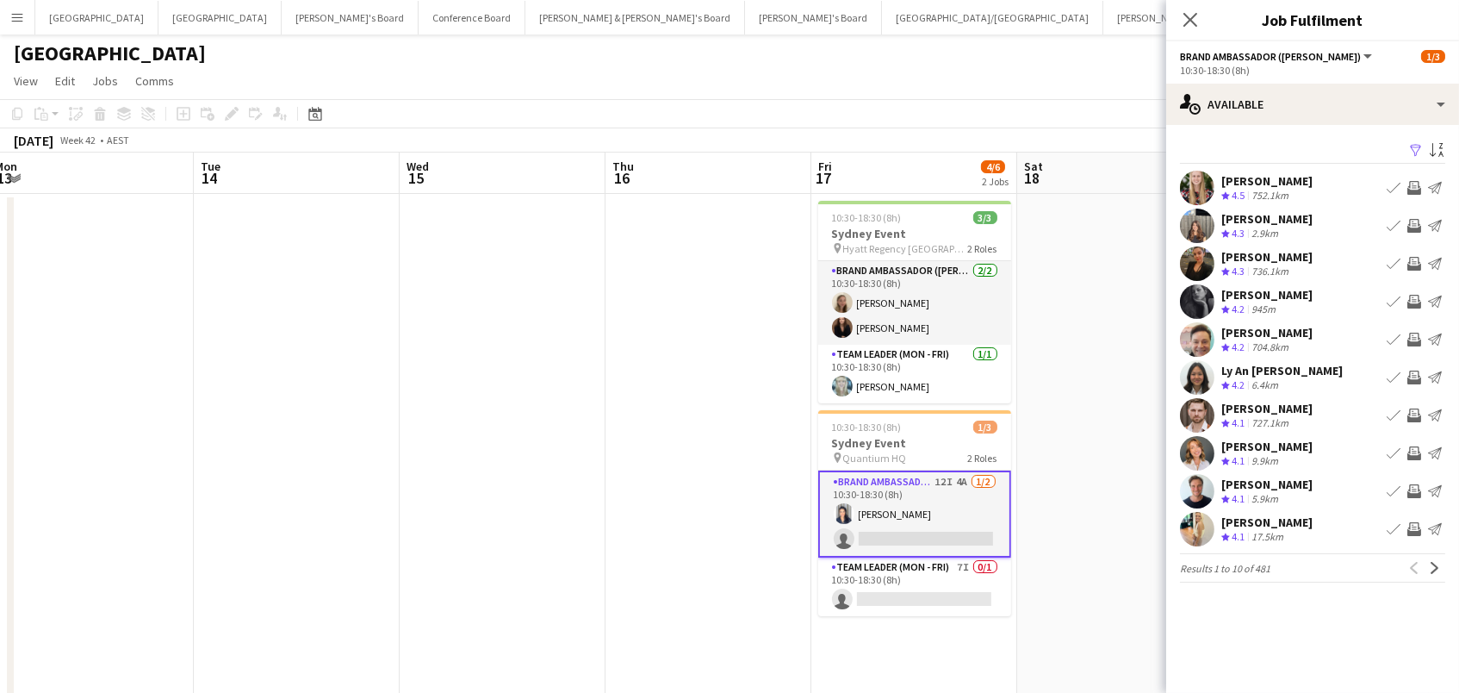
click at [1417, 151] on app-icon "Filter" at bounding box center [1416, 151] width 14 height 16
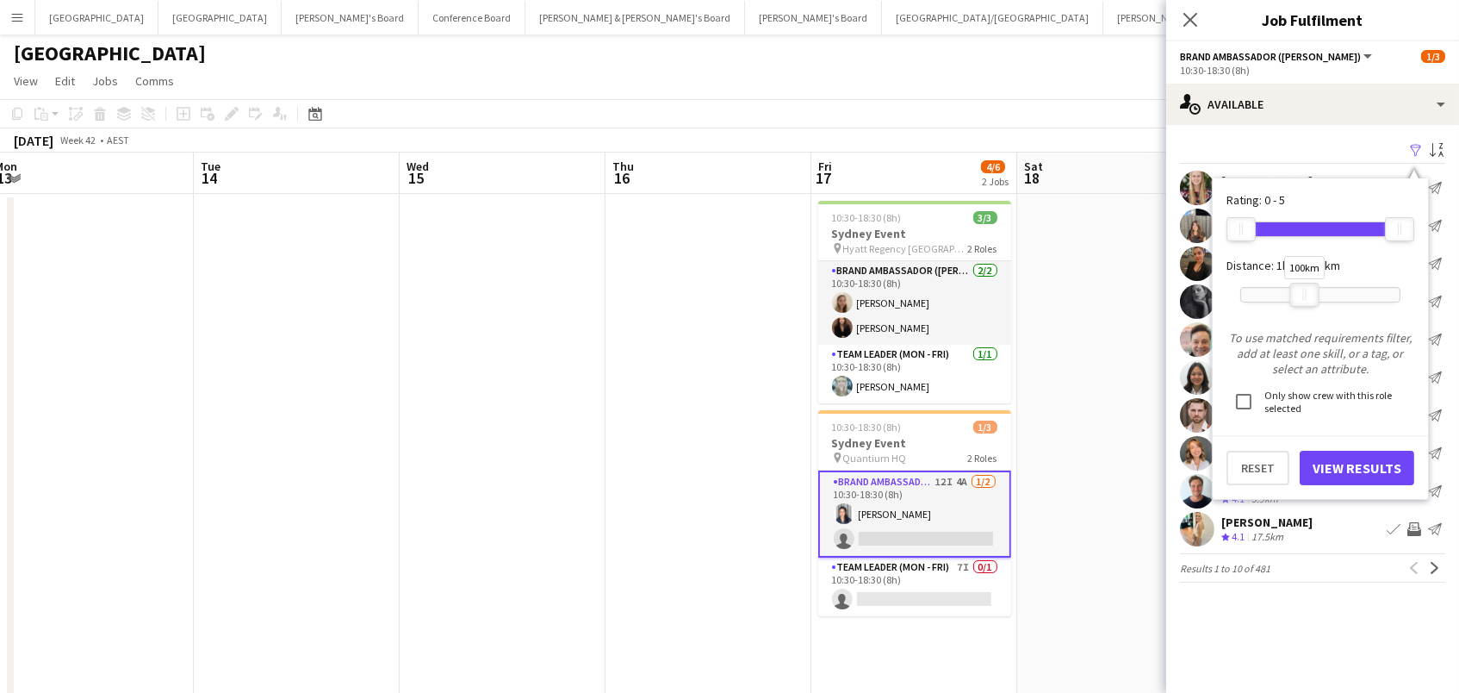
drag, startPoint x: 1398, startPoint y: 292, endPoint x: 1306, endPoint y: 294, distance: 92.2
click at [1306, 294] on div "100km" at bounding box center [1304, 295] width 29 height 24
click at [1334, 473] on button "View Results" at bounding box center [1357, 467] width 115 height 34
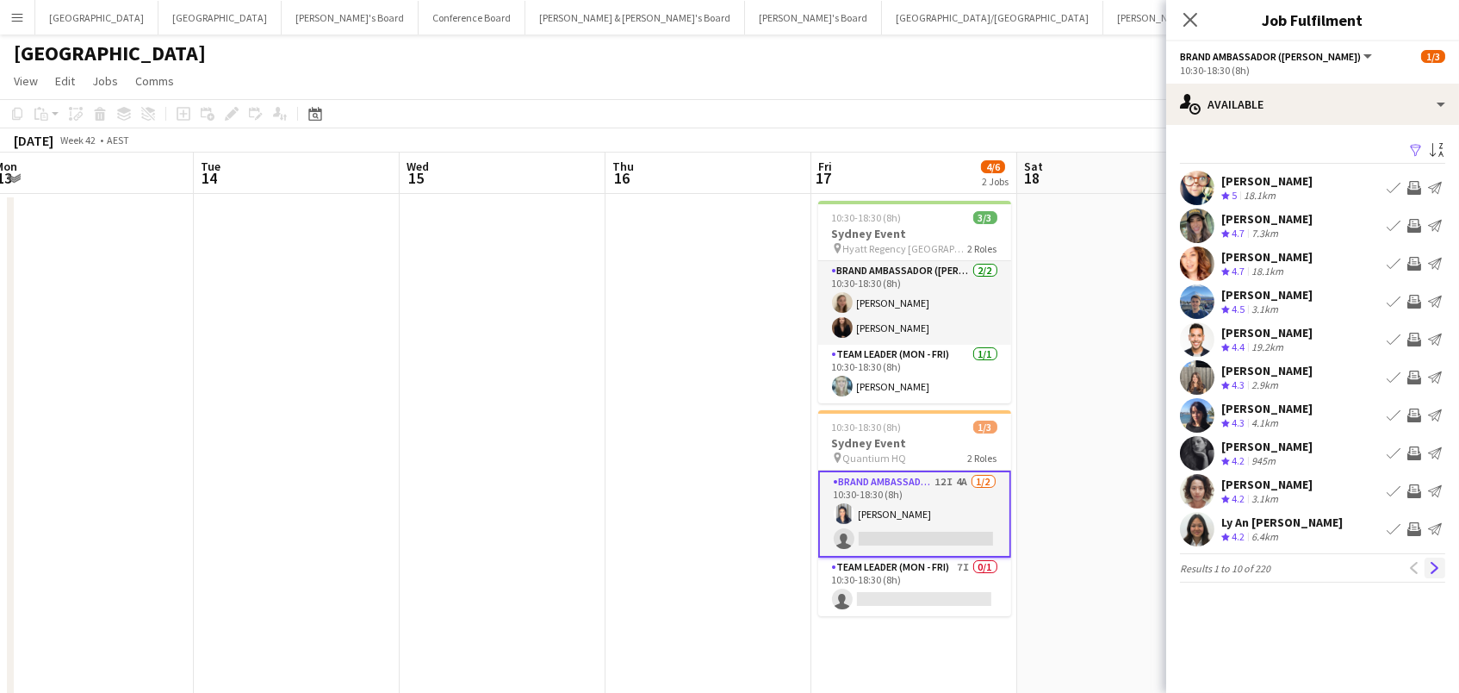
click at [1440, 562] on app-icon "Next" at bounding box center [1435, 568] width 12 height 12
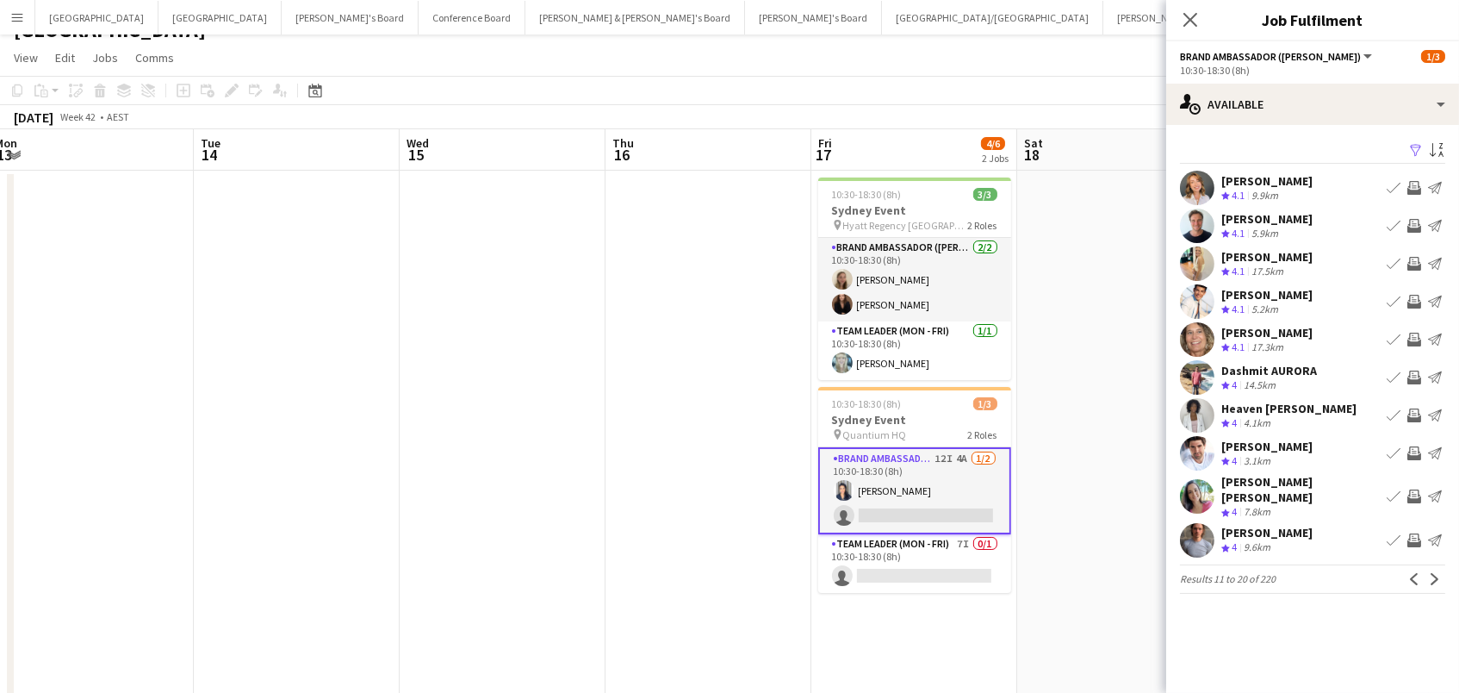
scroll to position [34, 0]
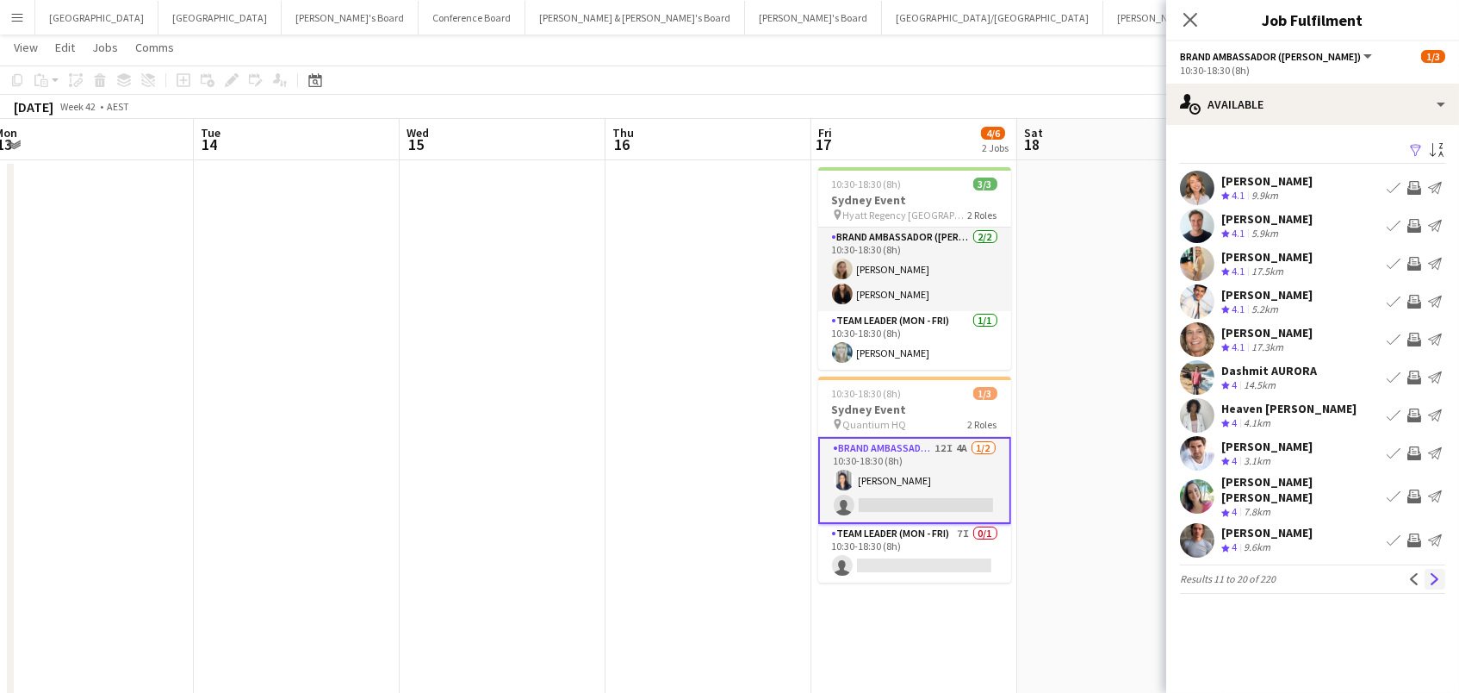
click at [1432, 573] on app-icon "Next" at bounding box center [1435, 579] width 12 height 12
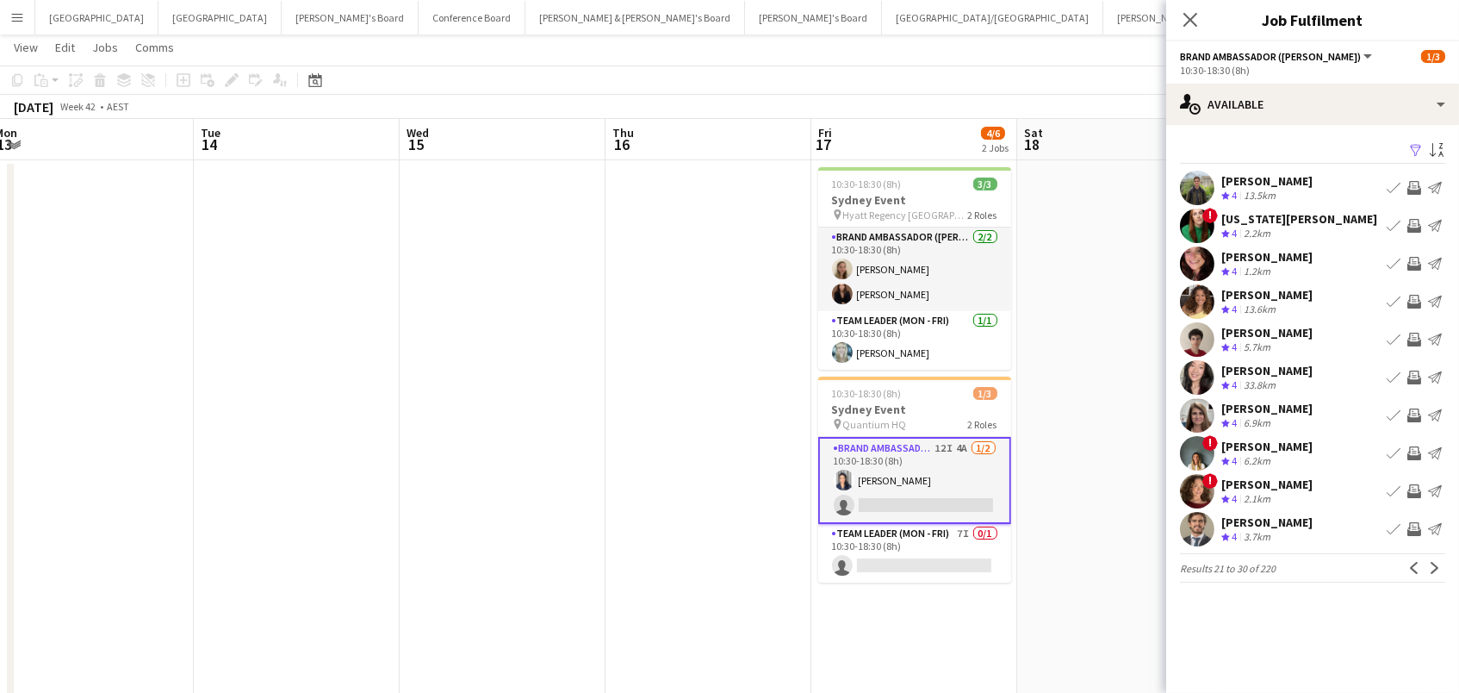
click at [1432, 566] on app-icon "Next" at bounding box center [1435, 568] width 12 height 12
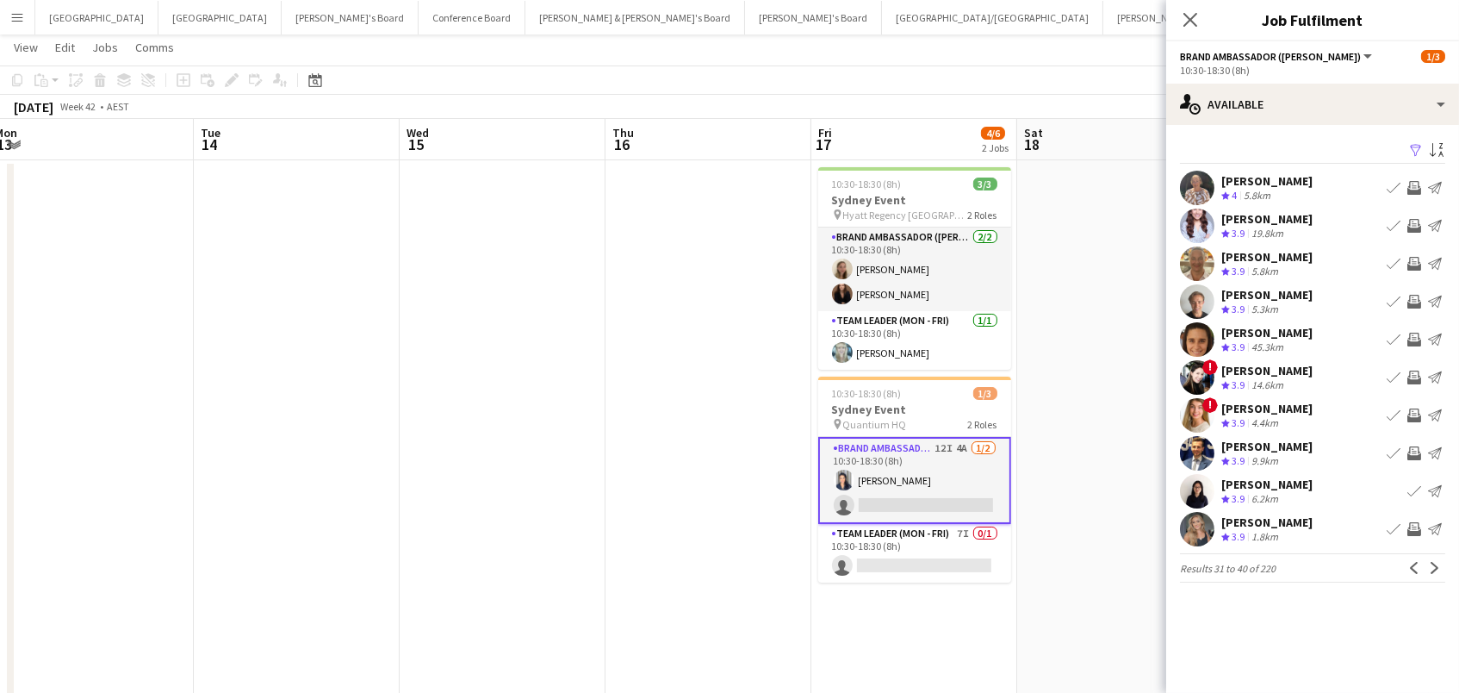
click at [1432, 566] on app-icon "Next" at bounding box center [1435, 568] width 12 height 12
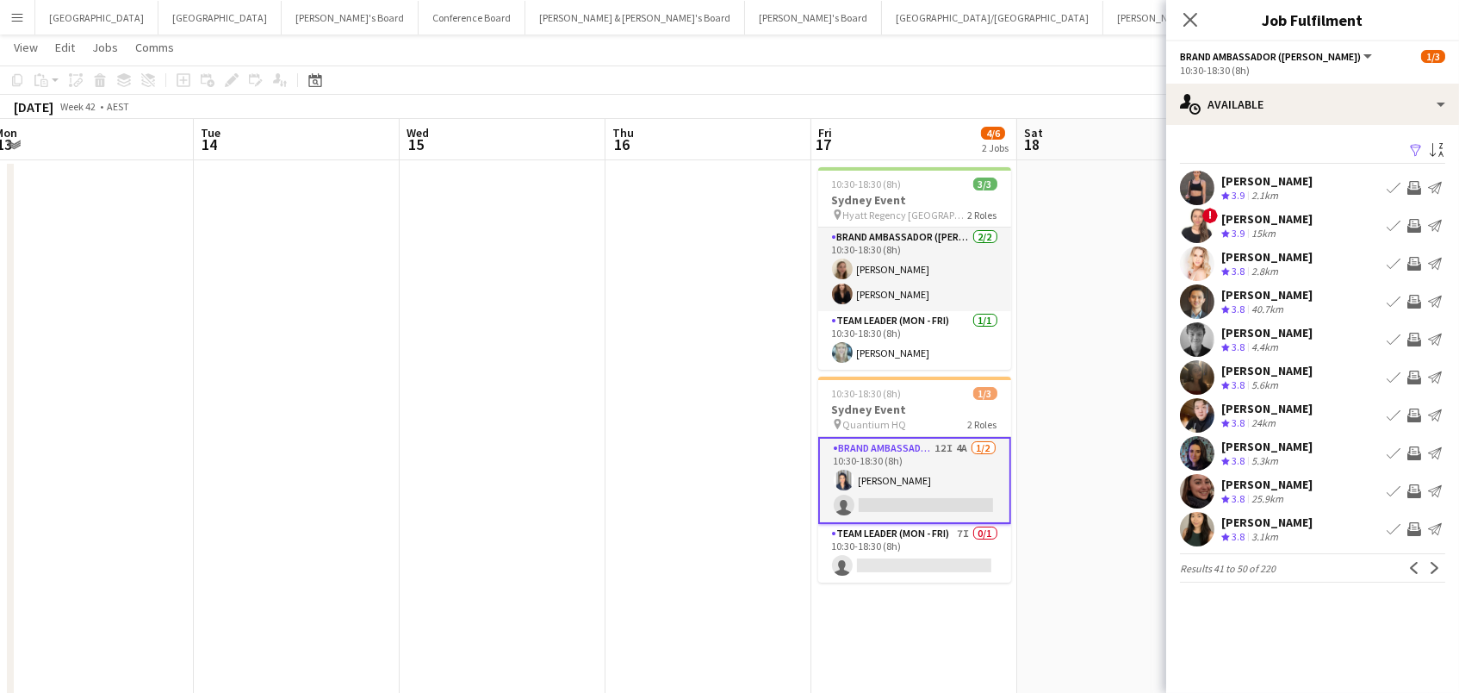
click at [1415, 450] on app-icon "Invite crew" at bounding box center [1414, 453] width 14 height 14
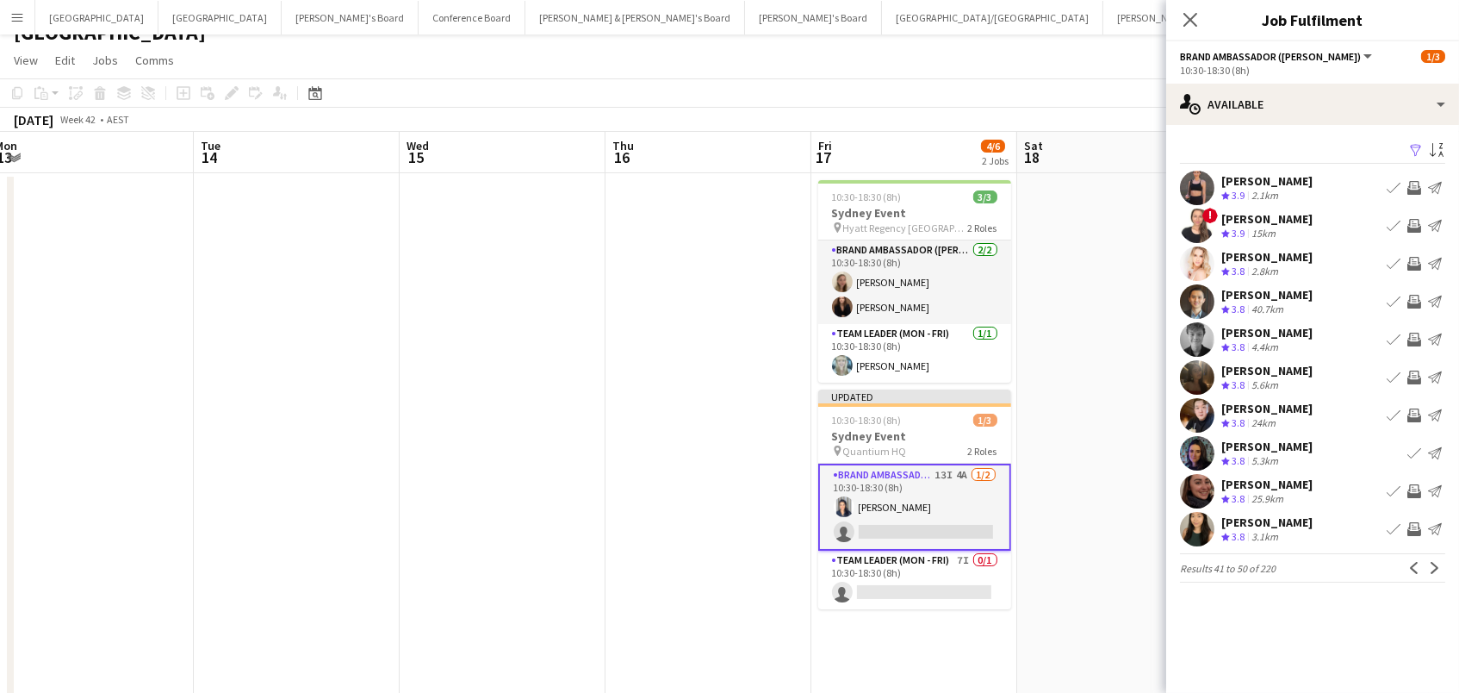
scroll to position [22, 0]
click at [1443, 566] on button "Next" at bounding box center [1435, 567] width 21 height 21
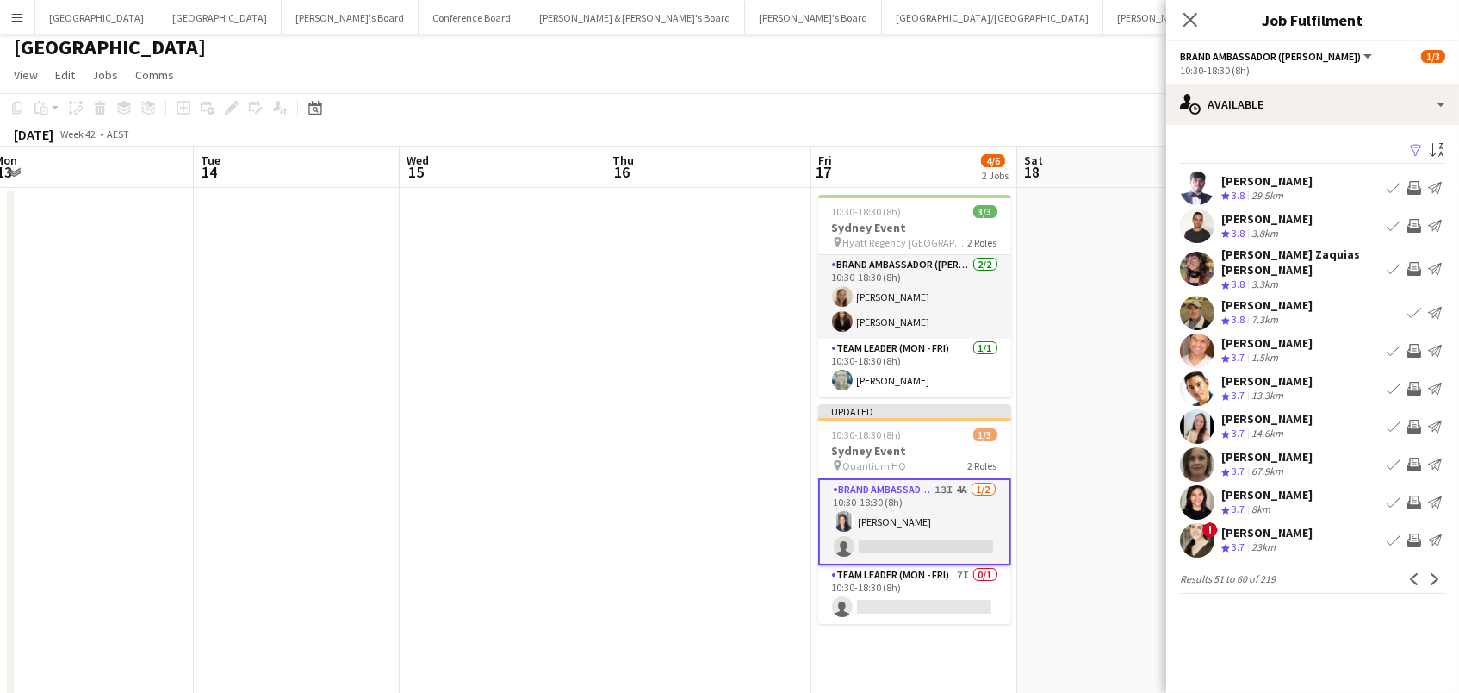
scroll to position [6, 0]
click at [1436, 573] on app-icon "Next" at bounding box center [1435, 579] width 12 height 12
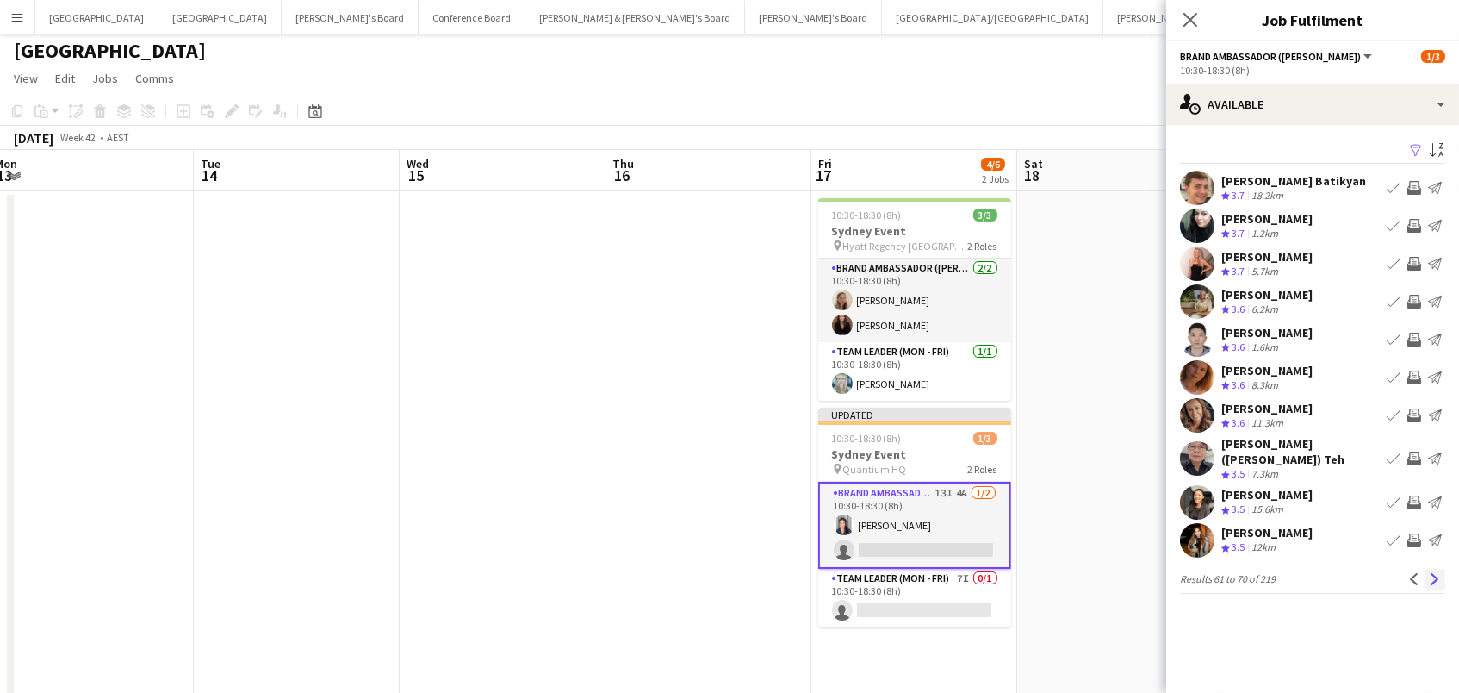
scroll to position [1, 0]
click at [1437, 573] on app-icon "Next" at bounding box center [1435, 579] width 12 height 12
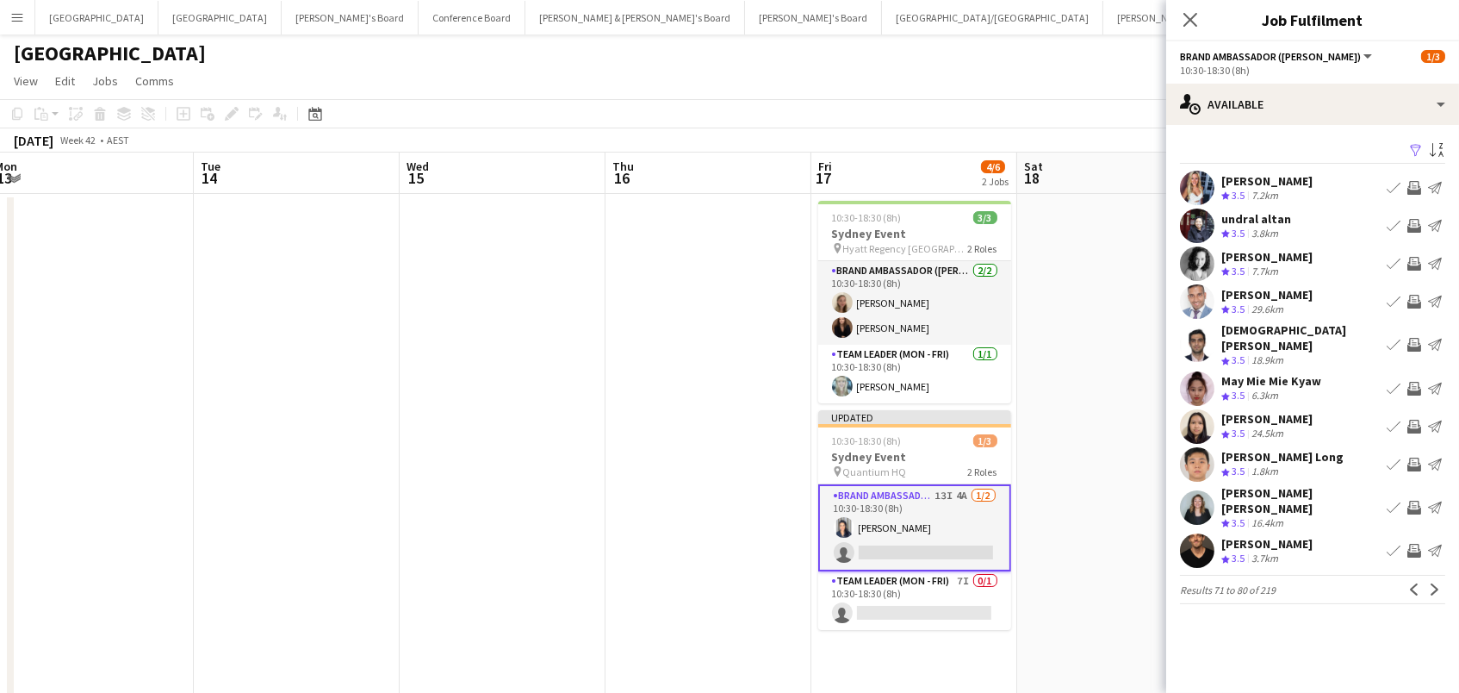
click at [1437, 583] on app-icon "Next" at bounding box center [1435, 589] width 12 height 12
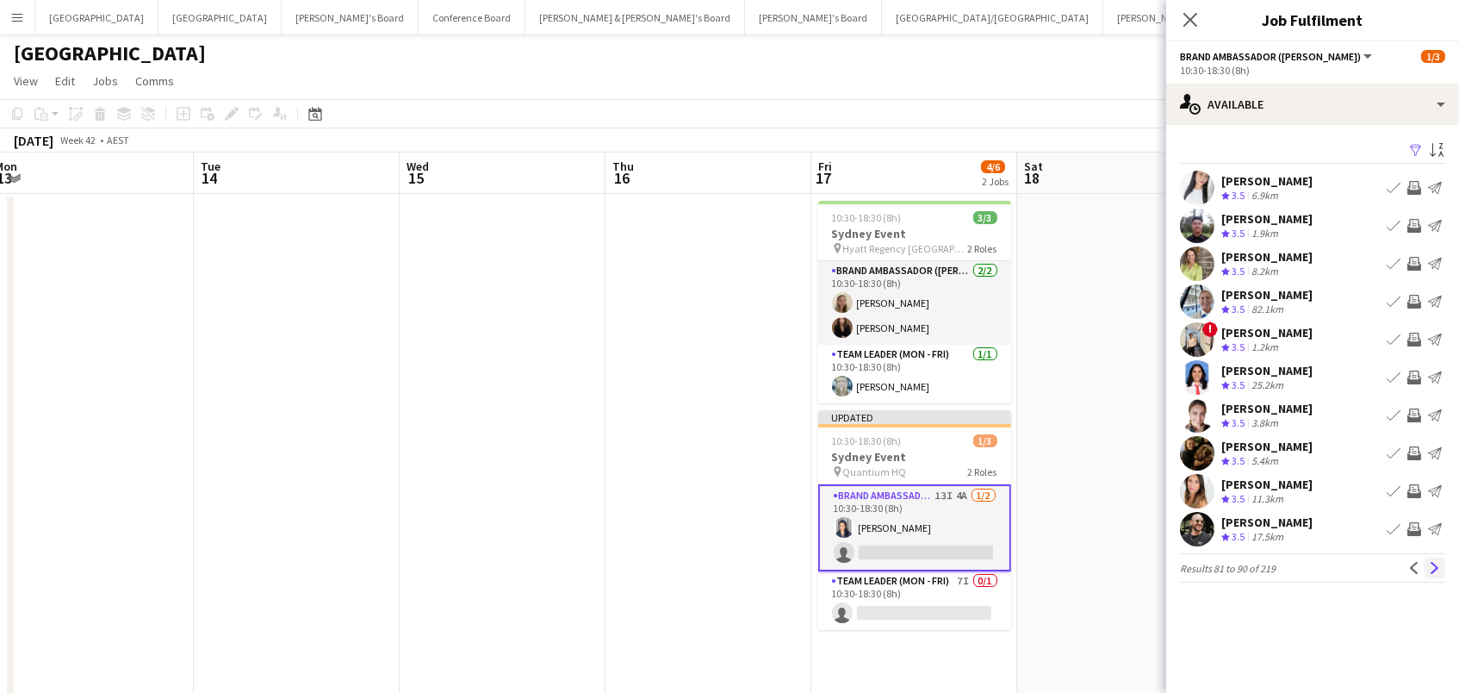
click at [1432, 571] on app-icon "Next" at bounding box center [1435, 568] width 12 height 12
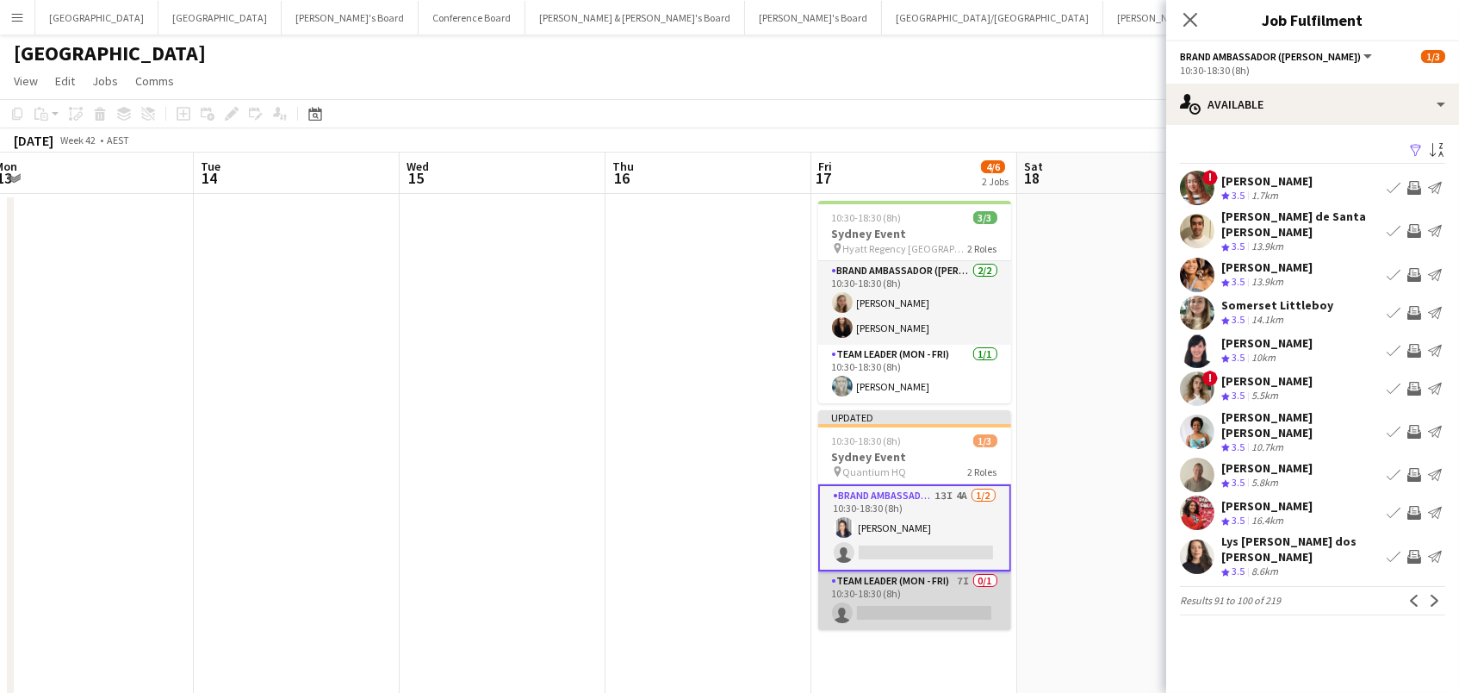
click at [885, 600] on app-card-role "Team Leader (Mon - Fri) 7I 0/1 10:30-18:30 (8h) single-neutral-actions" at bounding box center [914, 600] width 193 height 59
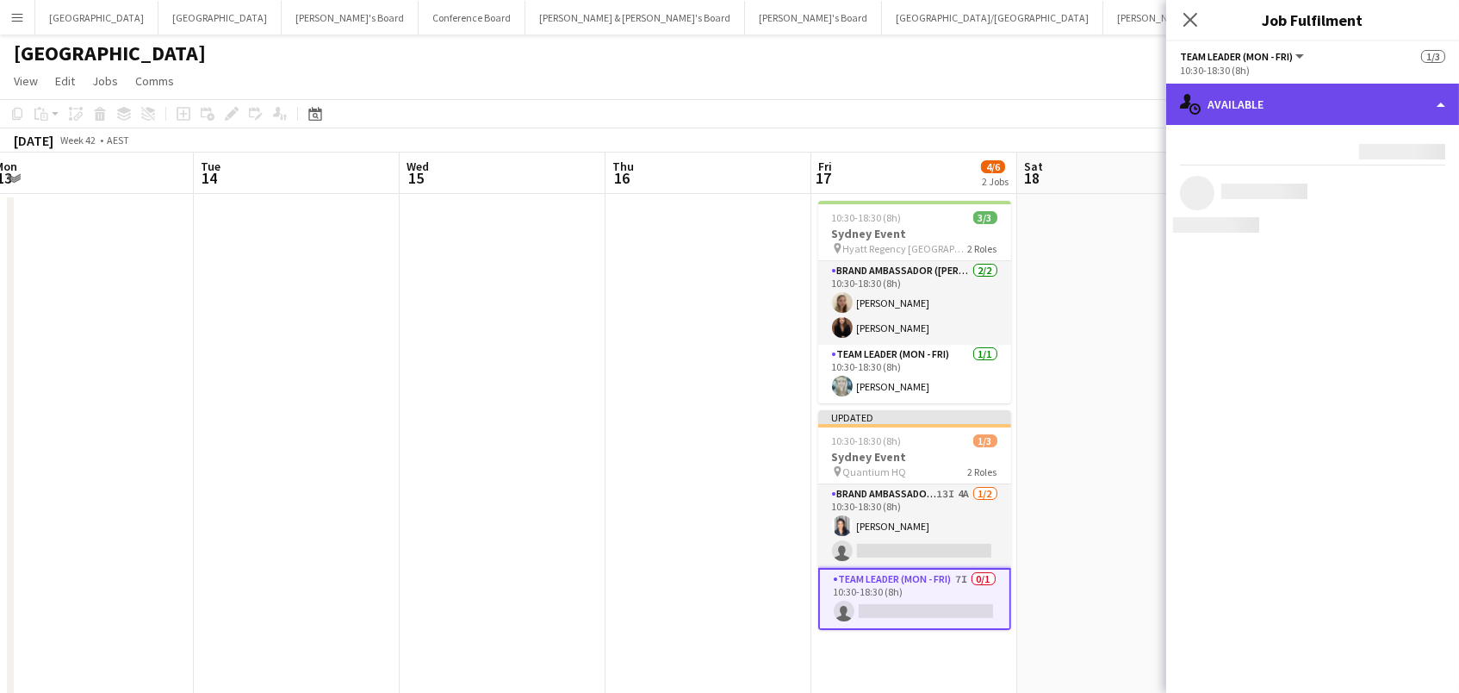
click at [1236, 105] on div "single-neutral-actions-upload Available" at bounding box center [1312, 104] width 293 height 41
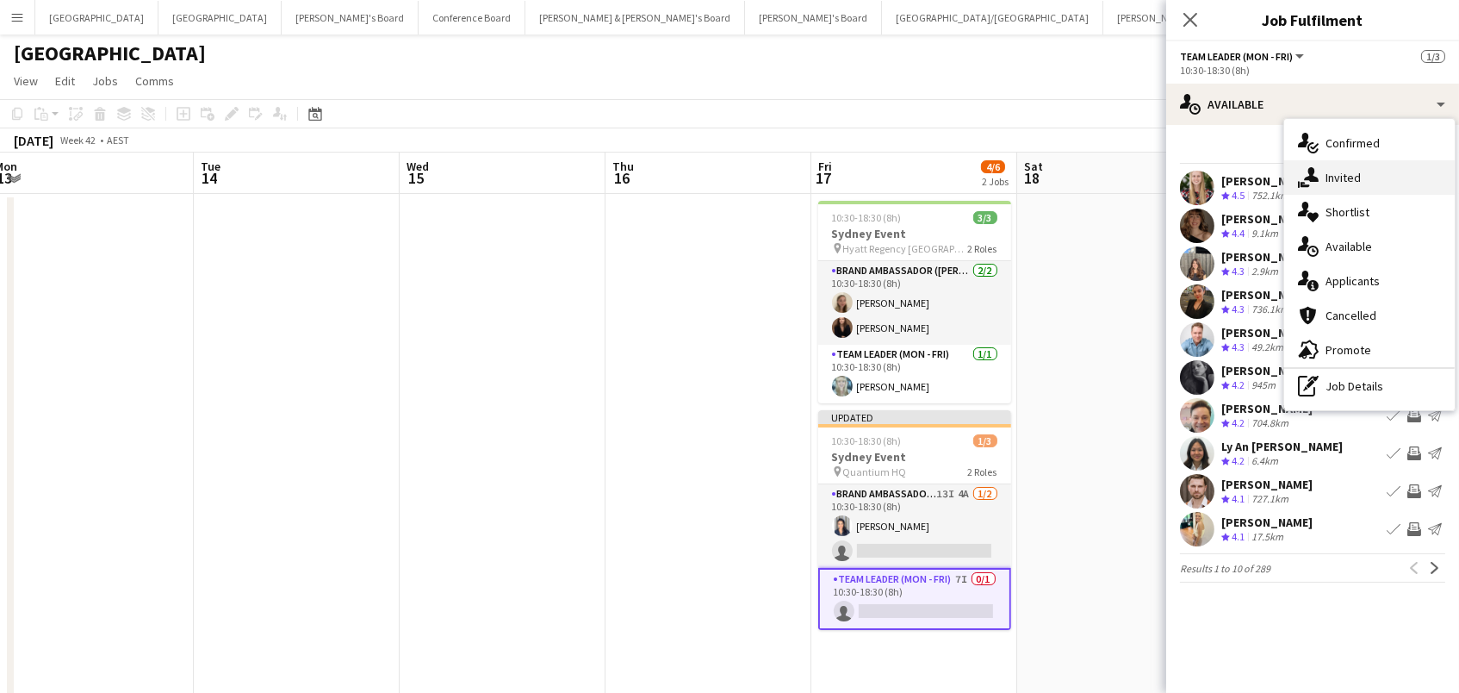
click at [1370, 170] on div "single-neutral-actions-share-1 Invited" at bounding box center [1369, 177] width 171 height 34
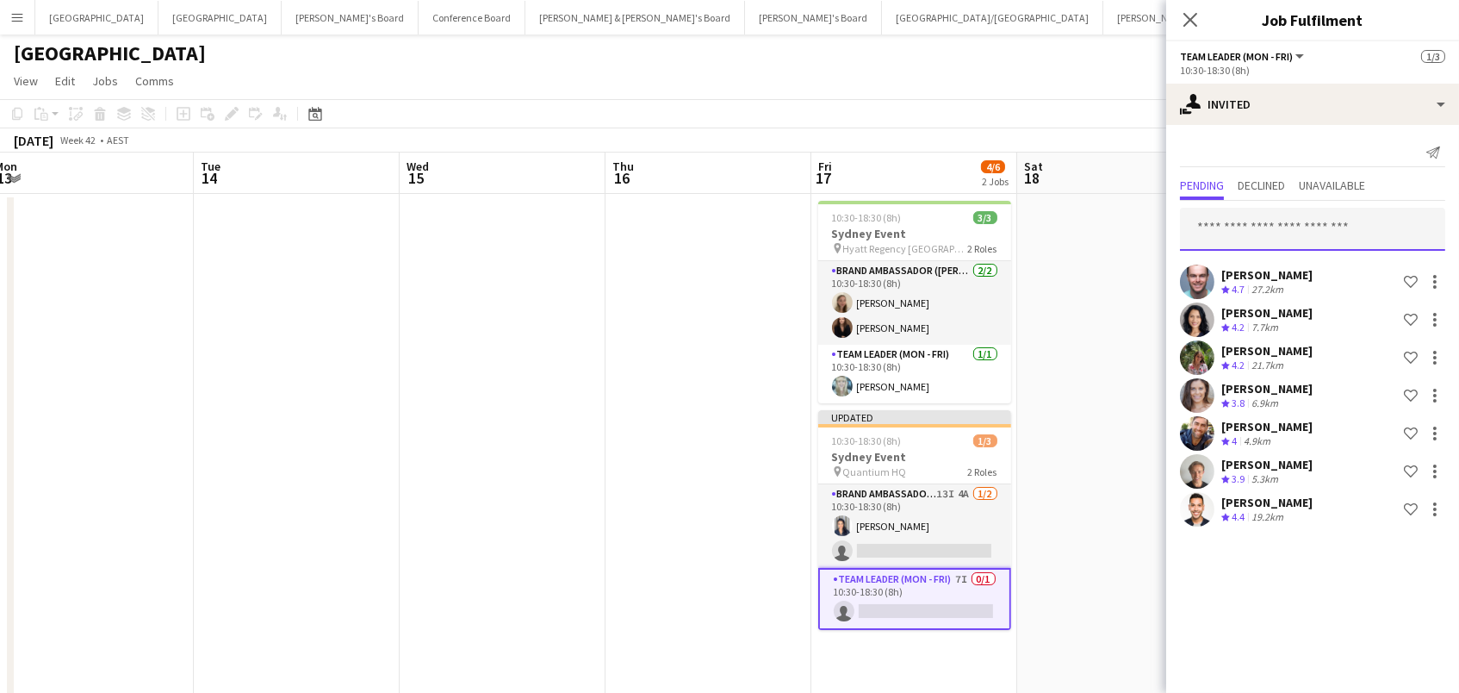
click at [1321, 225] on input "text" at bounding box center [1312, 229] width 265 height 43
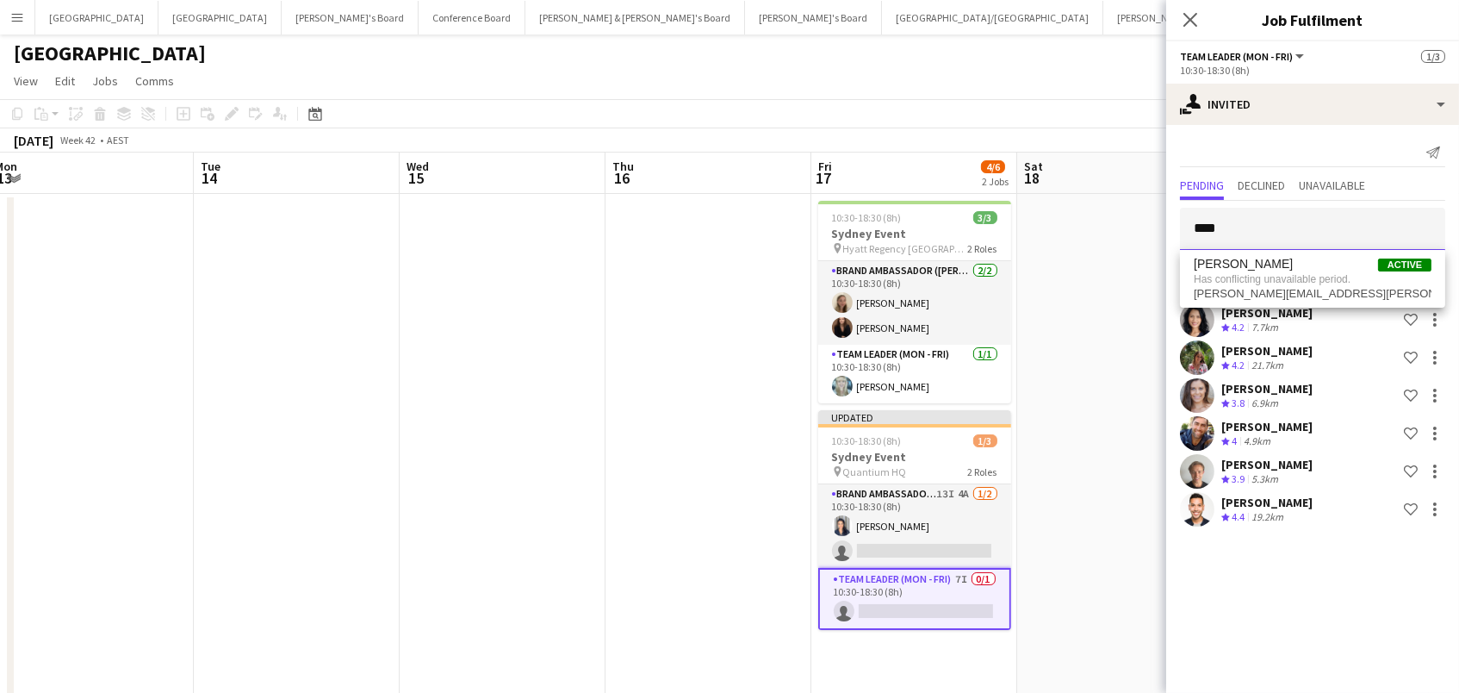
type input "****"
click at [1153, 92] on app-page-menu "View Day view expanded Day view collapsed Month view Date picker Jump to [DATE]…" at bounding box center [729, 82] width 1459 height 33
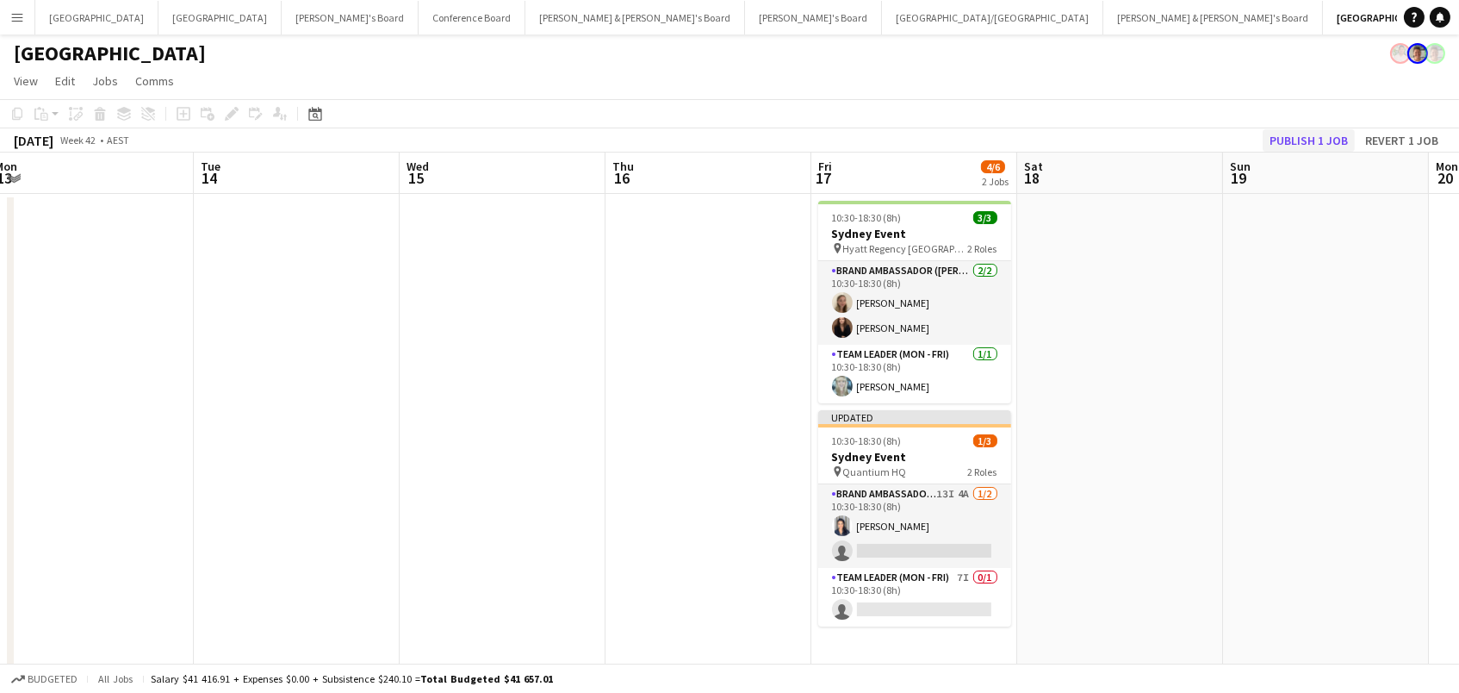
click at [1302, 135] on button "Publish 1 job" at bounding box center [1309, 140] width 92 height 22
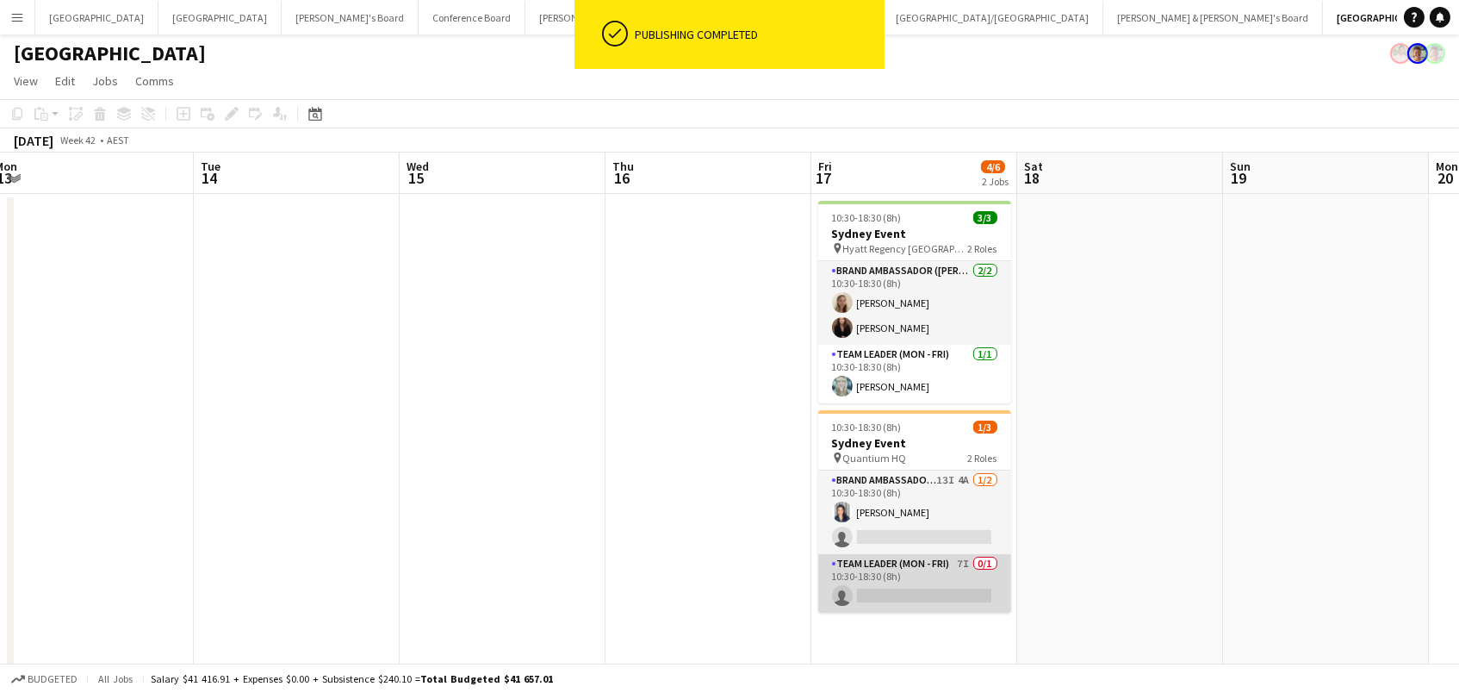
click at [877, 585] on app-card-role "Team Leader (Mon - Fri) 7I 0/1 10:30-18:30 (8h) single-neutral-actions" at bounding box center [914, 583] width 193 height 59
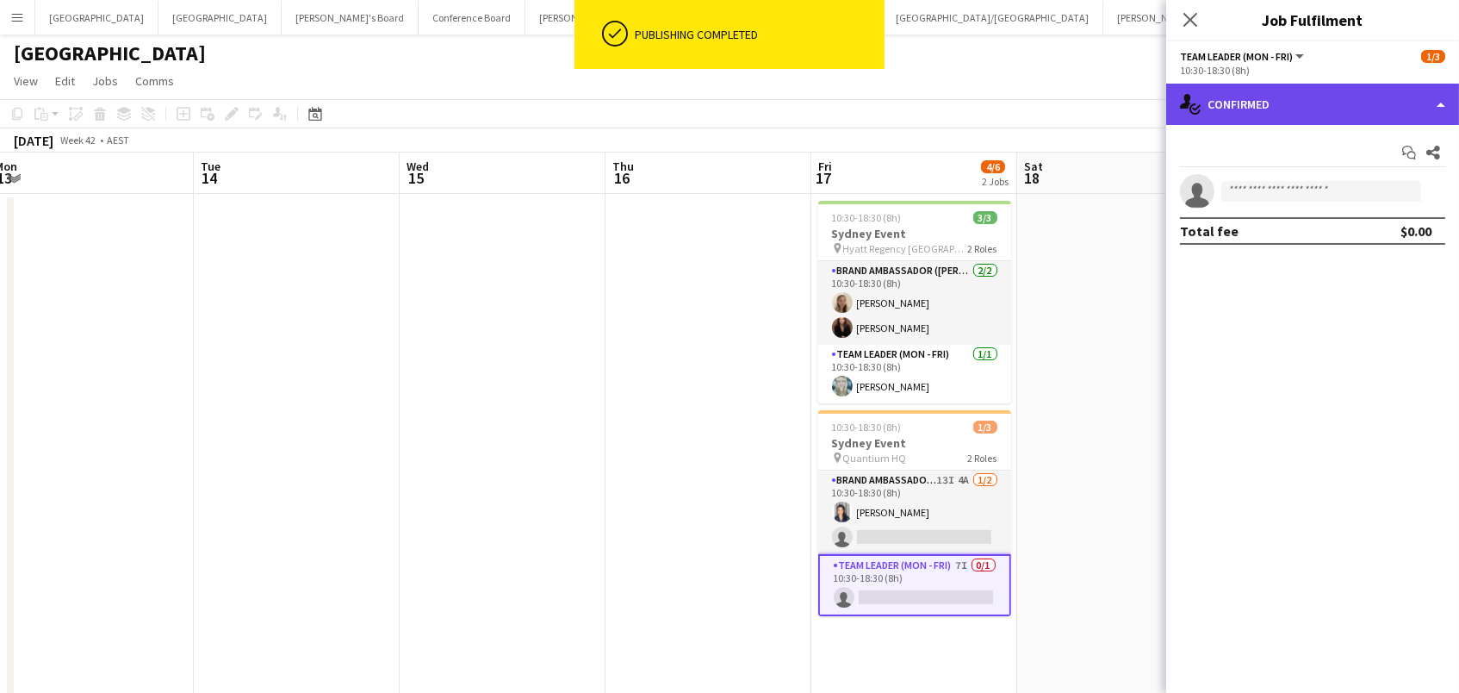
click at [1254, 107] on div "single-neutral-actions-check-2 Confirmed" at bounding box center [1312, 104] width 293 height 41
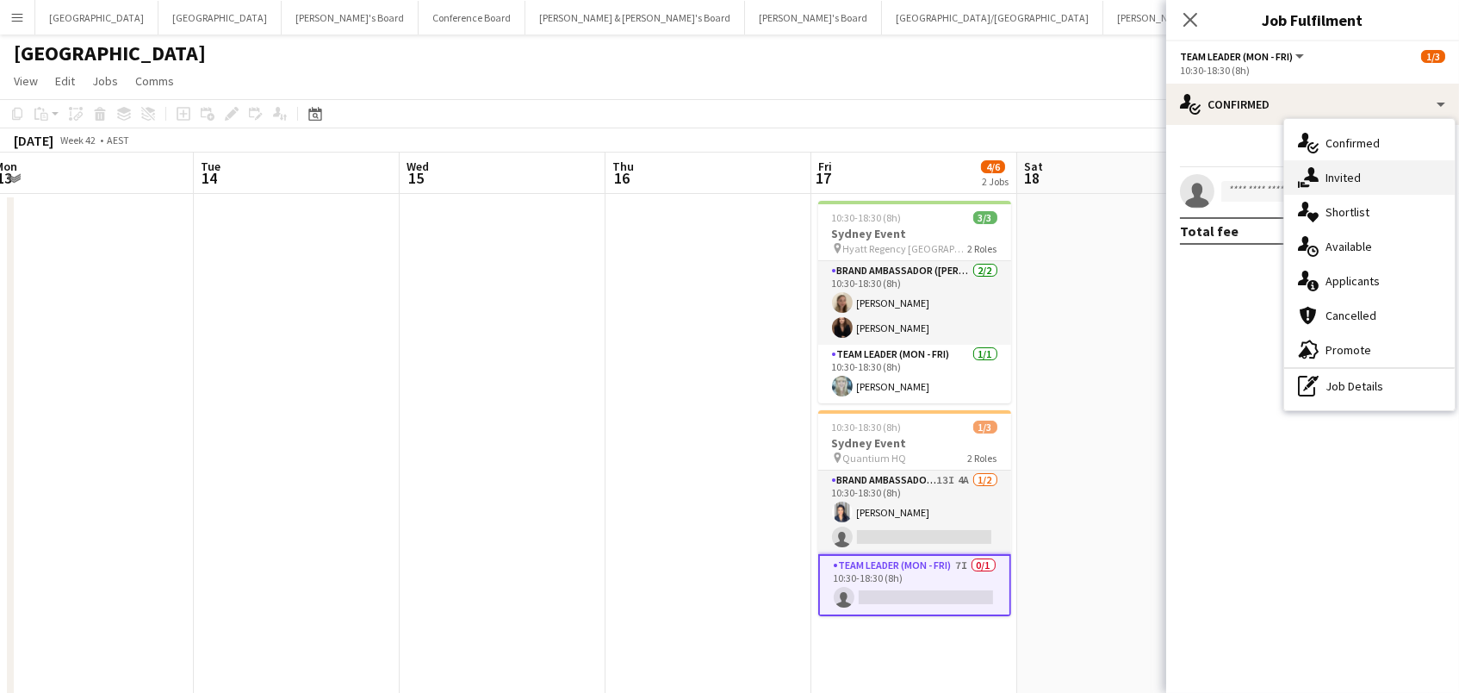
click at [1350, 162] on div "single-neutral-actions-share-1 Invited" at bounding box center [1369, 177] width 171 height 34
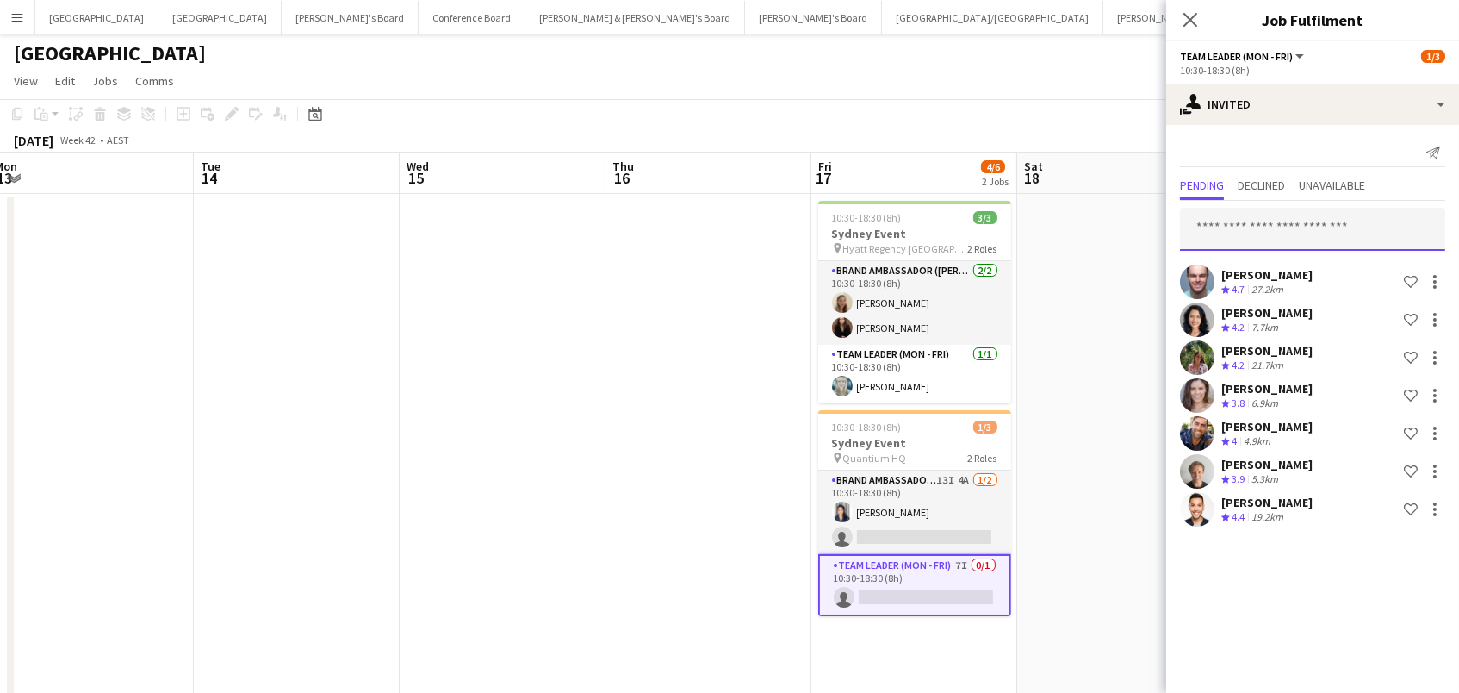
click at [1315, 216] on input "text" at bounding box center [1312, 229] width 265 height 43
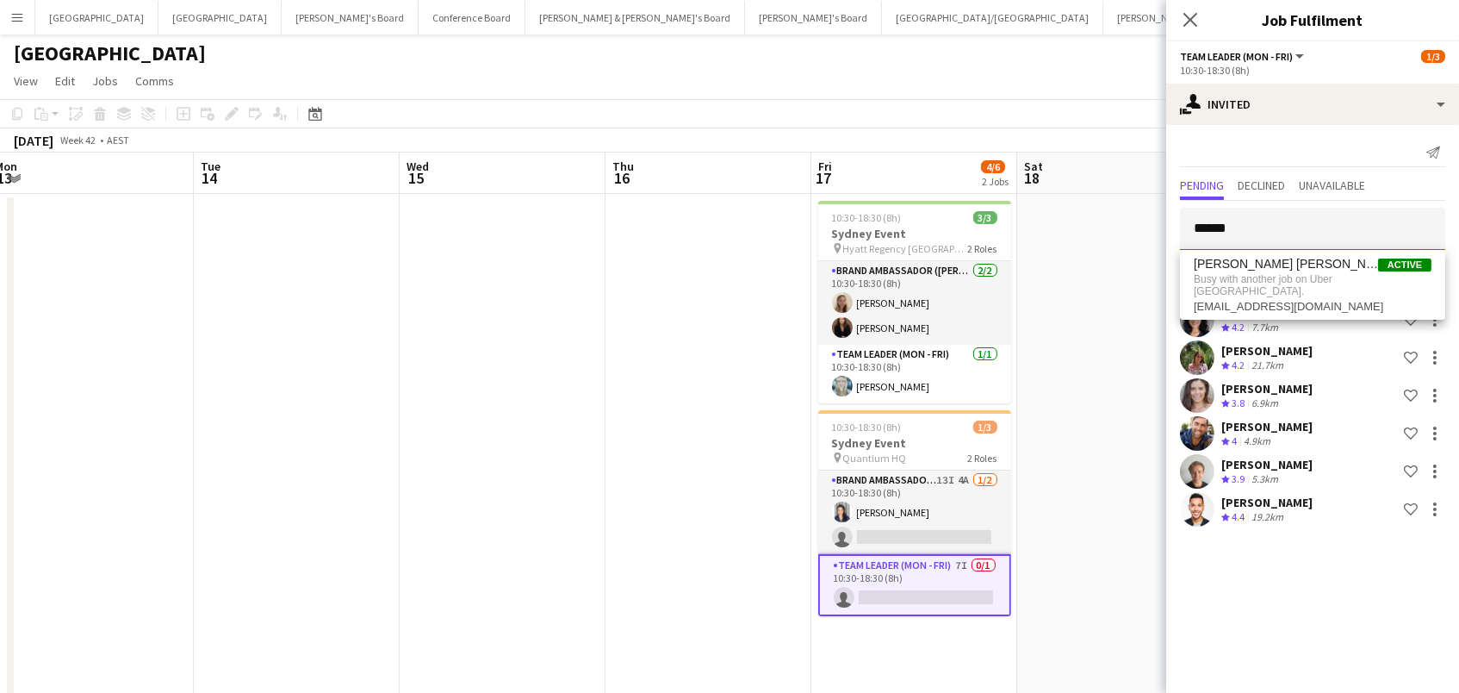
type input "******"
click at [1133, 289] on app-date-cell at bounding box center [1120, 473] width 206 height 558
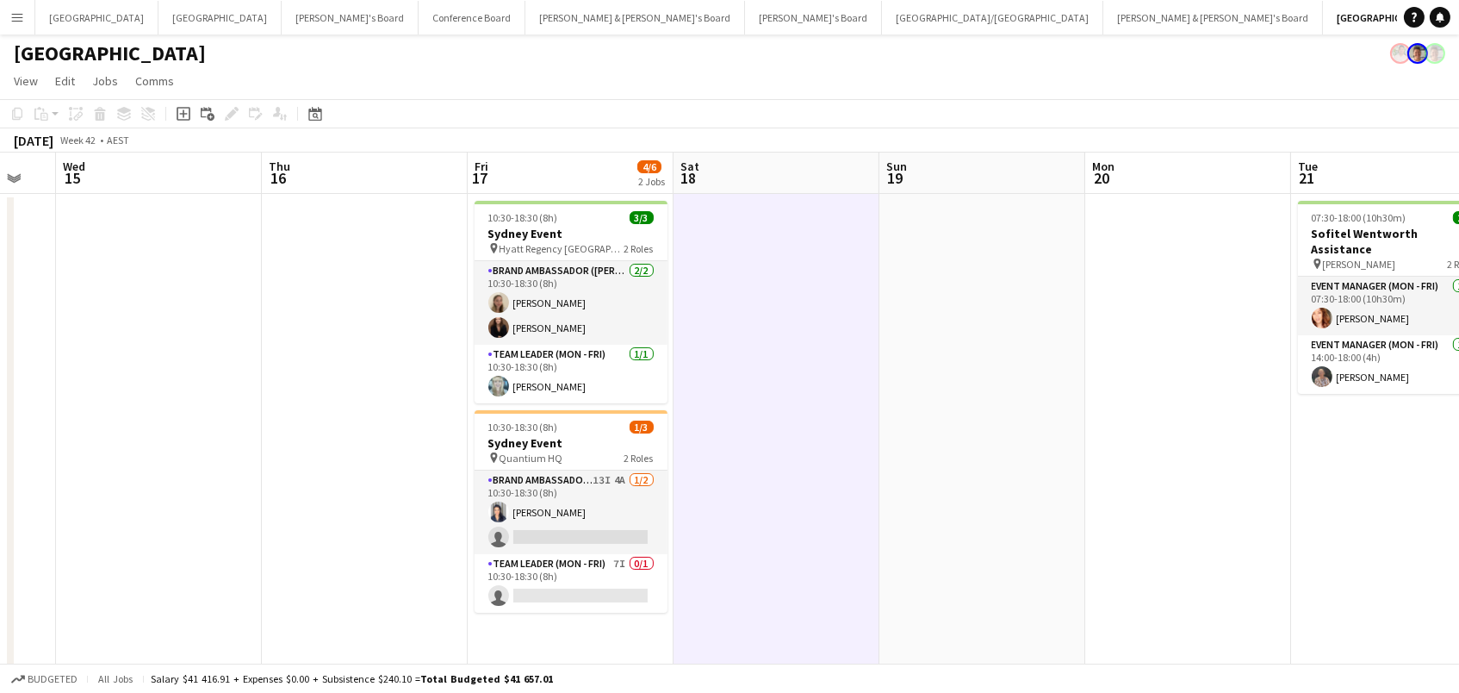
scroll to position [0, 621]
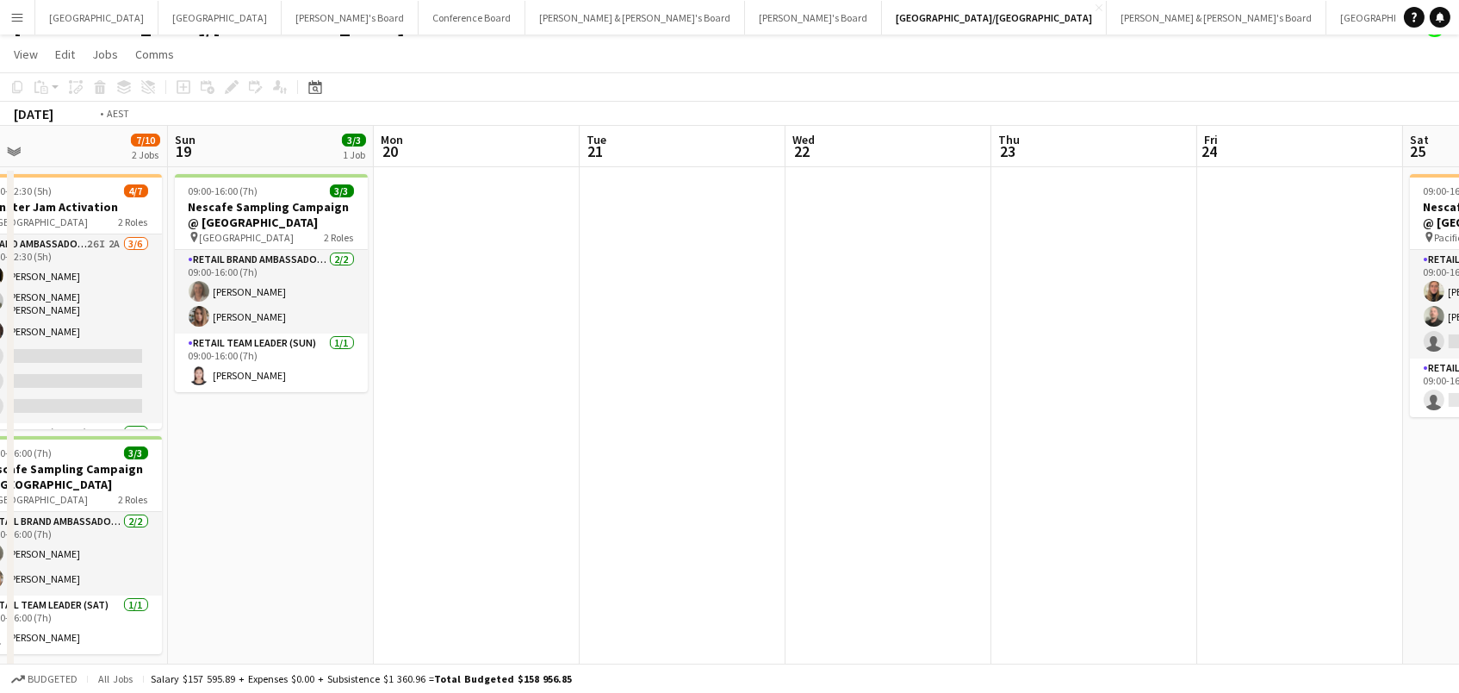
scroll to position [0, 813]
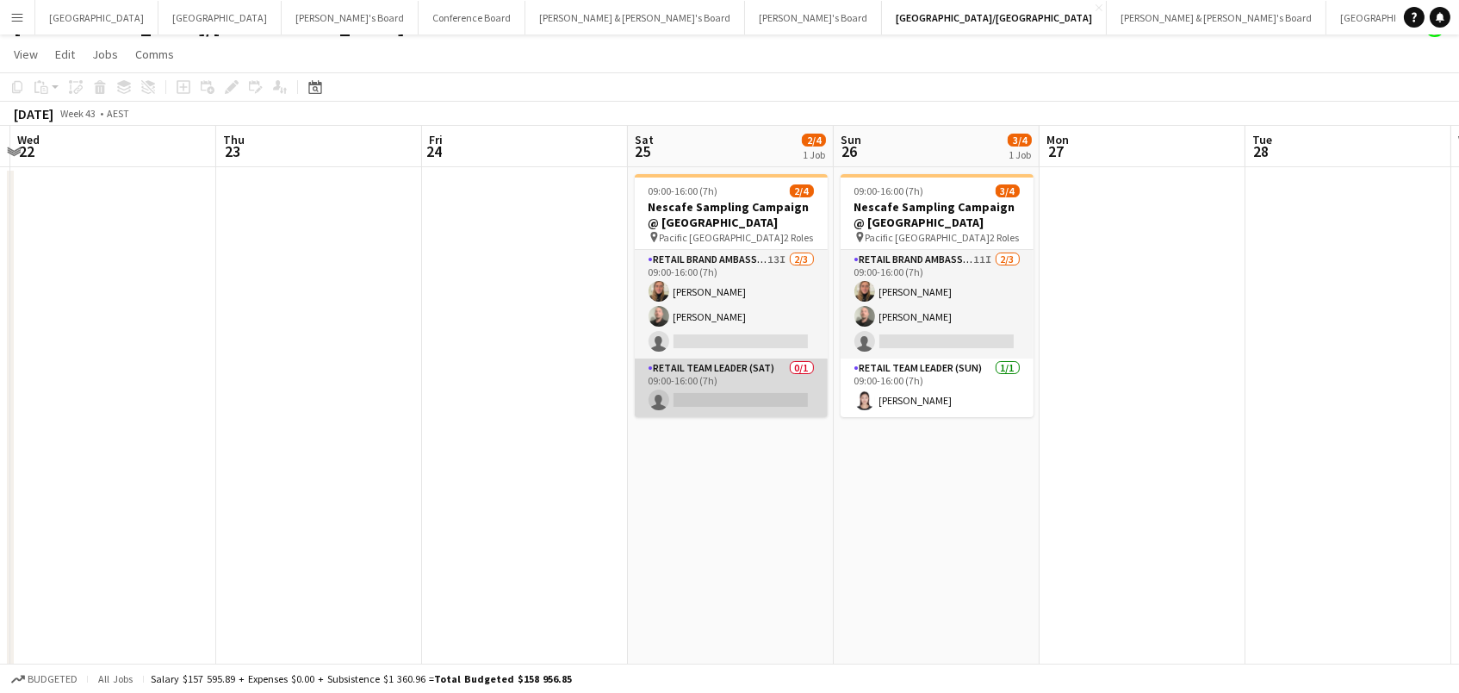
click at [767, 364] on app-card-role "RETAIL Team Leader (Sat) 0/1 09:00-16:00 (7h) single-neutral-actions" at bounding box center [731, 387] width 193 height 59
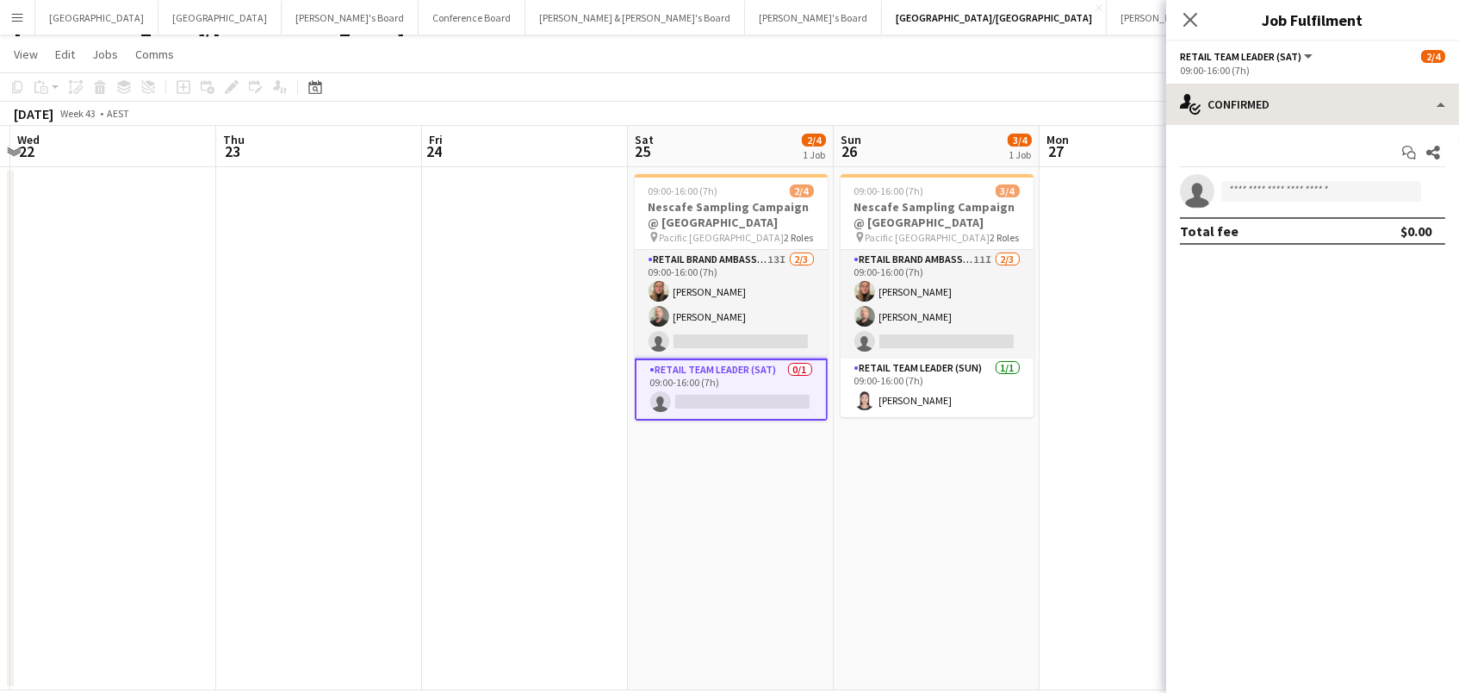
scroll to position [28, 1]
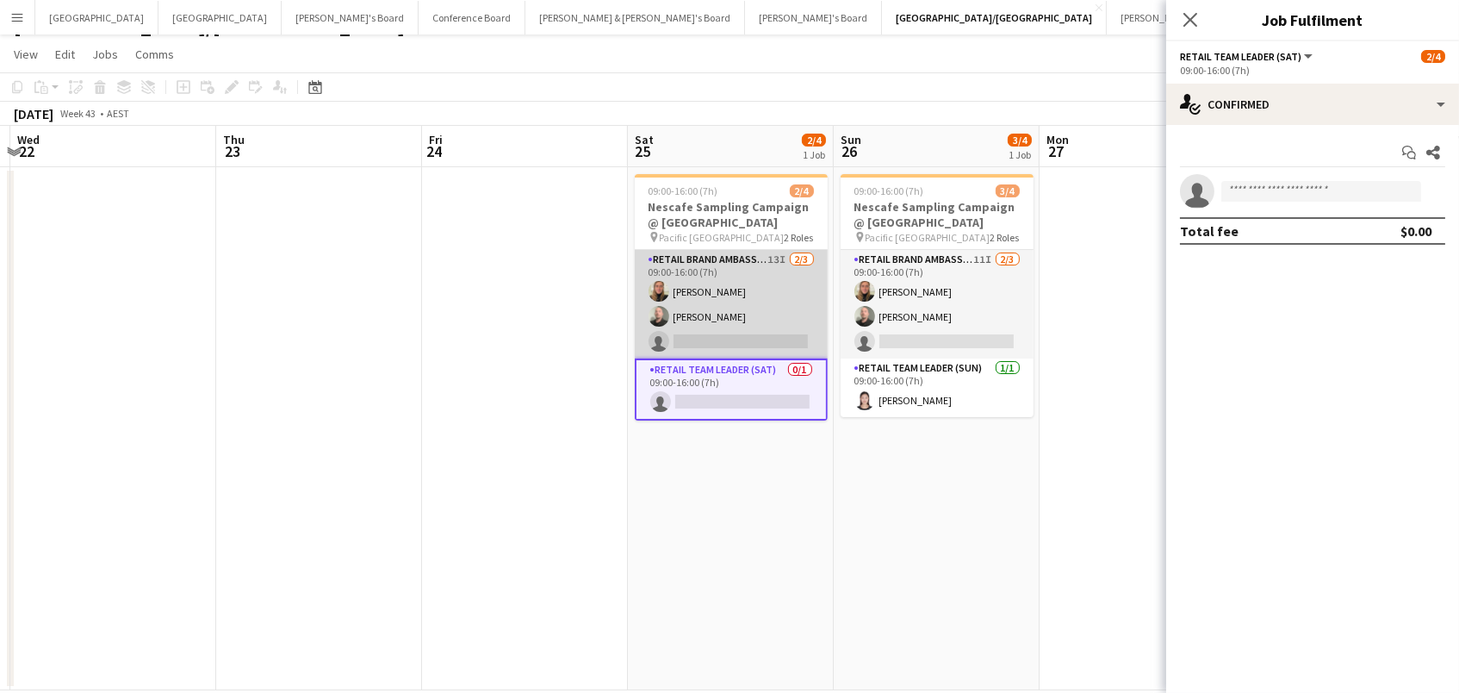
drag, startPoint x: 737, startPoint y: 313, endPoint x: 750, endPoint y: 309, distance: 13.4
click at [737, 313] on app-card-role "RETAIL Brand Ambassador (Saturday) 13I 2/3 09:00-16:00 (7h) Leticia Schwab Matt…" at bounding box center [731, 304] width 193 height 109
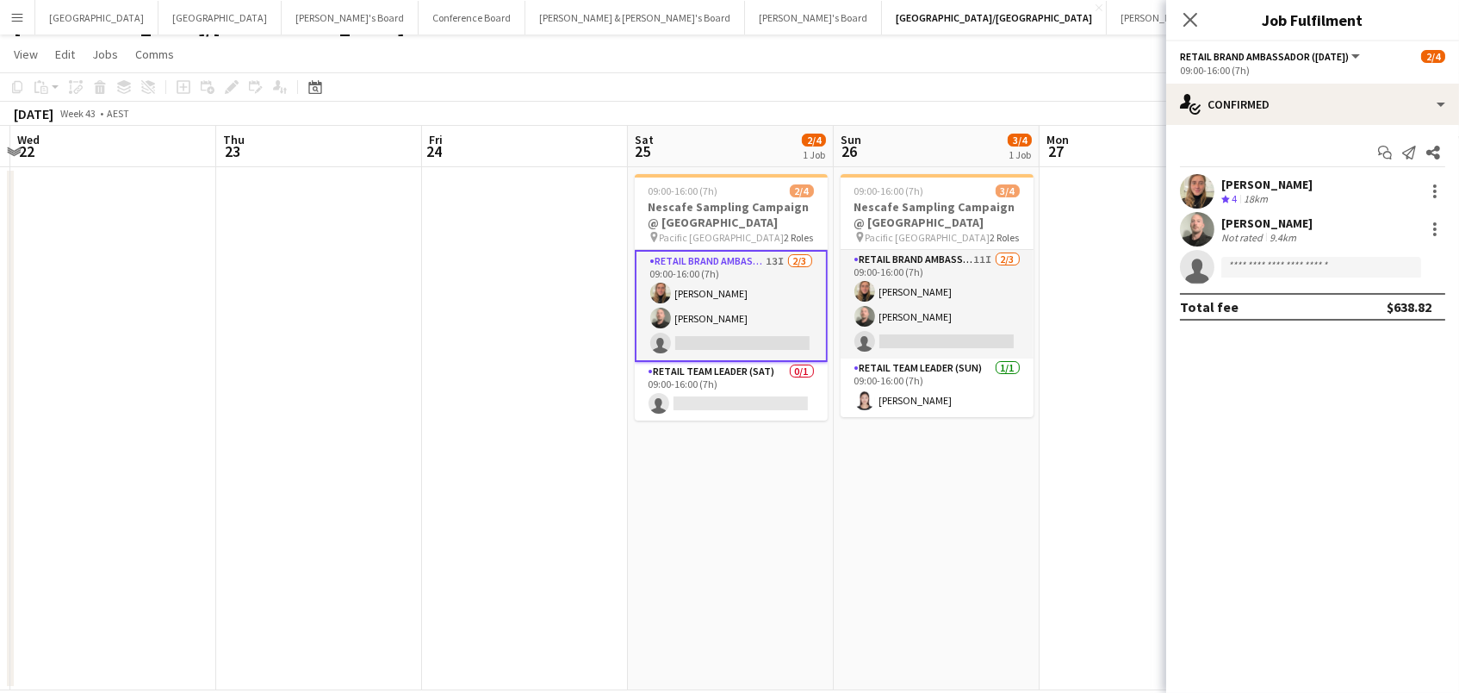
scroll to position [0, 812]
click at [1438, 221] on div at bounding box center [1435, 229] width 21 height 21
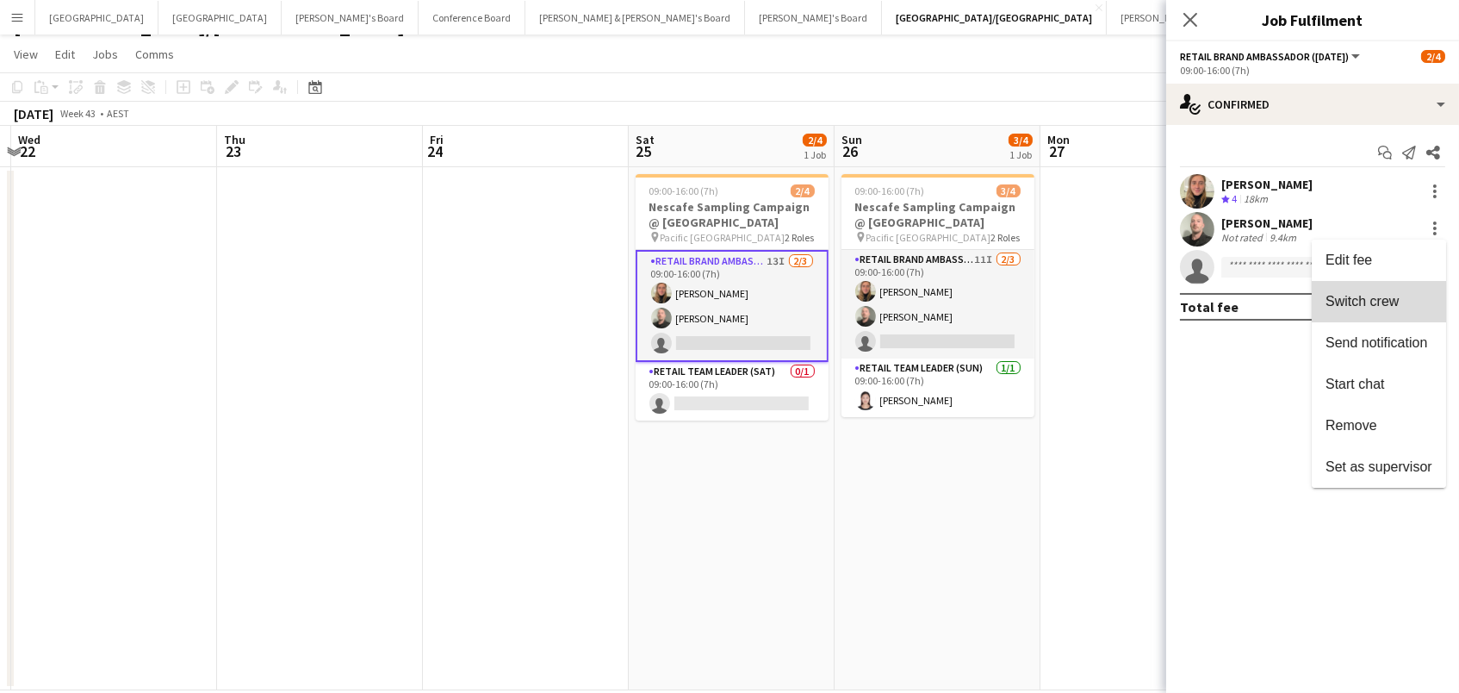
click at [1407, 289] on button "Switch crew" at bounding box center [1379, 301] width 134 height 41
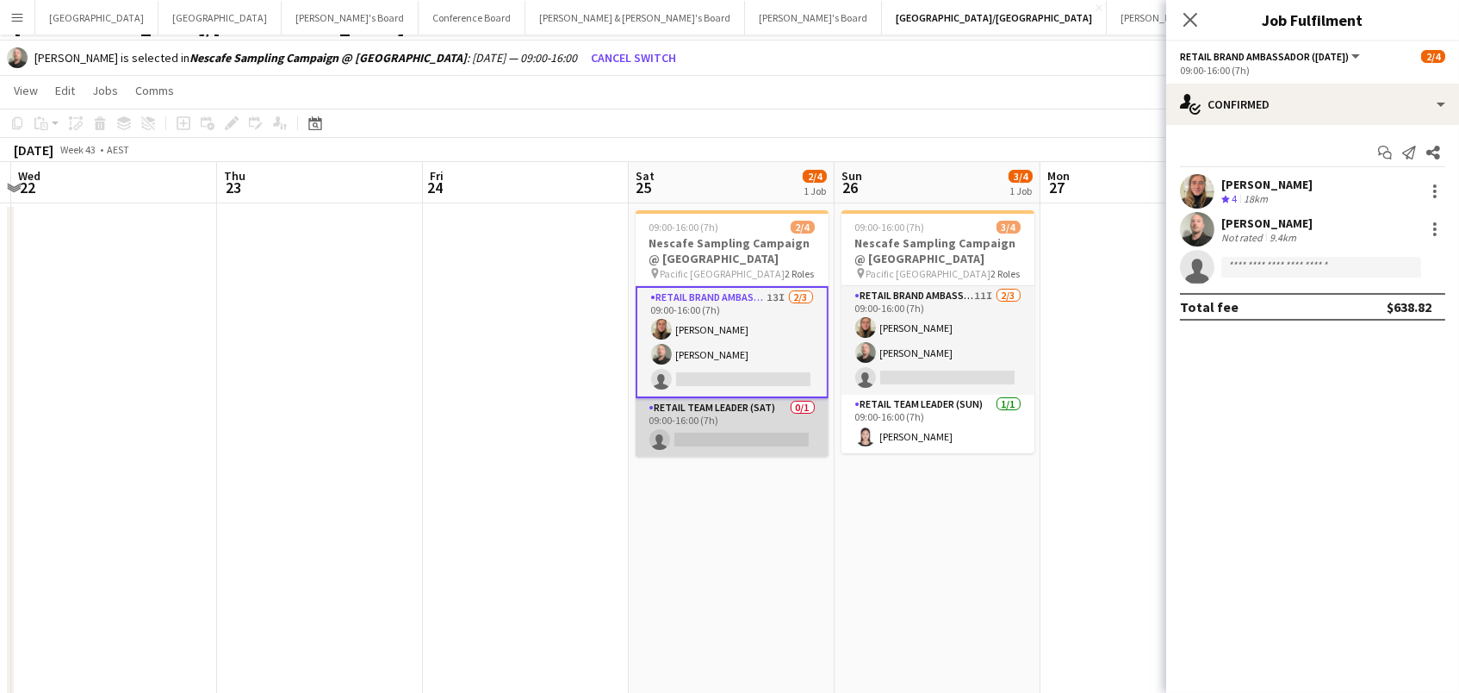
click at [749, 439] on app-card-role "RETAIL Team Leader (Sat) 0/1 09:00-16:00 (7h) single-neutral-actions" at bounding box center [732, 427] width 193 height 59
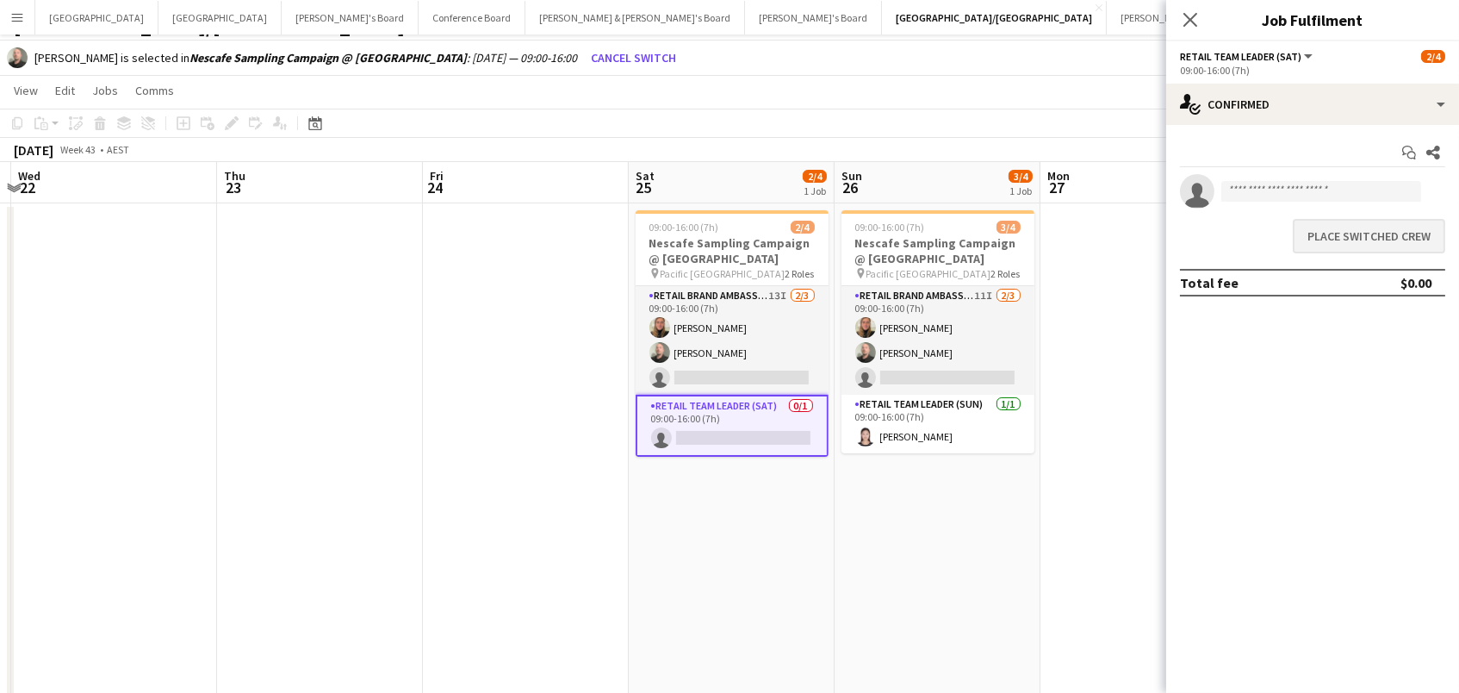
click at [1324, 239] on button "Place switched crew" at bounding box center [1369, 236] width 152 height 34
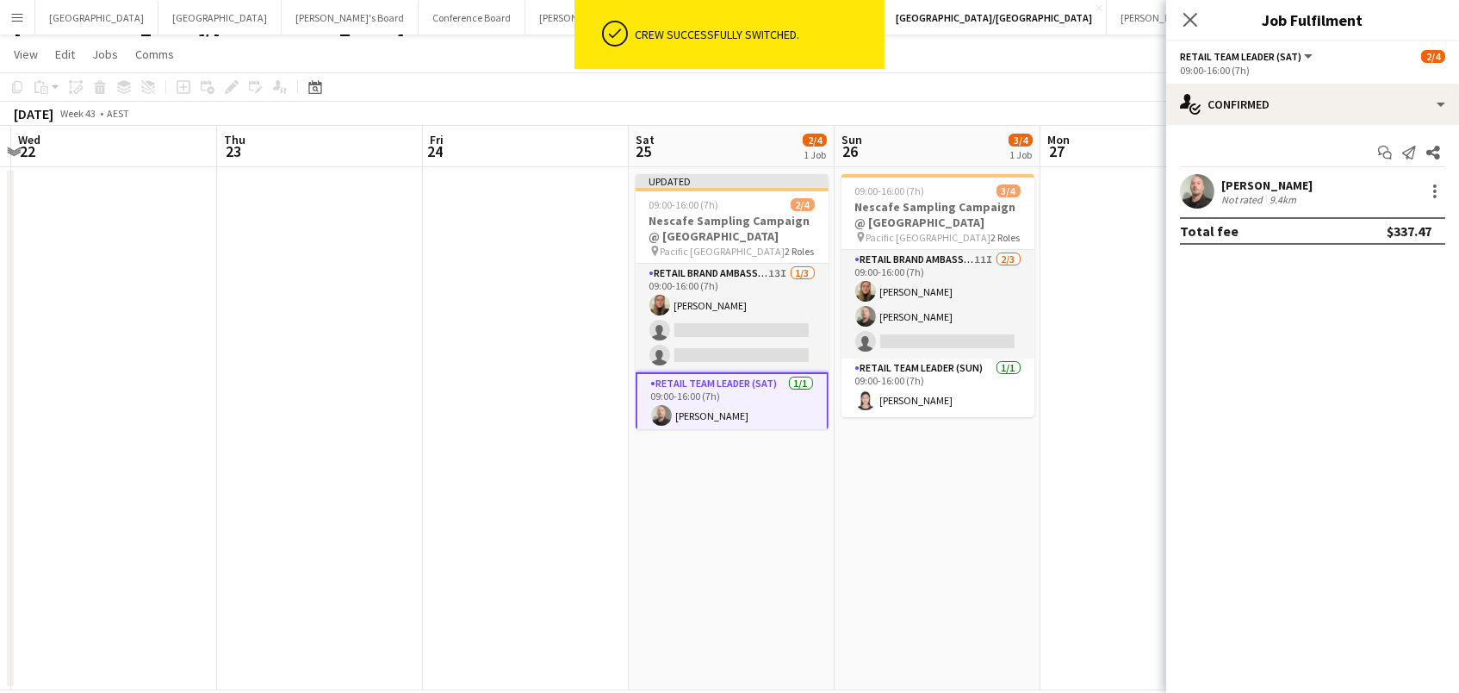
scroll to position [27, 0]
click at [898, 408] on app-card-role "RETAIL Team Leader (Sun) 1/1 09:00-16:00 (7h) Jag Wei" at bounding box center [938, 388] width 193 height 59
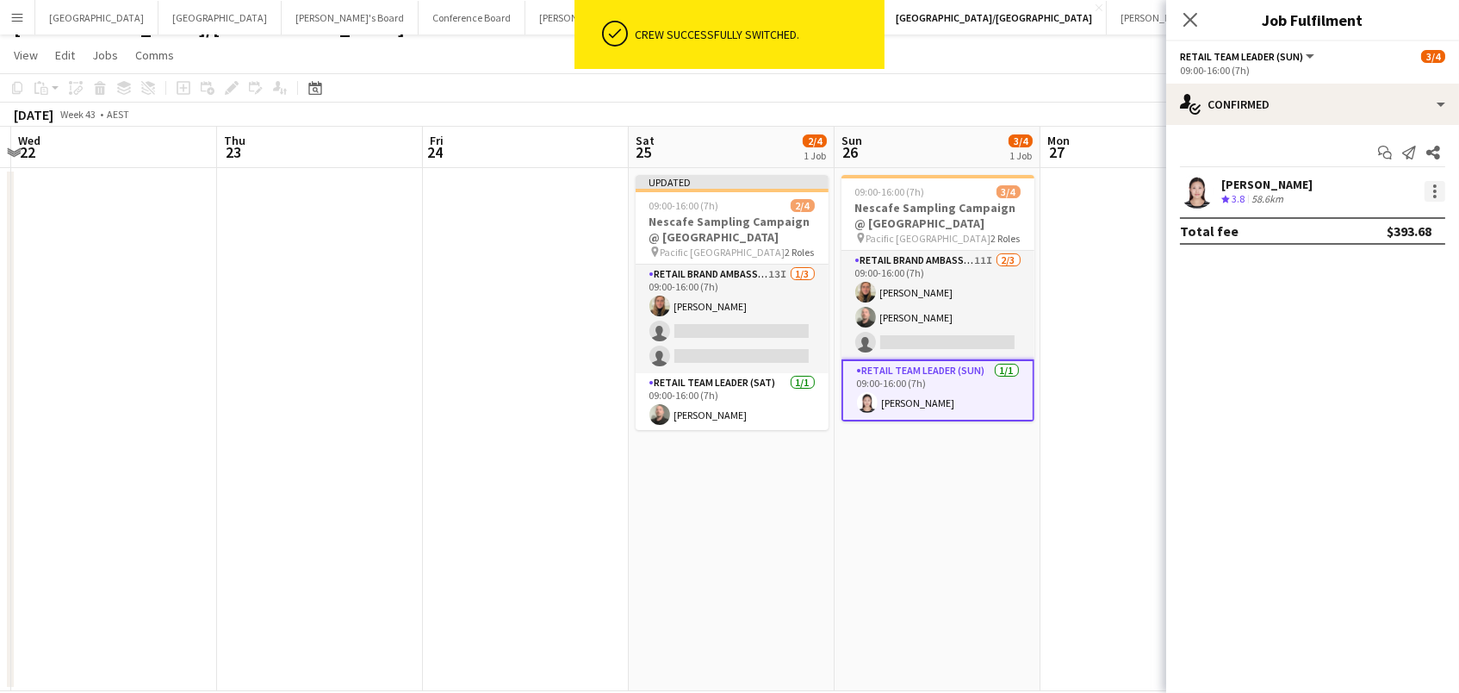
click at [1437, 191] on div at bounding box center [1435, 191] width 21 height 21
click at [1409, 272] on button "Switch crew" at bounding box center [1379, 263] width 134 height 41
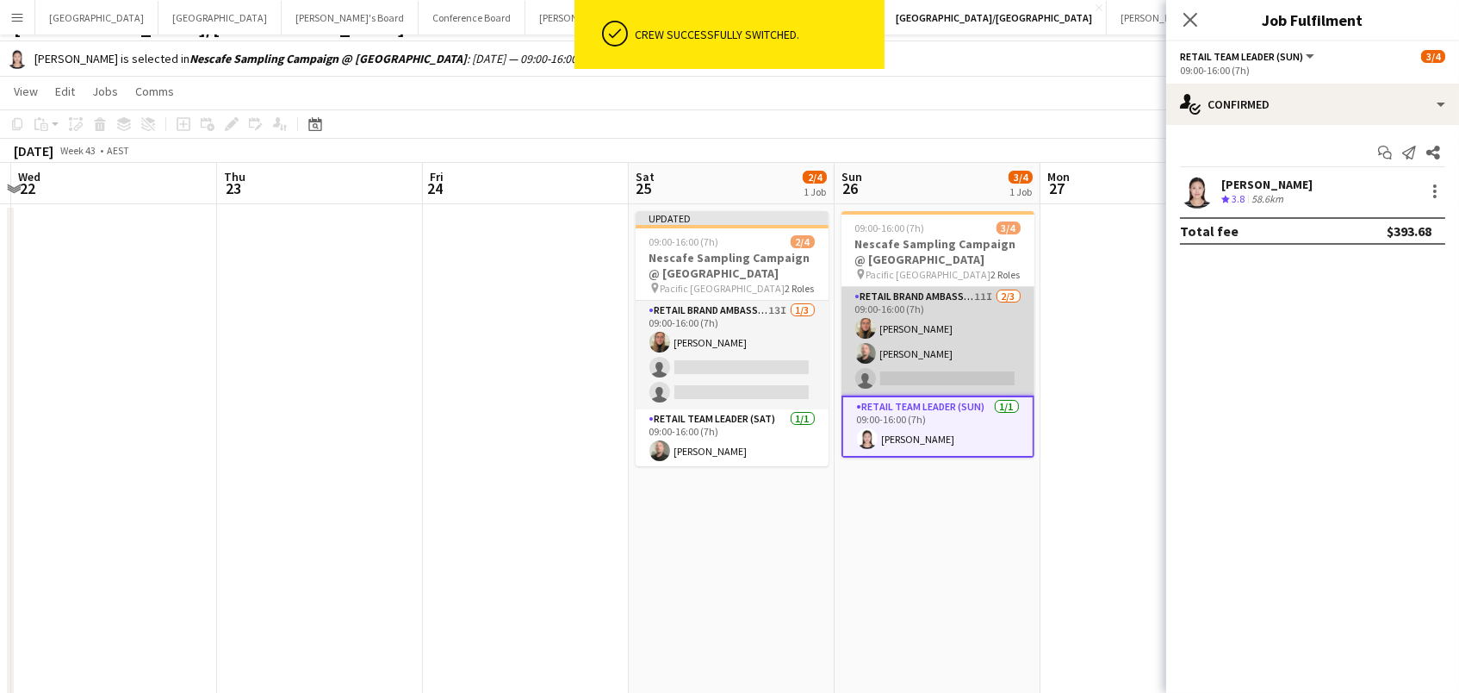
click at [911, 363] on app-card-role "RETAIL Brand Ambassador (Sunday) 11I 2/3 09:00-16:00 (7h) Leticia Schwab Matthe…" at bounding box center [938, 341] width 193 height 109
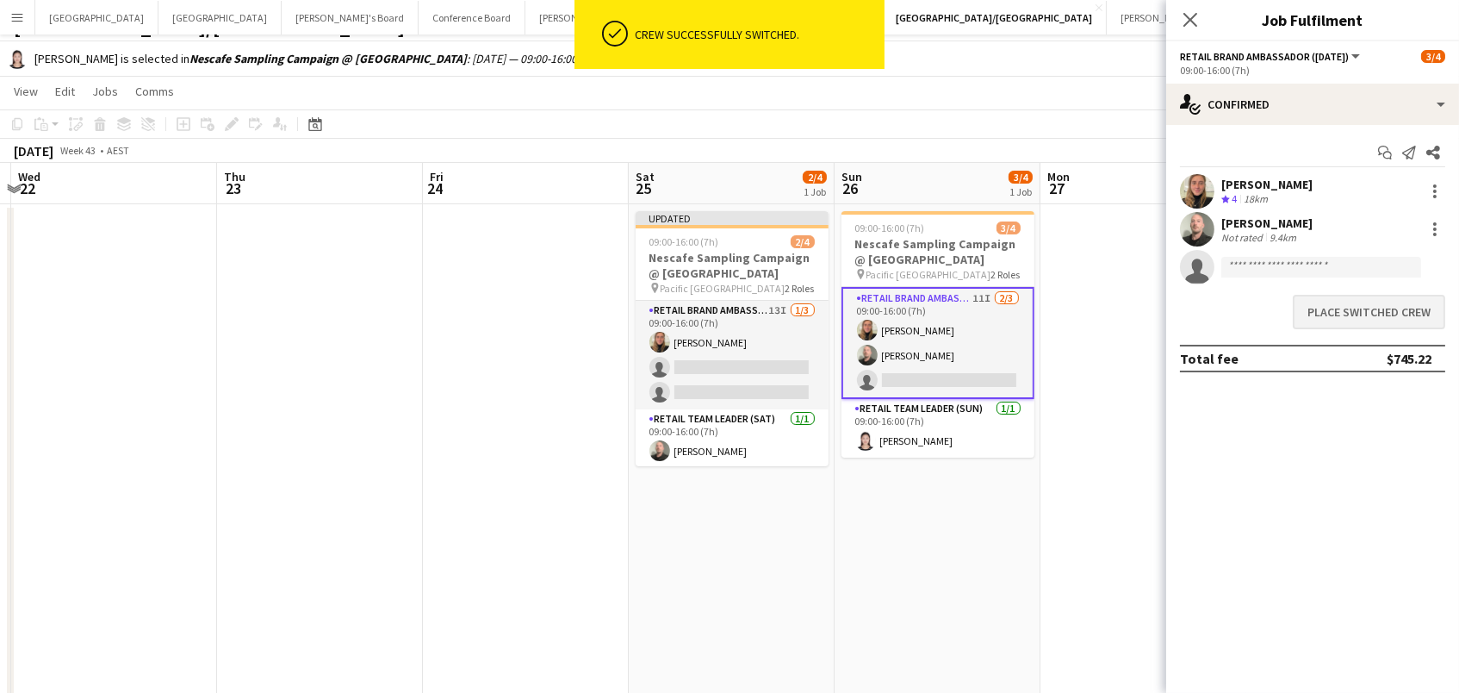
click at [1352, 313] on button "Place switched crew" at bounding box center [1369, 312] width 152 height 34
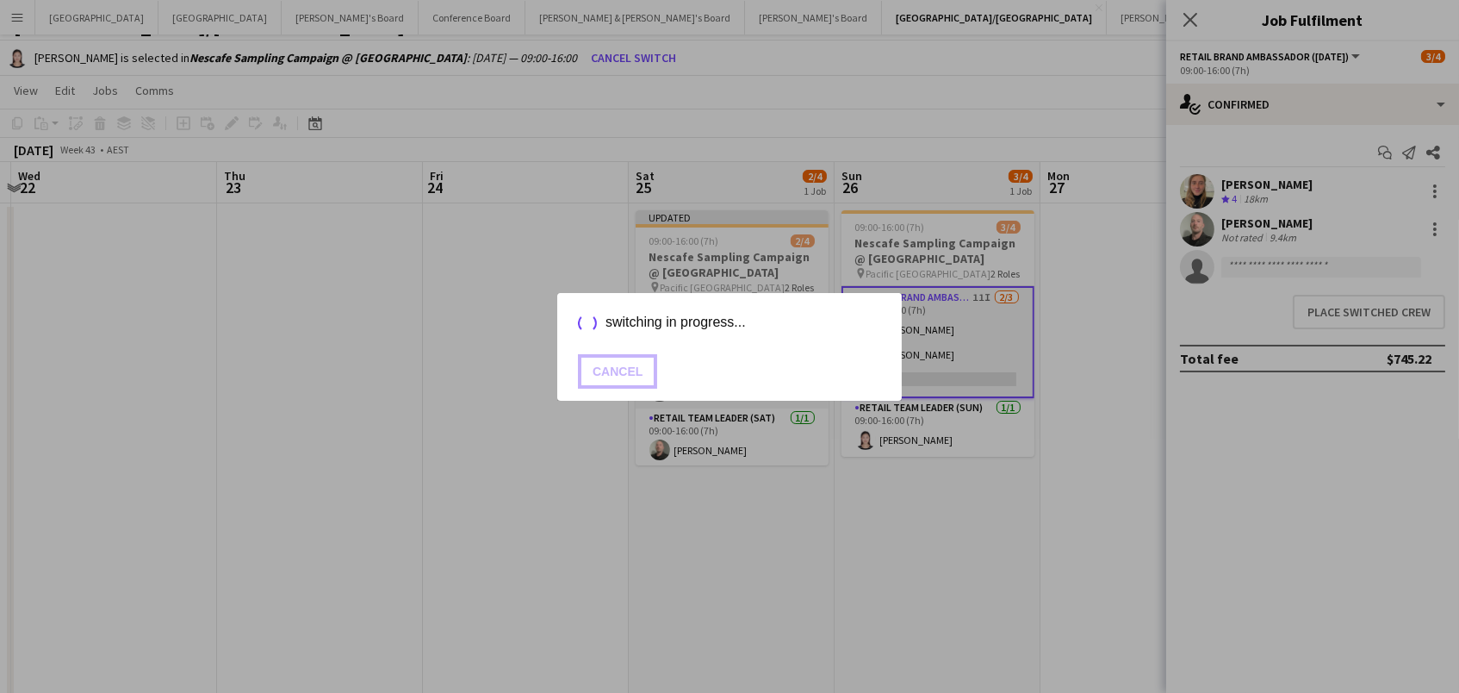
scroll to position [26, 0]
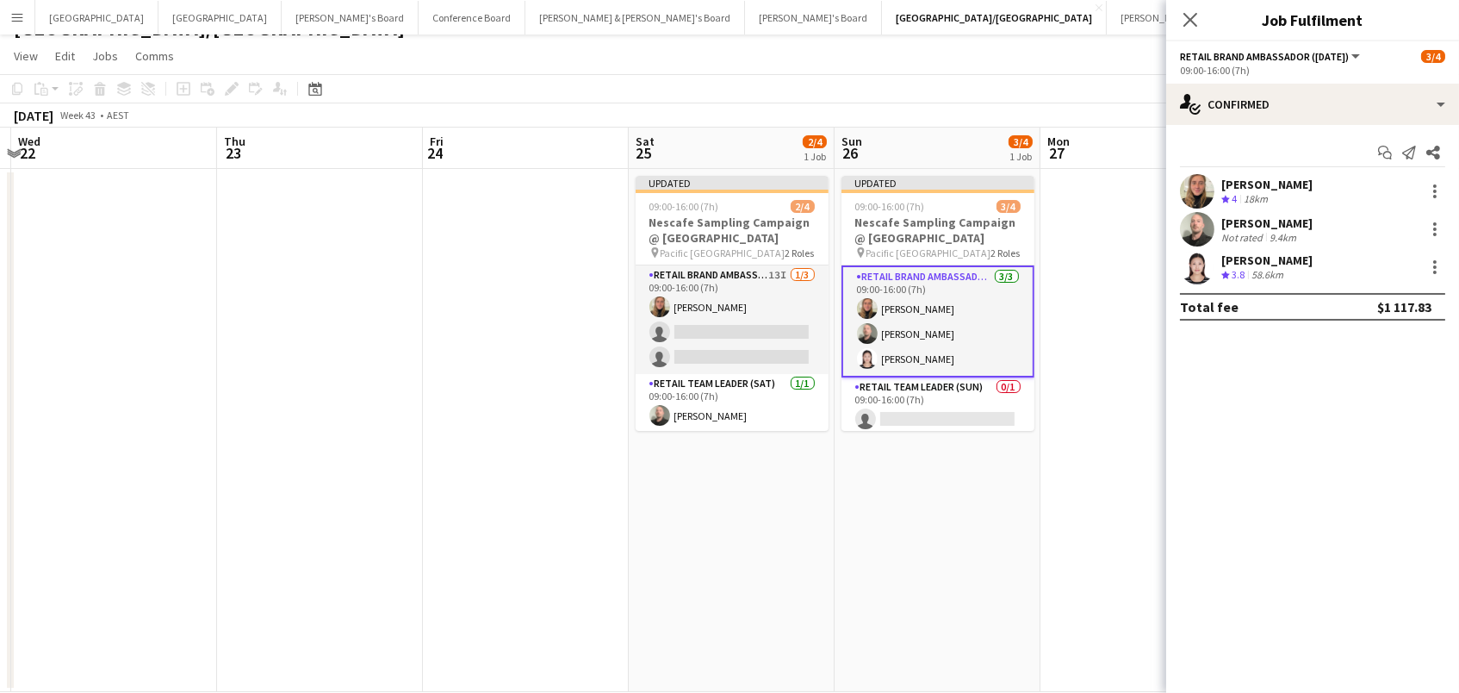
click at [960, 335] on app-card-role "RETAIL Brand Ambassador (Sunday) 3/3 09:00-16:00 (7h) Leticia Schwab Matthew Wo…" at bounding box center [938, 321] width 193 height 112
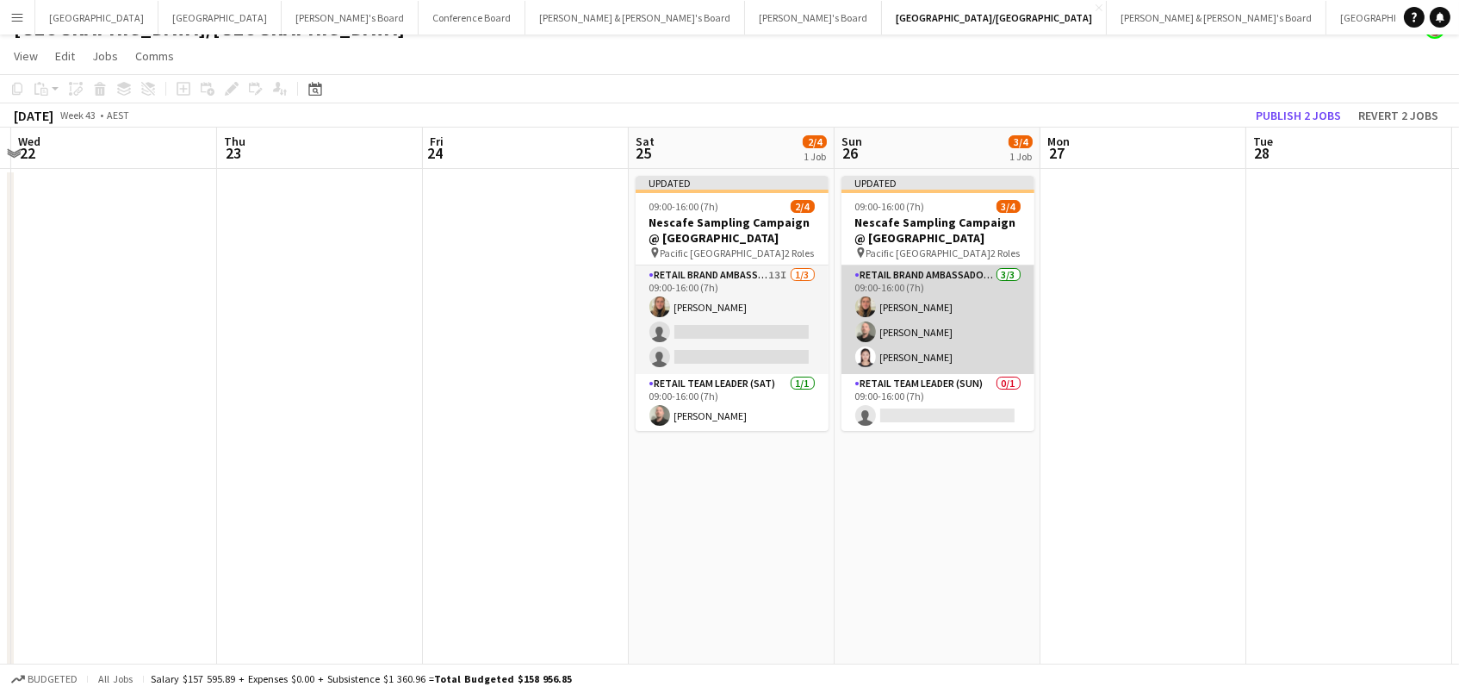
click at [921, 348] on app-card-role "RETAIL Brand Ambassador (Sunday) 3/3 09:00-16:00 (7h) Leticia Schwab Matthew Wo…" at bounding box center [938, 319] width 193 height 109
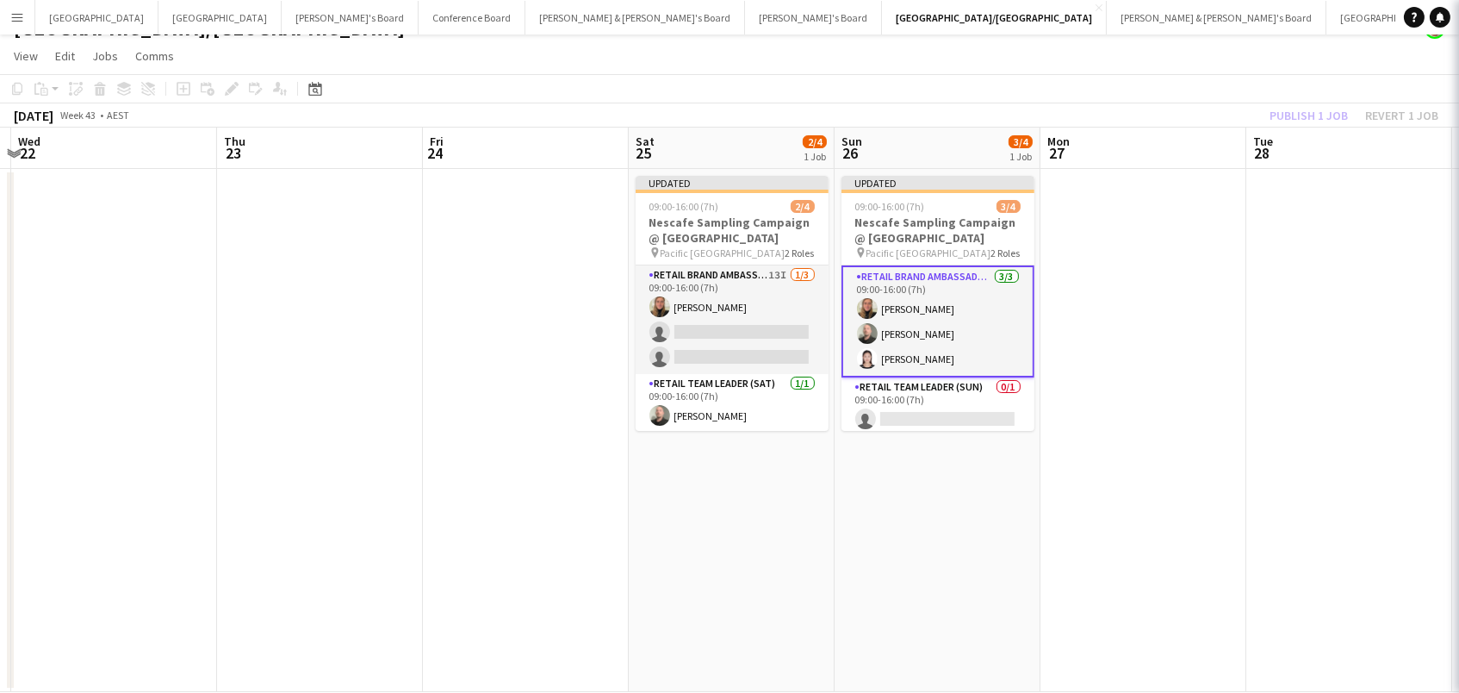
scroll to position [0, 811]
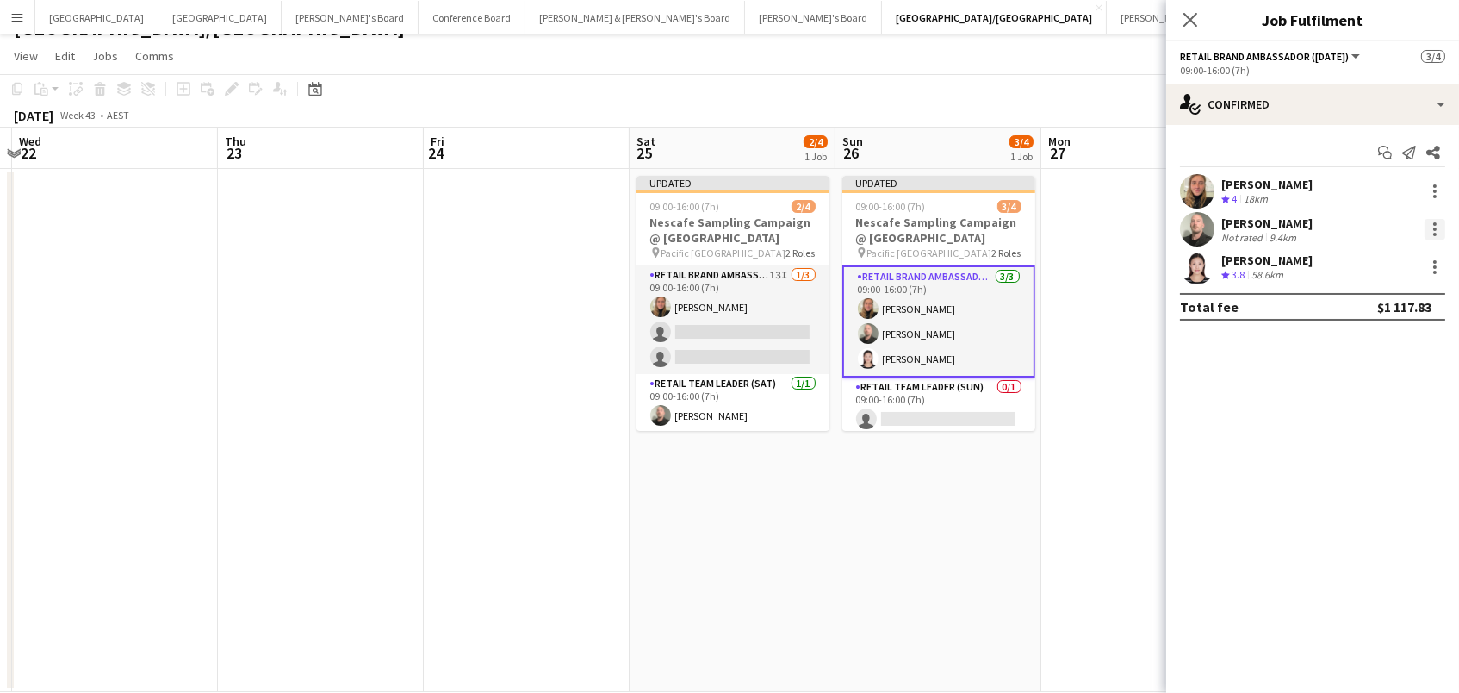
click at [1438, 228] on div at bounding box center [1435, 229] width 21 height 21
drag, startPoint x: 1401, startPoint y: 301, endPoint x: 1143, endPoint y: 371, distance: 267.7
click at [1399, 302] on span "Switch crew" at bounding box center [1379, 302] width 107 height 16
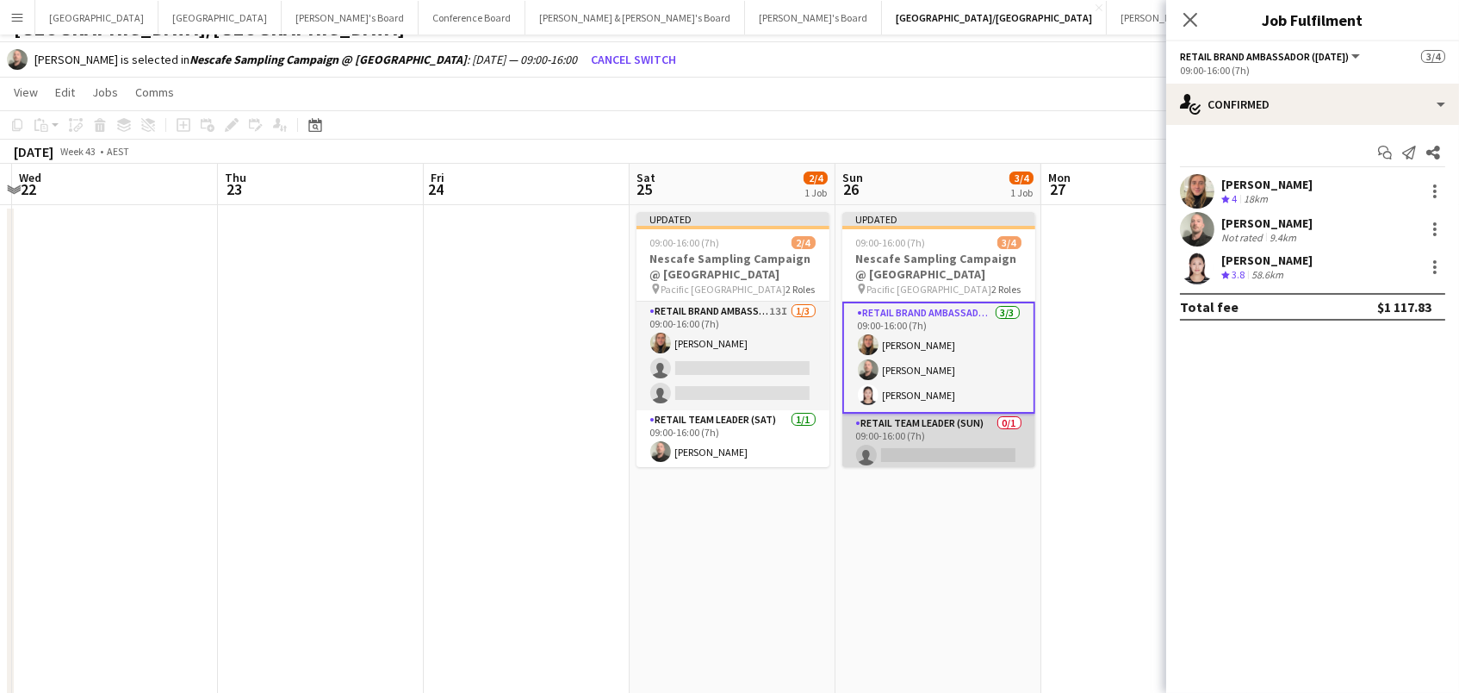
click at [960, 440] on app-card-role "RETAIL Team Leader (Sun) 0/1 09:00-16:00 (7h) single-neutral-actions" at bounding box center [938, 442] width 193 height 59
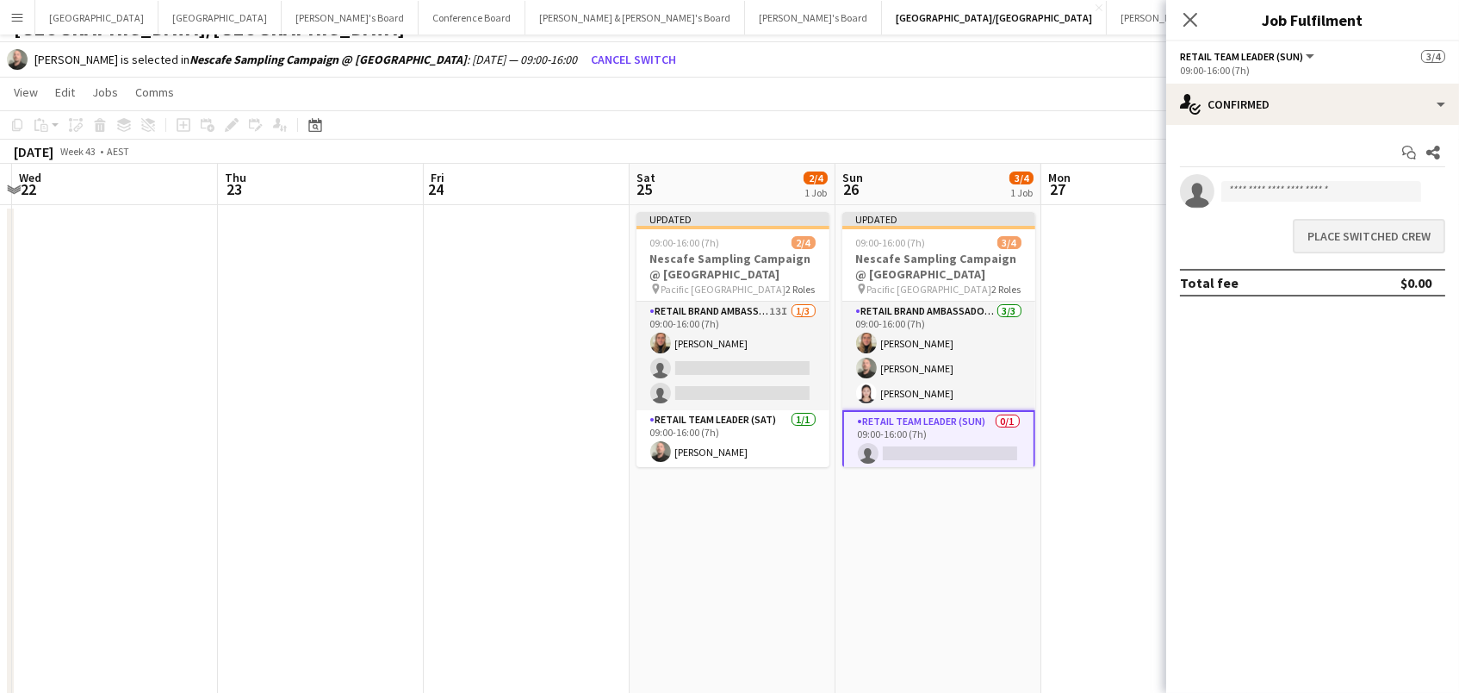
click at [1423, 239] on button "Place switched crew" at bounding box center [1369, 236] width 152 height 34
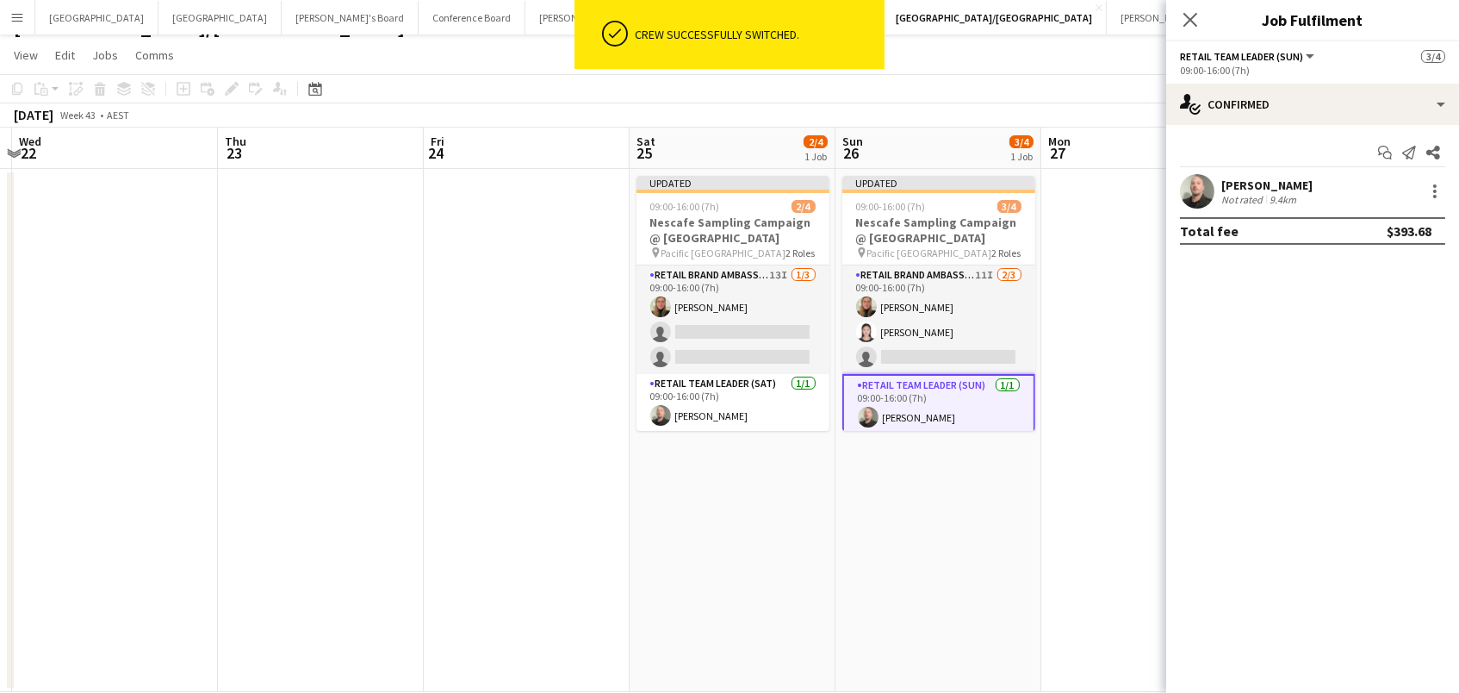
scroll to position [25, 0]
click at [957, 102] on app-toolbar "Copy Paste Paste Command V Paste with crew Command Shift V Paste linked Job [GE…" at bounding box center [729, 89] width 1459 height 29
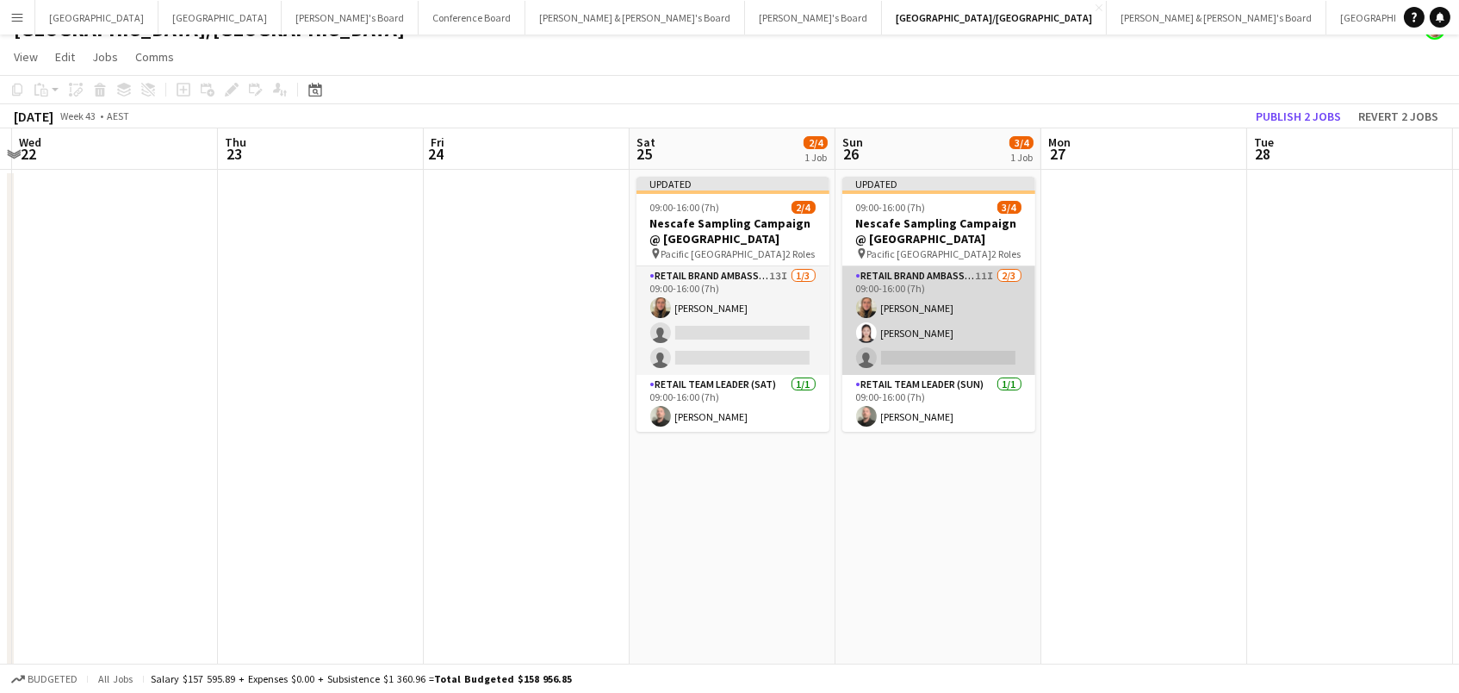
click at [955, 295] on app-card-role "RETAIL Brand Ambassador (Sunday) 11I 2/3 09:00-16:00 (7h) Leticia Schwab Jag We…" at bounding box center [938, 320] width 193 height 109
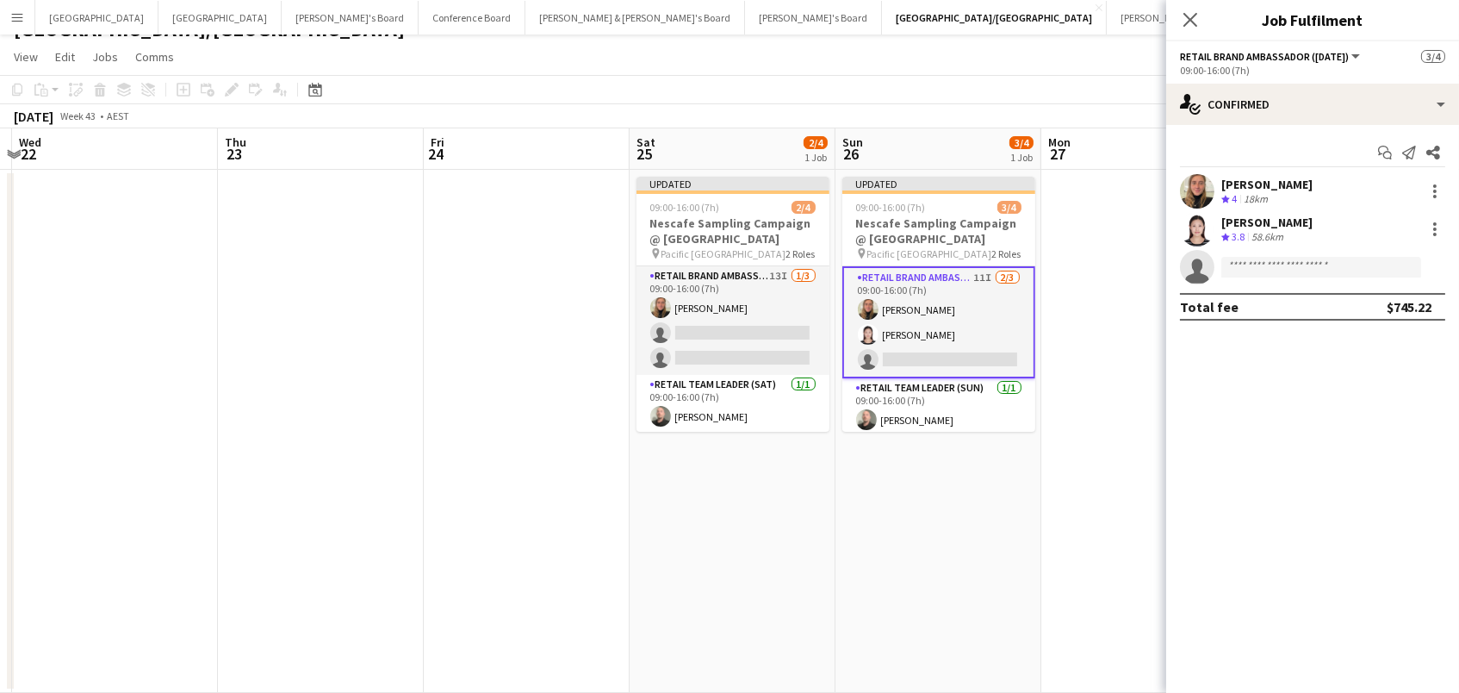
click at [1126, 234] on app-date-cell at bounding box center [1144, 431] width 206 height 523
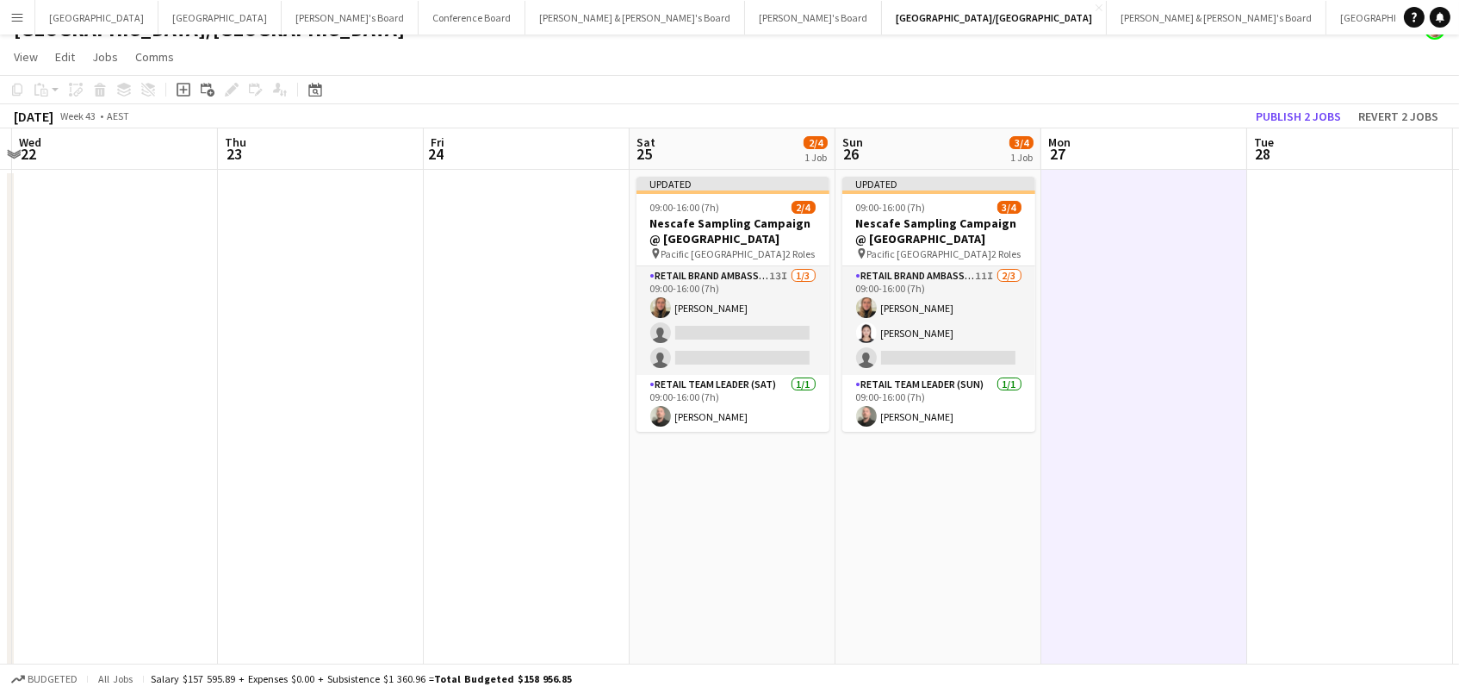
click at [1313, 115] on button "Publish 2 jobs" at bounding box center [1298, 116] width 99 height 22
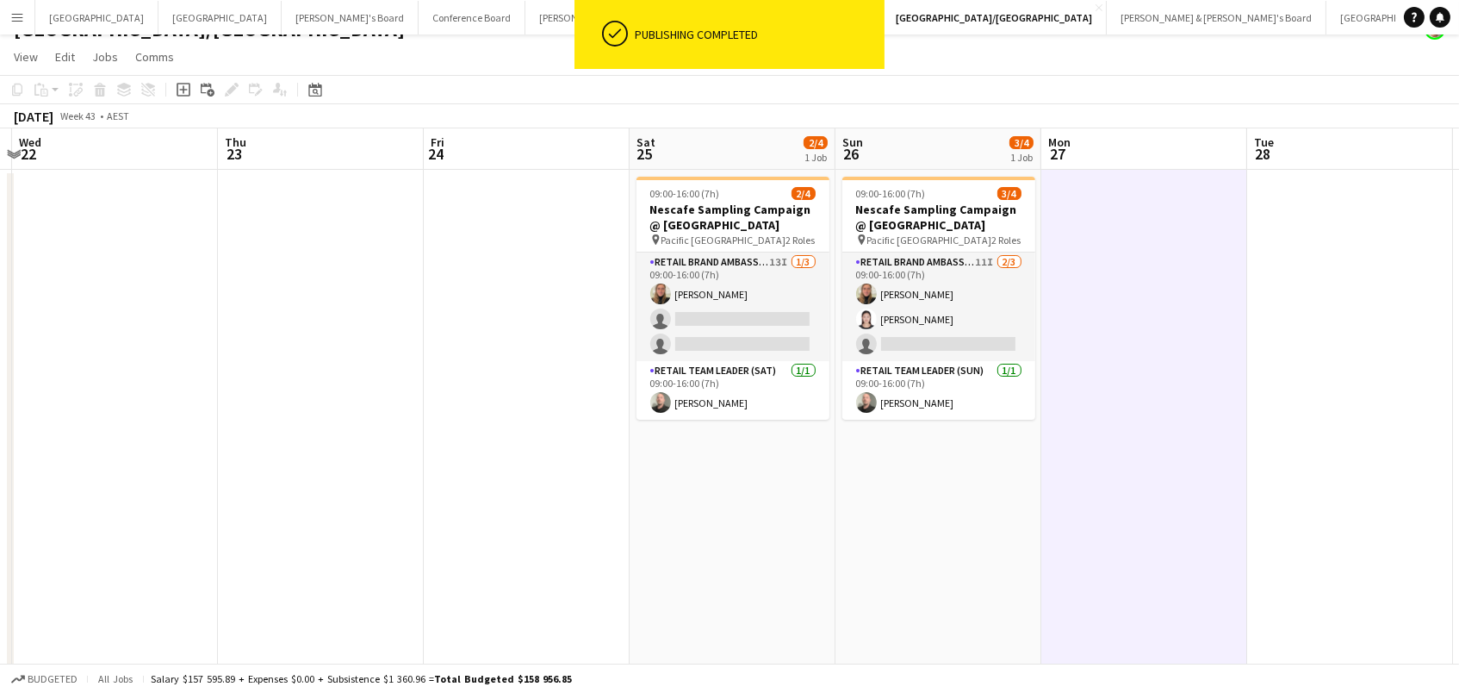
drag, startPoint x: 977, startPoint y: 290, endPoint x: 1065, endPoint y: 252, distance: 96.0
click at [977, 290] on app-card-role "RETAIL Brand Ambassador (Sunday) 11I 2/3 09:00-16:00 (7h) Leticia Schwab Jag We…" at bounding box center [938, 306] width 193 height 109
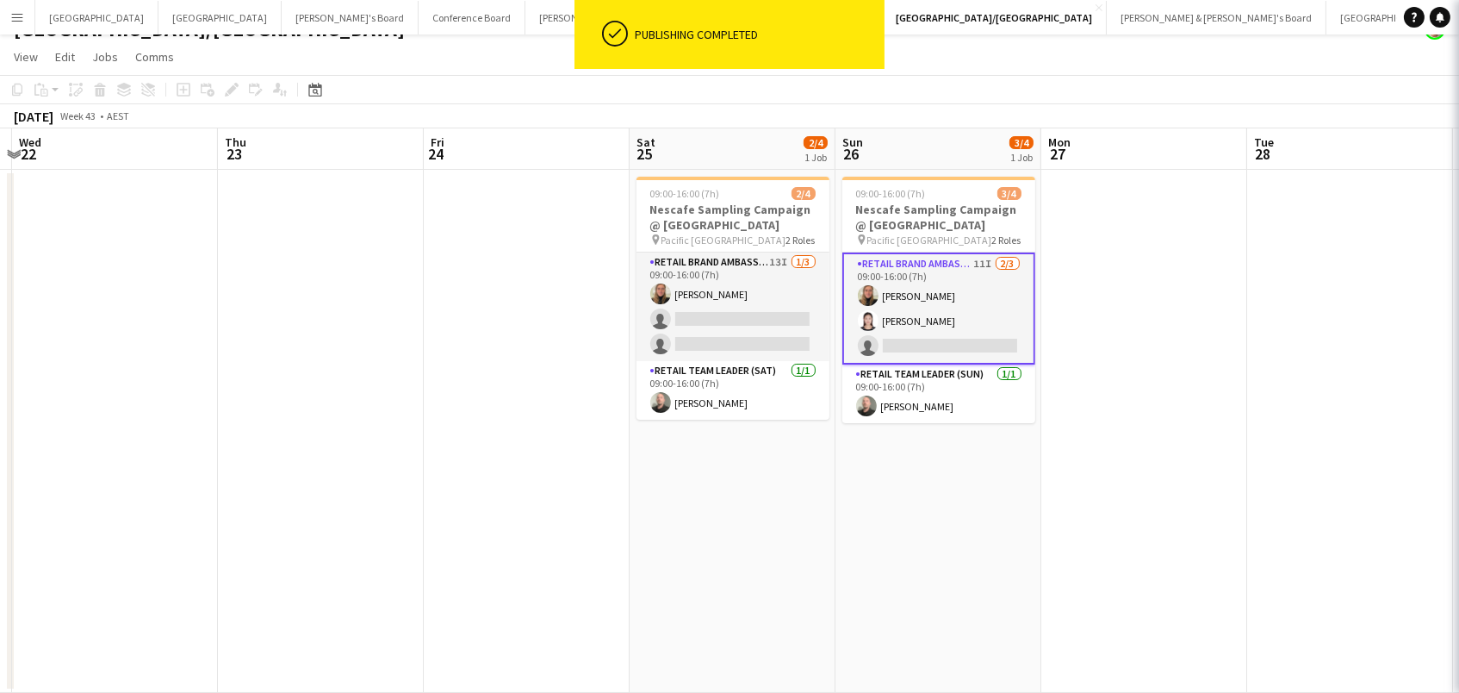
scroll to position [0, 811]
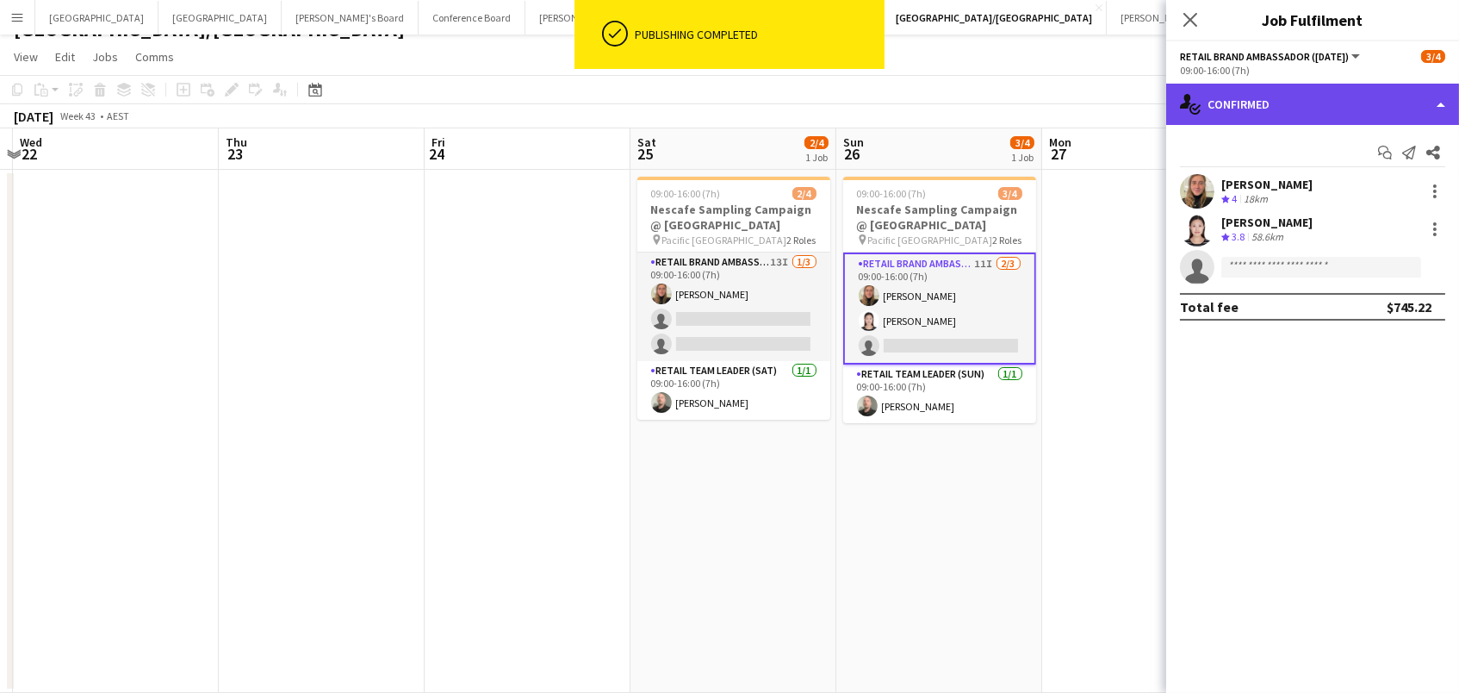
click at [1284, 102] on div "single-neutral-actions-check-2 Confirmed" at bounding box center [1312, 104] width 293 height 41
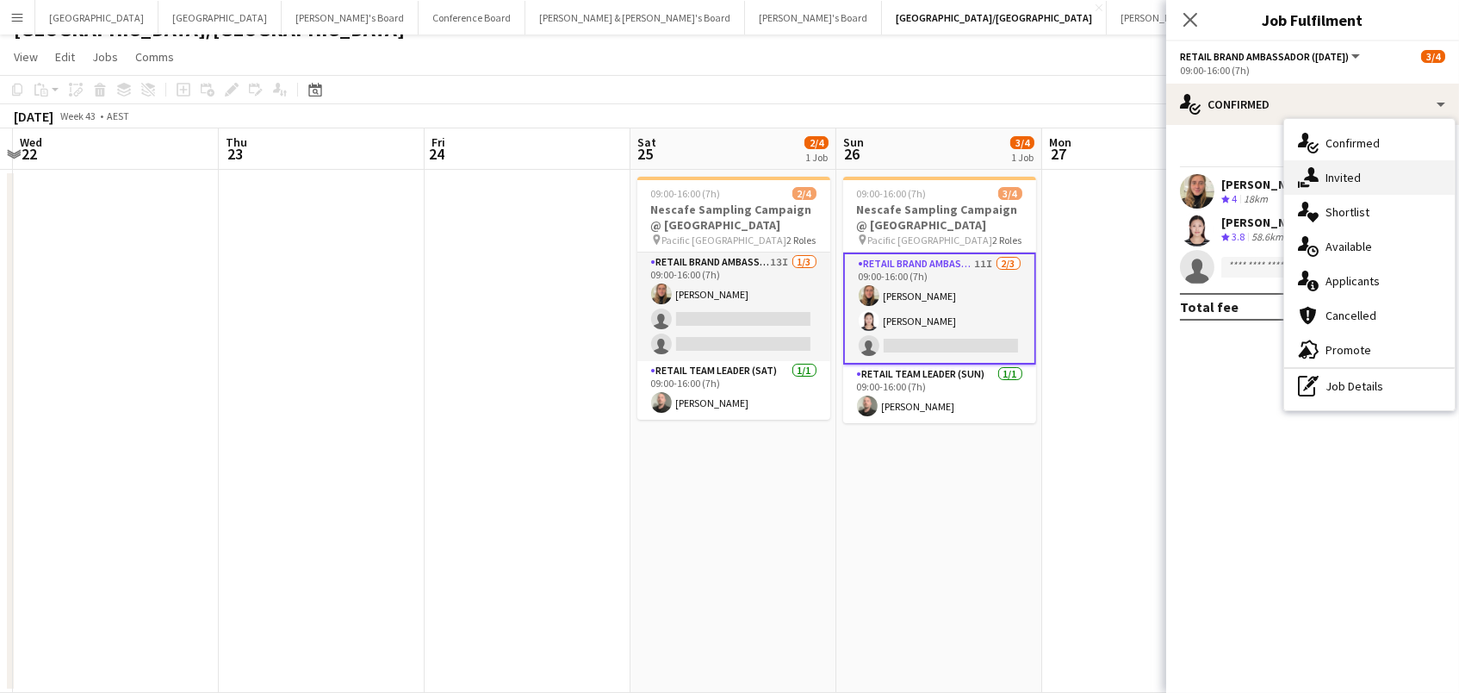
click at [1331, 175] on span "Invited" at bounding box center [1343, 178] width 35 height 16
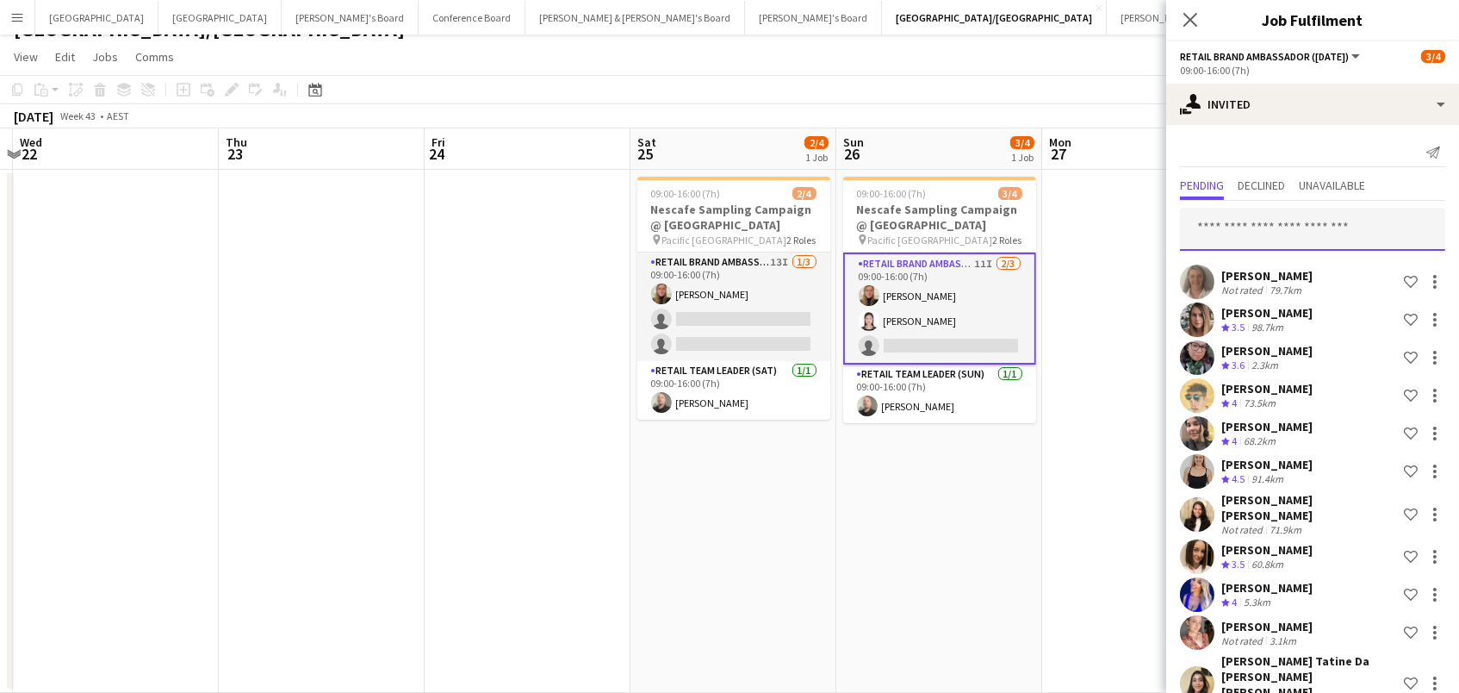
click at [1305, 223] on input "text" at bounding box center [1312, 229] width 265 height 43
type input "****"
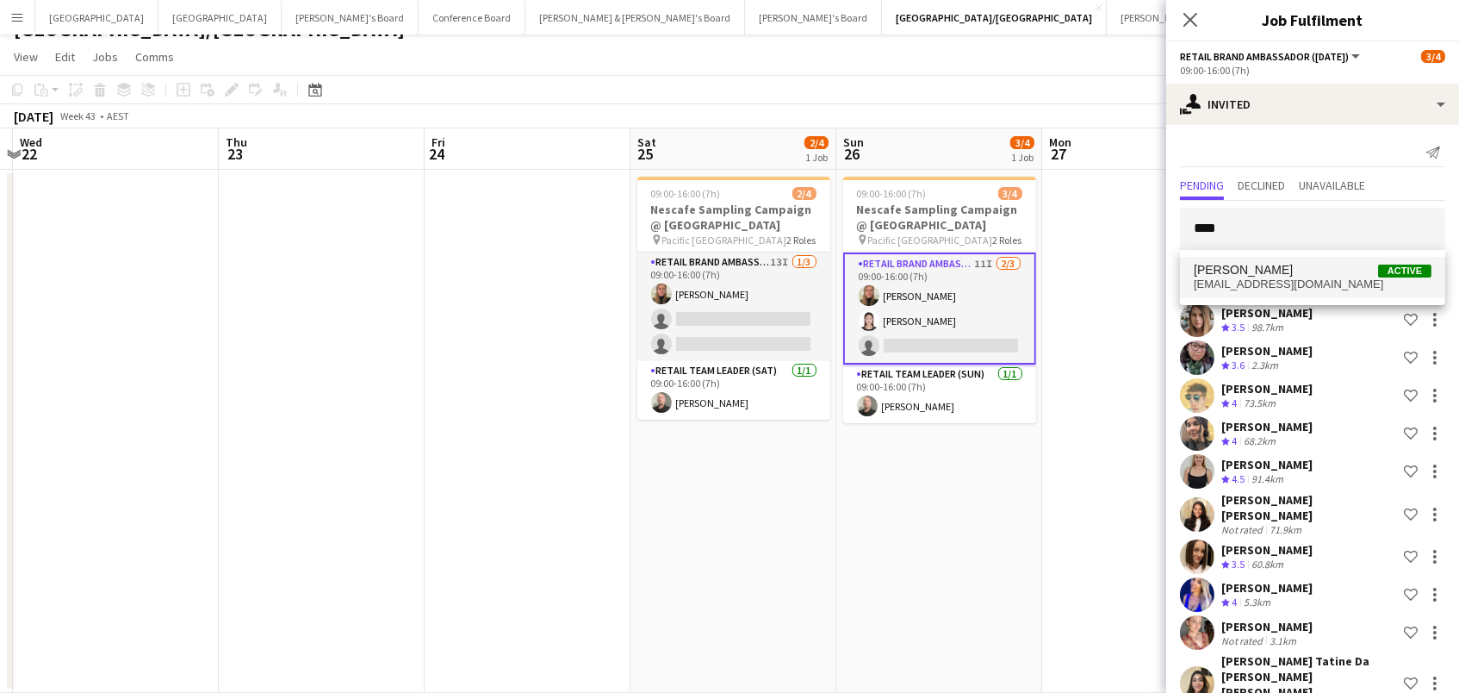
drag, startPoint x: 1305, startPoint y: 223, endPoint x: 1325, endPoint y: 273, distance: 53.7
click at [1325, 273] on span "Leyre Ginard Active" at bounding box center [1313, 270] width 238 height 15
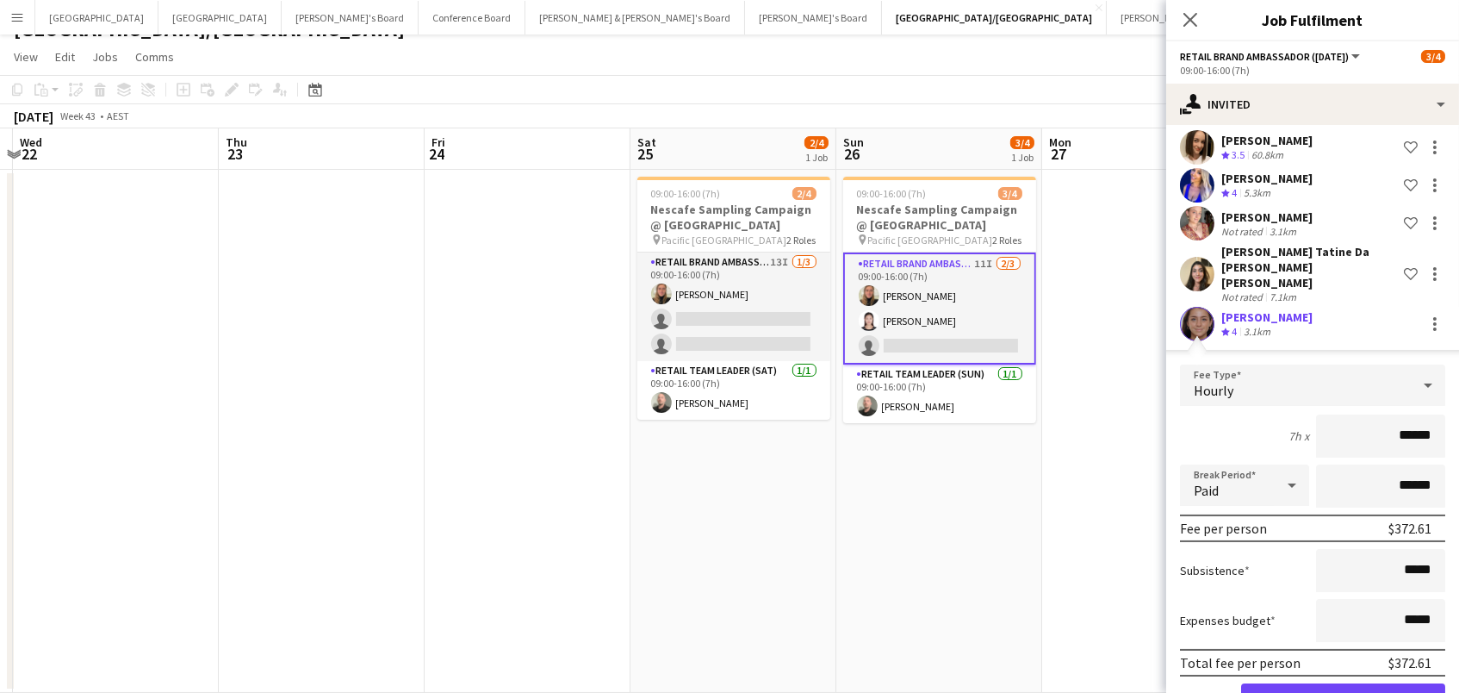
click at [1343, 683] on button "Confirm" at bounding box center [1343, 700] width 204 height 34
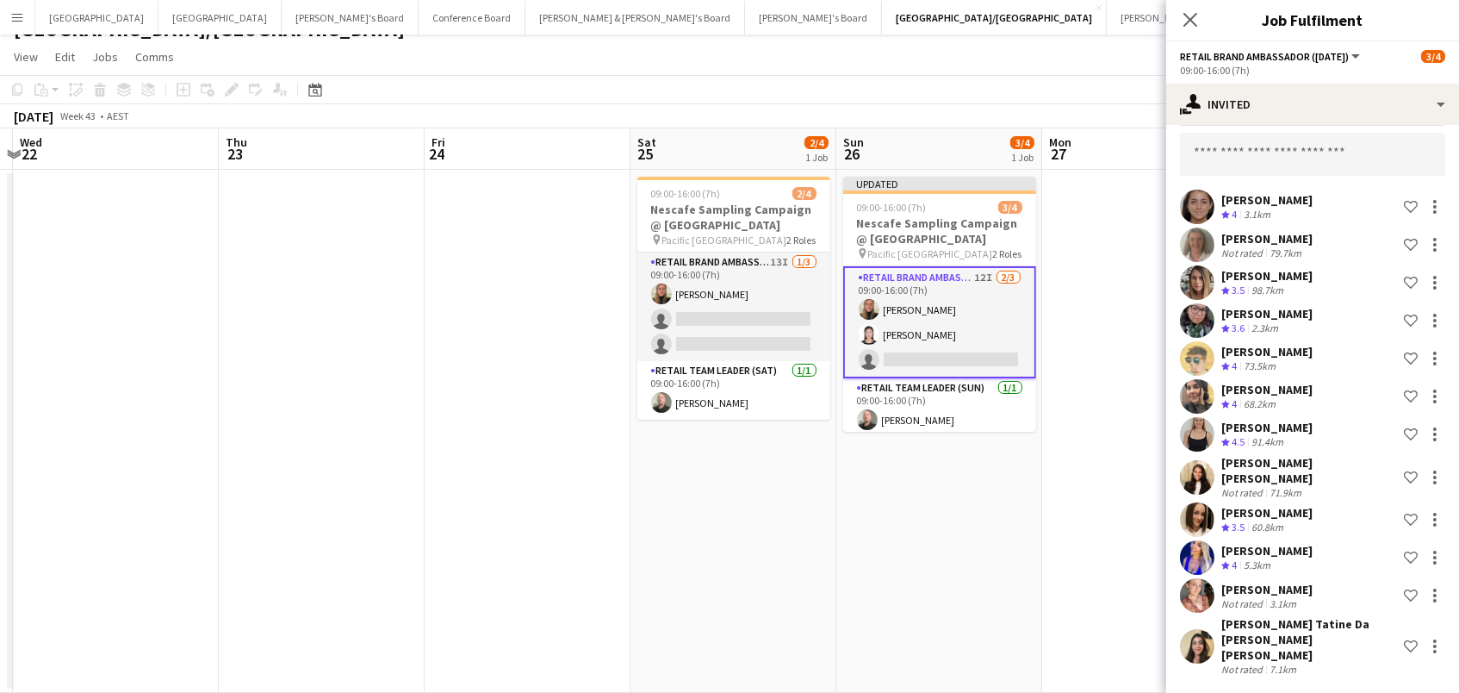
scroll to position [0, 0]
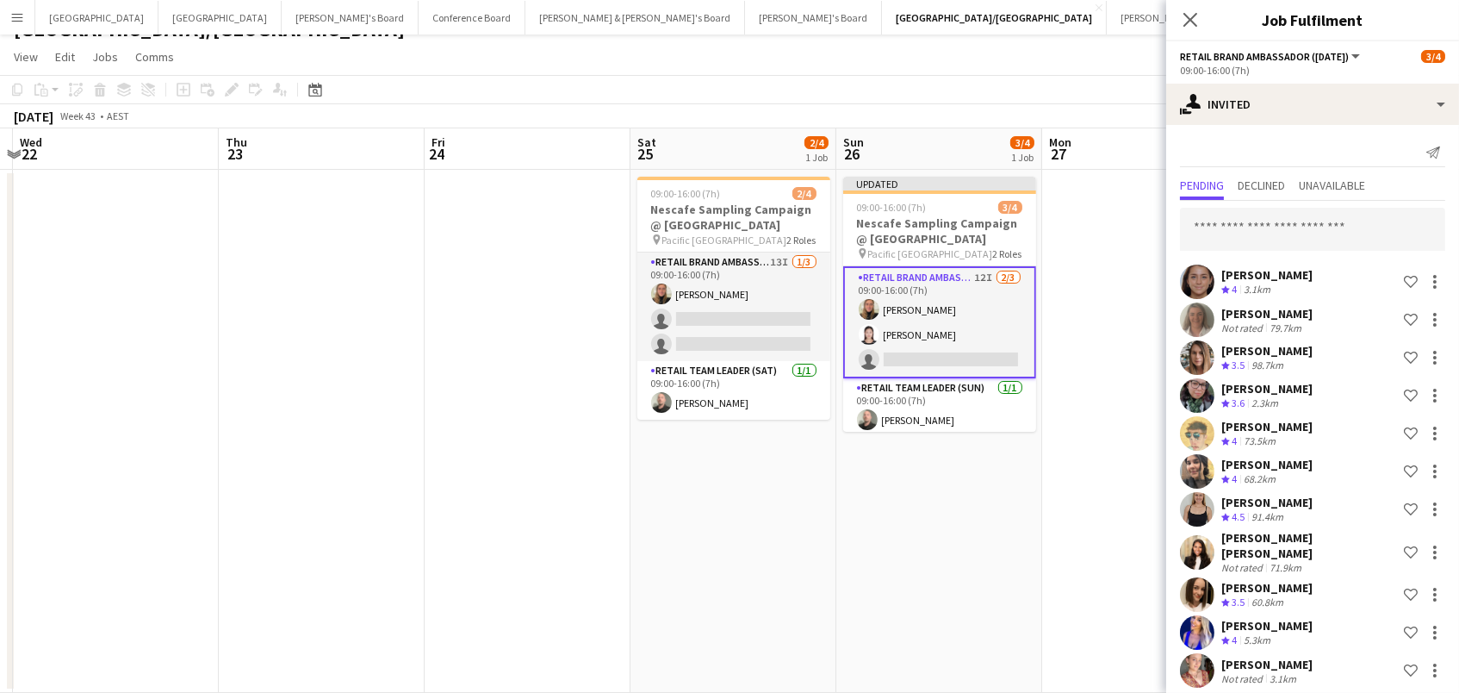
click at [1010, 72] on app-page-menu "View Day view expanded Day view collapsed Month view Date picker Jump to today …" at bounding box center [729, 58] width 1459 height 33
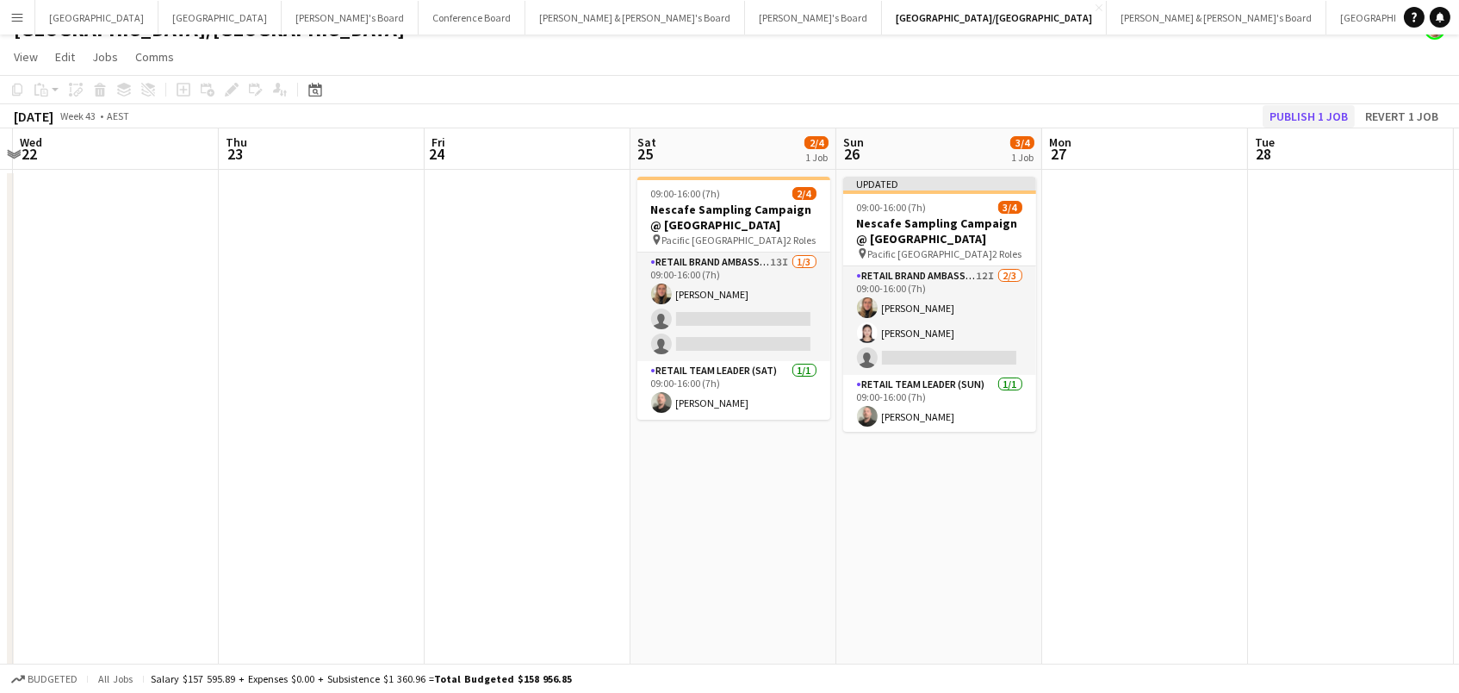
click at [1323, 116] on button "Publish 1 job" at bounding box center [1309, 116] width 92 height 22
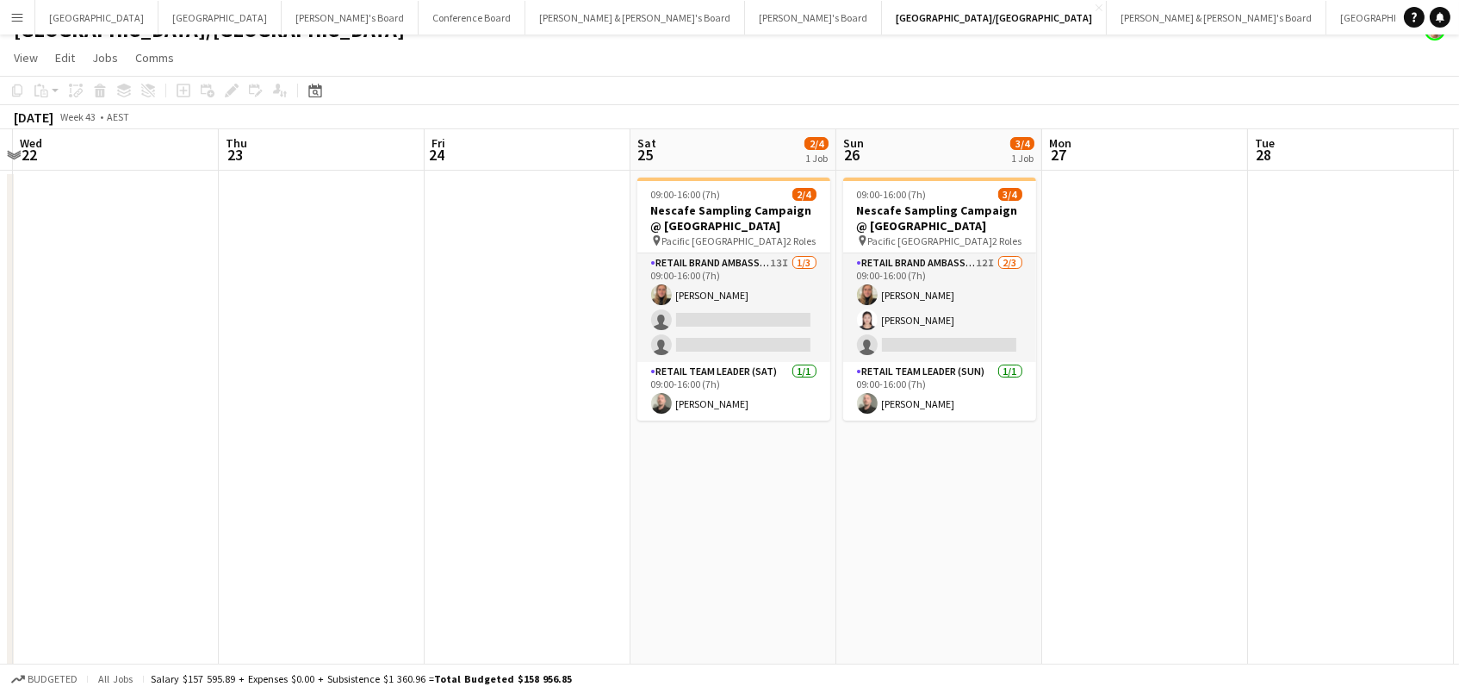
scroll to position [9, 0]
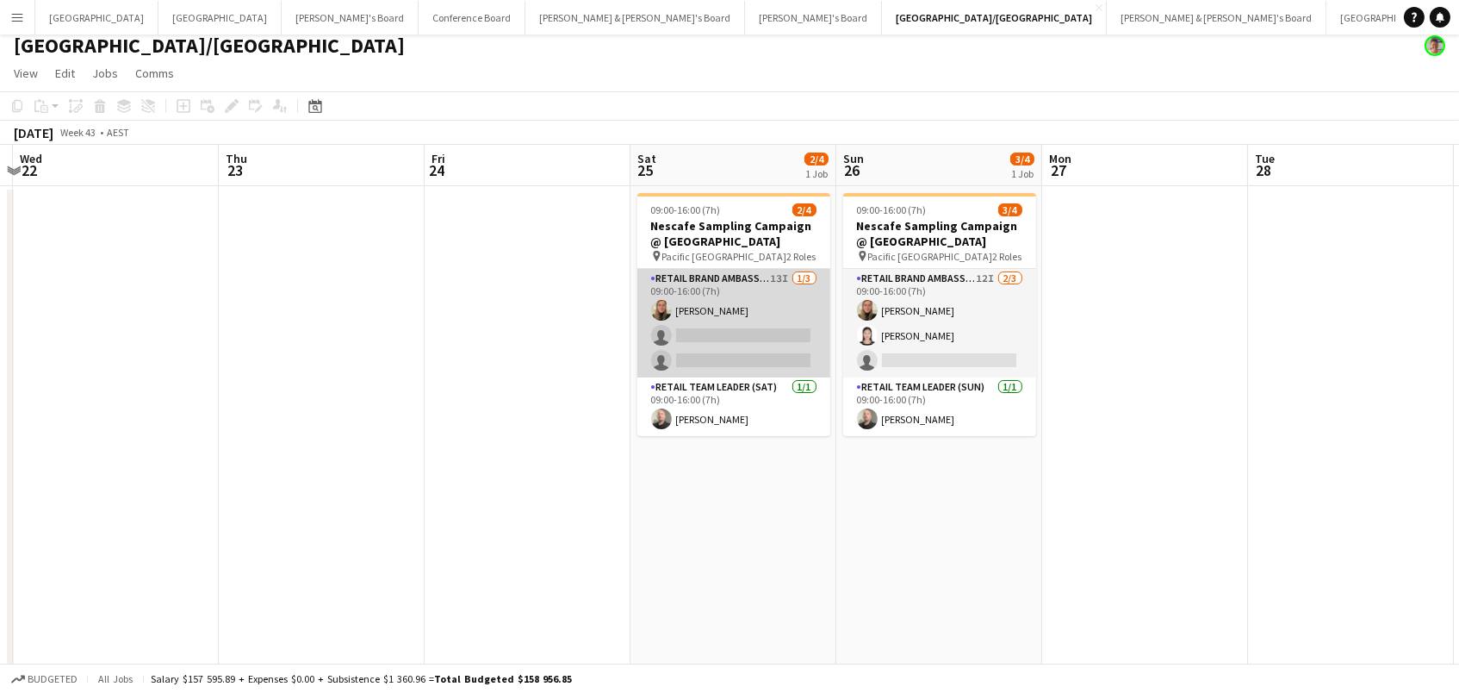
click at [760, 297] on app-card-role "RETAIL Brand Ambassador (Saturday) 13I 1/3 09:00-16:00 (7h) Leticia Schwab sing…" at bounding box center [733, 323] width 193 height 109
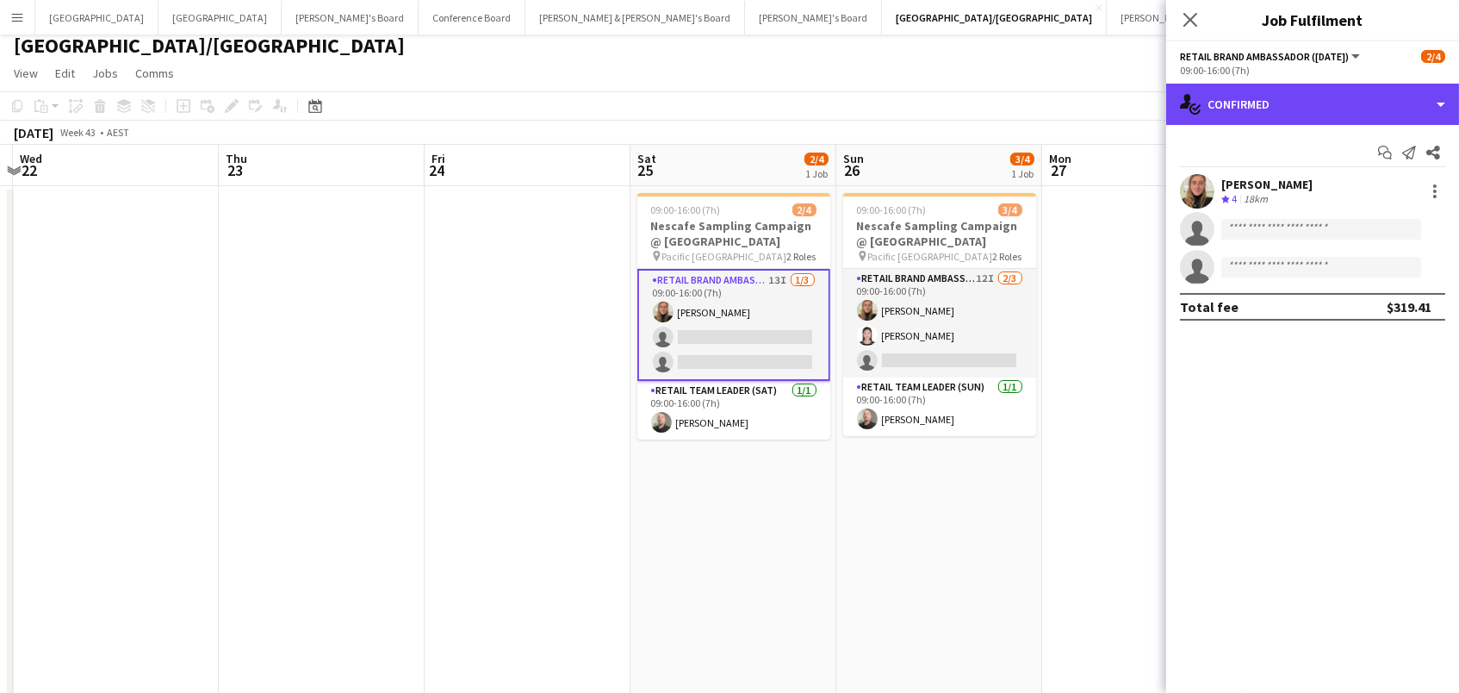
drag, startPoint x: 1360, startPoint y: 102, endPoint x: 1364, endPoint y: 119, distance: 17.8
click at [1360, 102] on div "single-neutral-actions-check-2 Confirmed" at bounding box center [1312, 104] width 293 height 41
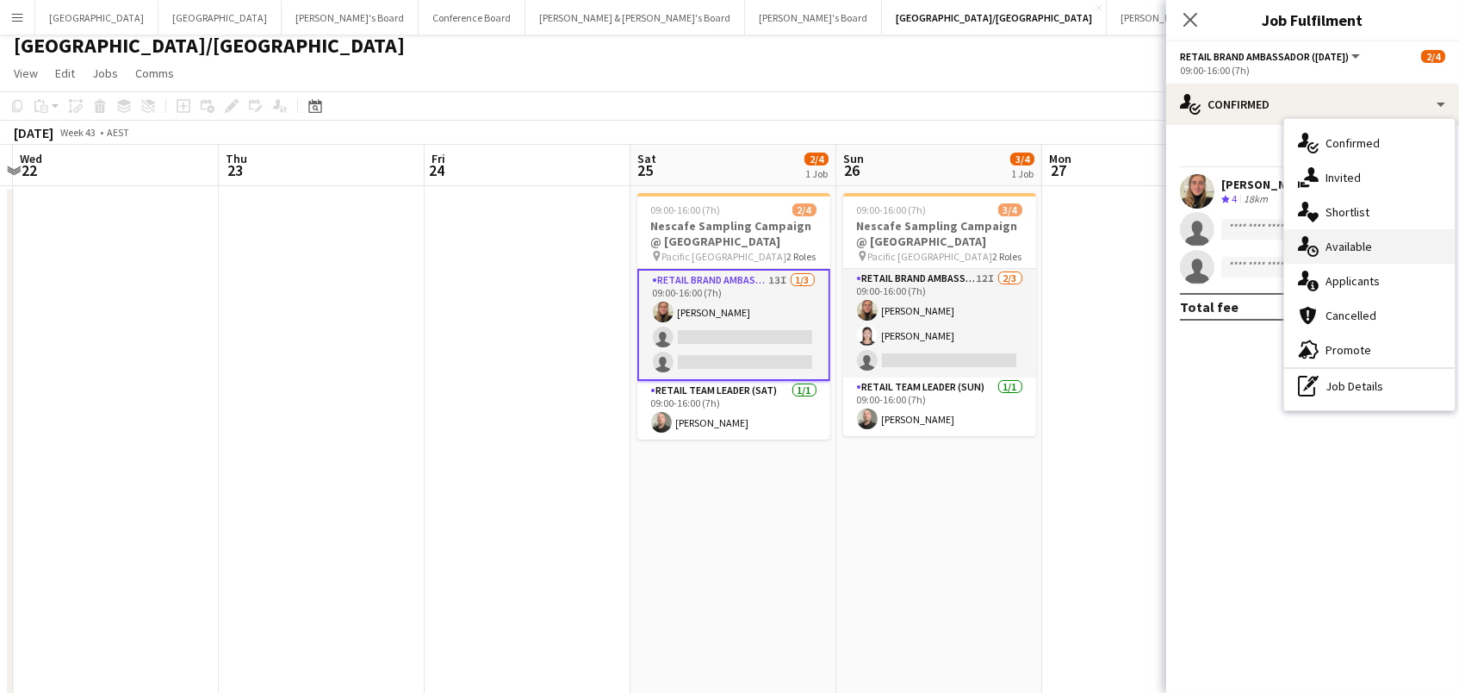
click at [1389, 248] on div "single-neutral-actions-upload Available" at bounding box center [1369, 246] width 171 height 34
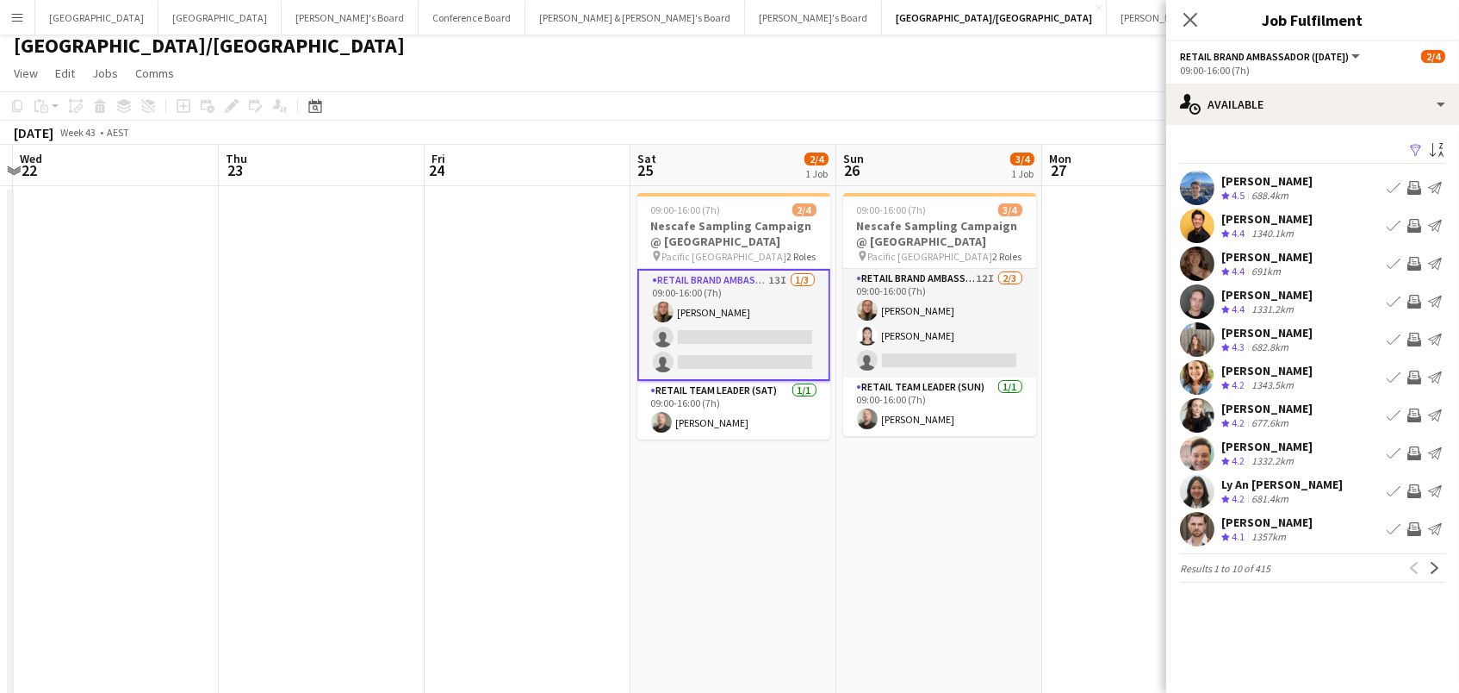
drag, startPoint x: 1406, startPoint y: 146, endPoint x: 1414, endPoint y: 146, distance: 8.7
click at [1412, 146] on button "Filter" at bounding box center [1414, 150] width 21 height 21
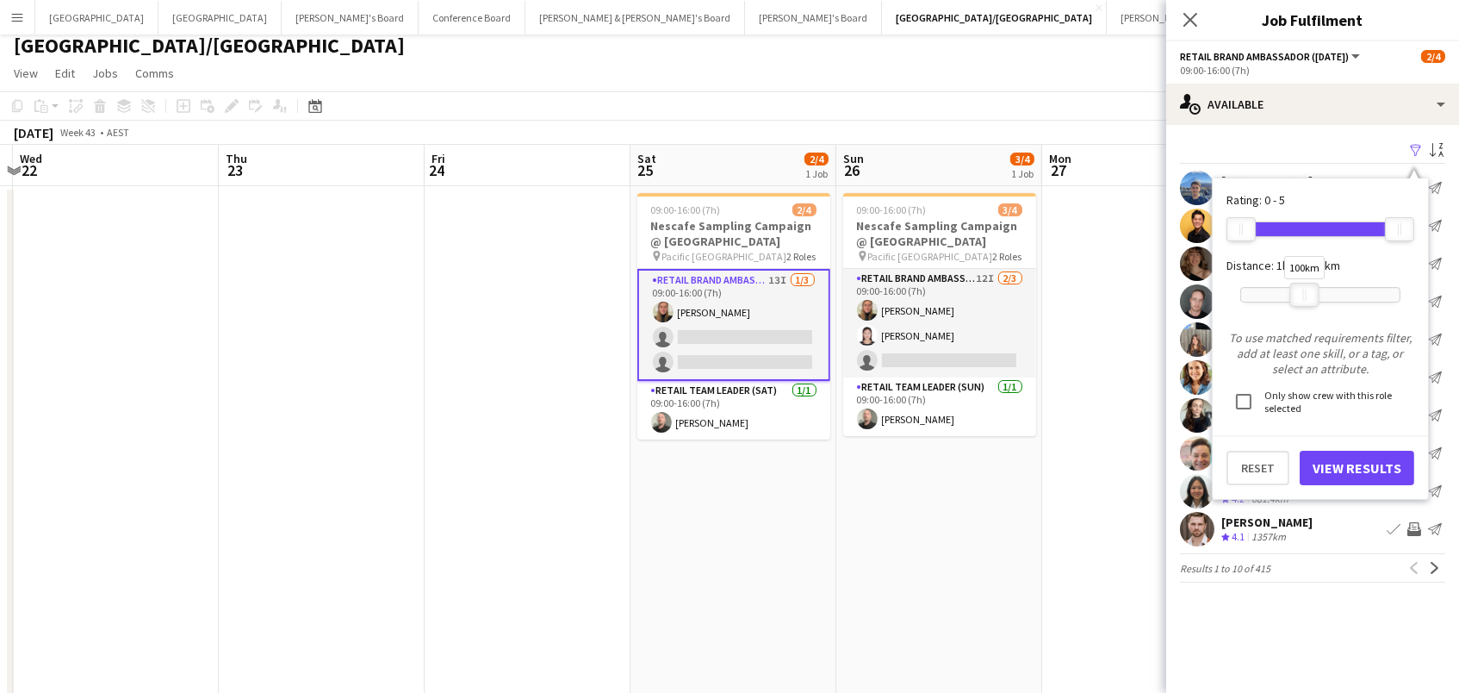
drag, startPoint x: 1401, startPoint y: 294, endPoint x: 1311, endPoint y: 299, distance: 90.6
click at [1311, 299] on div at bounding box center [1305, 294] width 28 height 22
click at [1312, 457] on button "View Results" at bounding box center [1357, 467] width 115 height 34
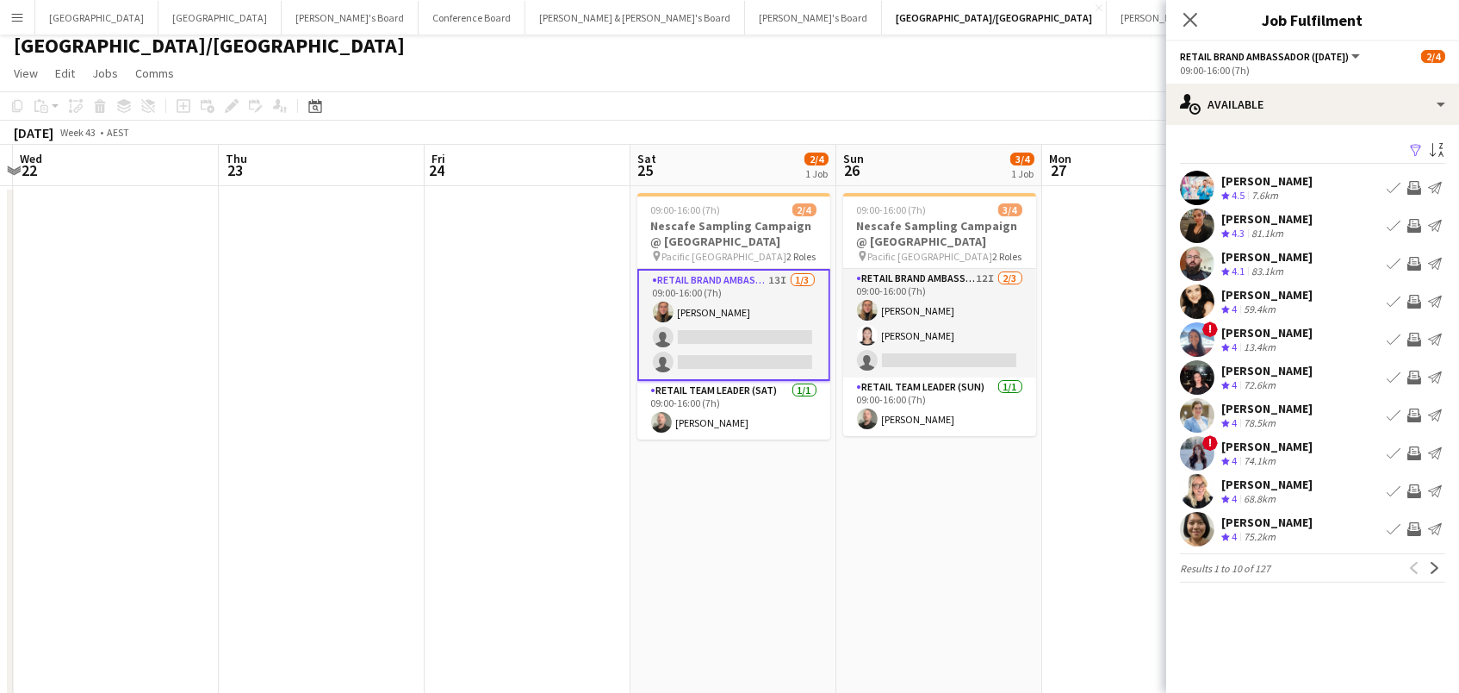
click at [1412, 185] on app-icon "Invite crew" at bounding box center [1414, 188] width 14 height 14
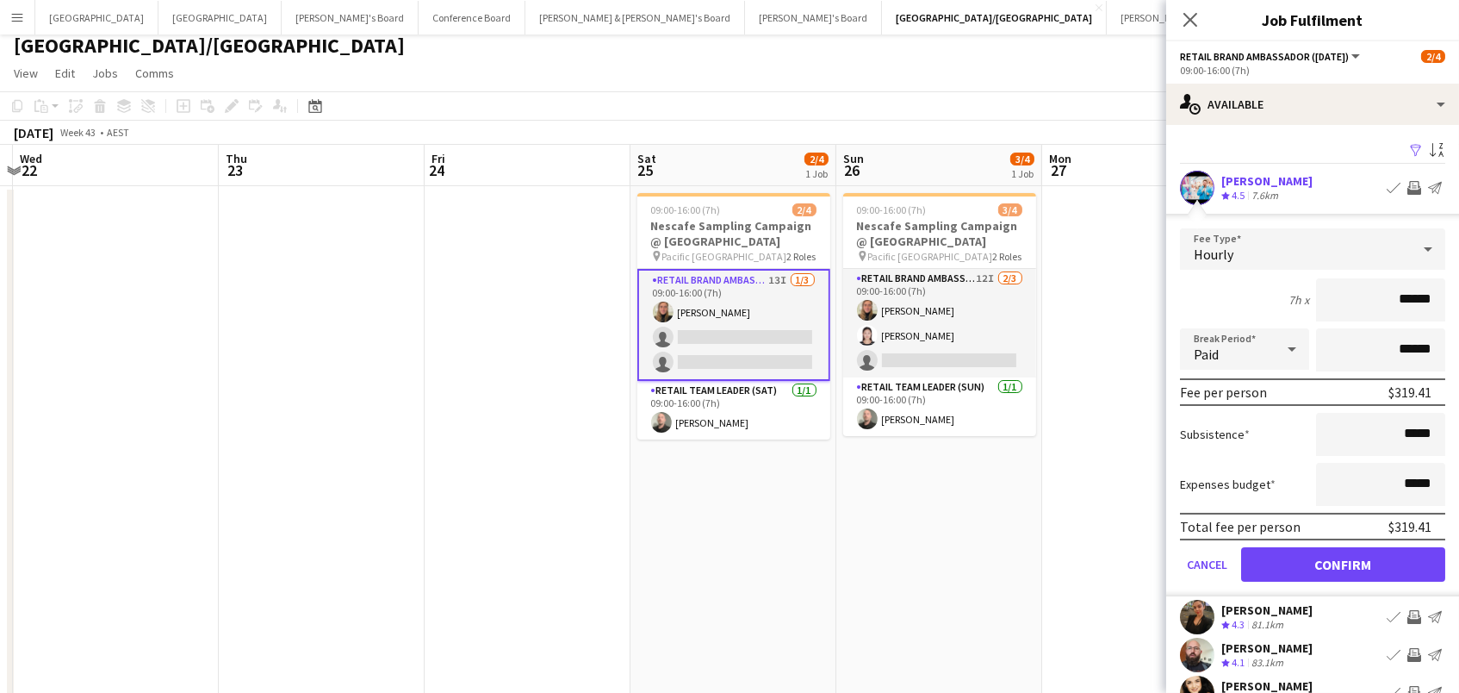
click at [1343, 562] on button "Confirm" at bounding box center [1343, 564] width 204 height 34
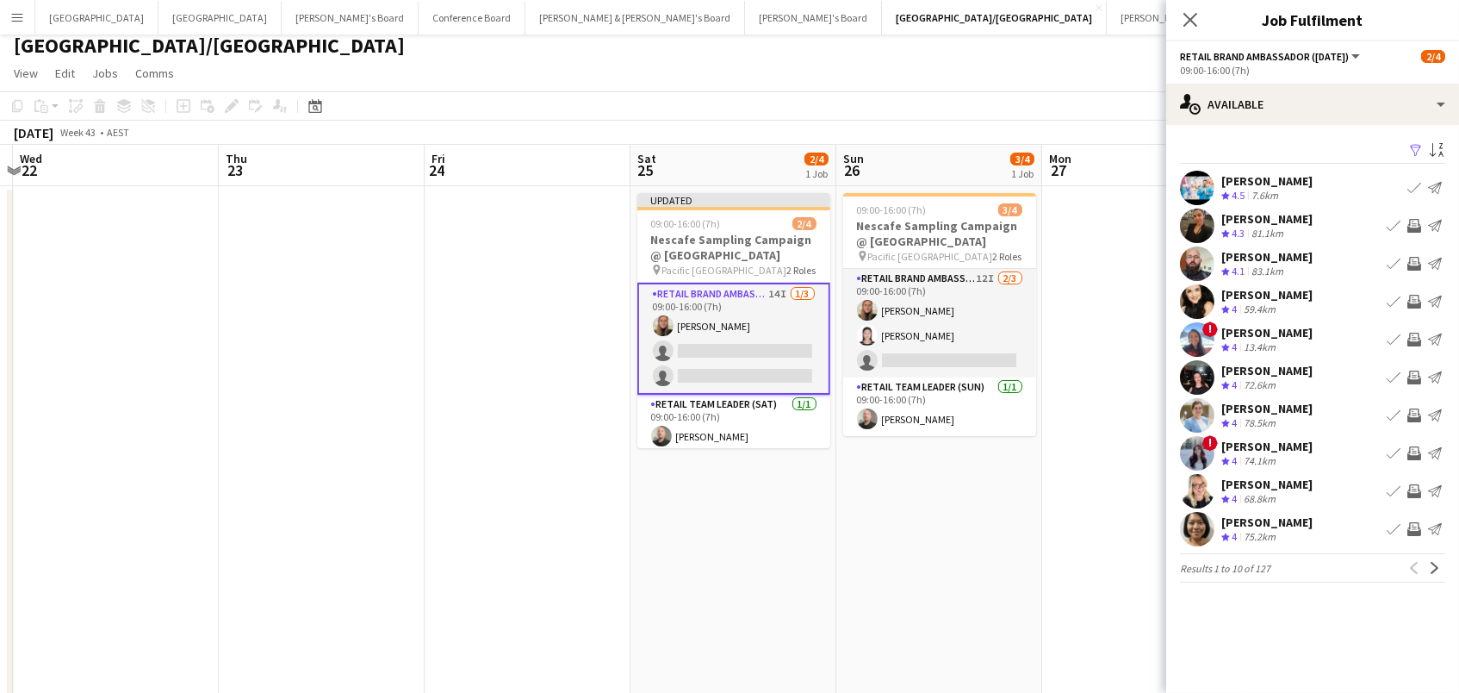
click at [1417, 259] on app-icon "Invite crew" at bounding box center [1414, 264] width 14 height 14
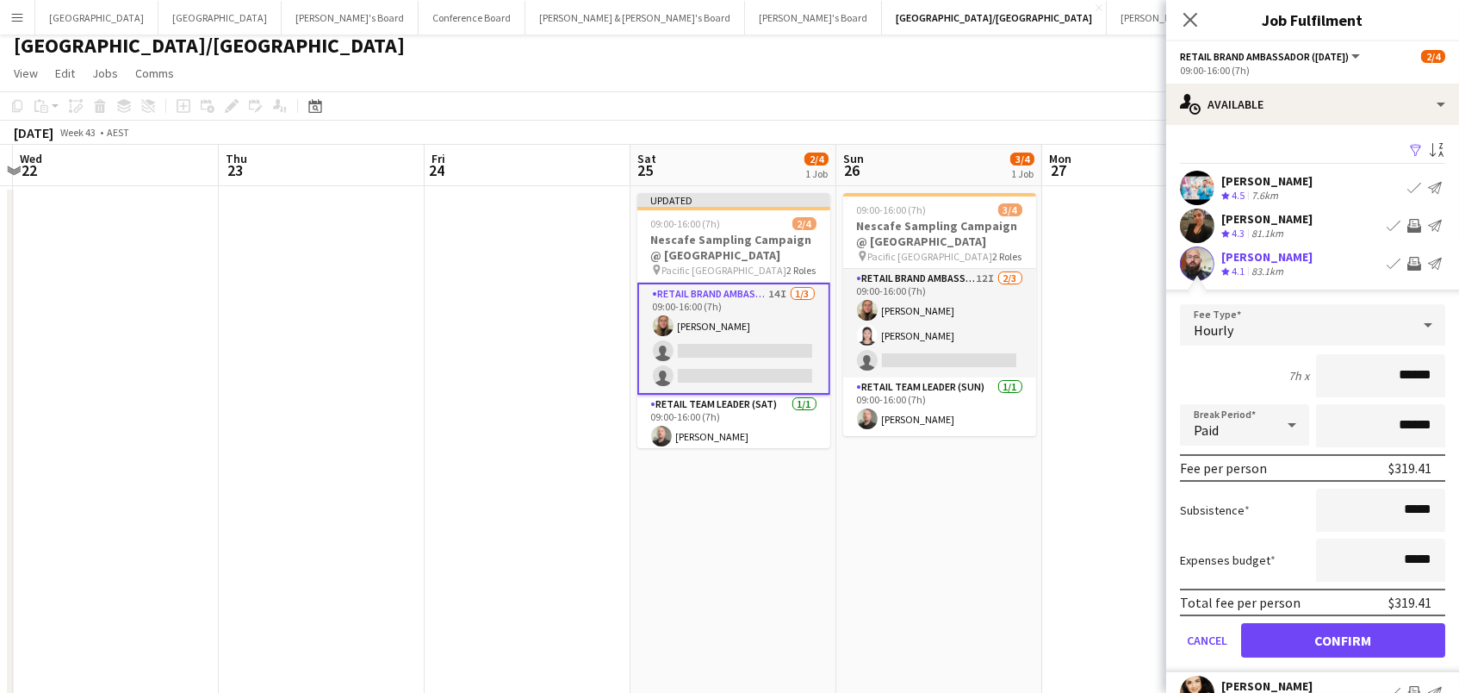
click at [1343, 637] on button "Confirm" at bounding box center [1343, 640] width 204 height 34
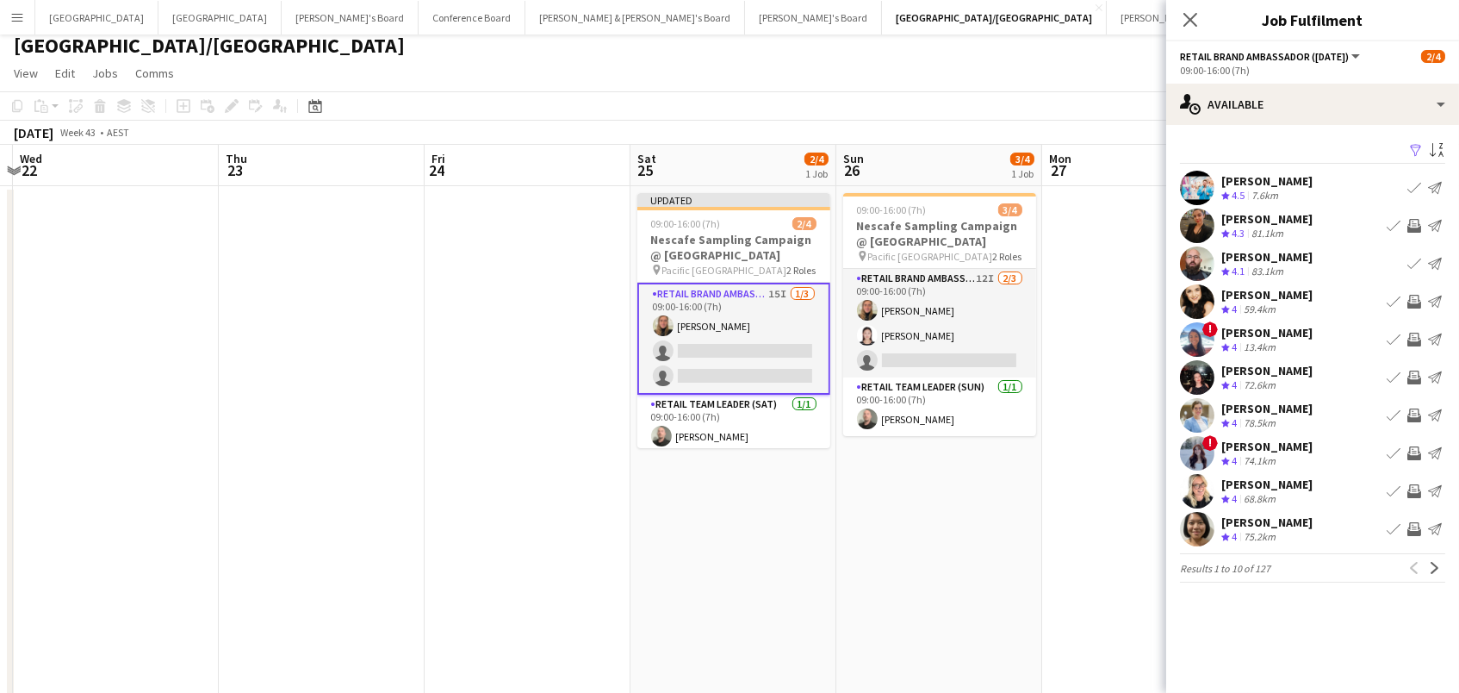
click at [1419, 215] on button "Invite crew" at bounding box center [1414, 225] width 21 height 21
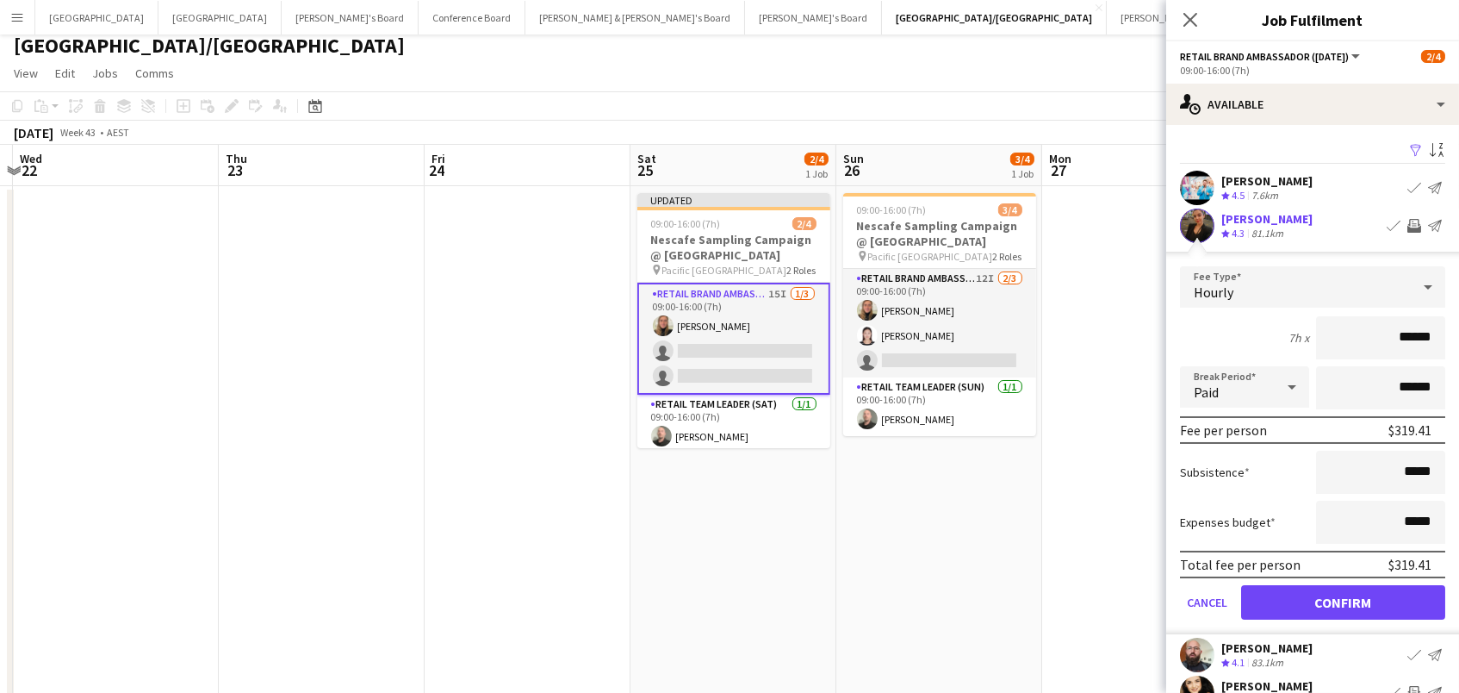
click at [1343, 600] on button "Confirm" at bounding box center [1343, 602] width 204 height 34
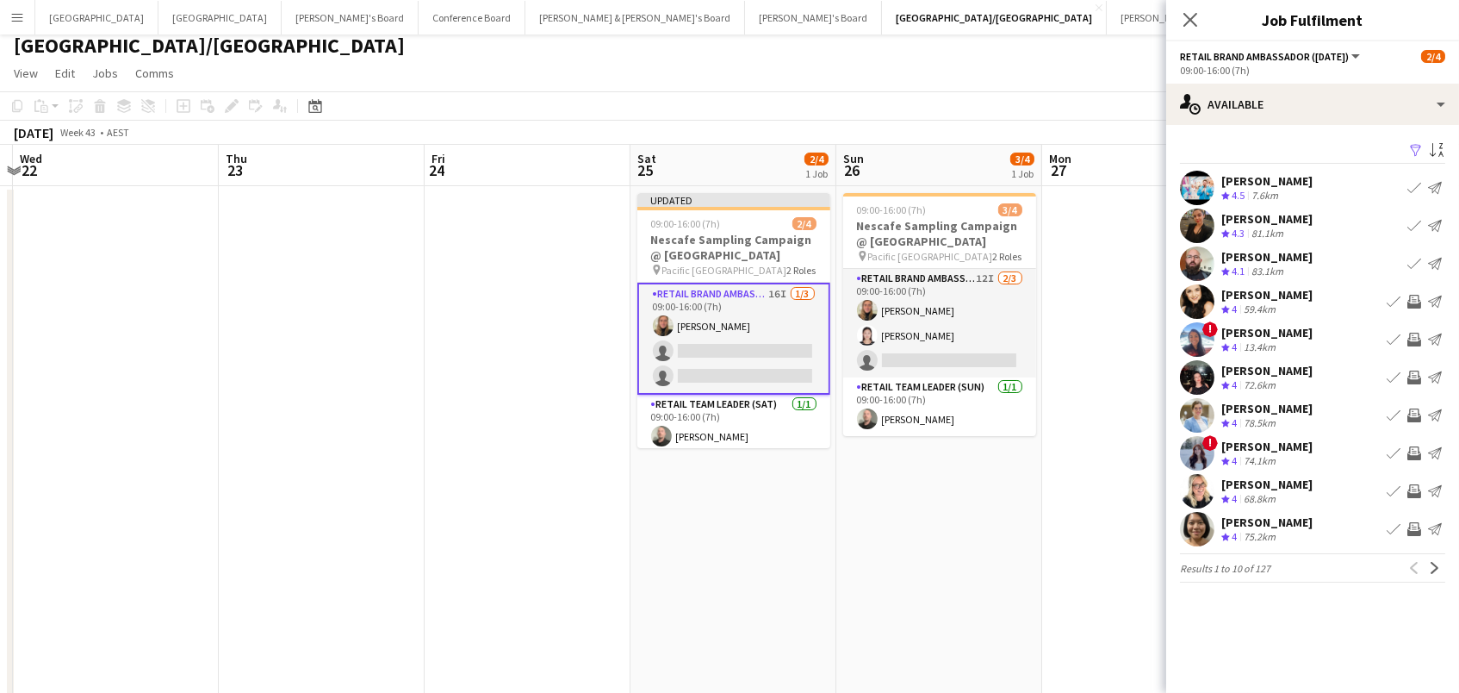
click at [1414, 376] on app-icon "Invite crew" at bounding box center [1414, 377] width 14 height 14
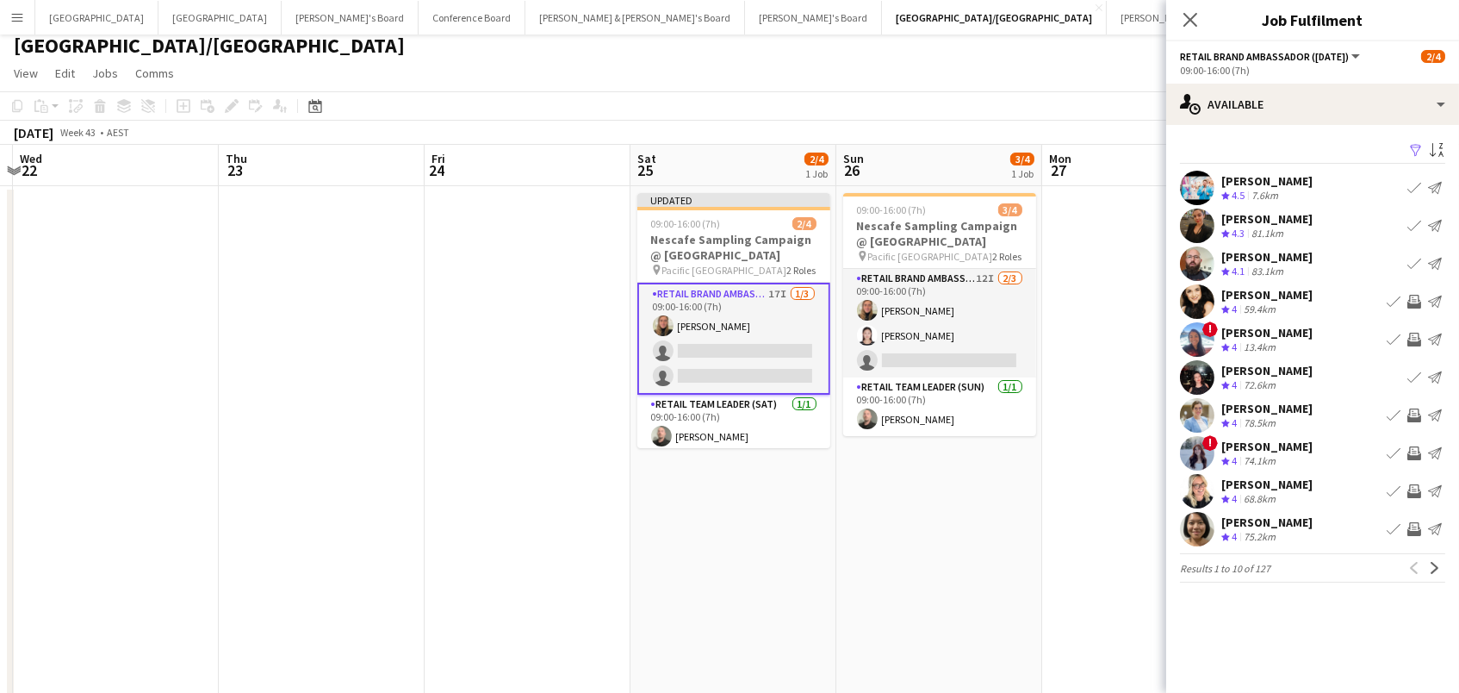
click at [1414, 411] on app-icon "Invite crew" at bounding box center [1414, 415] width 14 height 14
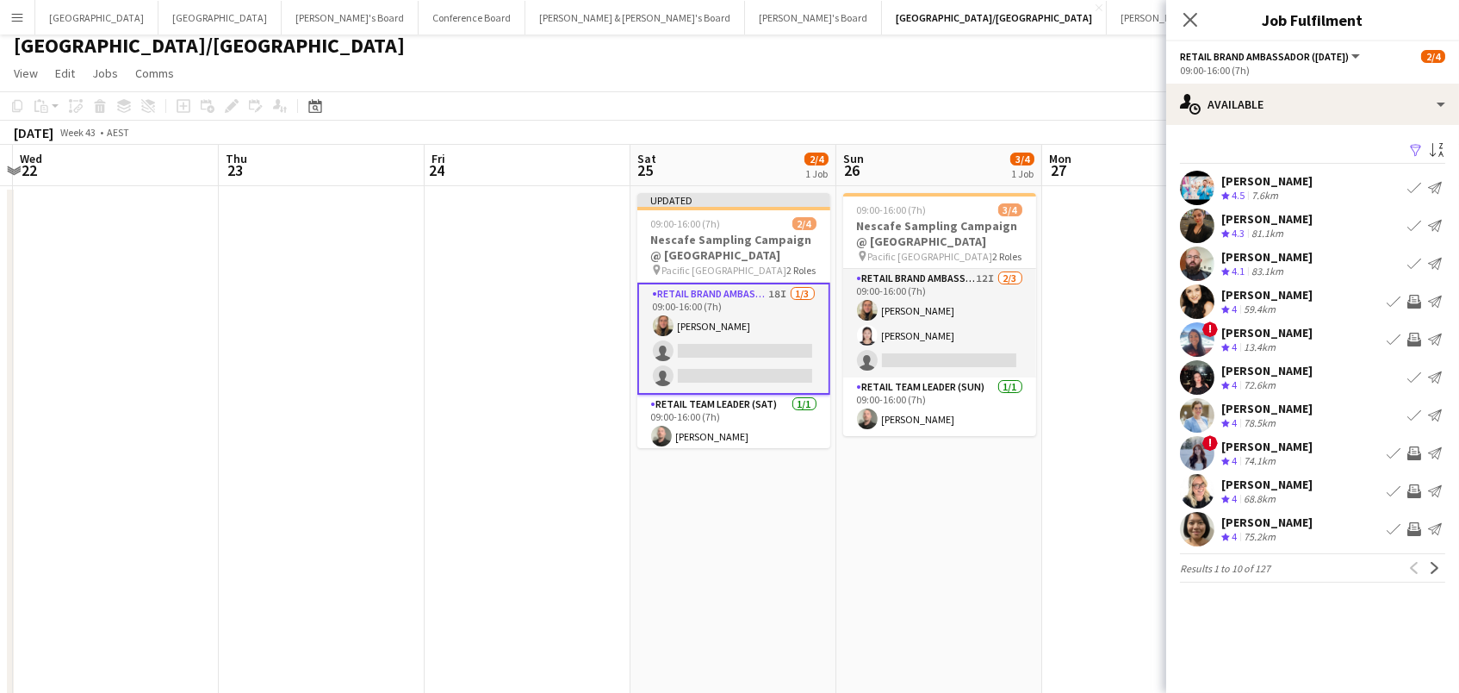
click at [1406, 491] on button "Invite crew" at bounding box center [1414, 491] width 21 height 21
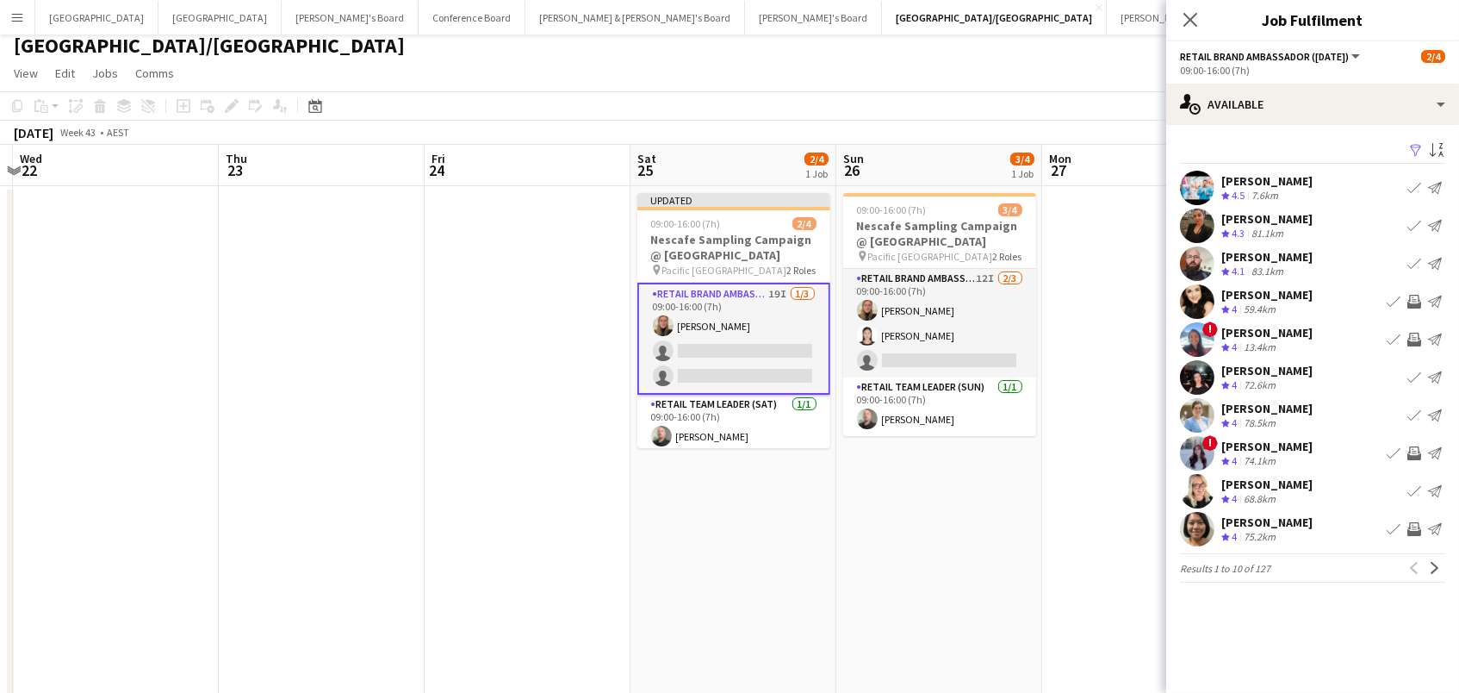
click at [1407, 527] on app-icon "Invite crew" at bounding box center [1414, 529] width 14 height 14
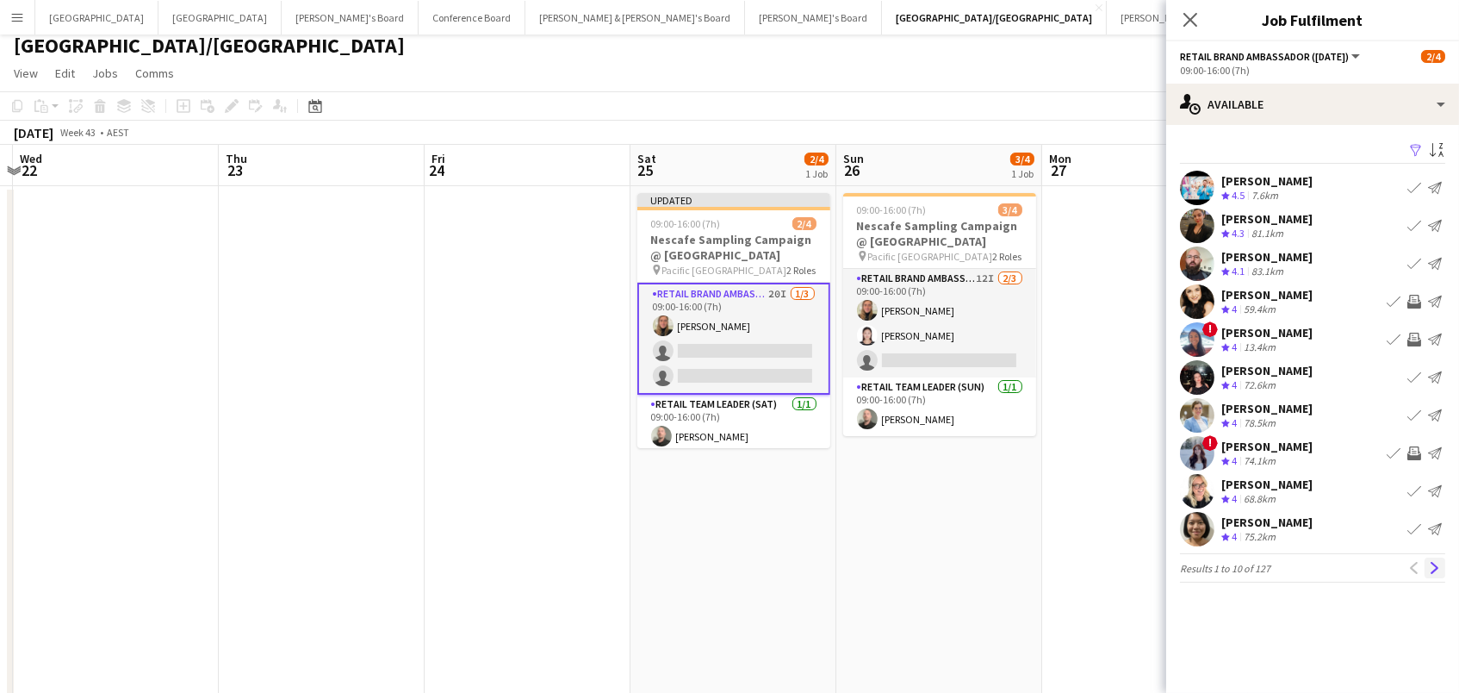
click at [1432, 563] on app-icon "Next" at bounding box center [1435, 568] width 12 height 12
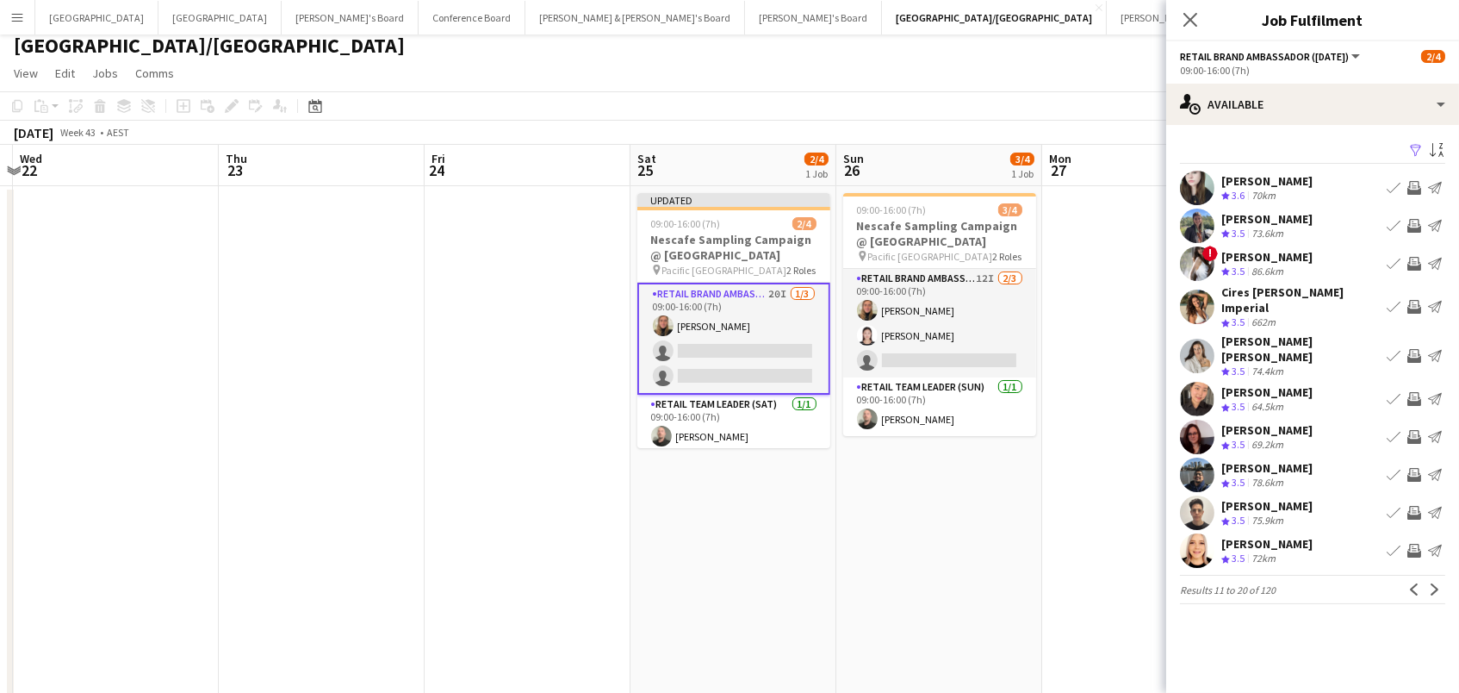
click at [1420, 228] on app-icon "Invite crew" at bounding box center [1414, 226] width 14 height 14
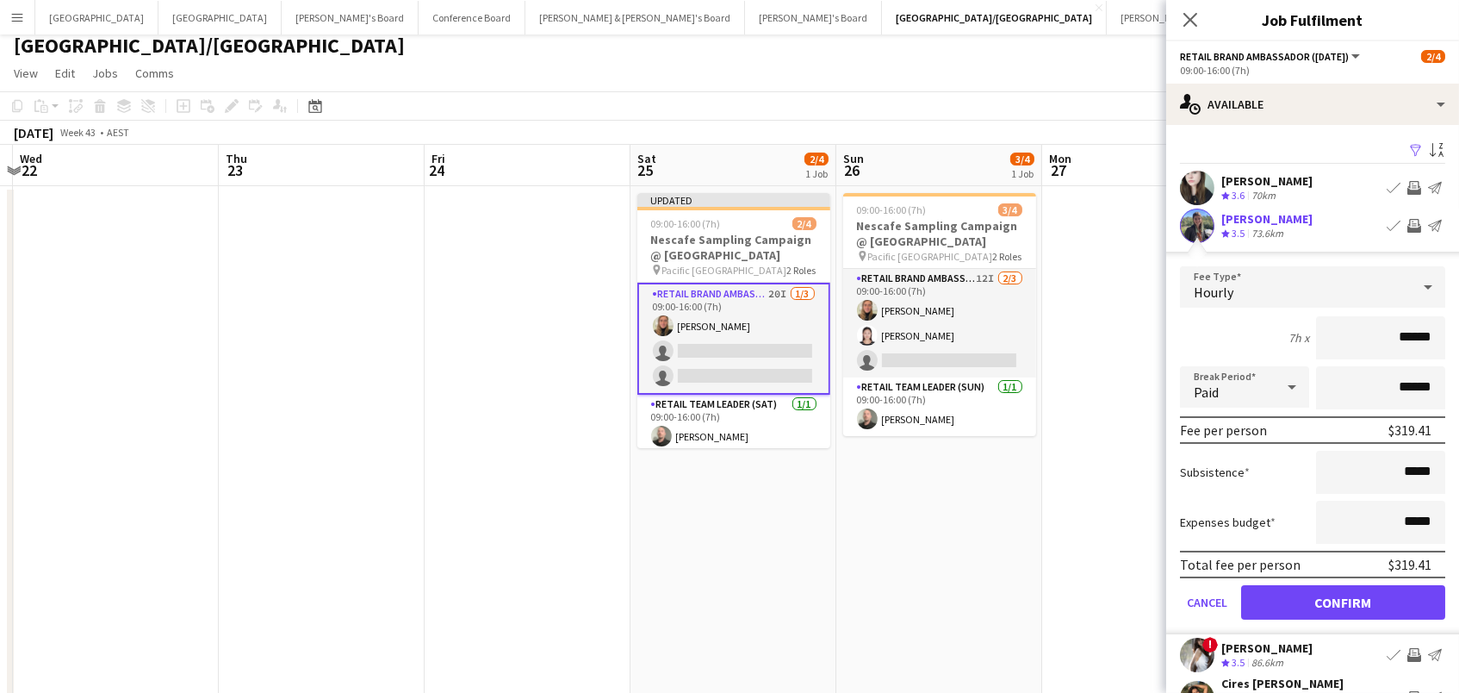
click at [1343, 600] on button "Confirm" at bounding box center [1343, 602] width 204 height 34
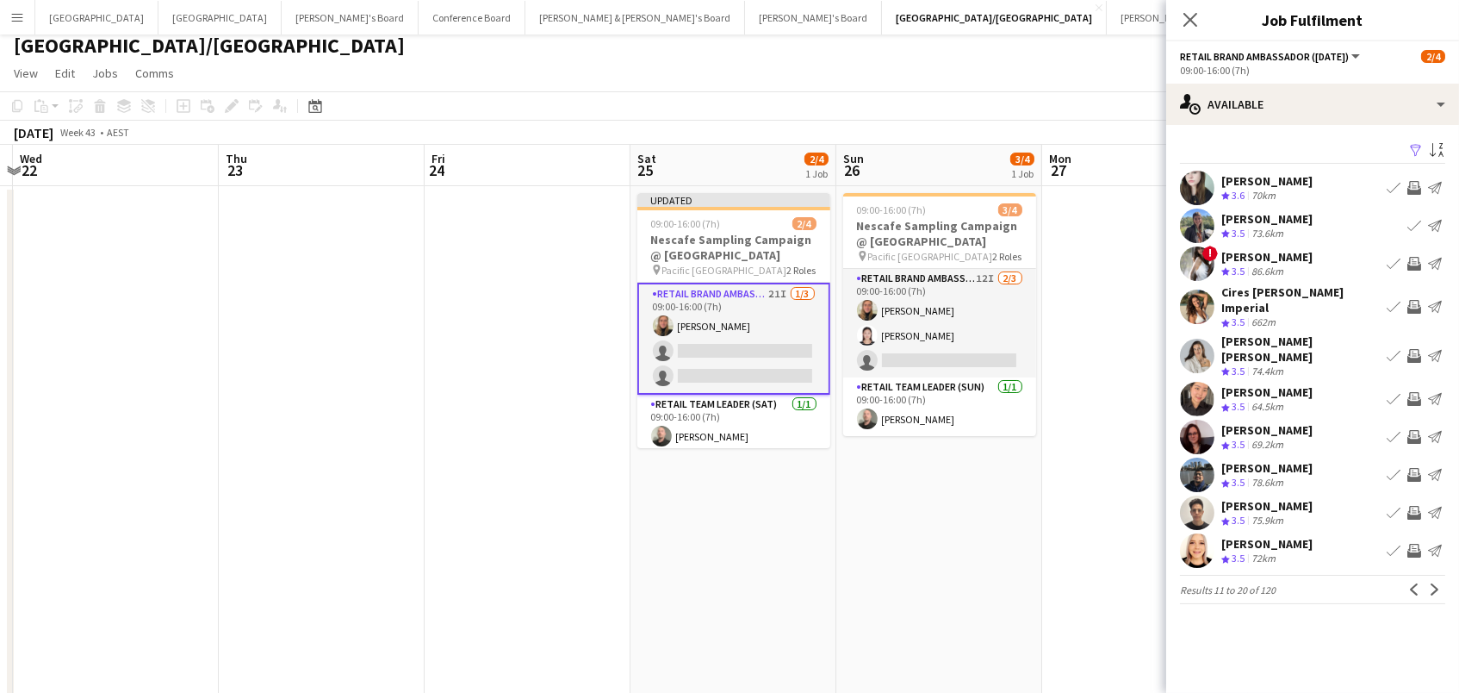
click at [1412, 183] on app-icon "Invite crew" at bounding box center [1414, 188] width 14 height 14
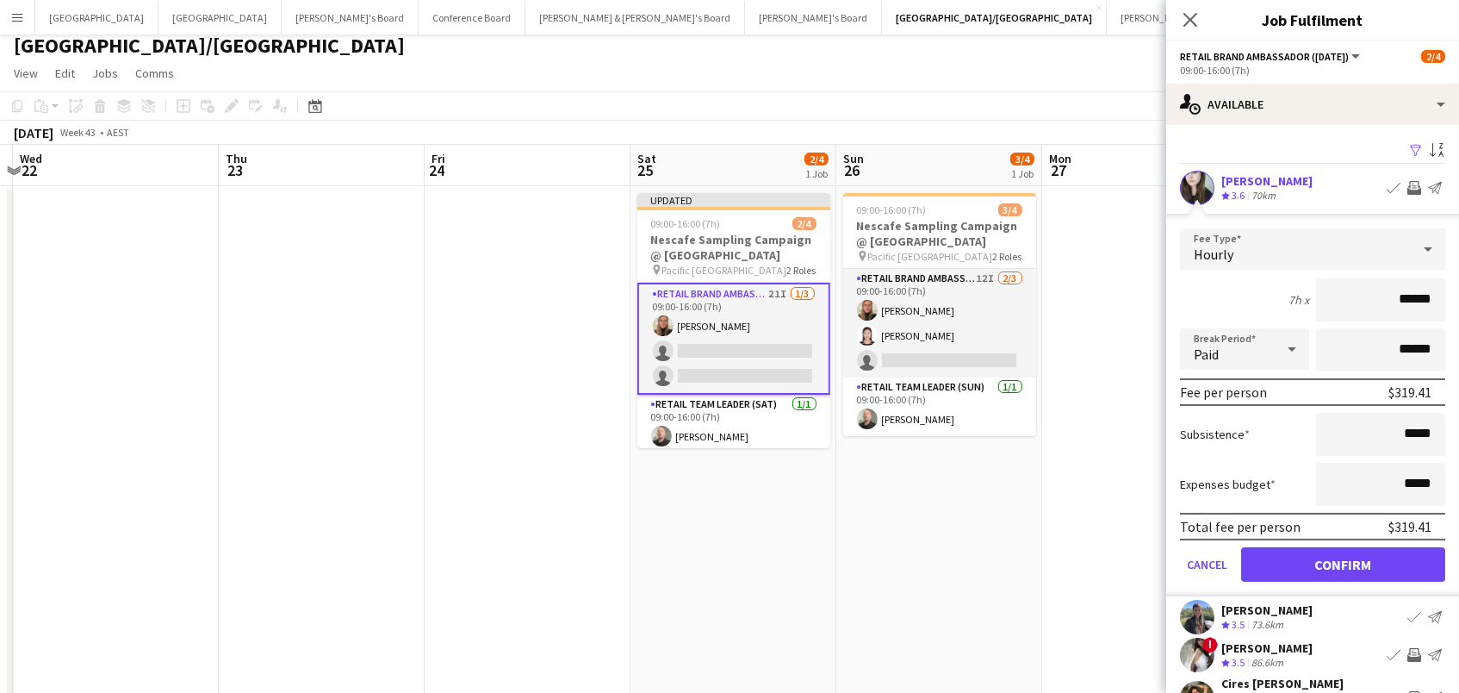
click at [1343, 562] on button "Confirm" at bounding box center [1343, 564] width 204 height 34
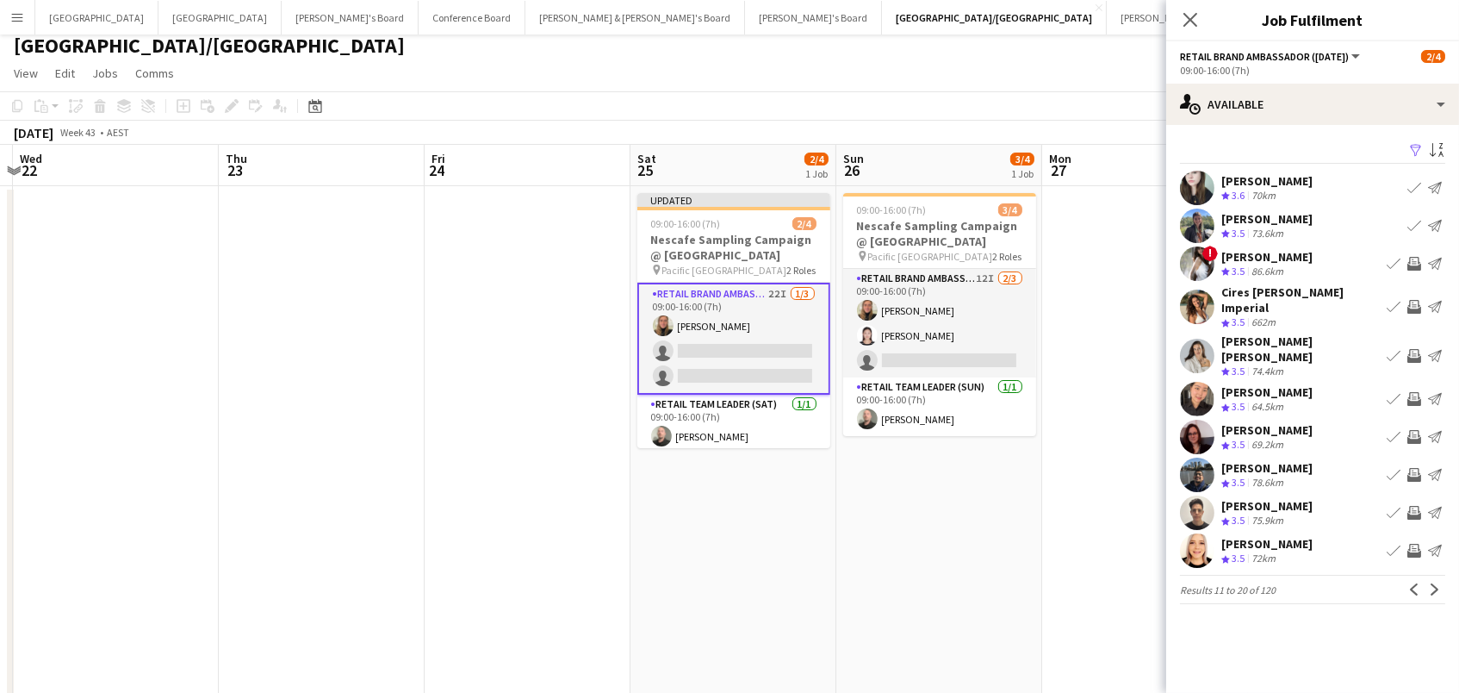
click at [1412, 300] on app-icon "Invite crew" at bounding box center [1414, 307] width 14 height 14
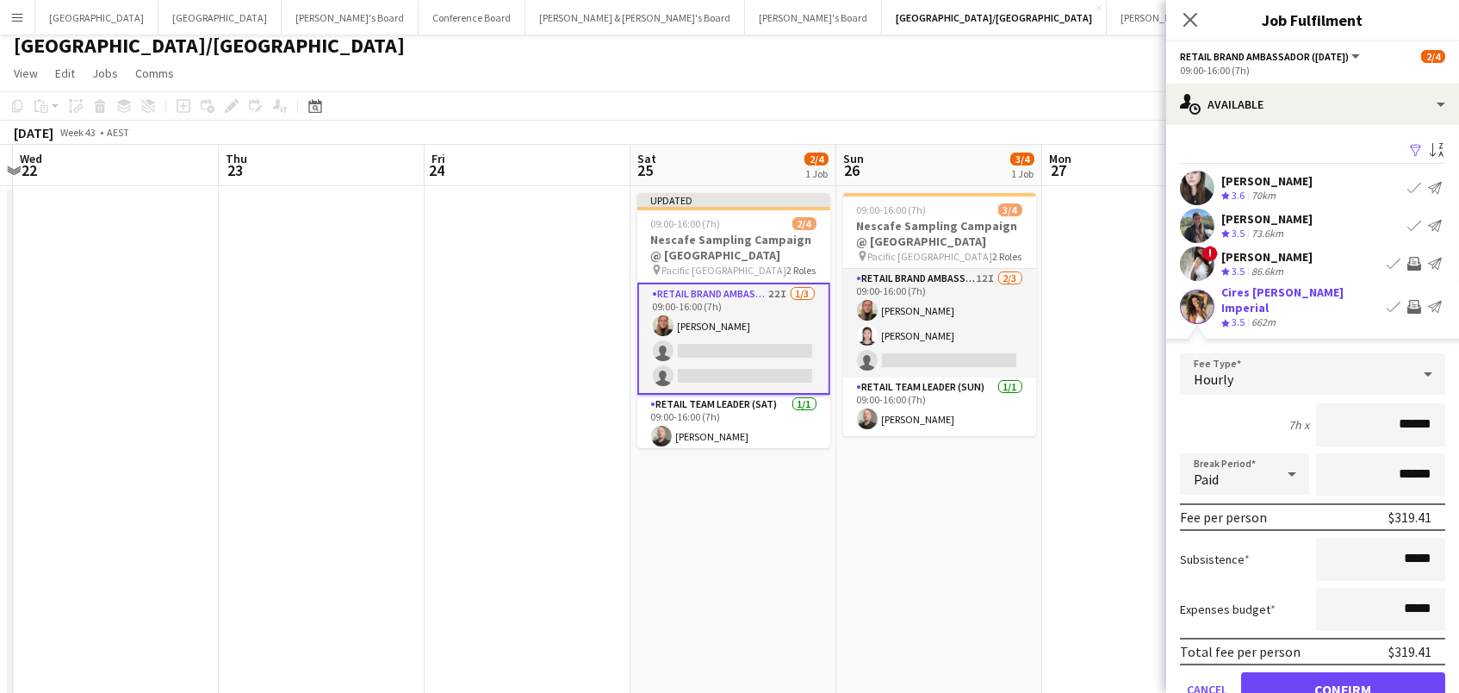
click at [1343, 684] on button "Confirm" at bounding box center [1343, 689] width 204 height 34
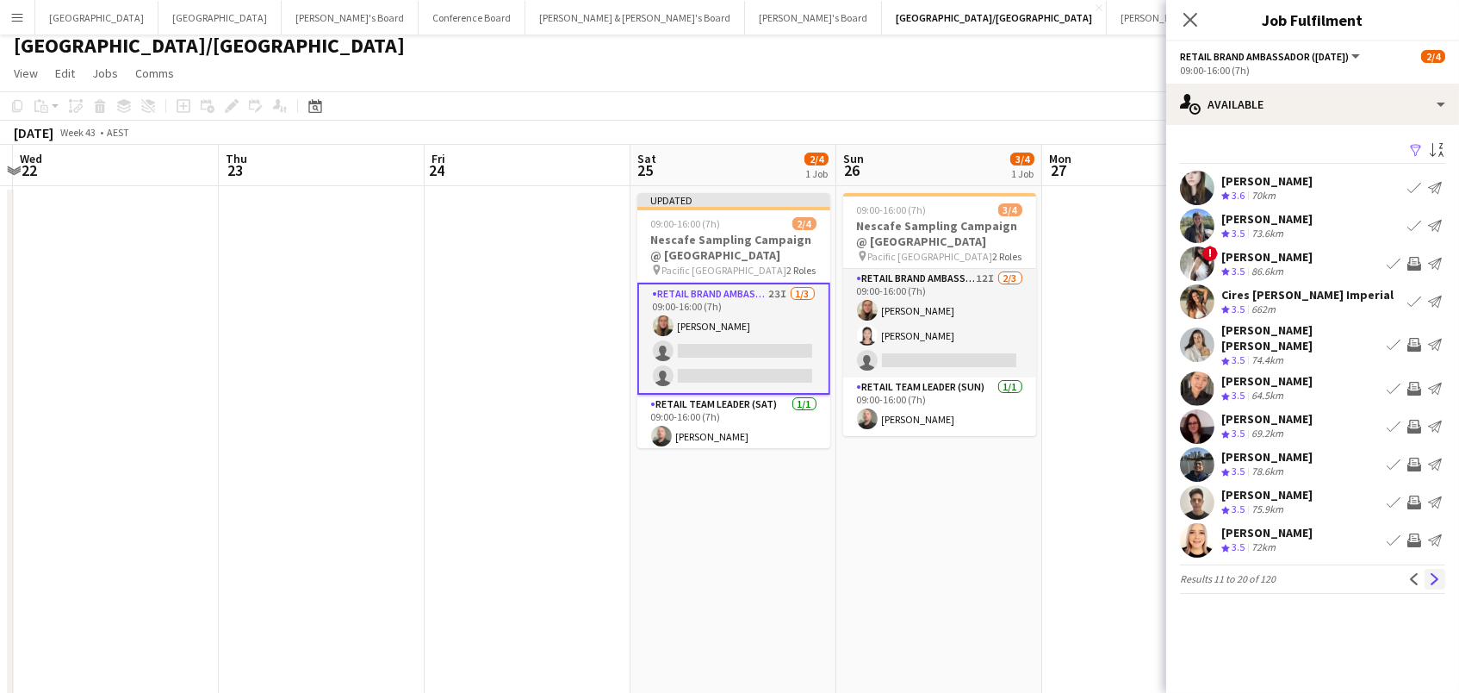
click at [1438, 575] on app-icon "Next" at bounding box center [1435, 579] width 12 height 12
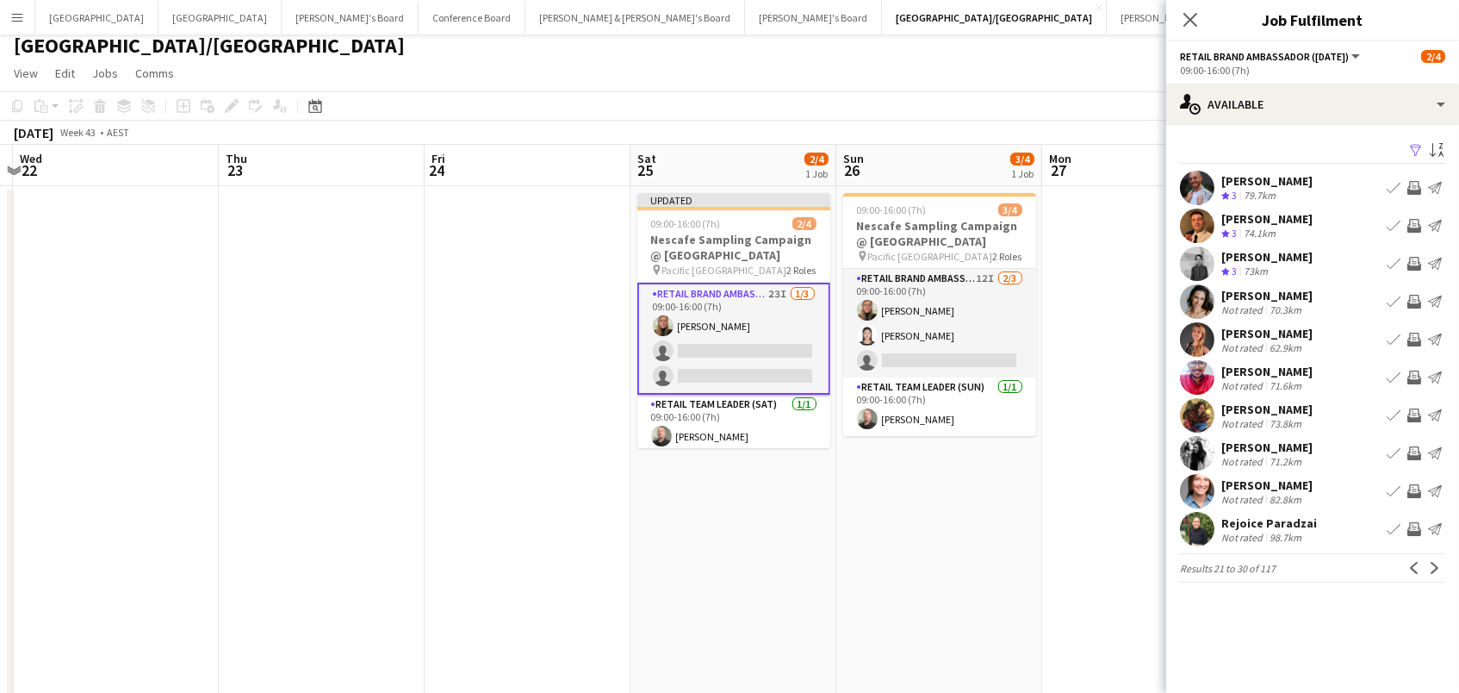
click at [1419, 450] on app-icon "Invite crew" at bounding box center [1414, 453] width 14 height 14
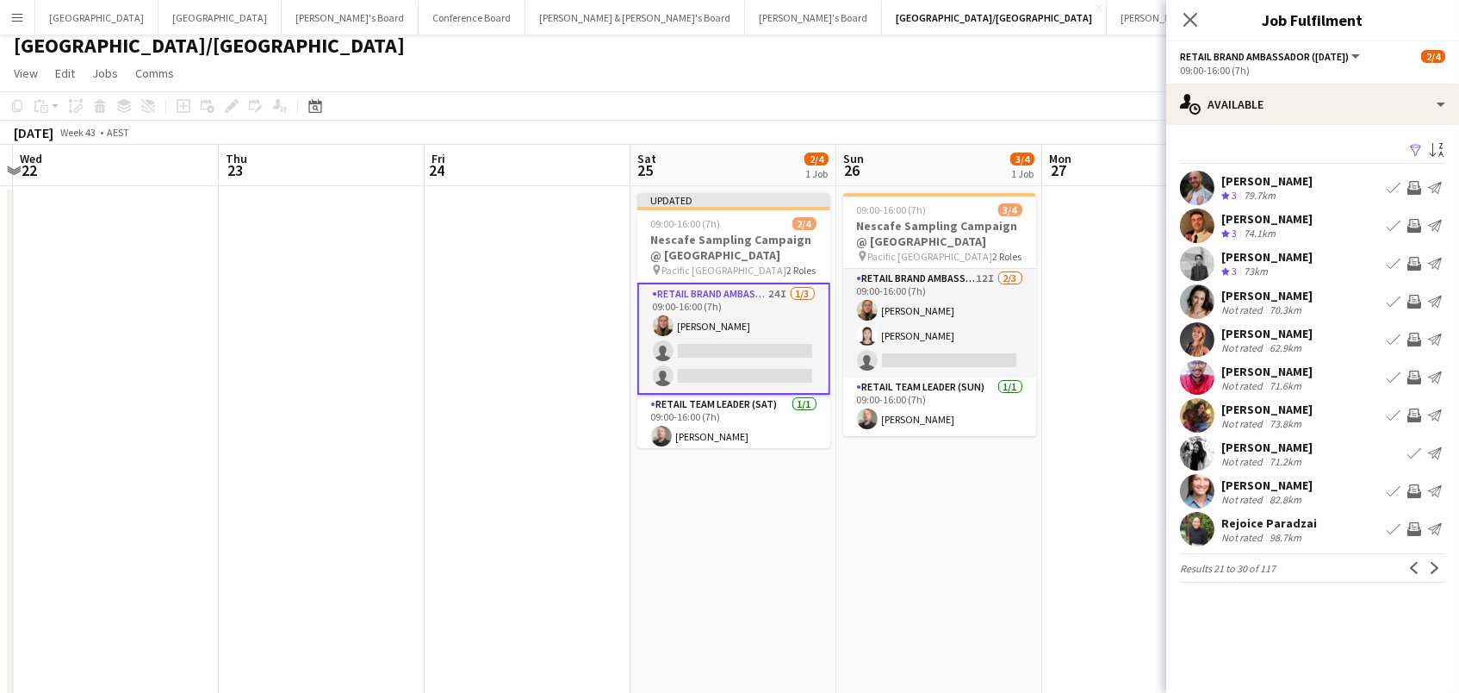
click at [1414, 299] on app-icon "Invite crew" at bounding box center [1414, 302] width 14 height 14
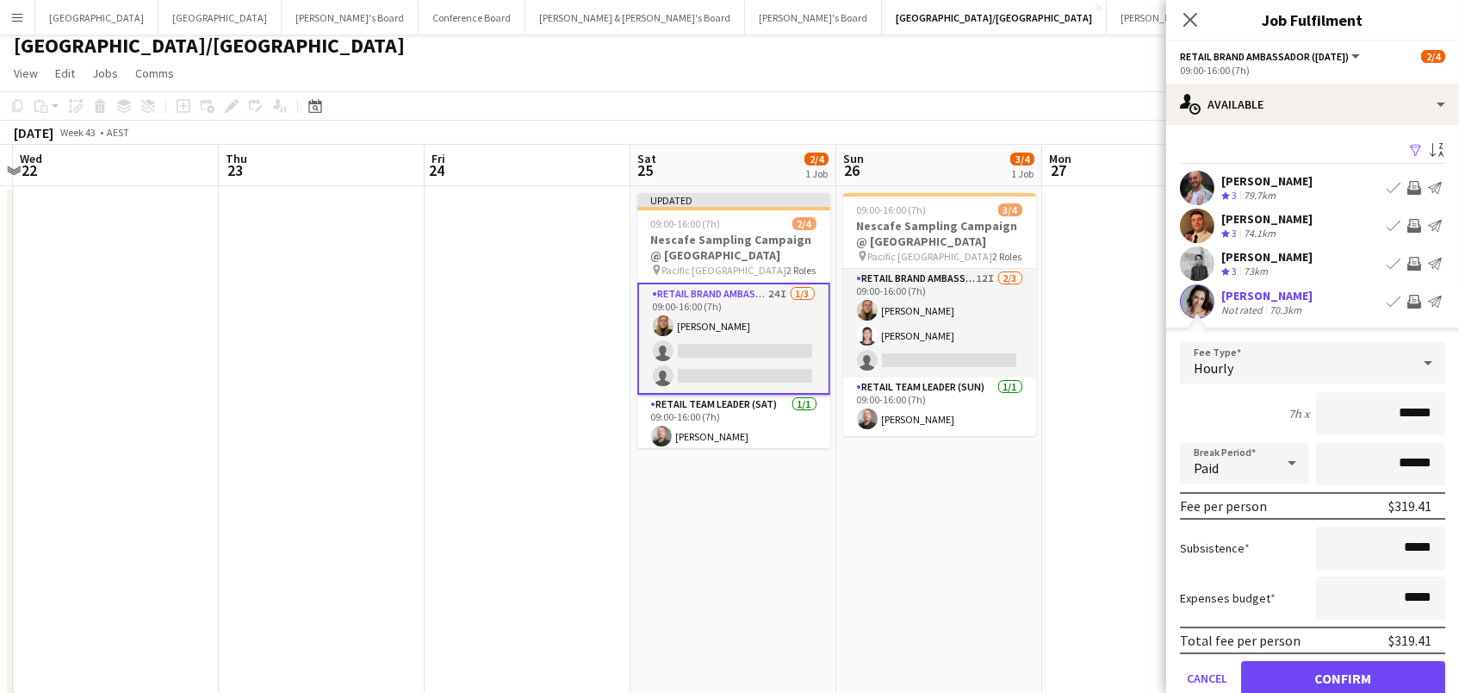
click at [1343, 675] on button "Confirm" at bounding box center [1343, 678] width 204 height 34
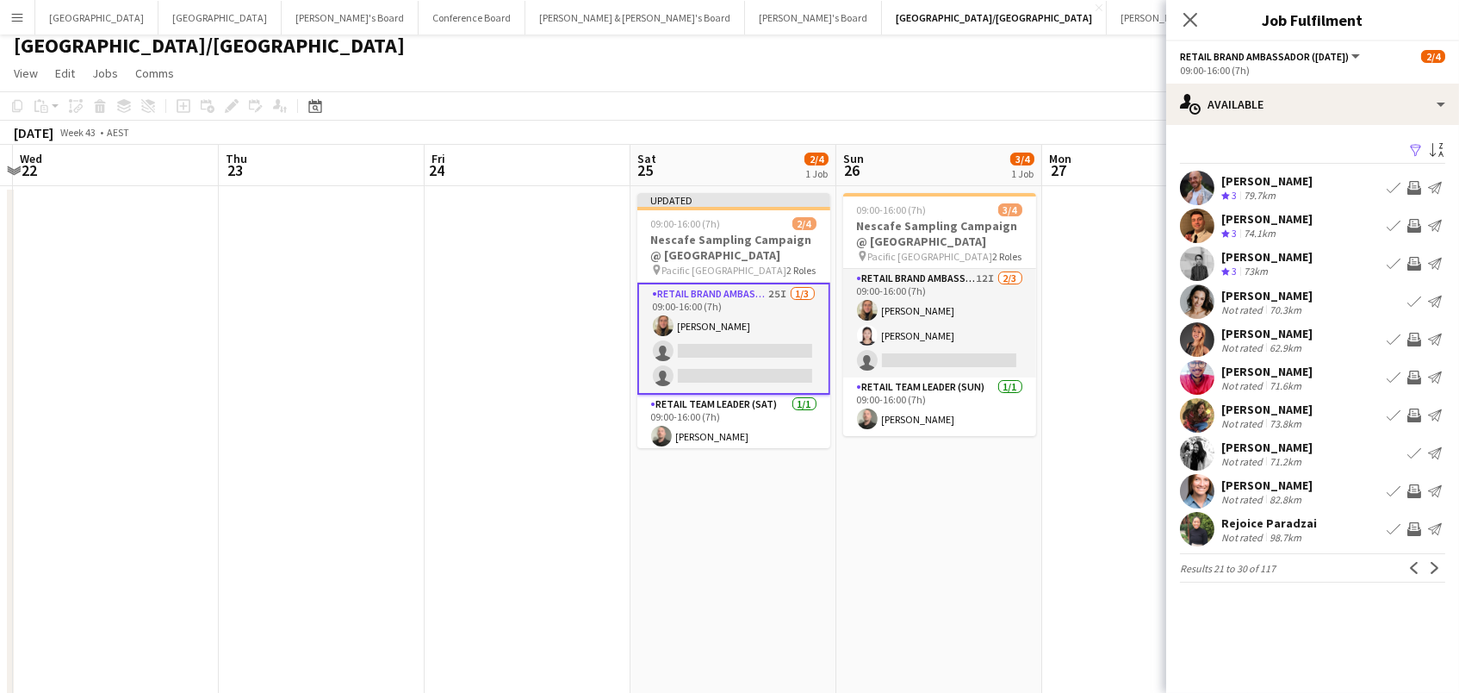
click at [1414, 339] on app-icon "Invite crew" at bounding box center [1414, 339] width 14 height 14
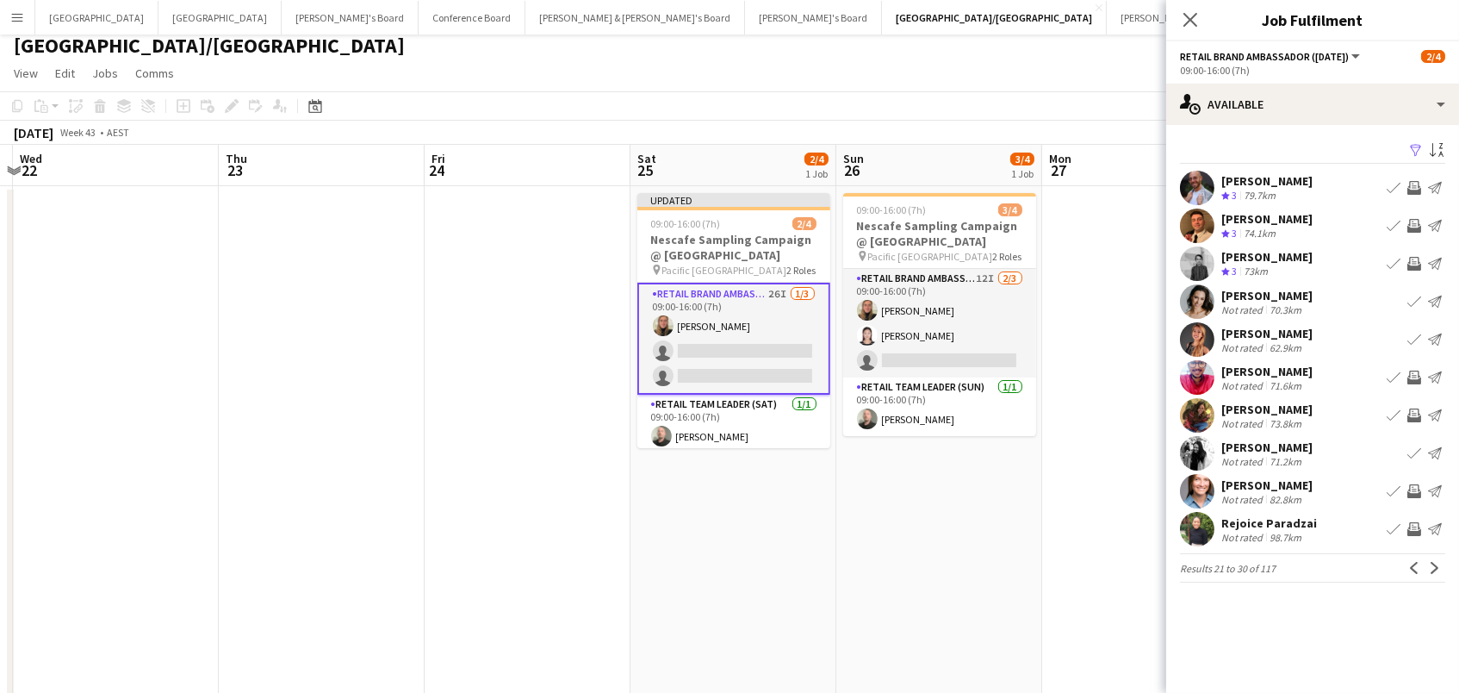
click at [1415, 490] on app-icon "Invite crew" at bounding box center [1414, 491] width 14 height 14
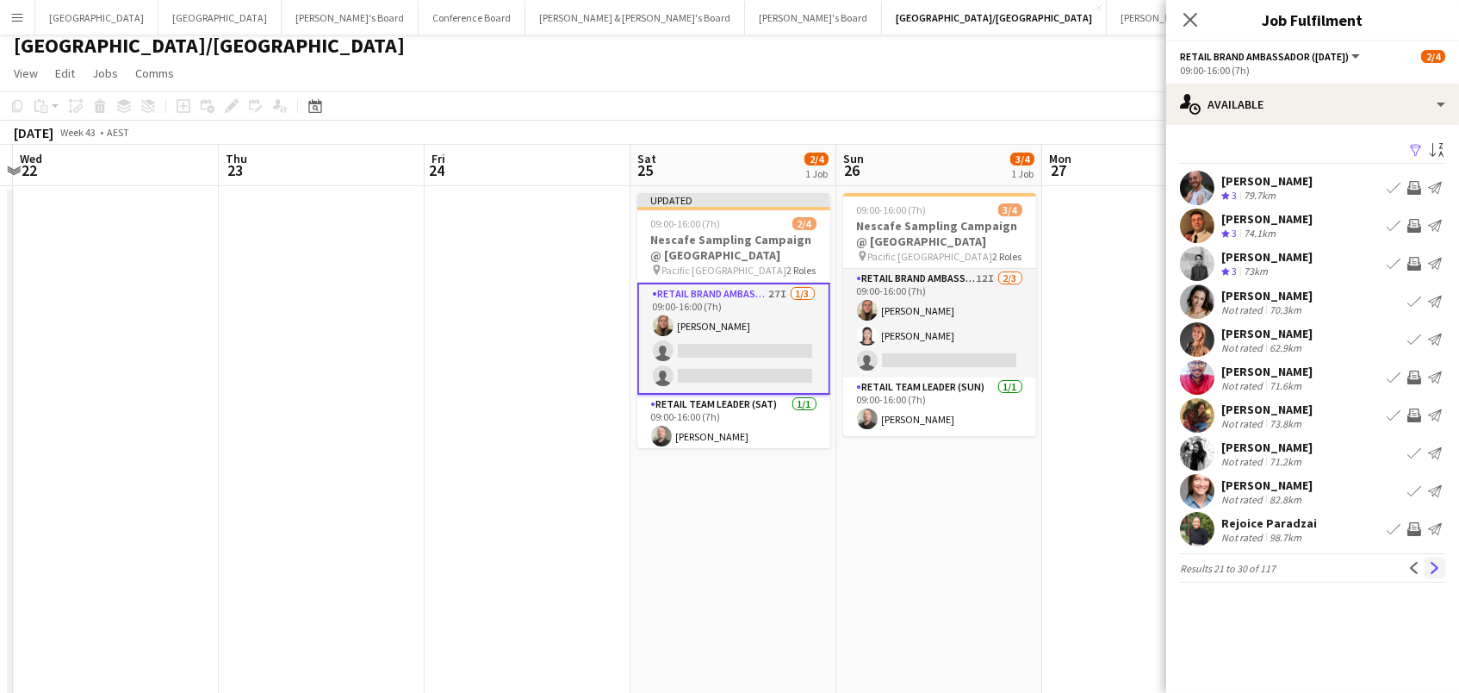
click at [1436, 565] on app-icon "Next" at bounding box center [1435, 568] width 12 height 12
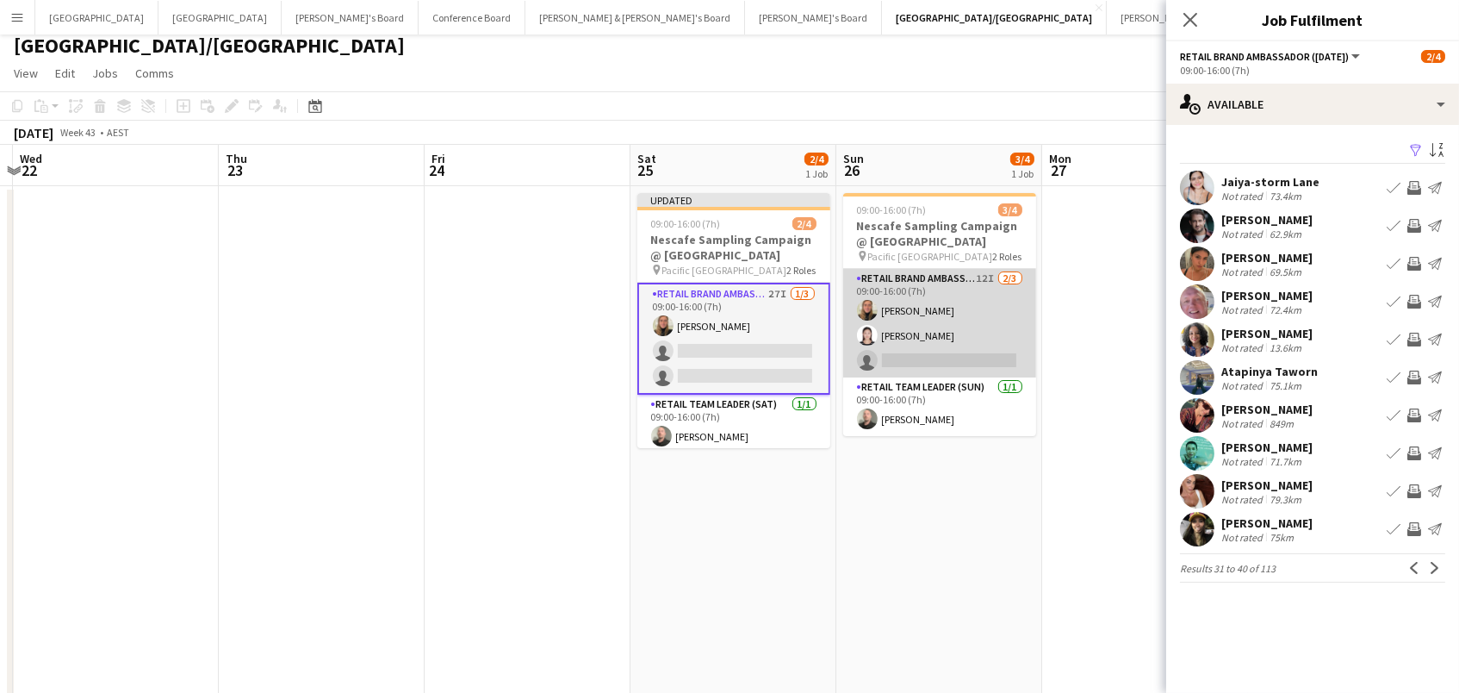
click at [984, 342] on app-card-role "RETAIL Brand Ambassador (Sunday) 12I 2/3 09:00-16:00 (7h) Leticia Schwab Jag We…" at bounding box center [939, 323] width 193 height 109
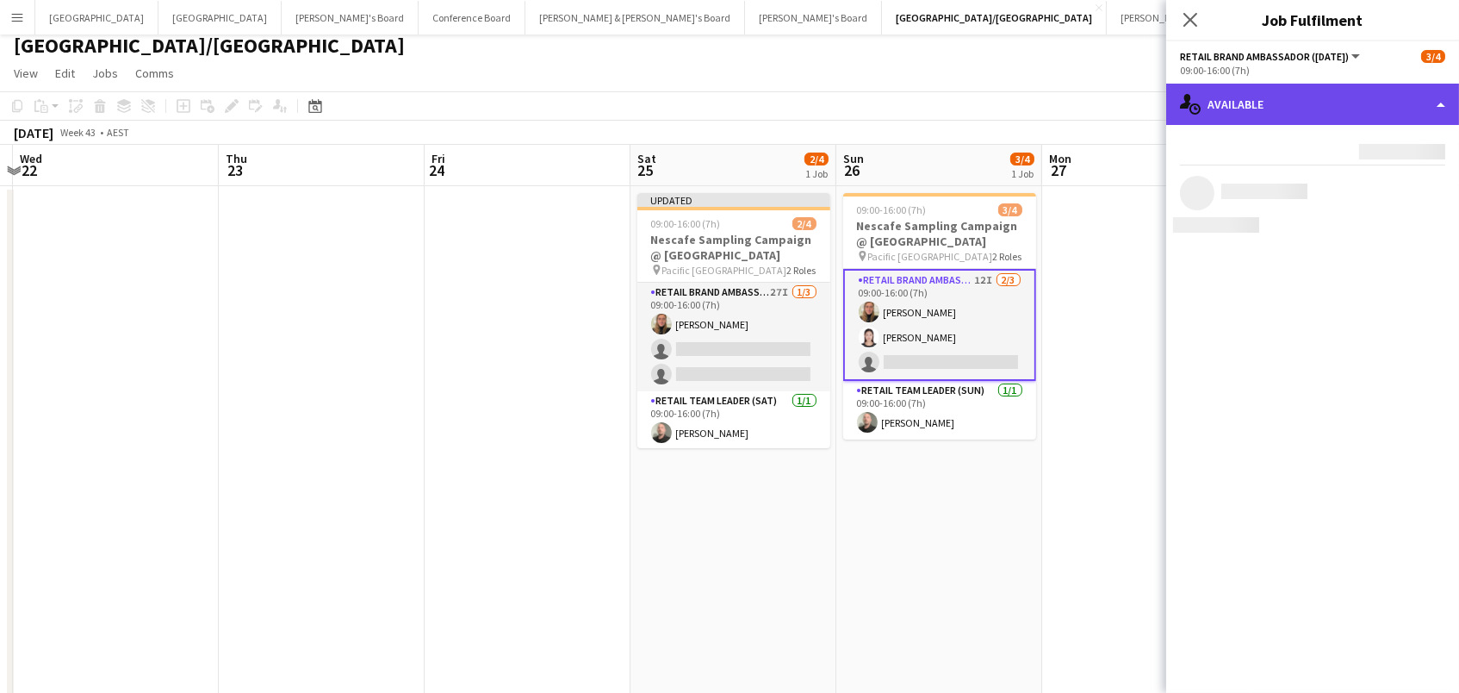
drag, startPoint x: 1340, startPoint y: 109, endPoint x: 1330, endPoint y: 105, distance: 11.2
click at [1330, 105] on div "single-neutral-actions-upload Available" at bounding box center [1312, 104] width 293 height 41
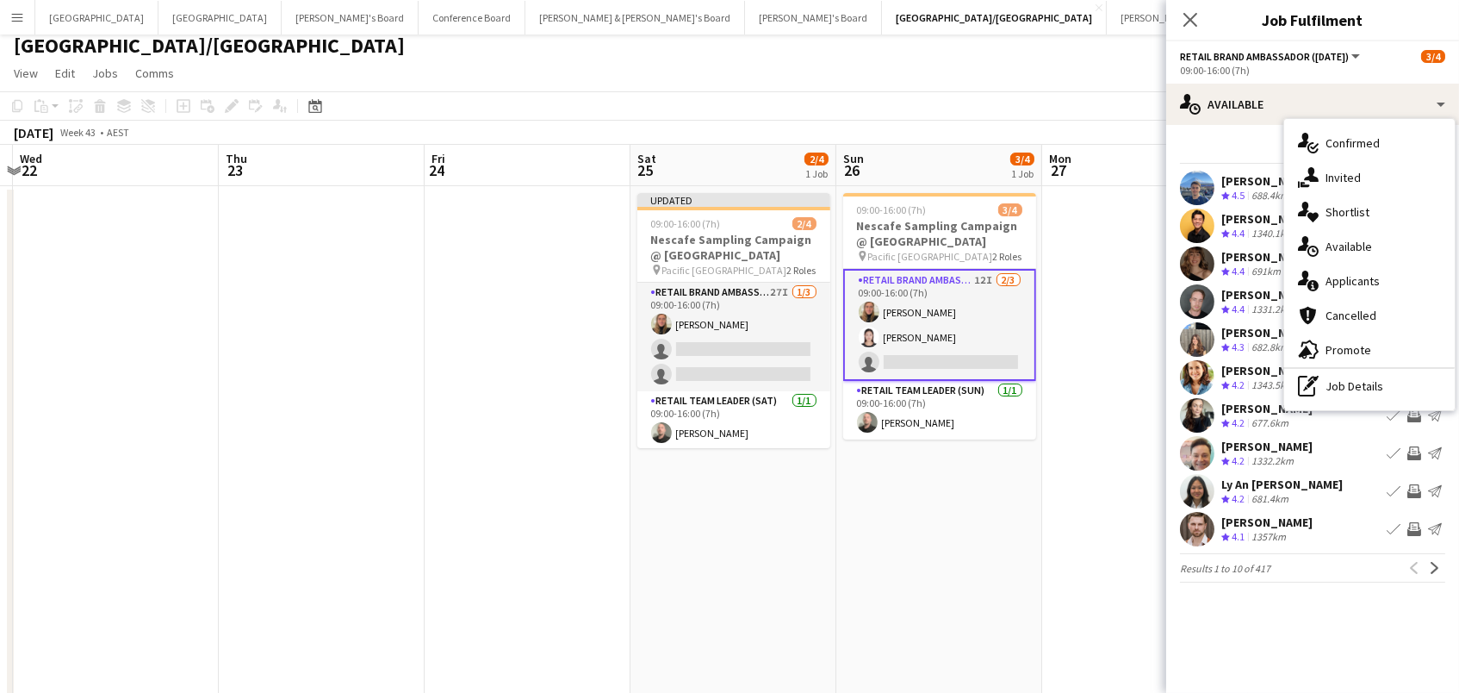
click at [1347, 176] on span "Invited" at bounding box center [1343, 178] width 35 height 16
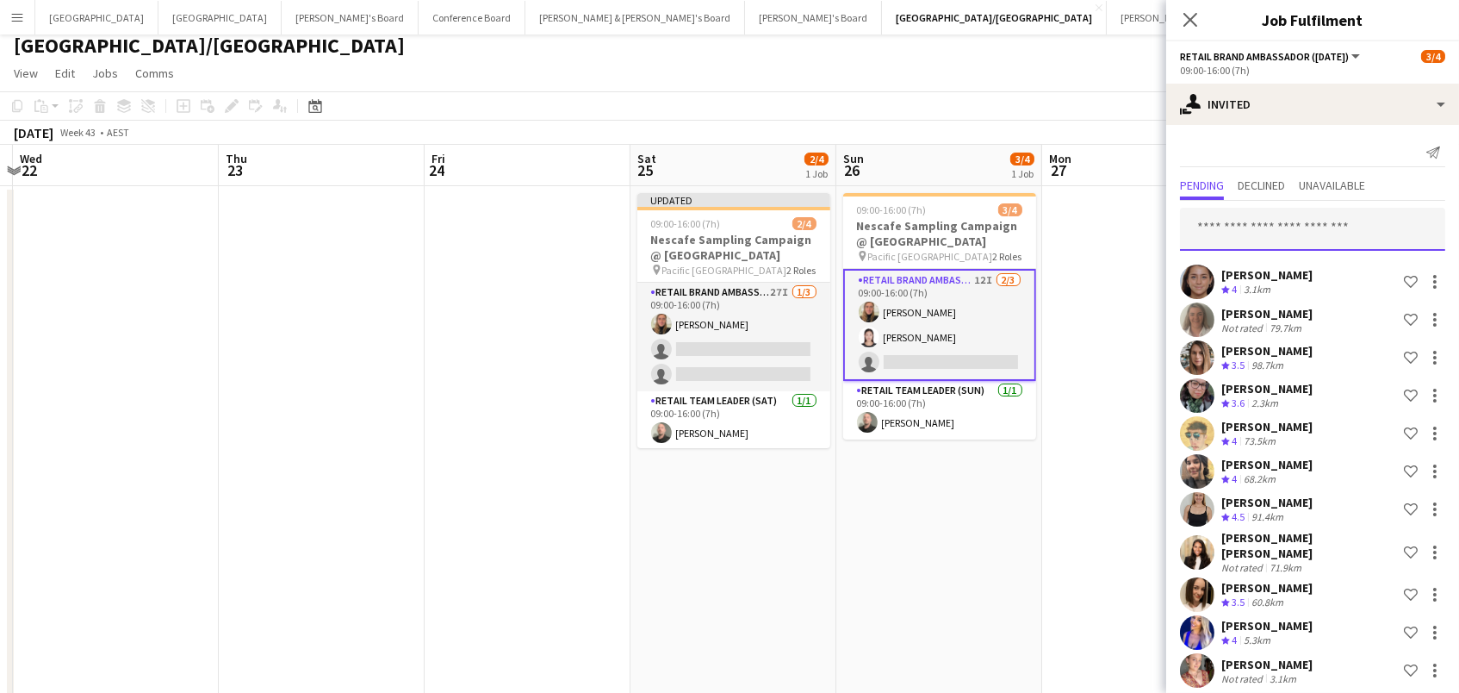
click at [1276, 232] on input "text" at bounding box center [1312, 229] width 265 height 43
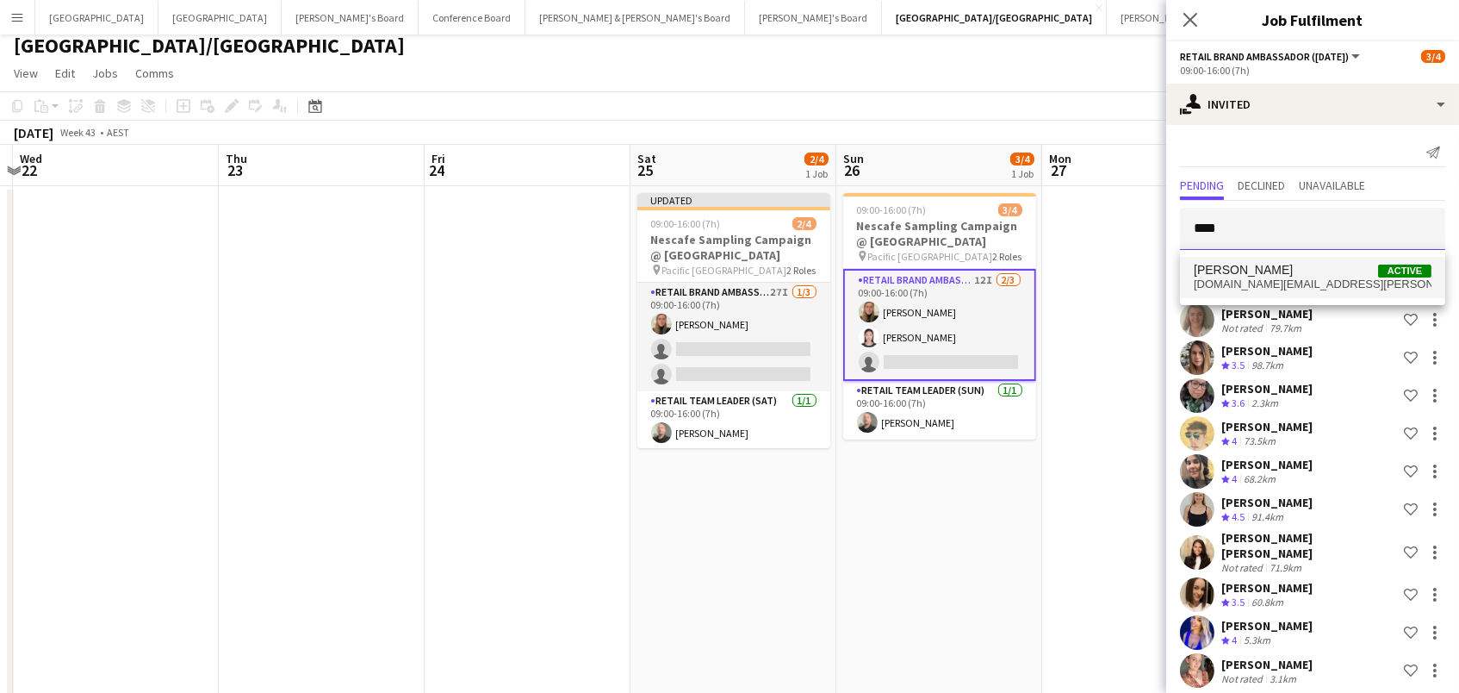
type input "****"
click at [1277, 276] on span "Ananda Antunes" at bounding box center [1243, 270] width 99 height 15
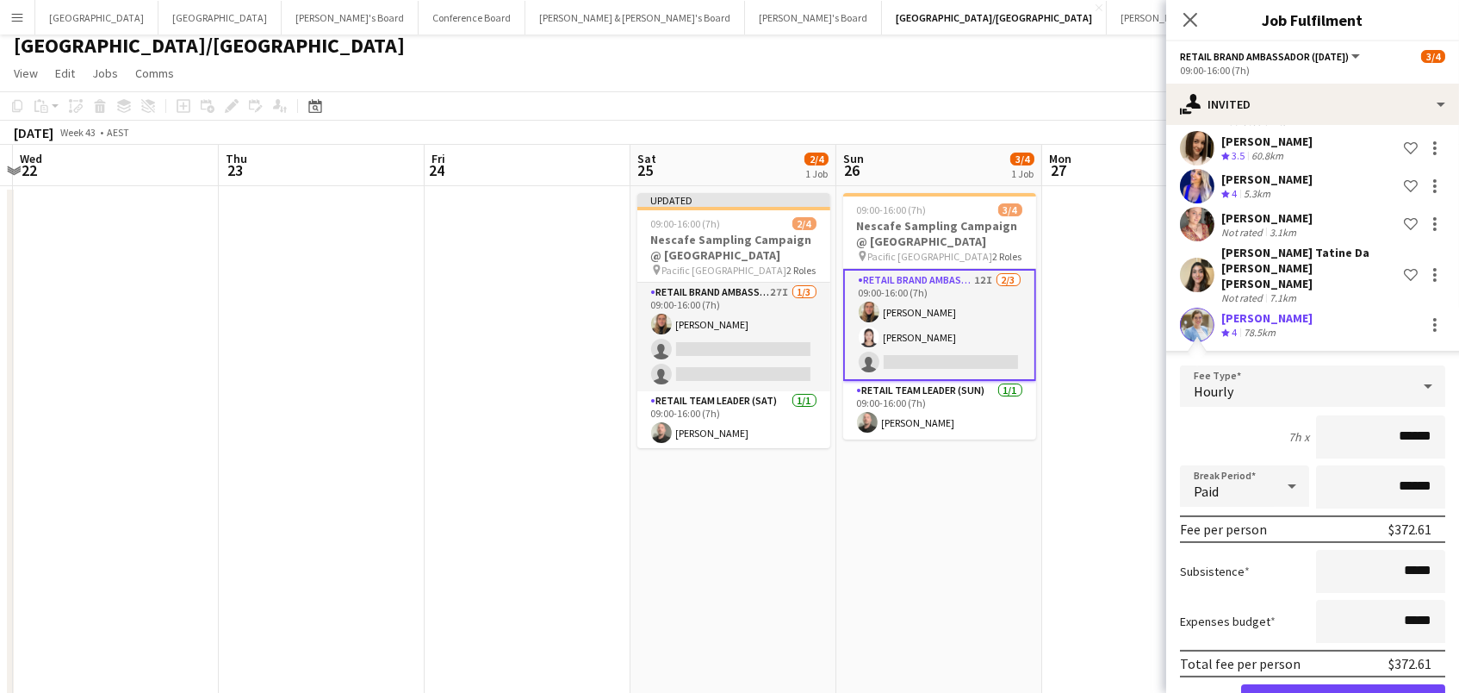
click at [1343, 684] on button "Confirm" at bounding box center [1343, 701] width 204 height 34
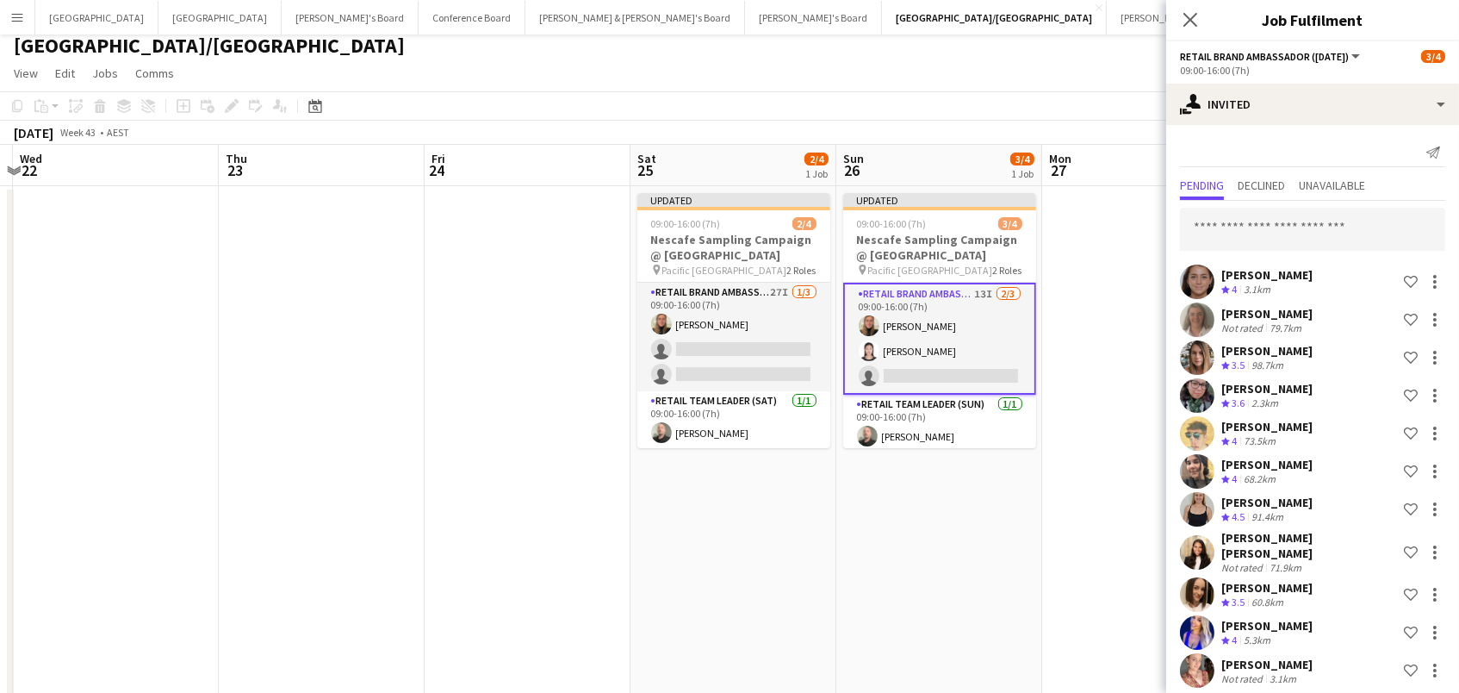
scroll to position [0, 0]
click at [1285, 237] on input "text" at bounding box center [1312, 229] width 265 height 43
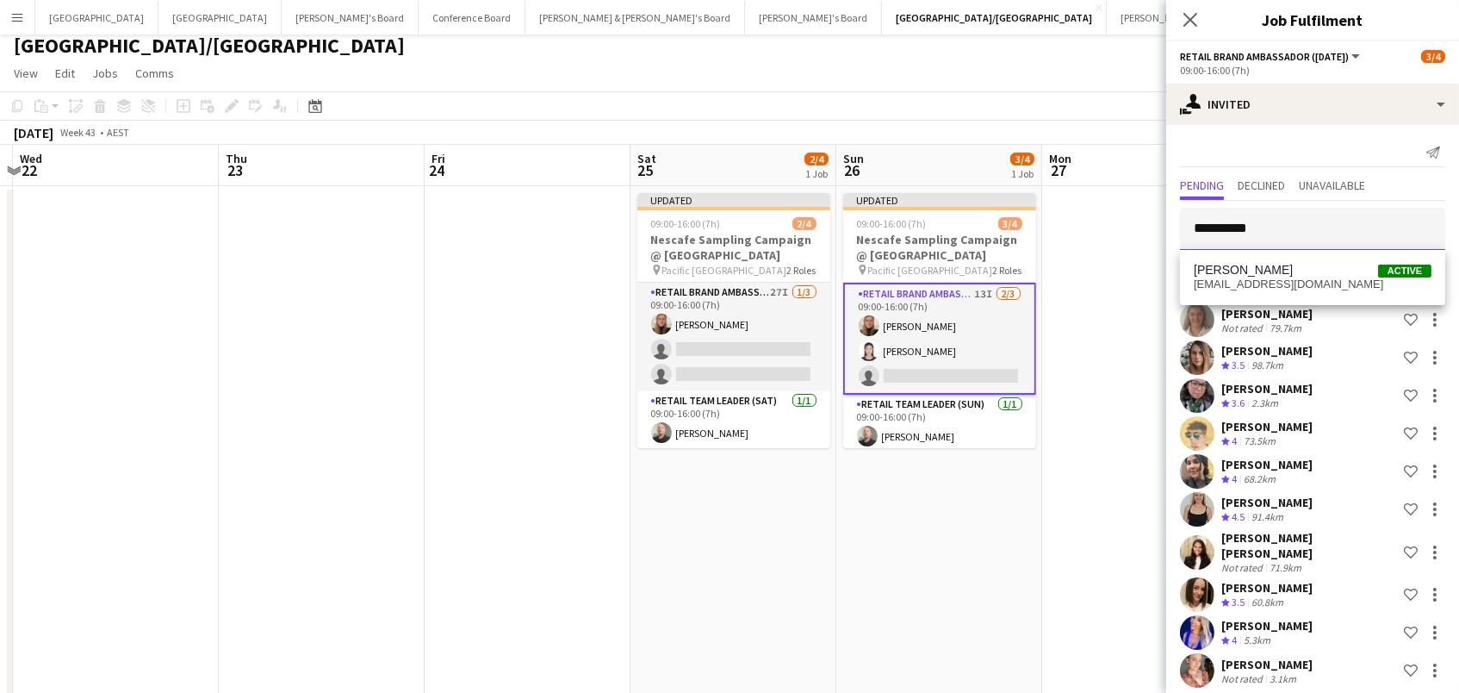
type input "**********"
click at [1289, 269] on span "Samantha Sutherland" at bounding box center [1243, 270] width 99 height 15
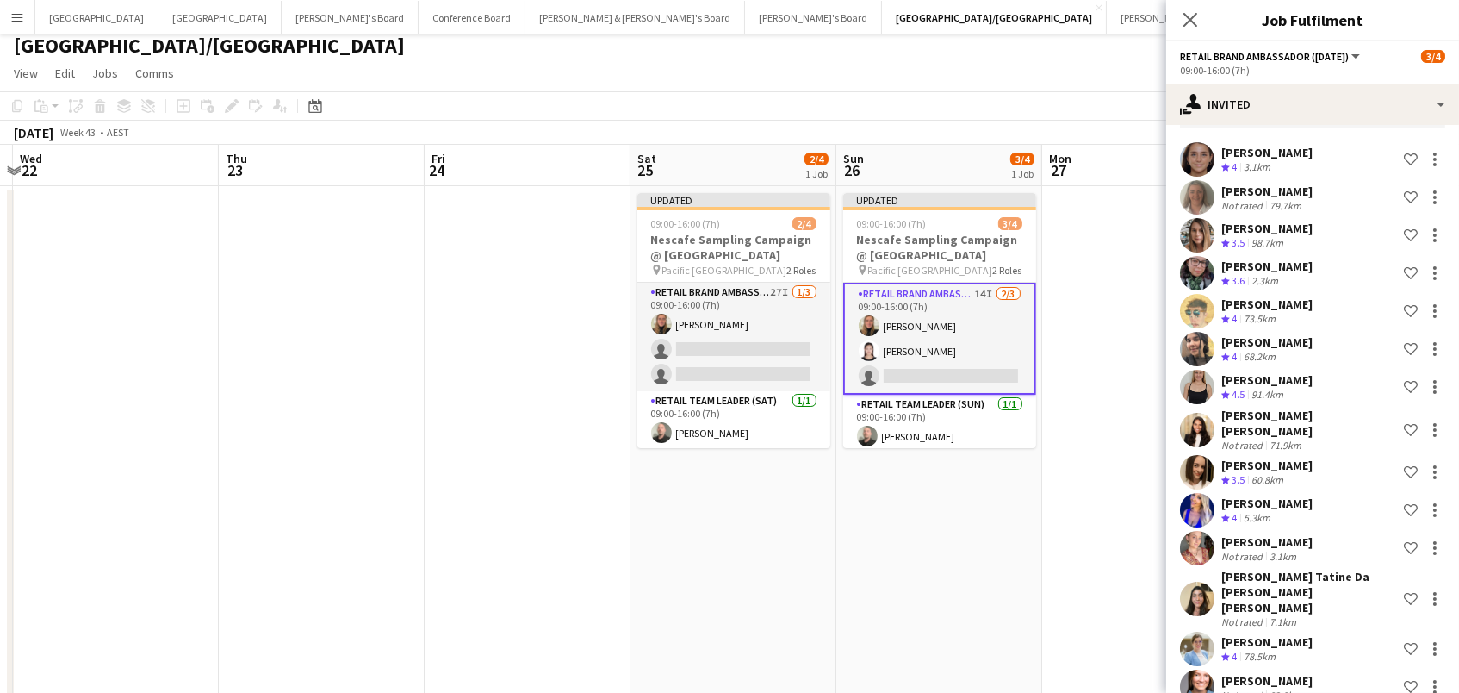
click at [1117, 146] on app-board-header-date "Mon 27" at bounding box center [1145, 165] width 206 height 41
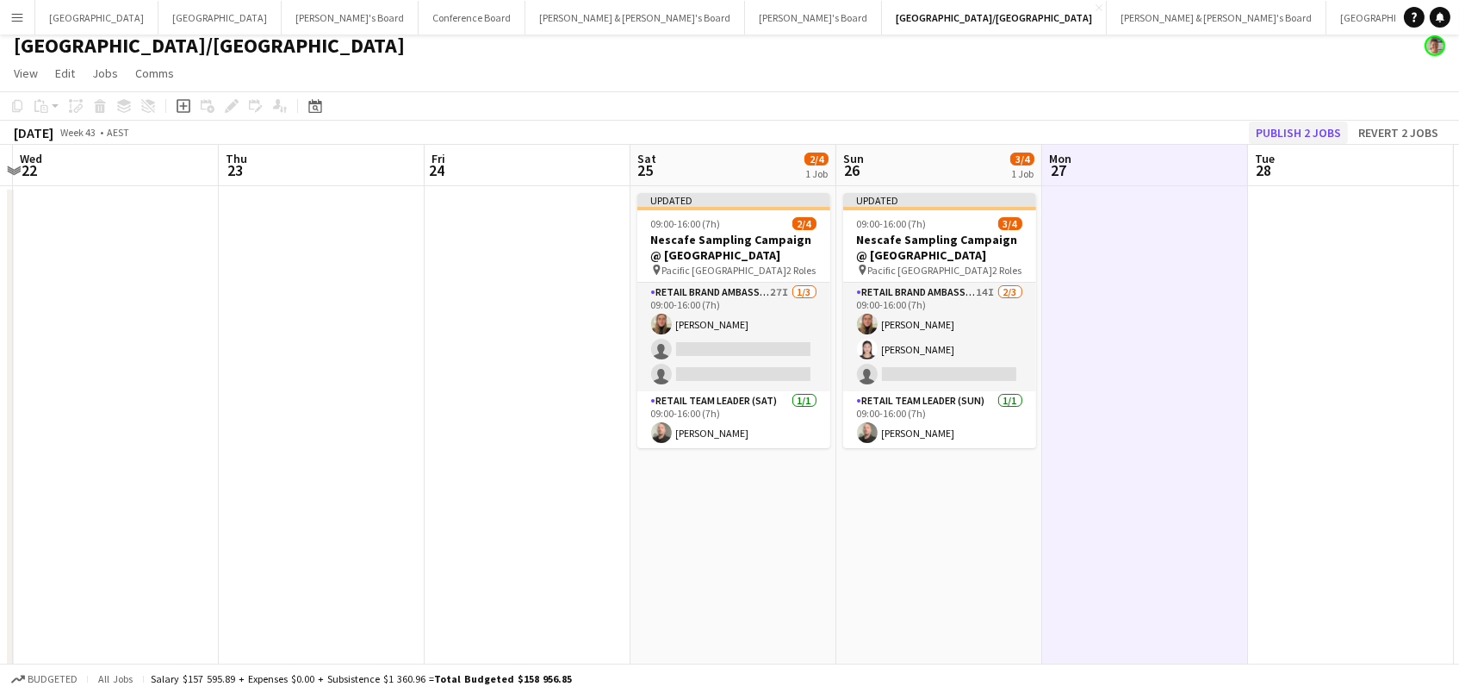
click at [1281, 129] on button "Publish 2 jobs" at bounding box center [1298, 132] width 99 height 22
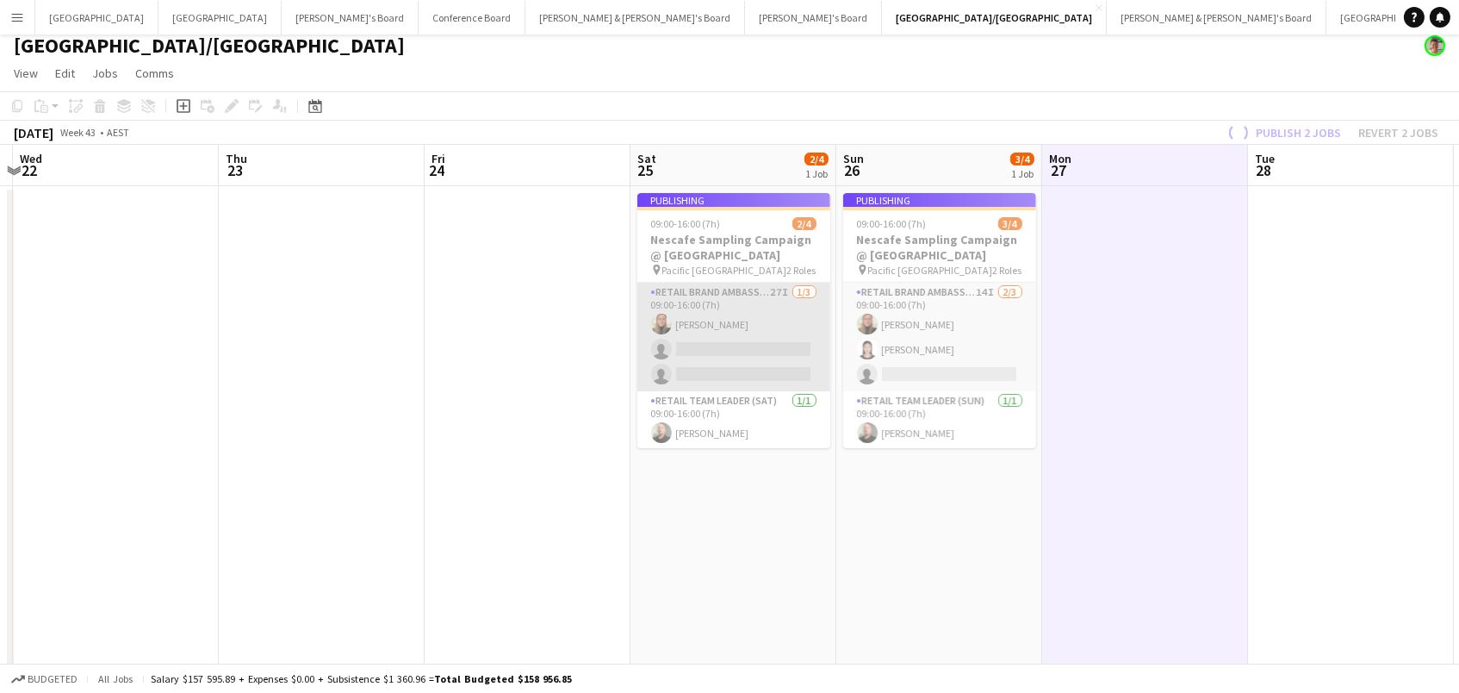
click at [786, 323] on app-job-card "Publishing 09:00-16:00 (7h) 2/4 Nescafe Sampling Campaign @ Pacific Fair Mall p…" at bounding box center [733, 320] width 193 height 255
click at [786, 323] on app-card-role "RETAIL Brand Ambassador (Saturday) 27I 1/3 09:00-16:00 (7h) Leticia Schwab sing…" at bounding box center [733, 337] width 193 height 109
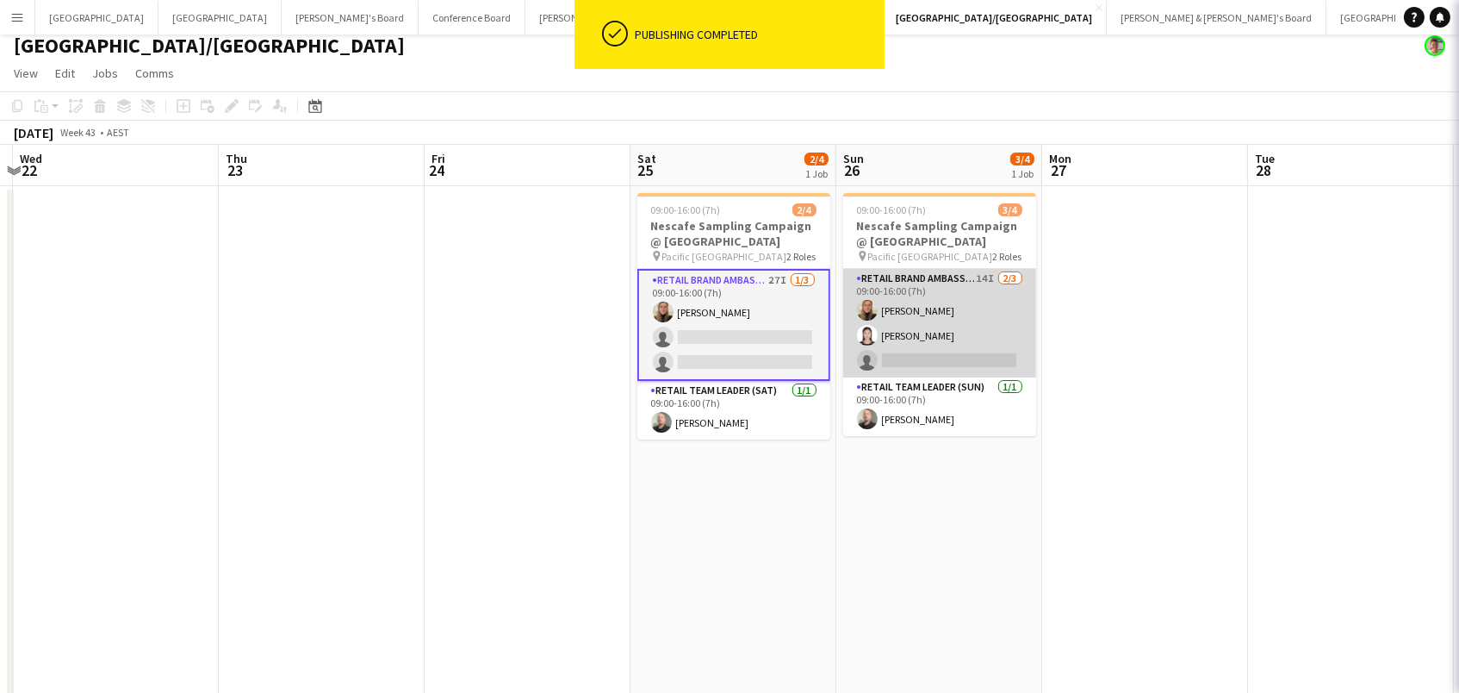
click at [885, 316] on app-card-role "RETAIL Brand Ambassador (Sunday) 14I 2/3 09:00-16:00 (7h) Leticia Schwab Jag We…" at bounding box center [939, 323] width 193 height 109
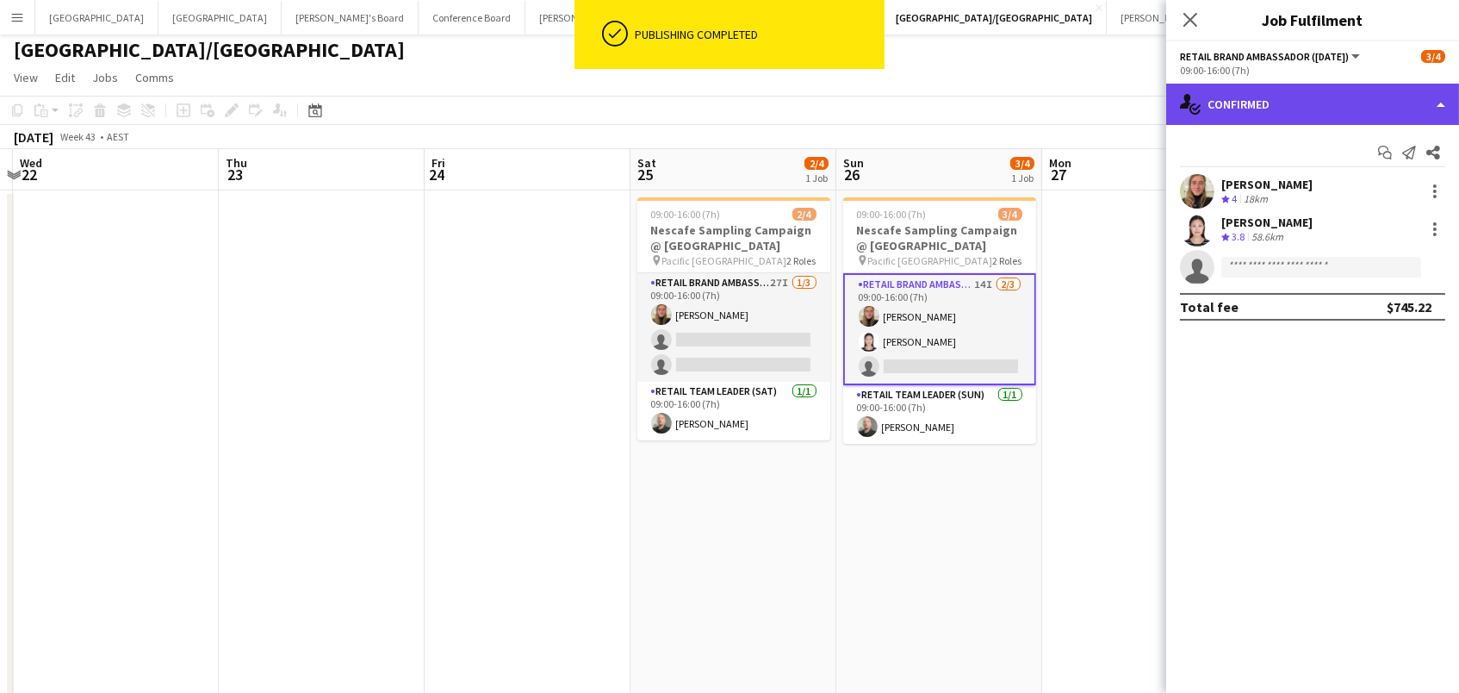
scroll to position [9, 1]
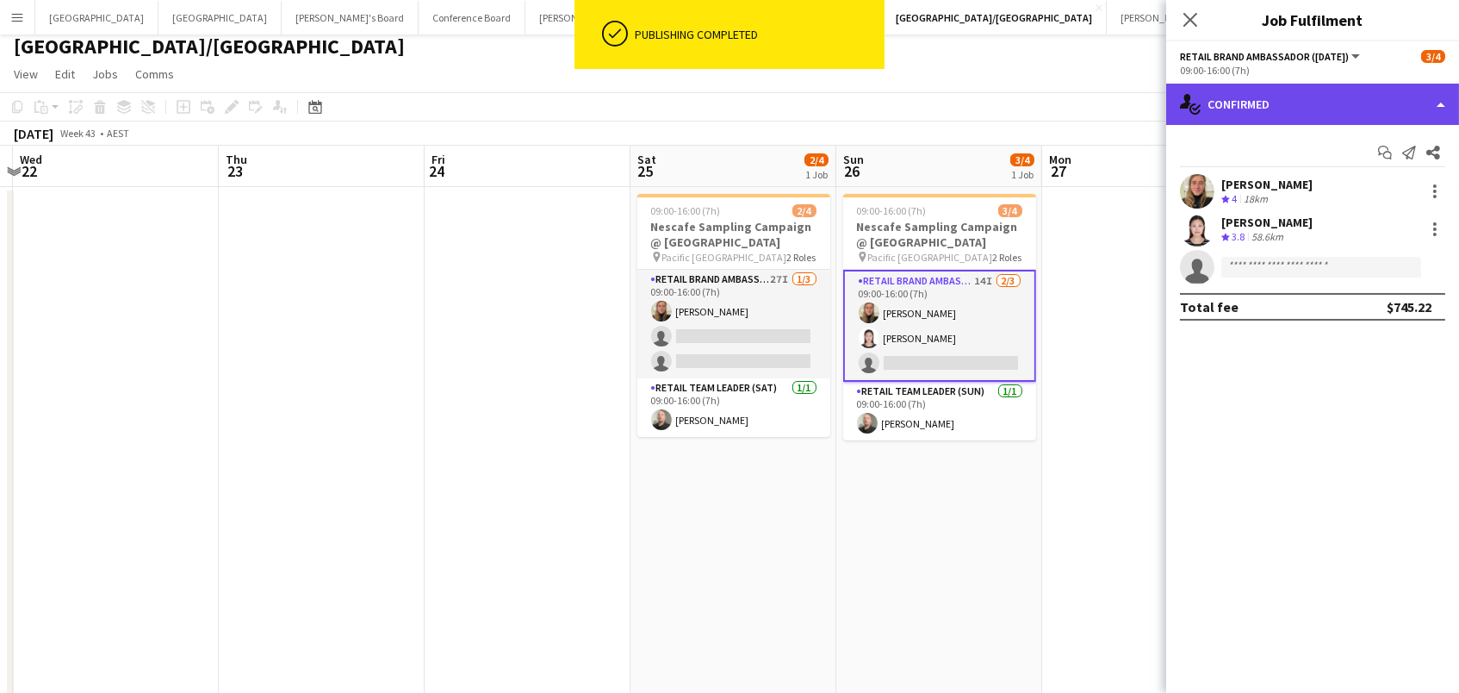
click at [1341, 84] on div "single-neutral-actions-check-2 Confirmed" at bounding box center [1312, 104] width 293 height 41
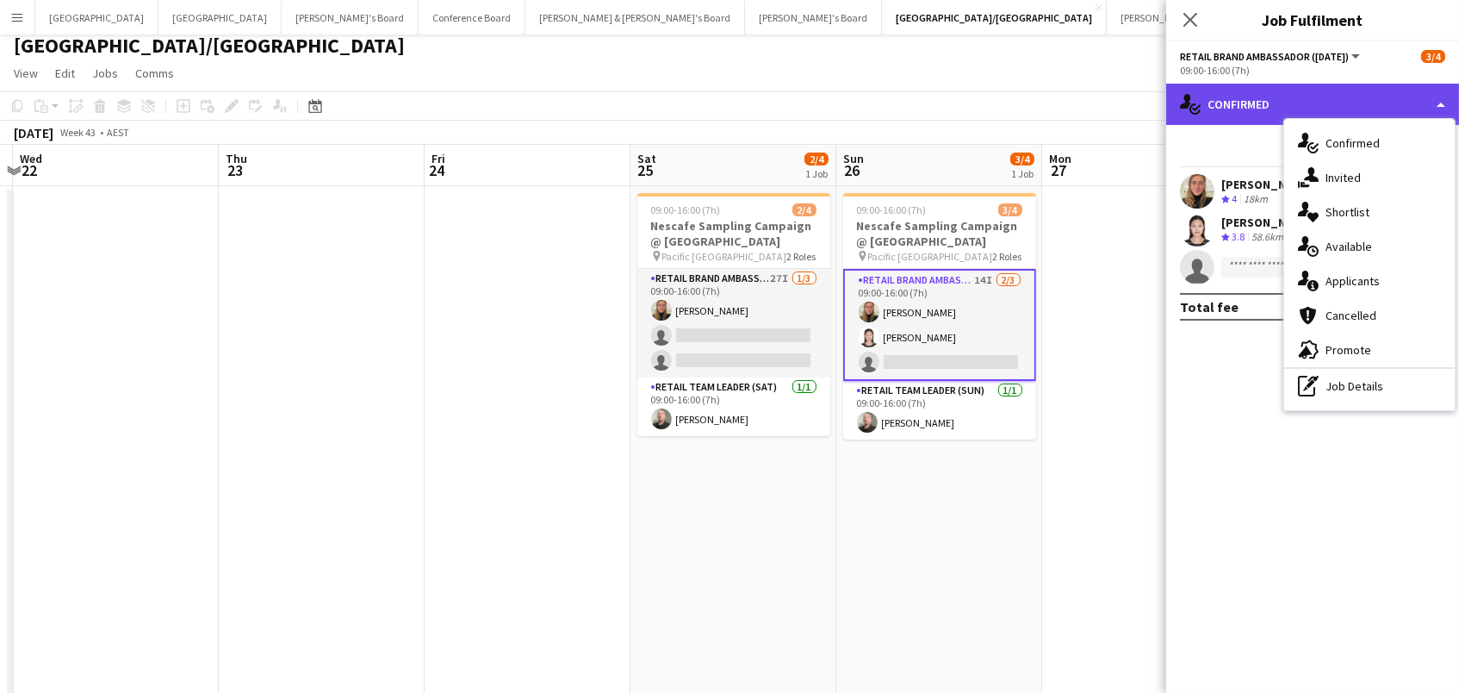
scroll to position [4, 0]
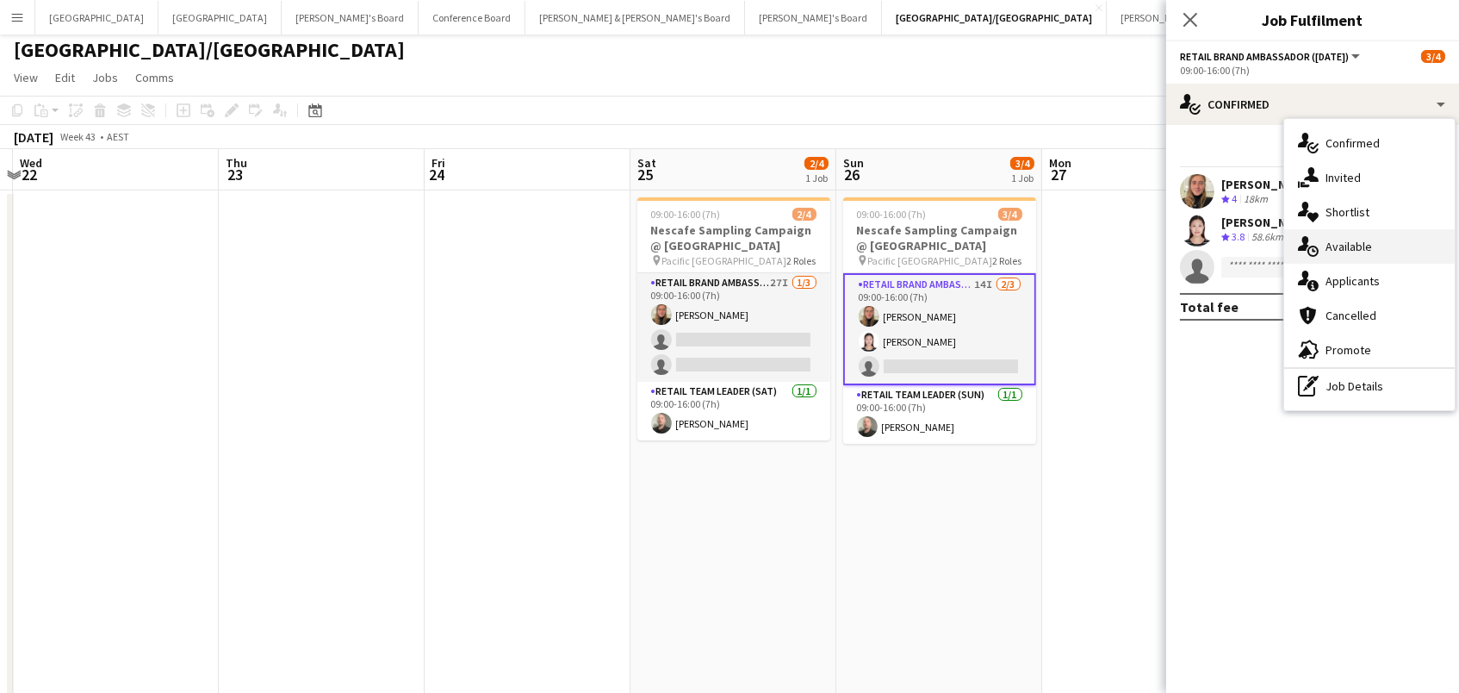
click at [1396, 239] on div "single-neutral-actions-upload Available" at bounding box center [1369, 246] width 171 height 34
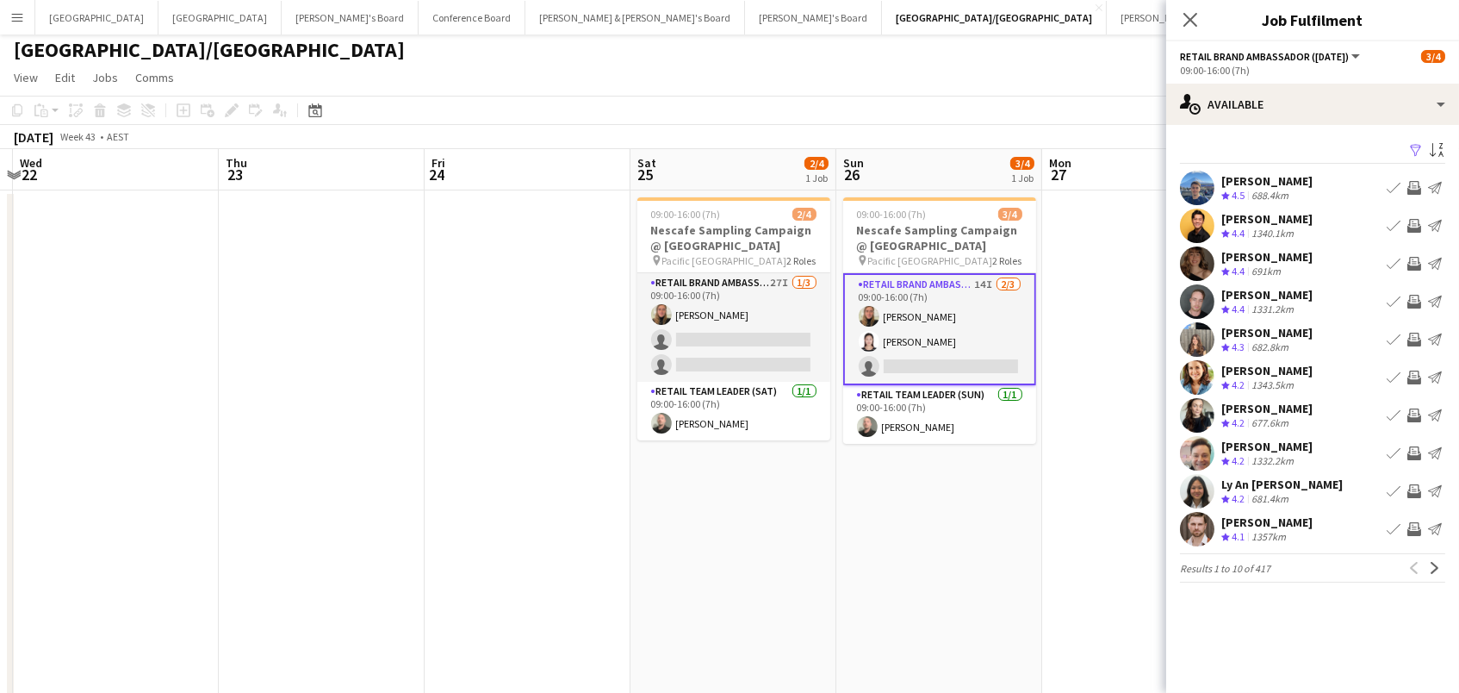
click at [1414, 151] on app-icon "Filter" at bounding box center [1416, 151] width 14 height 16
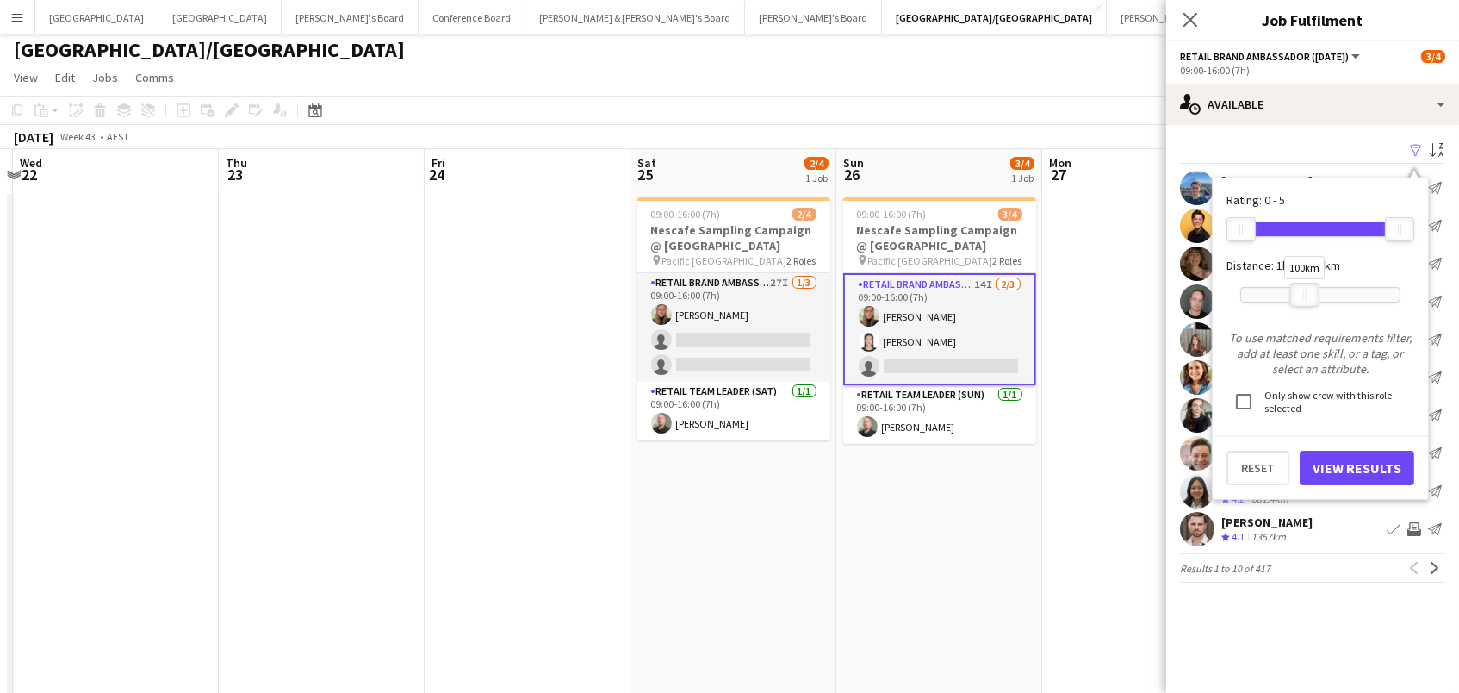
drag, startPoint x: 1402, startPoint y: 296, endPoint x: 1308, endPoint y: 289, distance: 94.2
click at [1308, 289] on div at bounding box center [1305, 294] width 28 height 22
click at [1320, 469] on button "View Results" at bounding box center [1357, 467] width 115 height 34
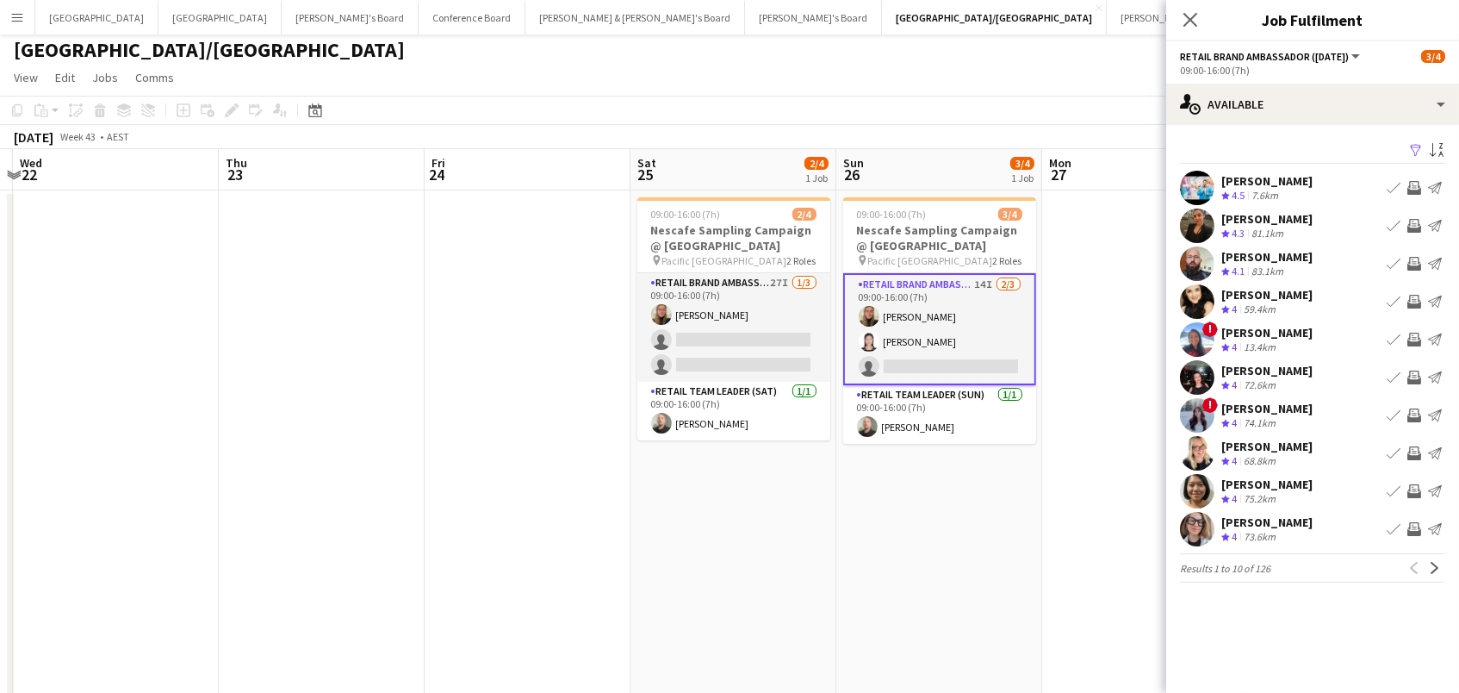
click at [1411, 182] on app-icon "Invite crew" at bounding box center [1414, 188] width 14 height 14
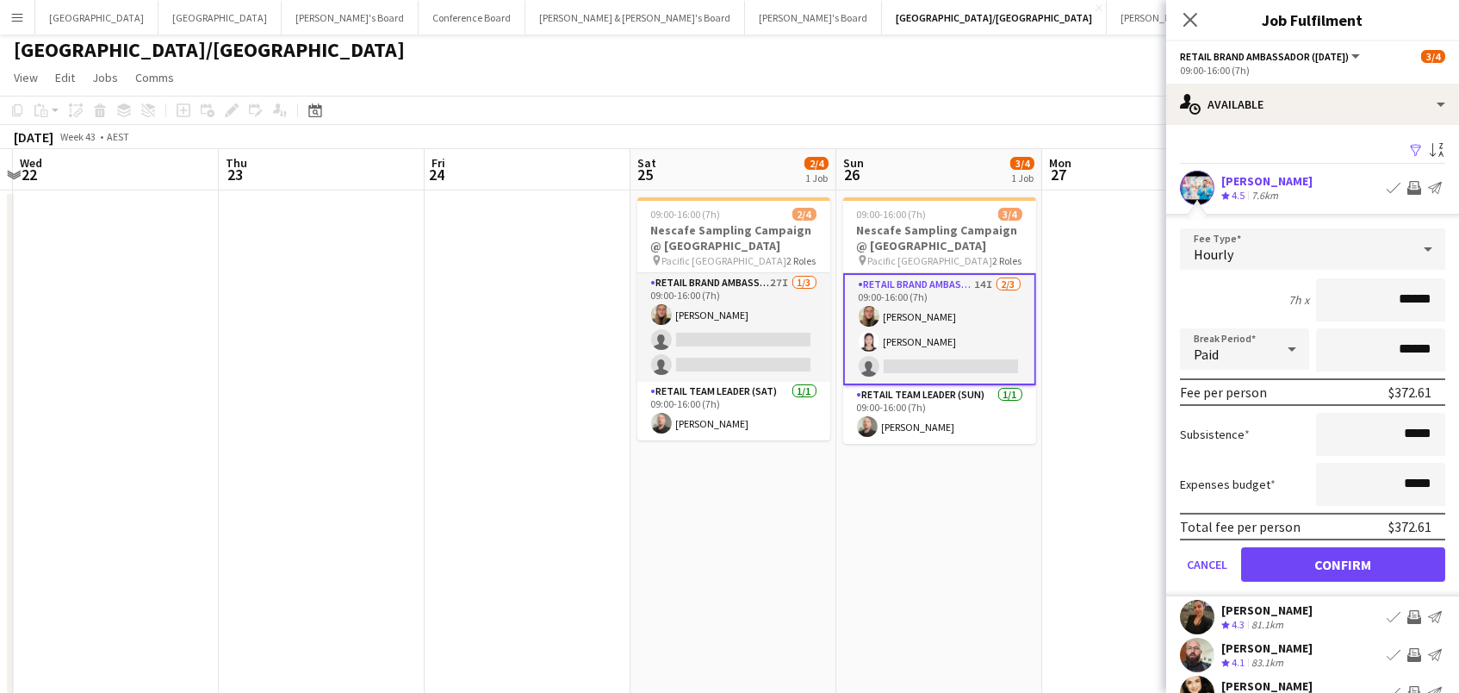
click at [1343, 562] on button "Confirm" at bounding box center [1343, 564] width 204 height 34
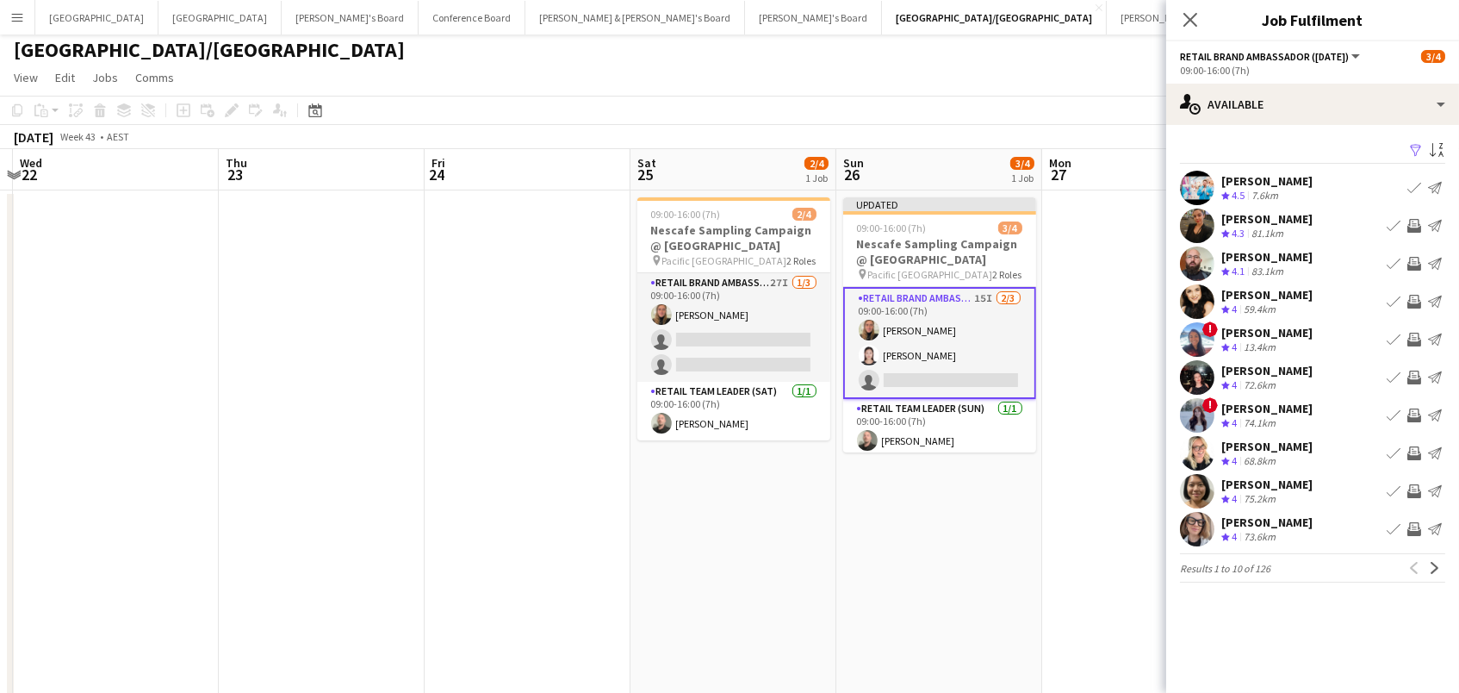
click at [1415, 259] on app-icon "Invite crew" at bounding box center [1414, 264] width 14 height 14
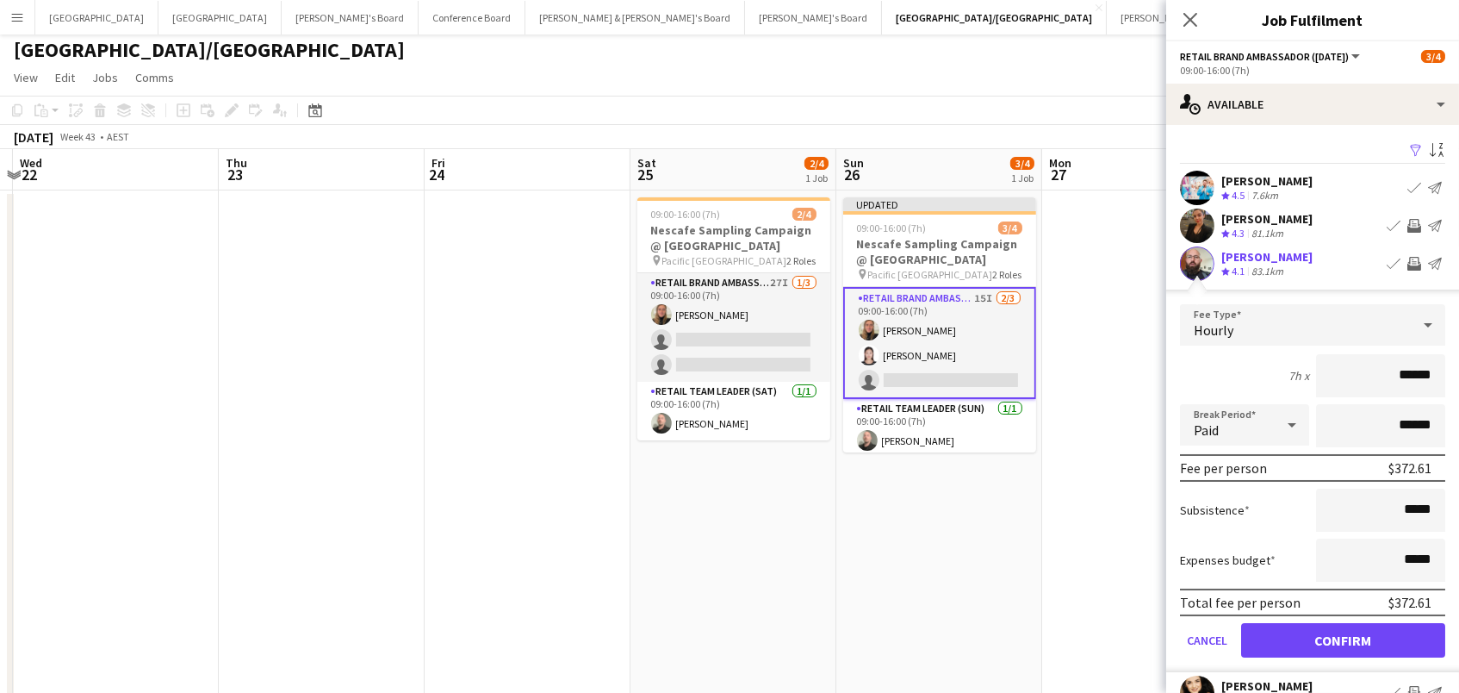
click at [1343, 637] on button "Confirm" at bounding box center [1343, 640] width 204 height 34
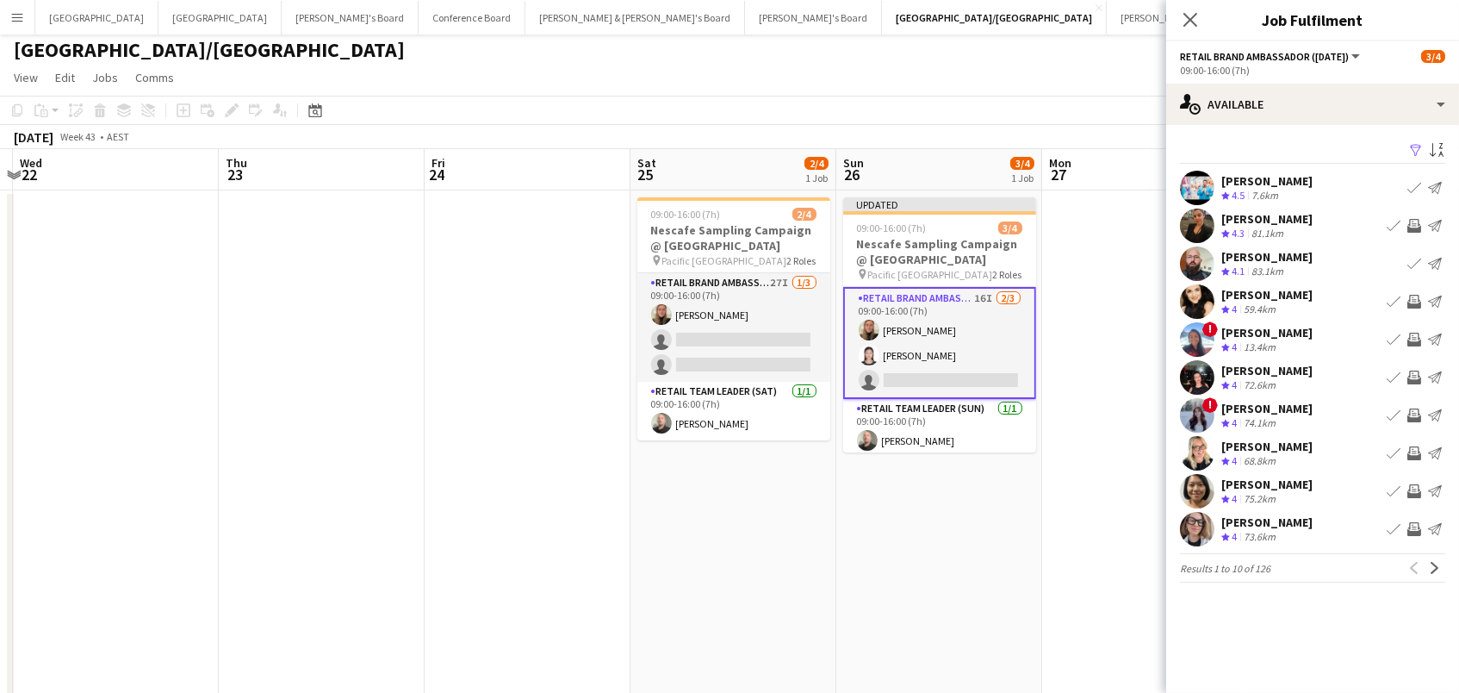
click at [1415, 296] on app-icon "Invite crew" at bounding box center [1414, 302] width 14 height 14
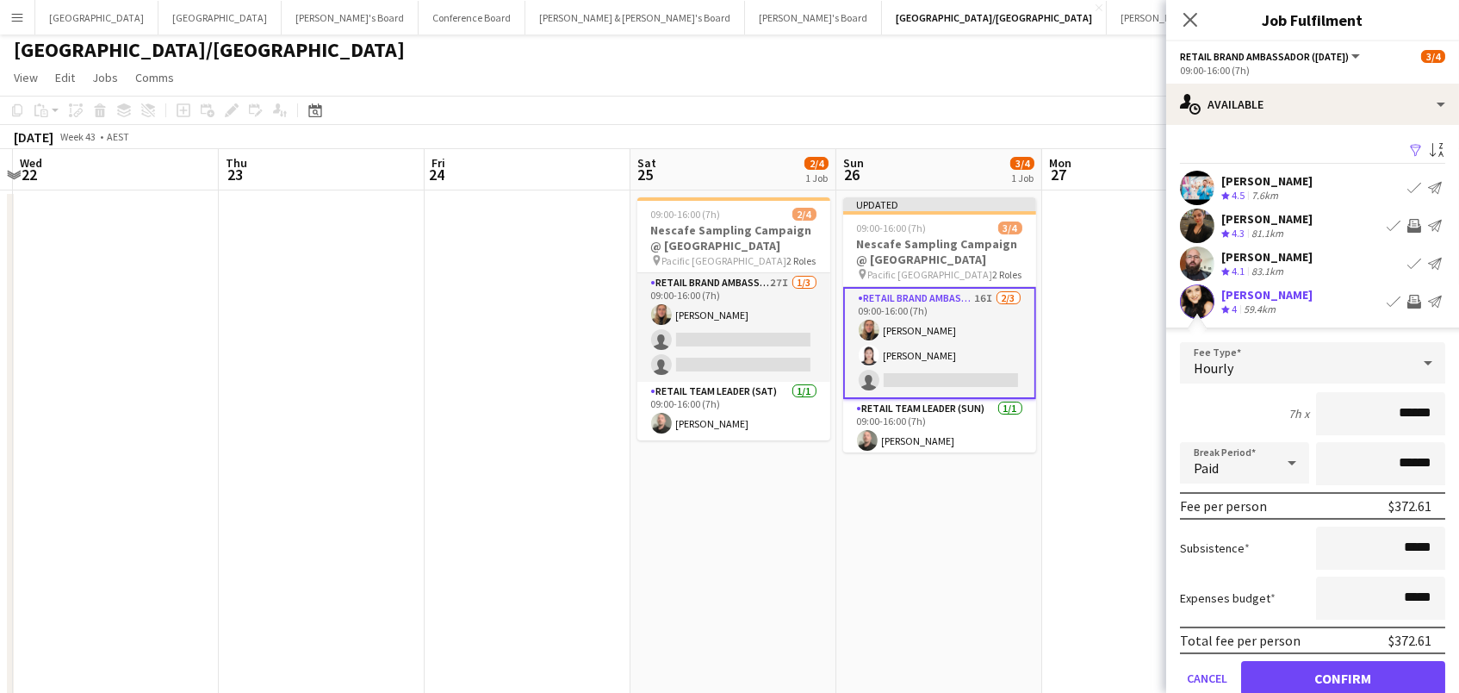
click at [1343, 675] on button "Confirm" at bounding box center [1343, 678] width 204 height 34
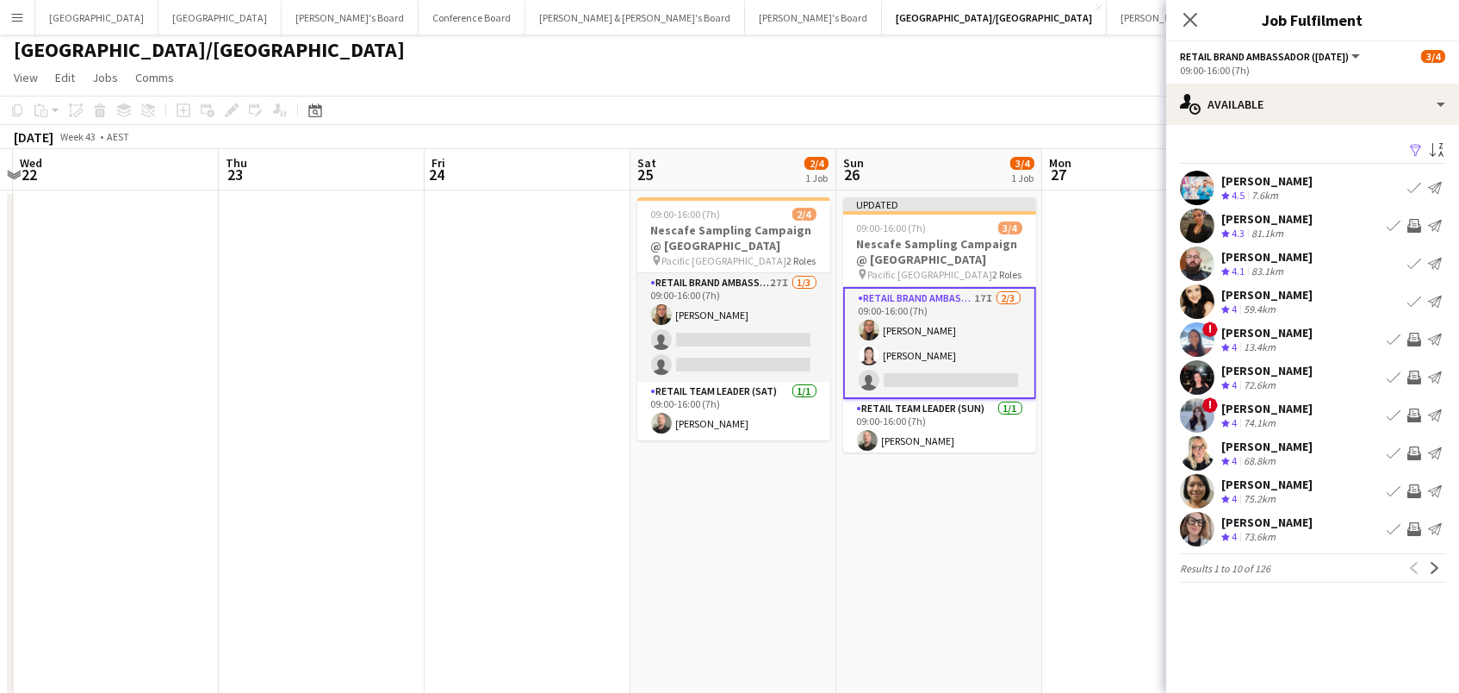
click at [1416, 374] on app-icon "Invite crew" at bounding box center [1414, 377] width 14 height 14
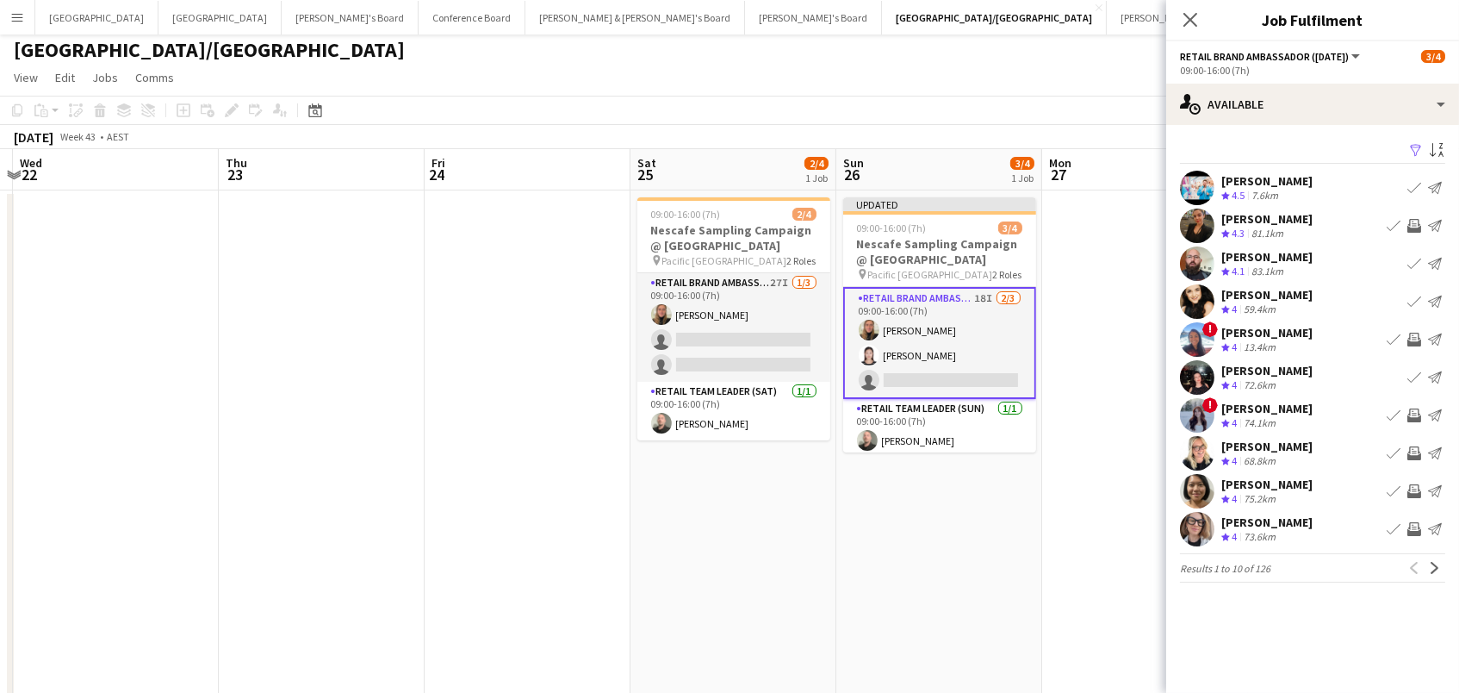
click at [1412, 450] on app-icon "Invite crew" at bounding box center [1414, 453] width 14 height 14
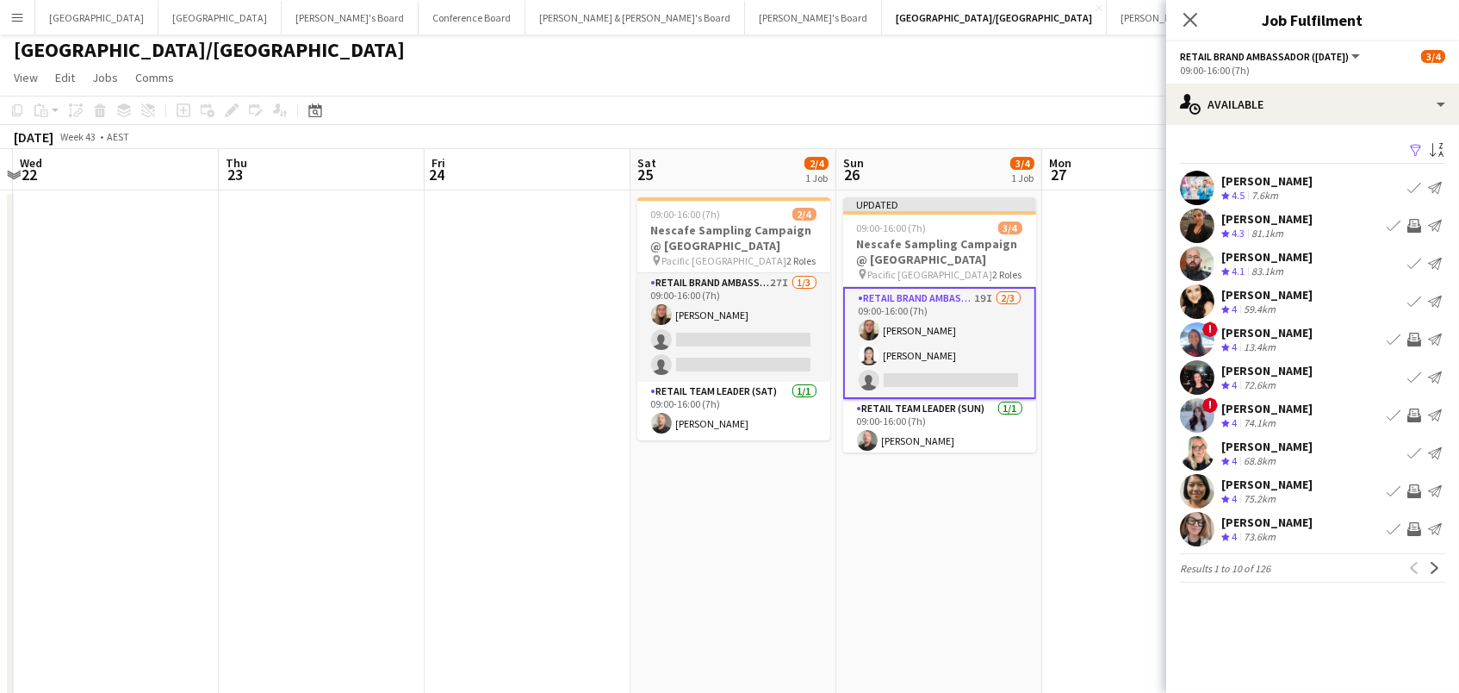
click at [1411, 490] on app-icon "Invite crew" at bounding box center [1414, 491] width 14 height 14
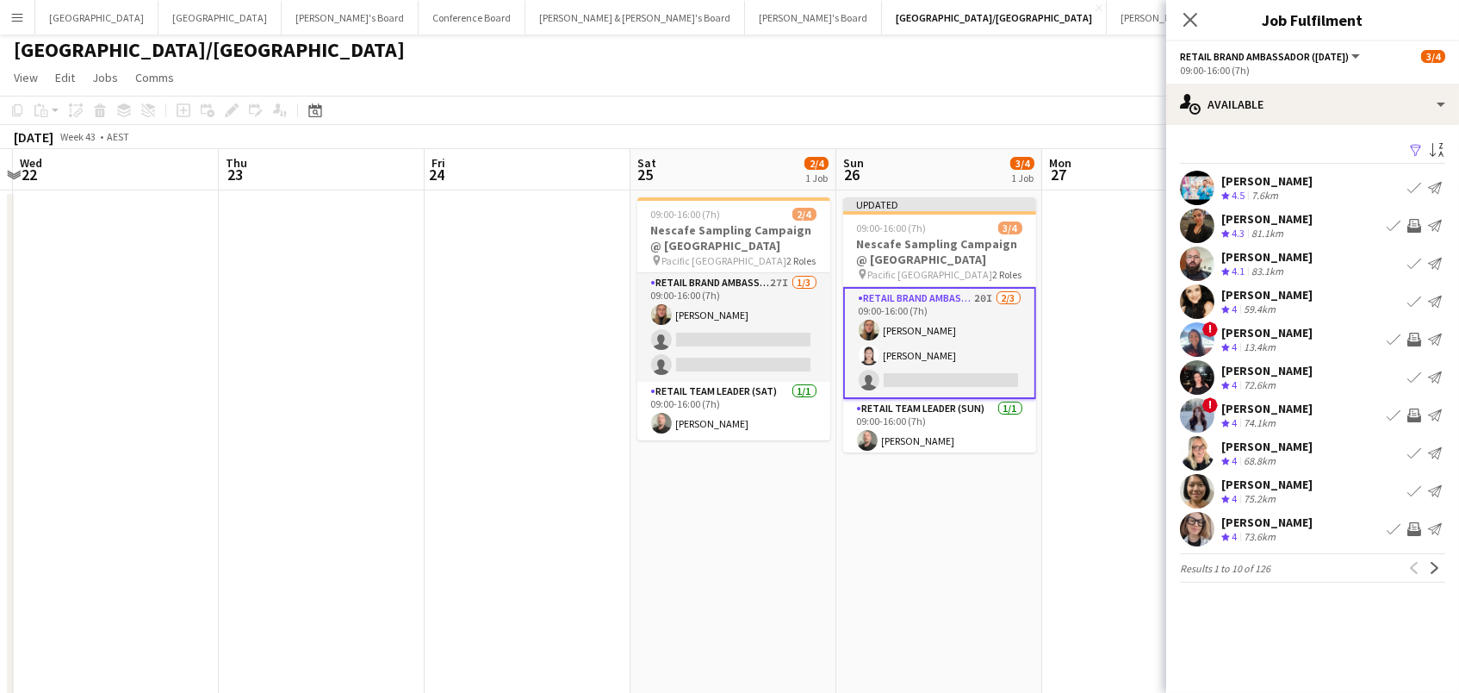
click at [1416, 531] on app-icon "Invite crew" at bounding box center [1414, 529] width 14 height 14
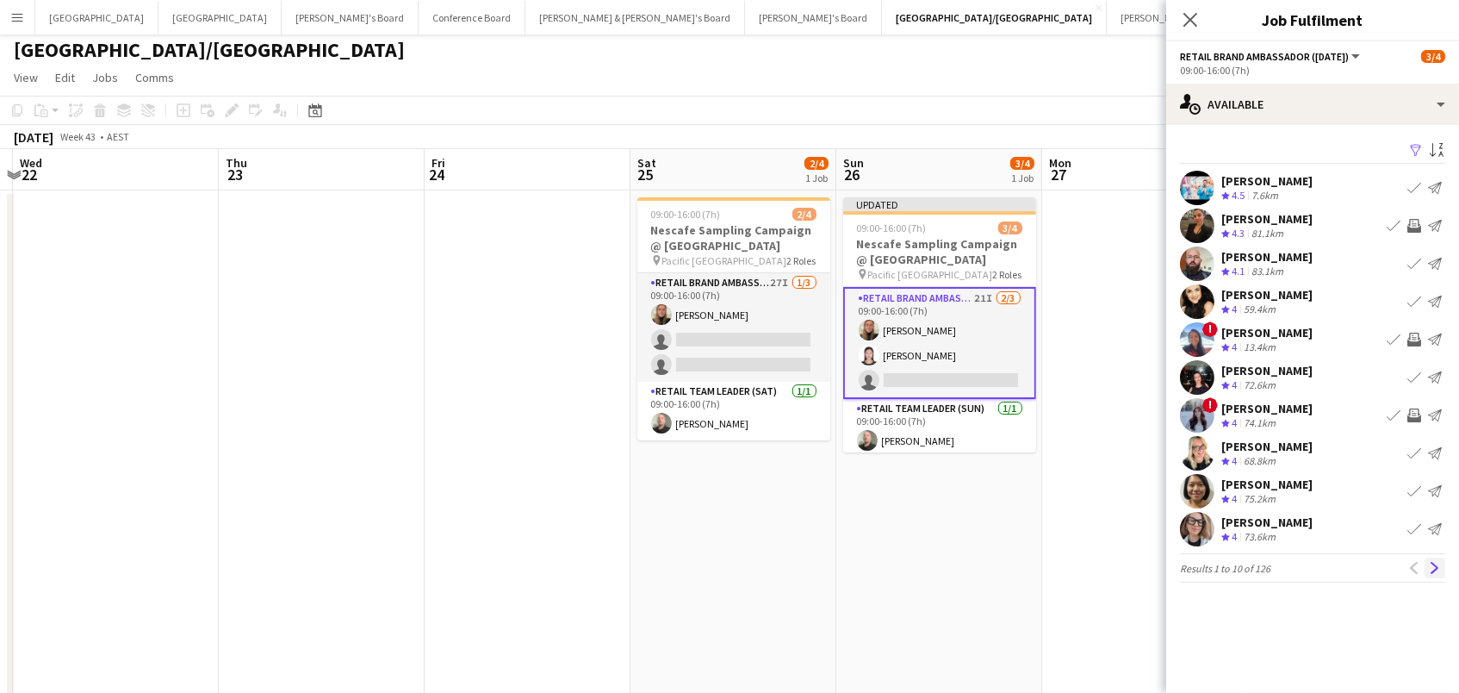
click at [1431, 566] on app-icon "Next" at bounding box center [1435, 568] width 12 height 12
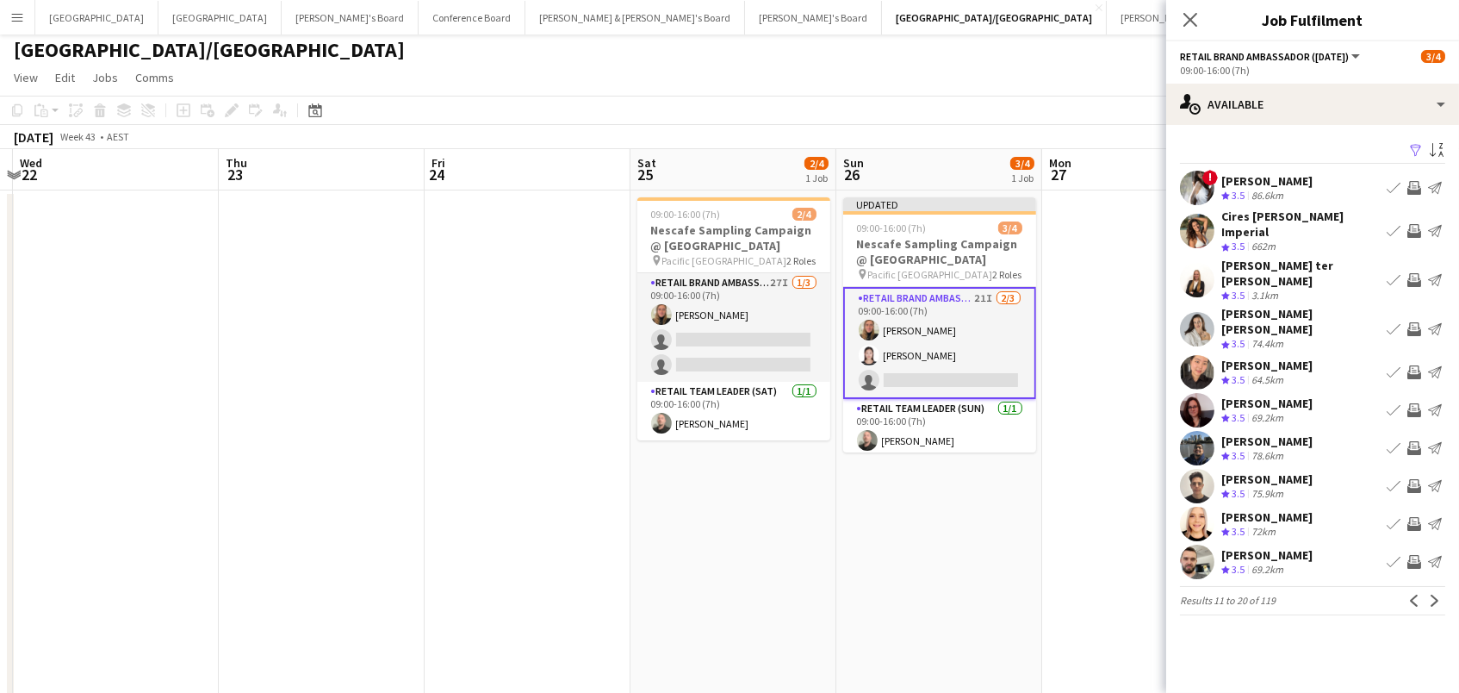
click at [1416, 227] on app-icon "Invite crew" at bounding box center [1414, 231] width 14 height 14
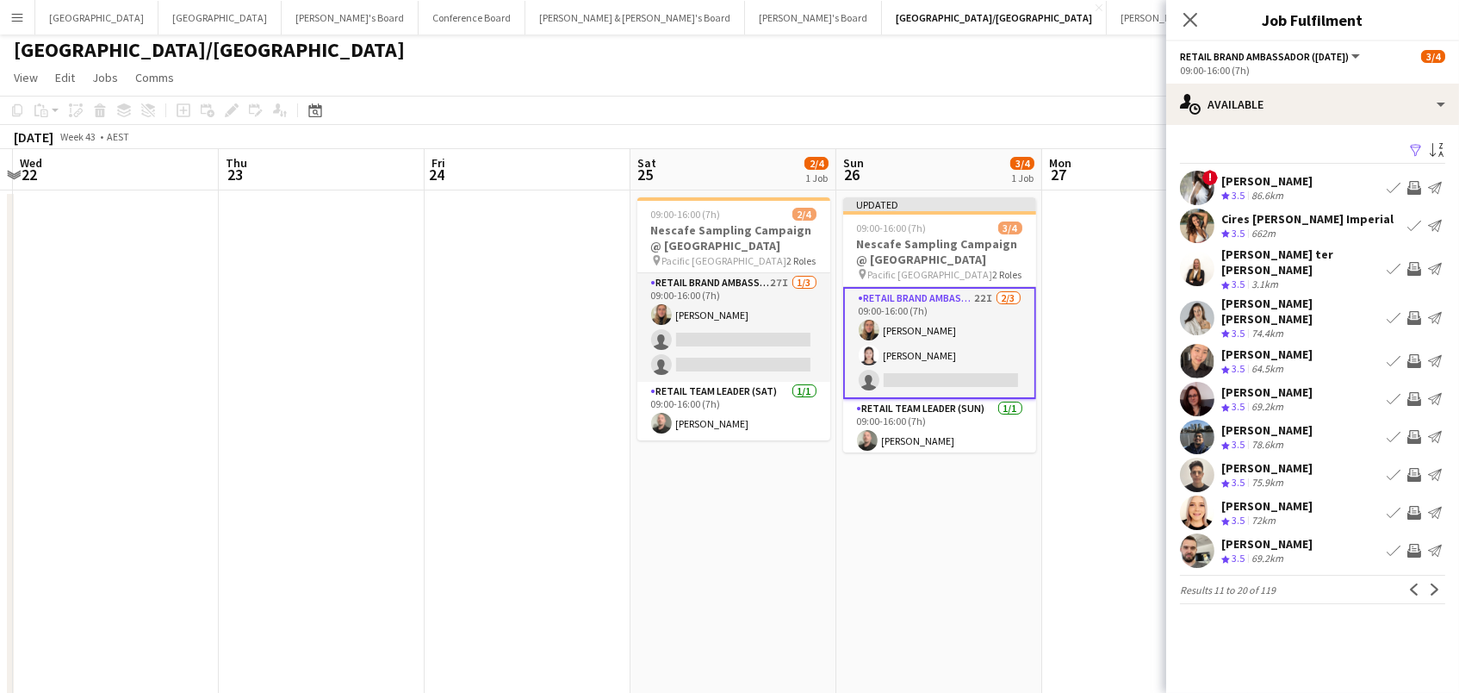
click at [1419, 311] on app-icon "Invite crew" at bounding box center [1414, 318] width 14 height 14
click at [1433, 583] on app-icon "Next" at bounding box center [1435, 589] width 12 height 12
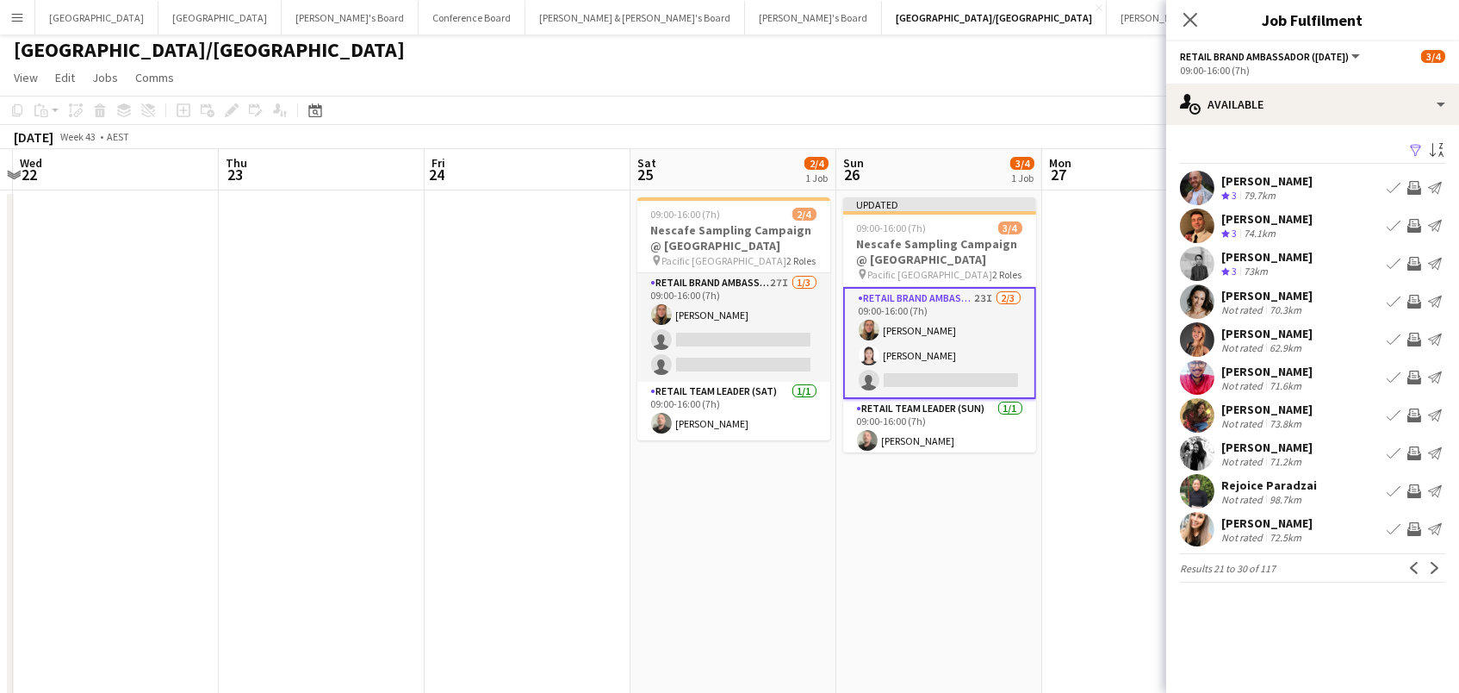
click at [1414, 297] on app-icon "Invite crew" at bounding box center [1414, 302] width 14 height 14
click at [1414, 334] on app-icon "Invite crew" at bounding box center [1414, 339] width 14 height 14
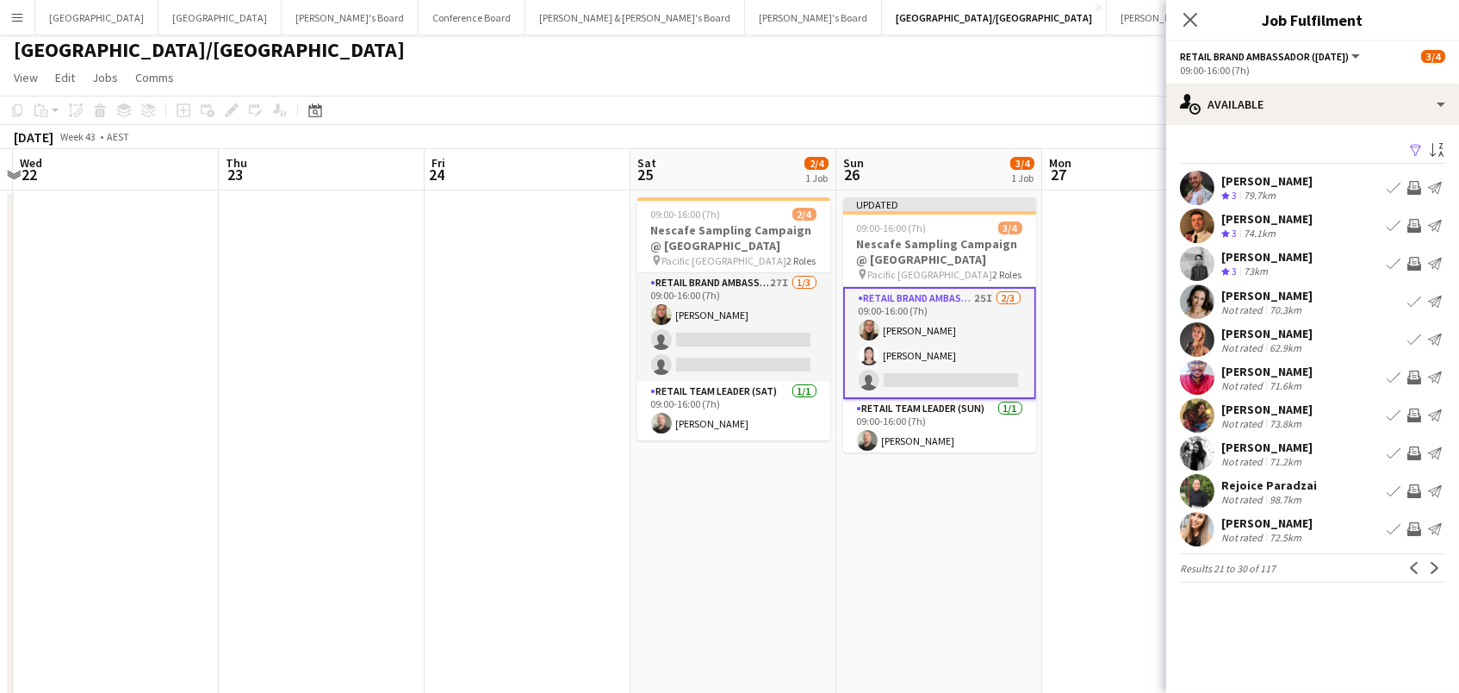
click at [1433, 562] on app-icon "Next" at bounding box center [1435, 568] width 12 height 12
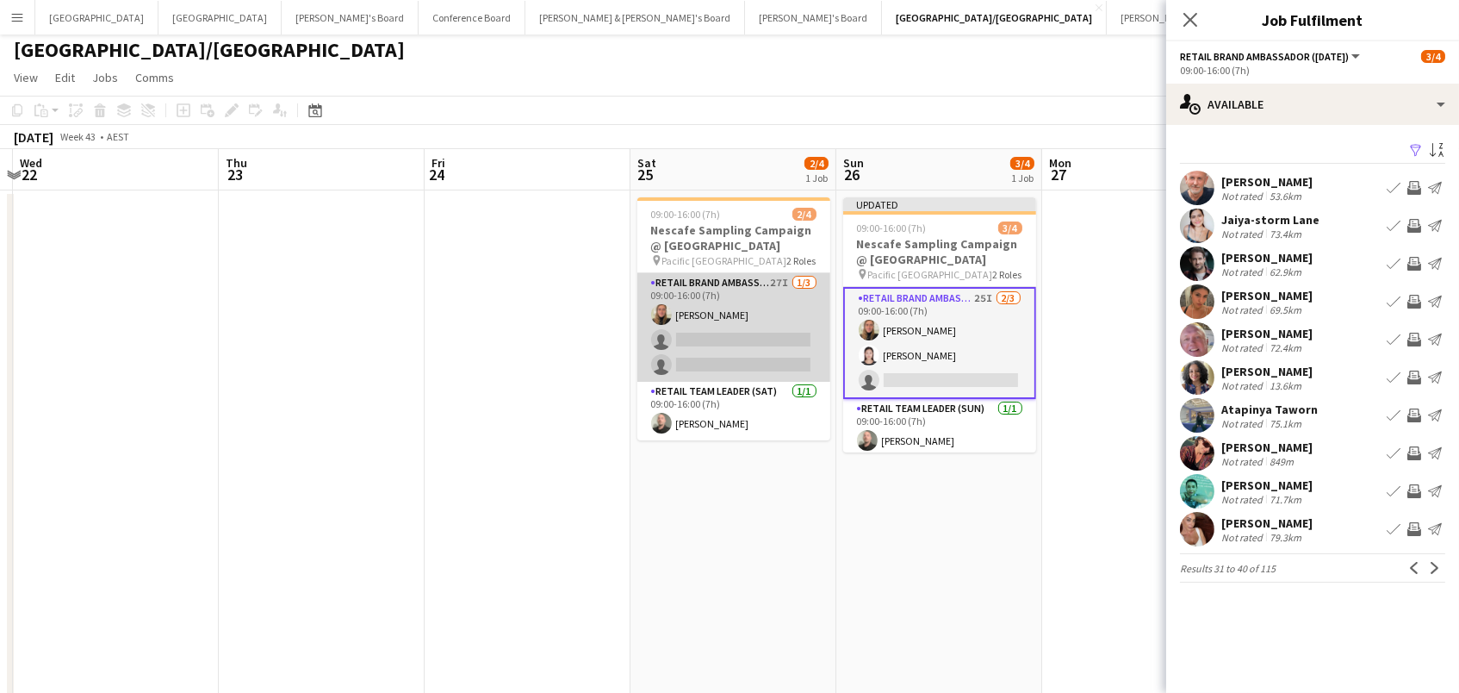
scroll to position [0, 810]
click at [793, 295] on app-card-role "RETAIL Brand Ambassador (Saturday) 27I 1/3 09:00-16:00 (7h) Leticia Schwab sing…" at bounding box center [734, 327] width 193 height 109
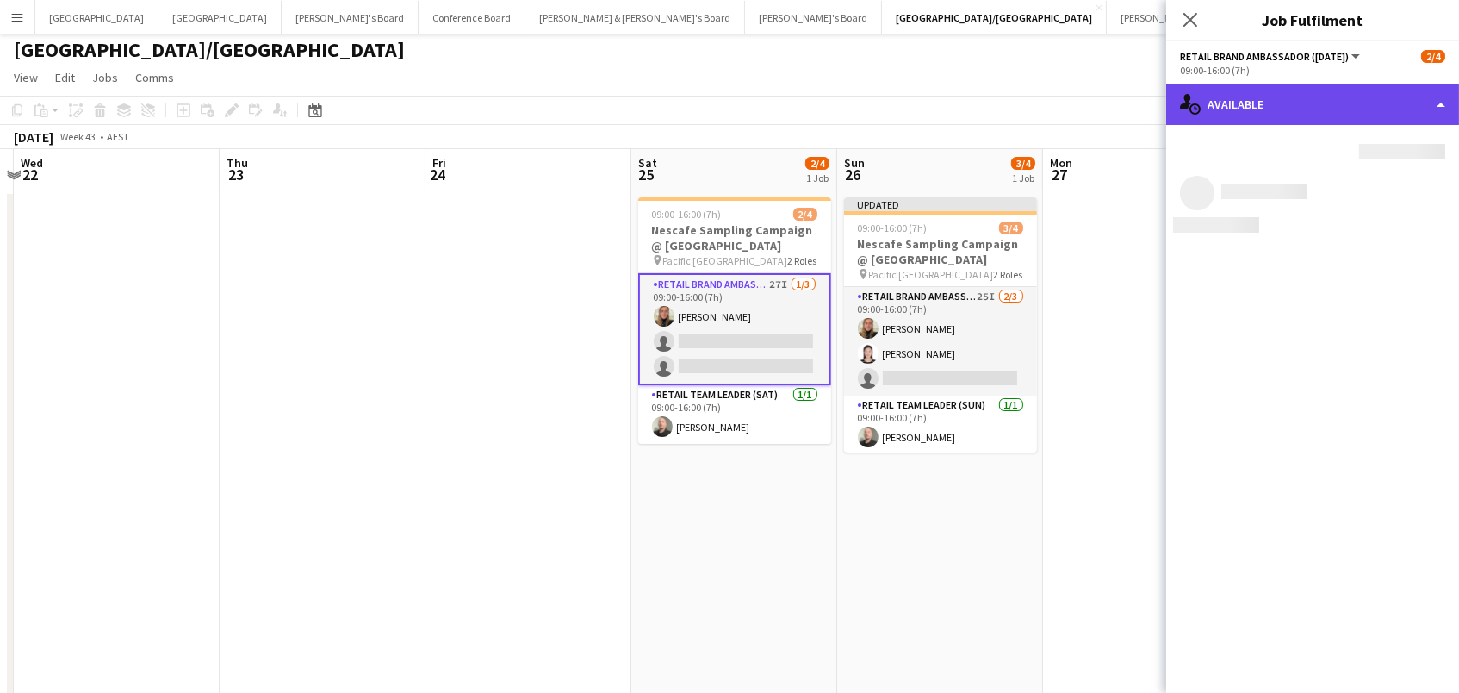
click at [1314, 90] on div "single-neutral-actions-upload Available" at bounding box center [1312, 104] width 293 height 41
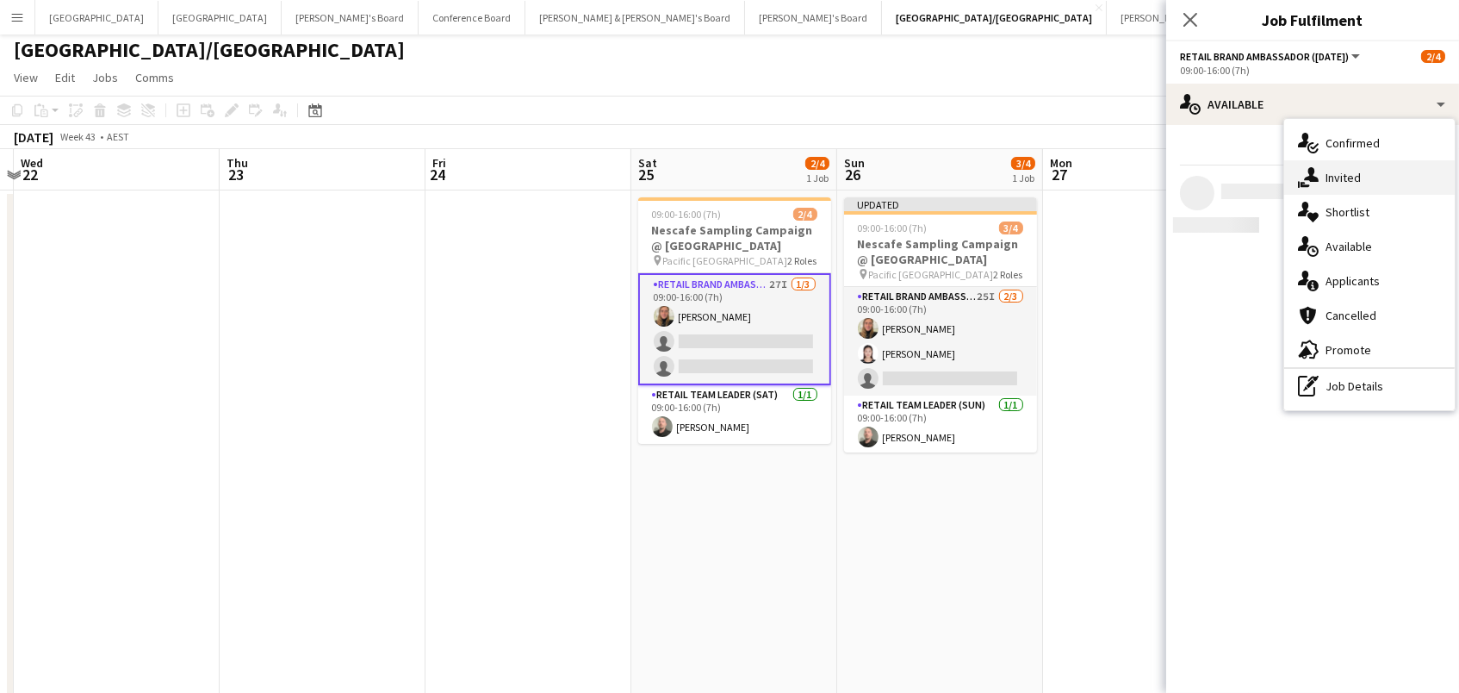
click at [1374, 182] on div "single-neutral-actions-share-1 Invited" at bounding box center [1369, 177] width 171 height 34
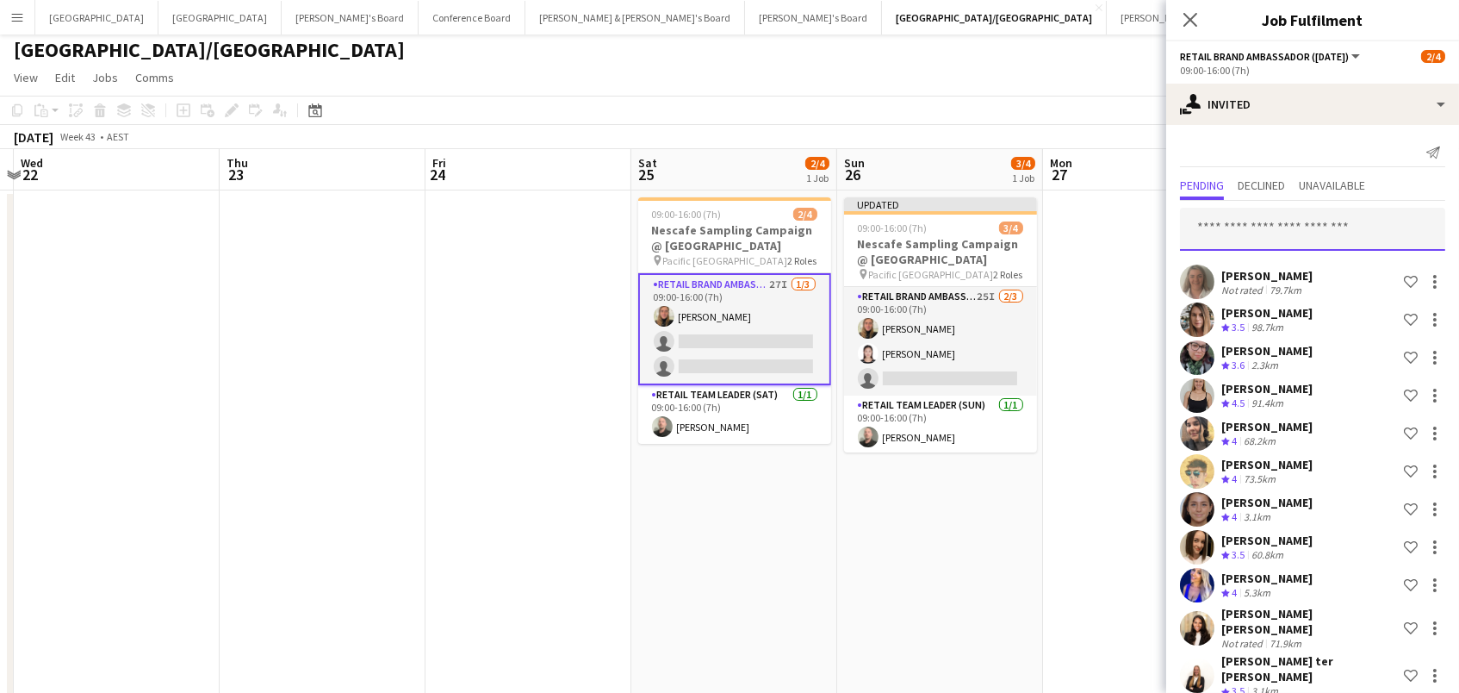
click at [1323, 227] on input "text" at bounding box center [1312, 229] width 265 height 43
type input "******"
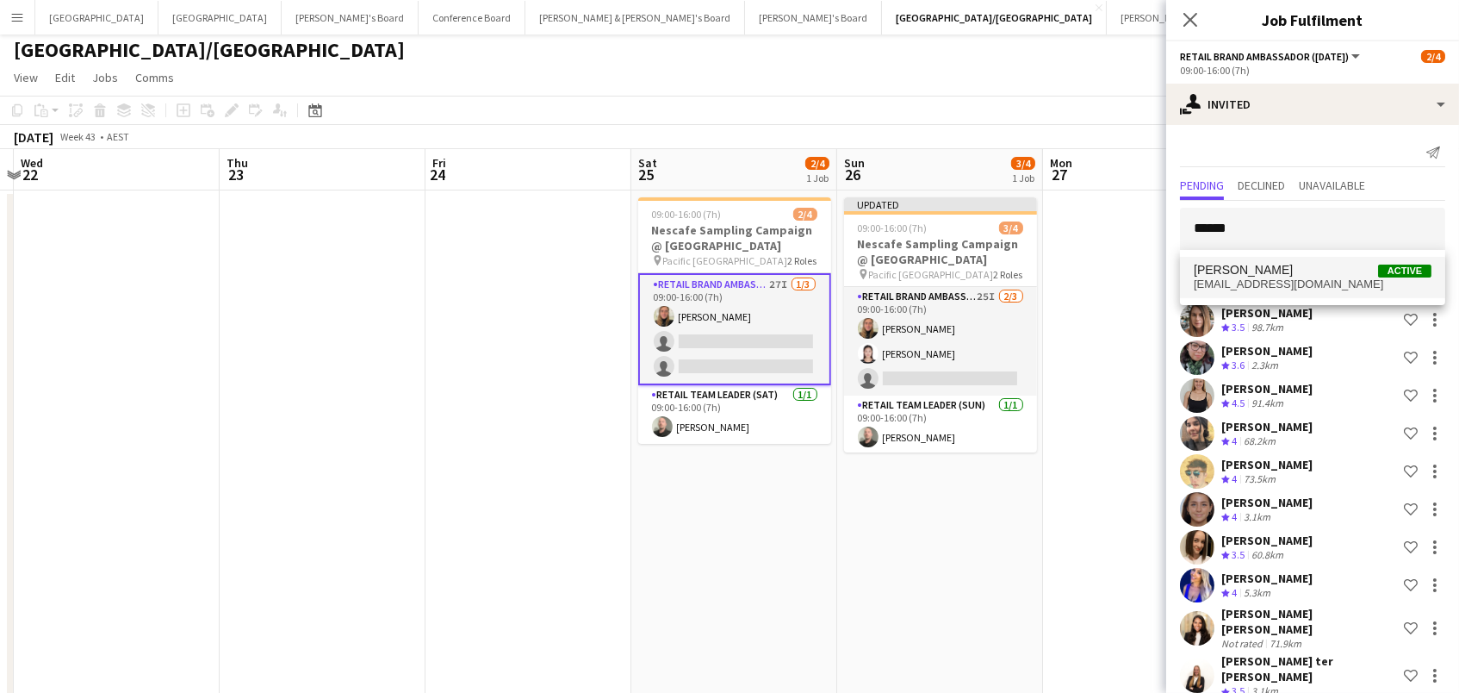
click at [1316, 285] on span "deoregisimona@gmail.com" at bounding box center [1313, 284] width 238 height 14
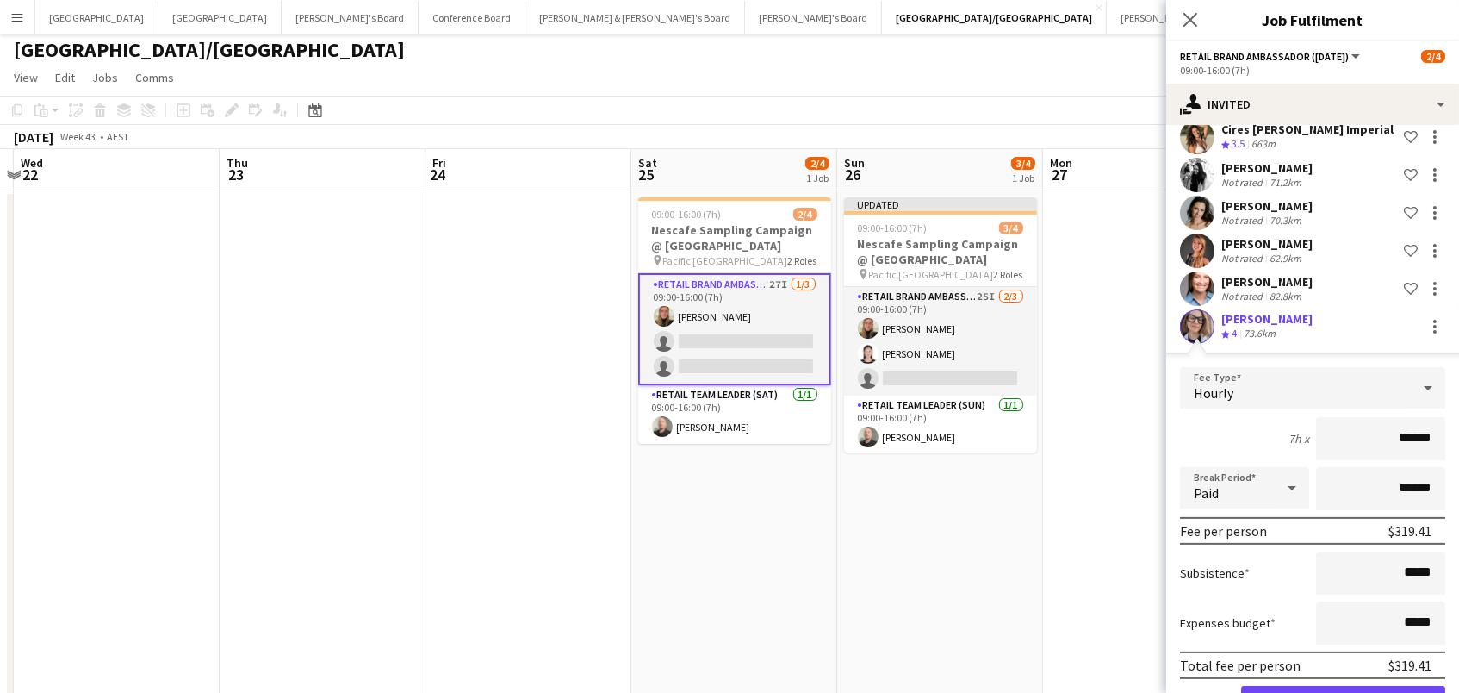
click at [1343, 686] on button "Confirm" at bounding box center [1343, 703] width 204 height 34
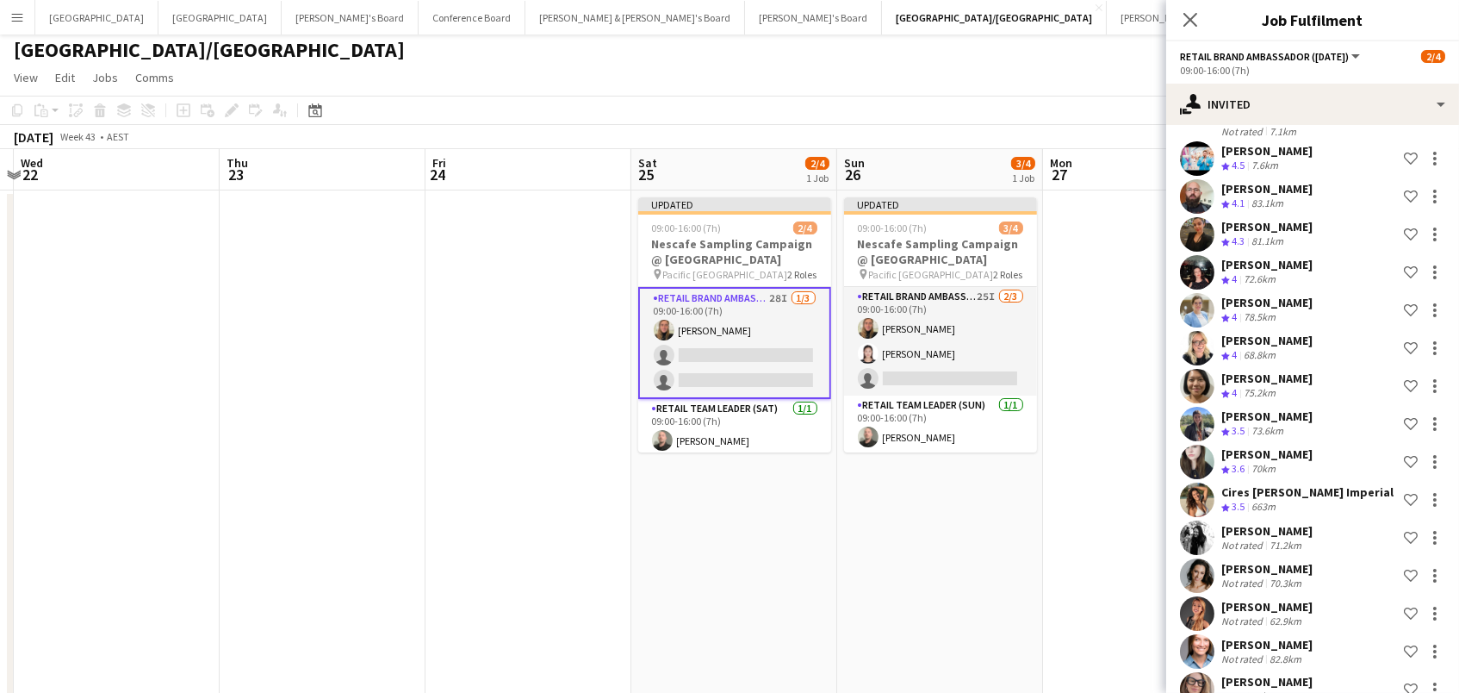
drag, startPoint x: 1059, startPoint y: 114, endPoint x: 1116, endPoint y: 119, distance: 57.1
click at [1059, 114] on app-toolbar "Copy Paste Paste Command V Paste with crew Command Shift V Paste linked Job Del…" at bounding box center [729, 110] width 1459 height 29
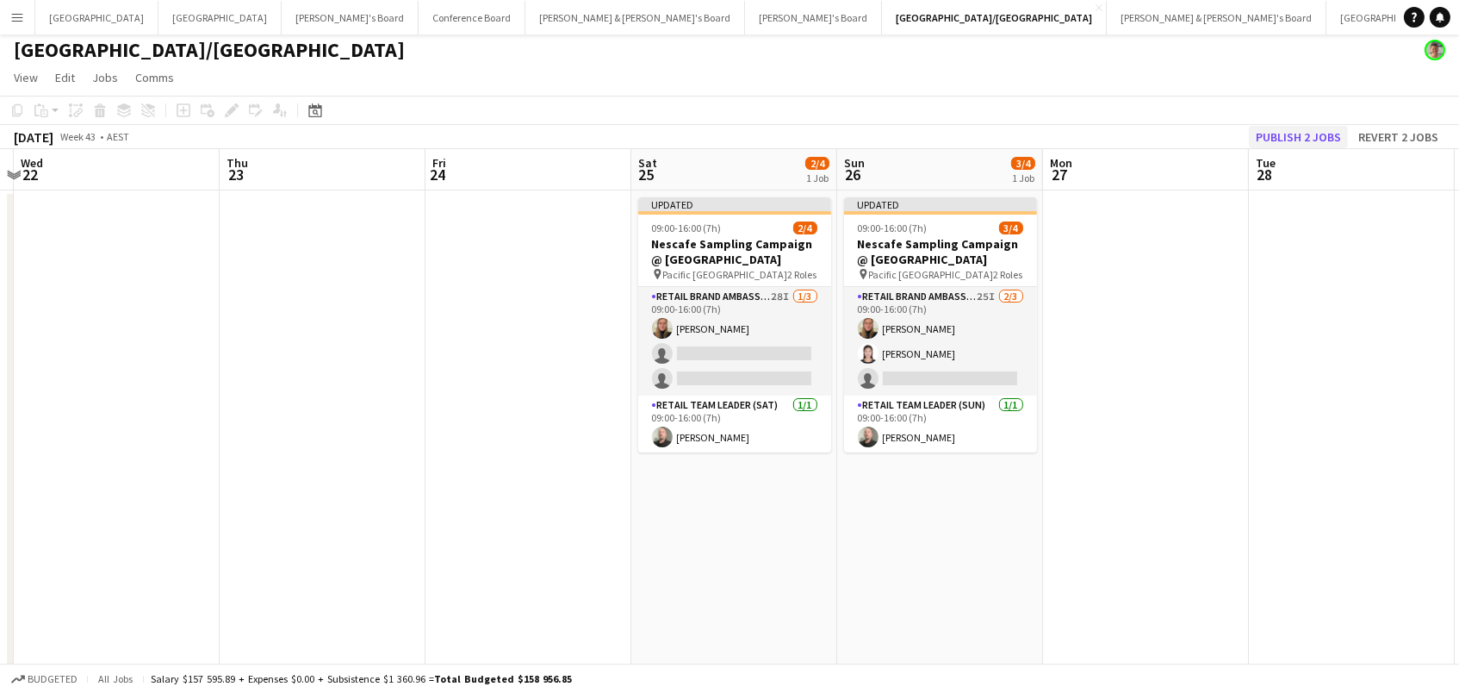
click at [1287, 130] on button "Publish 2 jobs" at bounding box center [1298, 137] width 99 height 22
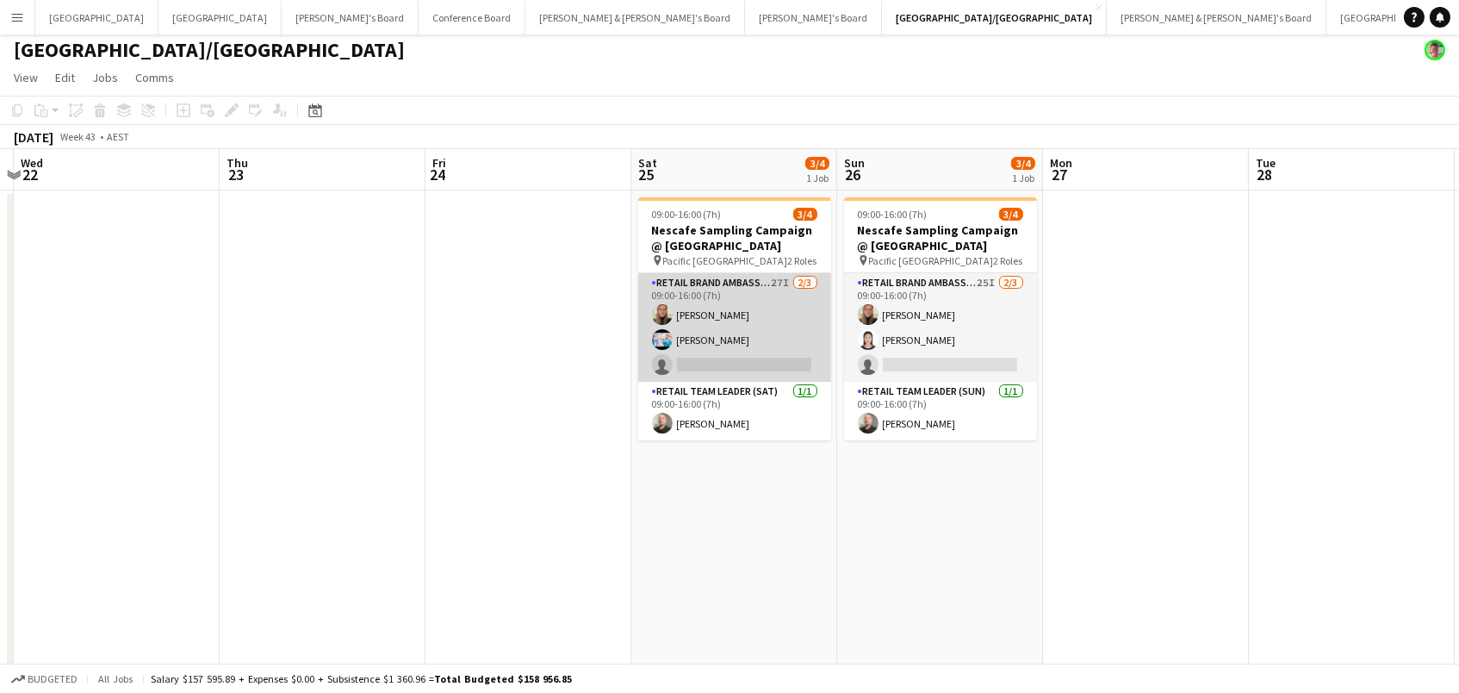
scroll to position [0, 0]
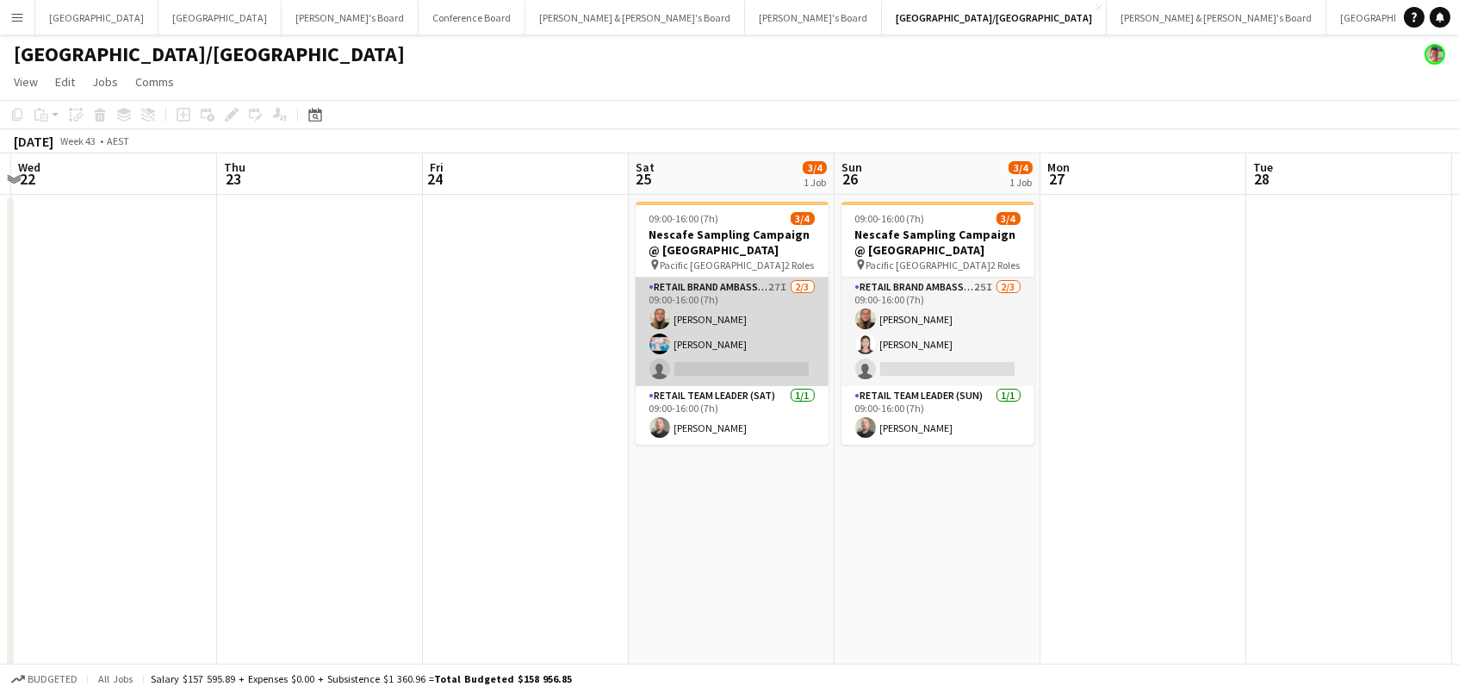
click at [749, 351] on app-card-role "RETAIL Brand Ambassador (Saturday) 27I 2/3 09:00-16:00 (7h) Leticia Schwab Robe…" at bounding box center [732, 331] width 193 height 109
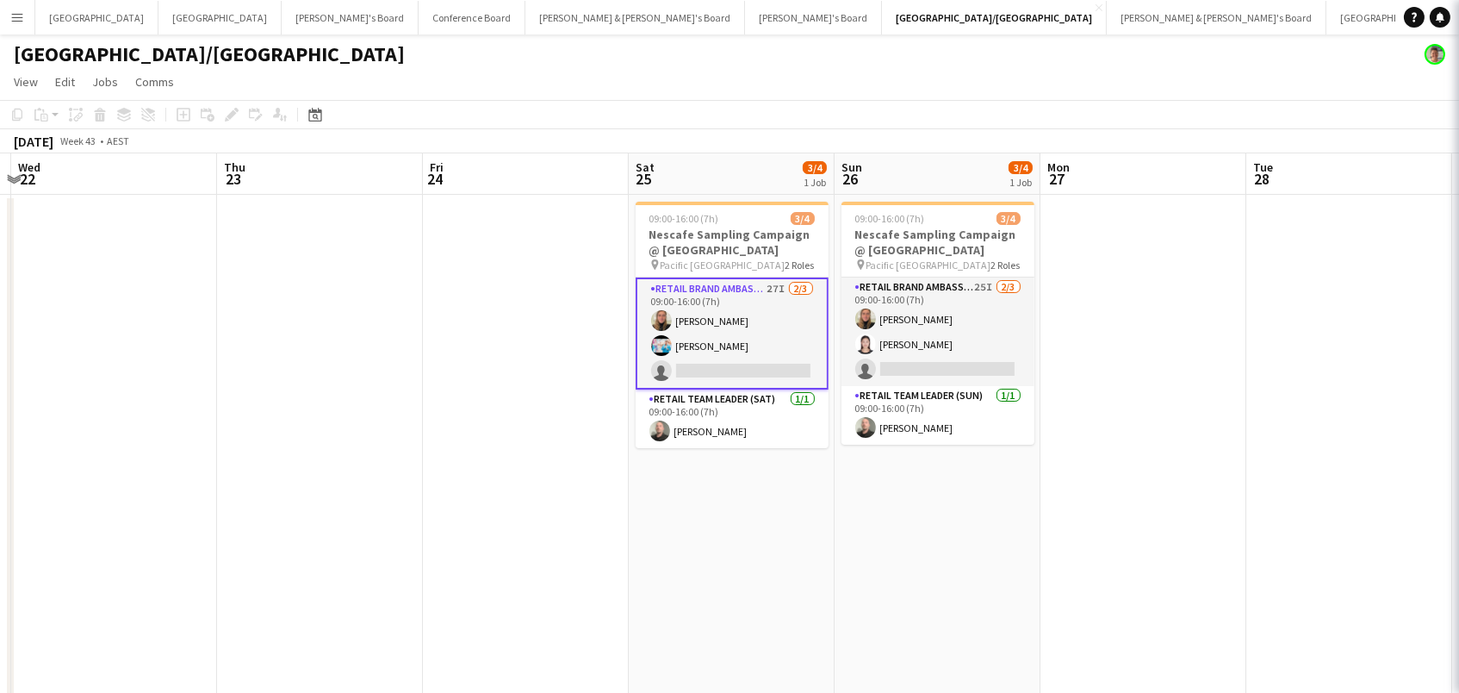
scroll to position [0, 811]
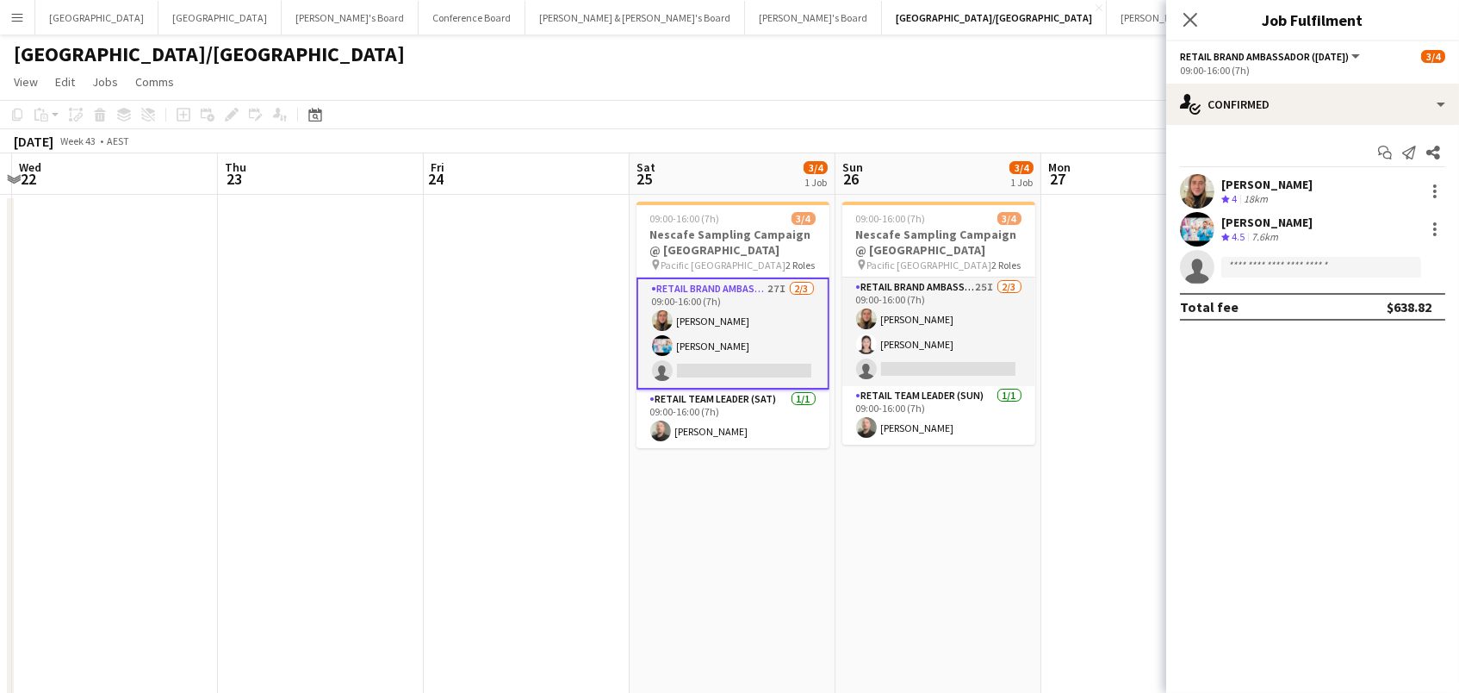
click at [1296, 77] on app-options-switcher "RETAIL Brand Ambassador (Saturday) All roles RETAIL Brand Ambassador (Saturday)…" at bounding box center [1312, 62] width 293 height 42
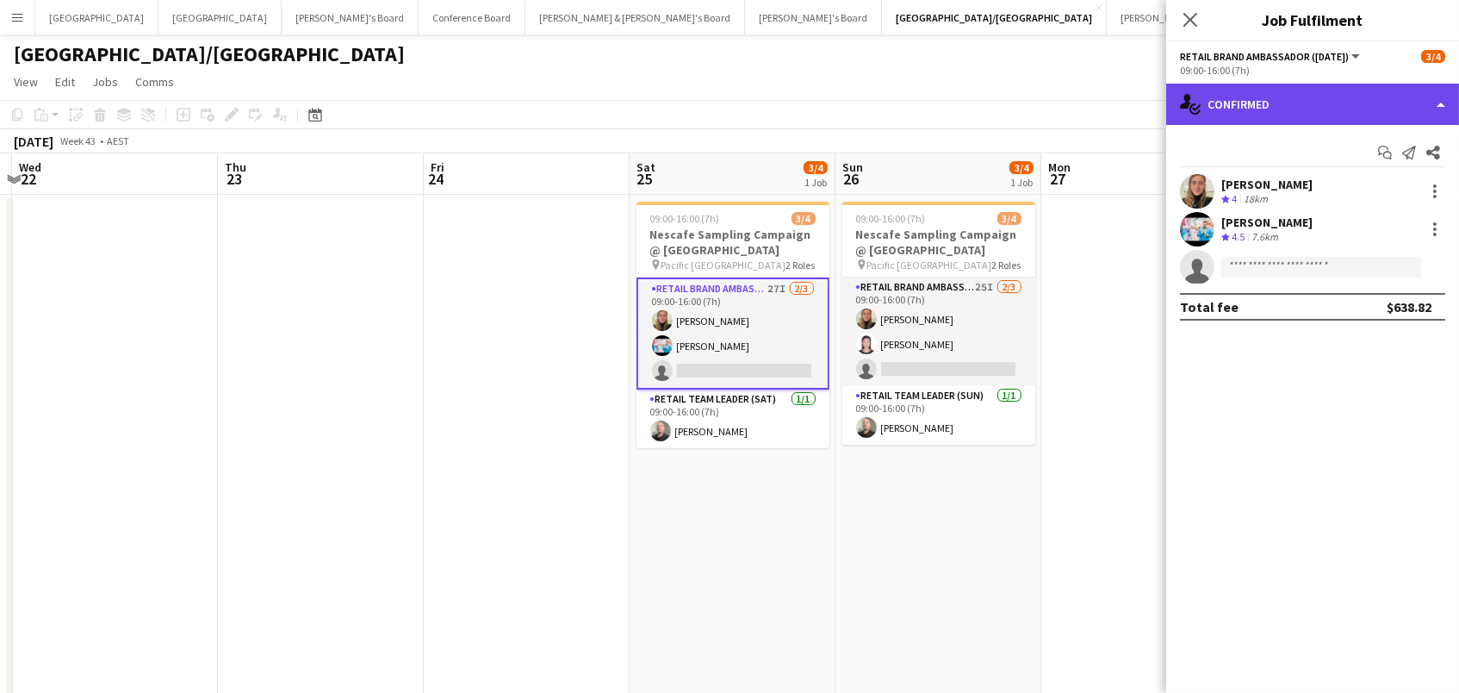
click at [1305, 102] on div "single-neutral-actions-check-2 Confirmed" at bounding box center [1312, 104] width 293 height 41
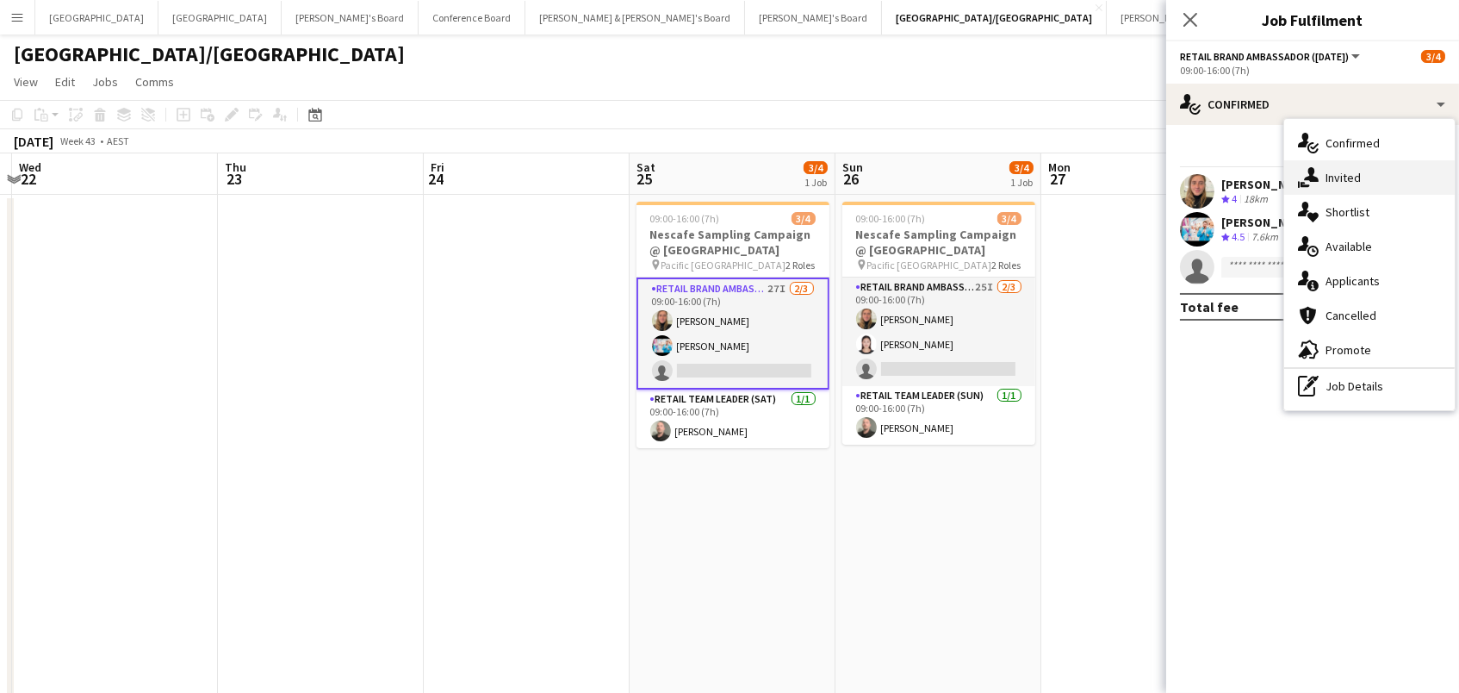
click at [1339, 175] on span "Invited" at bounding box center [1343, 178] width 35 height 16
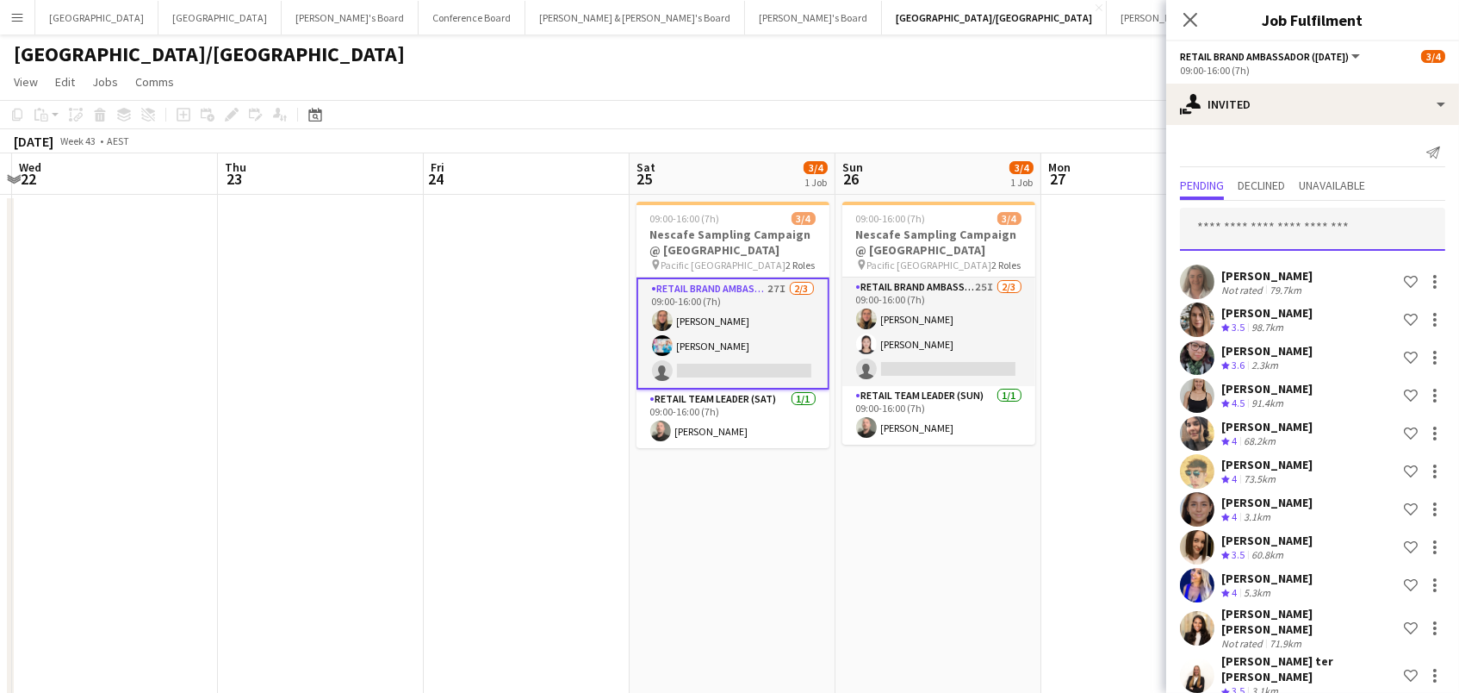
click at [1242, 227] on input "text" at bounding box center [1312, 229] width 265 height 43
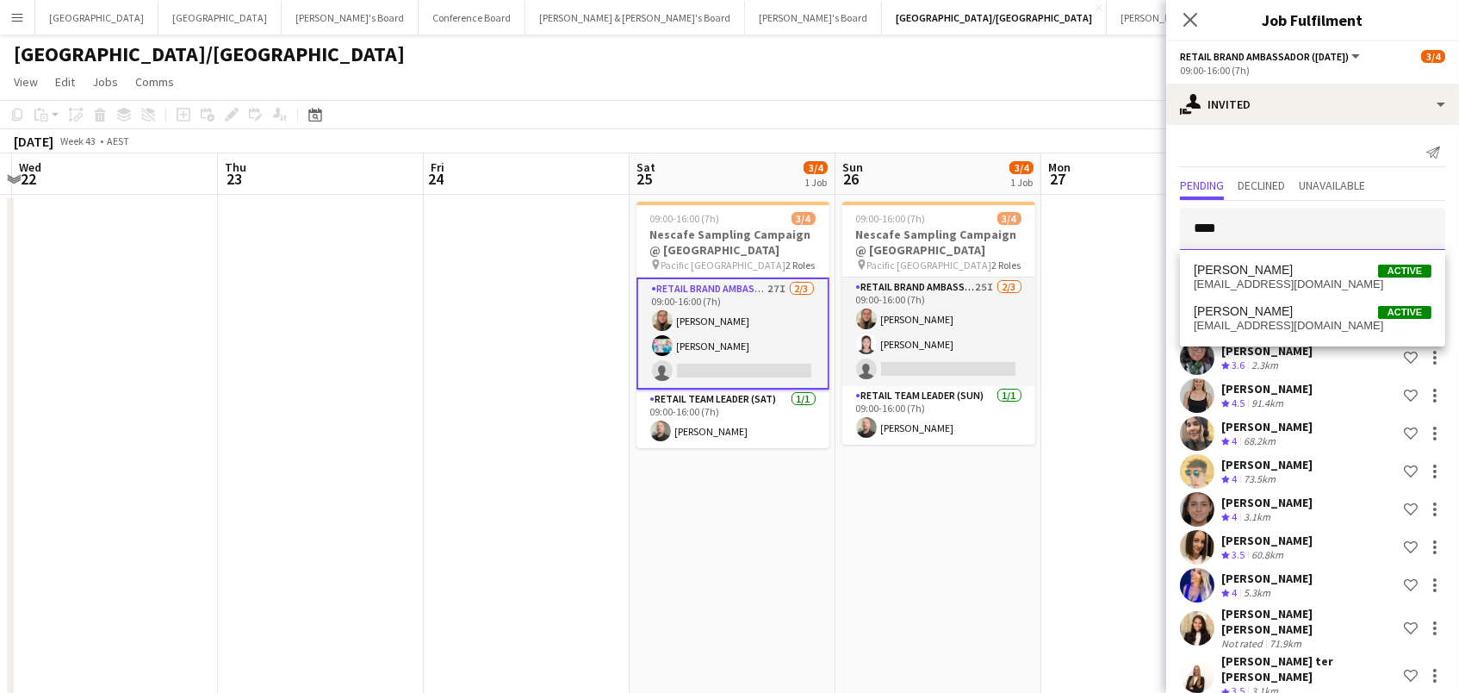
type input "****"
drag, startPoint x: 1241, startPoint y: 225, endPoint x: 1321, endPoint y: 319, distance: 123.4
click at [1321, 319] on span "norasilvasanchez@gmail.com" at bounding box center [1313, 326] width 238 height 14
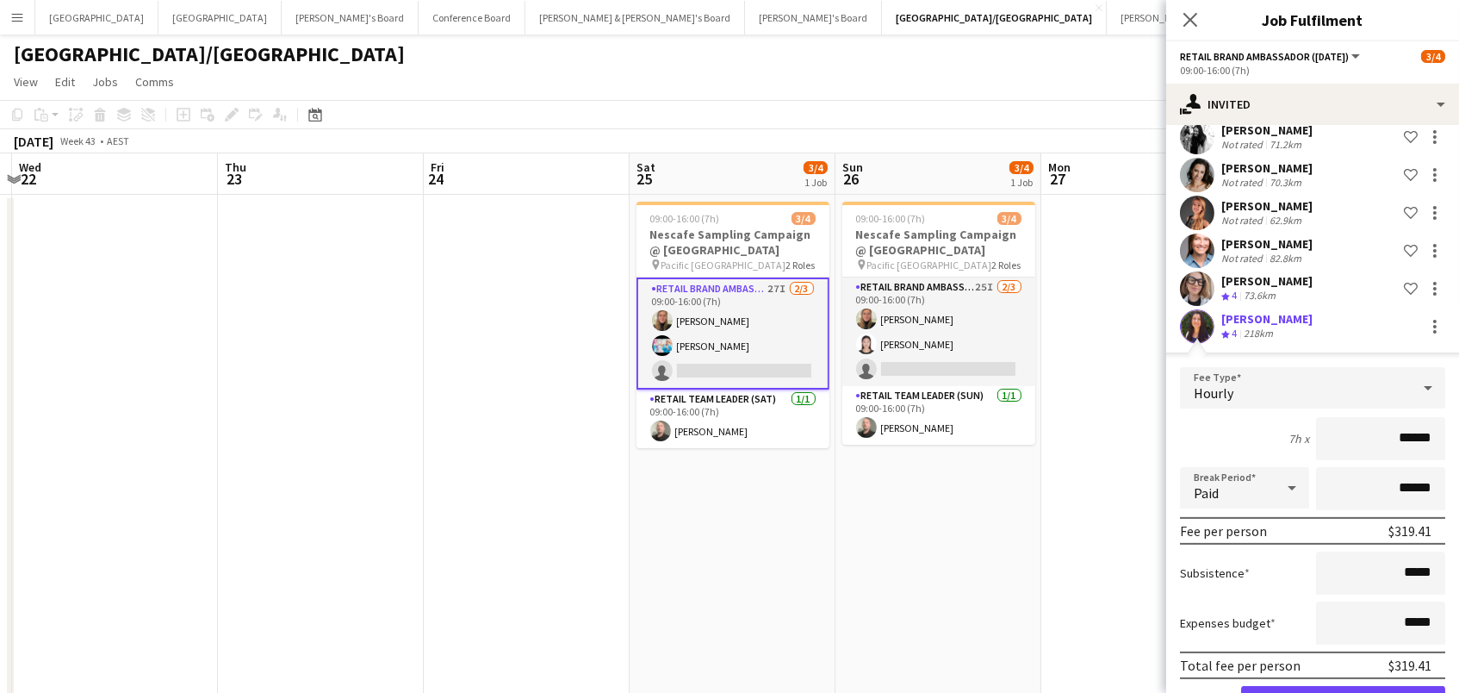
click at [1343, 686] on button "Confirm" at bounding box center [1343, 703] width 204 height 34
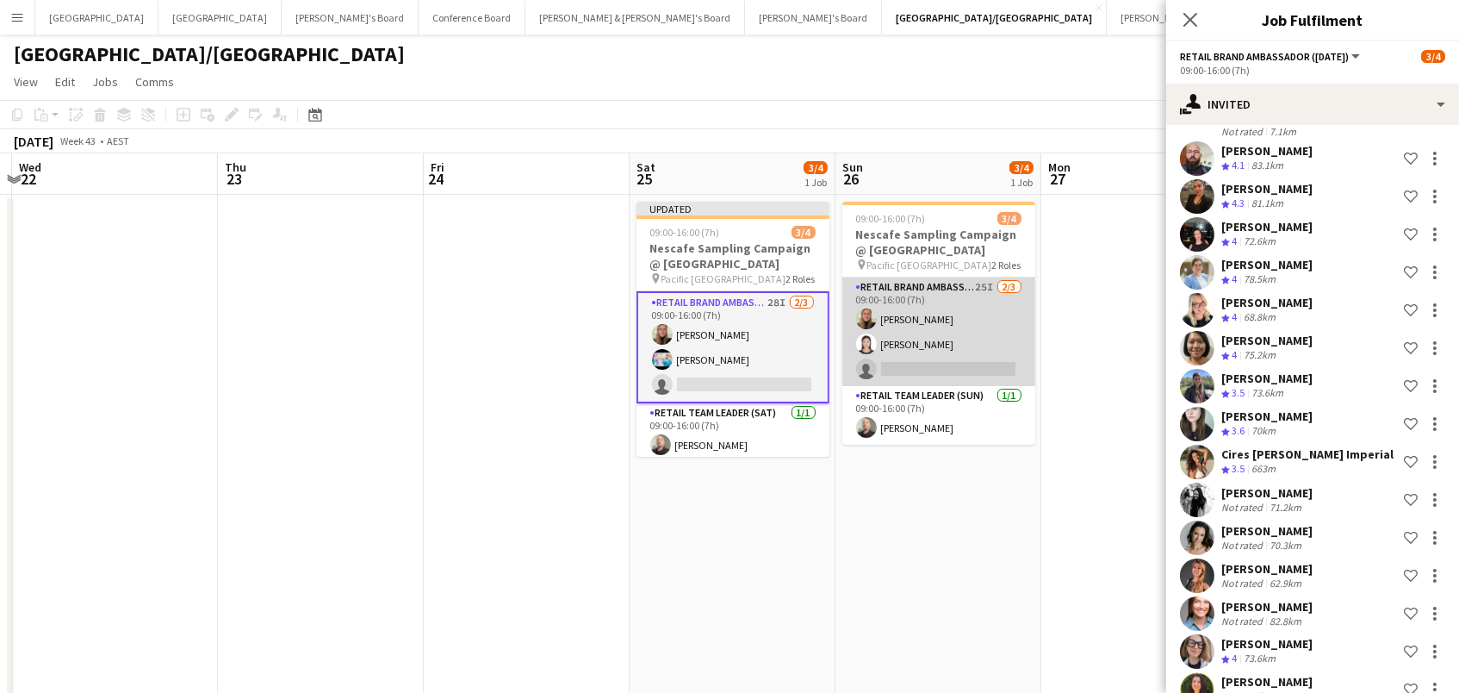
click at [856, 352] on app-card-role "RETAIL Brand Ambassador (Sunday) 25I 2/3 09:00-16:00 (7h) Leticia Schwab Jag We…" at bounding box center [938, 331] width 193 height 109
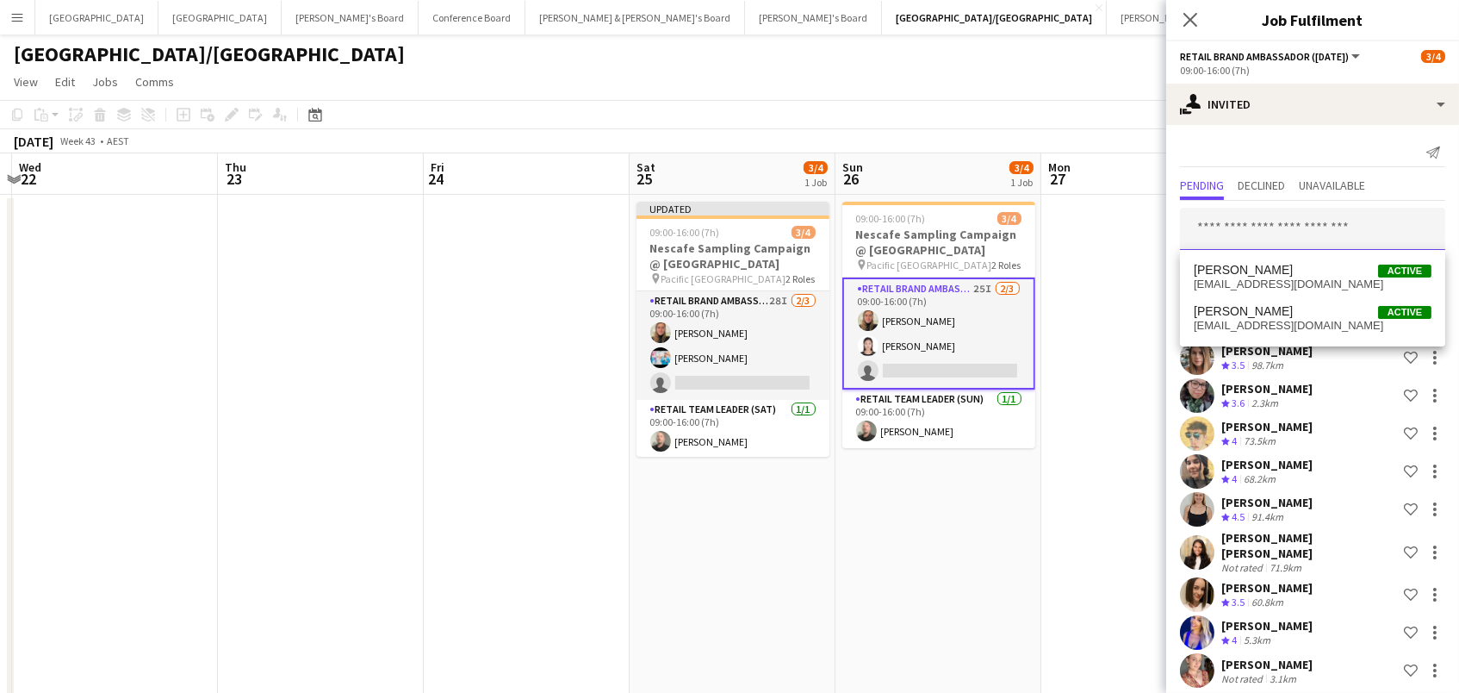
click at [1305, 221] on input "text" at bounding box center [1312, 229] width 265 height 43
type input "****"
click at [1308, 319] on span "norasilvasanchez@gmail.com" at bounding box center [1313, 326] width 238 height 14
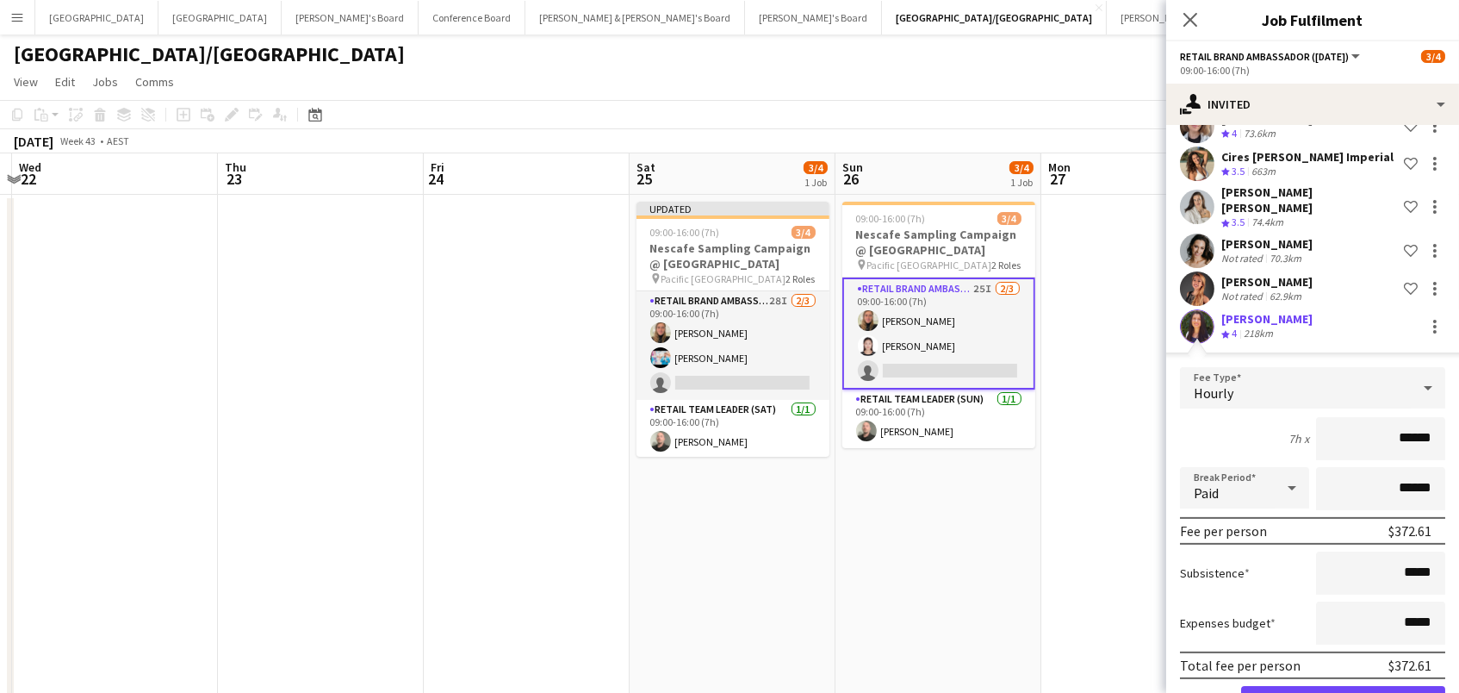
click at [1343, 686] on button "Confirm" at bounding box center [1343, 703] width 204 height 34
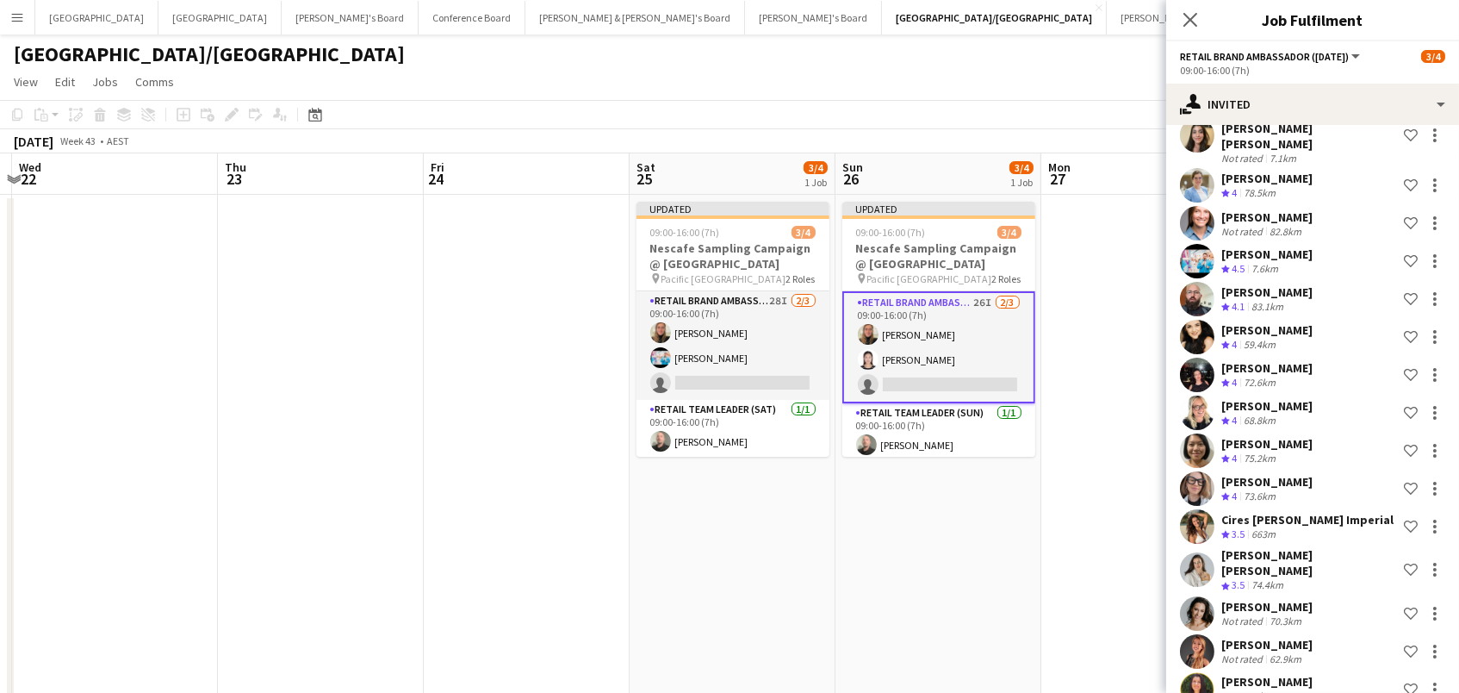
drag, startPoint x: 1040, startPoint y: 116, endPoint x: 1078, endPoint y: 116, distance: 37.9
click at [1040, 116] on app-toolbar "Copy Paste Paste Command V Paste with crew Command Shift V Paste linked Job Del…" at bounding box center [729, 114] width 1459 height 29
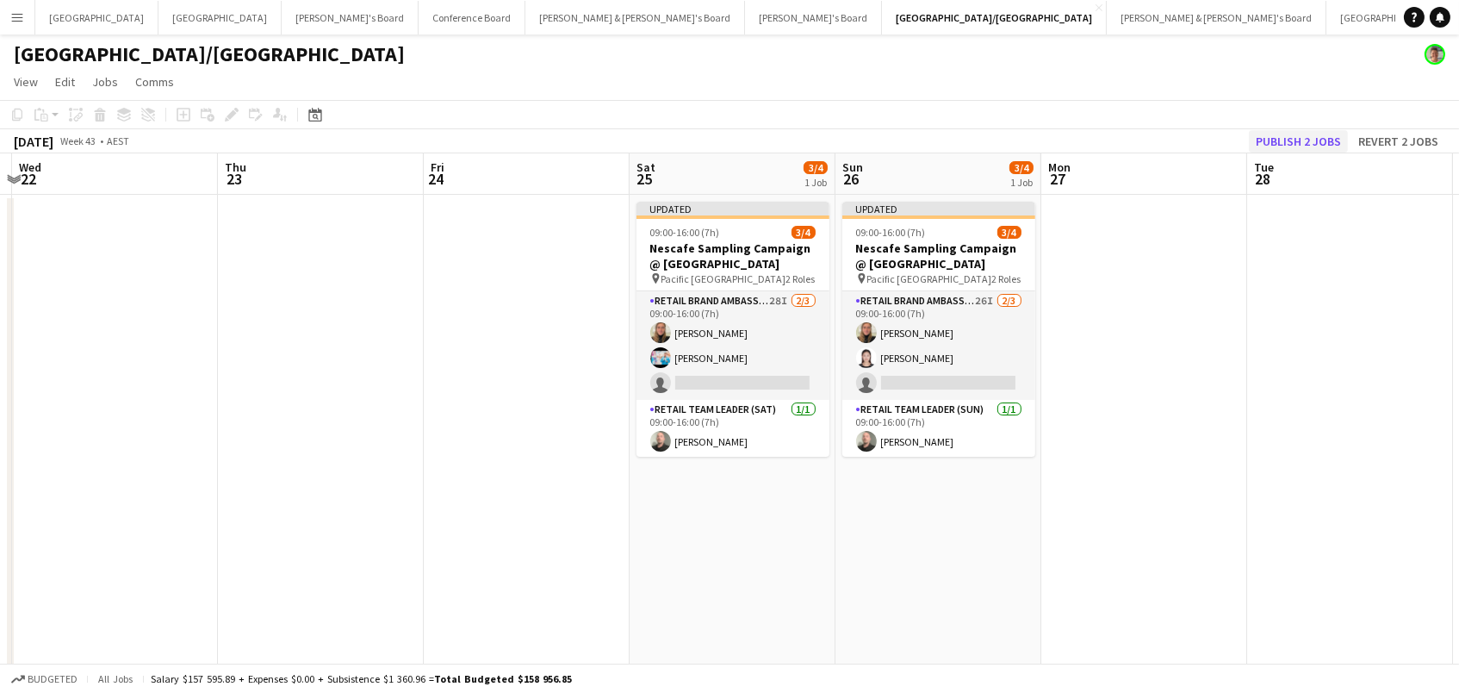
click at [1308, 137] on button "Publish 2 jobs" at bounding box center [1298, 141] width 99 height 22
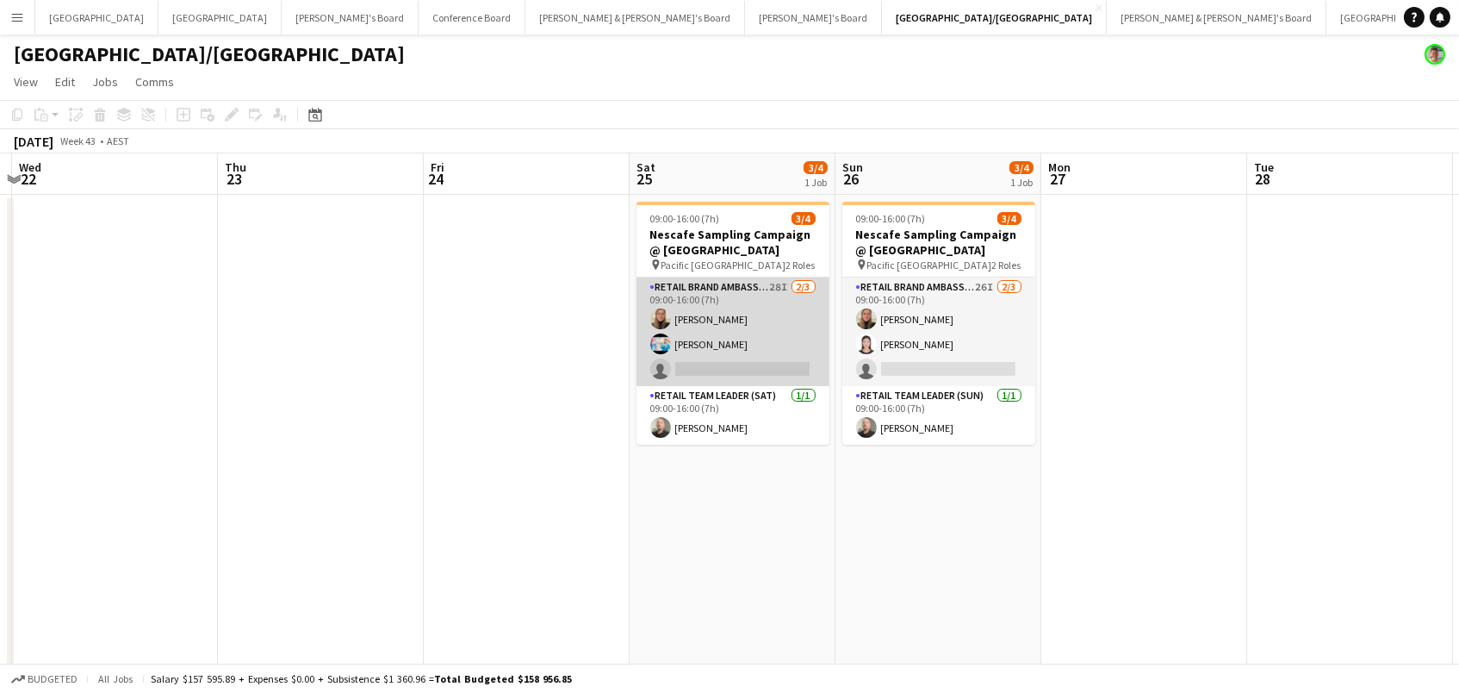
drag, startPoint x: 695, startPoint y: 319, endPoint x: 705, endPoint y: 320, distance: 10.5
click at [695, 319] on app-card-role "RETAIL Brand Ambassador (Saturday) 28I 2/3 09:00-16:00 (7h) Leticia Schwab Robe…" at bounding box center [733, 331] width 193 height 109
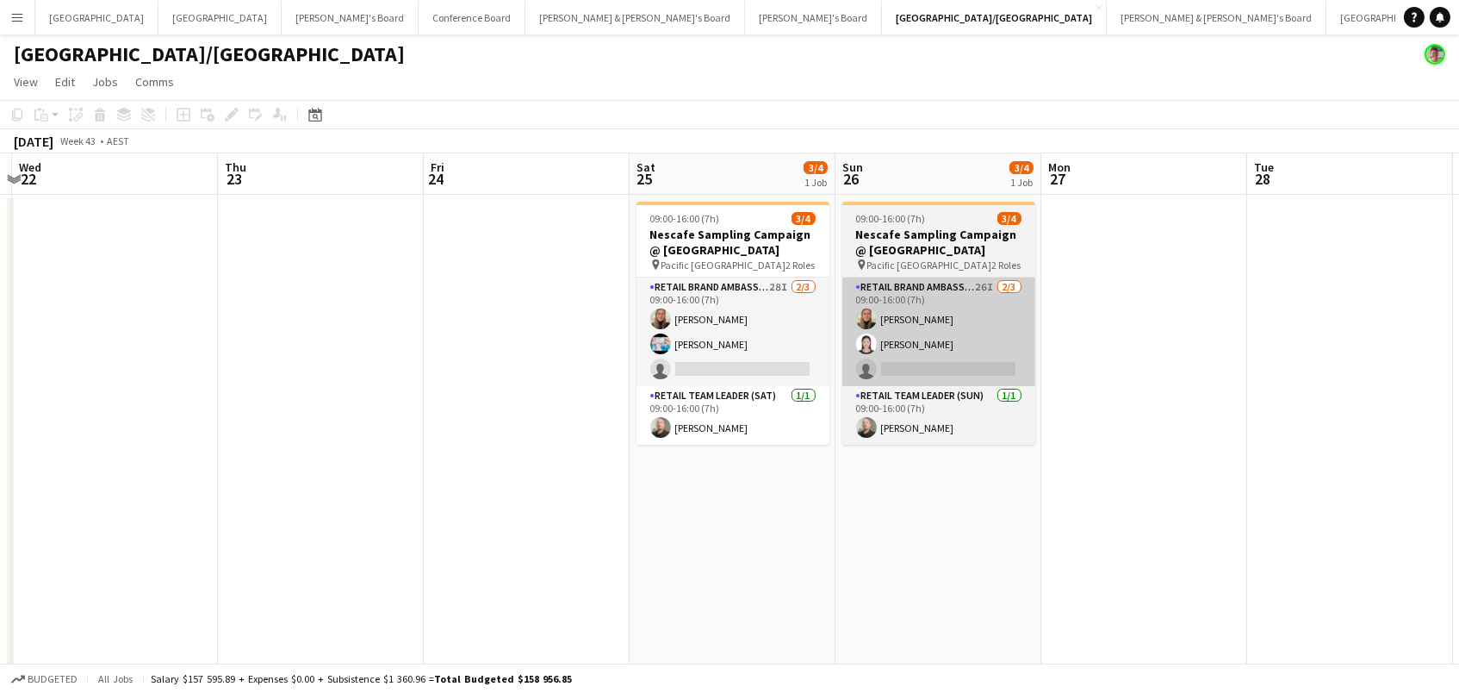
scroll to position [0, 811]
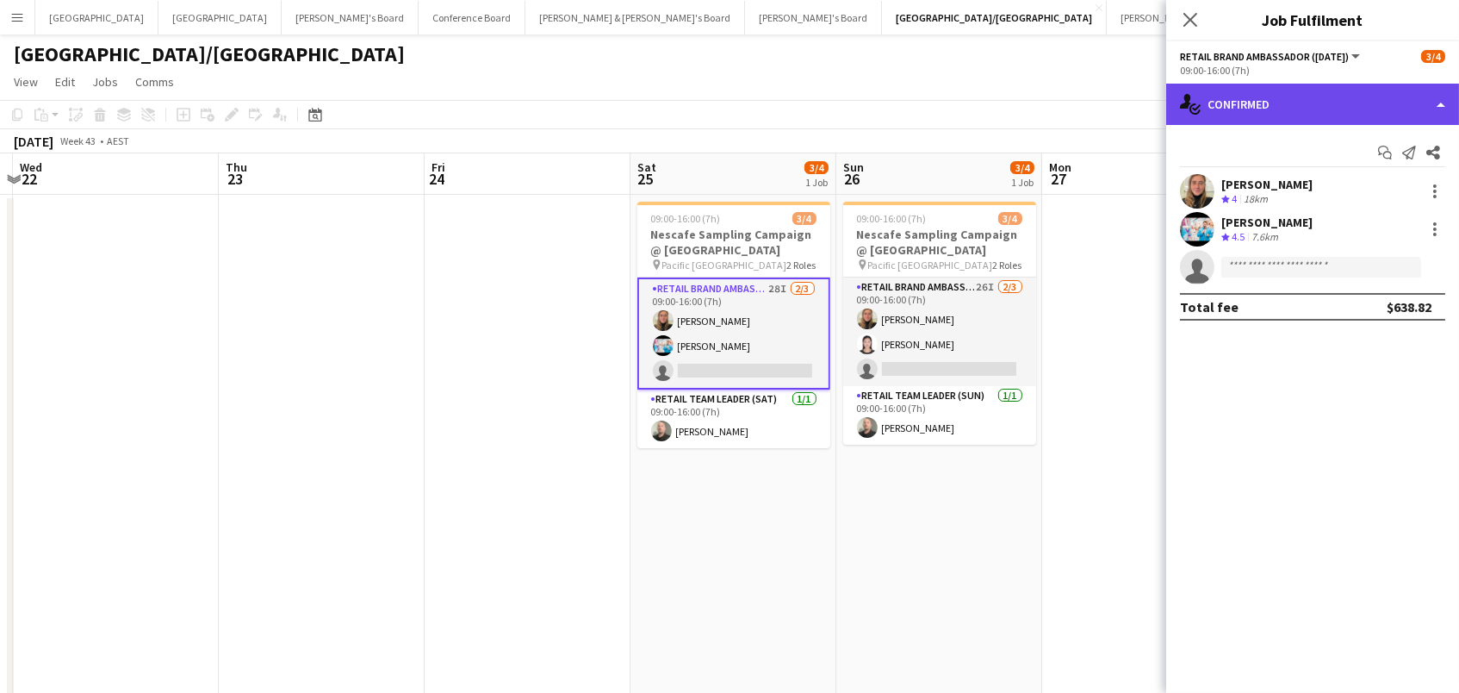
click at [1264, 105] on div "single-neutral-actions-check-2 Confirmed" at bounding box center [1312, 104] width 293 height 41
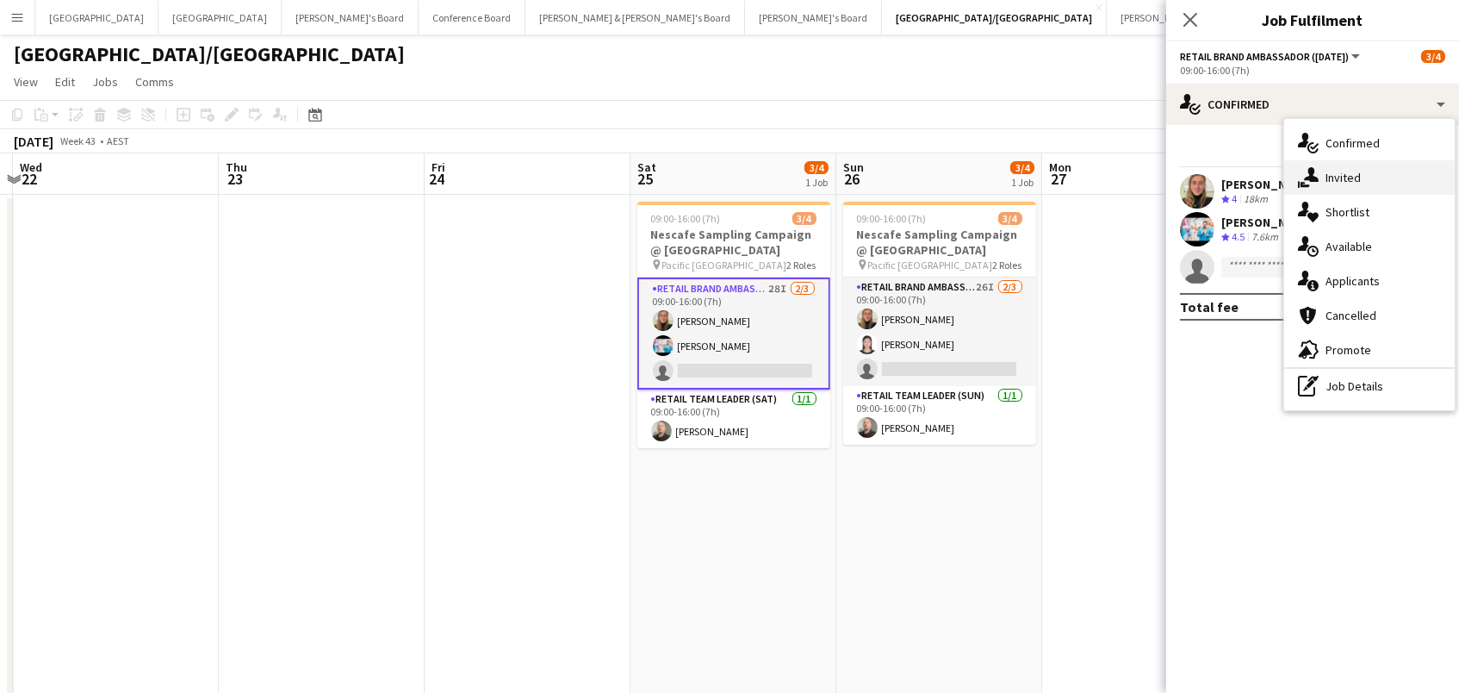
click at [1315, 174] on icon "single-neutral-actions-share-1" at bounding box center [1308, 177] width 21 height 21
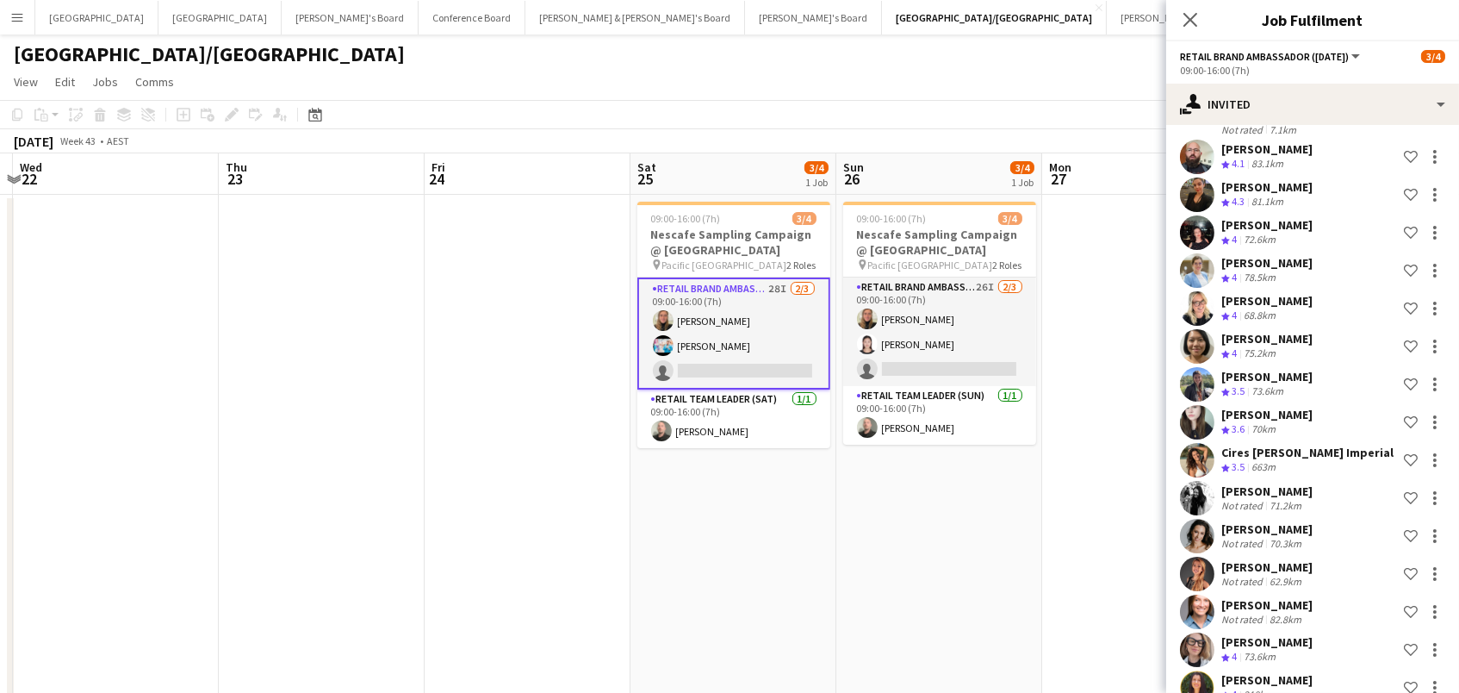
scroll to position [662, 0]
click at [1240, 674] on div "Nora Silva" at bounding box center [1266, 682] width 91 height 16
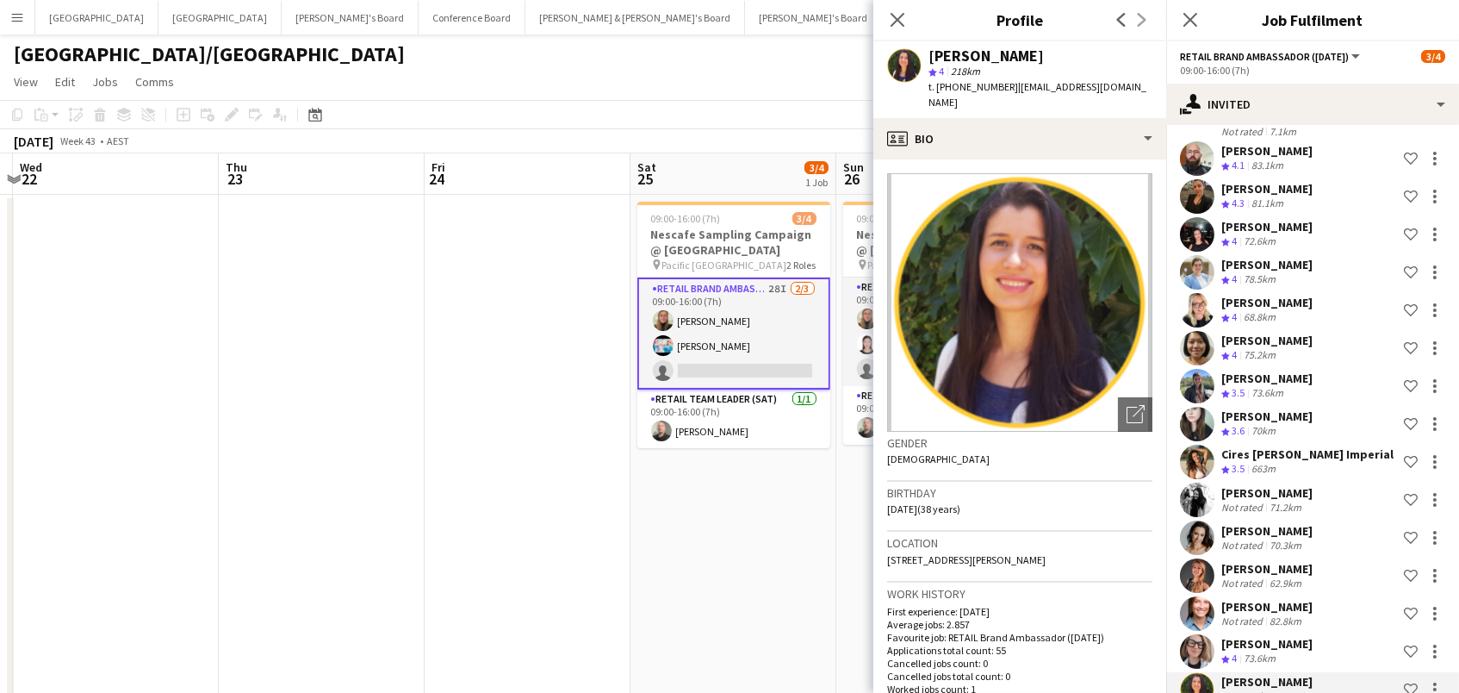
drag, startPoint x: 515, startPoint y: 468, endPoint x: 509, endPoint y: 402, distance: 65.7
click at [515, 468] on app-date-cell at bounding box center [528, 456] width 206 height 523
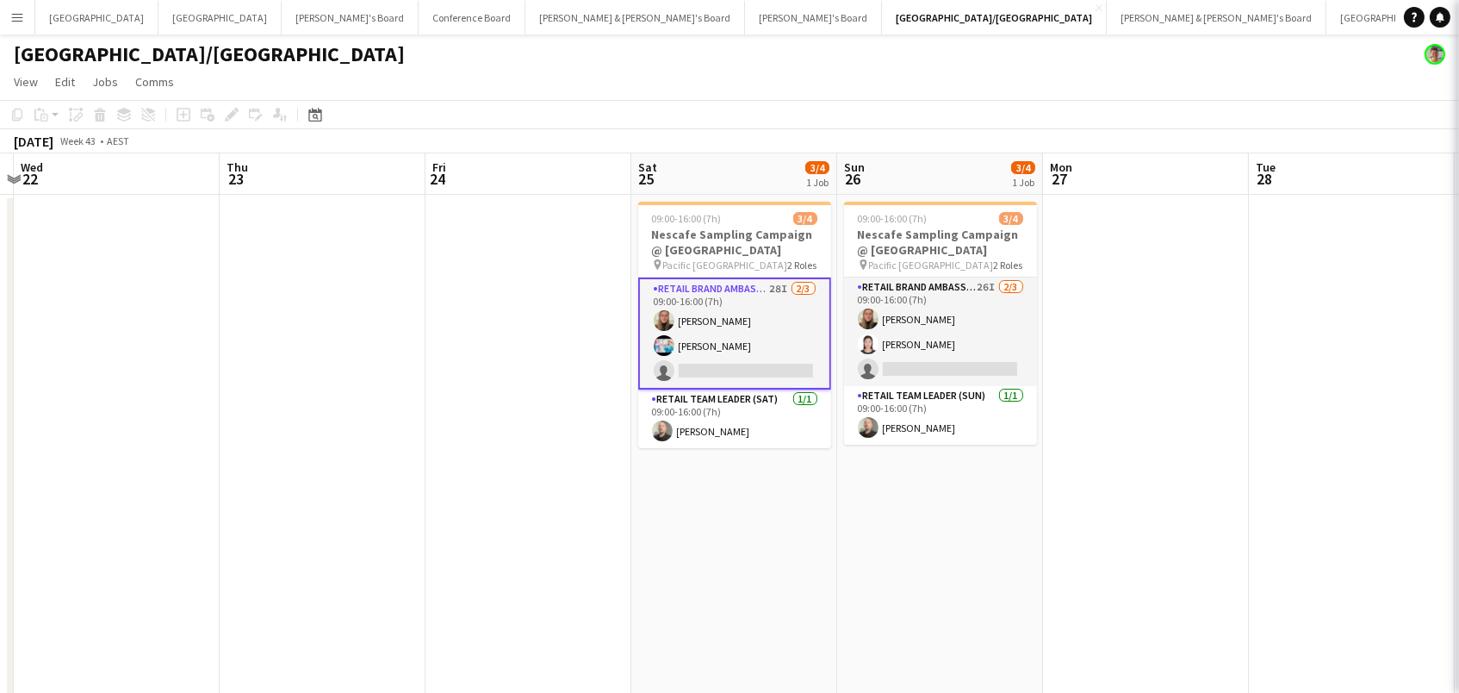
scroll to position [0, 0]
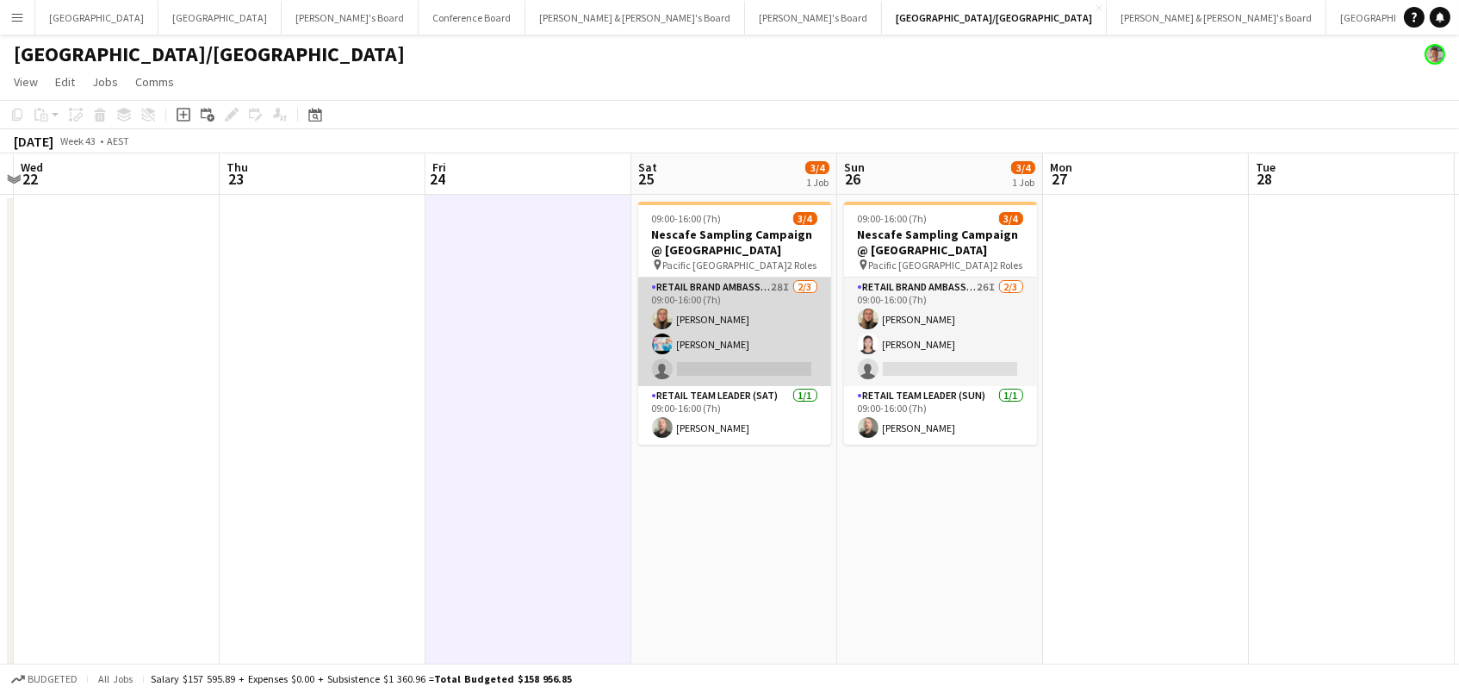
click at [730, 308] on app-card-role "RETAIL Brand Ambassador (Saturday) 28I 2/3 09:00-16:00 (7h) Leticia Schwab Robe…" at bounding box center [734, 331] width 193 height 109
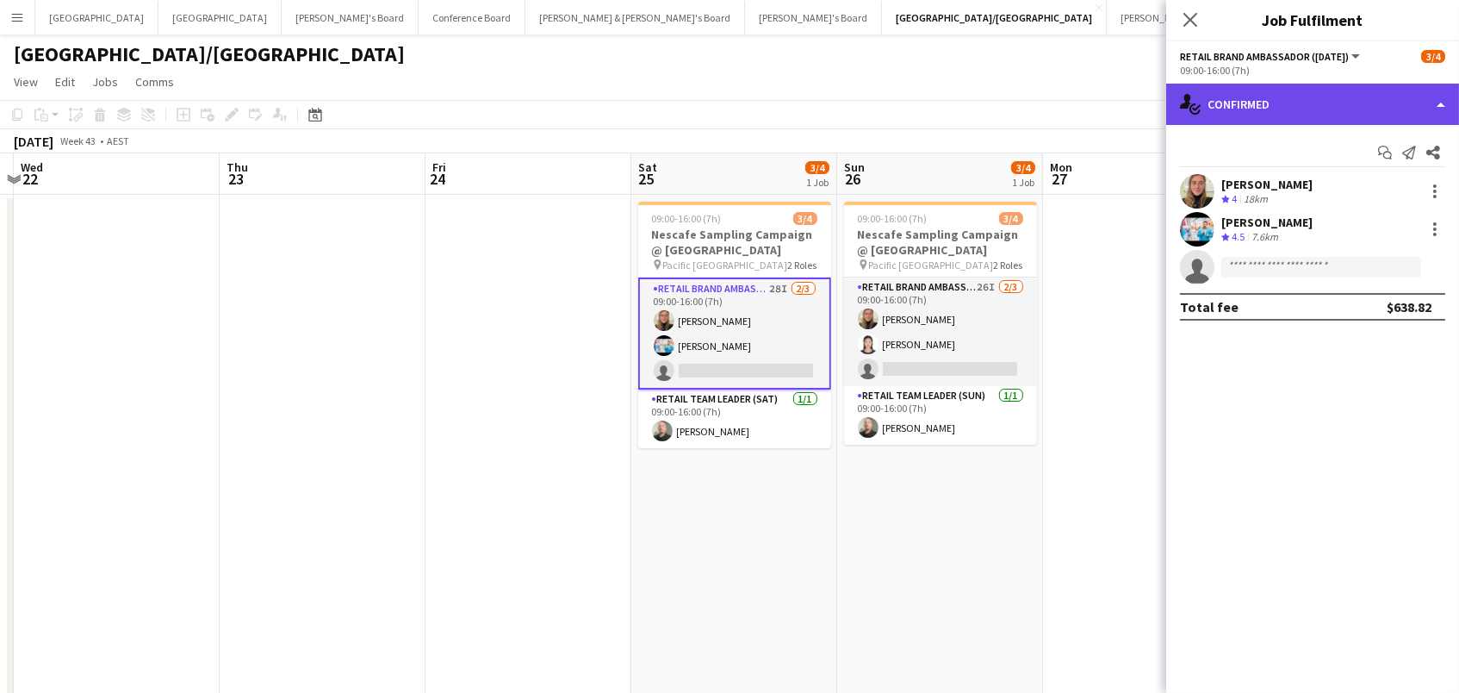
click at [1345, 90] on div "single-neutral-actions-check-2 Confirmed" at bounding box center [1312, 104] width 293 height 41
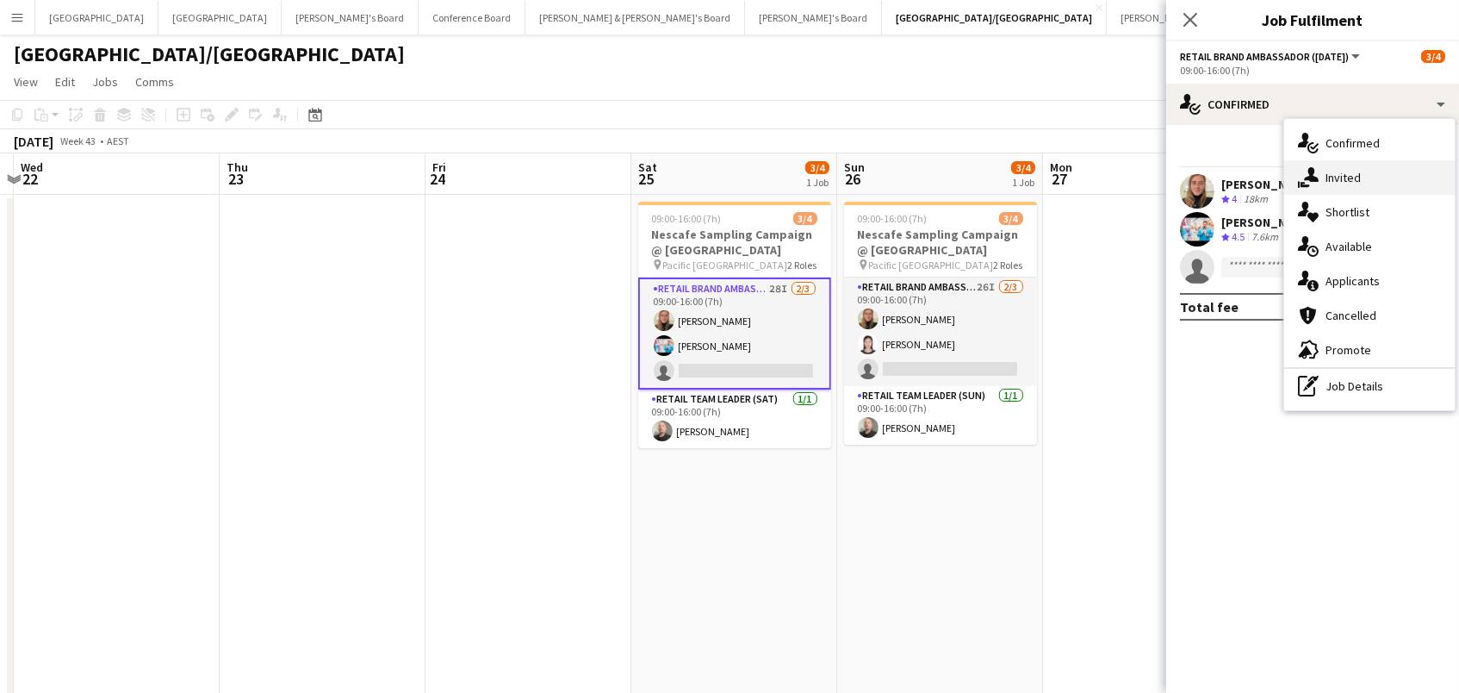
click at [1339, 179] on span "Invited" at bounding box center [1343, 178] width 35 height 16
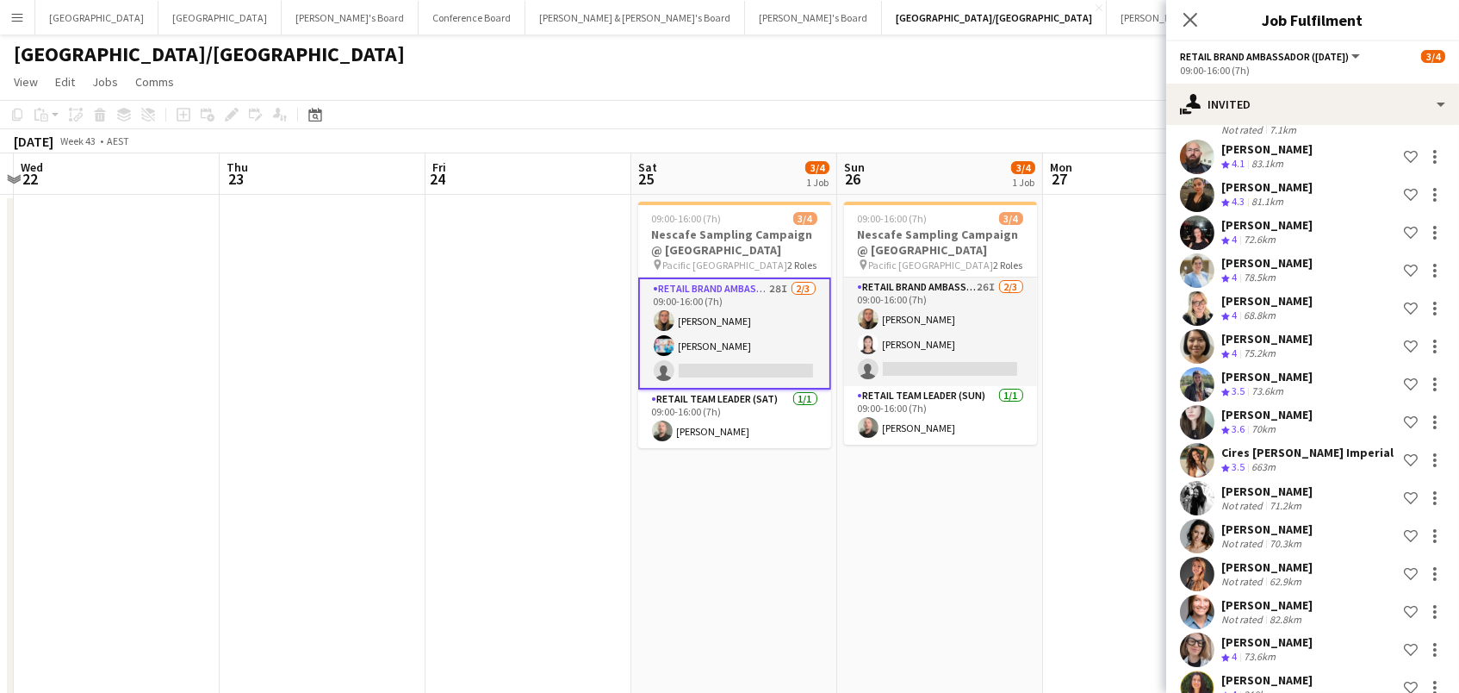
scroll to position [662, 0]
click at [1272, 689] on div "218km" at bounding box center [1258, 696] width 36 height 15
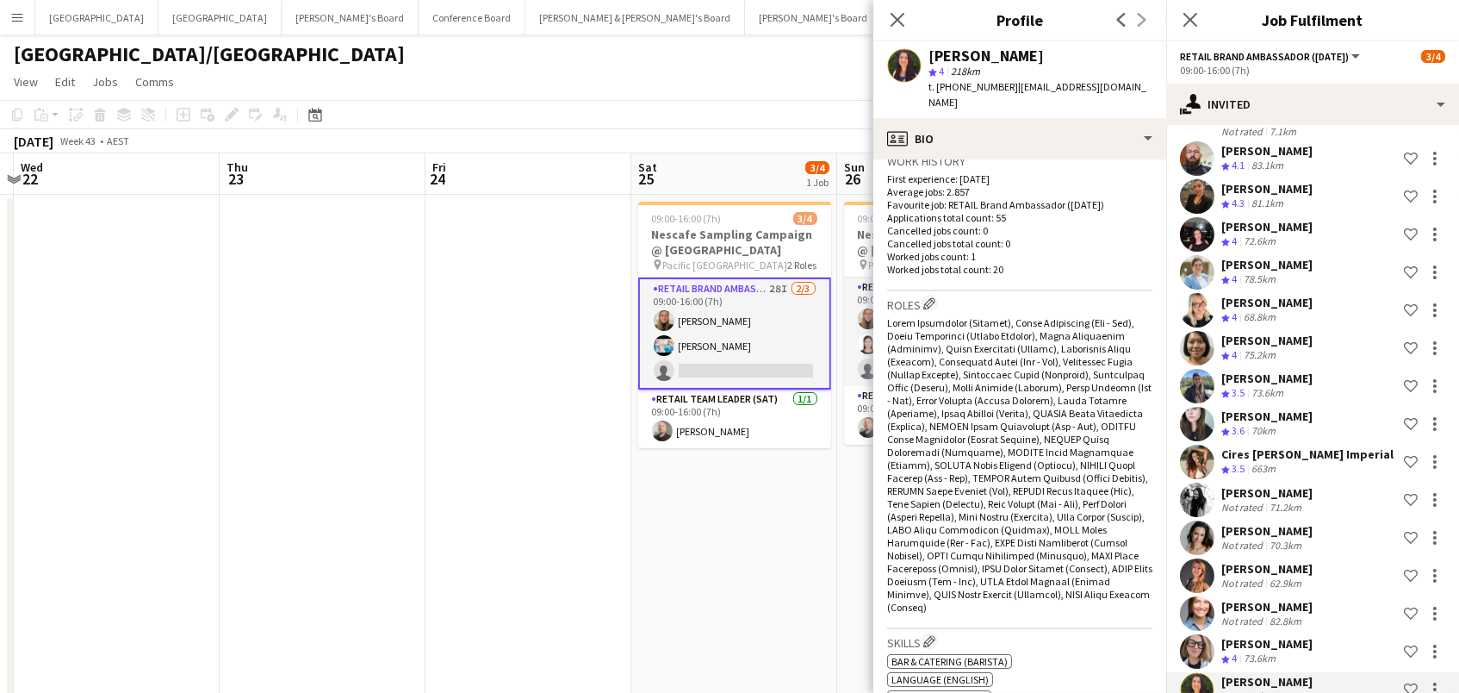
scroll to position [427, 0]
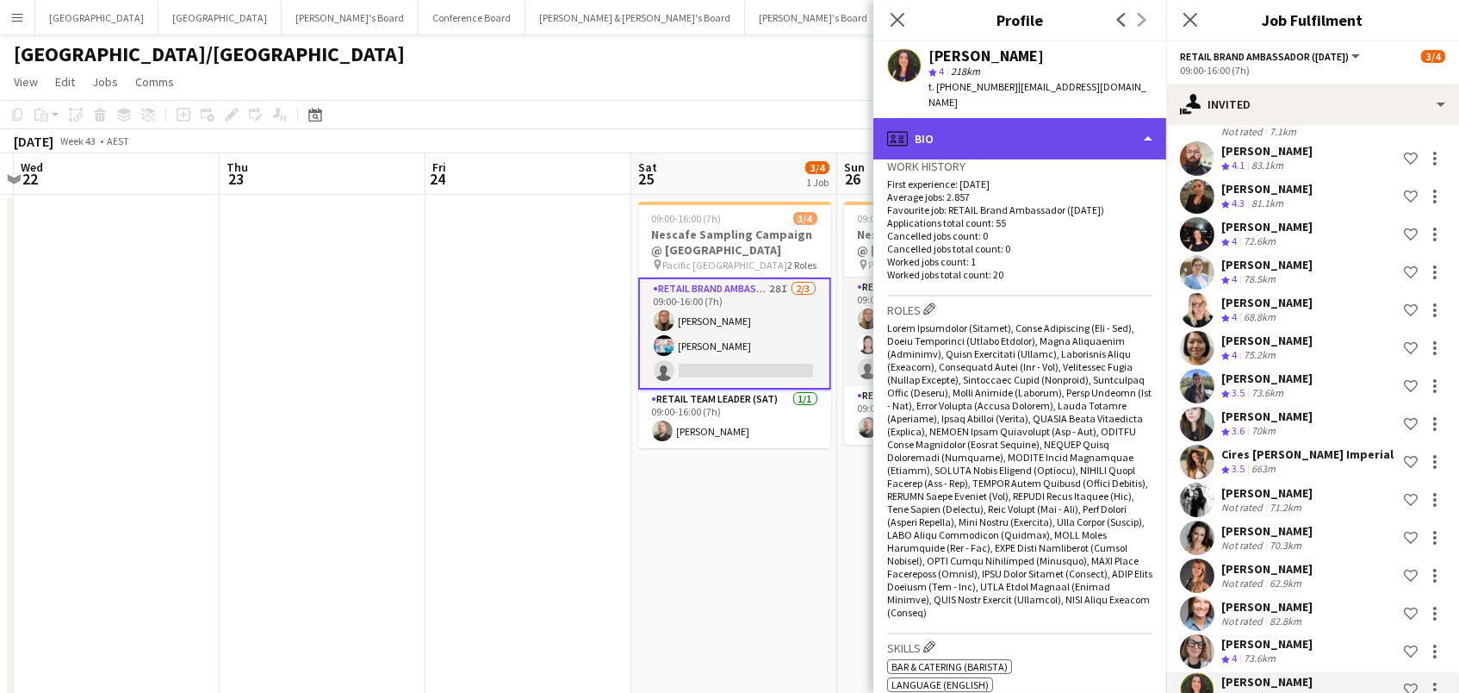
click at [992, 118] on div "profile Bio" at bounding box center [1019, 138] width 293 height 41
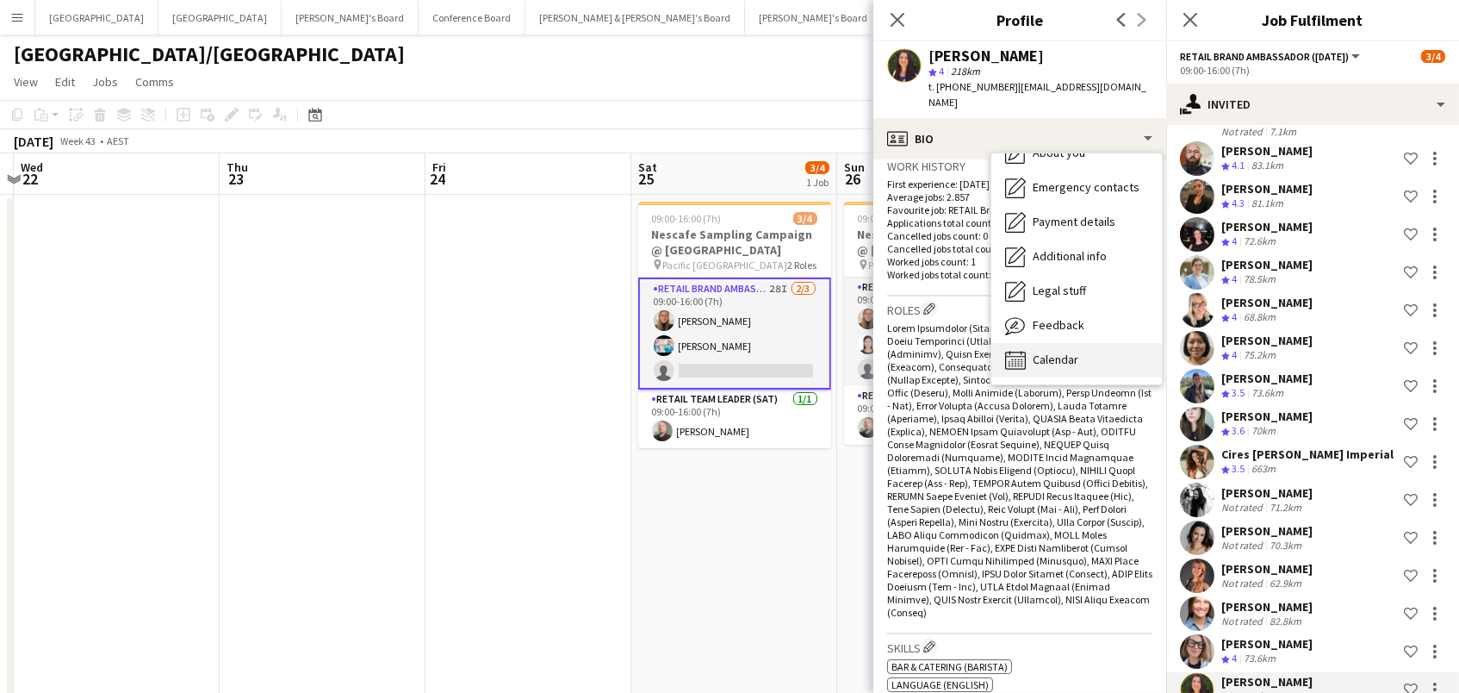
scroll to position [127, 0]
click at [1063, 352] on span "Calendar" at bounding box center [1056, 360] width 46 height 16
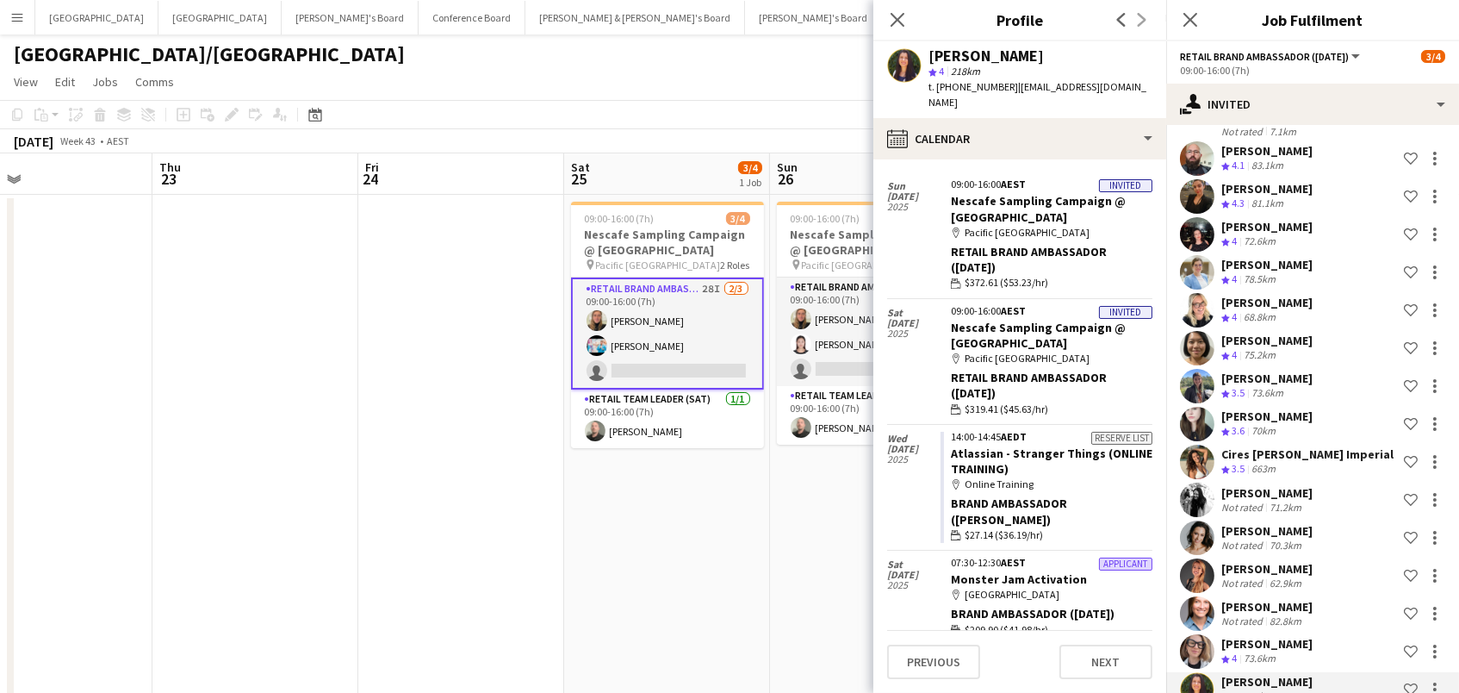
scroll to position [0, 493]
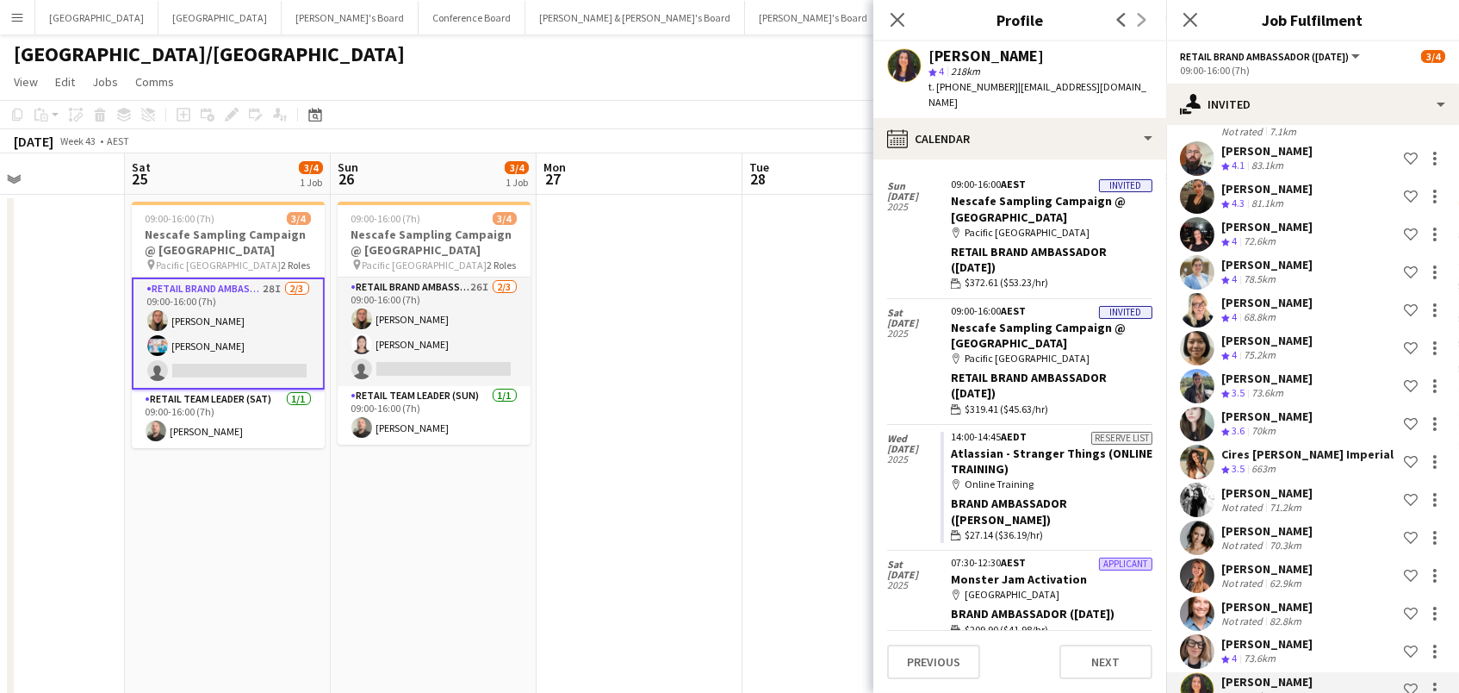
click at [762, 406] on app-date-cell at bounding box center [845, 456] width 206 height 523
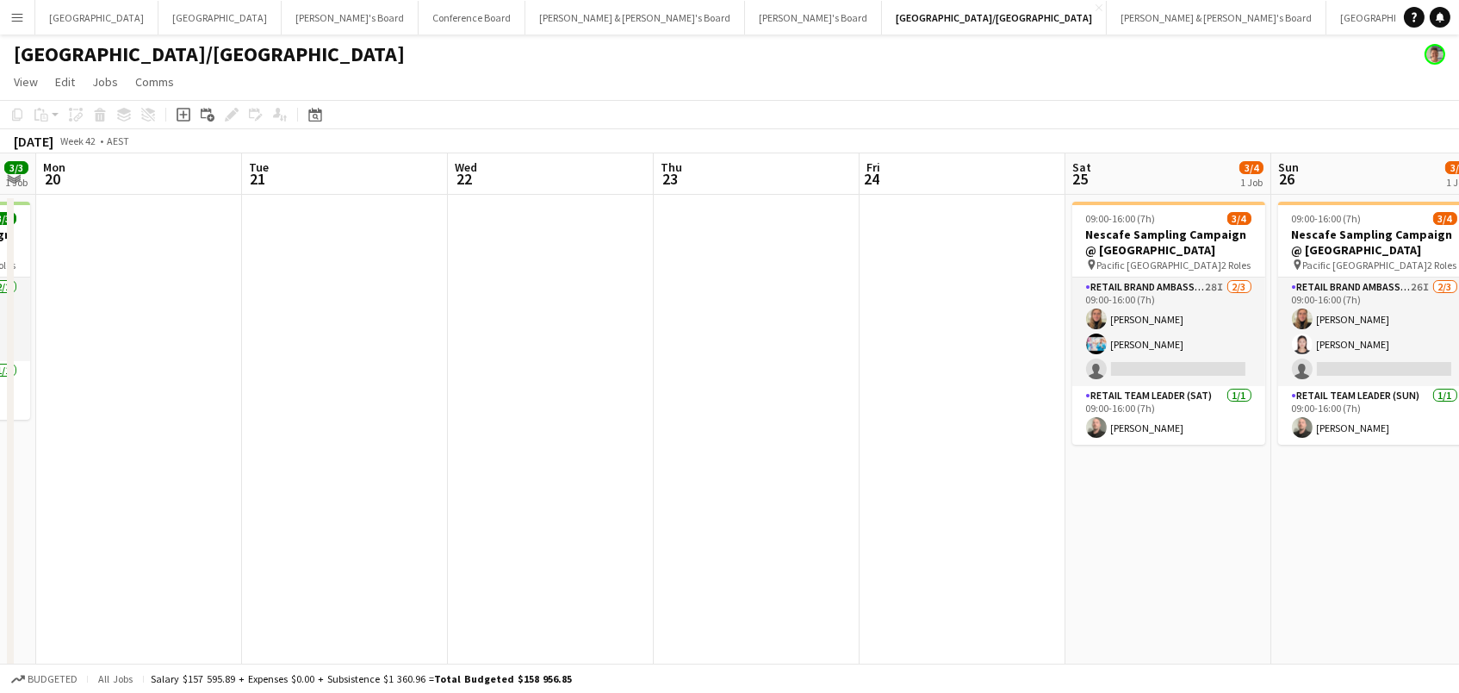
scroll to position [0, 388]
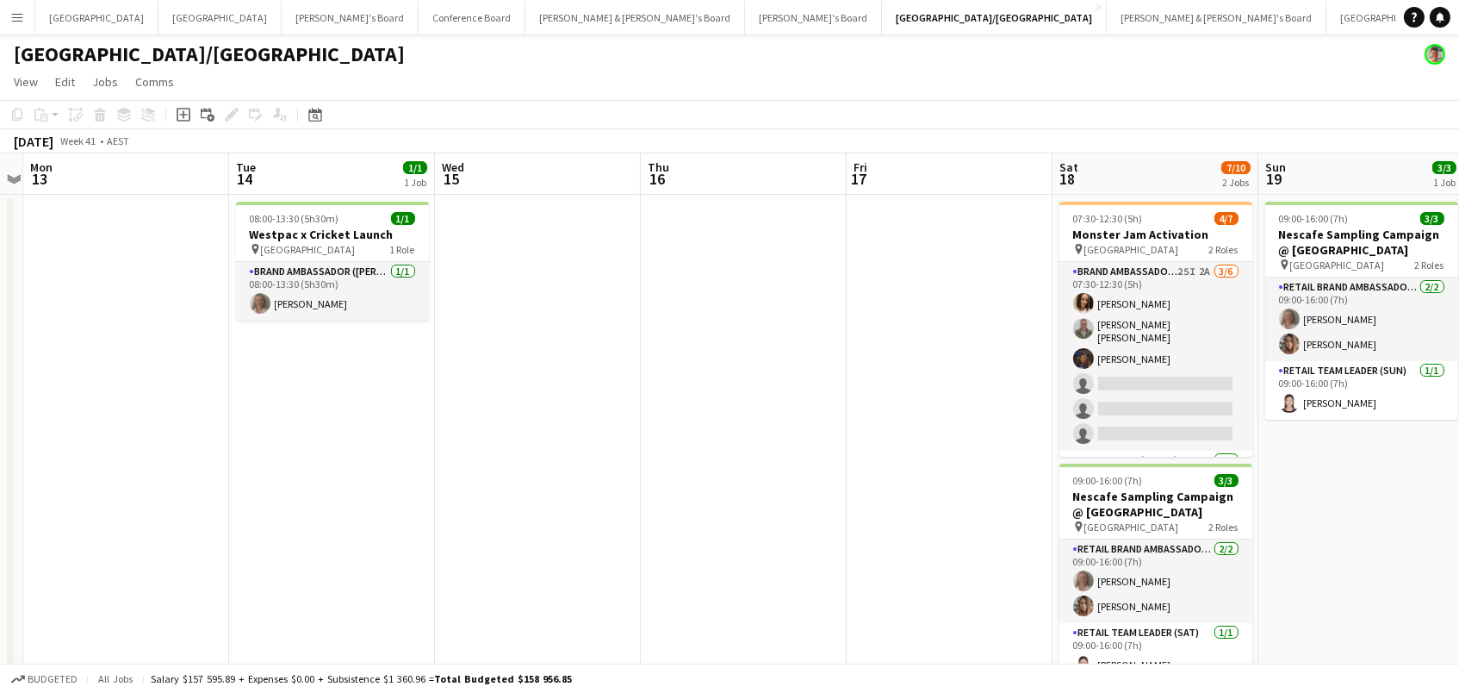
click at [1009, 357] on app-date-cell at bounding box center [950, 456] width 206 height 523
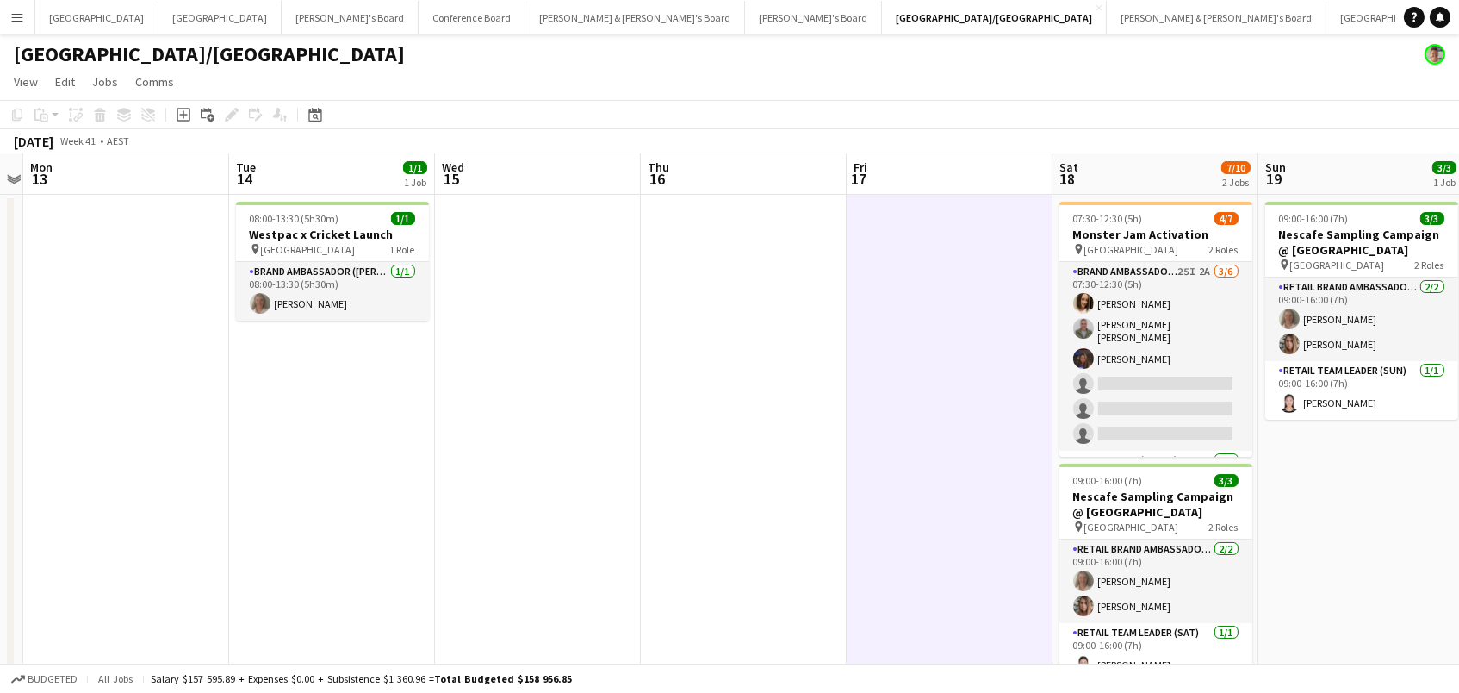
click at [984, 357] on app-date-cell at bounding box center [950, 456] width 206 height 523
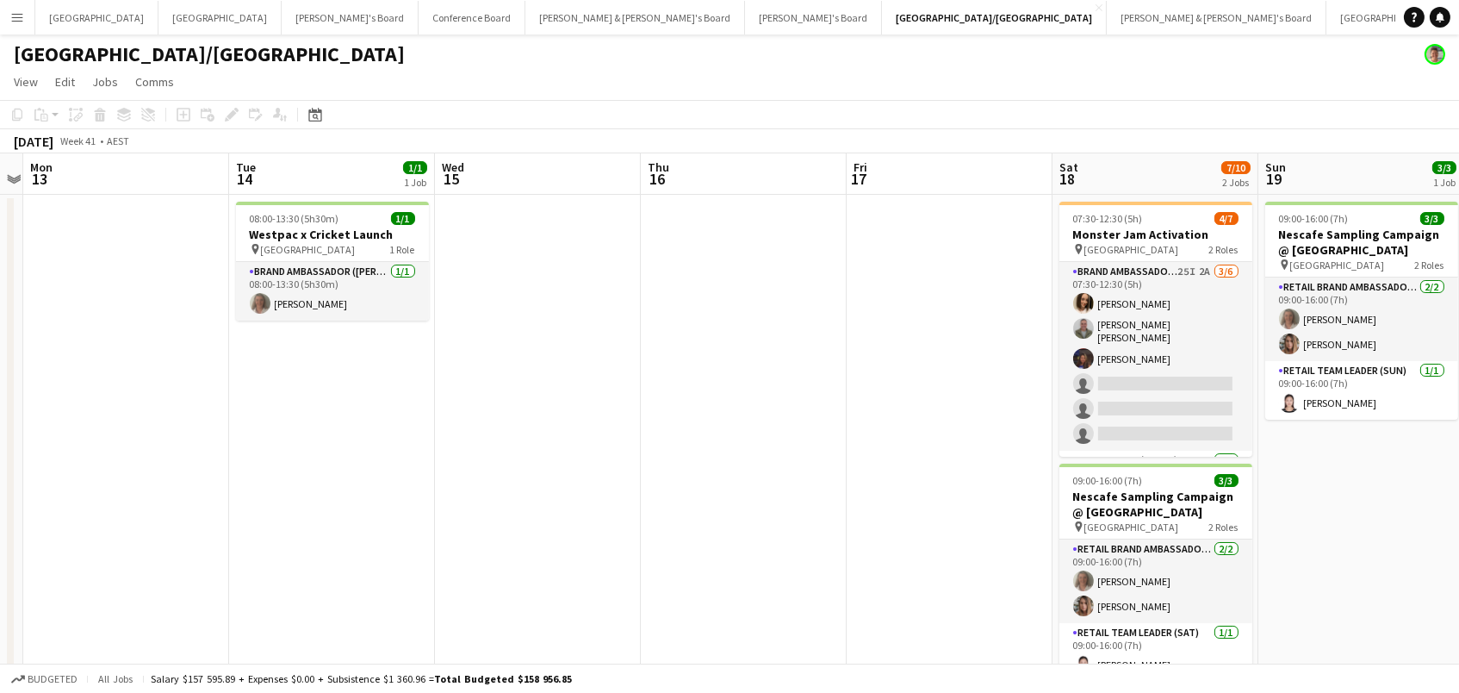
click at [916, 397] on app-date-cell at bounding box center [950, 456] width 206 height 523
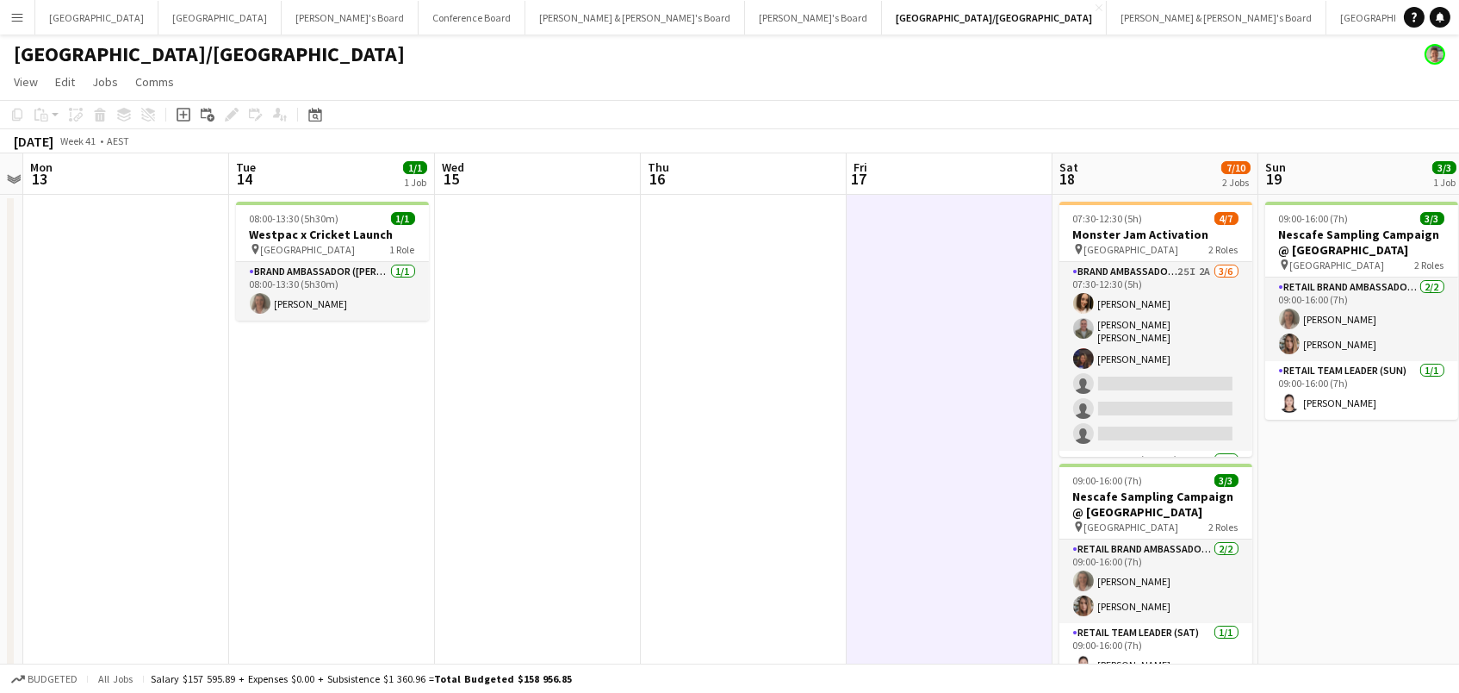
click at [1003, 372] on app-date-cell at bounding box center [950, 456] width 206 height 523
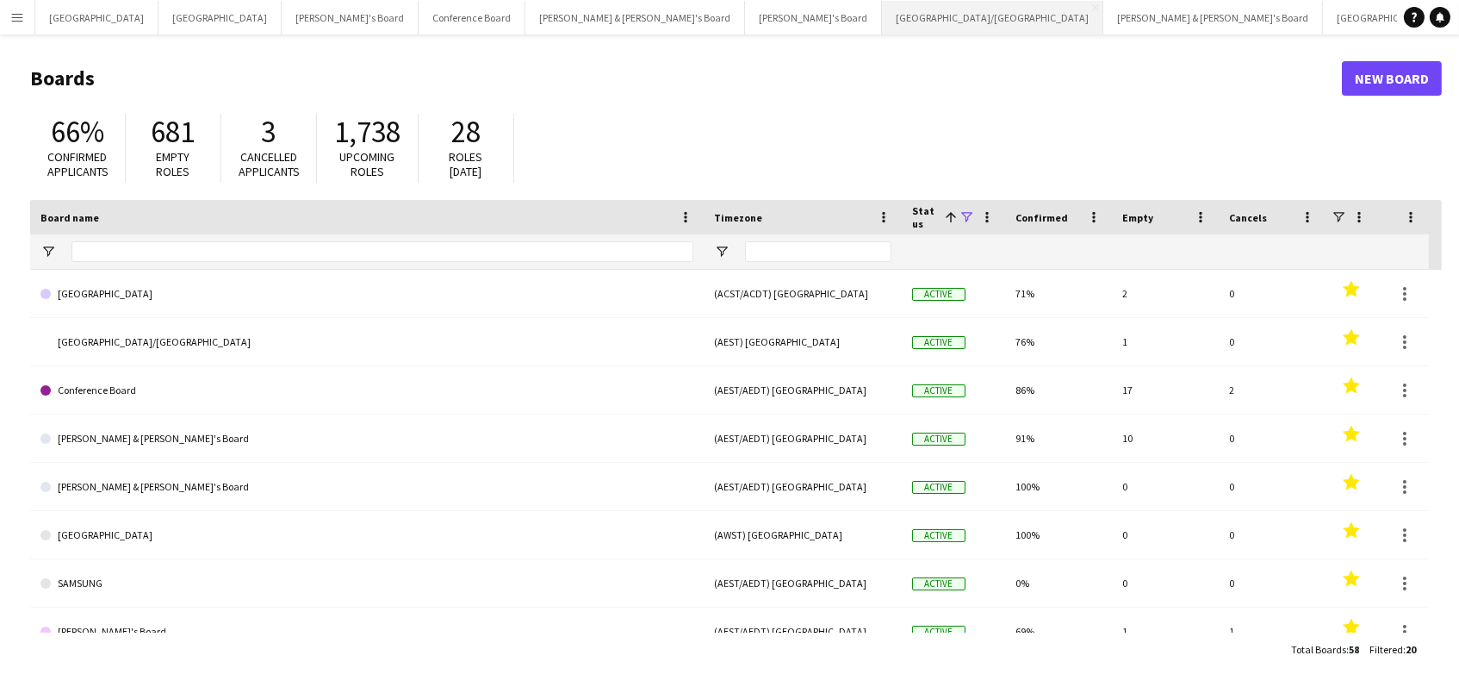
click at [882, 25] on button "[GEOGRAPHIC_DATA]/[GEOGRAPHIC_DATA] Close" at bounding box center [992, 18] width 221 height 34
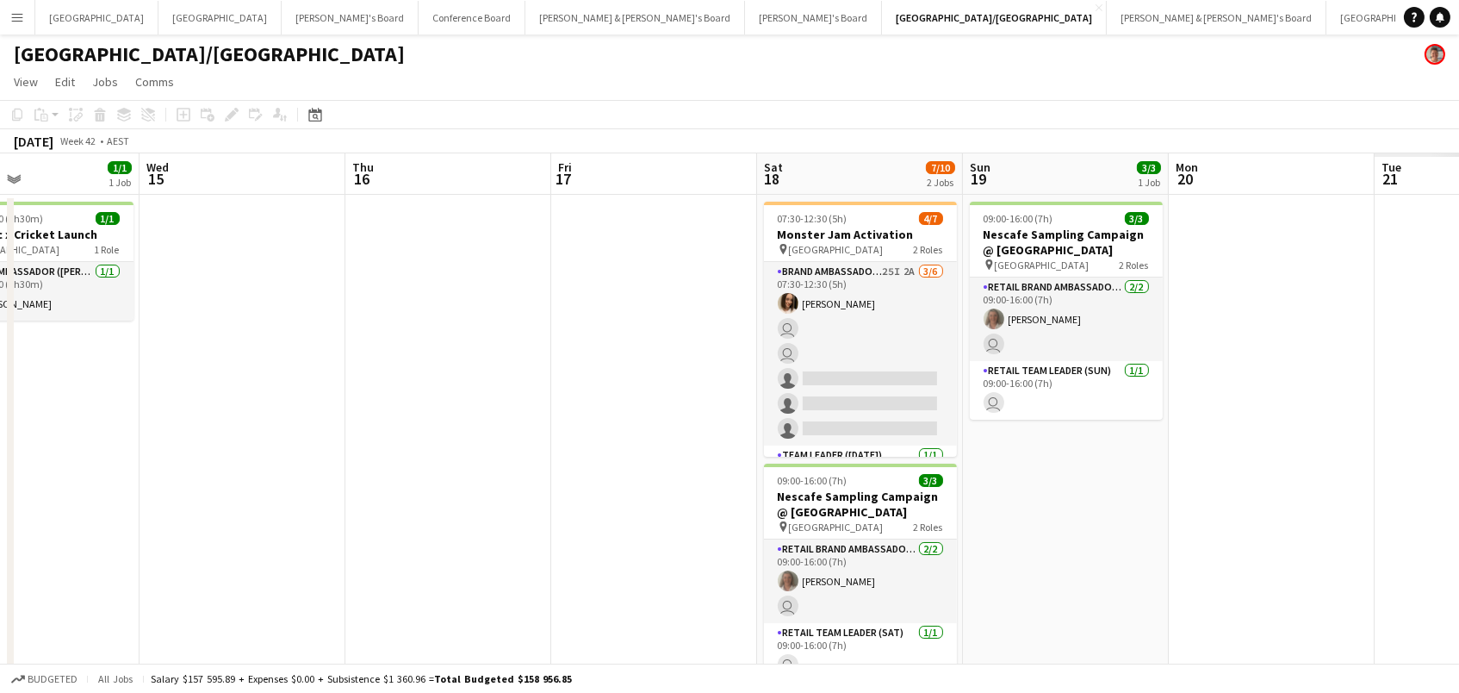
scroll to position [0, 506]
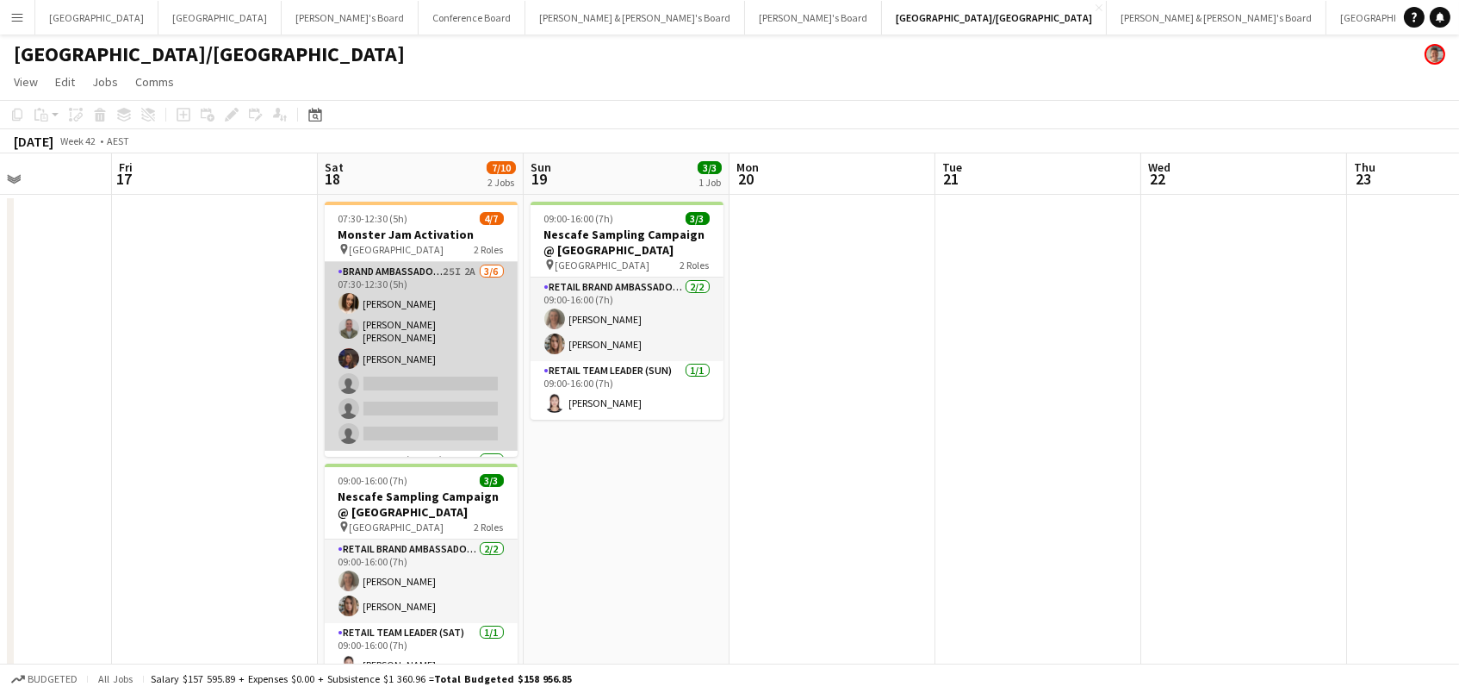
click at [430, 313] on app-card-role "Brand Ambassador ([DATE]) 25I 2A [DATE] 07:30-12:30 (5h) [PERSON_NAME] [PERSON_…" at bounding box center [421, 356] width 193 height 189
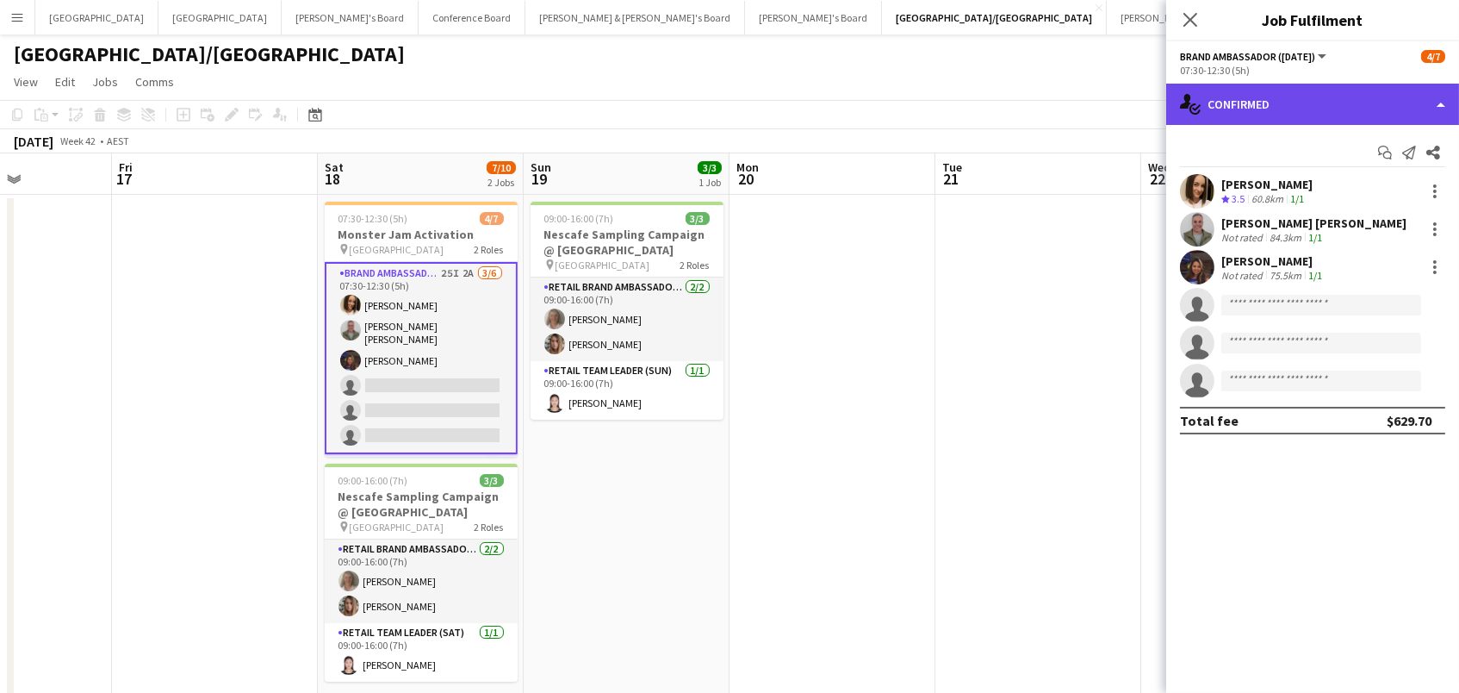
click at [1227, 113] on div "single-neutral-actions-check-2 Confirmed" at bounding box center [1312, 104] width 293 height 41
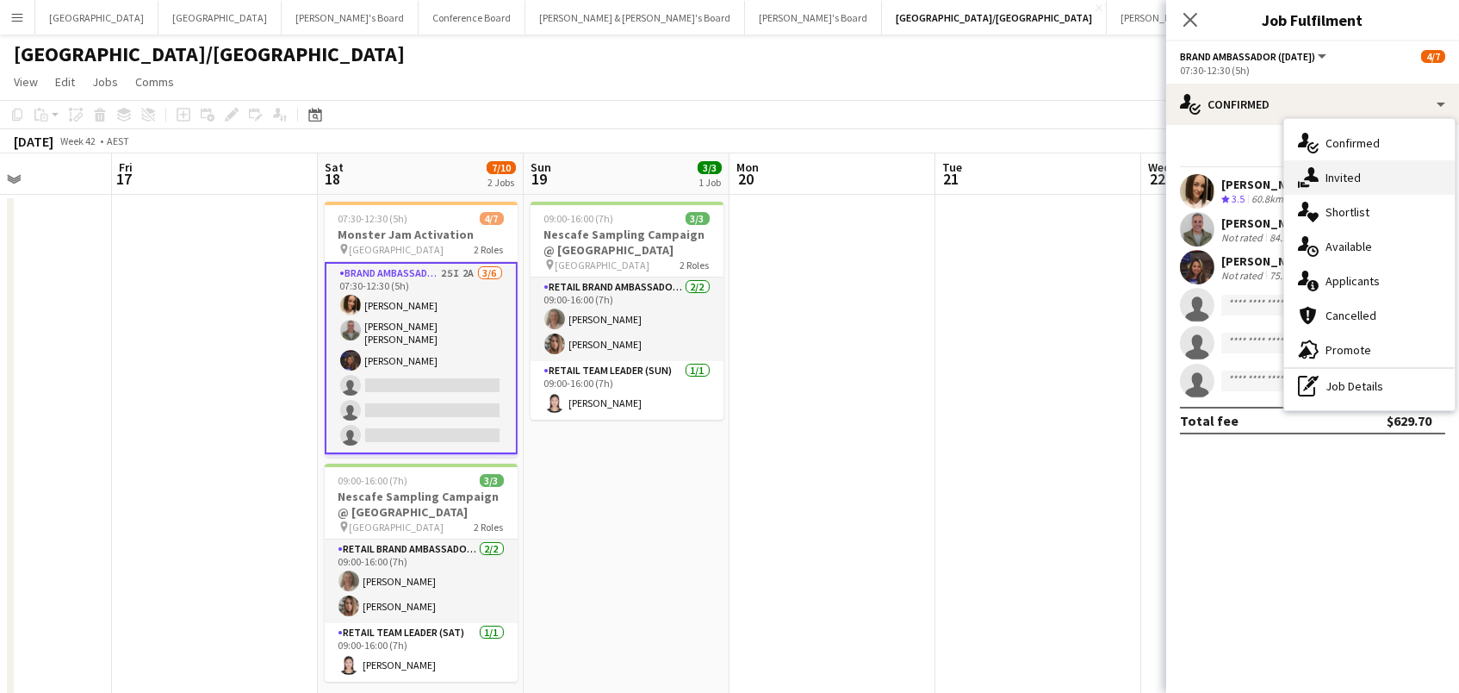
click at [1317, 181] on icon "single-neutral-actions-share-1" at bounding box center [1308, 177] width 21 height 21
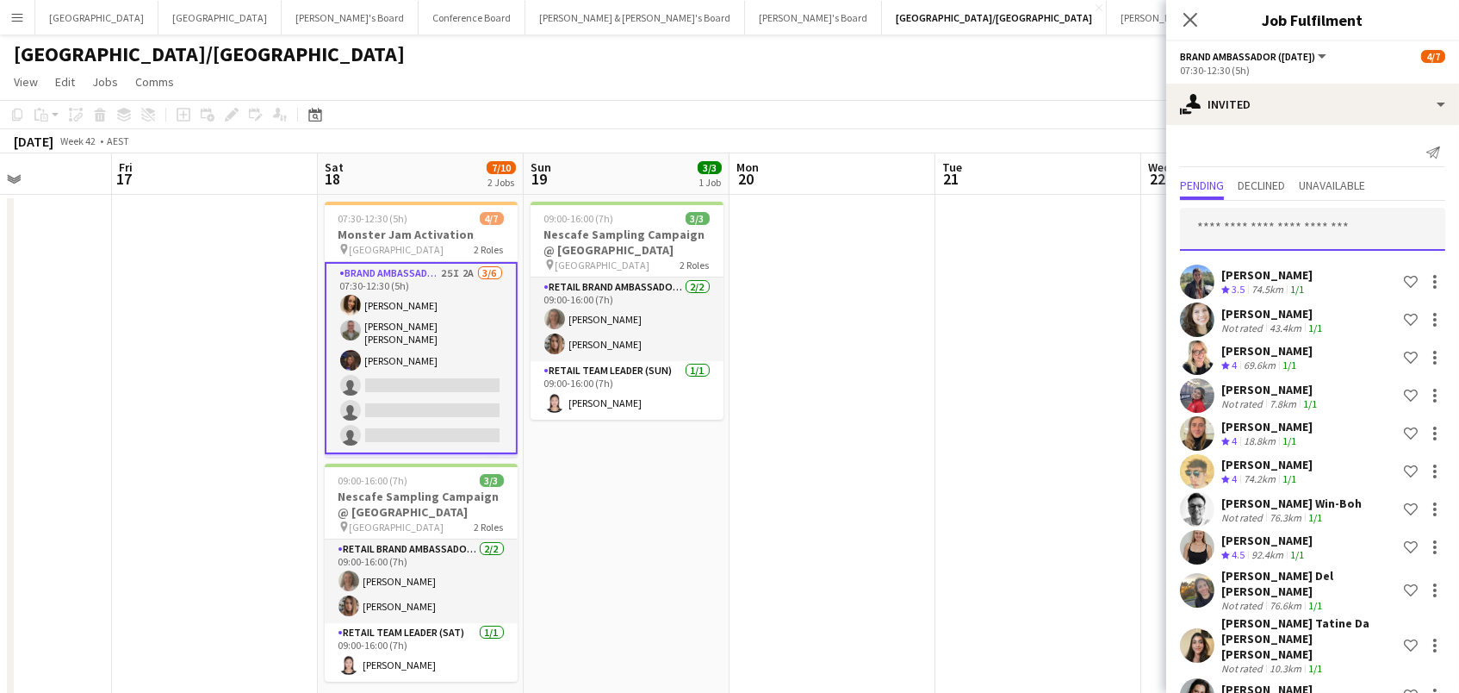
click at [1345, 227] on input "text" at bounding box center [1312, 229] width 265 height 43
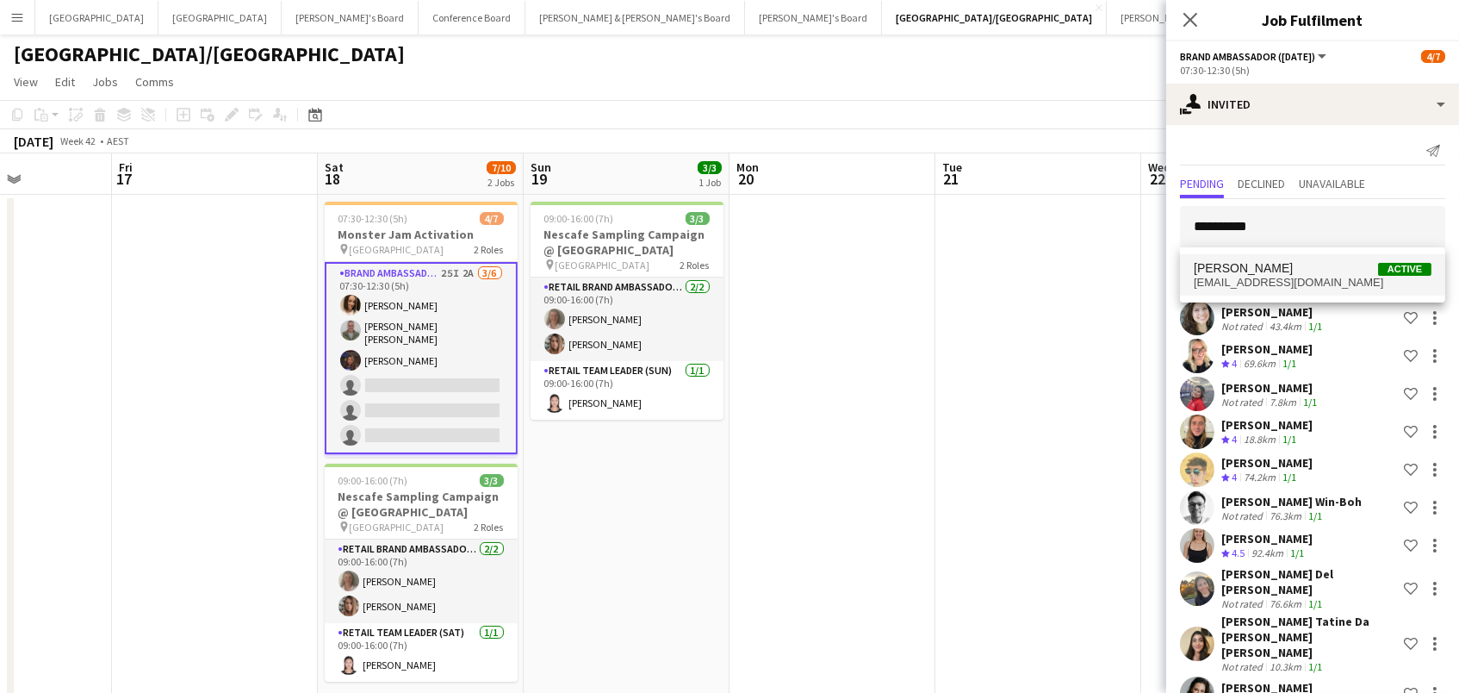
type input "**********"
click at [1341, 263] on span "[PERSON_NAME] Active" at bounding box center [1313, 268] width 238 height 15
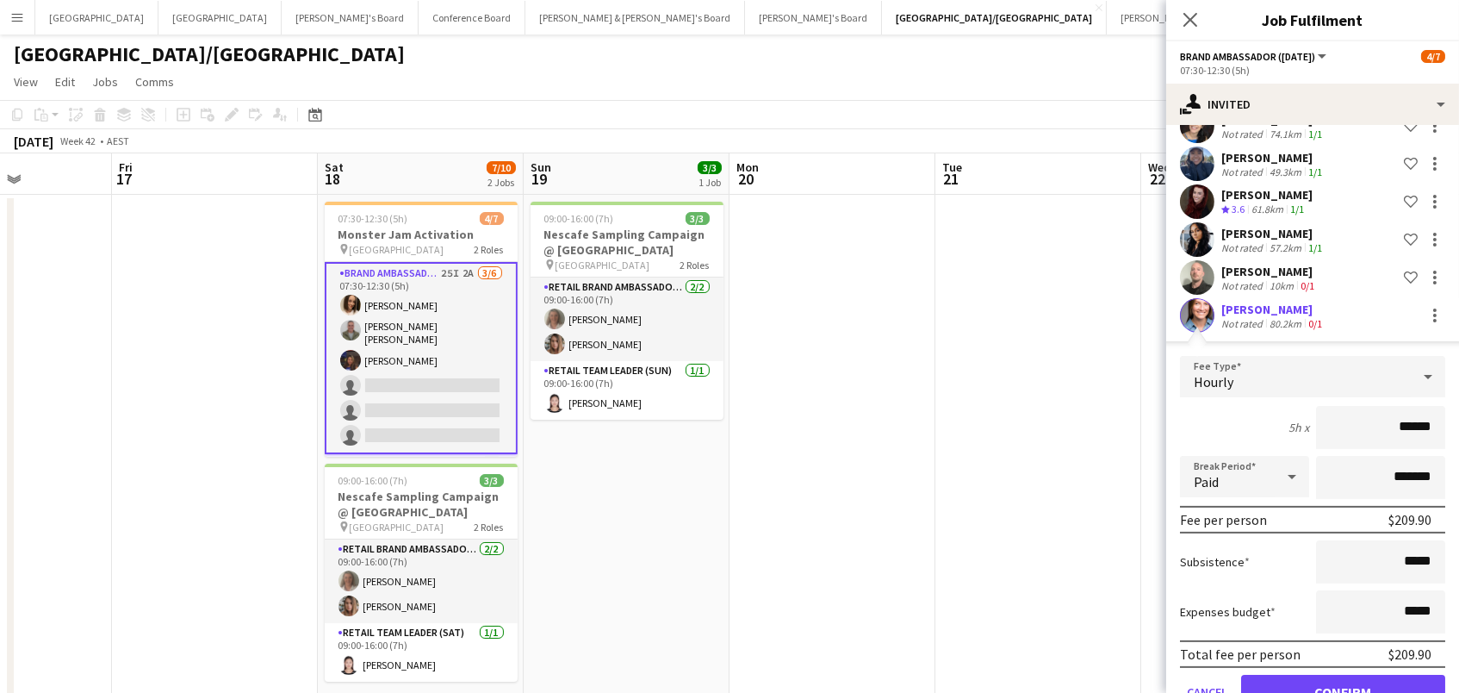
click at [1343, 674] on button "Confirm" at bounding box center [1343, 691] width 204 height 34
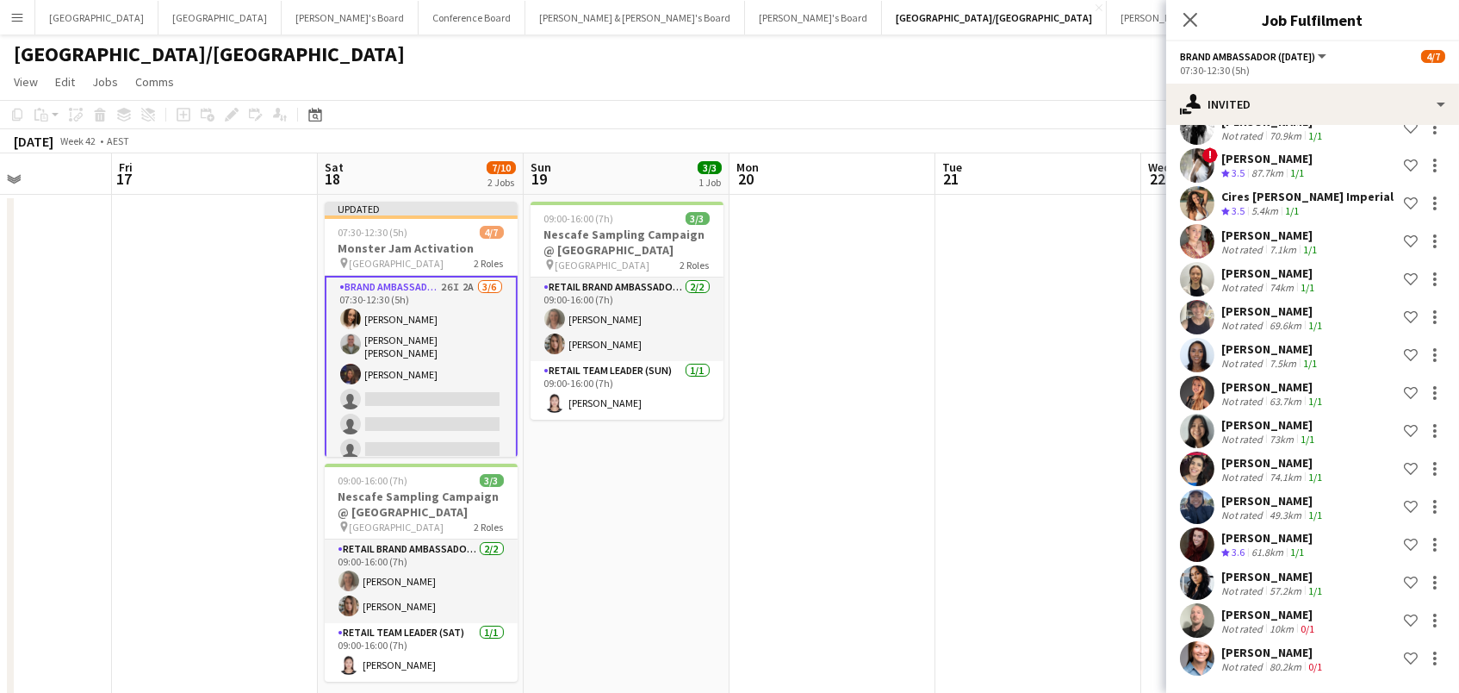
scroll to position [586, 0]
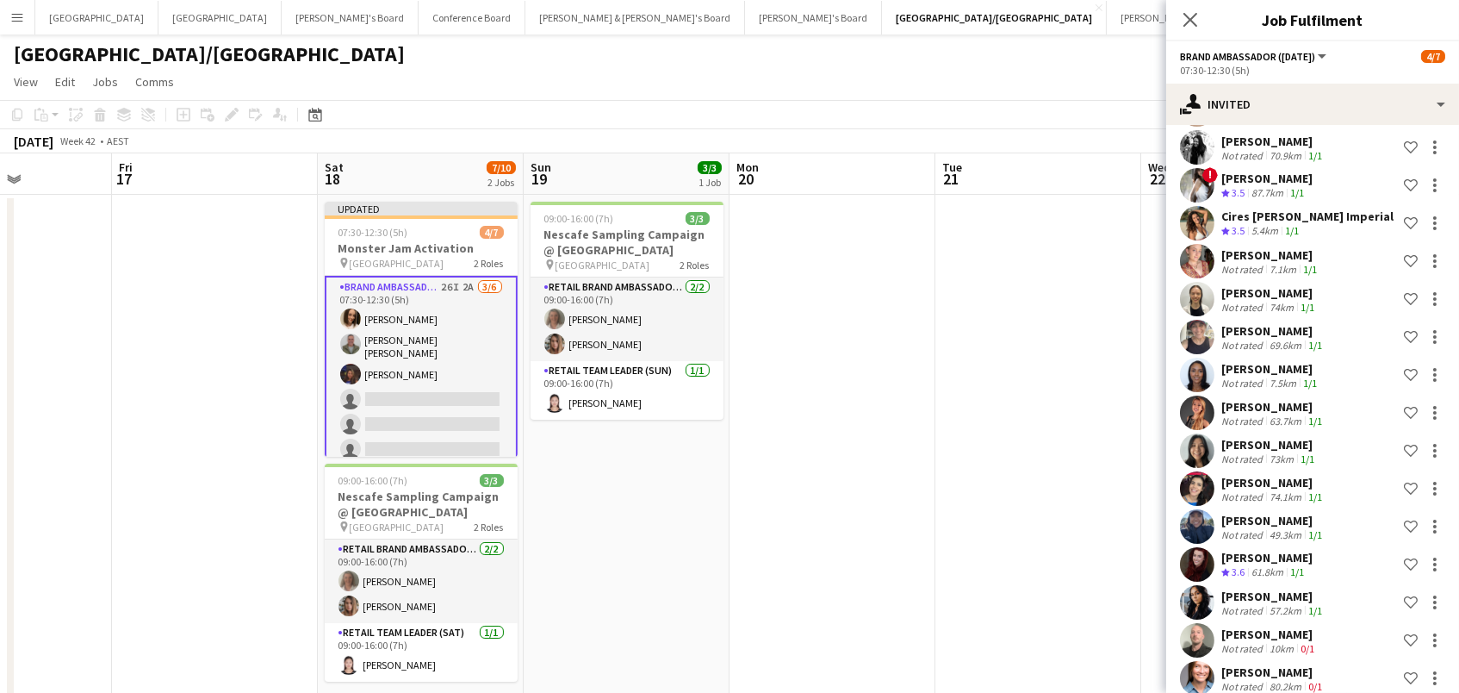
click at [960, 301] on app-date-cell at bounding box center [1038, 456] width 206 height 523
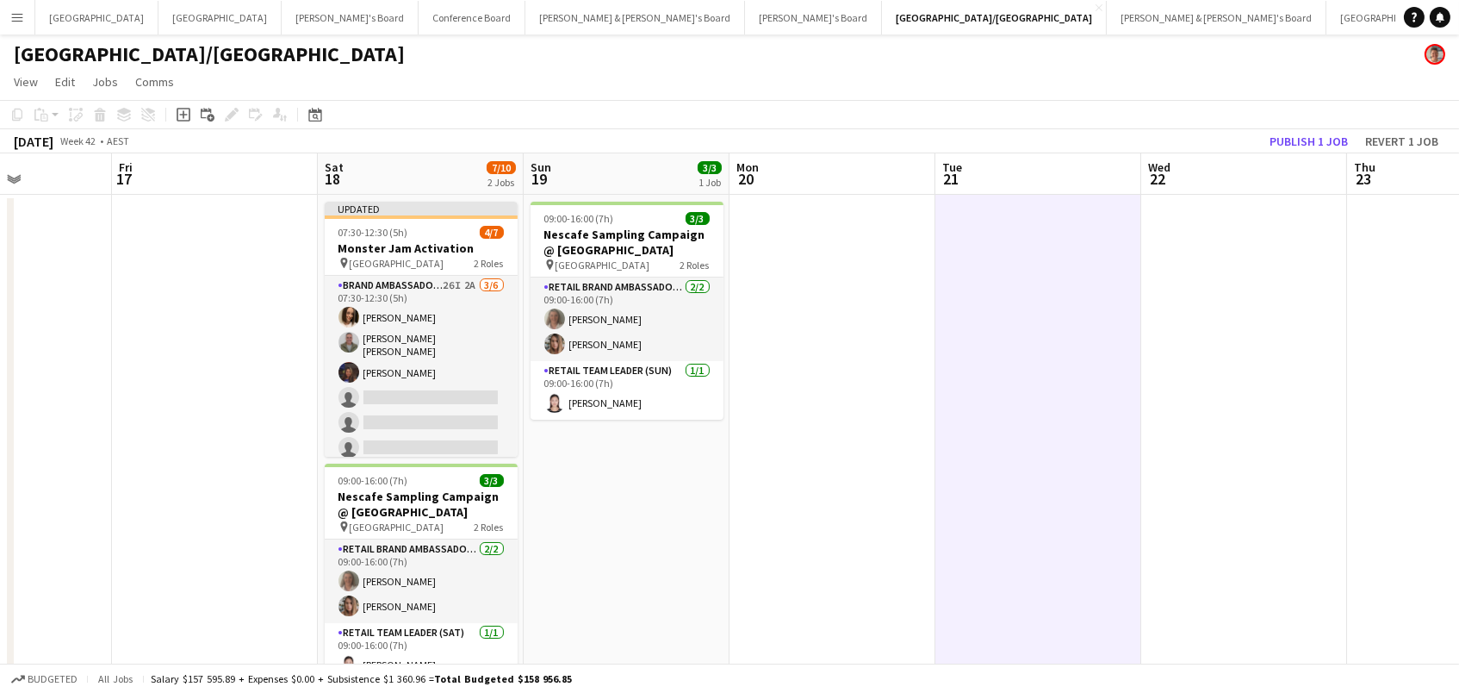
scroll to position [0, 504]
click at [1299, 141] on button "Publish 1 job" at bounding box center [1309, 141] width 92 height 22
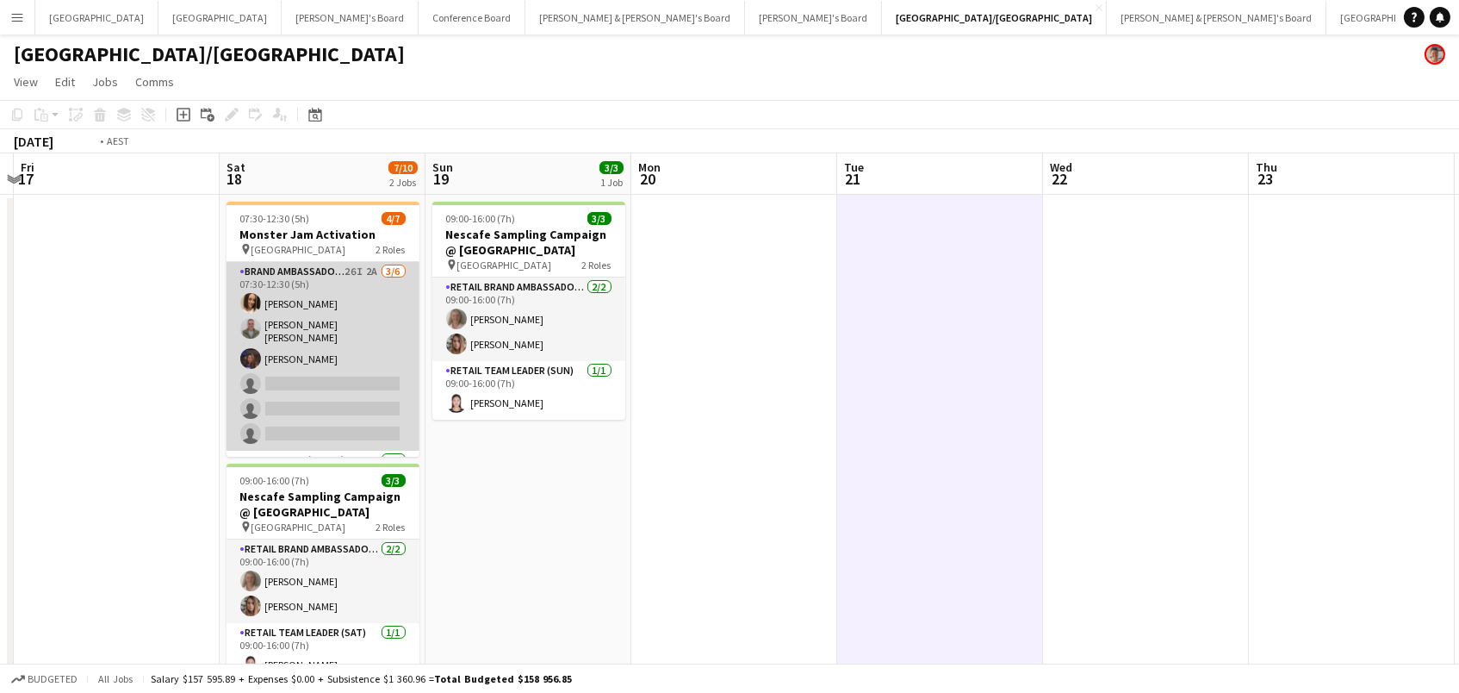
scroll to position [0, 665]
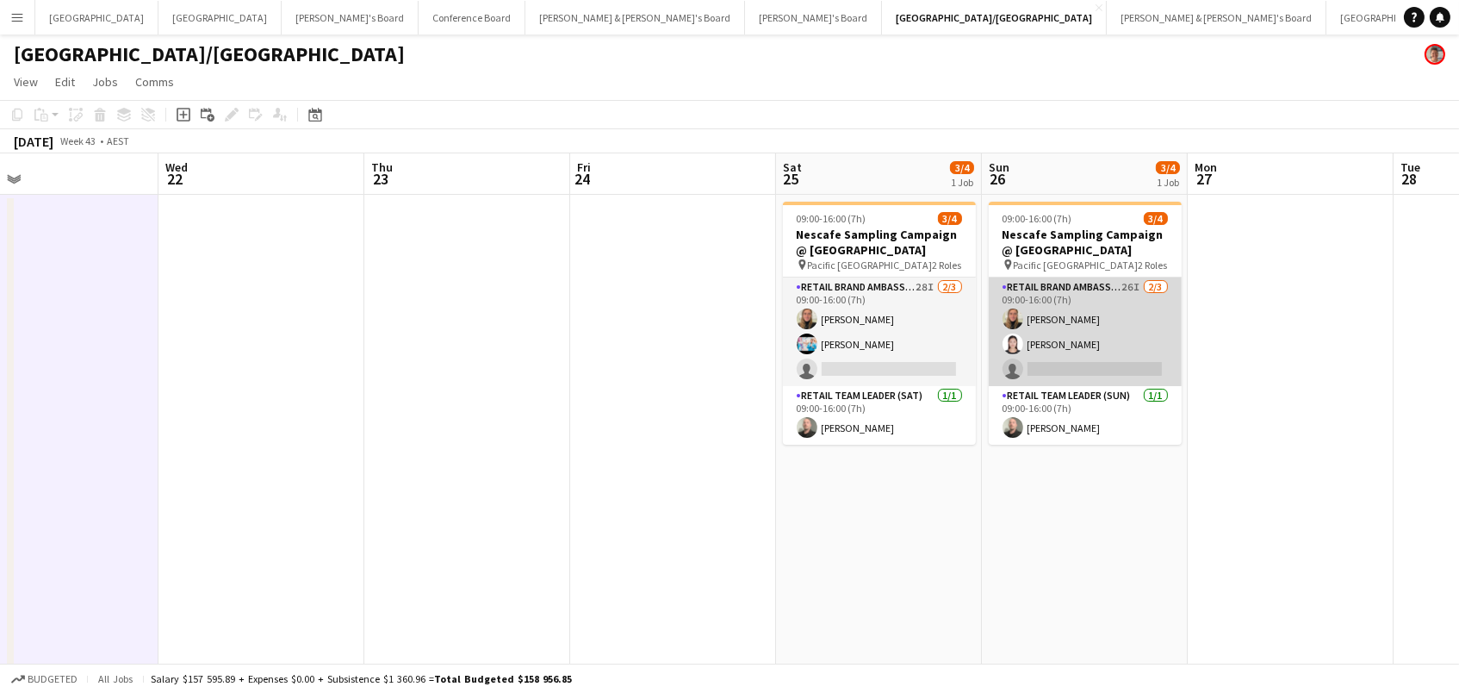
click at [1075, 332] on app-card-role "RETAIL Brand Ambassador ([DATE]) 26I [DATE] 09:00-16:00 (7h) [PERSON_NAME] Jag …" at bounding box center [1085, 331] width 193 height 109
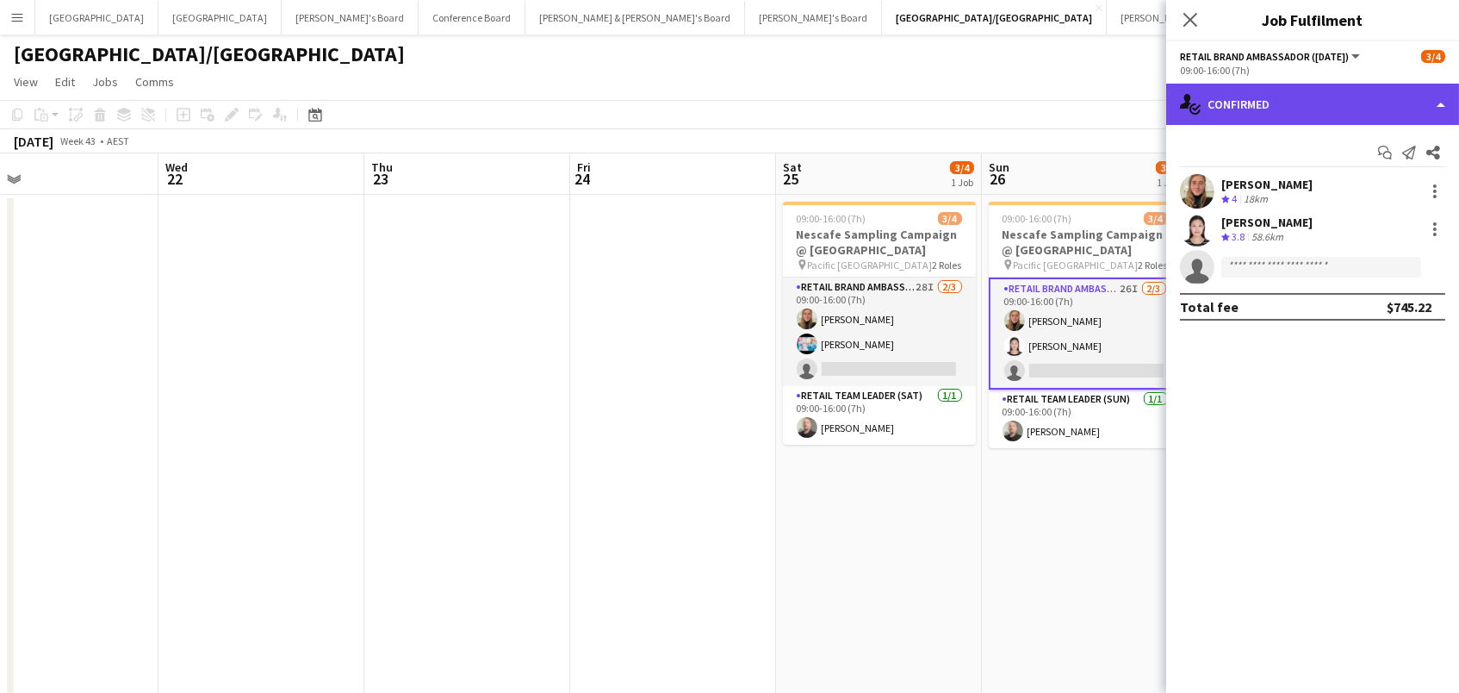
click at [1283, 113] on div "single-neutral-actions-check-2 Confirmed" at bounding box center [1312, 104] width 293 height 41
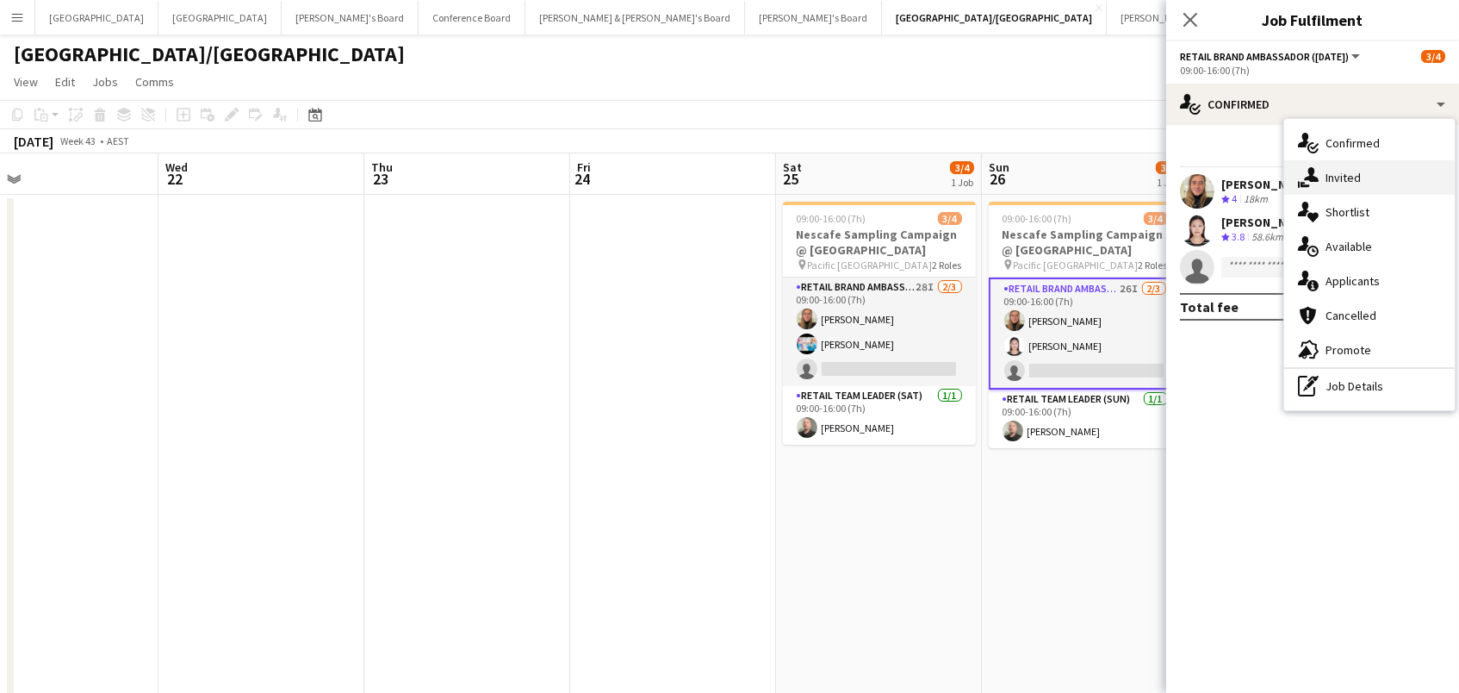
click at [1335, 183] on span "Invited" at bounding box center [1343, 178] width 35 height 16
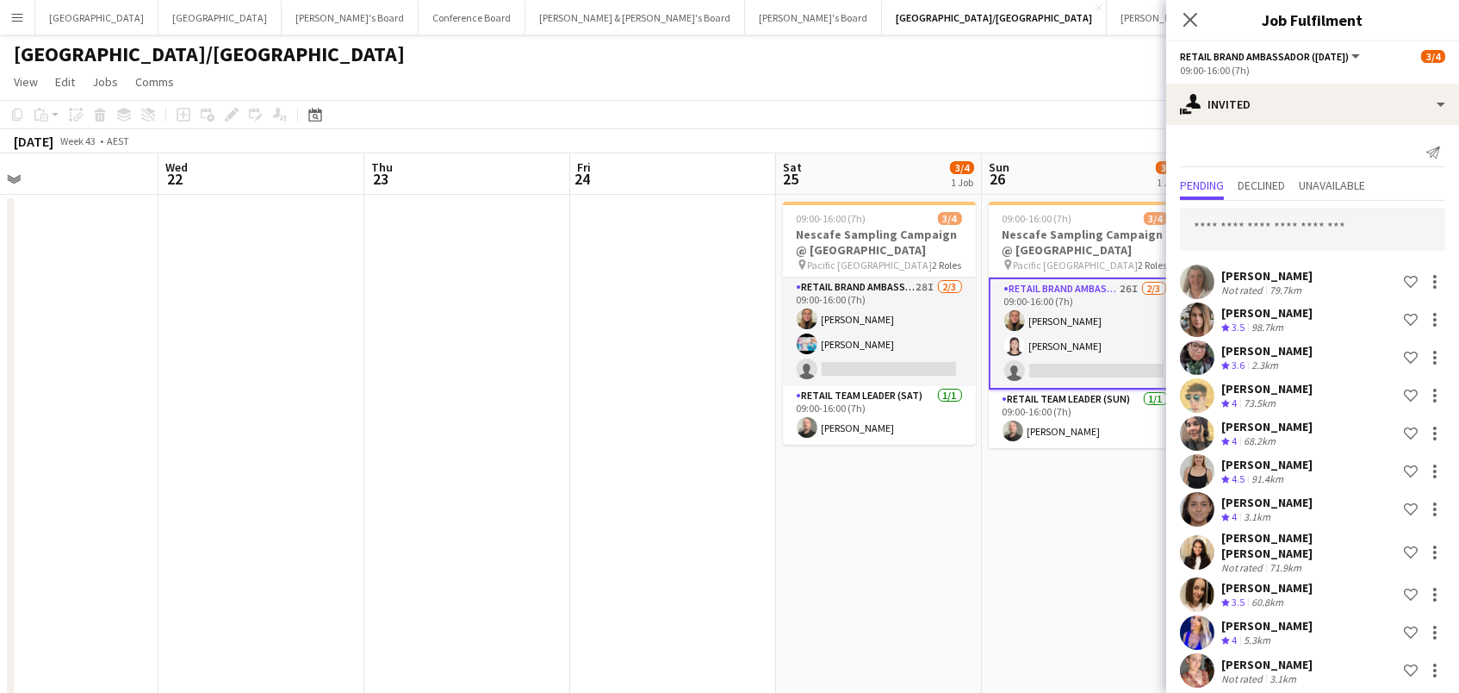
scroll to position [0, 0]
click at [984, 107] on app-toolbar "Copy Paste Paste Command V Paste with crew Command Shift V Paste linked Job [GE…" at bounding box center [729, 114] width 1459 height 29
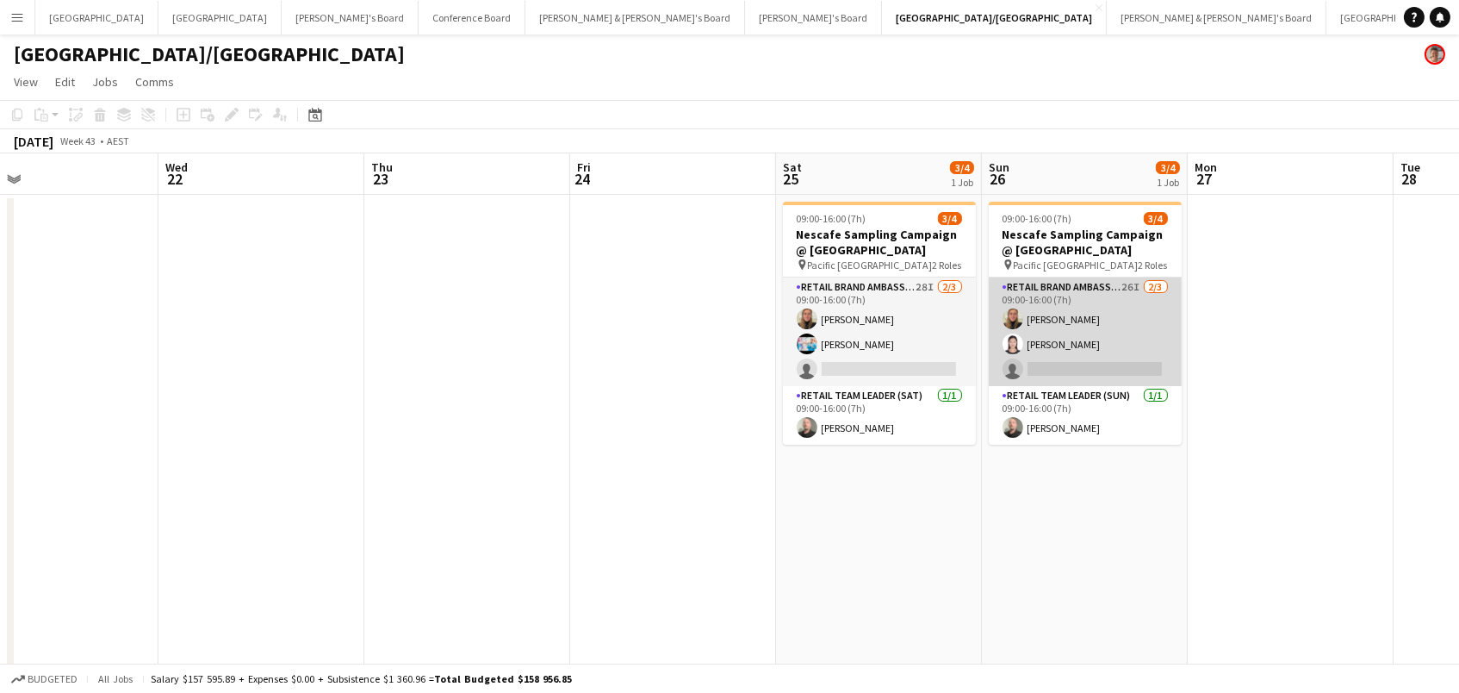
click at [1124, 343] on app-card-role "RETAIL Brand Ambassador ([DATE]) 26I [DATE] 09:00-16:00 (7h) [PERSON_NAME] Jag …" at bounding box center [1085, 331] width 193 height 109
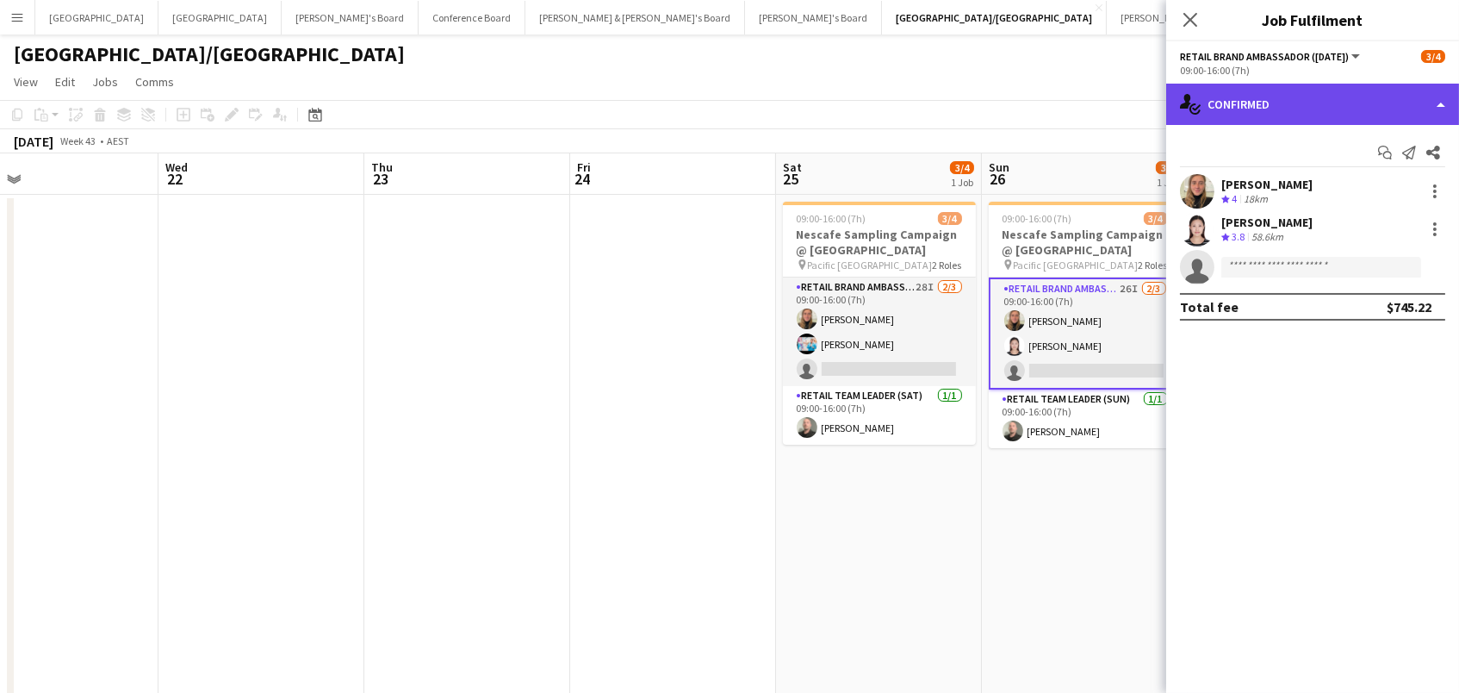
click at [1321, 110] on div "single-neutral-actions-check-2 Confirmed" at bounding box center [1312, 104] width 293 height 41
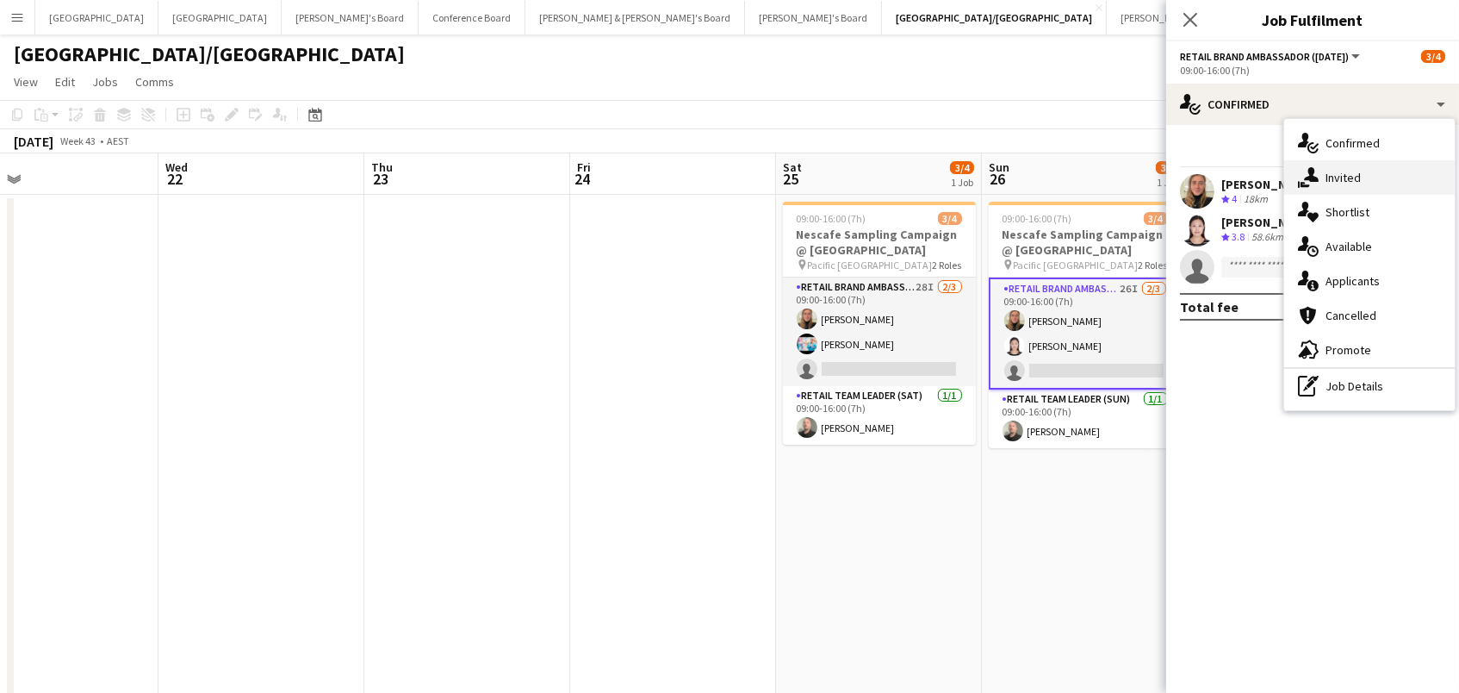
click at [1346, 170] on span "Invited" at bounding box center [1343, 178] width 35 height 16
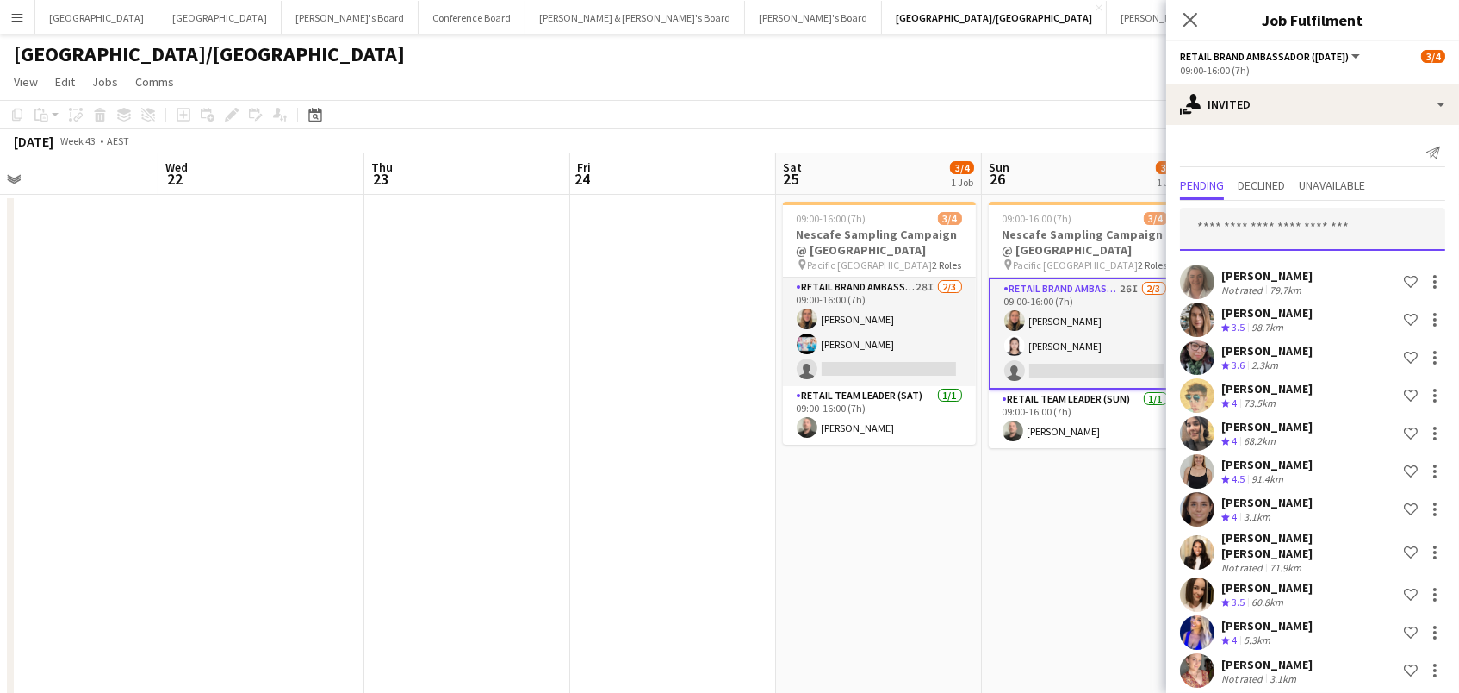
click at [1221, 236] on input "text" at bounding box center [1312, 229] width 265 height 43
type input "****"
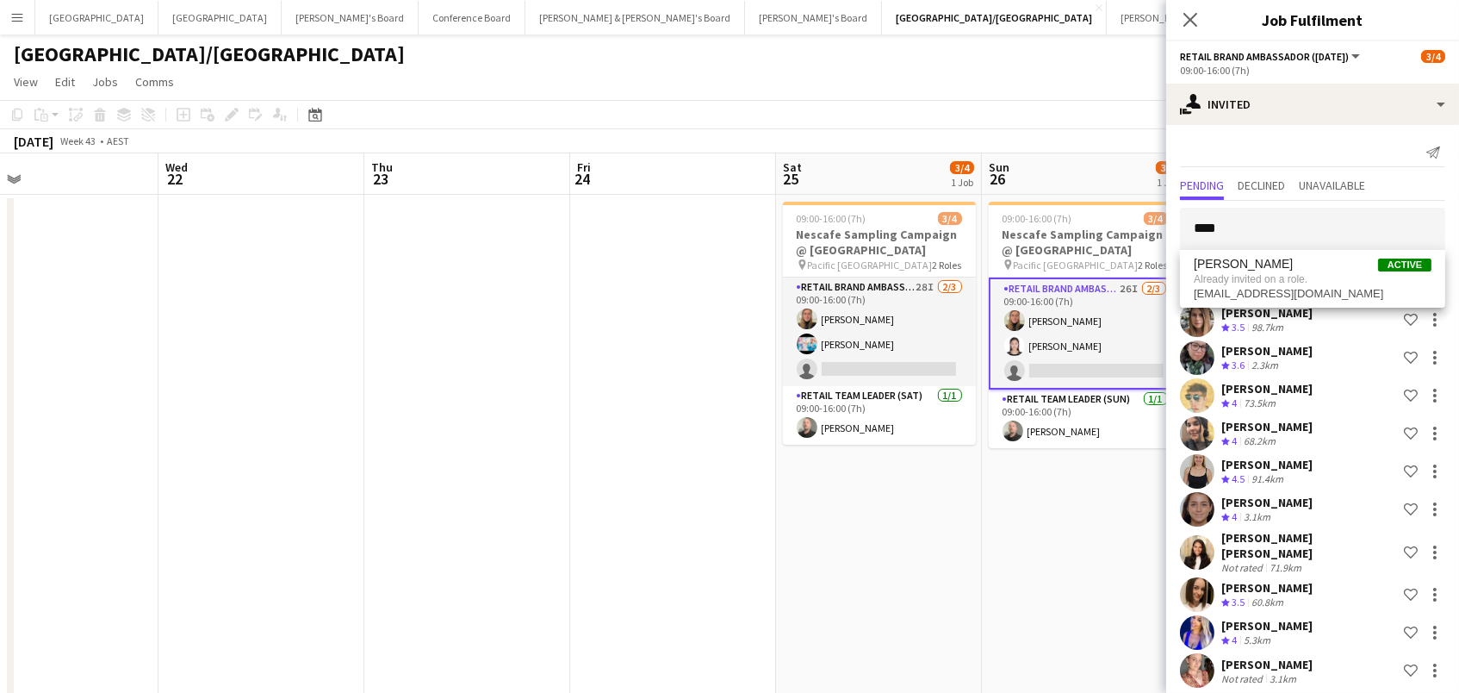
drag, startPoint x: 1244, startPoint y: 266, endPoint x: 906, endPoint y: 79, distance: 385.9
click at [906, 79] on app-page-menu "View Day view expanded Day view collapsed Month view Date picker Jump to [DATE]…" at bounding box center [729, 83] width 1459 height 33
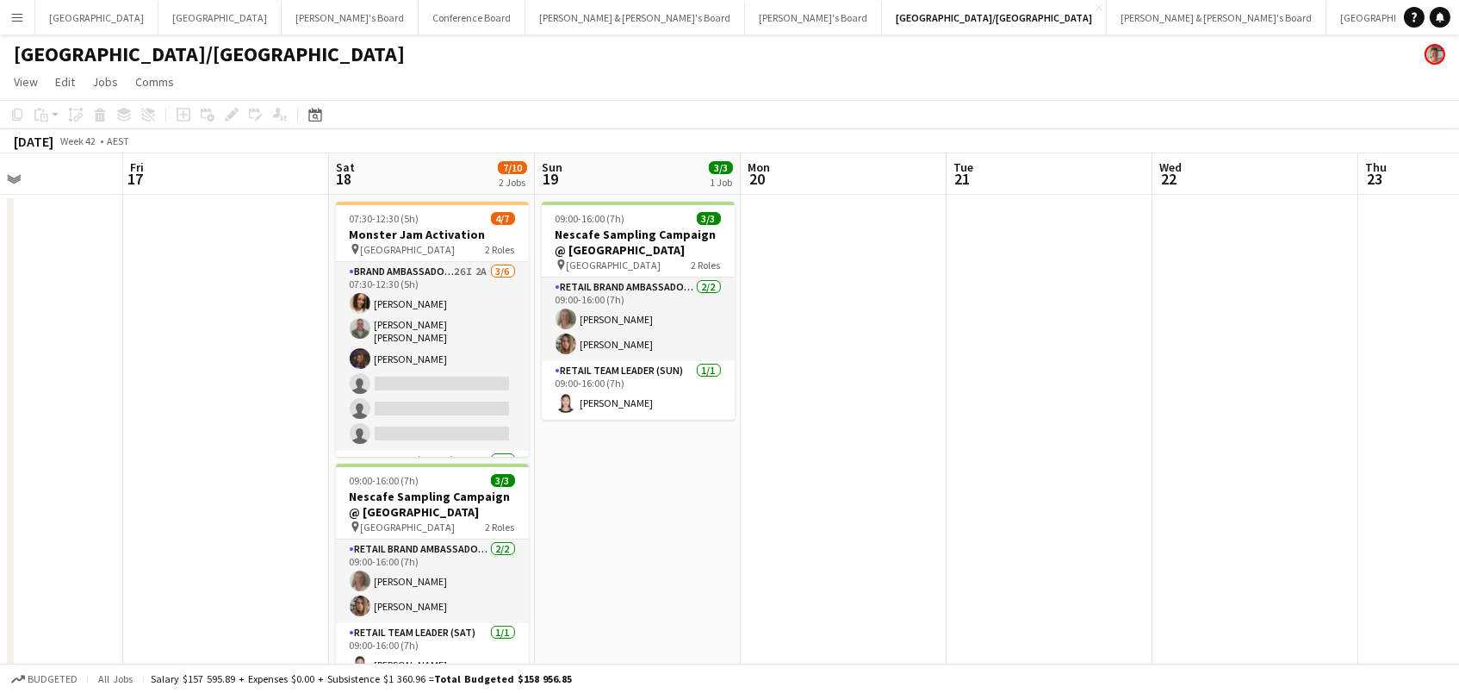
scroll to position [0, 454]
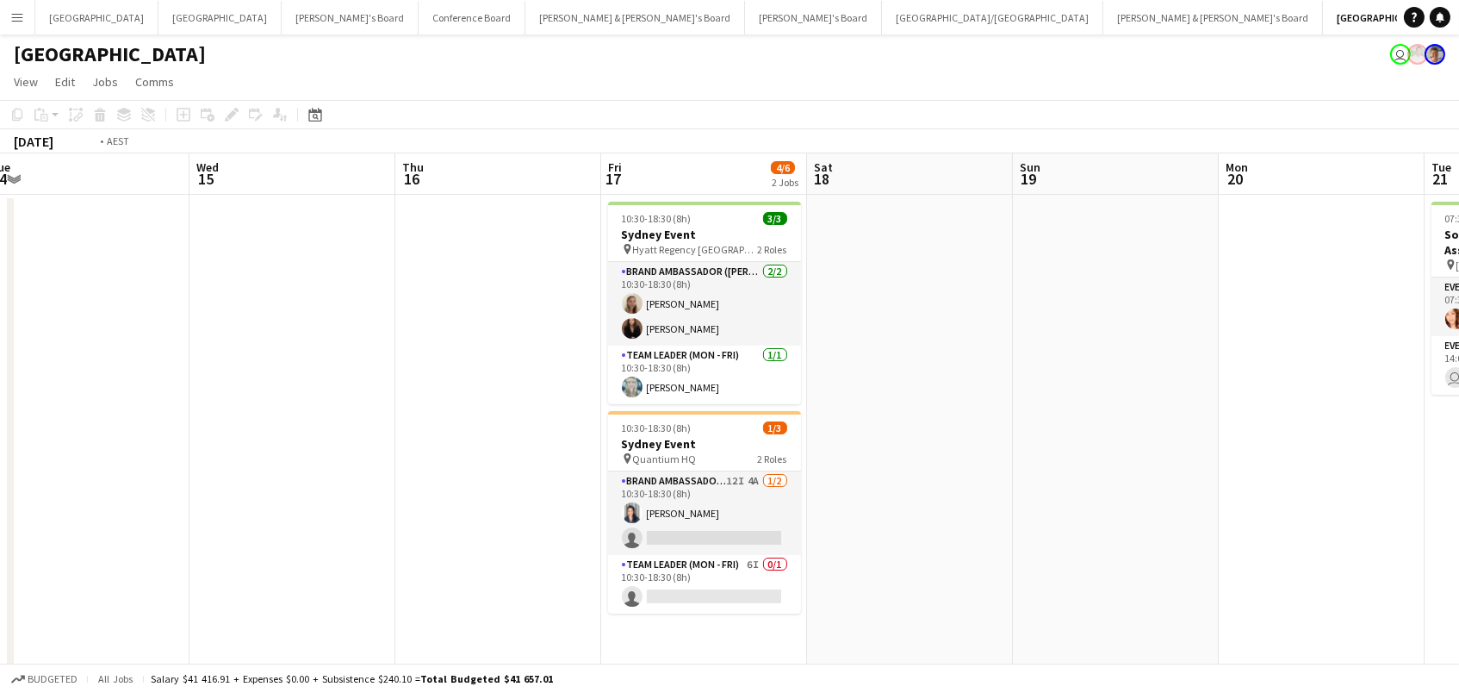
scroll to position [0, 475]
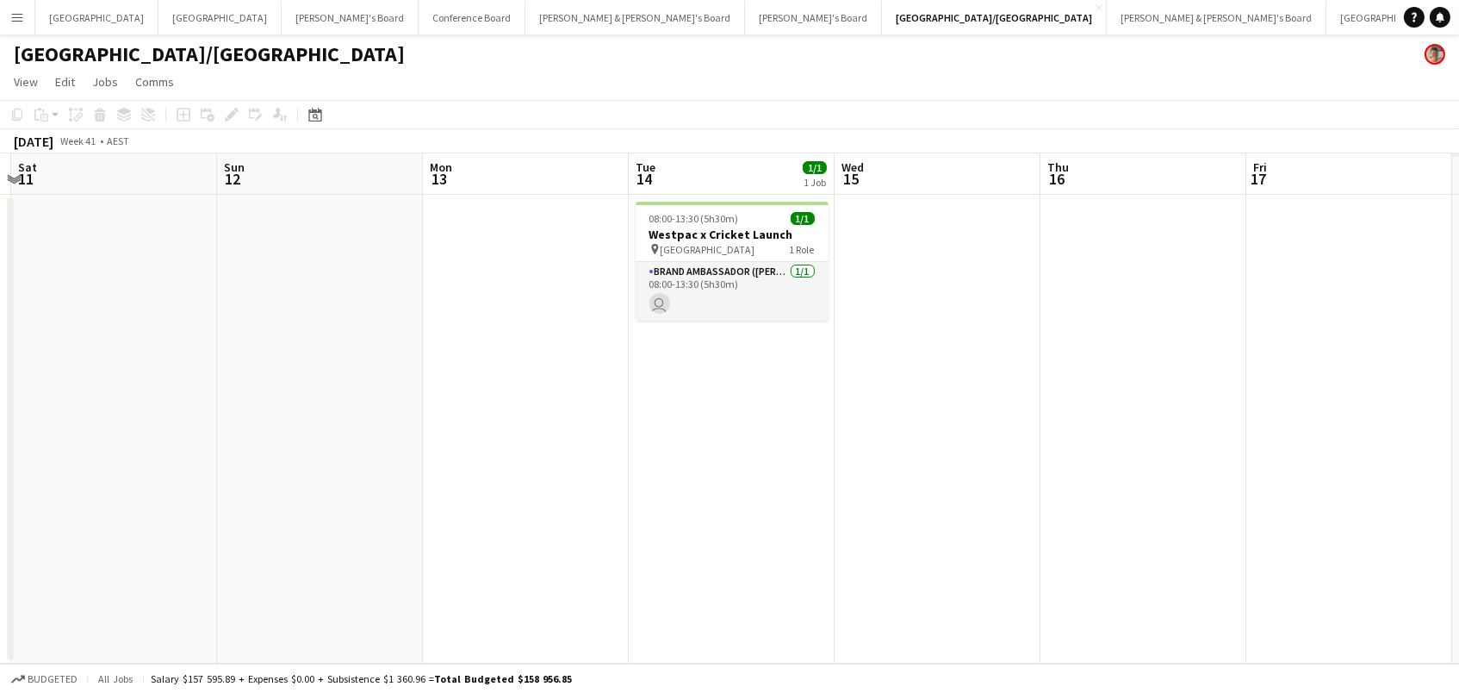
scroll to position [0, 504]
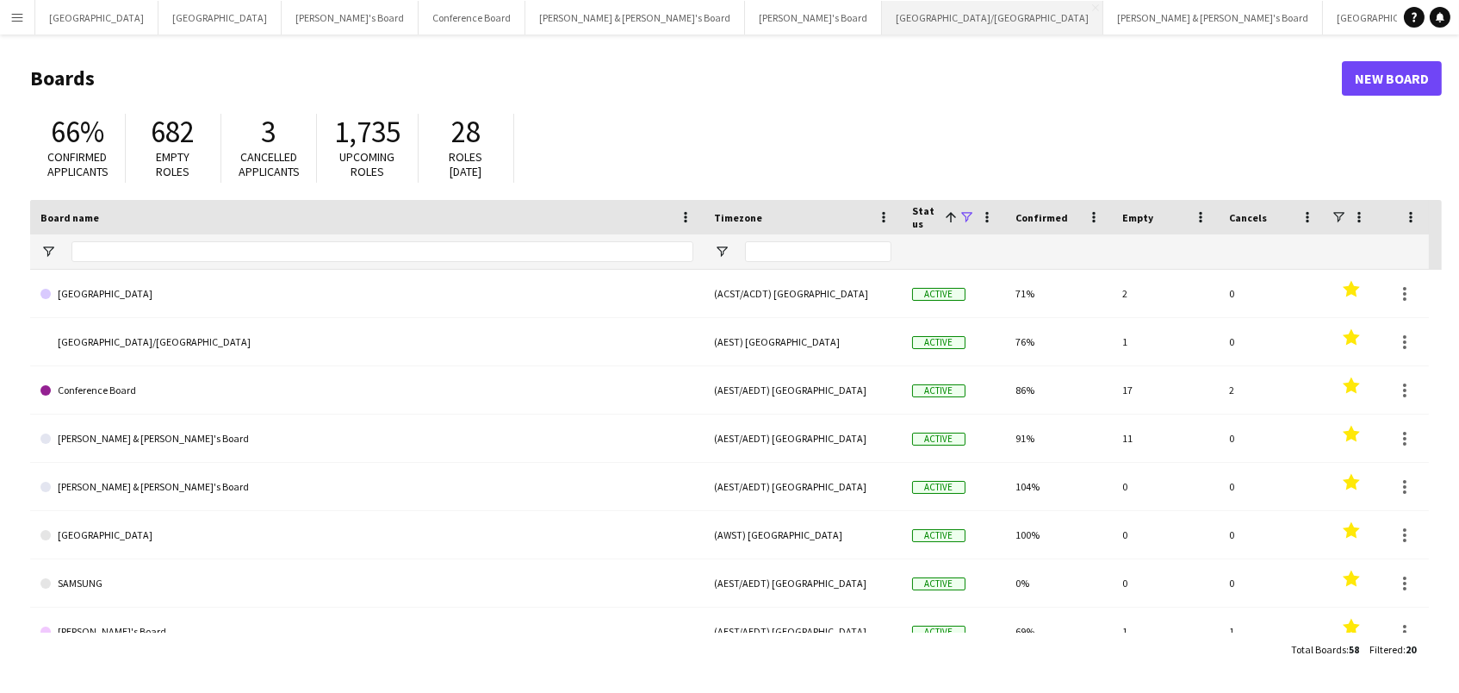
click at [882, 13] on button "[GEOGRAPHIC_DATA]/[GEOGRAPHIC_DATA] Close" at bounding box center [992, 18] width 221 height 34
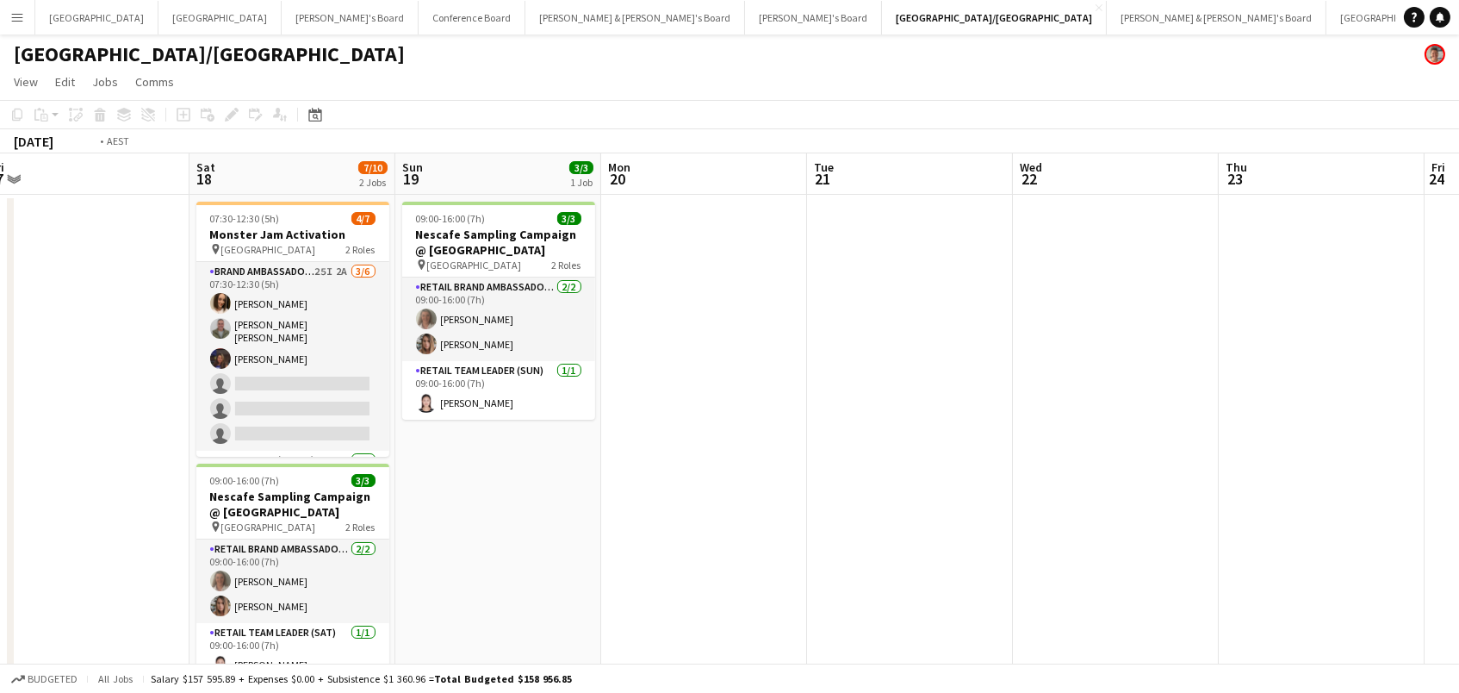
scroll to position [0, 866]
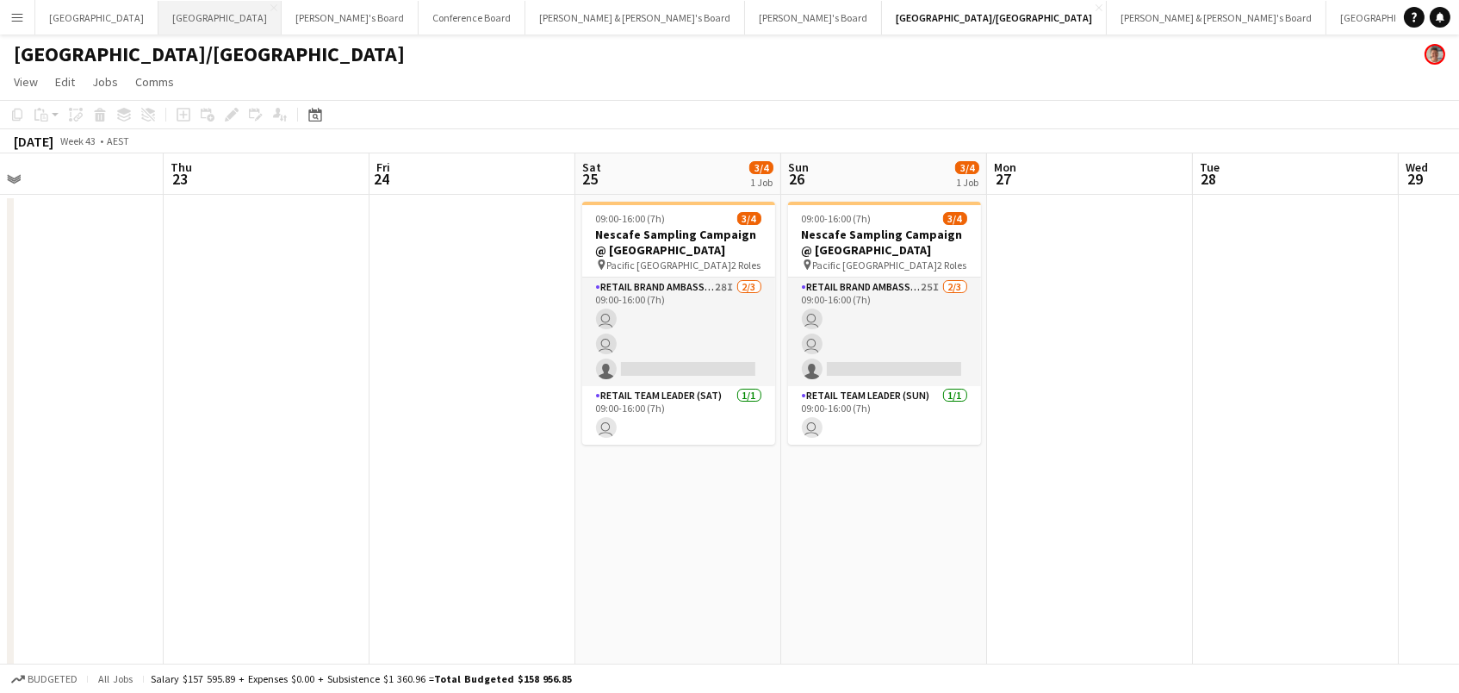
click at [158, 2] on button "Melbourne Close" at bounding box center [219, 18] width 123 height 34
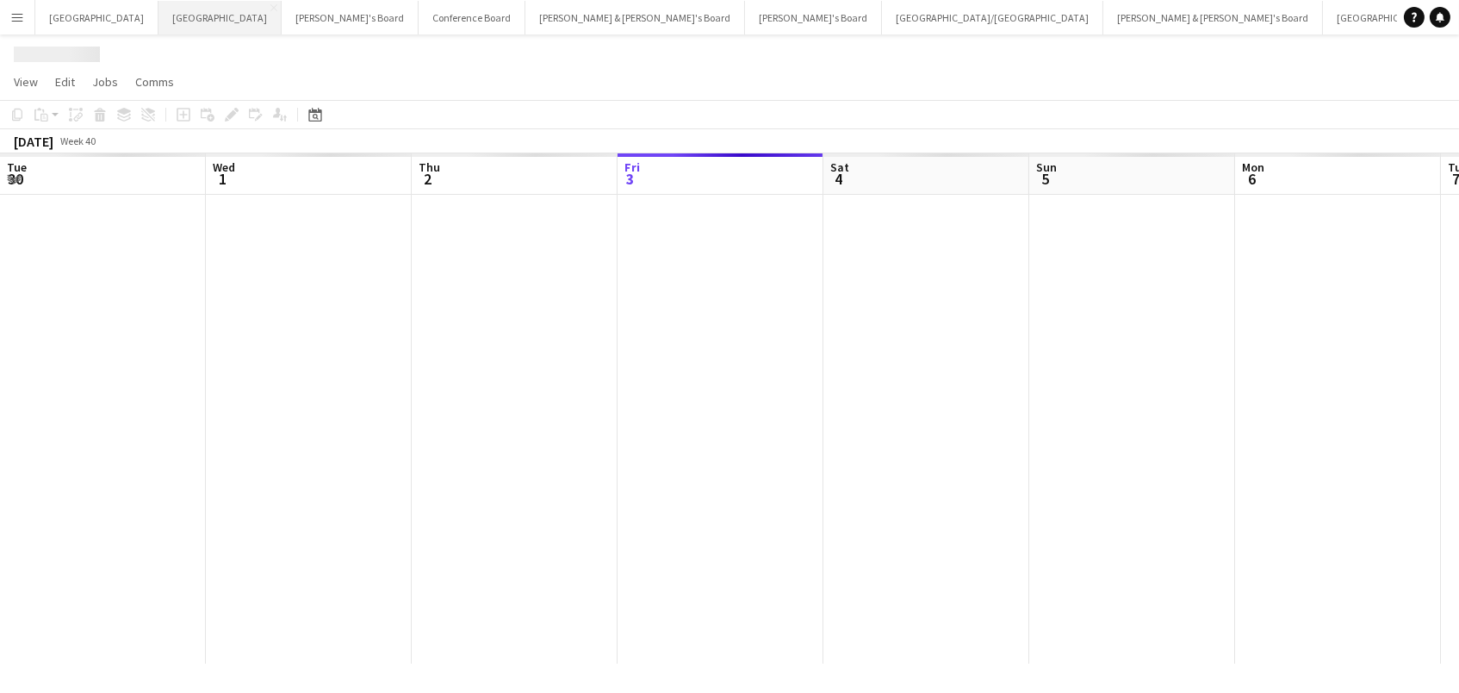
scroll to position [0, 411]
click at [158, 2] on button "Melbourne Close" at bounding box center [219, 18] width 123 height 34
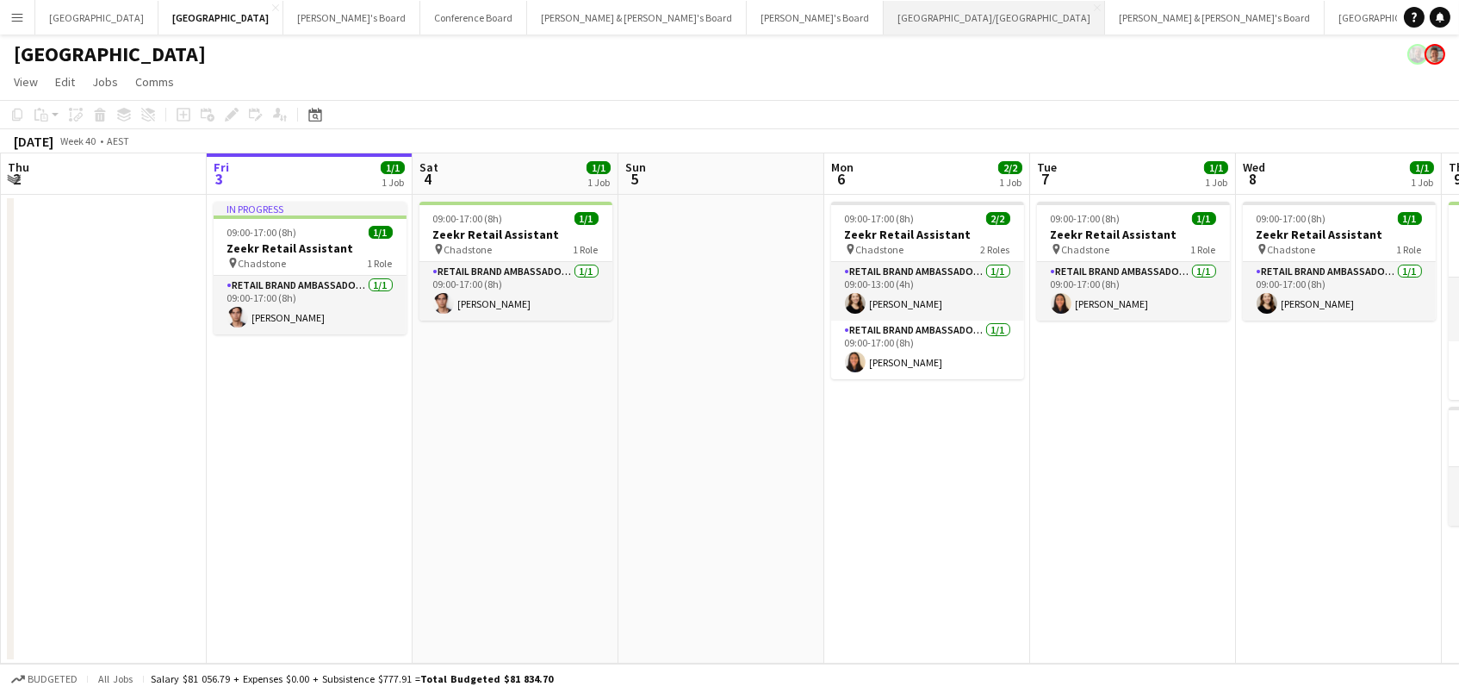
click at [884, 9] on button "[GEOGRAPHIC_DATA]/[GEOGRAPHIC_DATA] Close" at bounding box center [994, 18] width 221 height 34
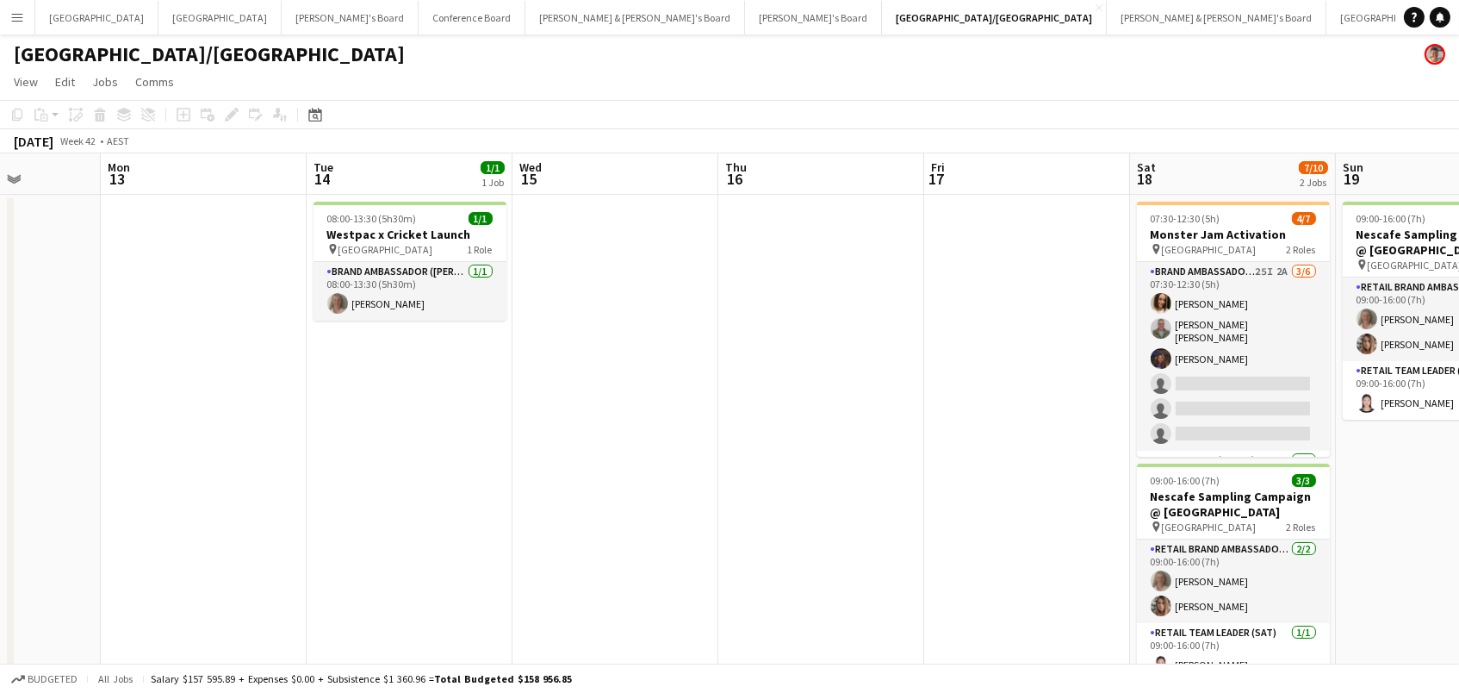
scroll to position [0, 657]
